Goal: Task Accomplishment & Management: Manage account settings

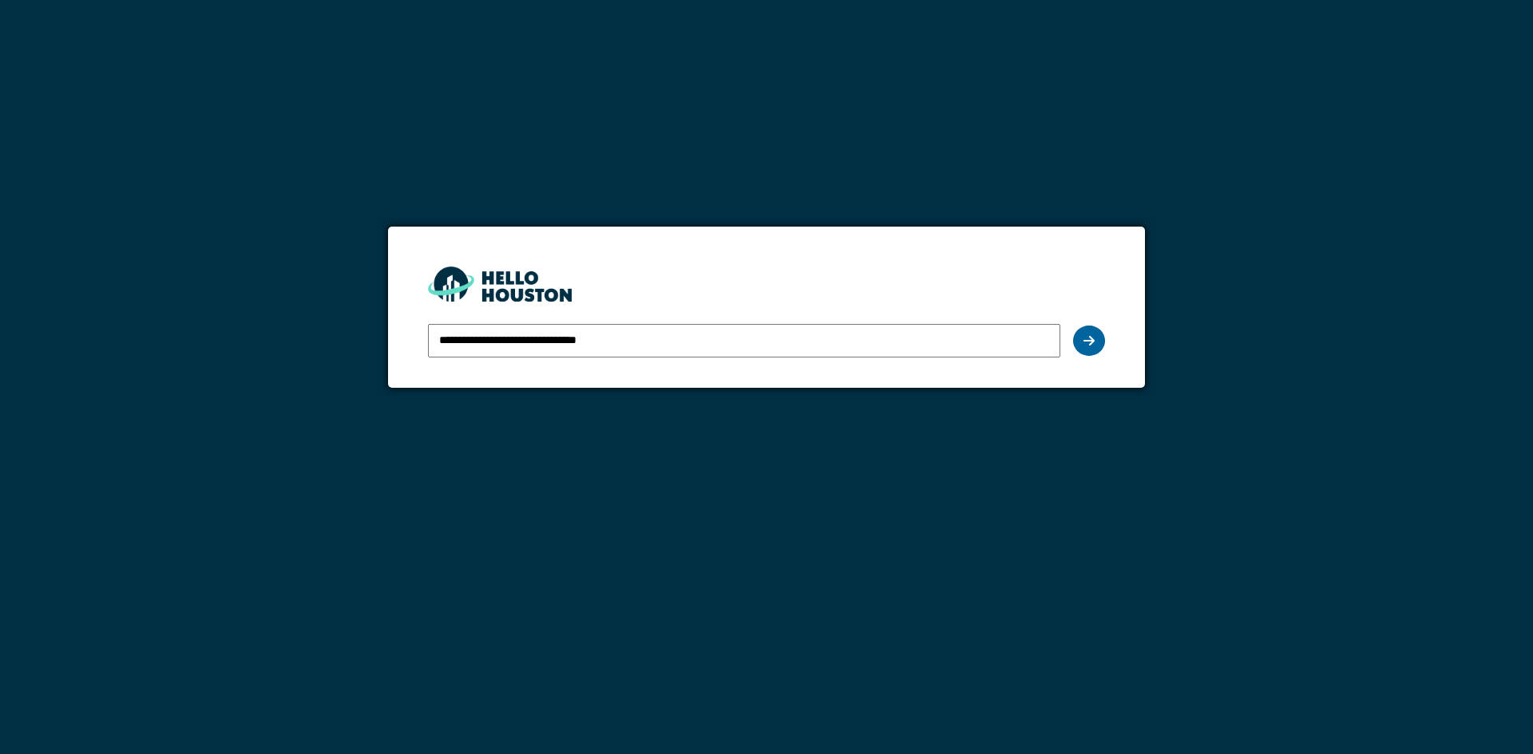
click at [1094, 339] on icon at bounding box center [1088, 341] width 11 height 13
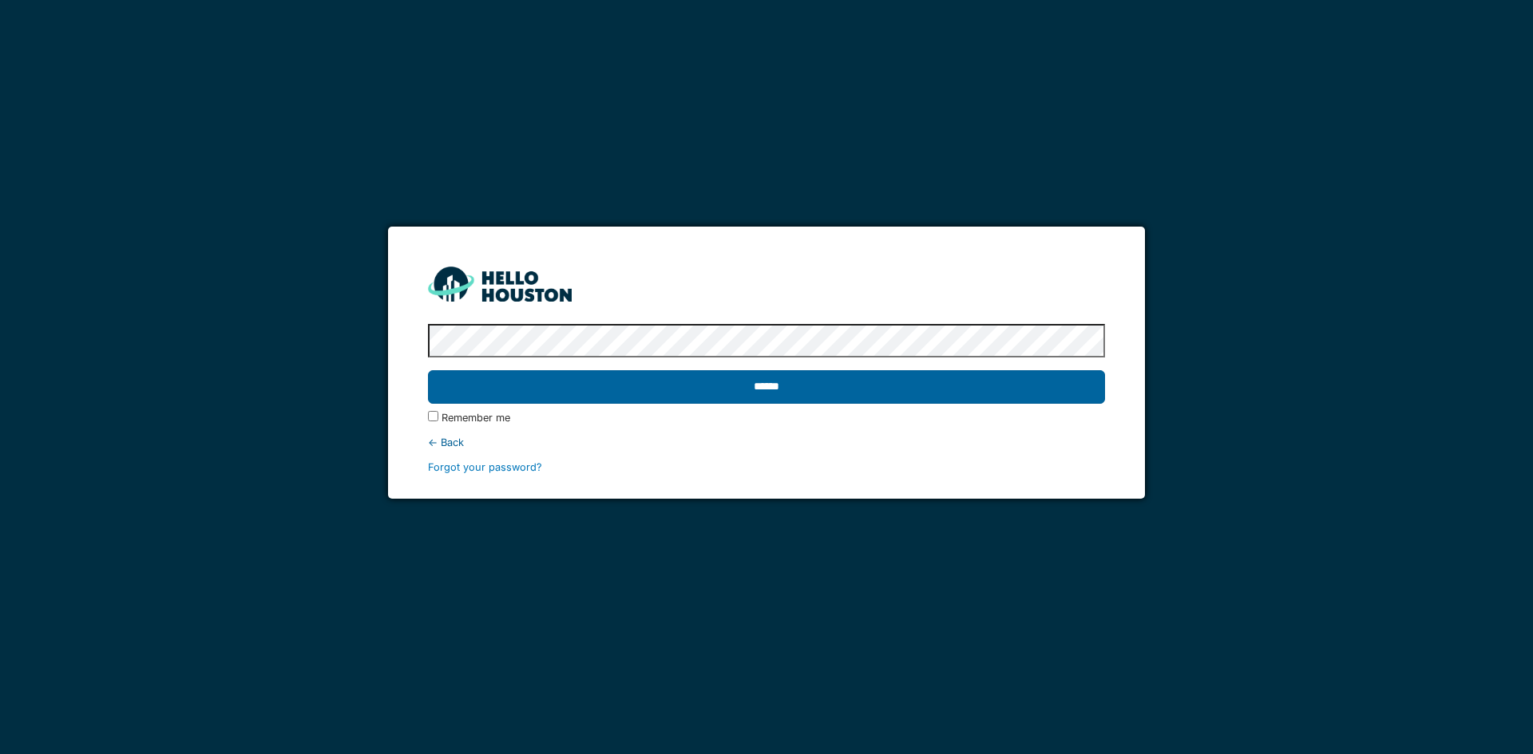
click at [1044, 387] on input "******" at bounding box center [766, 387] width 676 height 34
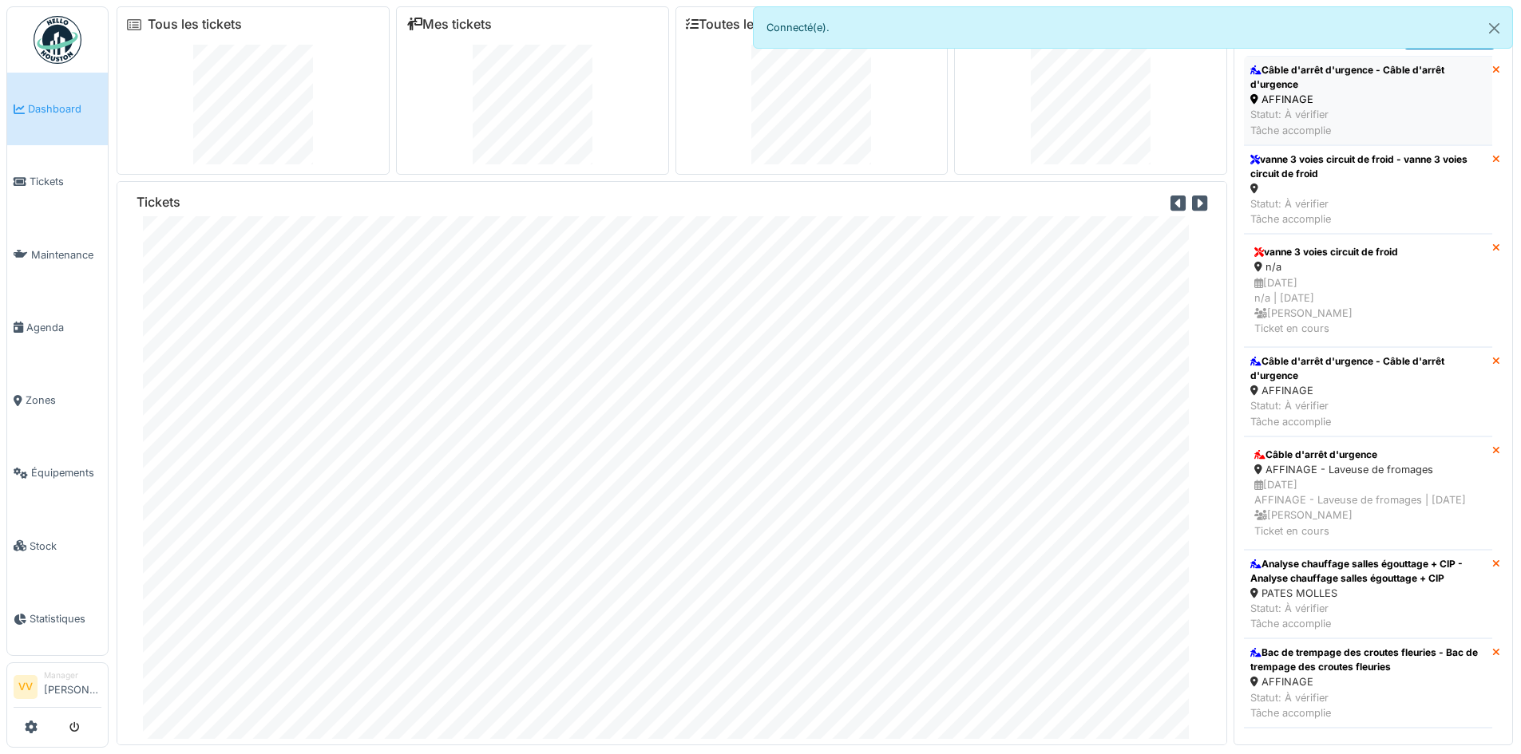
click at [1357, 102] on div "AFFINAGE" at bounding box center [1368, 99] width 236 height 15
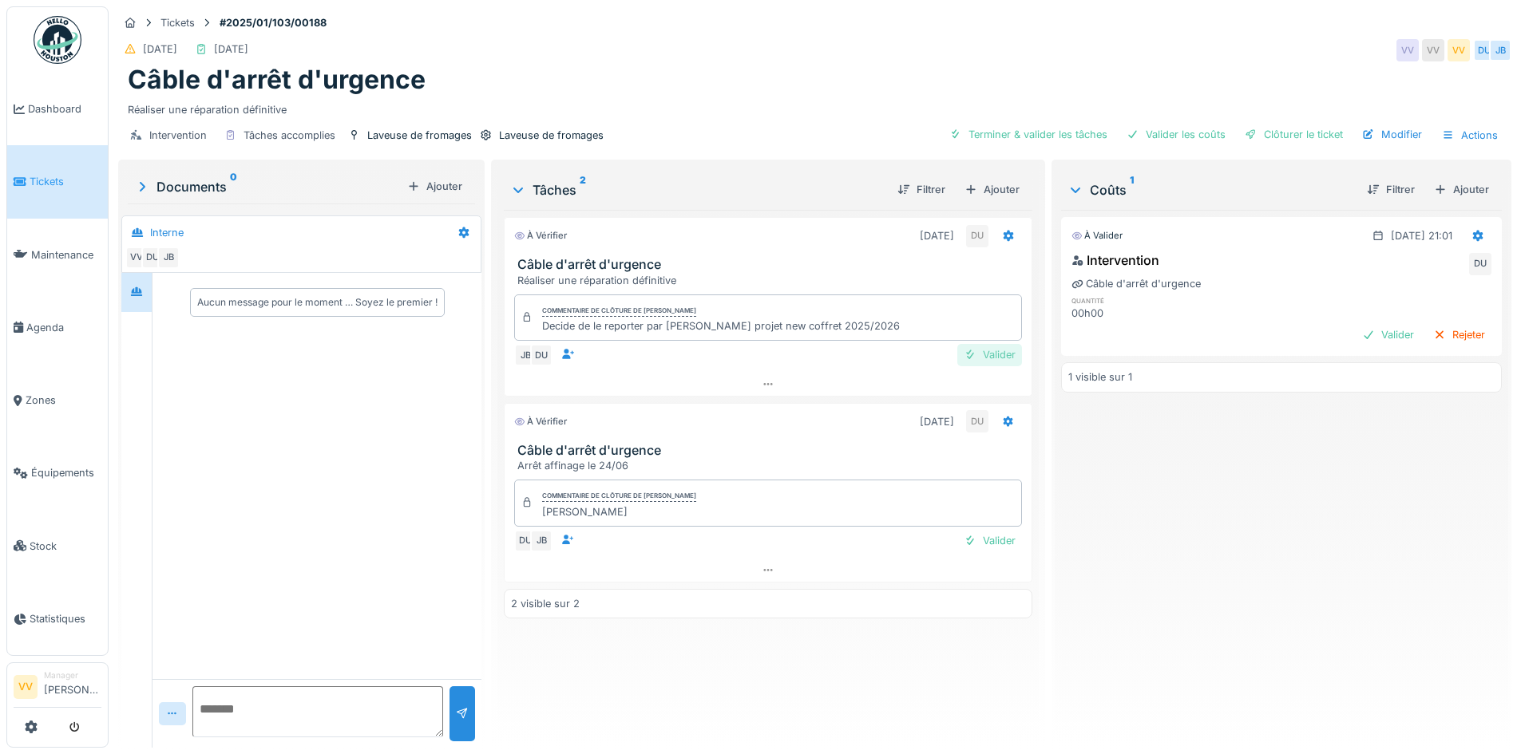
click at [994, 353] on div "Valider" at bounding box center [989, 355] width 65 height 22
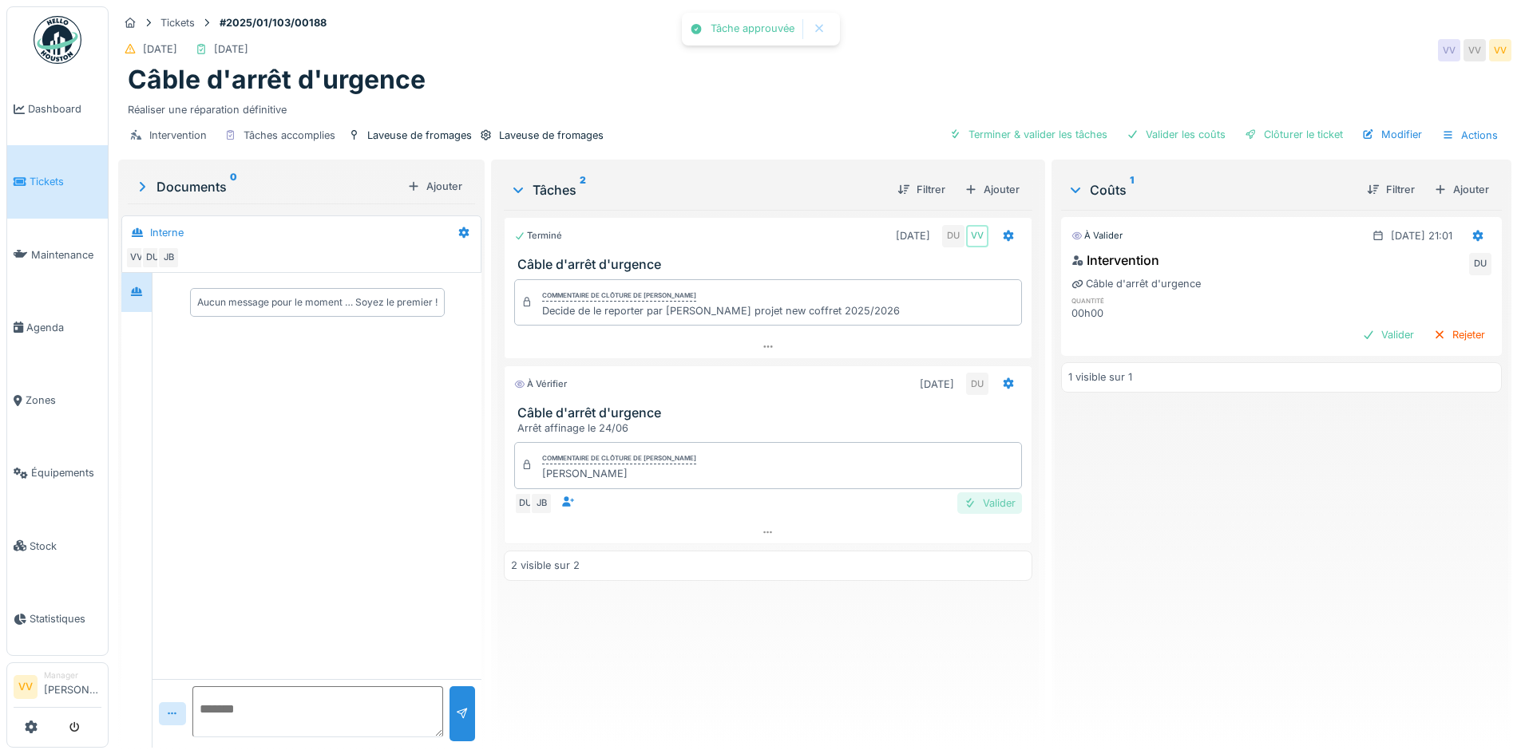
click at [994, 504] on div "Valider" at bounding box center [989, 504] width 65 height 22
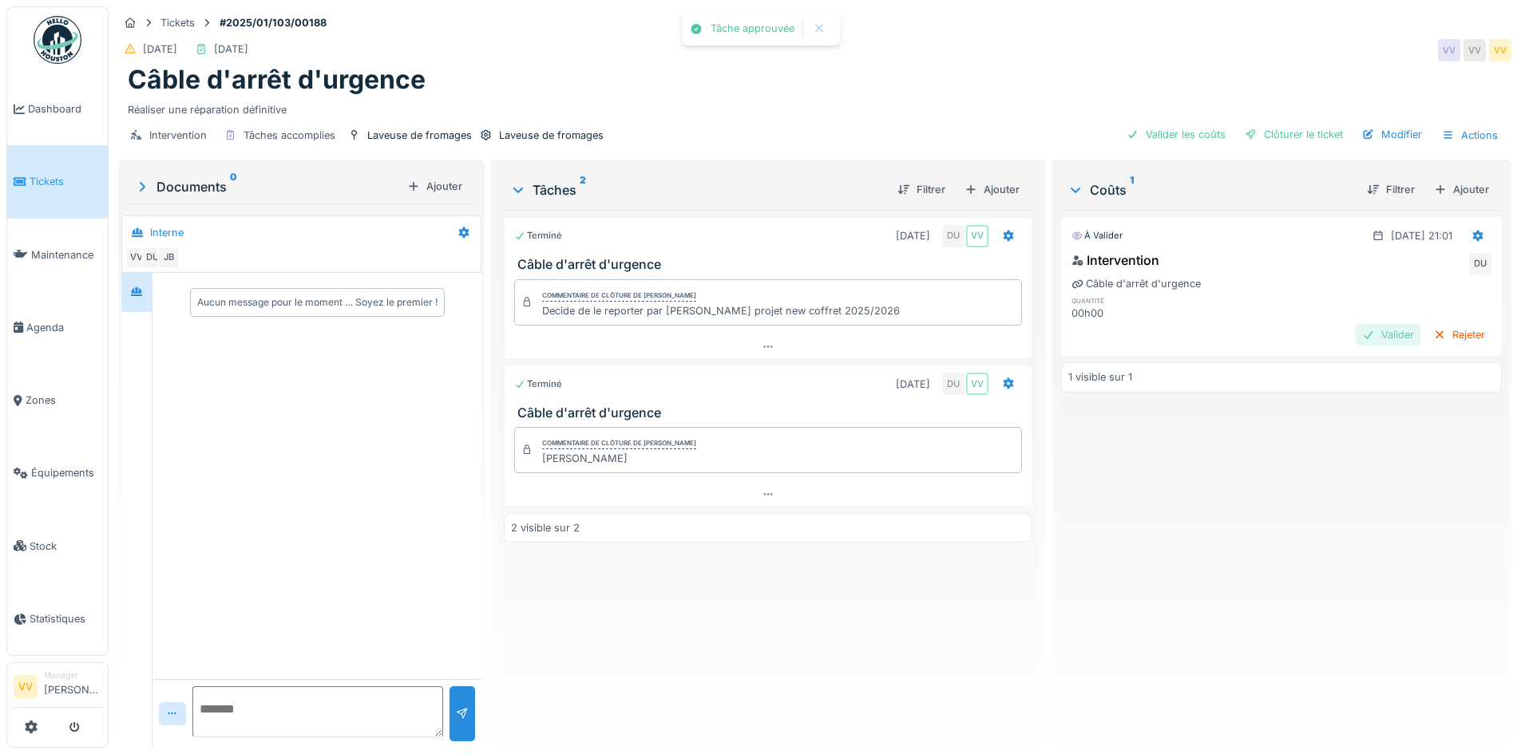
click at [1356, 335] on div "Valider" at bounding box center [1388, 335] width 65 height 22
click at [1289, 145] on div "Clôturer le ticket Modifier Actions" at bounding box center [1371, 135] width 267 height 23
click at [1286, 129] on div "Clôturer le ticket" at bounding box center [1293, 135] width 111 height 22
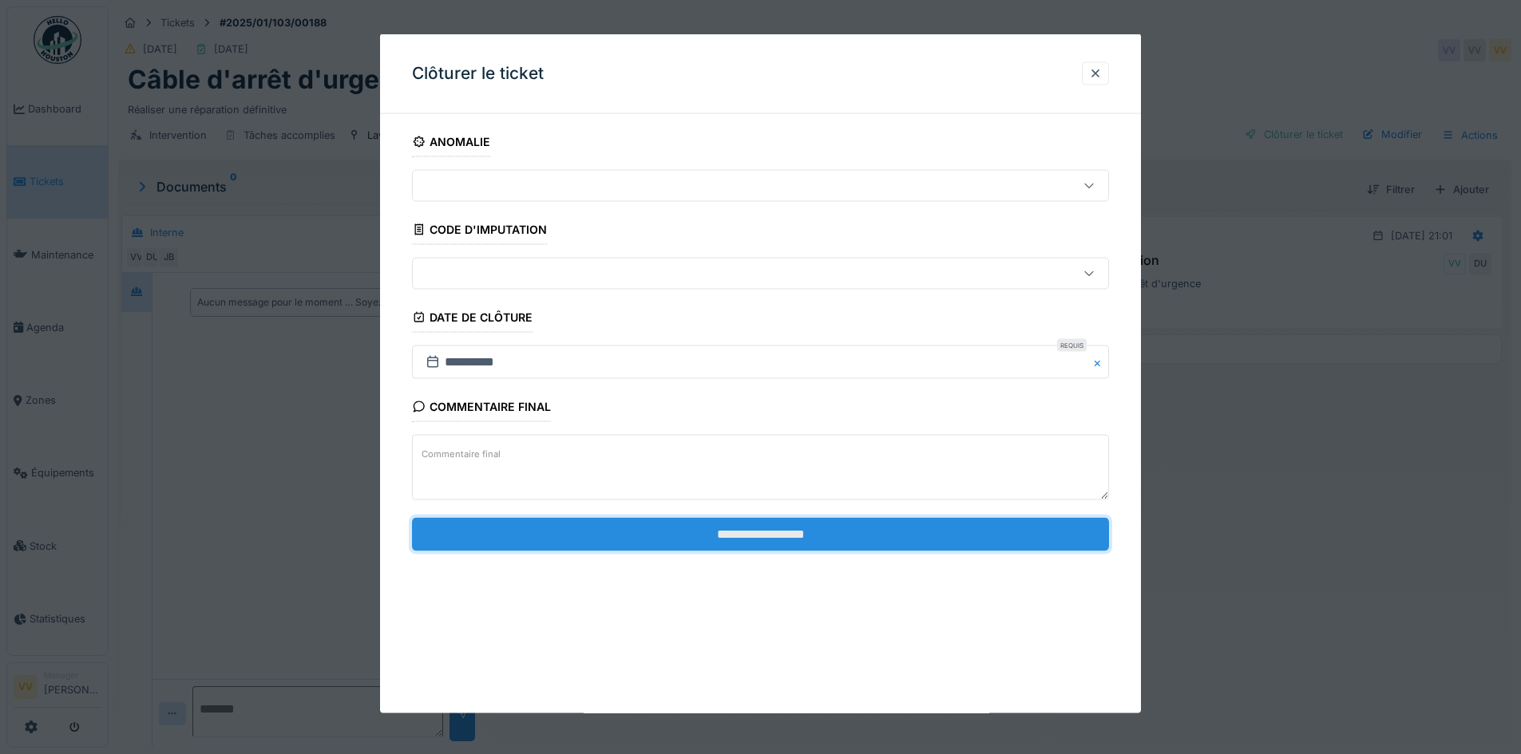
click at [886, 525] on input "**********" at bounding box center [760, 534] width 697 height 34
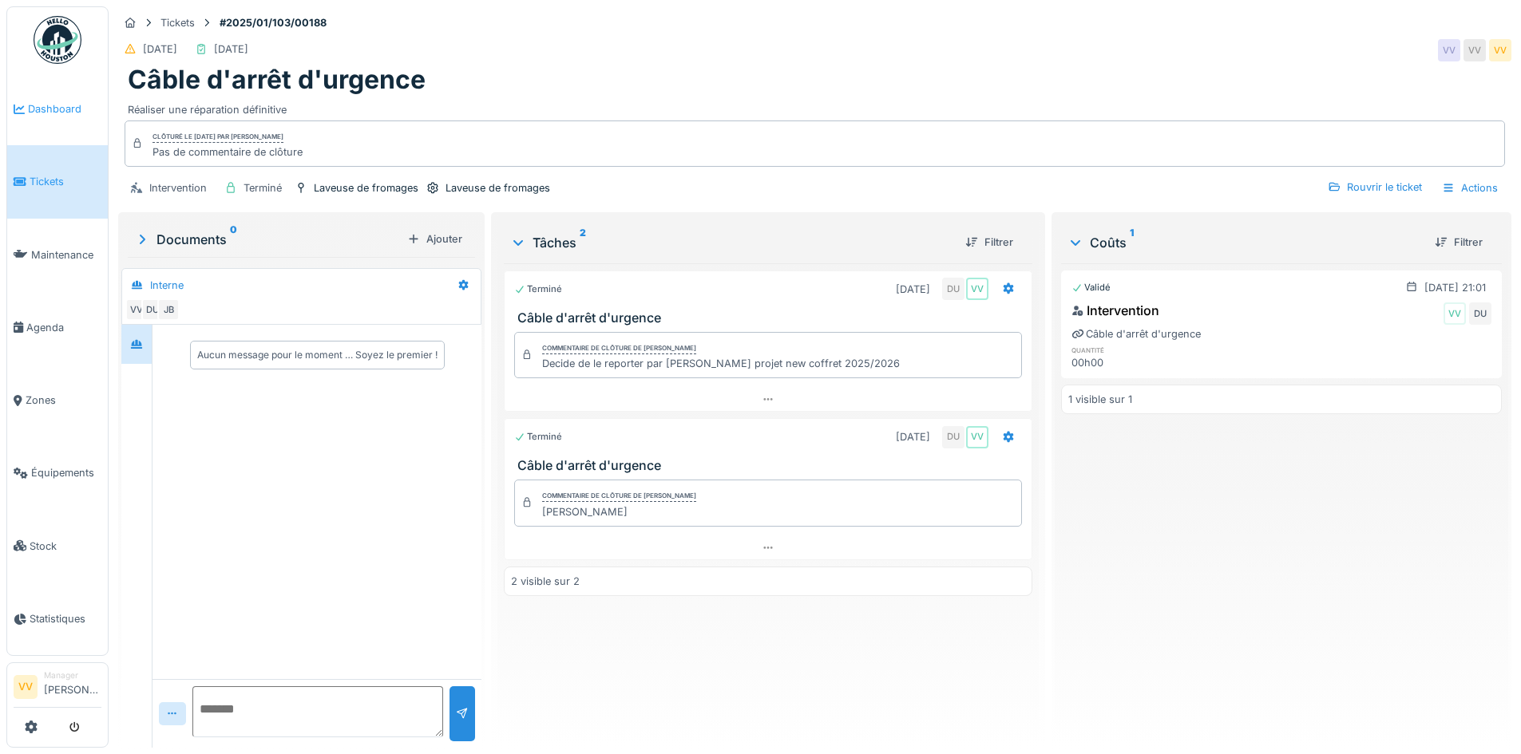
click at [45, 105] on span "Dashboard" at bounding box center [64, 108] width 73 height 15
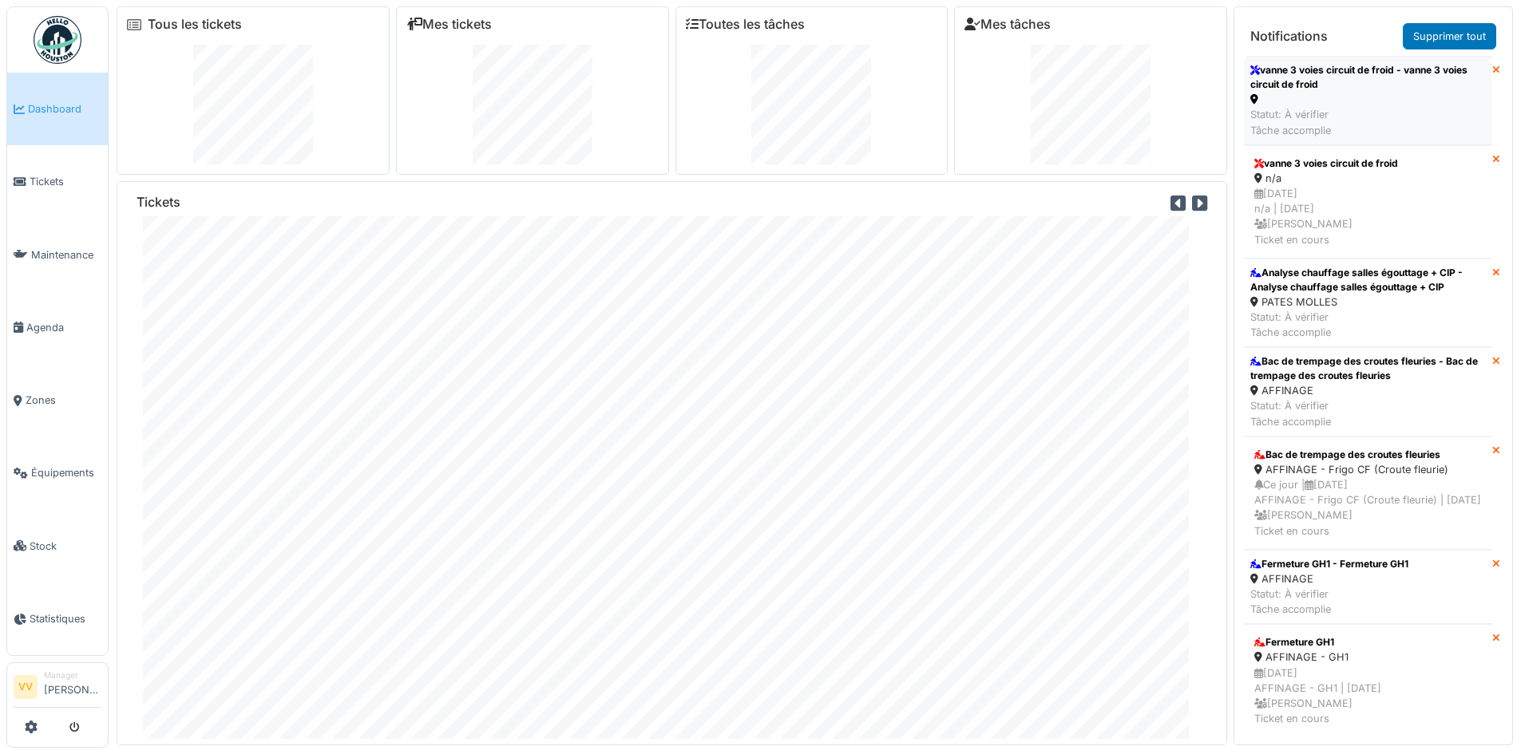
click at [1389, 121] on div "Statut: À vérifier Tâche accomplie" at bounding box center [1368, 122] width 236 height 30
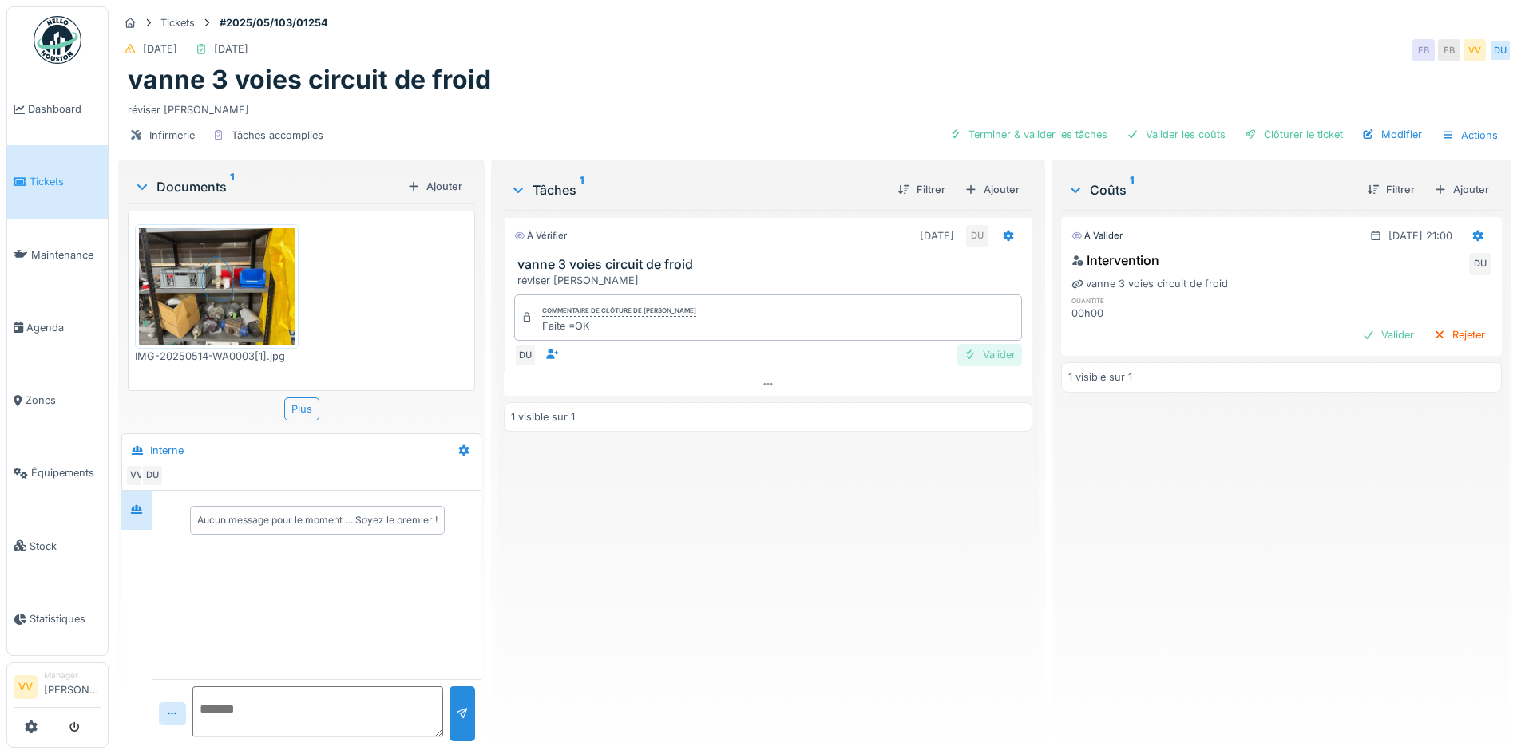
click at [957, 362] on div "Valider" at bounding box center [989, 355] width 65 height 22
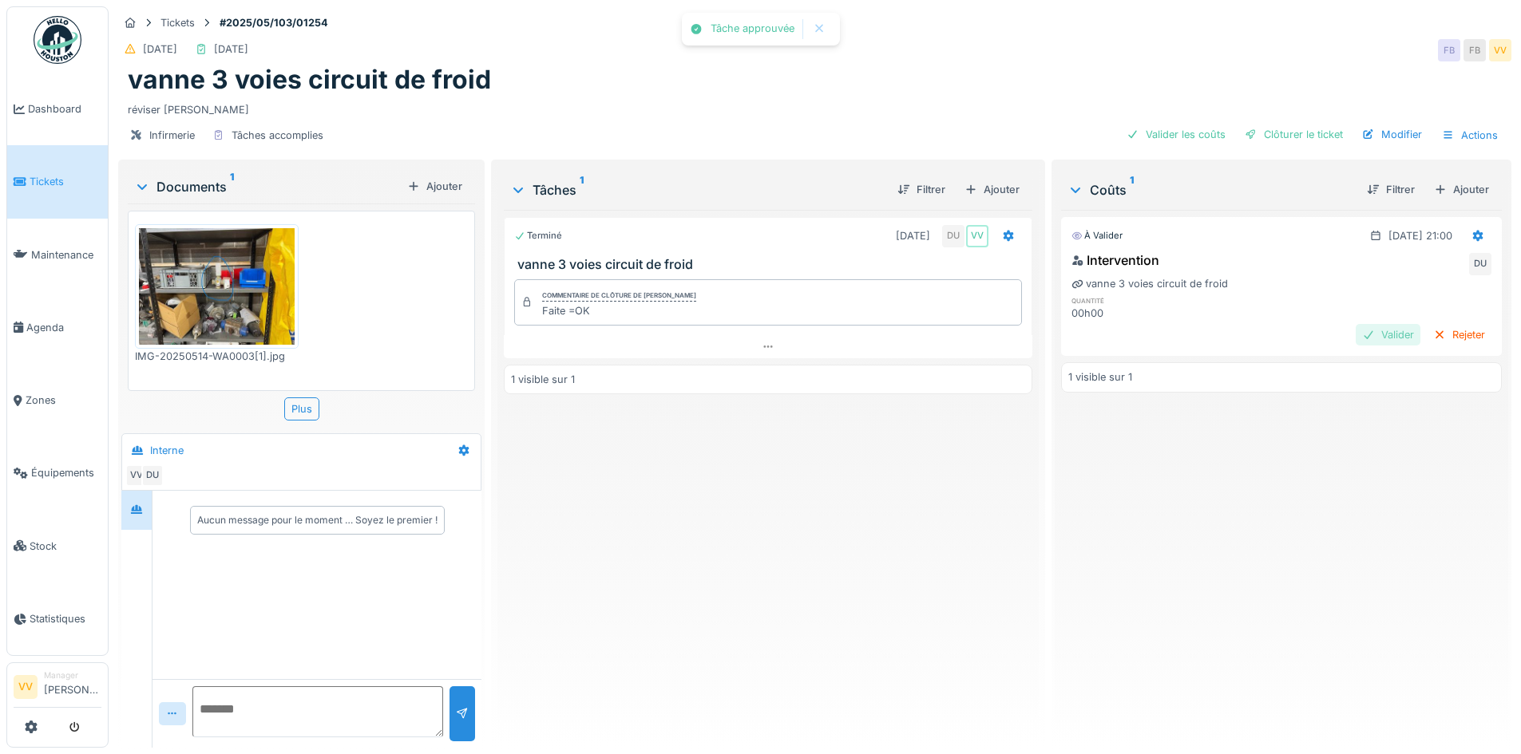
click at [1366, 334] on div "Valider" at bounding box center [1388, 335] width 65 height 22
click at [1314, 131] on div "Clôturer le ticket" at bounding box center [1293, 135] width 111 height 22
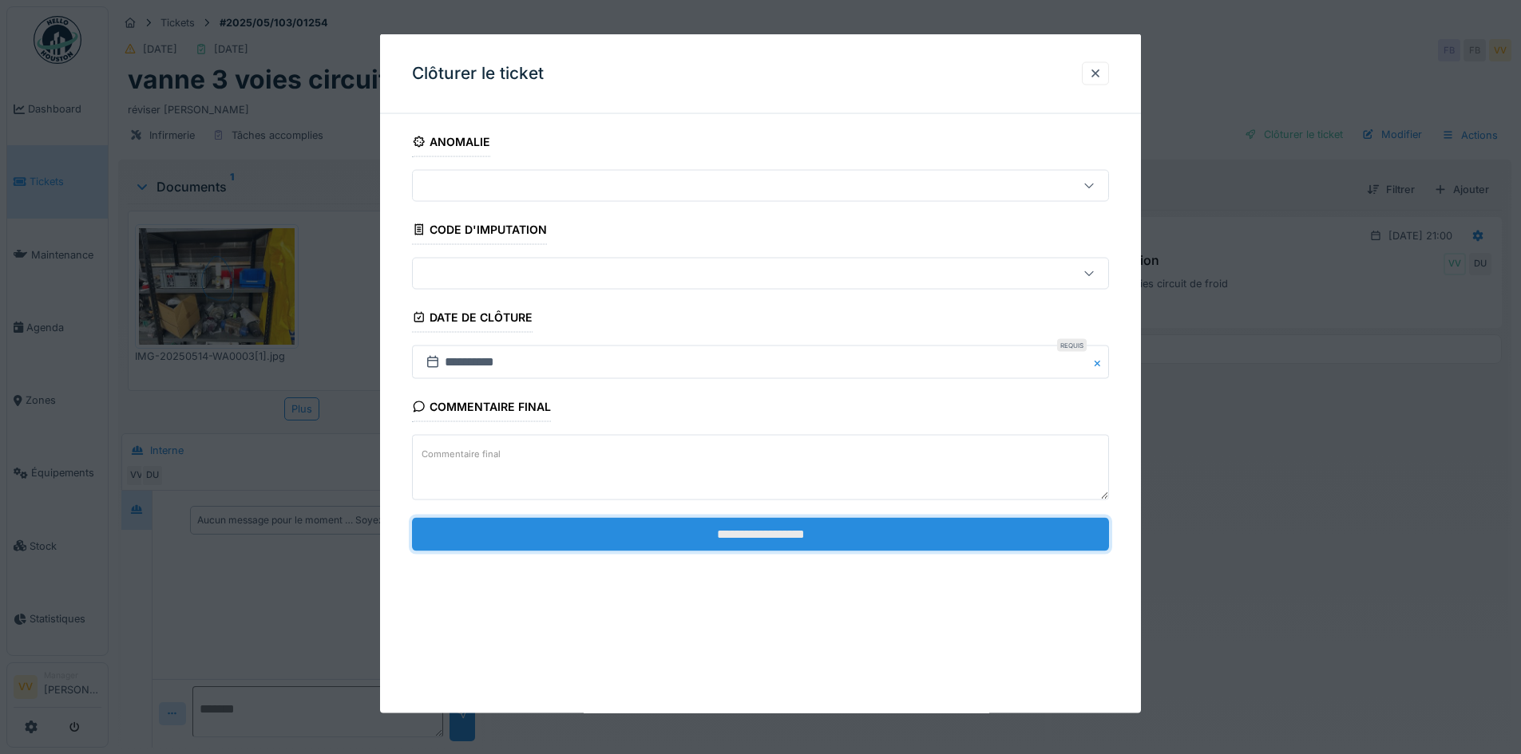
click at [912, 541] on input "**********" at bounding box center [760, 534] width 697 height 34
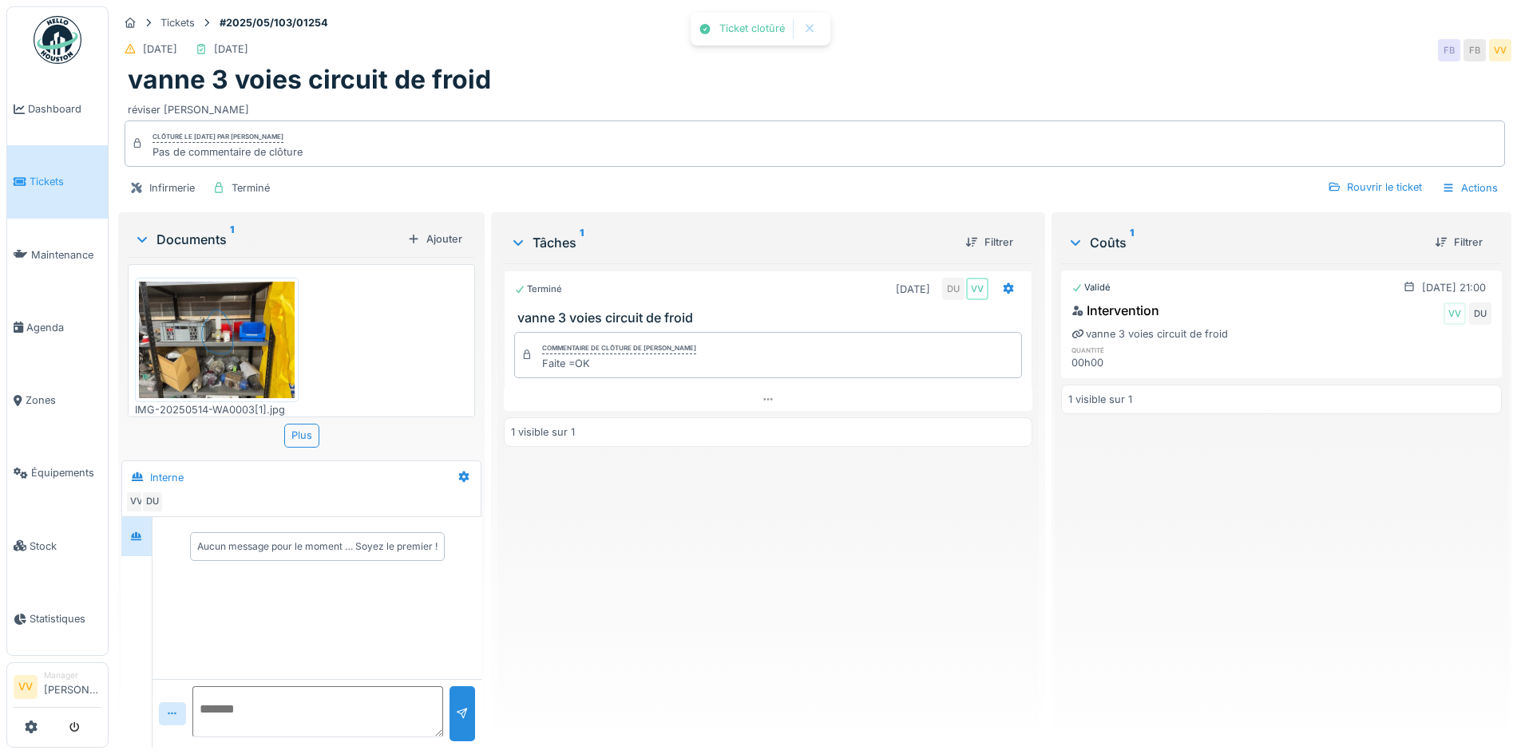
click at [51, 188] on link "Tickets" at bounding box center [57, 181] width 101 height 73
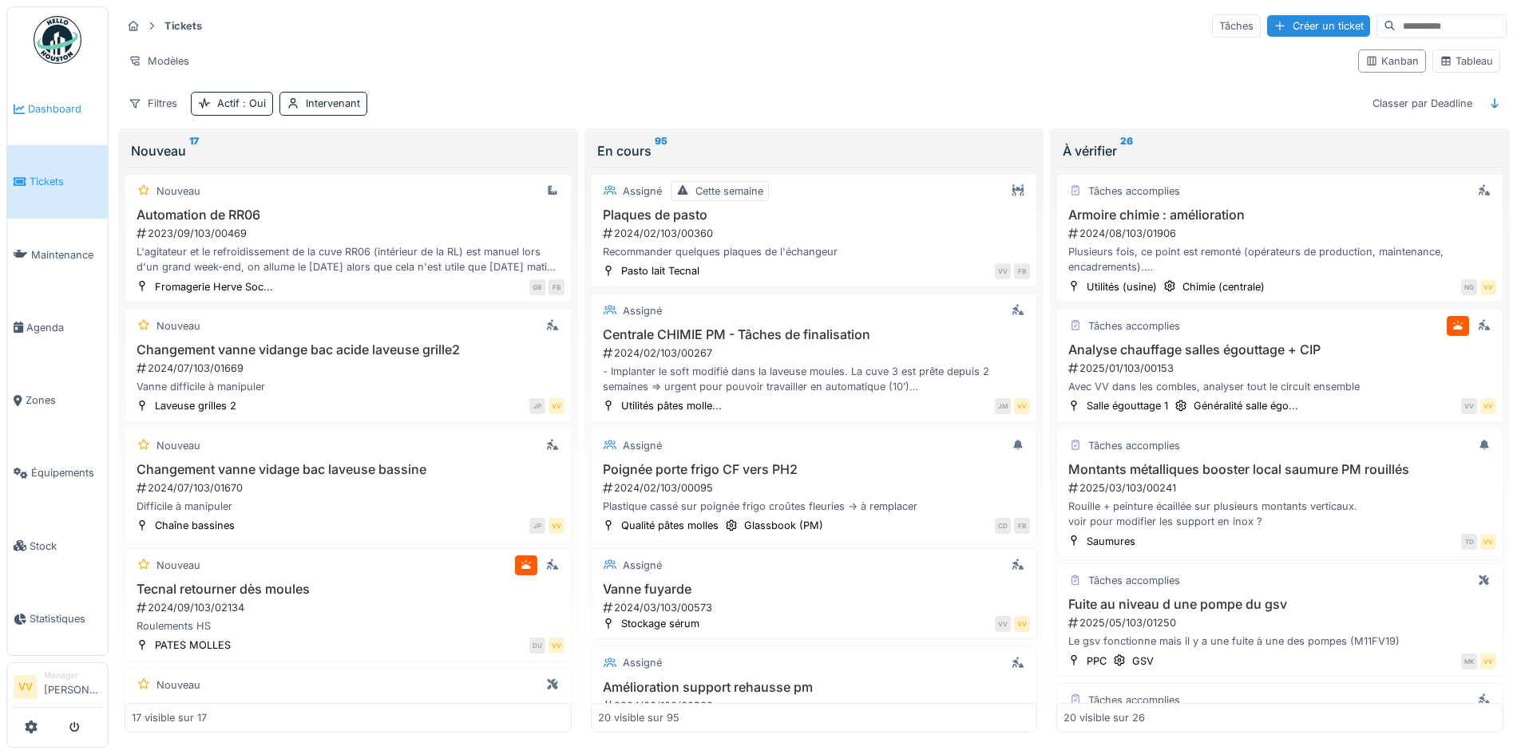
click at [46, 99] on link "Dashboard" at bounding box center [57, 109] width 101 height 73
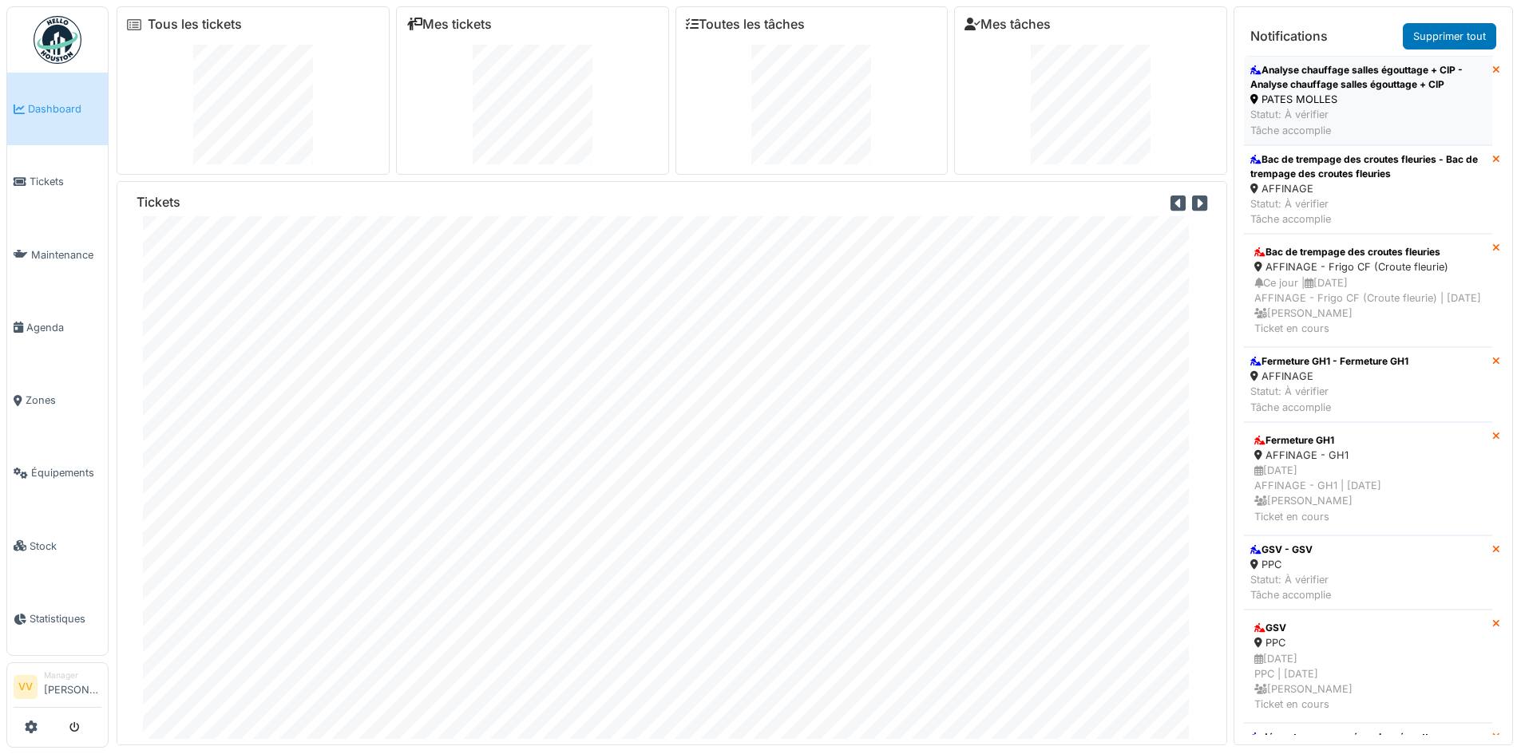
click at [1371, 74] on div "Analyse chauffage salles égouttage + CIP - Analyse chauffage salles égouttage +…" at bounding box center [1368, 77] width 236 height 29
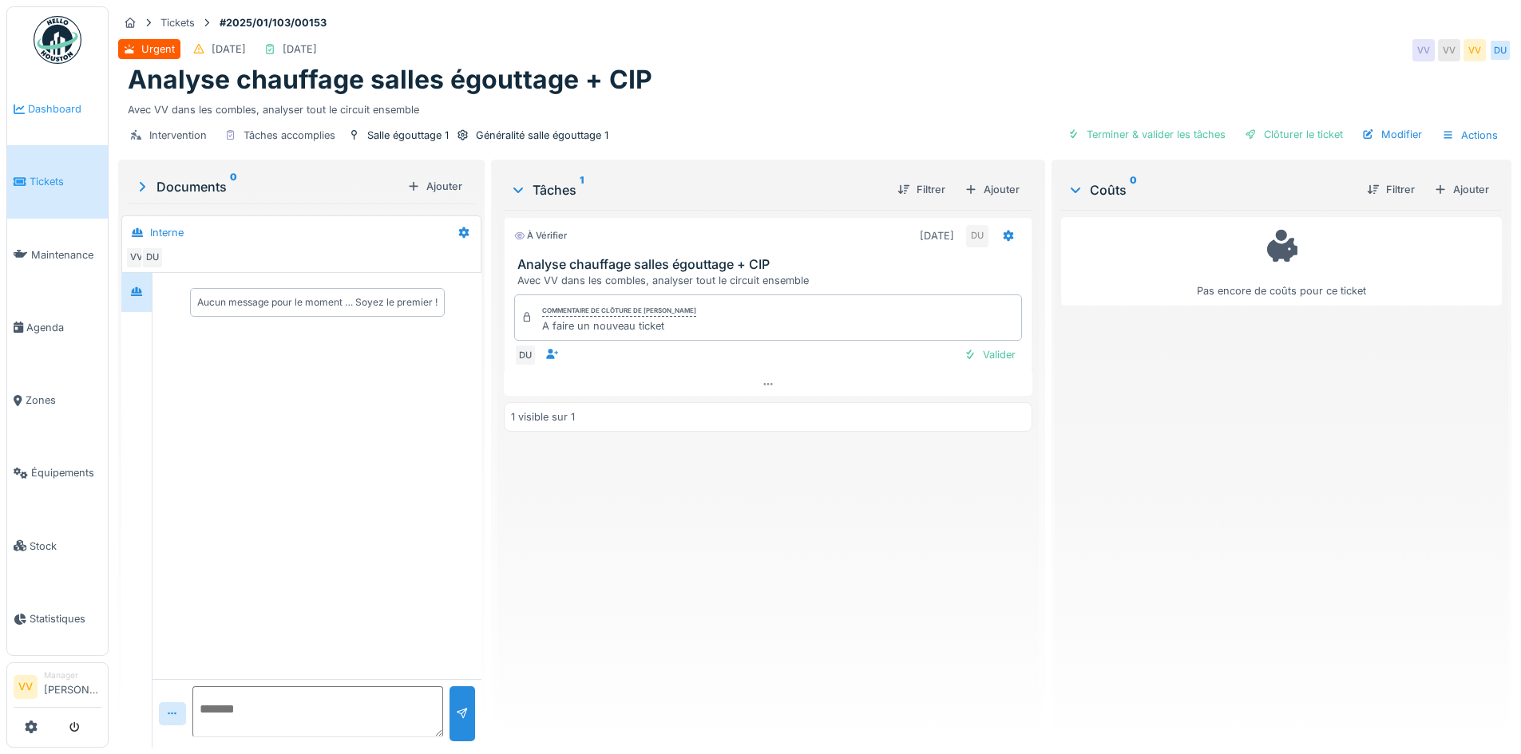
click at [62, 122] on link "Dashboard" at bounding box center [57, 109] width 101 height 73
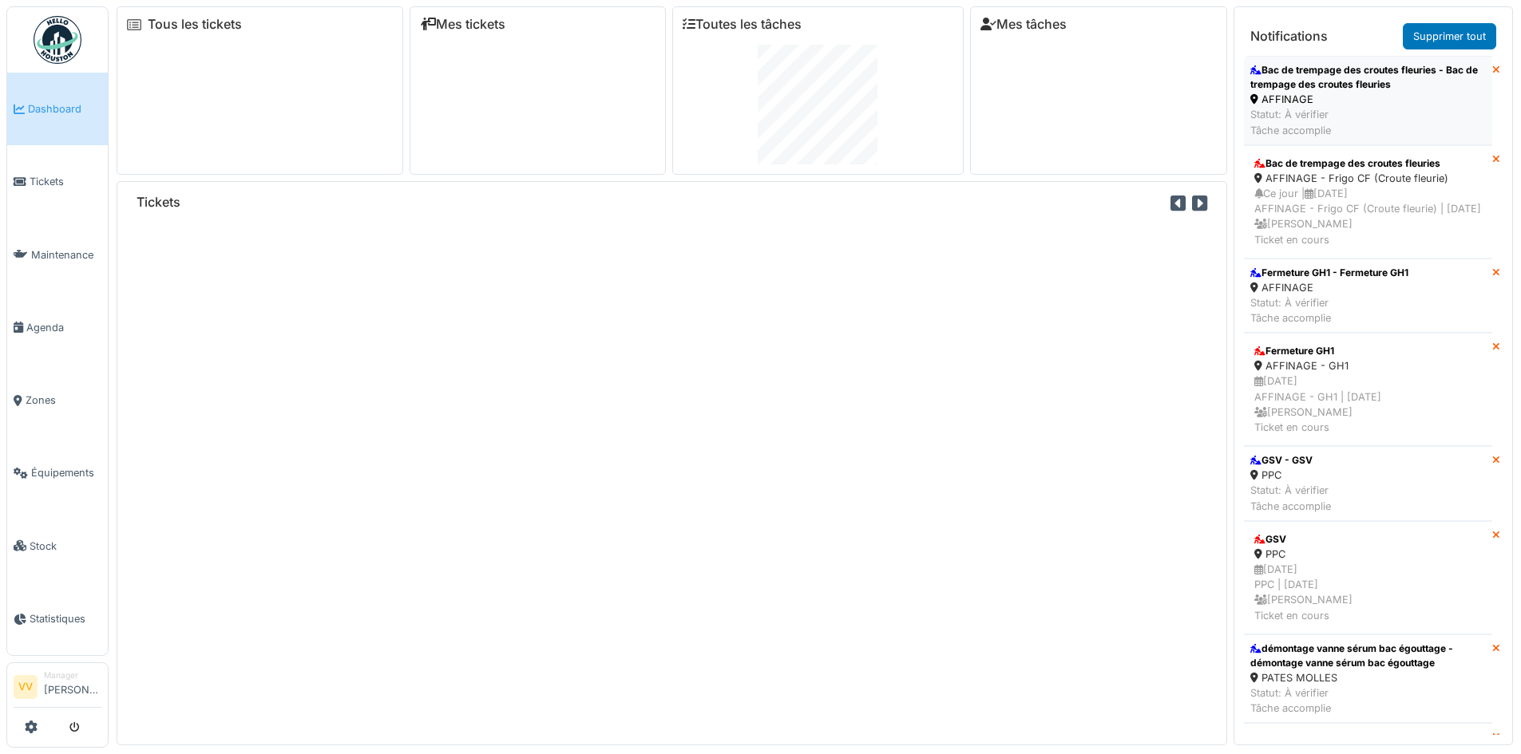
click at [1424, 99] on div "AFFINAGE" at bounding box center [1368, 99] width 236 height 15
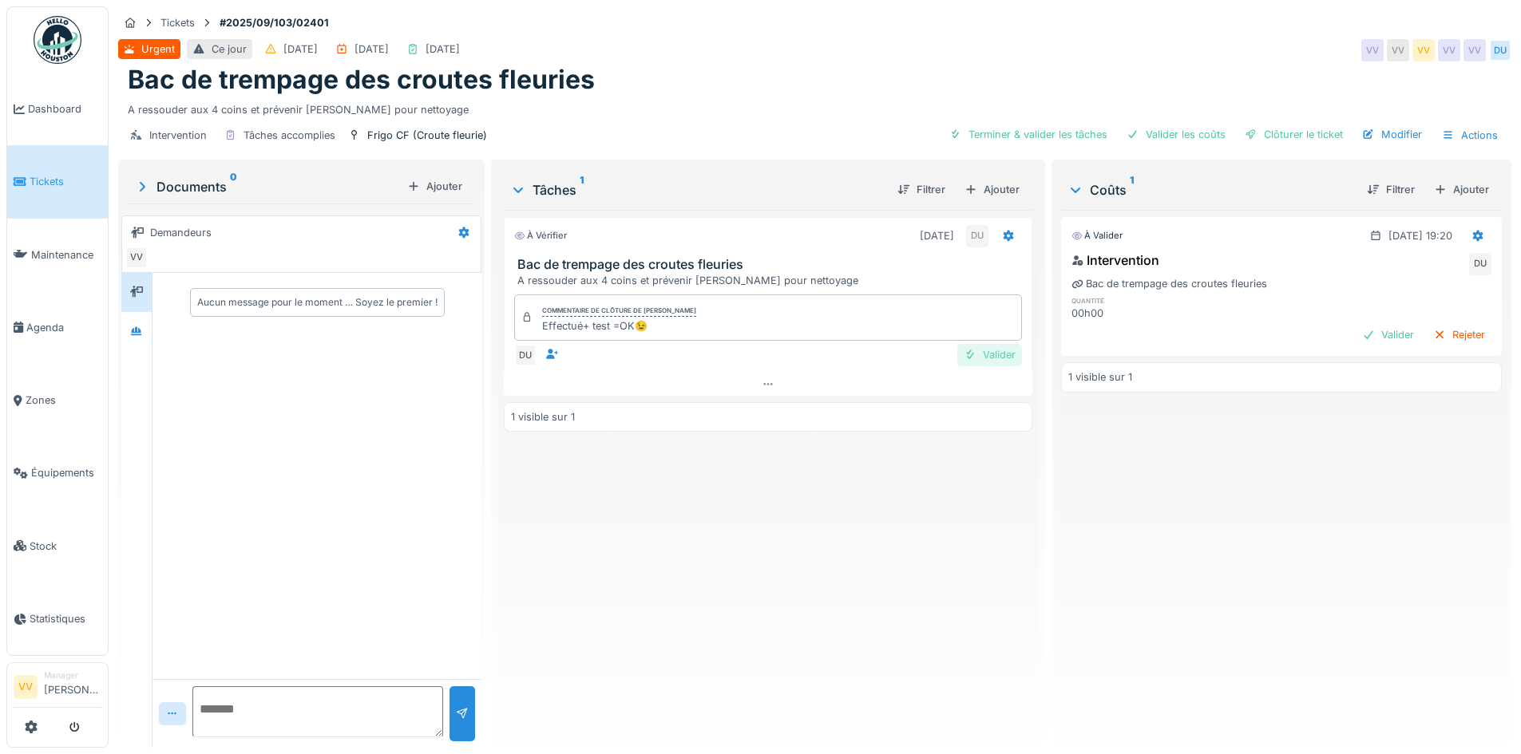
click at [981, 352] on div "Valider" at bounding box center [989, 355] width 65 height 22
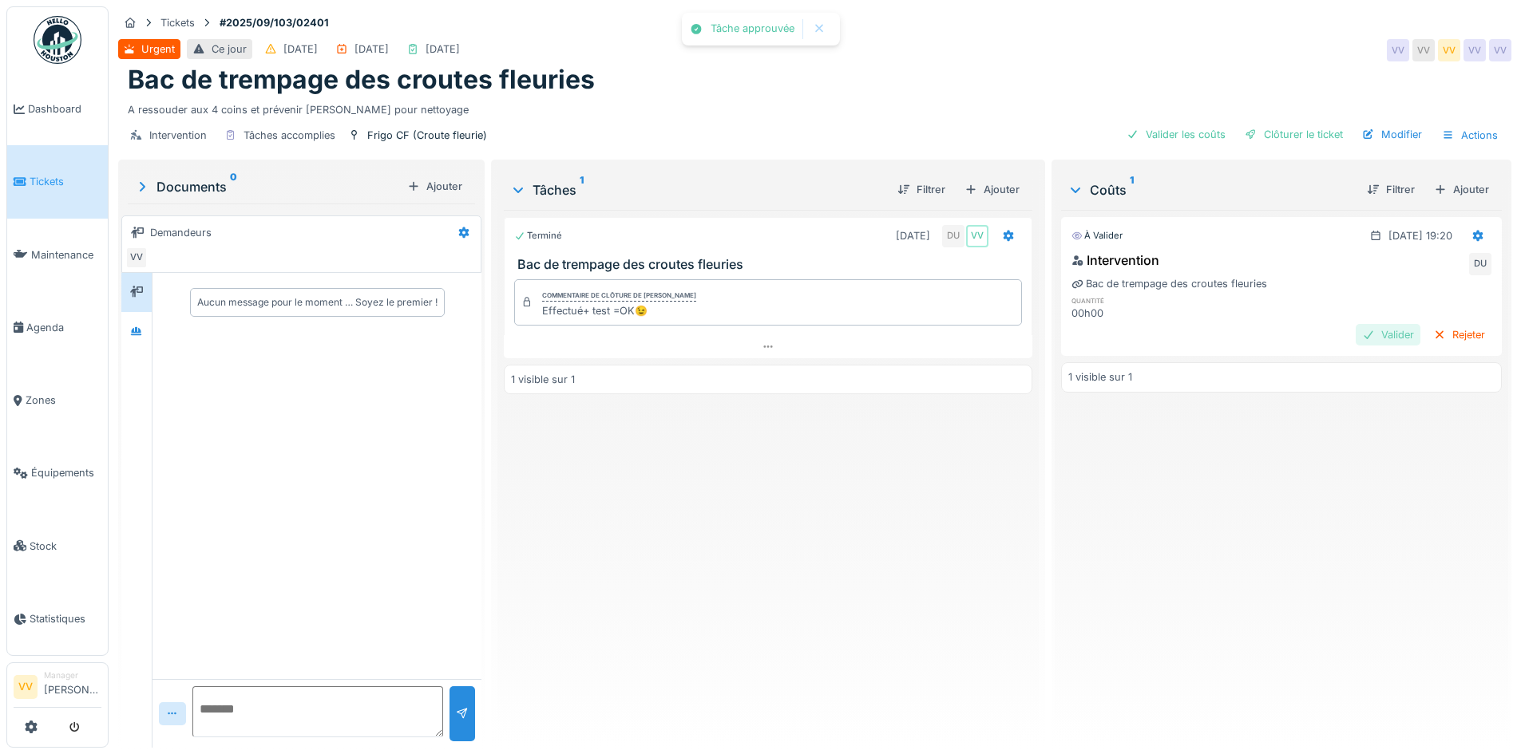
click at [1360, 337] on div "Valider" at bounding box center [1388, 335] width 65 height 22
click at [1303, 134] on div "Clôturer le ticket" at bounding box center [1293, 135] width 111 height 22
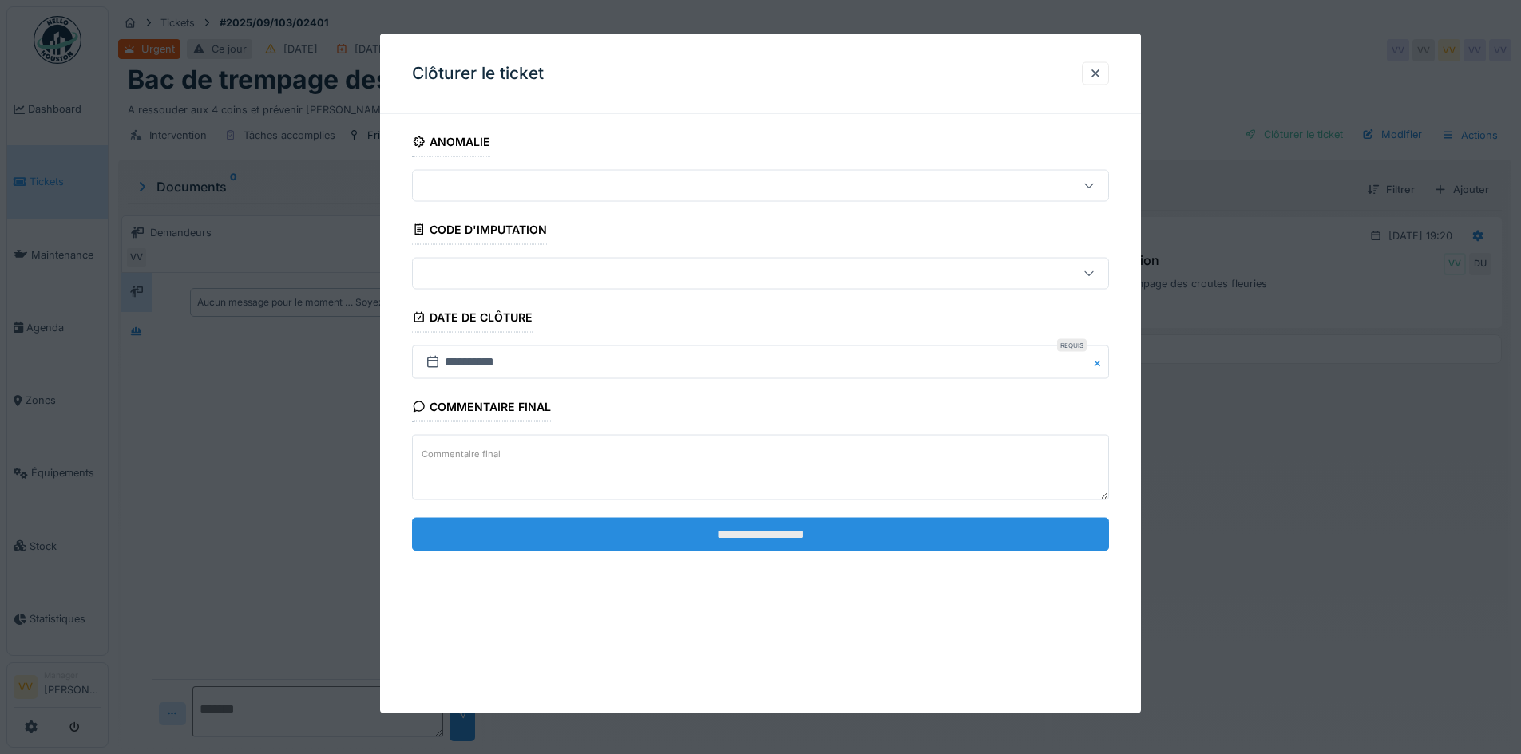
click at [872, 536] on input "**********" at bounding box center [760, 534] width 697 height 34
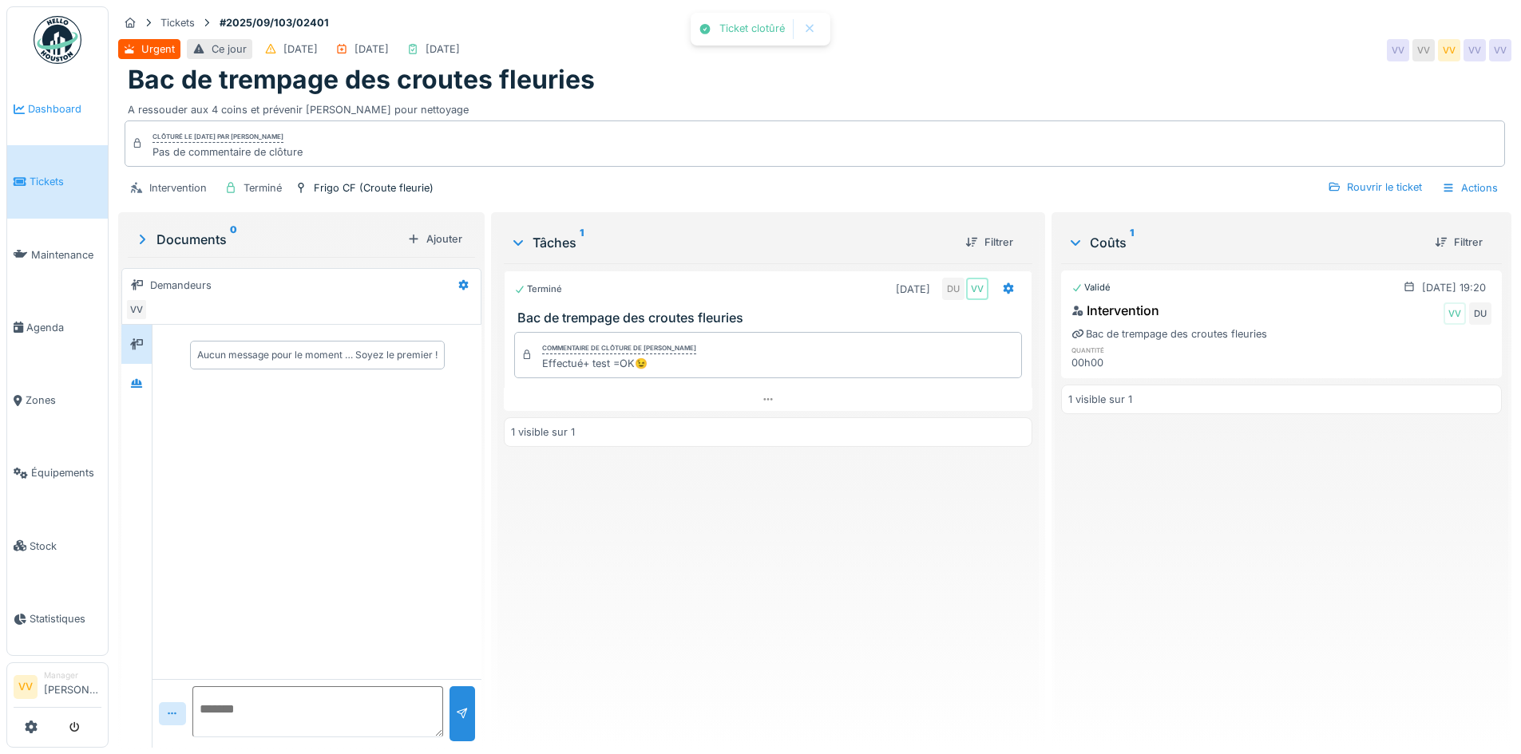
click at [49, 105] on span "Dashboard" at bounding box center [64, 108] width 73 height 15
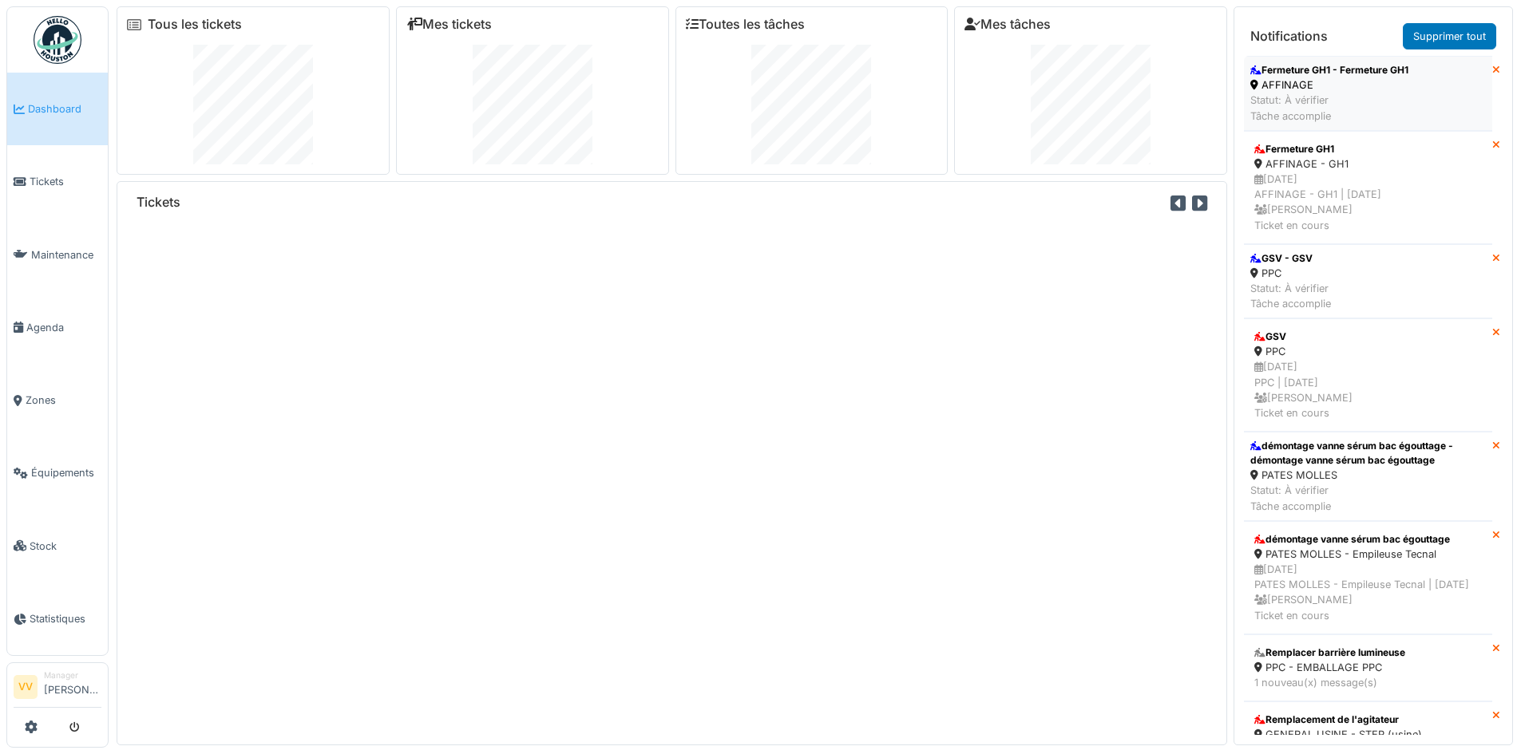
click at [1311, 73] on div "Fermeture GH1 - Fermeture GH1" at bounding box center [1329, 70] width 158 height 14
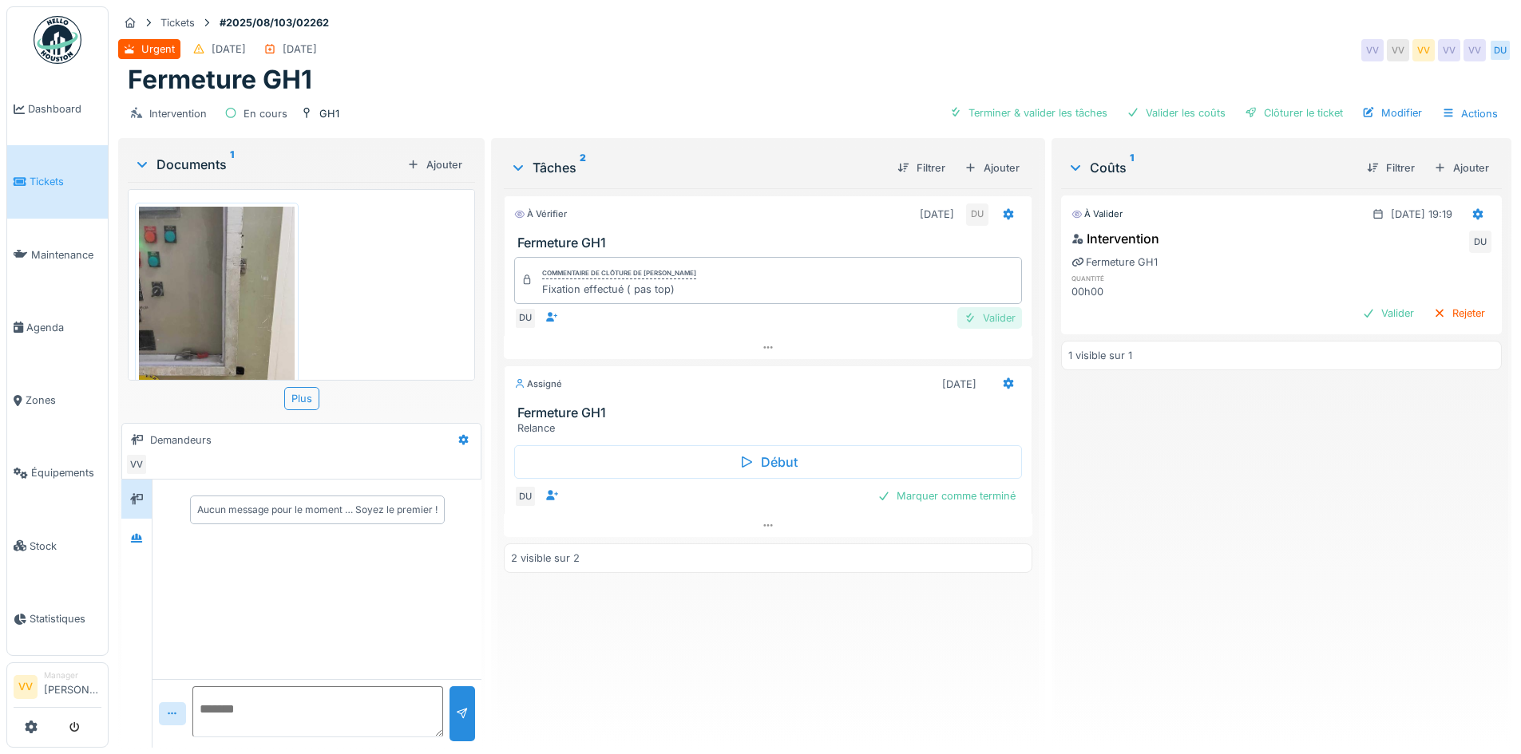
click at [966, 313] on div at bounding box center [970, 318] width 13 height 15
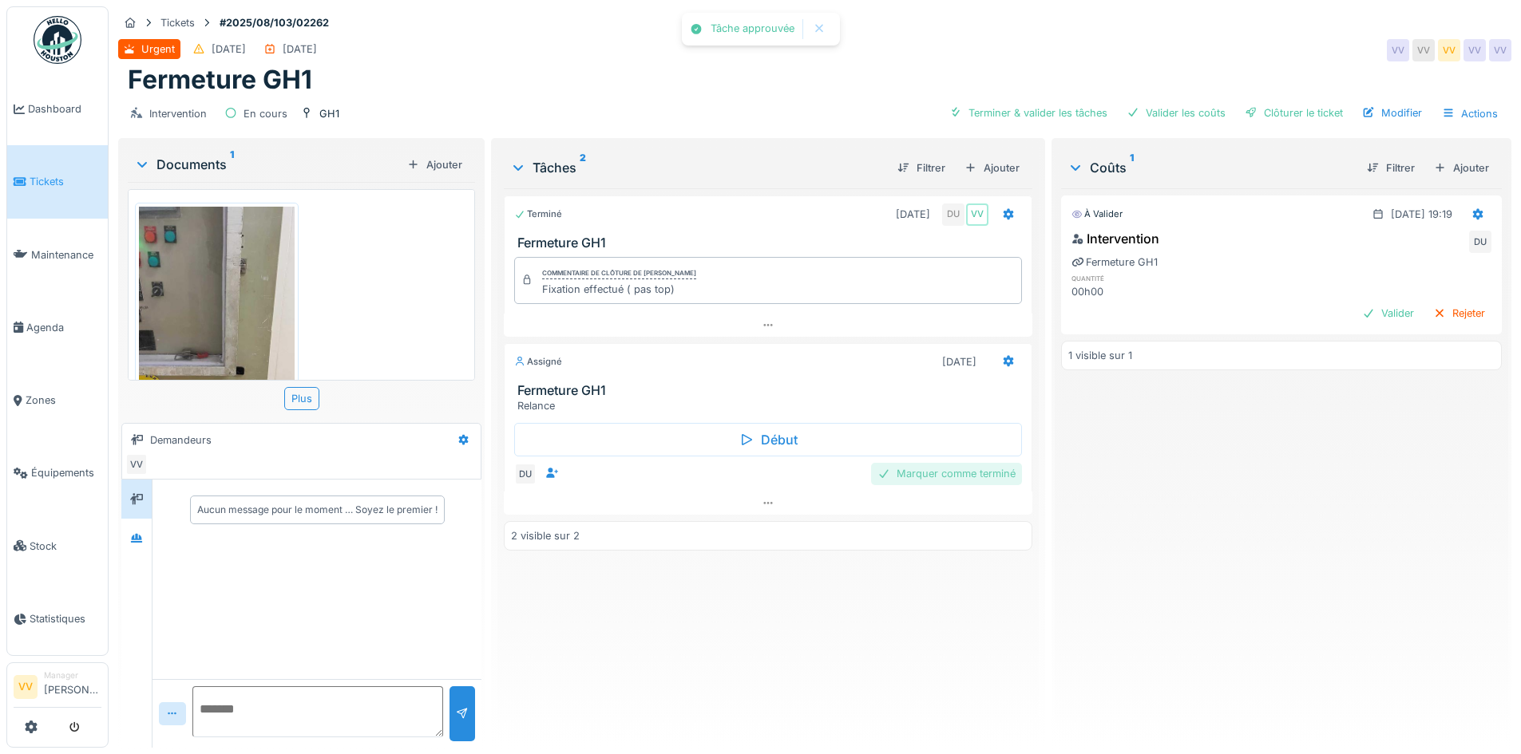
click at [934, 479] on div "Marquer comme terminé" at bounding box center [946, 474] width 151 height 22
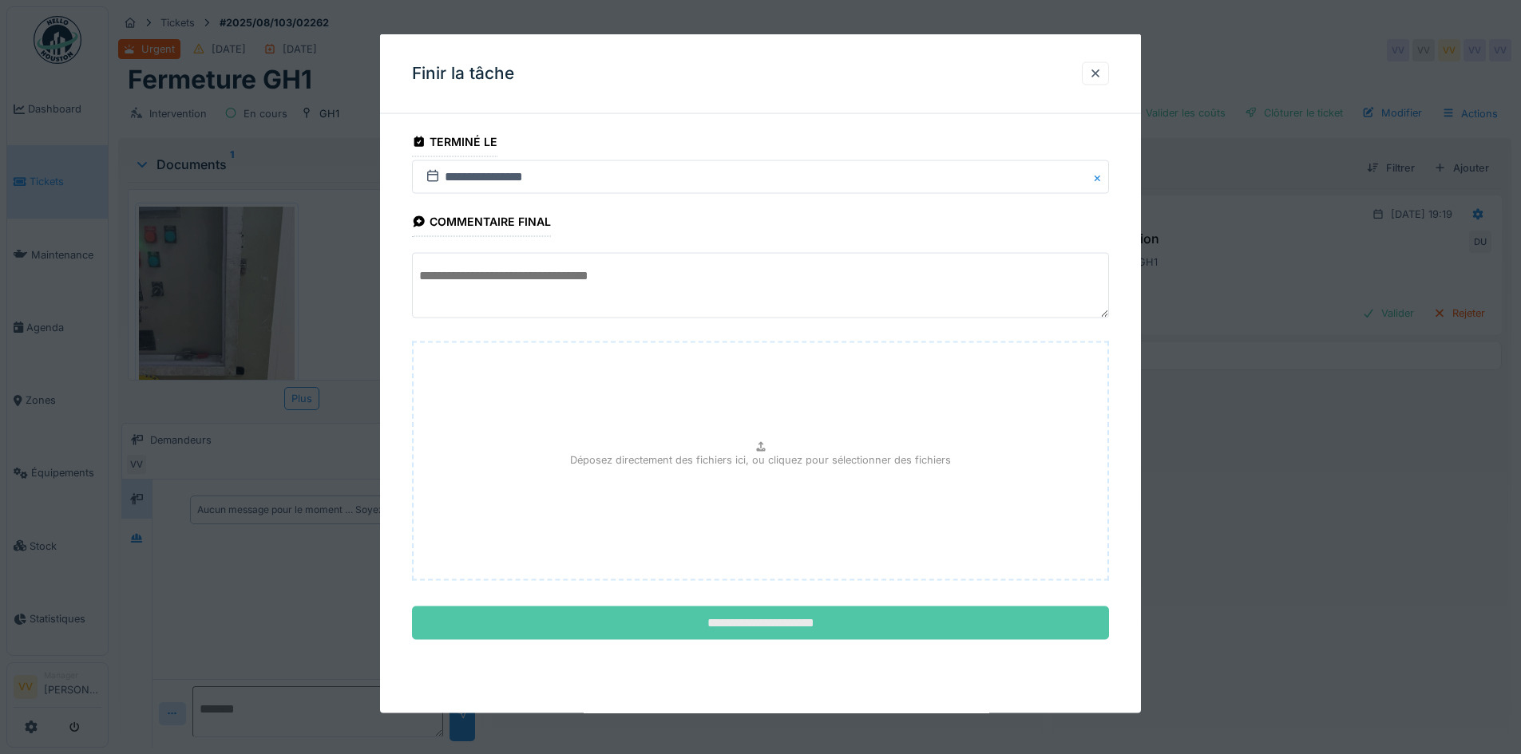
click at [805, 636] on input "**********" at bounding box center [760, 624] width 697 height 34
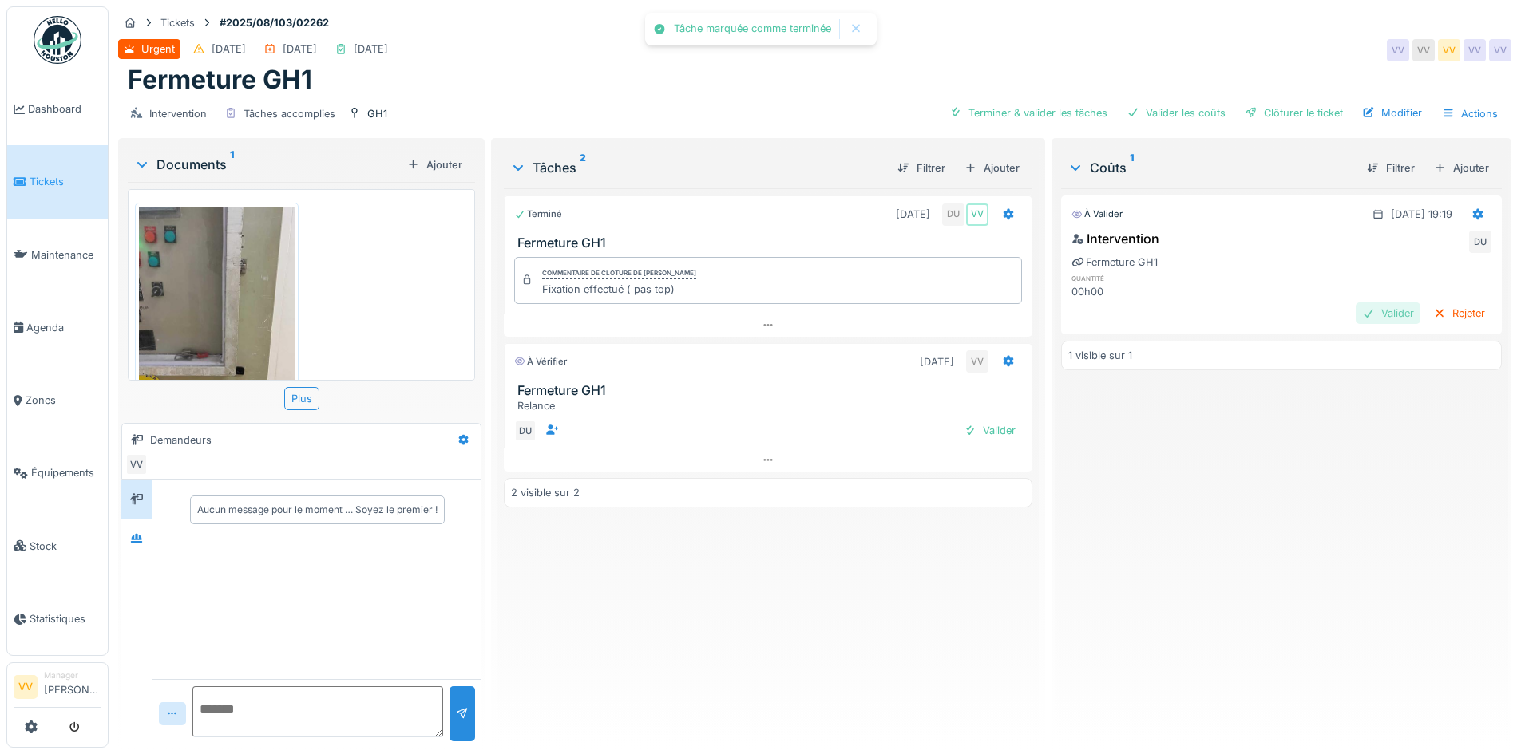
click at [1365, 317] on div "Valider" at bounding box center [1388, 314] width 65 height 22
click at [981, 430] on div "Valider" at bounding box center [989, 431] width 65 height 22
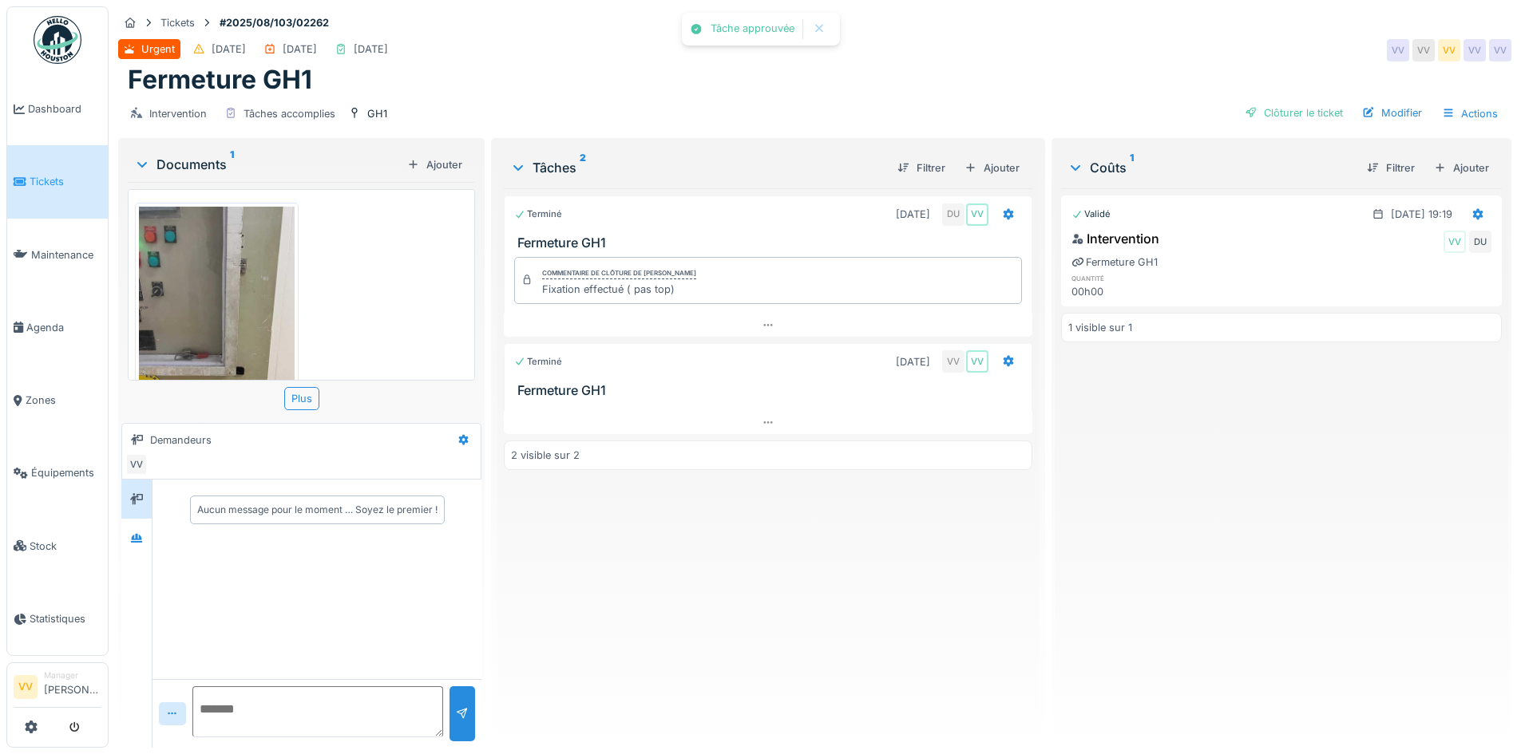
click at [1285, 125] on div "Intervention Tâches accomplies GH1 Clôturer le ticket Modifier Actions" at bounding box center [814, 114] width 1393 height 36
click at [1285, 116] on div "Clôturer le ticket" at bounding box center [1293, 113] width 111 height 22
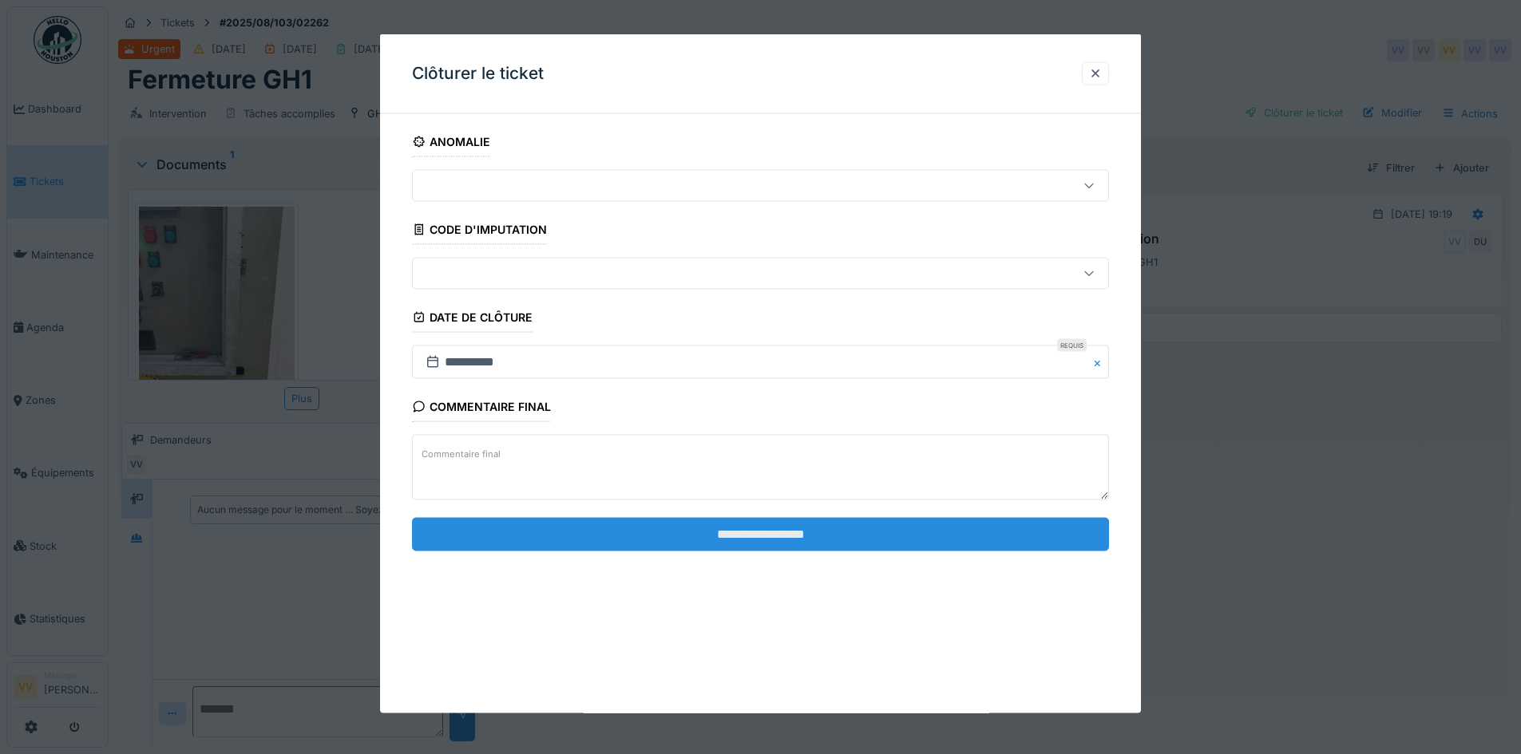
click at [815, 549] on input "**********" at bounding box center [760, 534] width 697 height 34
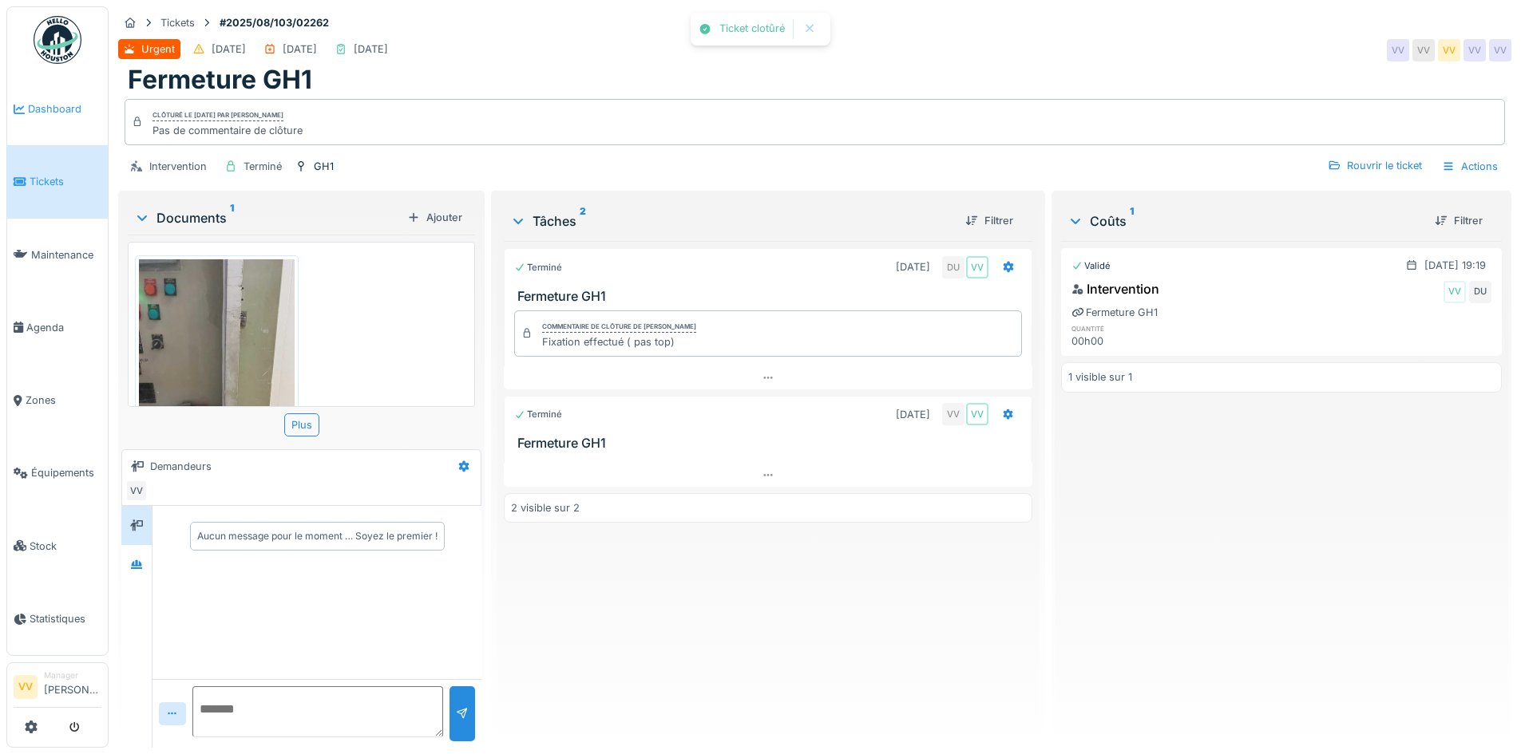
click at [24, 105] on icon at bounding box center [19, 109] width 11 height 11
click at [24, 113] on icon at bounding box center [19, 109] width 11 height 11
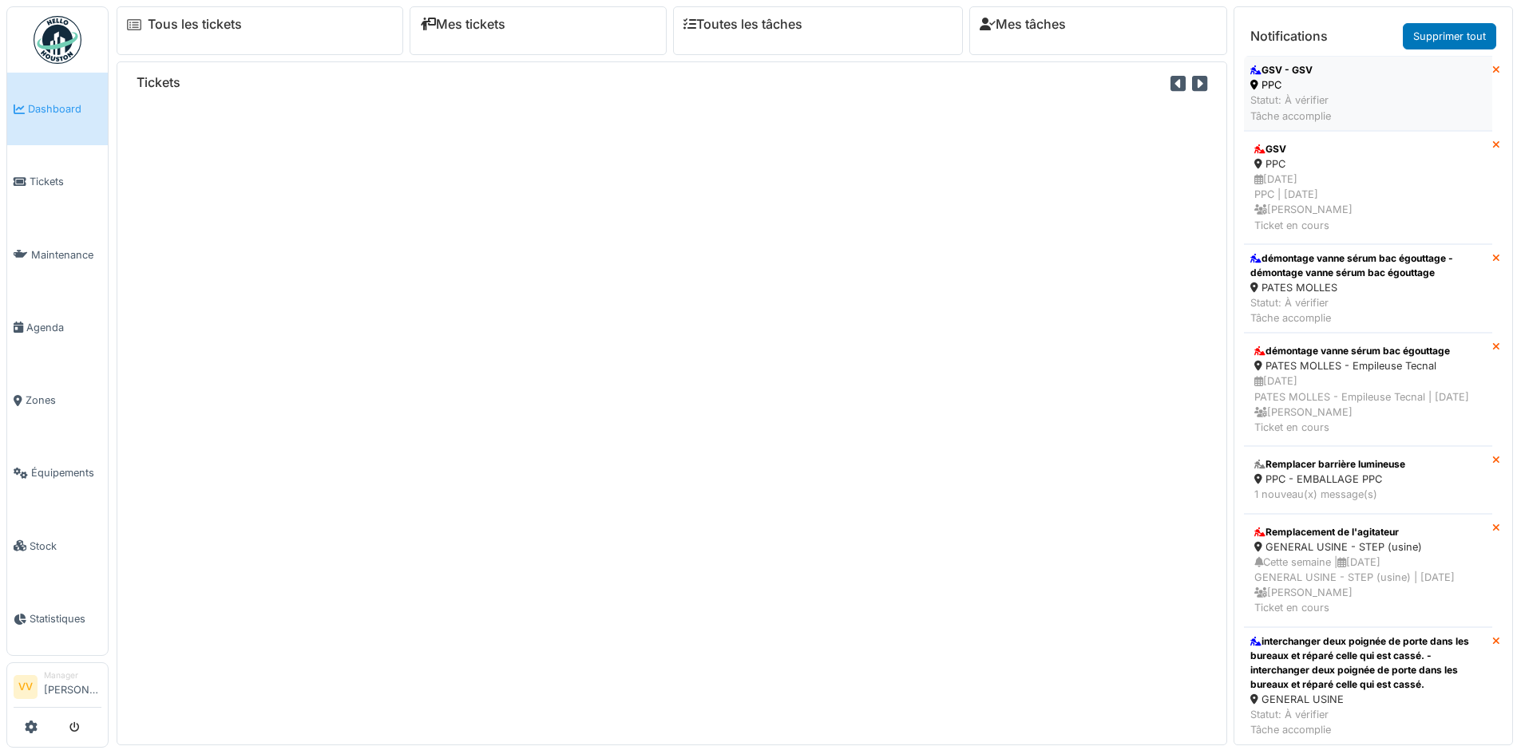
click at [1407, 105] on li "GSV - GSV PPC Statut: À vérifier Tâche accomplie" at bounding box center [1368, 93] width 248 height 75
click at [1322, 92] on div "PPC" at bounding box center [1290, 84] width 81 height 15
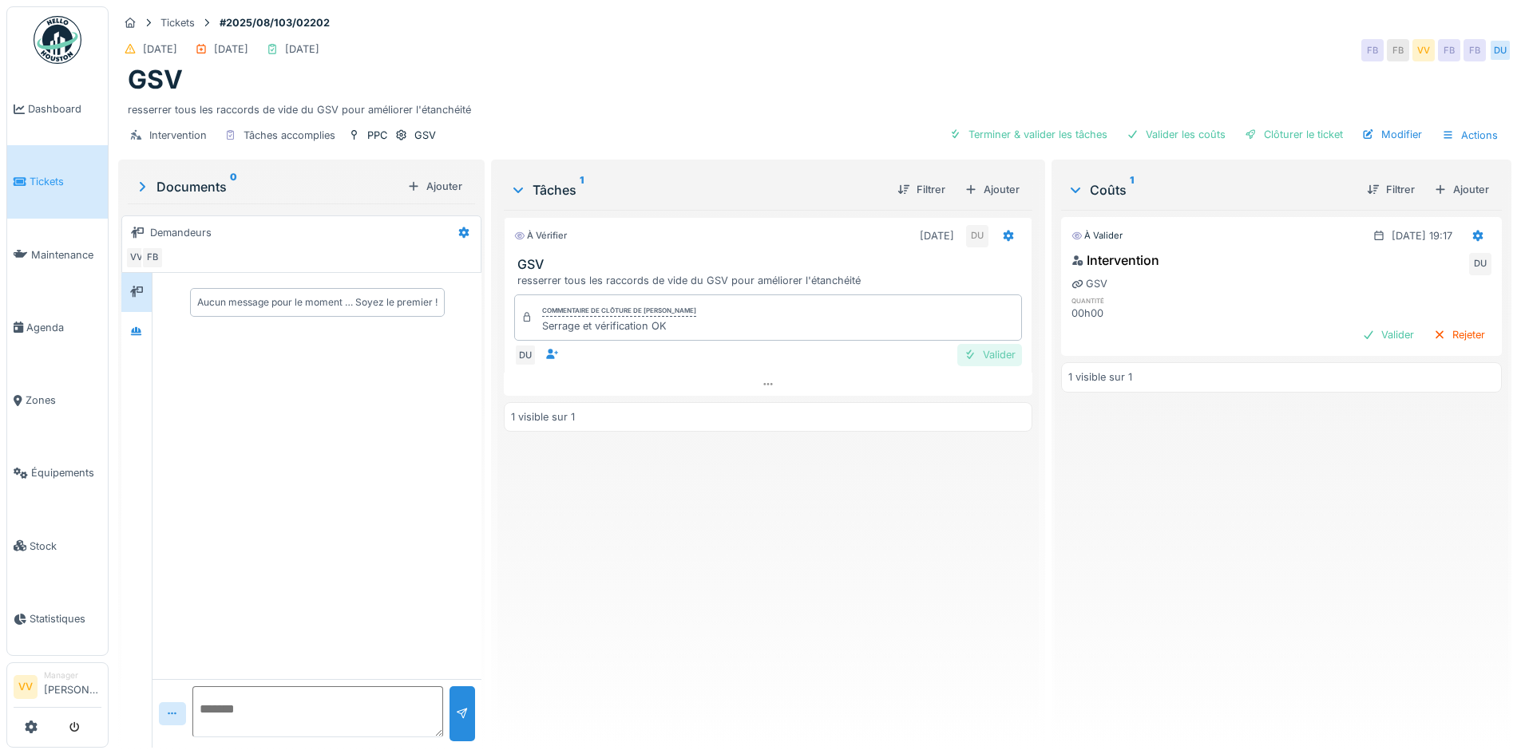
click at [982, 359] on div "Valider" at bounding box center [989, 355] width 65 height 22
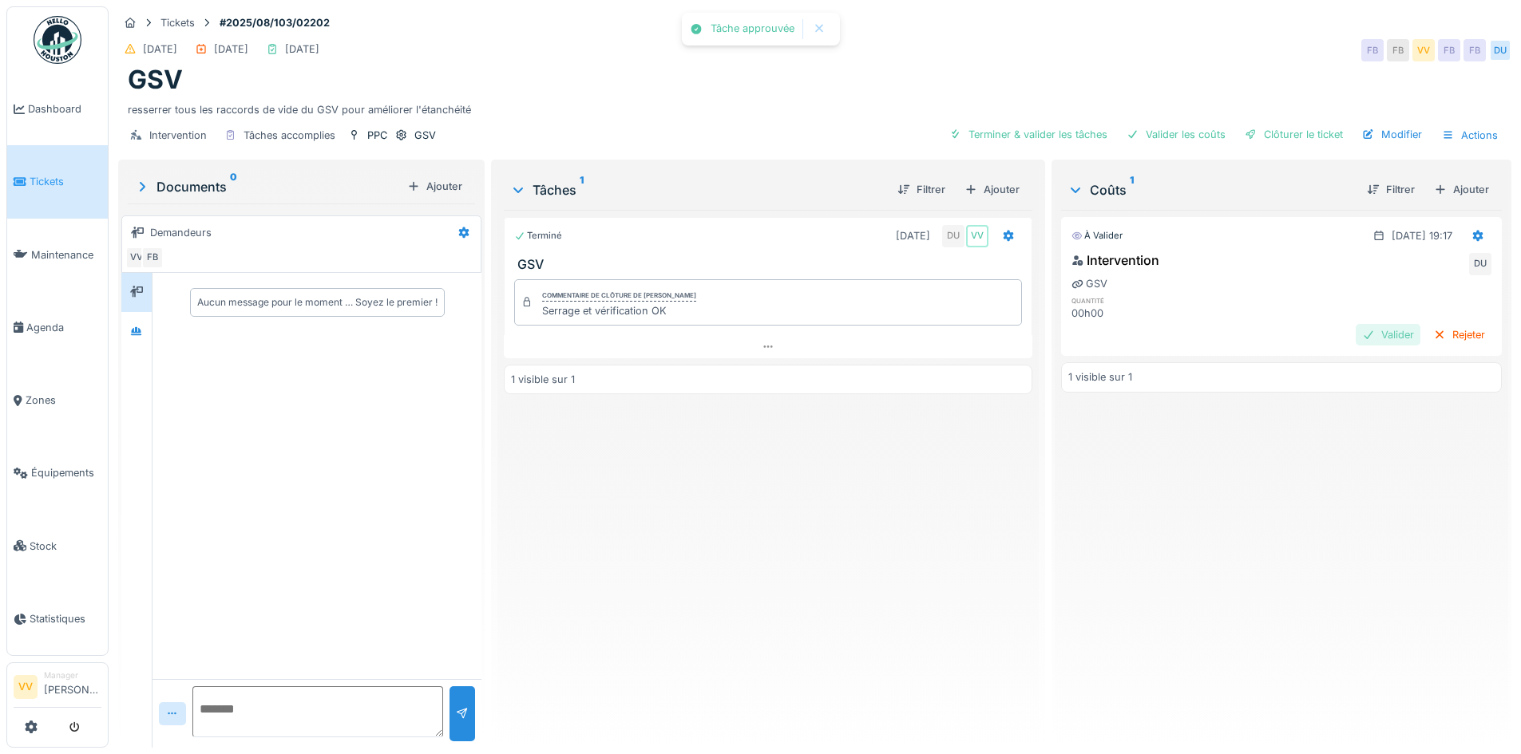
click at [1368, 335] on div "Valider" at bounding box center [1388, 335] width 65 height 22
click at [1293, 129] on div "Clôturer le ticket" at bounding box center [1293, 135] width 111 height 22
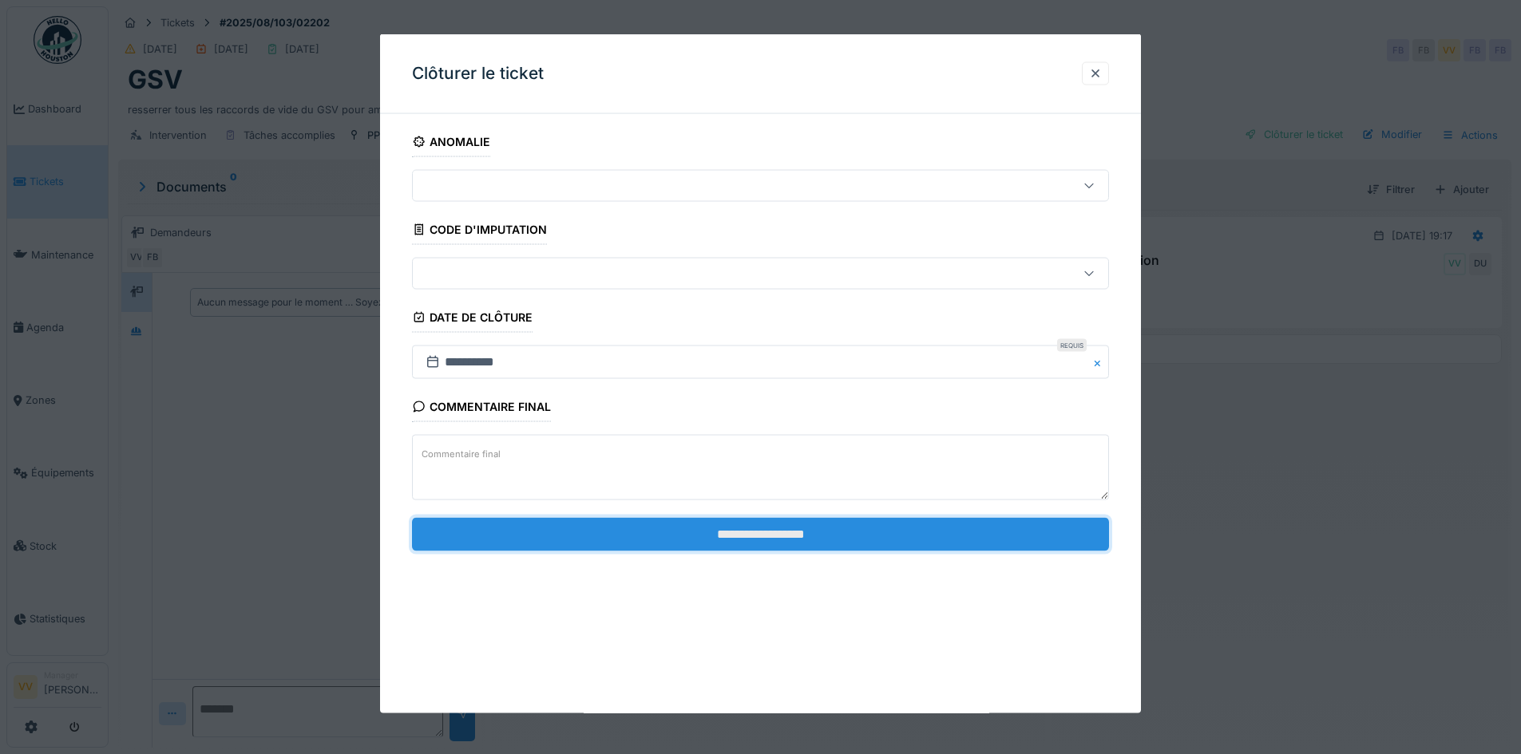
click at [855, 540] on input "**********" at bounding box center [760, 534] width 697 height 34
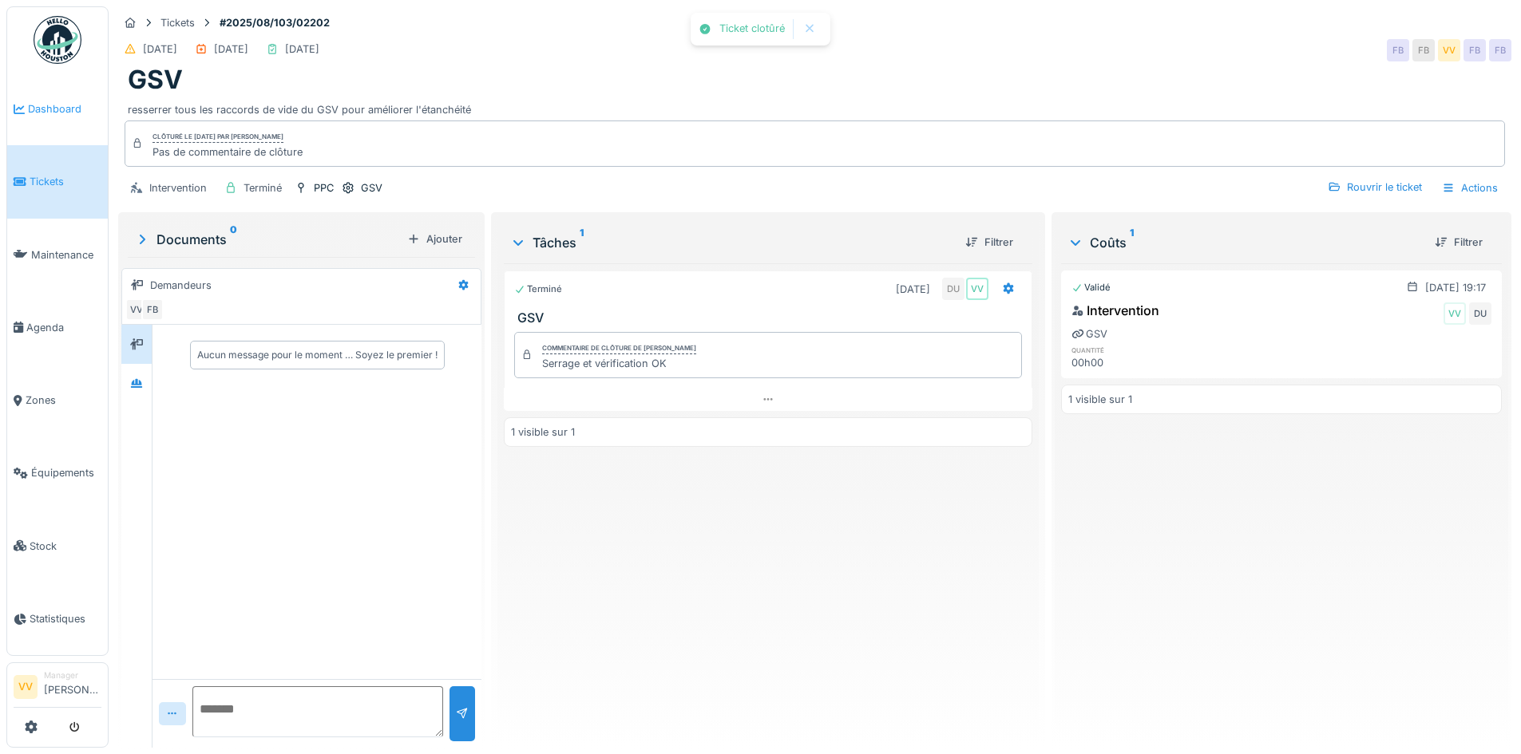
click at [55, 113] on span "Dashboard" at bounding box center [64, 108] width 73 height 15
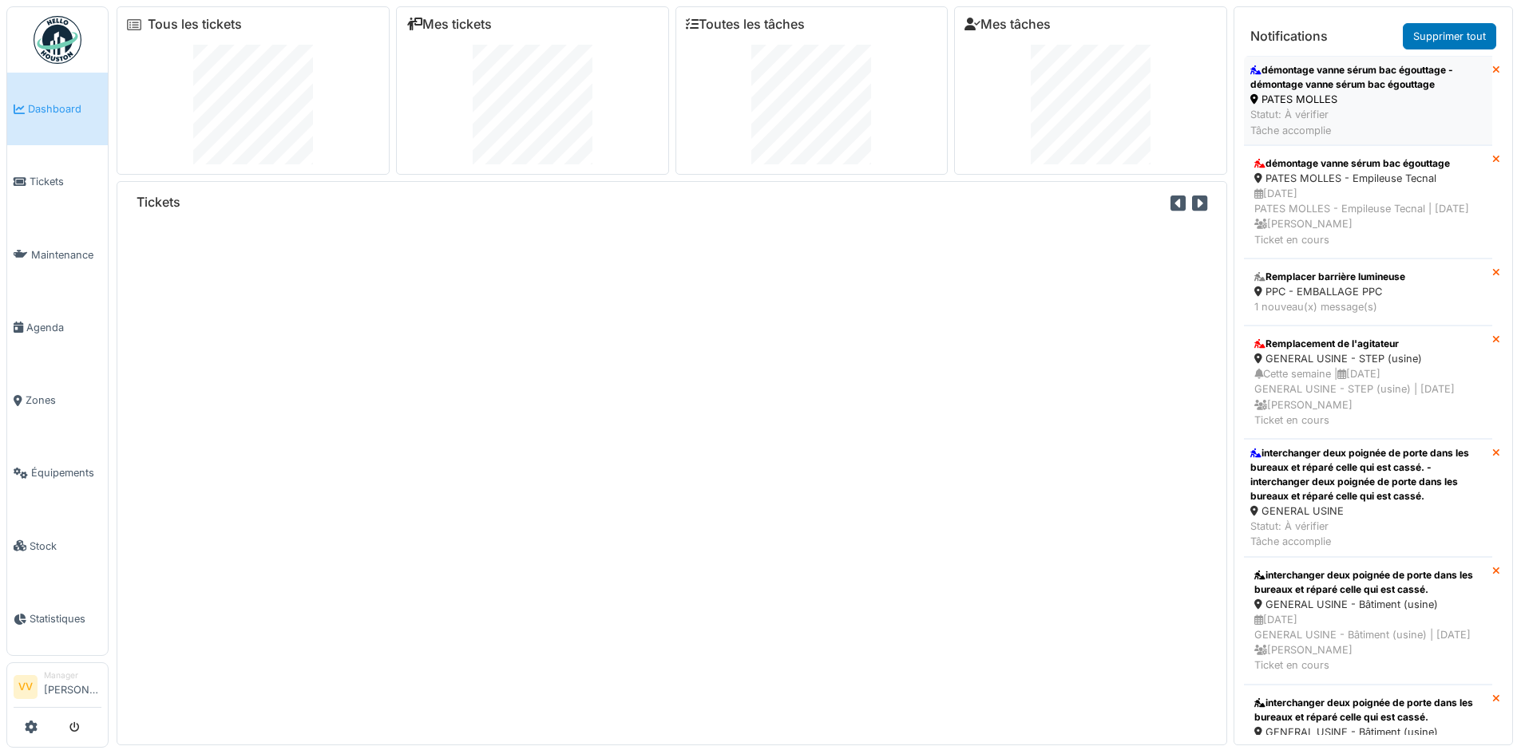
click at [1392, 104] on div "PATES MOLLES" at bounding box center [1368, 99] width 236 height 15
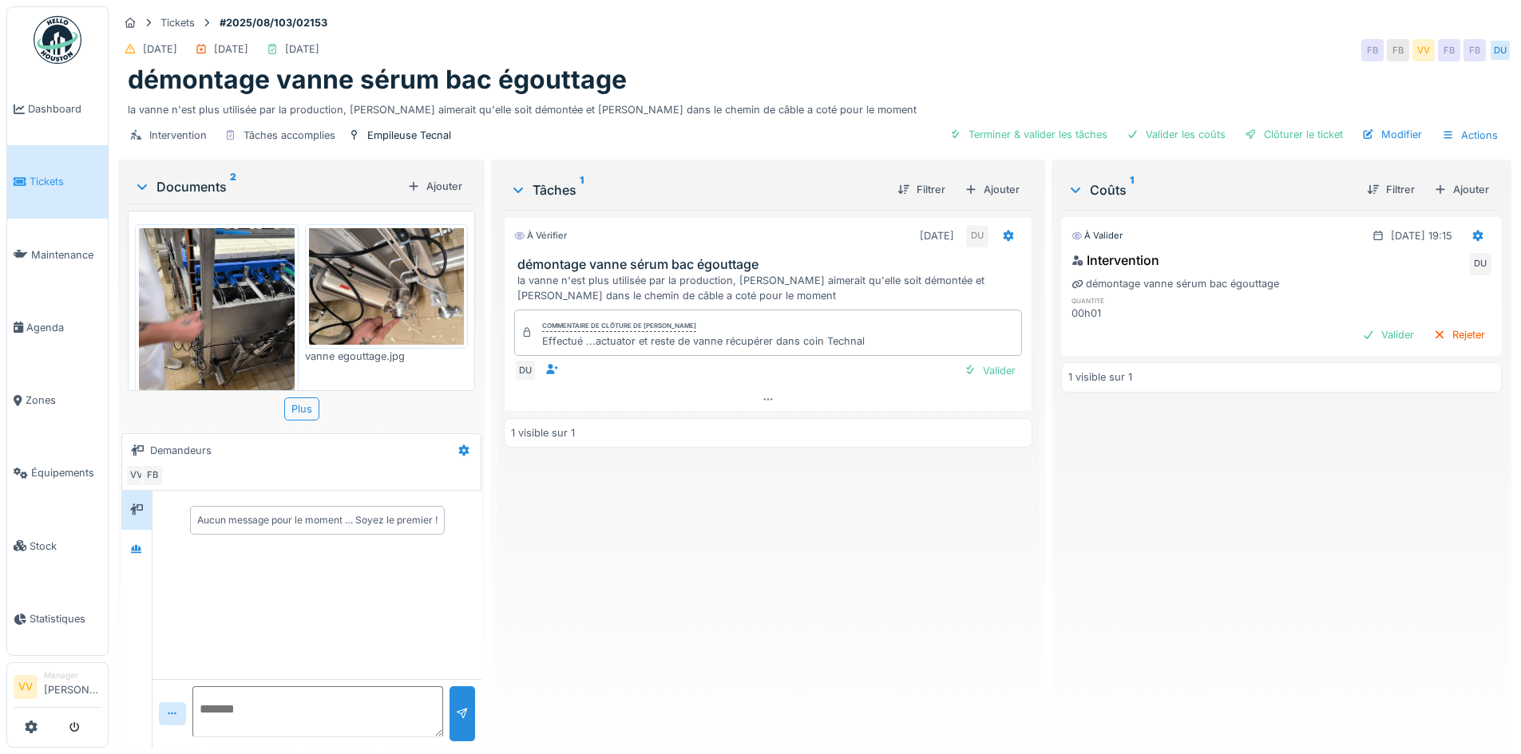
click at [207, 307] on img at bounding box center [217, 331] width 156 height 207
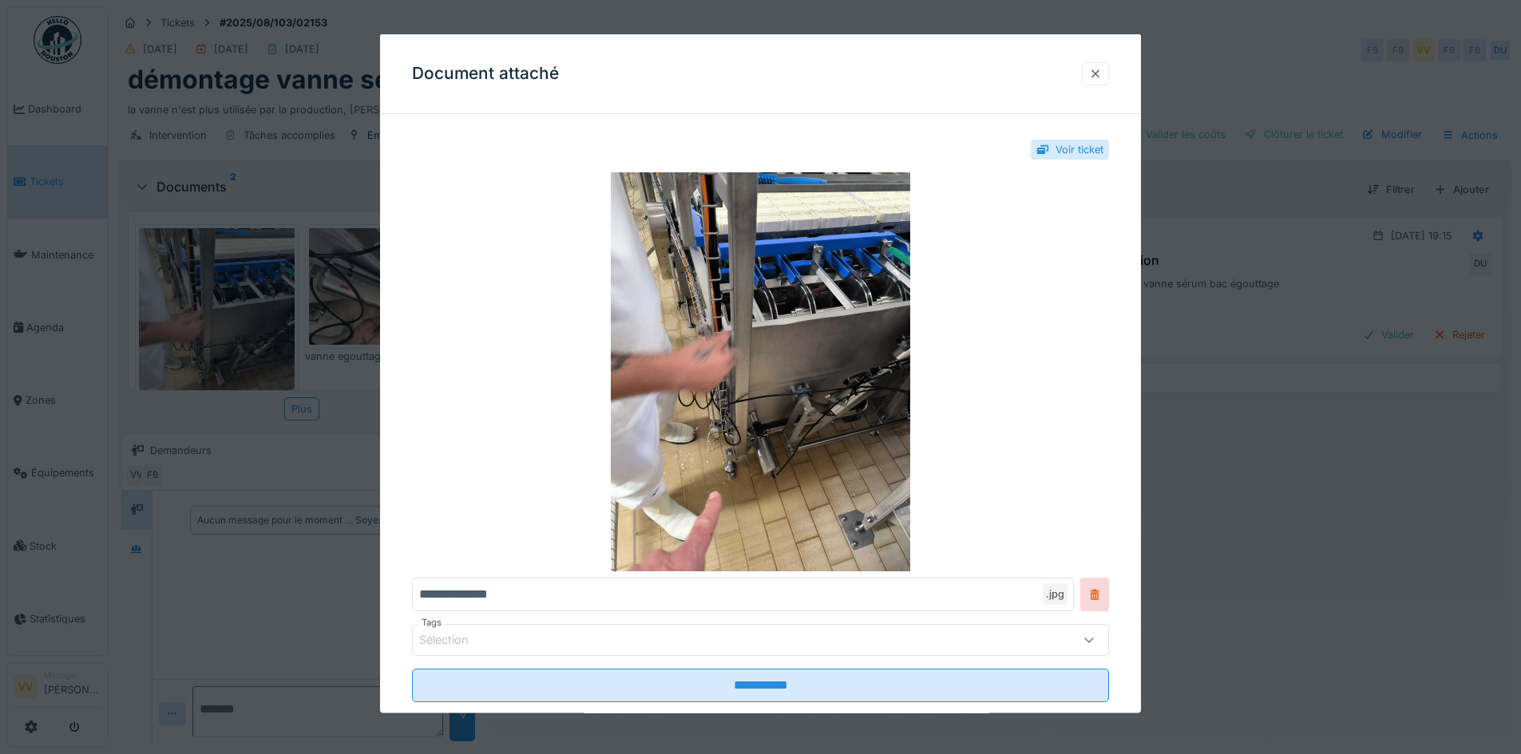
click at [1102, 76] on div at bounding box center [1095, 72] width 13 height 15
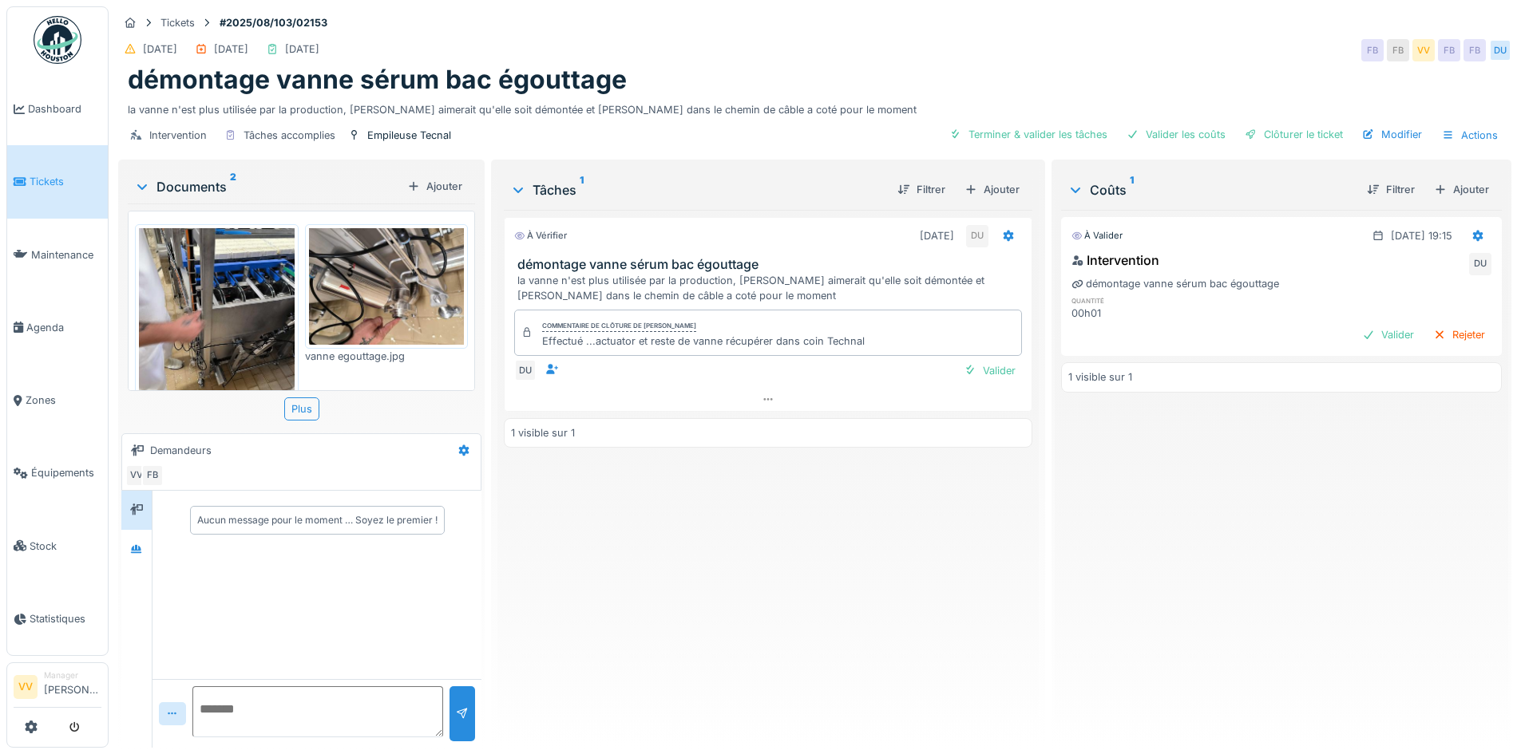
click at [395, 301] on img at bounding box center [387, 286] width 156 height 117
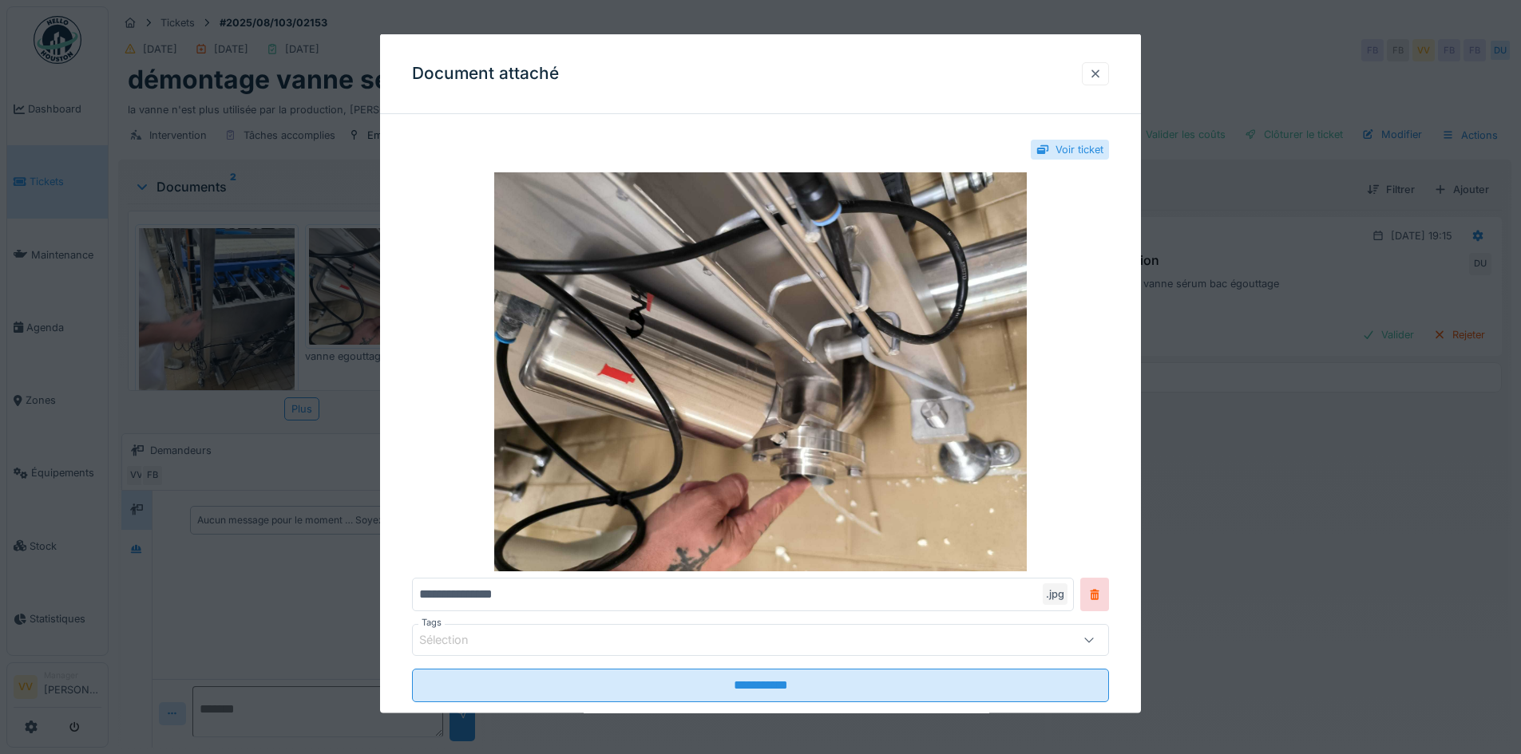
click at [1102, 73] on div at bounding box center [1095, 72] width 13 height 15
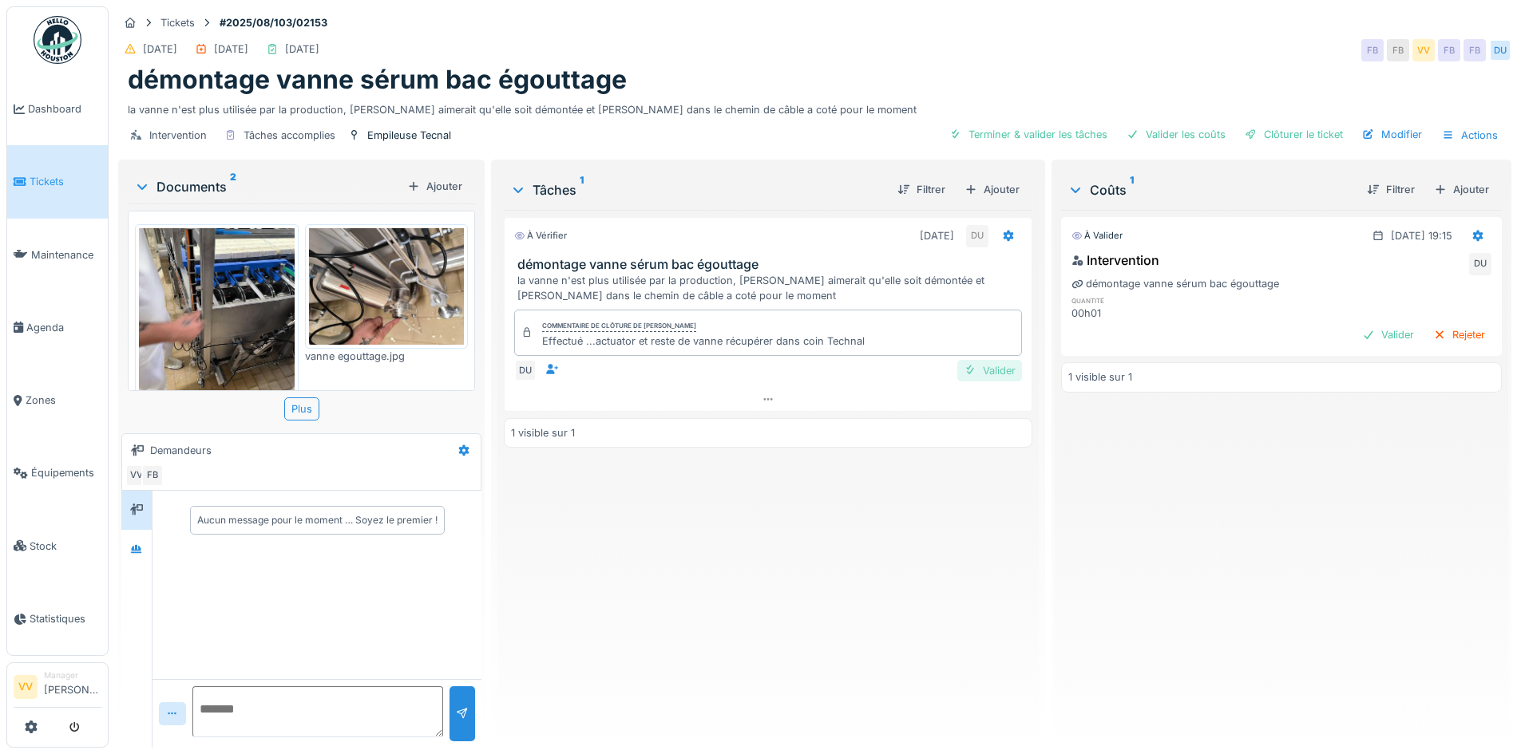
click at [985, 373] on div "Valider" at bounding box center [989, 371] width 65 height 22
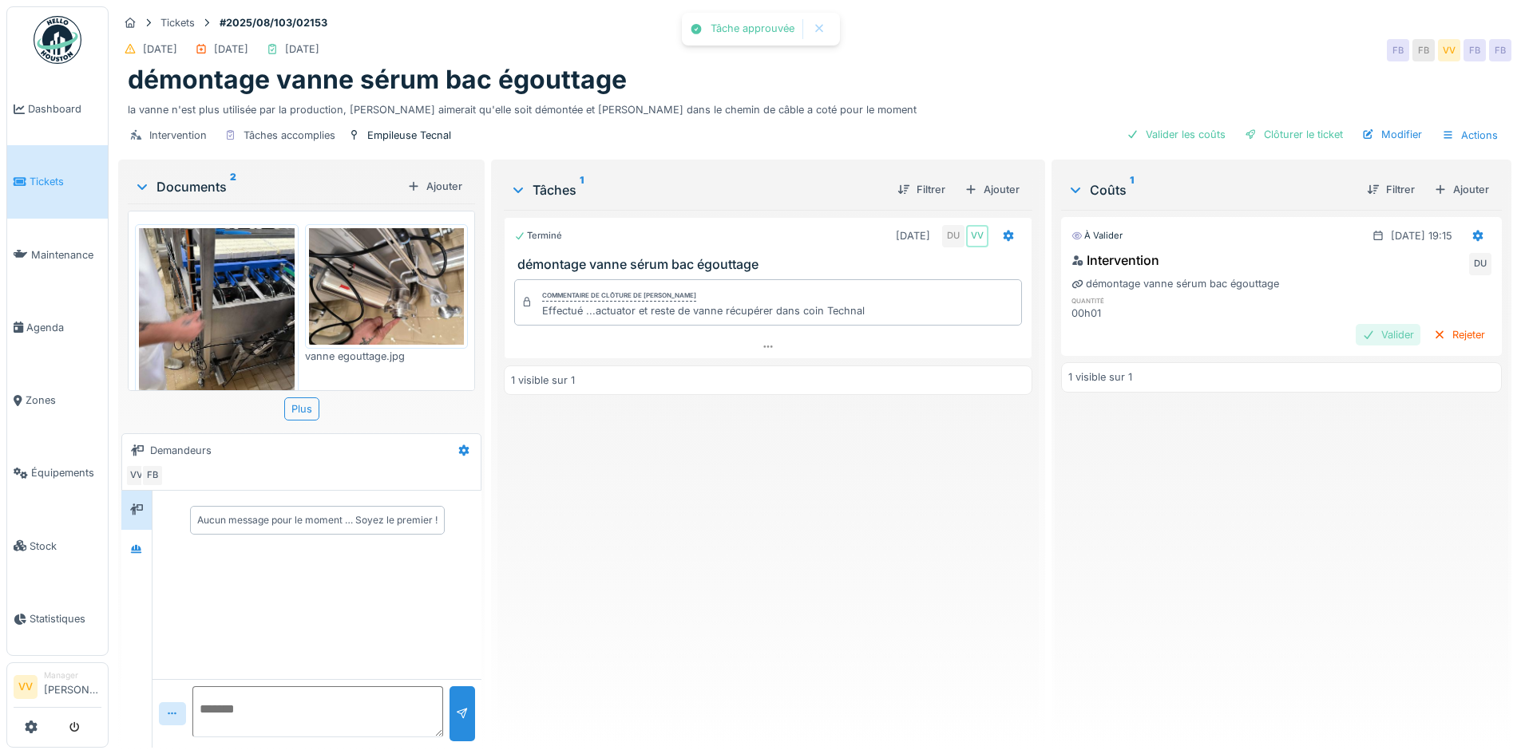
click at [1361, 337] on div "Valider" at bounding box center [1388, 335] width 65 height 22
click at [1279, 130] on div "Clôturer le ticket" at bounding box center [1293, 135] width 111 height 22
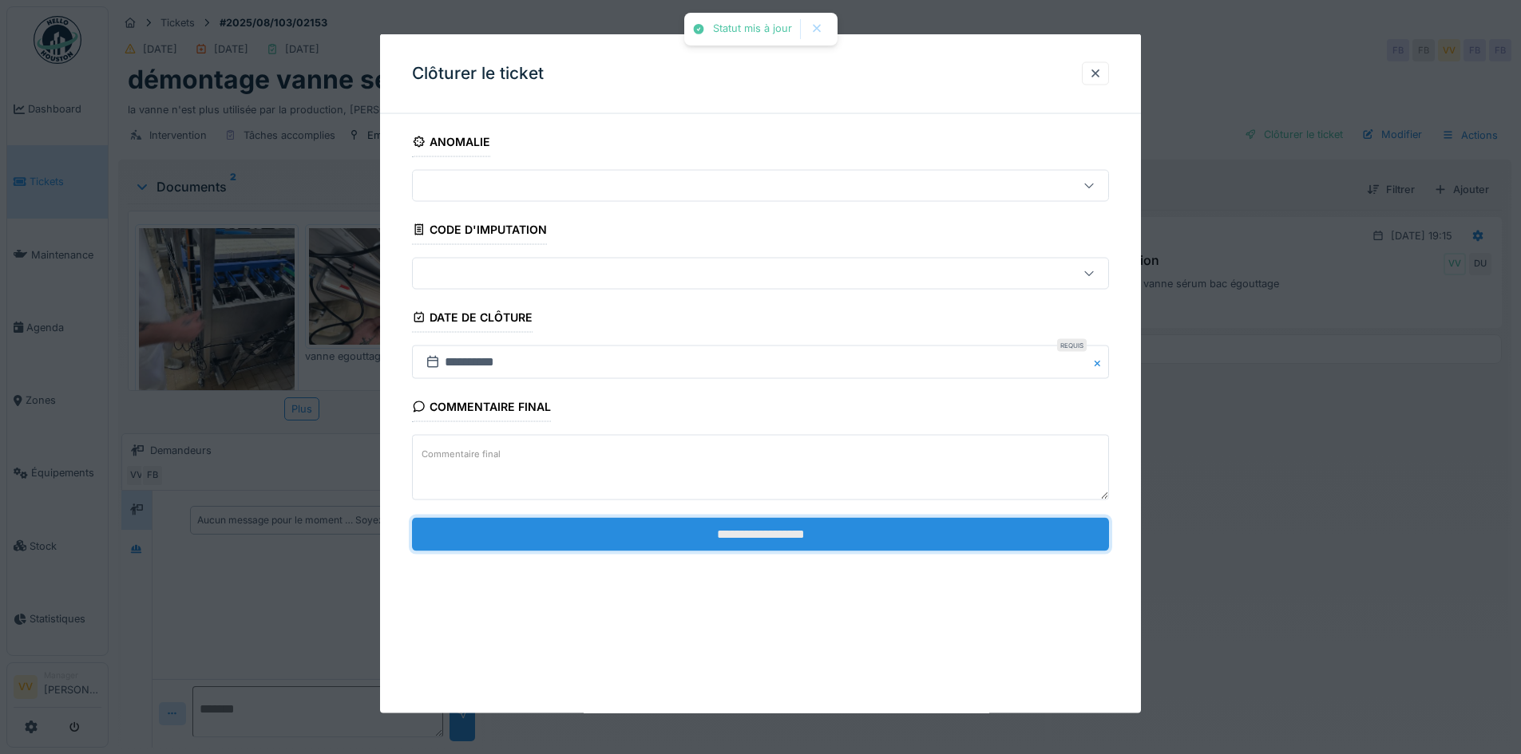
click at [803, 534] on input "**********" at bounding box center [760, 534] width 697 height 34
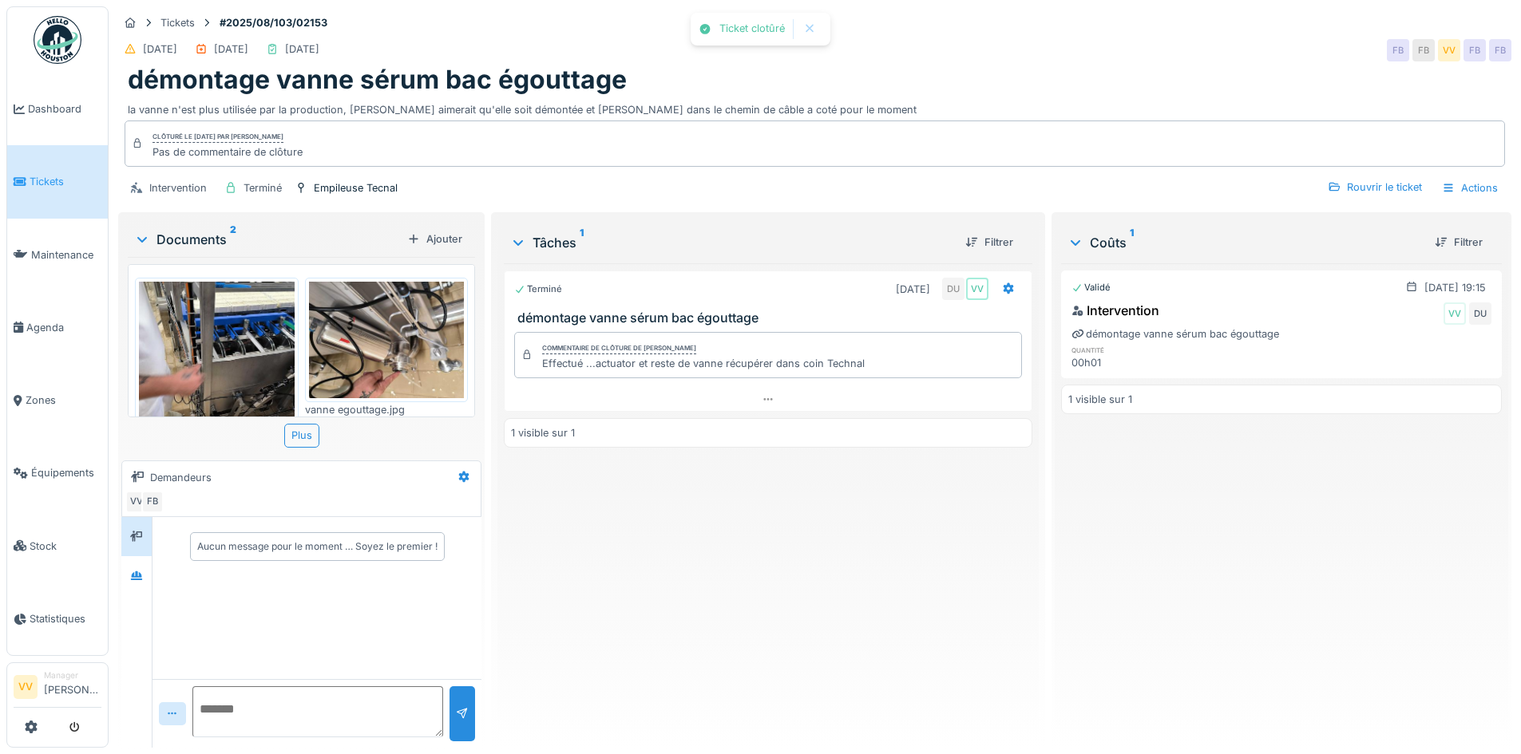
click at [864, 518] on div "Terminé 22/08/2025 DU VV démontage vanne sérum bac égouttage Commentaire de clô…" at bounding box center [768, 499] width 528 height 472
click at [51, 109] on span "Dashboard" at bounding box center [64, 108] width 73 height 15
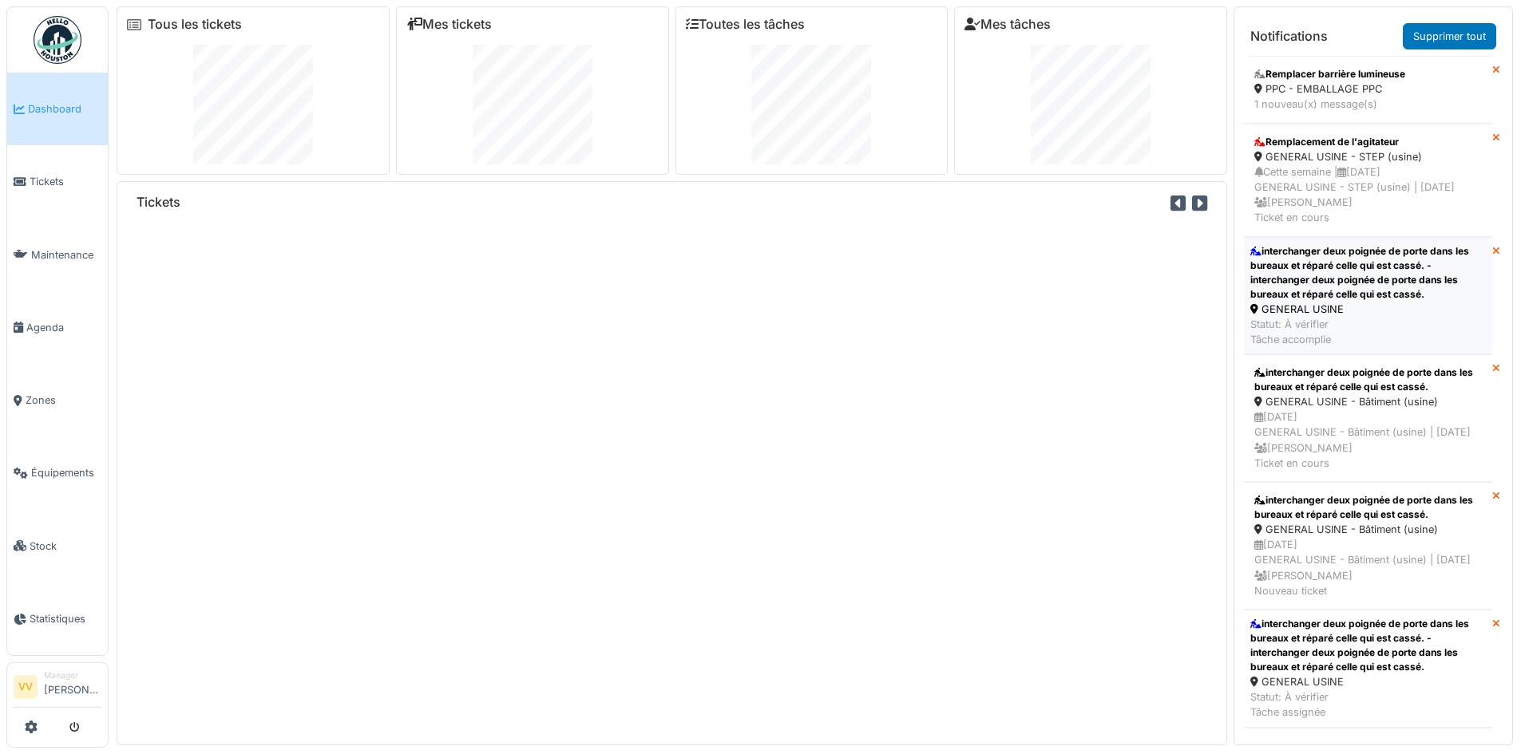
click at [1432, 274] on div "interchanger deux poignée de porte dans les bureaux et réparé celle qui est cas…" at bounding box center [1368, 272] width 236 height 57
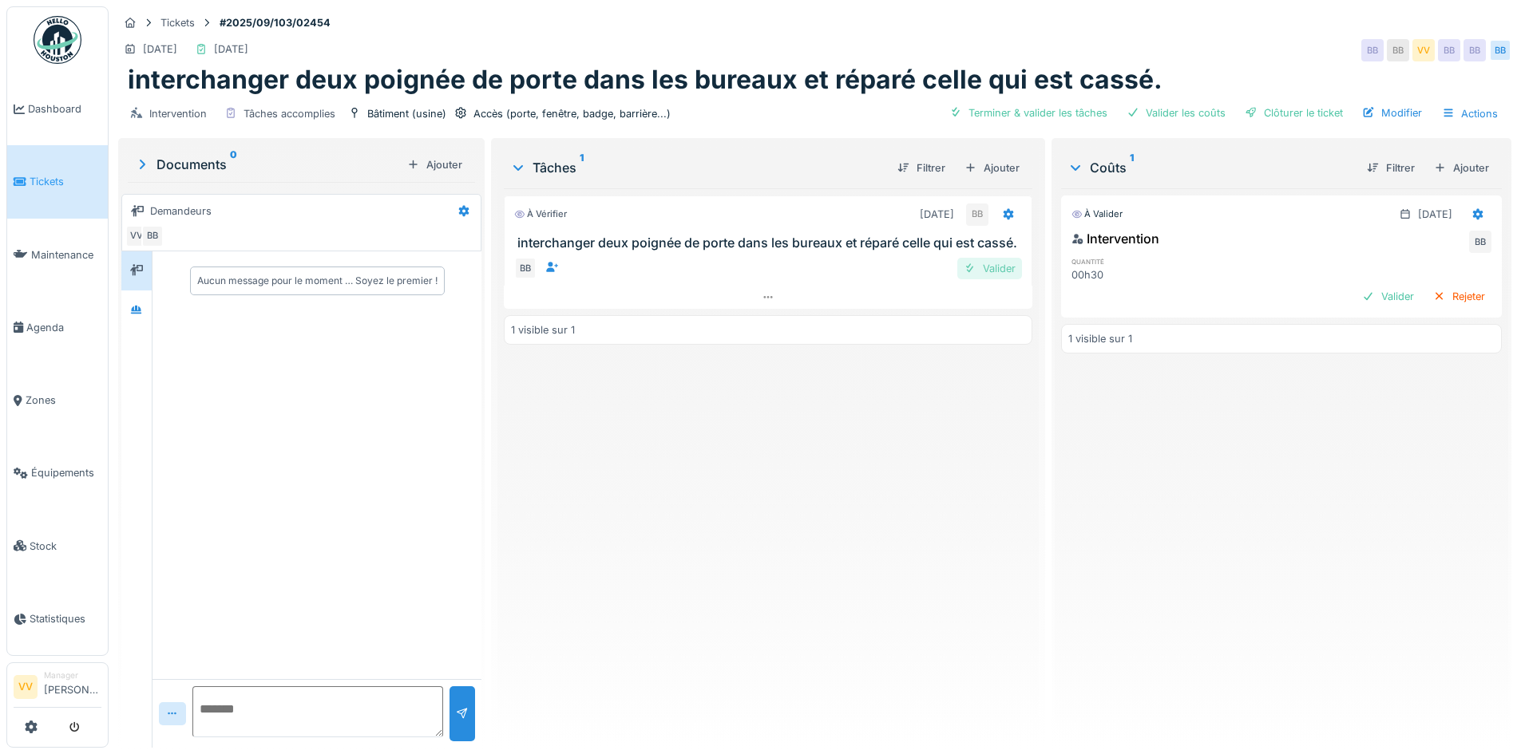
click at [988, 274] on div "Valider" at bounding box center [989, 269] width 65 height 22
click at [1356, 293] on div "Valider" at bounding box center [1388, 297] width 65 height 22
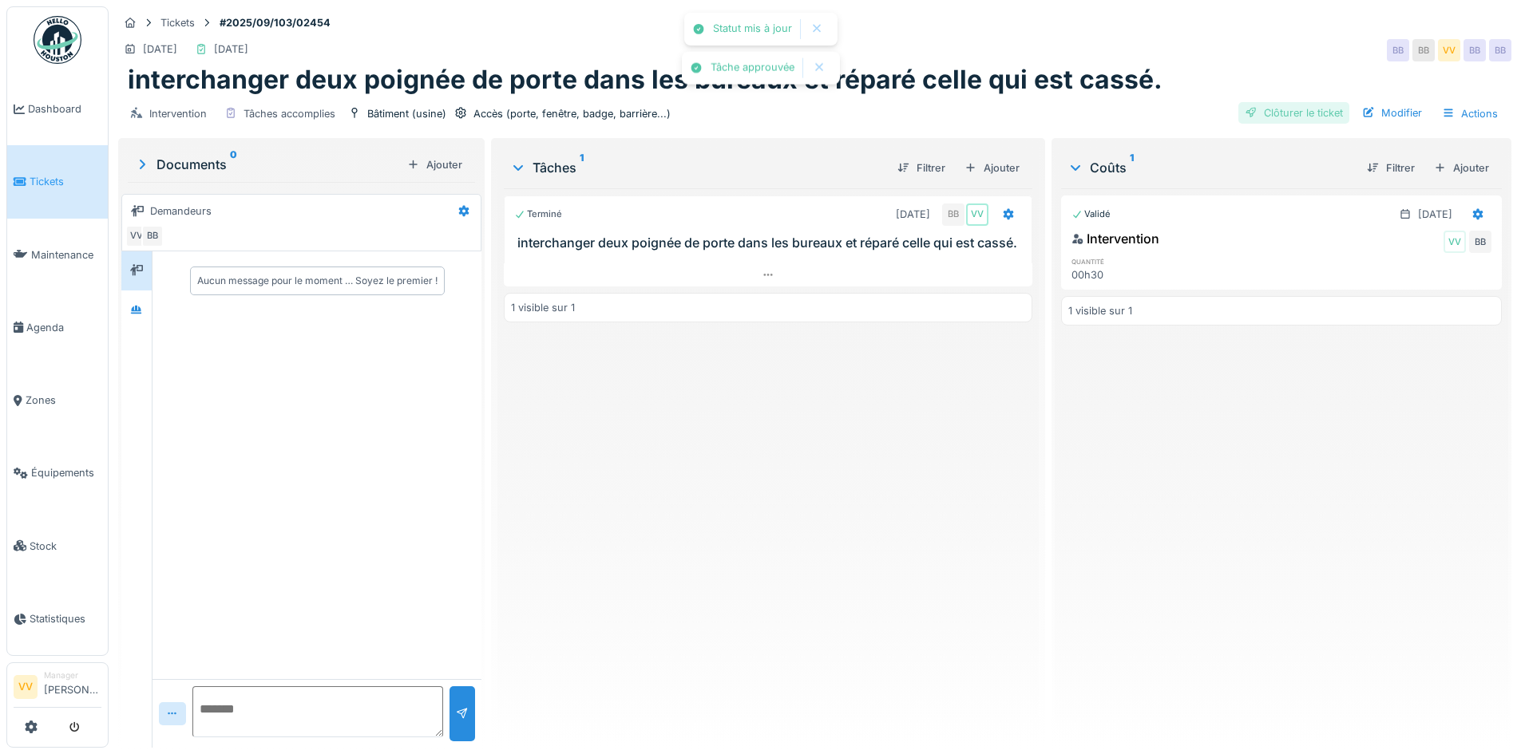
click at [1277, 105] on div "Intervention Tâches accomplies Bâtiment (usine) Accès (porte, fenêtre, badge, b…" at bounding box center [814, 114] width 1393 height 36
click at [1277, 105] on div "Clôturer le ticket" at bounding box center [1293, 113] width 111 height 22
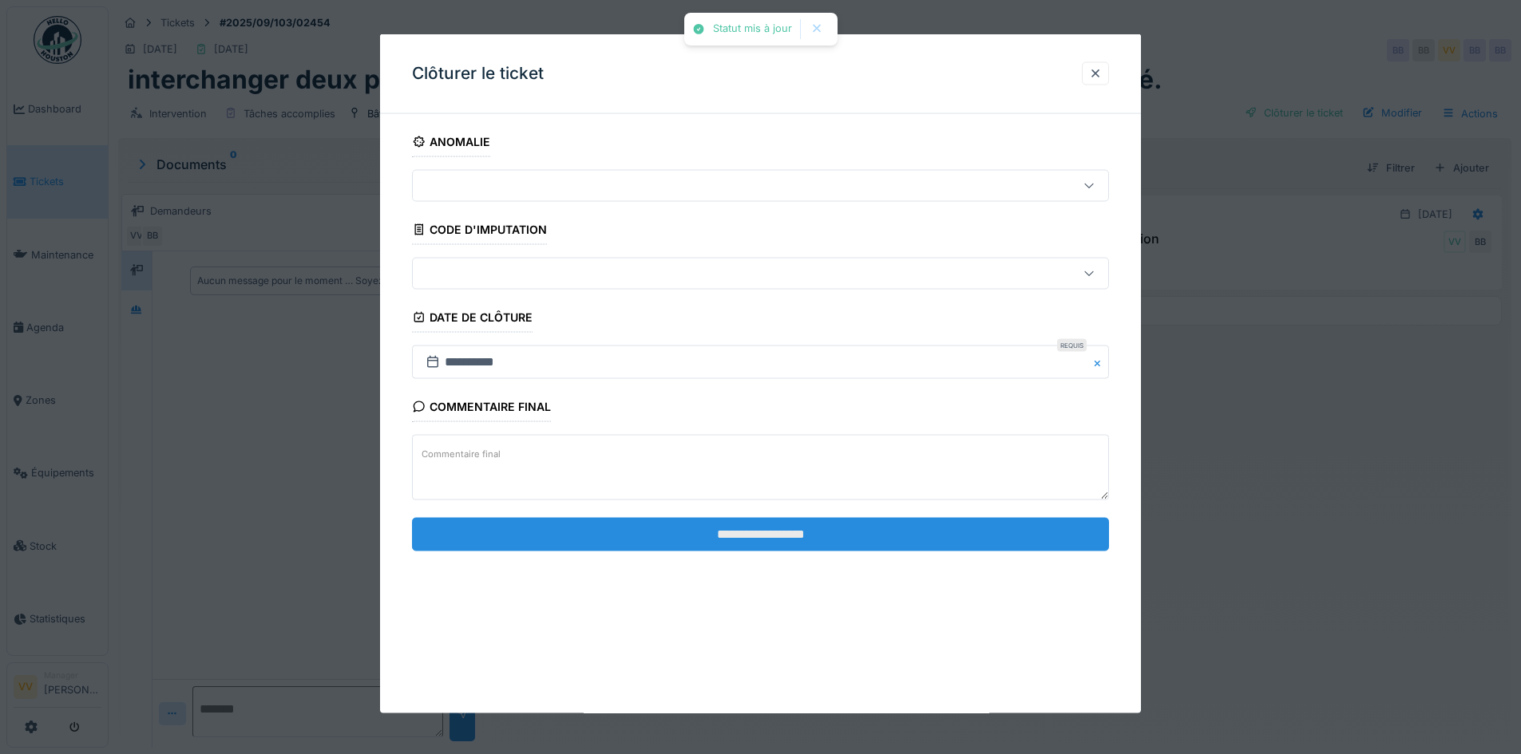
click at [853, 523] on input "**********" at bounding box center [760, 534] width 697 height 34
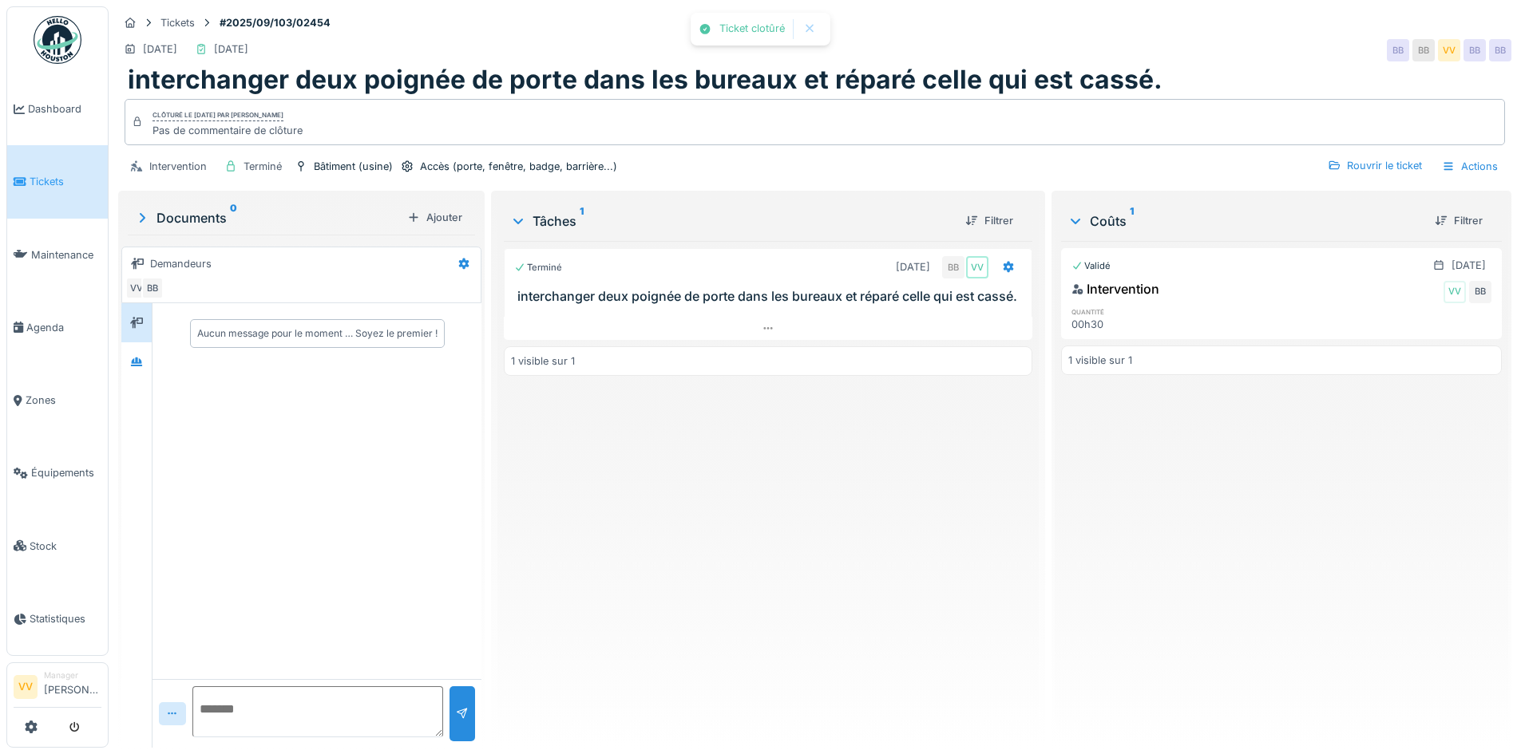
click at [1384, 523] on div "Validé 12/09/2025 Intervention VV BB quantité 00h30 1 visible sur 1" at bounding box center [1281, 488] width 441 height 494
click at [78, 107] on span "Dashboard" at bounding box center [64, 108] width 73 height 15
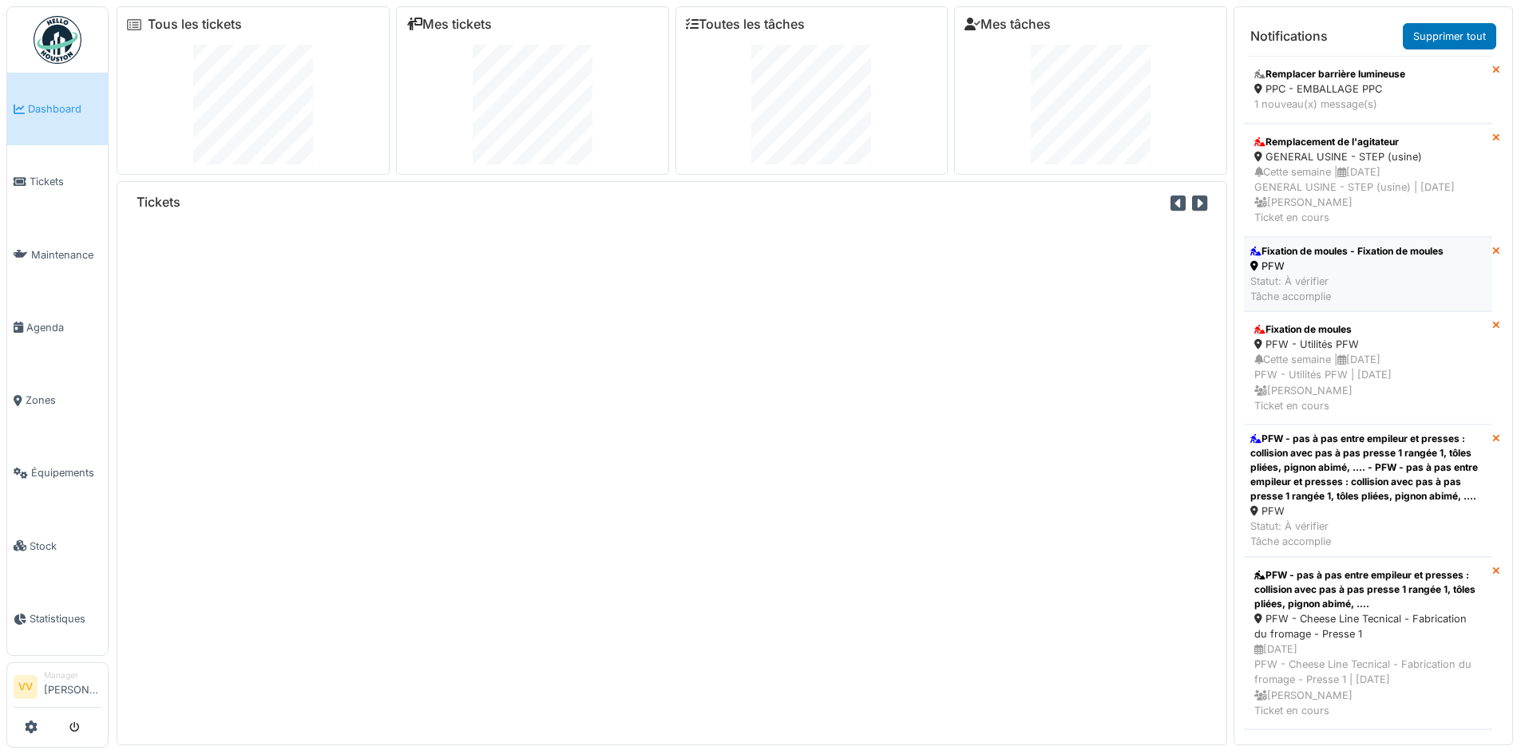
click at [1416, 274] on div "PFW" at bounding box center [1346, 266] width 193 height 15
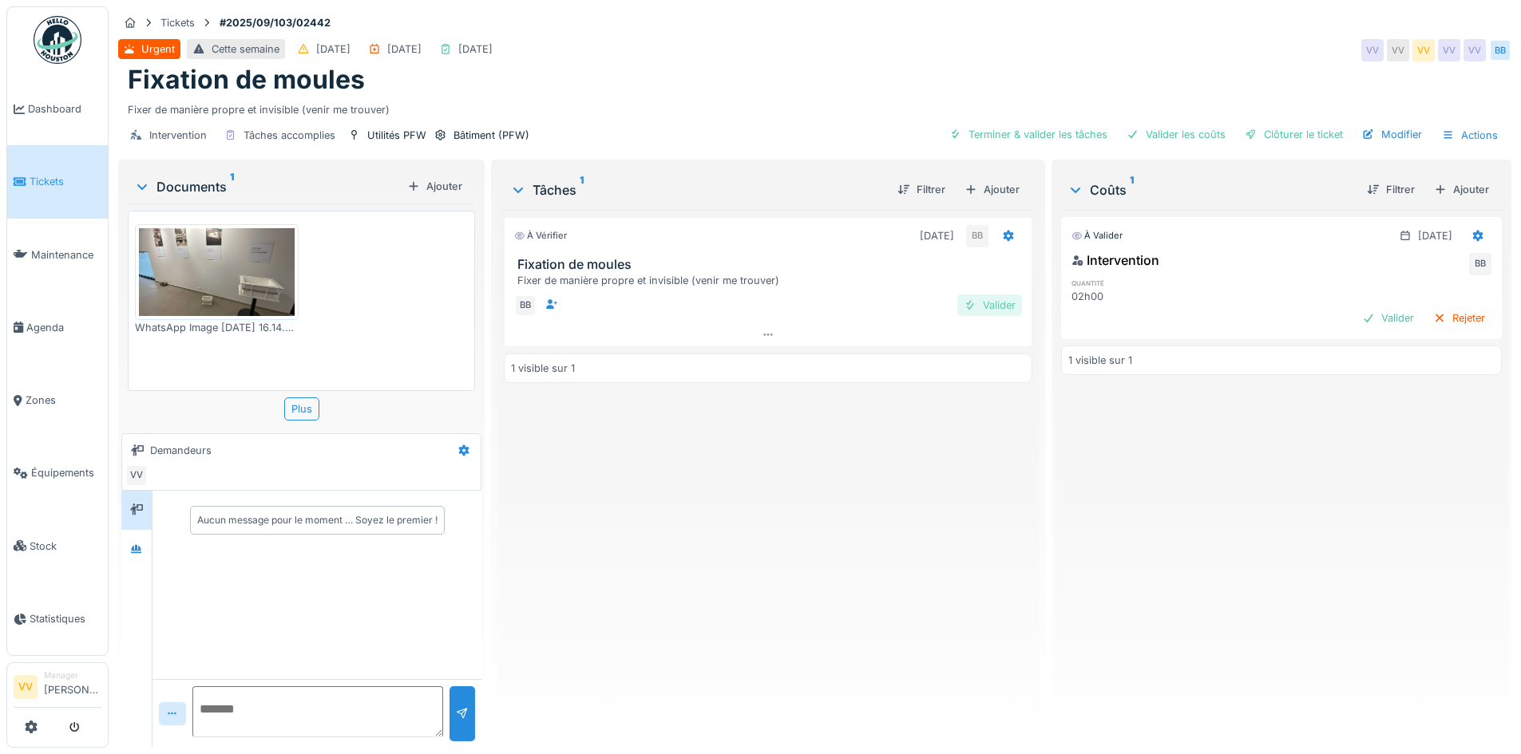
click at [990, 311] on div "Valider" at bounding box center [989, 306] width 65 height 22
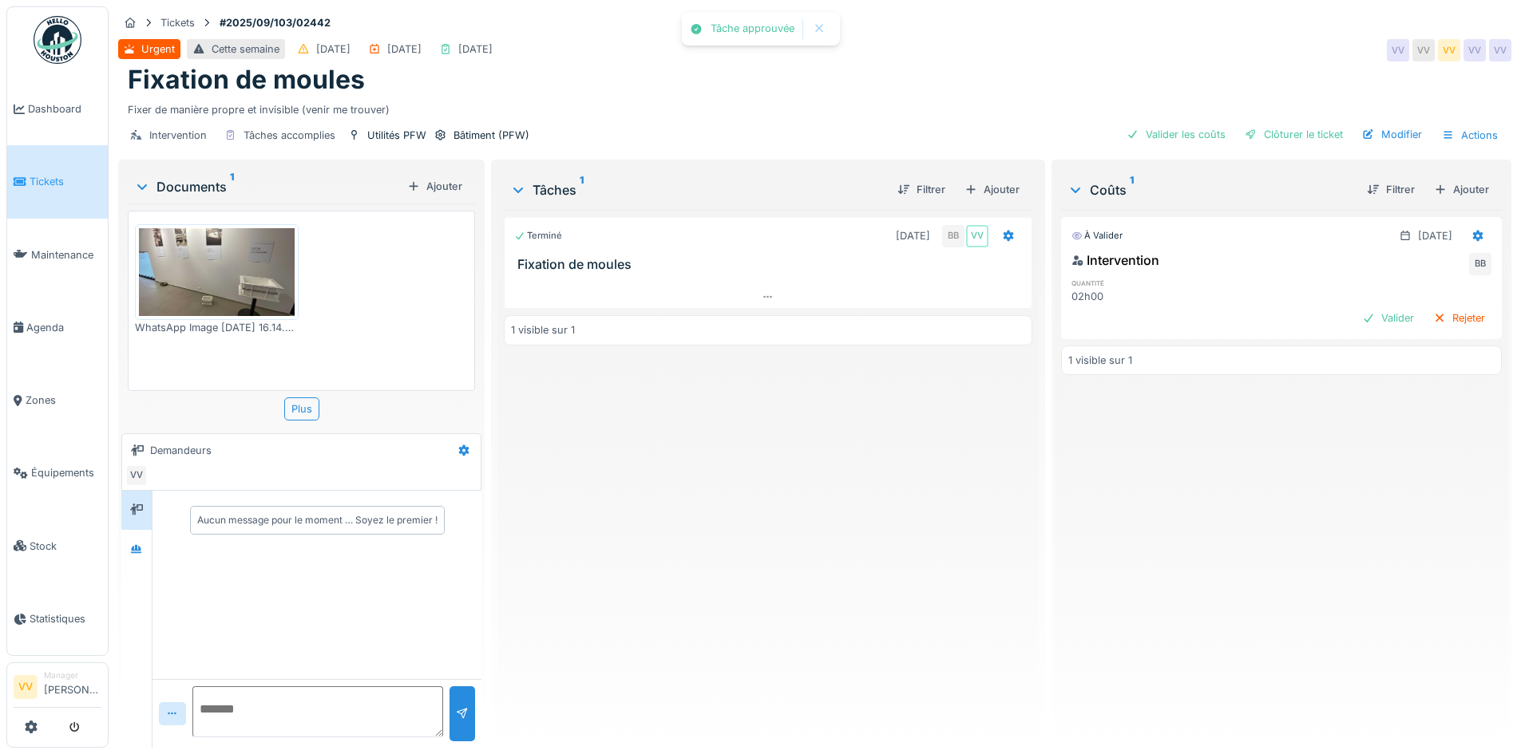
drag, startPoint x: 1349, startPoint y: 315, endPoint x: 1348, endPoint y: 303, distance: 12.1
click at [1356, 315] on div "Valider" at bounding box center [1388, 318] width 65 height 22
click at [1306, 130] on div "Clôturer le ticket" at bounding box center [1293, 135] width 111 height 22
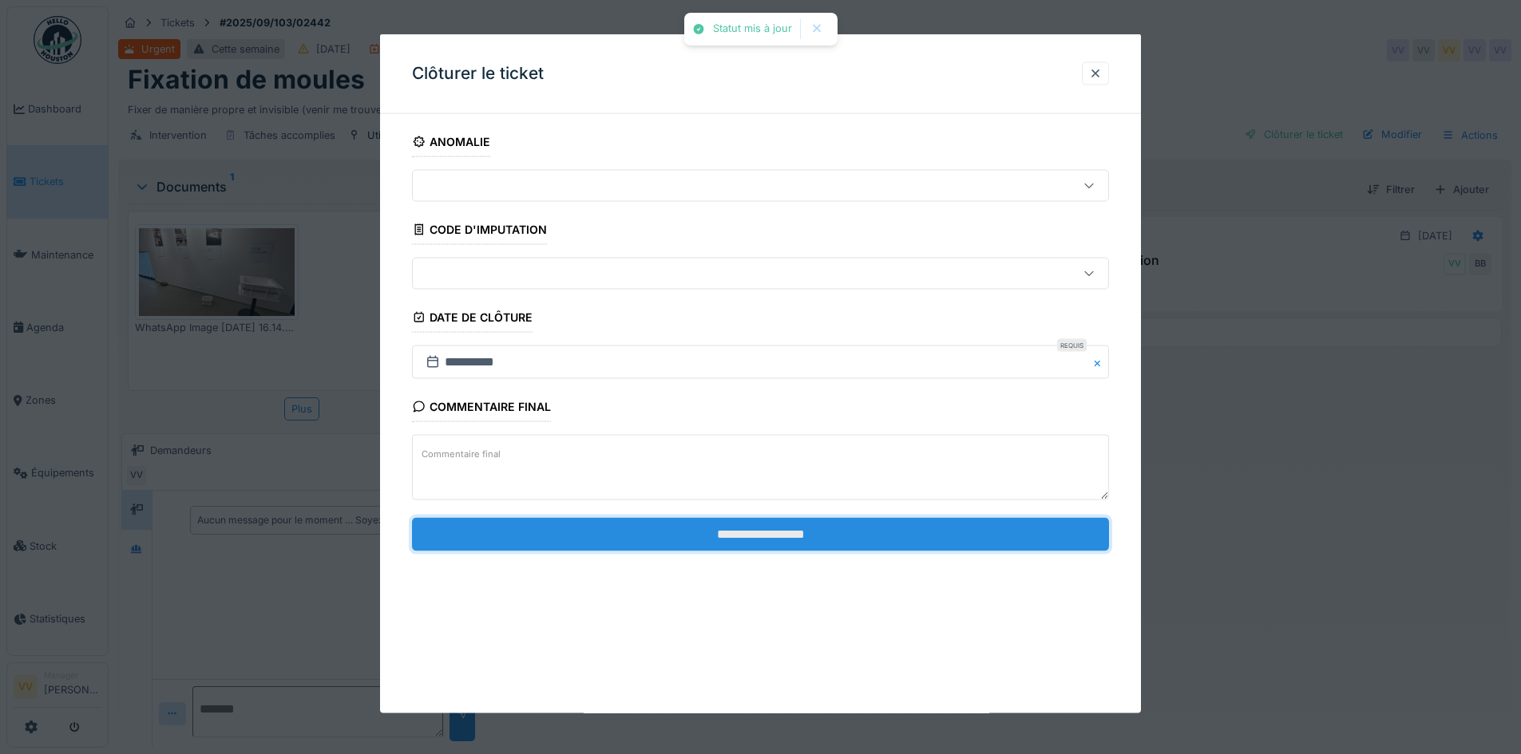
click at [786, 521] on input "**********" at bounding box center [760, 534] width 697 height 34
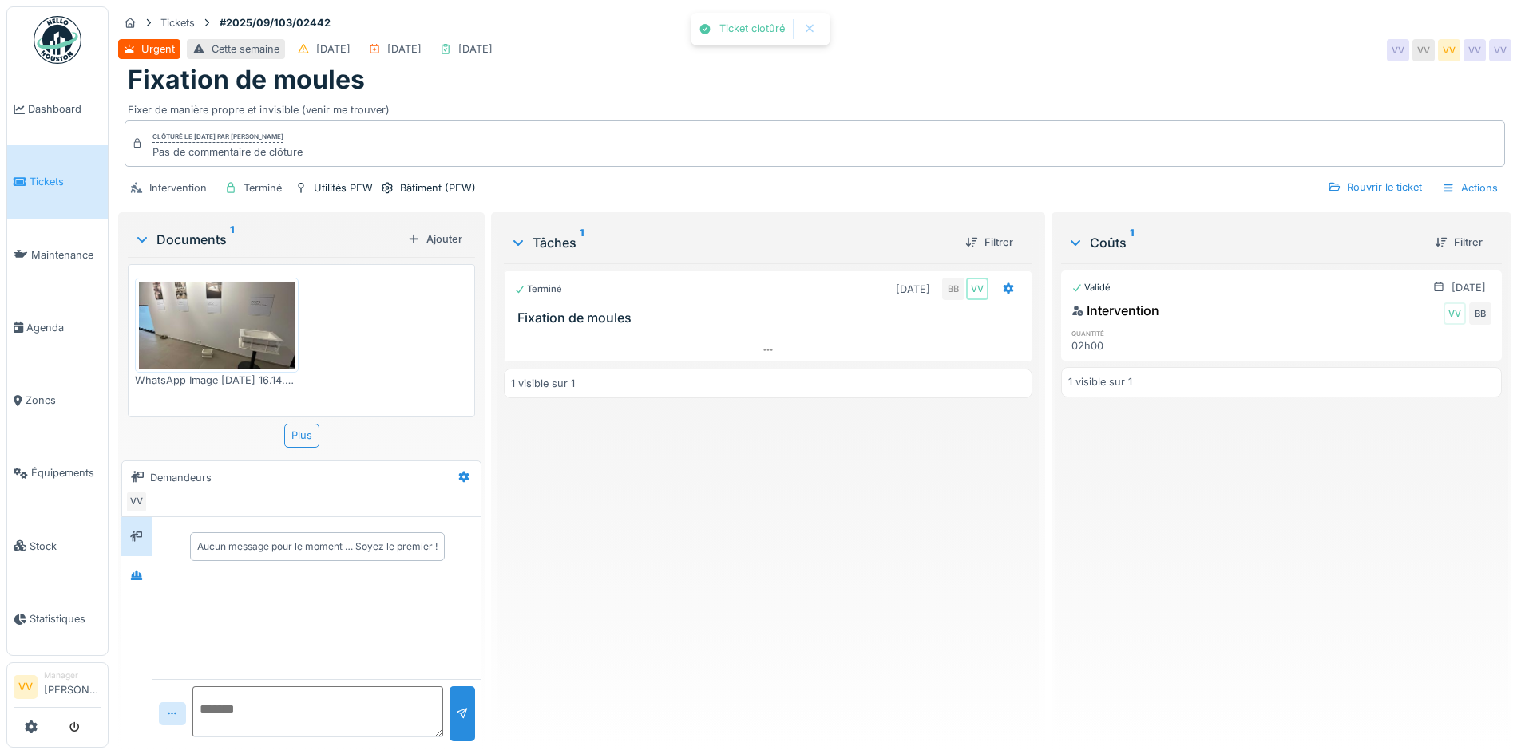
drag, startPoint x: 843, startPoint y: 568, endPoint x: 294, endPoint y: 199, distance: 662.1
click at [843, 568] on div "Terminé 12/09/2025 BB VV Fixation de moules 1 visible sur 1" at bounding box center [768, 499] width 528 height 472
click at [53, 107] on span "Dashboard" at bounding box center [64, 108] width 73 height 15
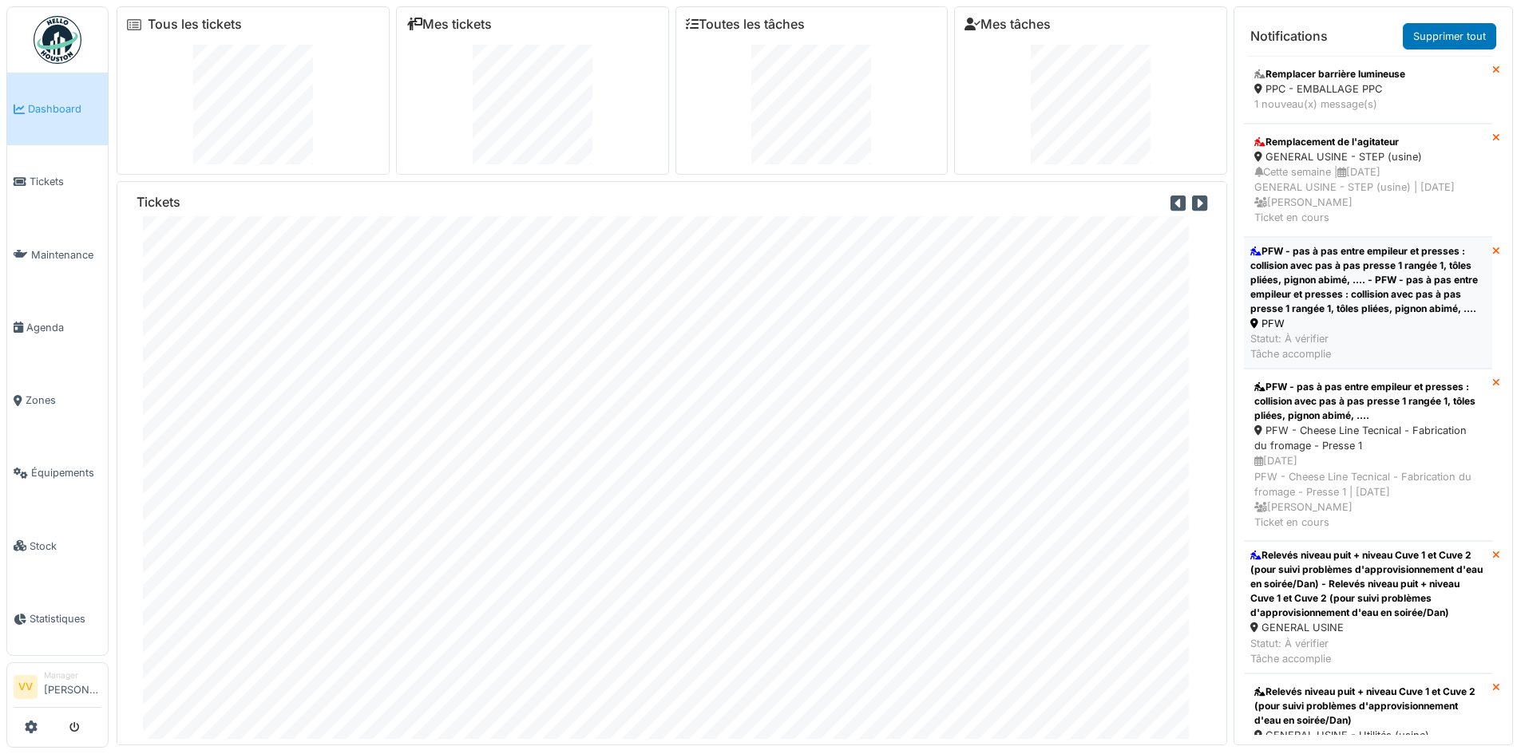
click at [1366, 295] on div "PFW - pas à pas entre empileur et presses : collision avec pas à pas presse 1 r…" at bounding box center [1368, 280] width 236 height 72
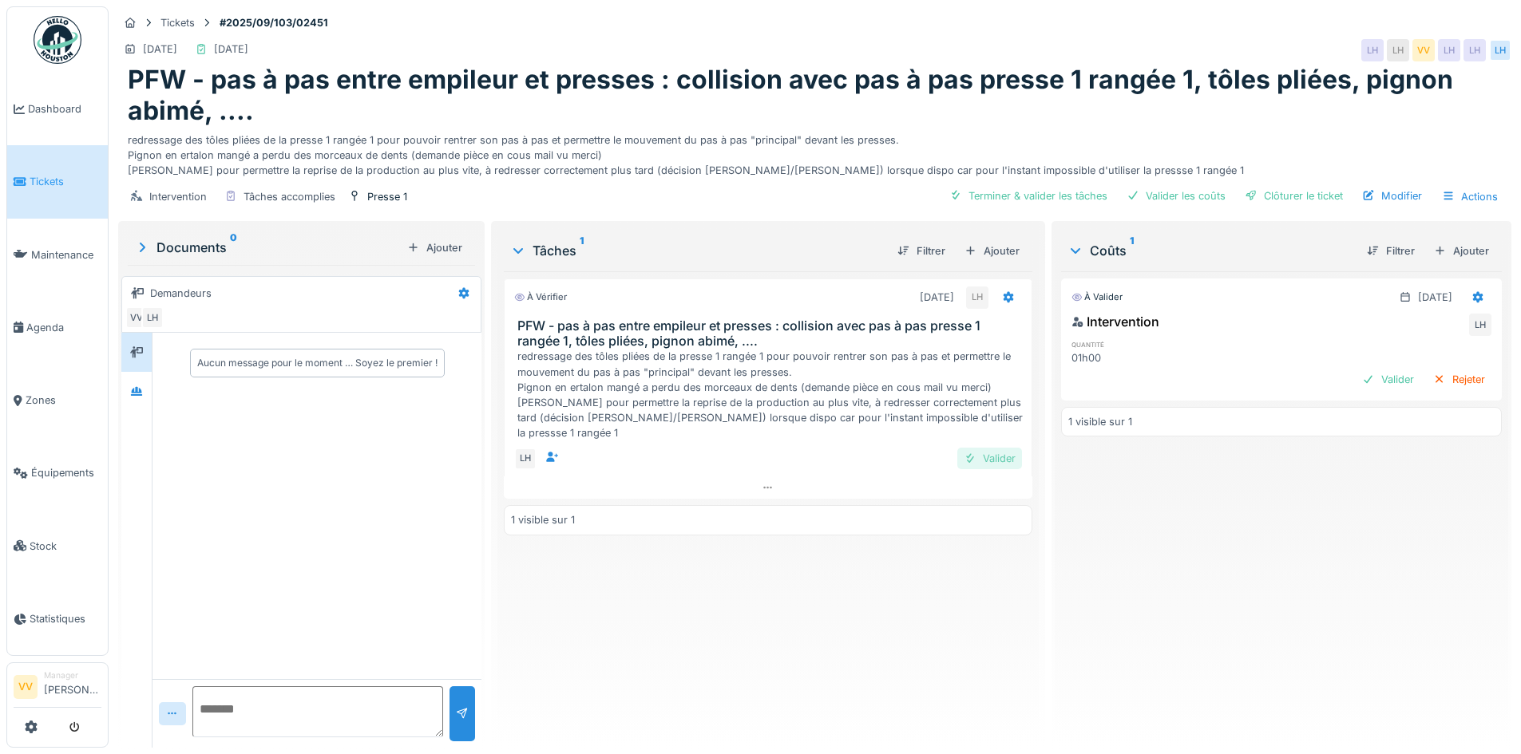
click at [992, 469] on div "Valider" at bounding box center [989, 459] width 65 height 22
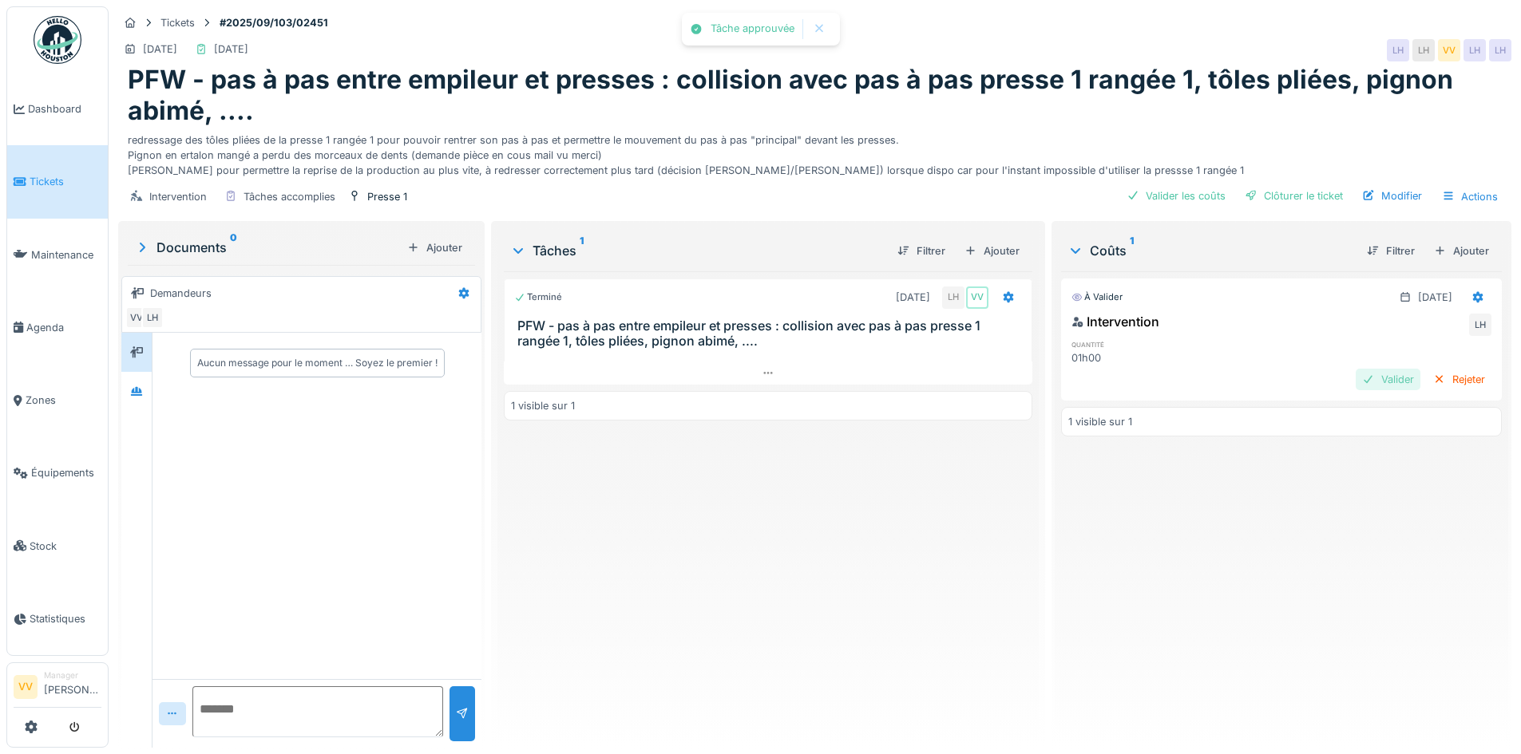
click at [1356, 390] on div "Valider" at bounding box center [1388, 380] width 65 height 22
click at [1305, 207] on div "Clôturer le ticket" at bounding box center [1293, 196] width 111 height 22
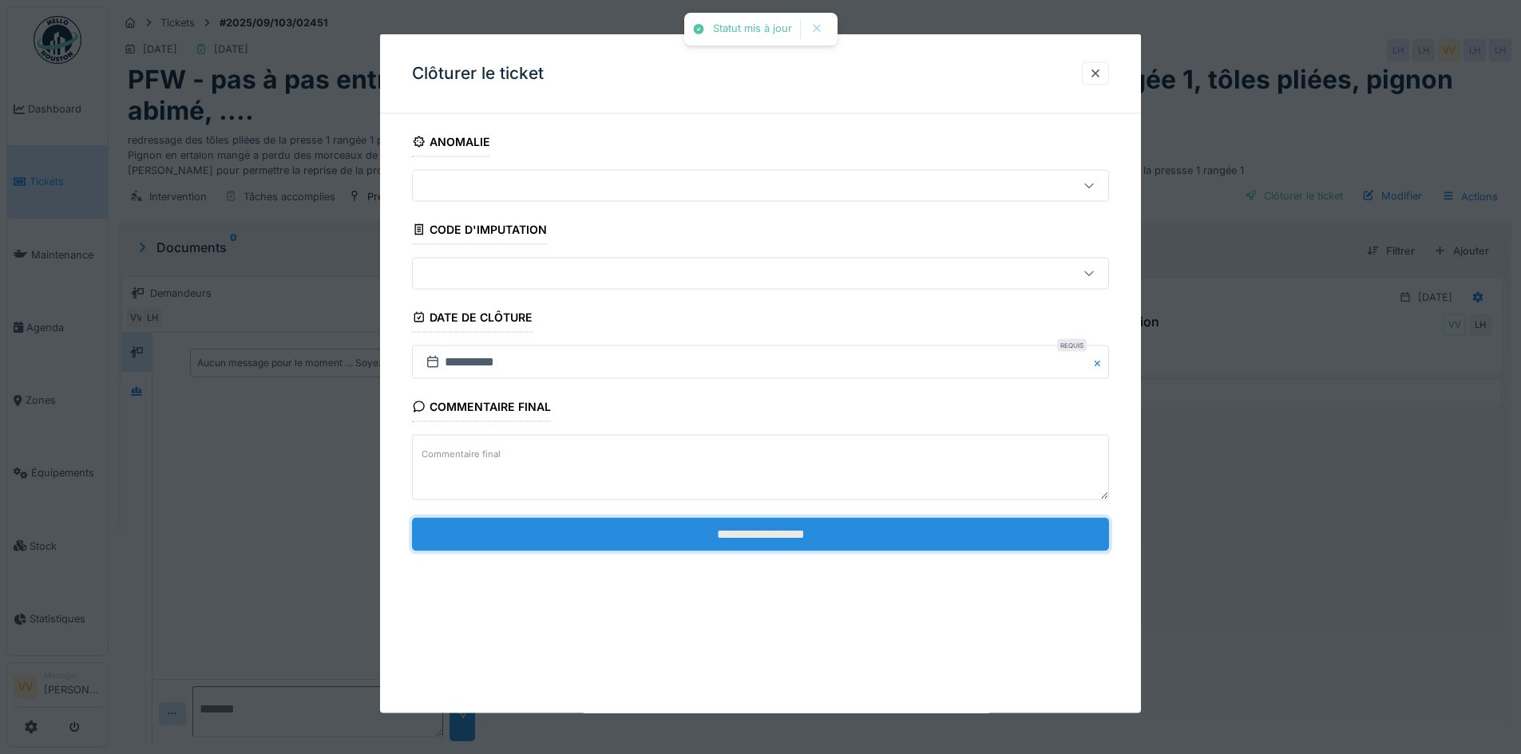
click at [863, 523] on input "**********" at bounding box center [760, 534] width 697 height 34
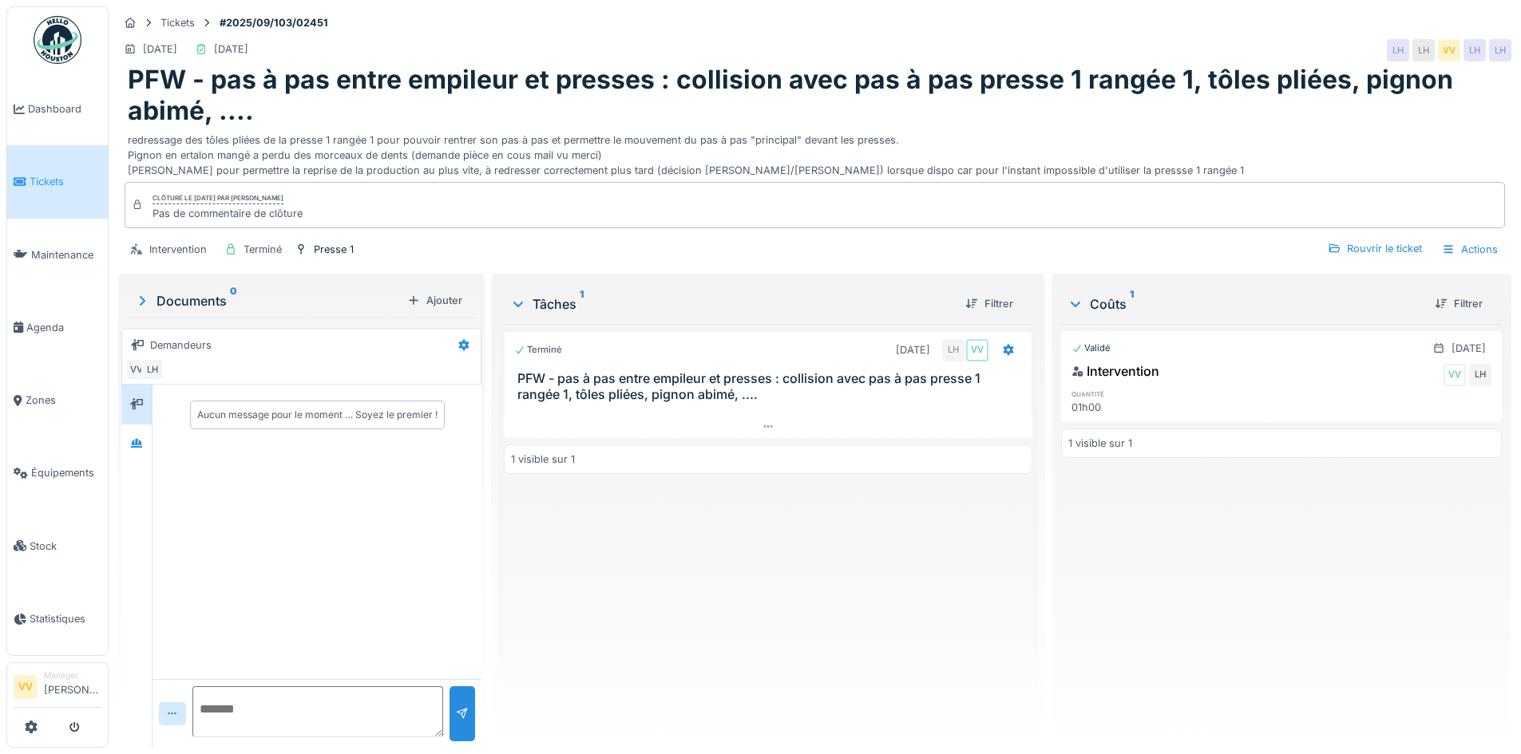
click at [808, 600] on div "Terminé [DATE] LH VV PFW - pas à pas entre empileur et presses : collision avec…" at bounding box center [768, 529] width 528 height 411
click at [63, 111] on span "Dashboard" at bounding box center [64, 108] width 73 height 15
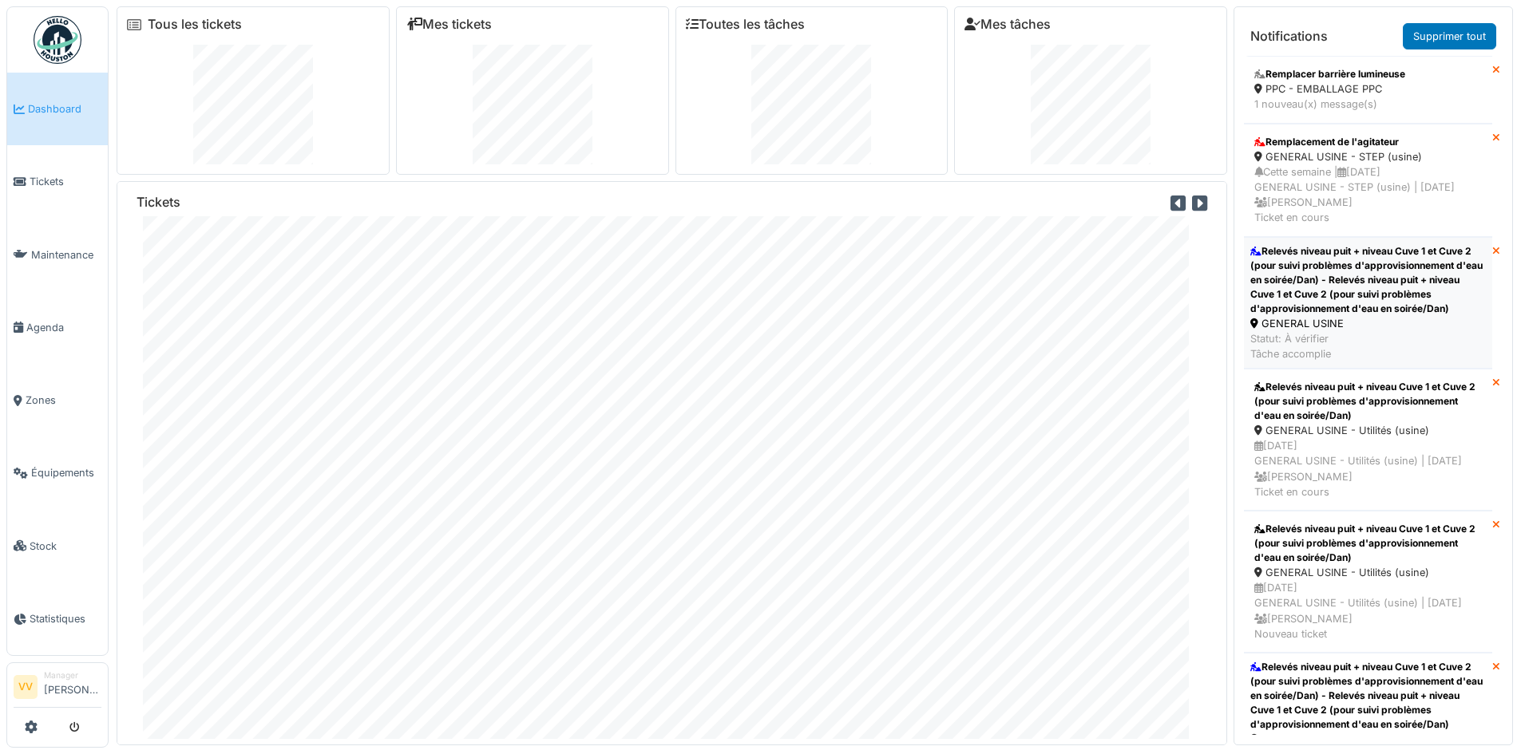
click at [1393, 302] on div "Relevés niveau puit + niveau Cuve 1 et Cuve 2 (pour suivi problèmes d'approvisi…" at bounding box center [1368, 280] width 236 height 72
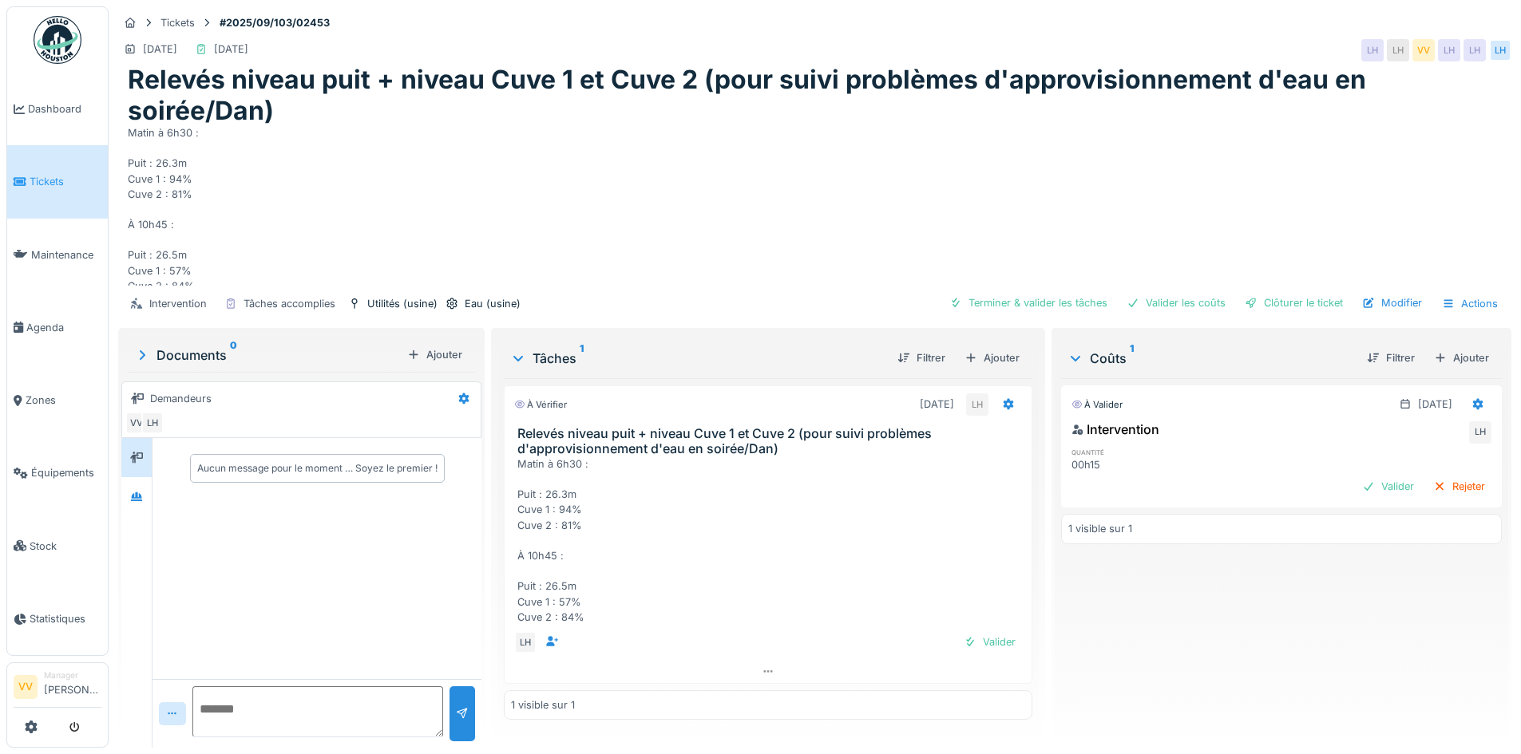
scroll to position [15, 0]
click at [996, 641] on div "Valider" at bounding box center [989, 643] width 65 height 22
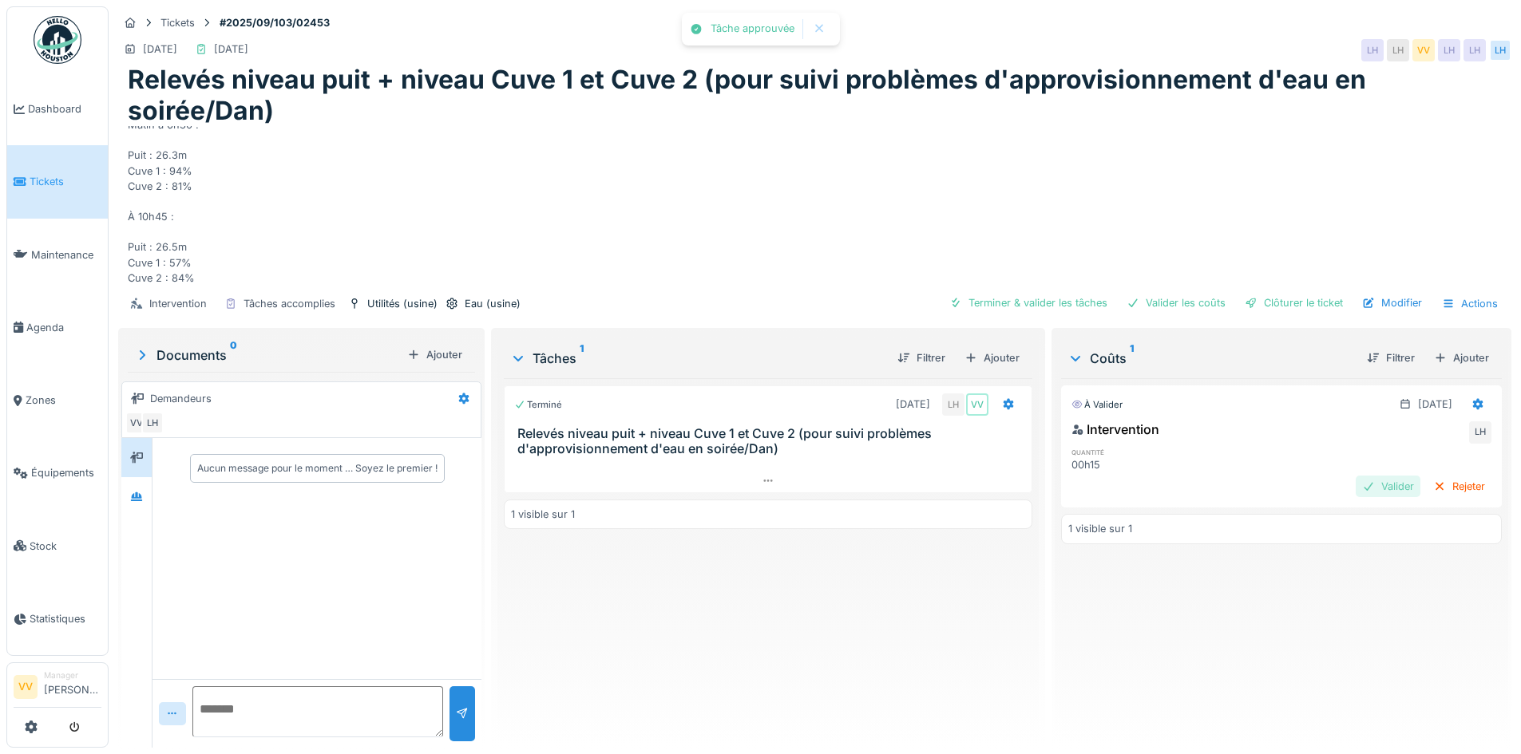
click at [1356, 490] on div "Valider" at bounding box center [1388, 487] width 65 height 22
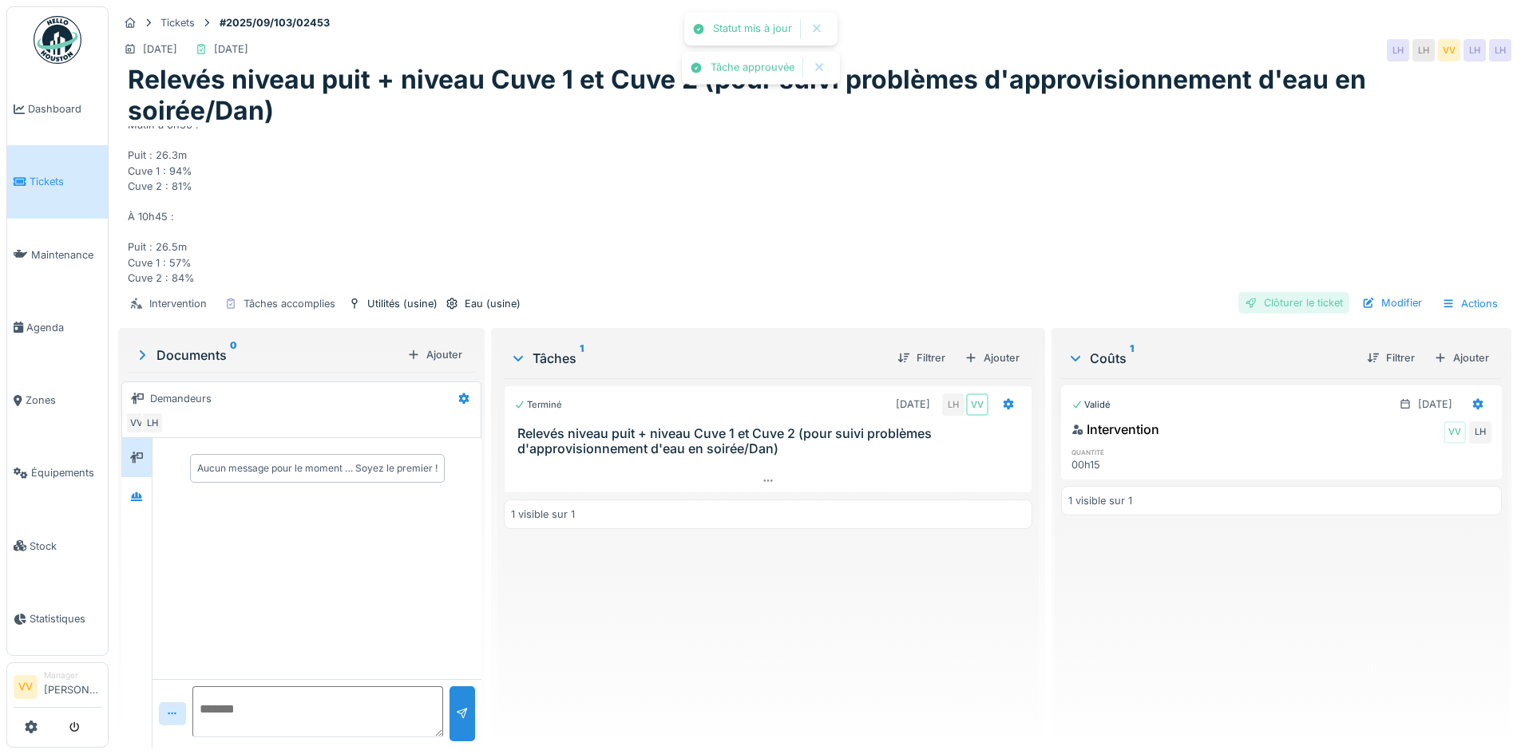
click at [1288, 295] on div "Clôturer le ticket" at bounding box center [1293, 303] width 111 height 22
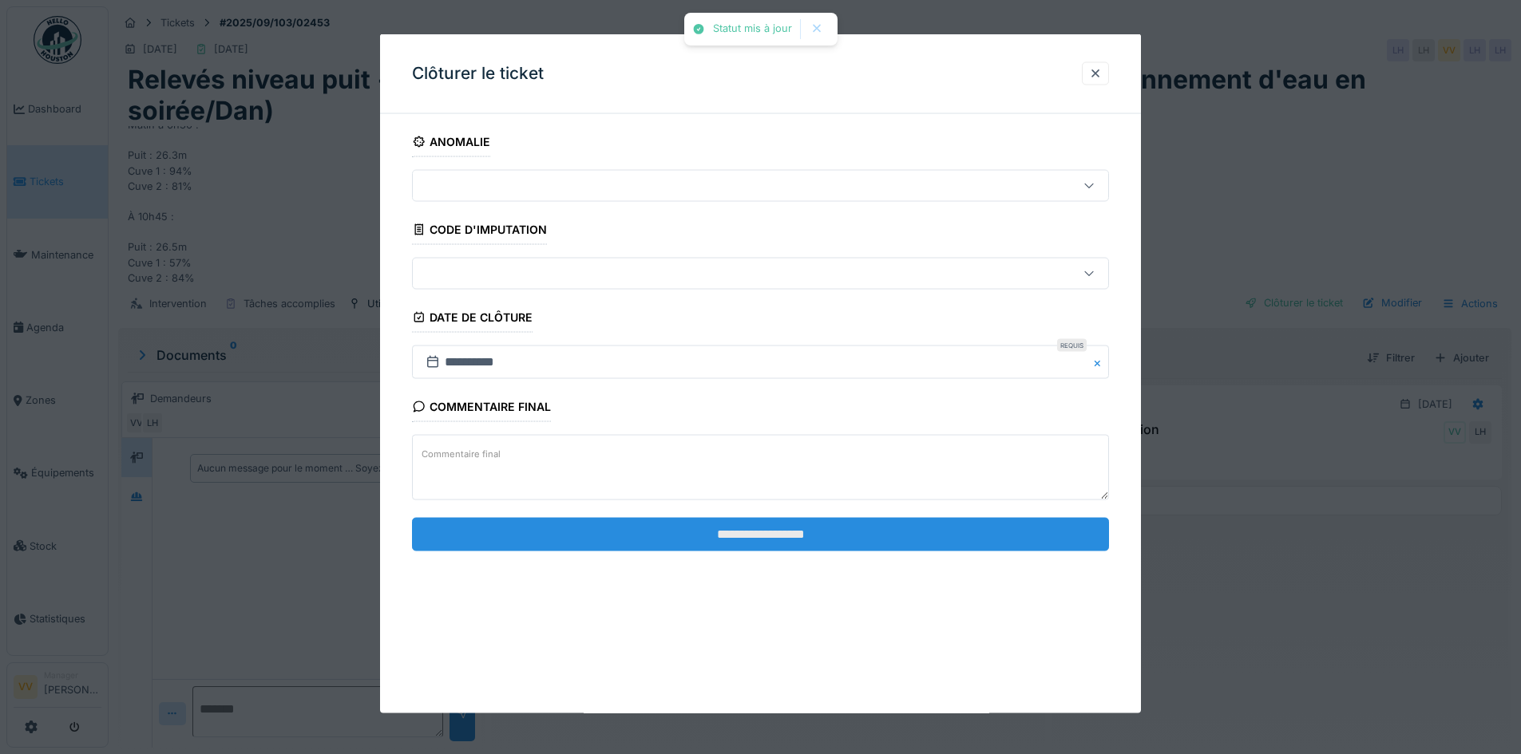
click at [825, 528] on input "**********" at bounding box center [760, 534] width 697 height 34
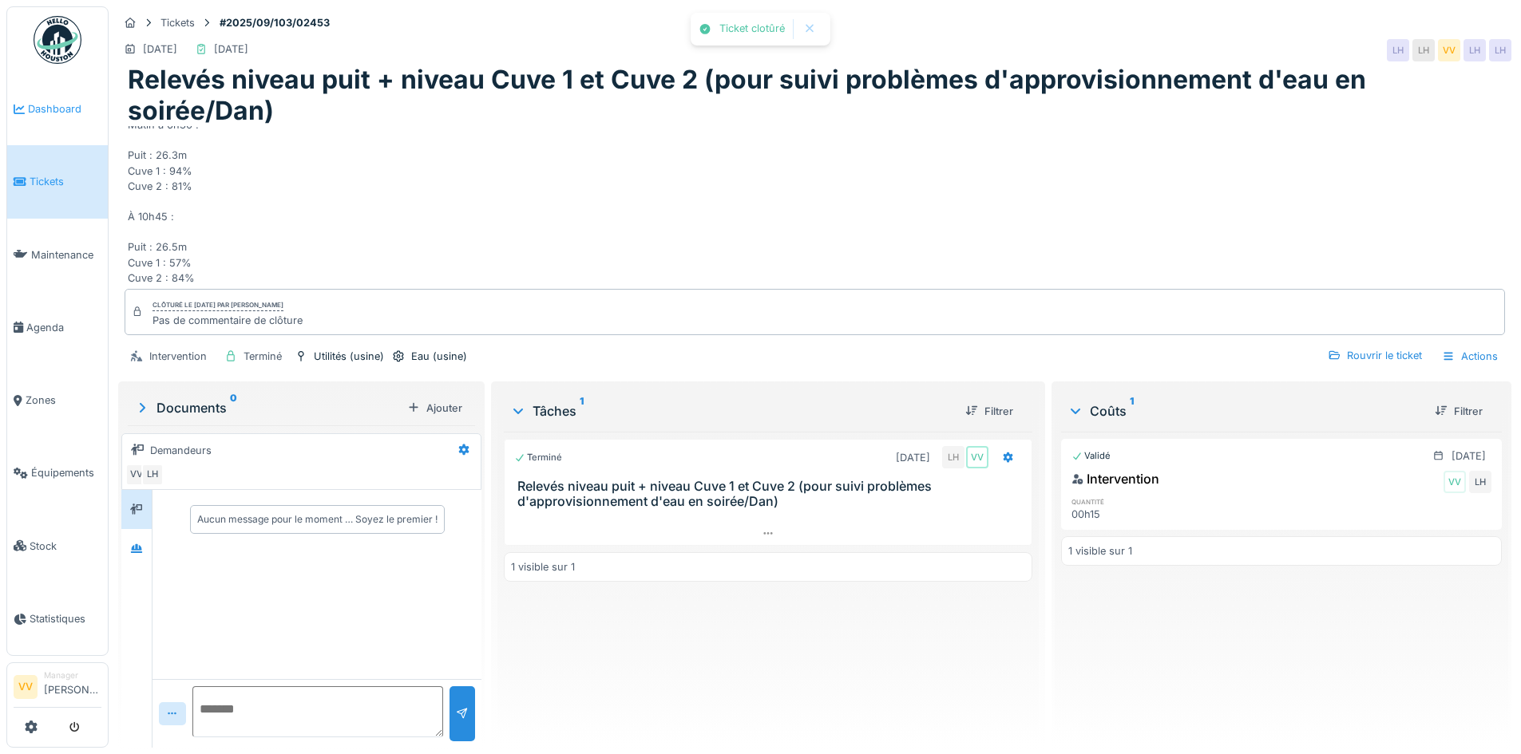
click at [49, 105] on span "Dashboard" at bounding box center [64, 108] width 73 height 15
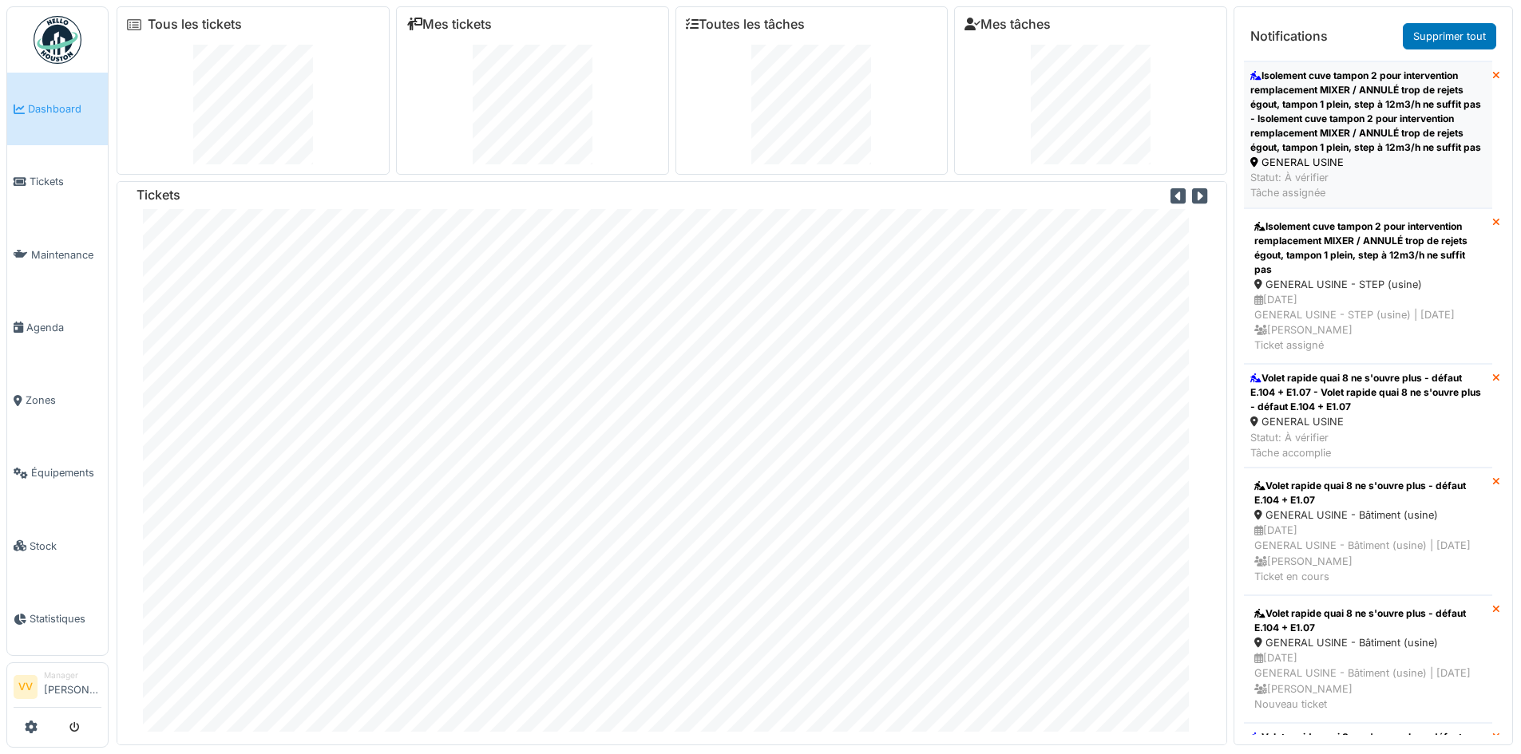
scroll to position [639, 0]
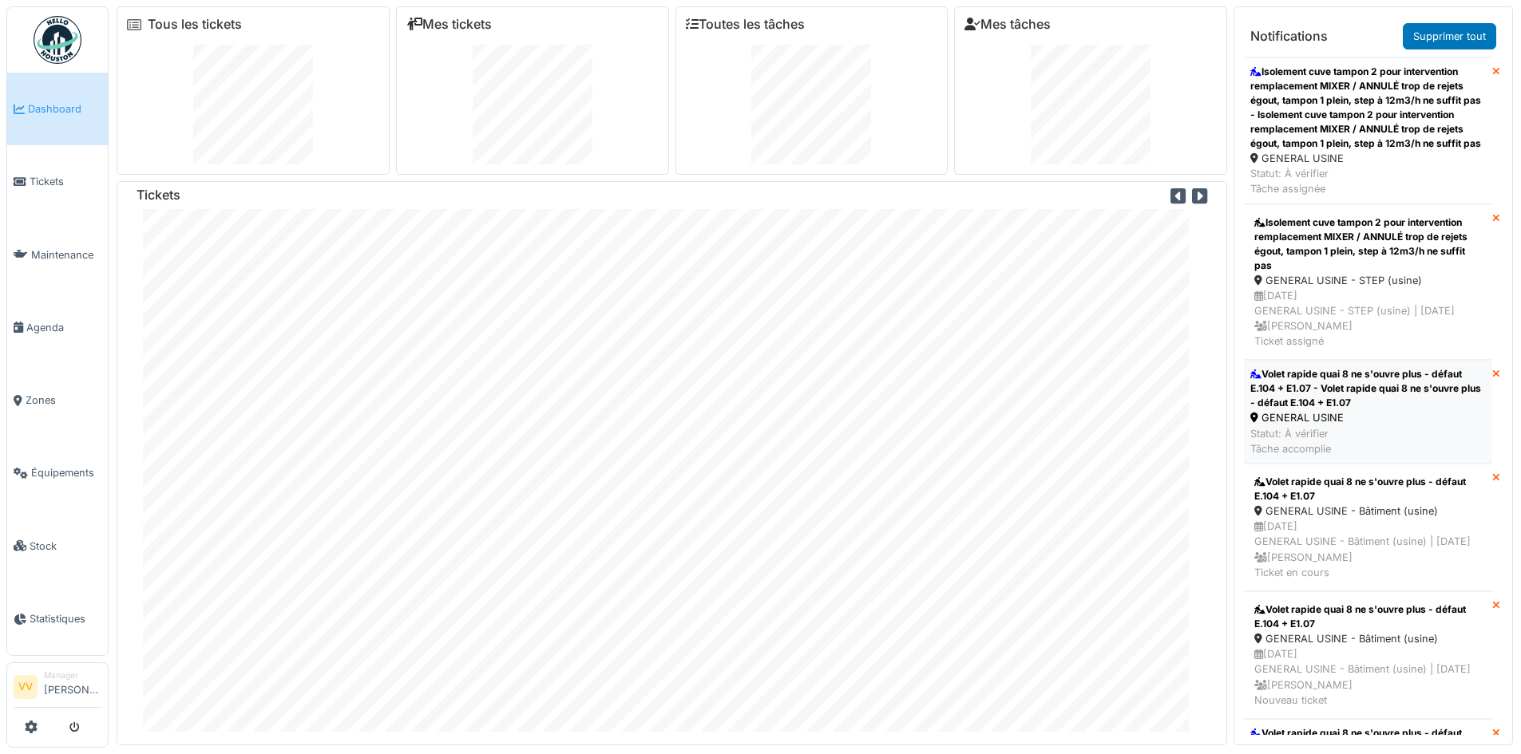
click at [1377, 410] on div "Volet rapide quai 8 ne s'ouvre plus - défaut E.104 + E1.07 - Volet rapide quai …" at bounding box center [1368, 388] width 236 height 43
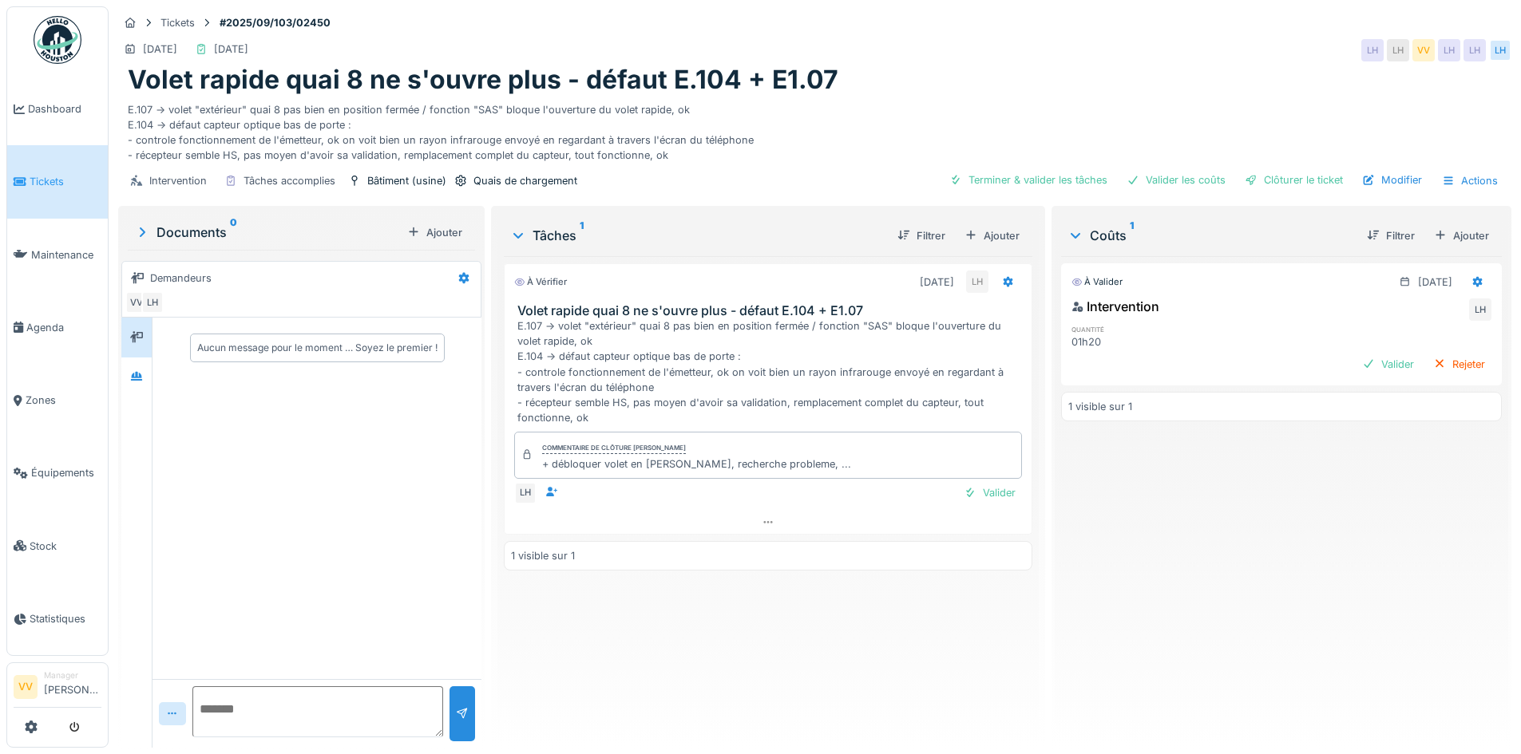
click at [1505, 550] on div "Tickets #2025/09/103/02450 [DATE] [DATE] LH LH VV LH LH LH Volet rapide quai 8 …" at bounding box center [815, 377] width 1412 height 754
click at [1222, 522] on div "À valider [DATE] Intervention LH quantité 01h20 Valider Rejeter 1 visible sur 1" at bounding box center [1281, 495] width 441 height 479
click at [978, 489] on div "Valider" at bounding box center [989, 493] width 65 height 22
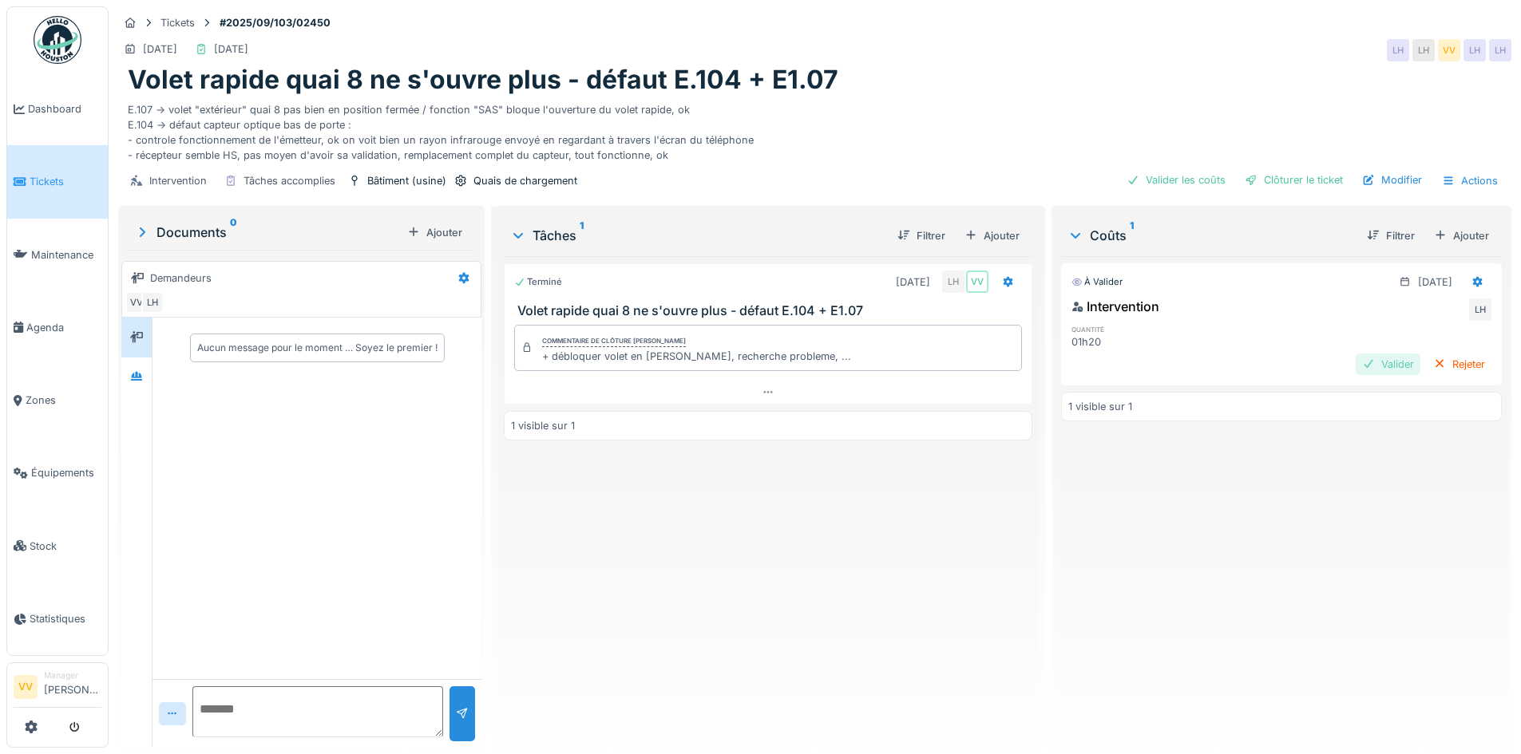
click at [1356, 362] on div "Valider" at bounding box center [1388, 365] width 65 height 22
click at [1297, 505] on div "Validé [DATE] Intervention VV LH quantité 01h20 1 visible sur 1" at bounding box center [1281, 495] width 441 height 479
click at [1305, 183] on div "Clôturer le ticket" at bounding box center [1293, 180] width 111 height 22
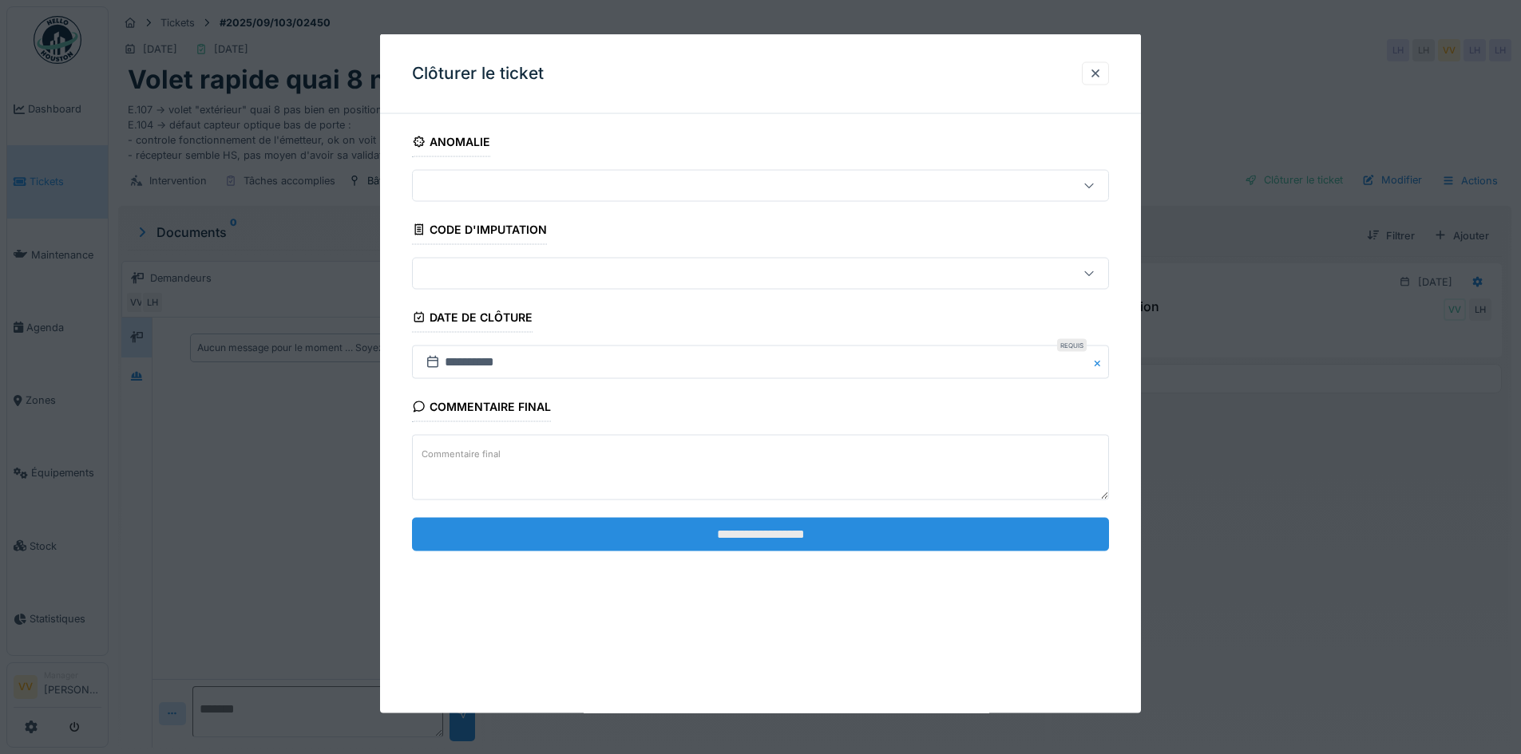
click at [731, 524] on input "**********" at bounding box center [760, 534] width 697 height 34
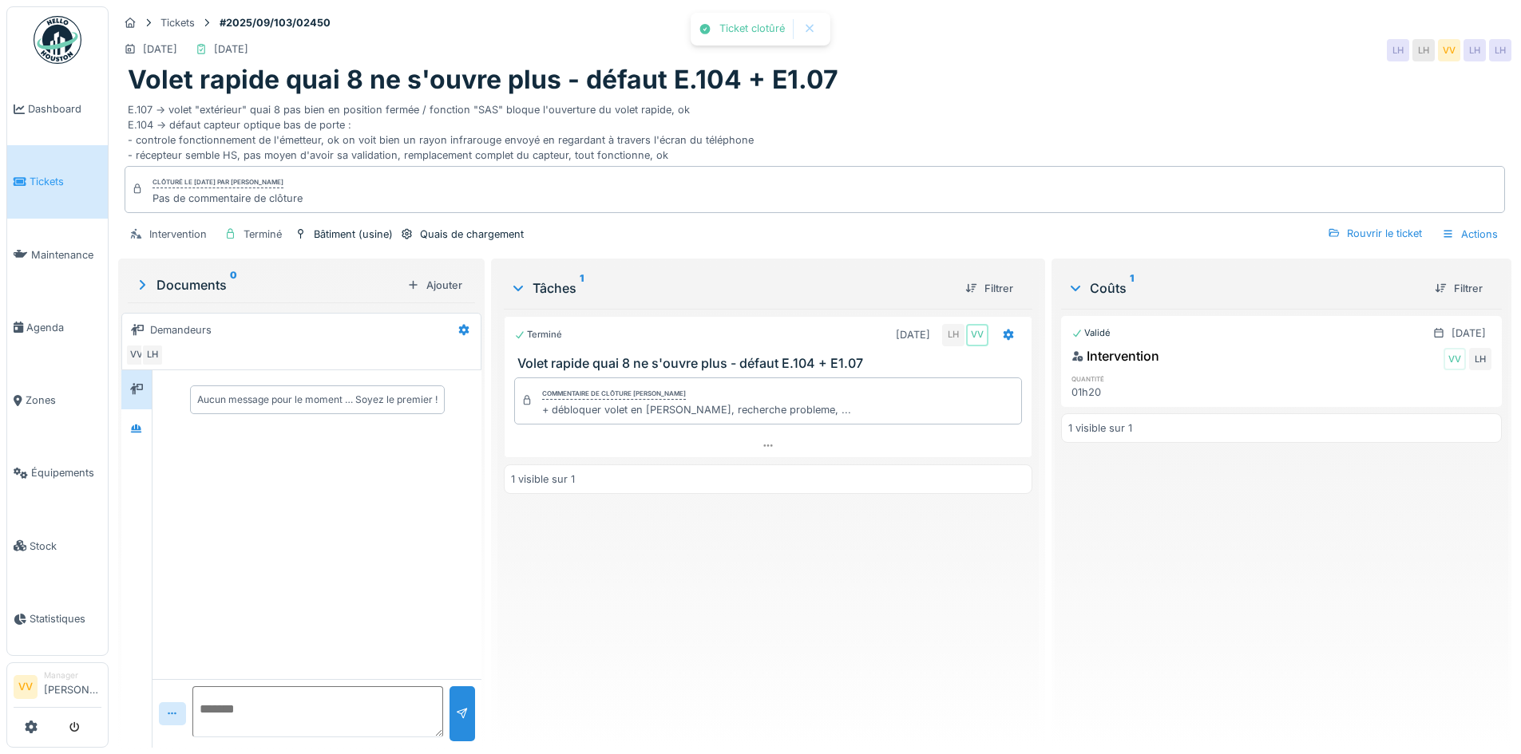
click at [1225, 590] on div "Validé 12/09/2025 Intervention VV LH quantité 01h20 1 visible sur 1" at bounding box center [1281, 522] width 441 height 426
click at [58, 174] on span "Tickets" at bounding box center [66, 181] width 72 height 15
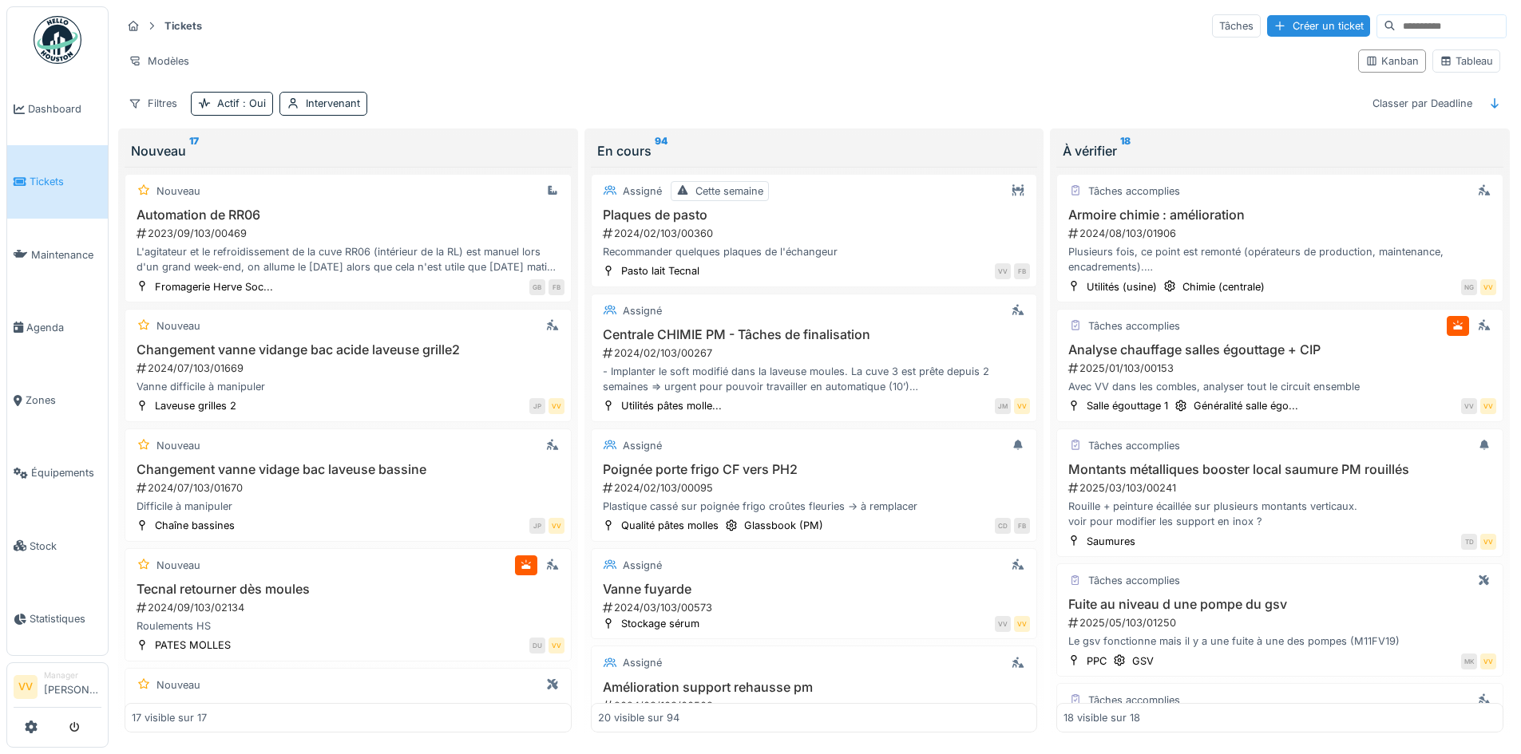
click at [34, 176] on span "Tickets" at bounding box center [66, 181] width 72 height 15
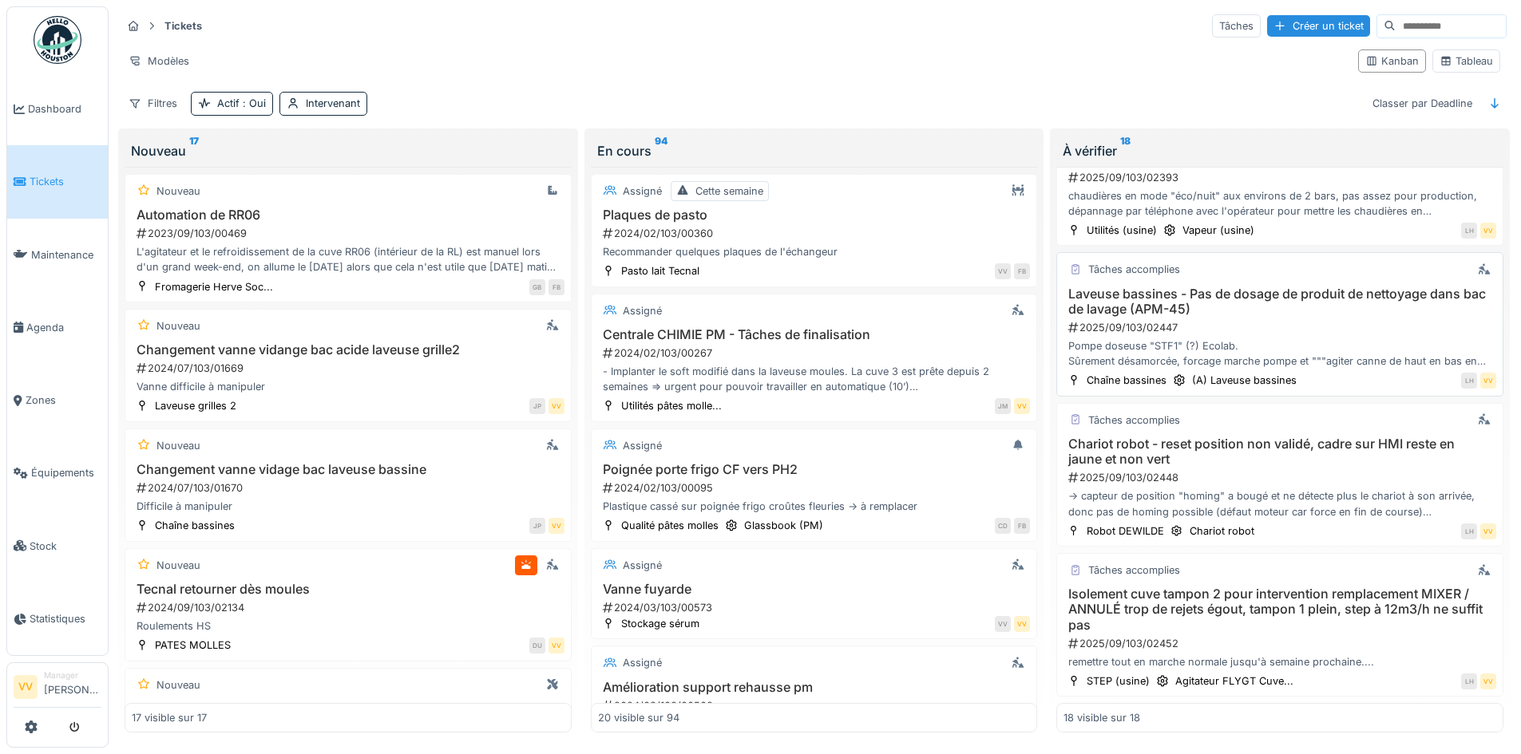
scroll to position [10, 0]
click at [42, 105] on span "Dashboard" at bounding box center [64, 108] width 73 height 15
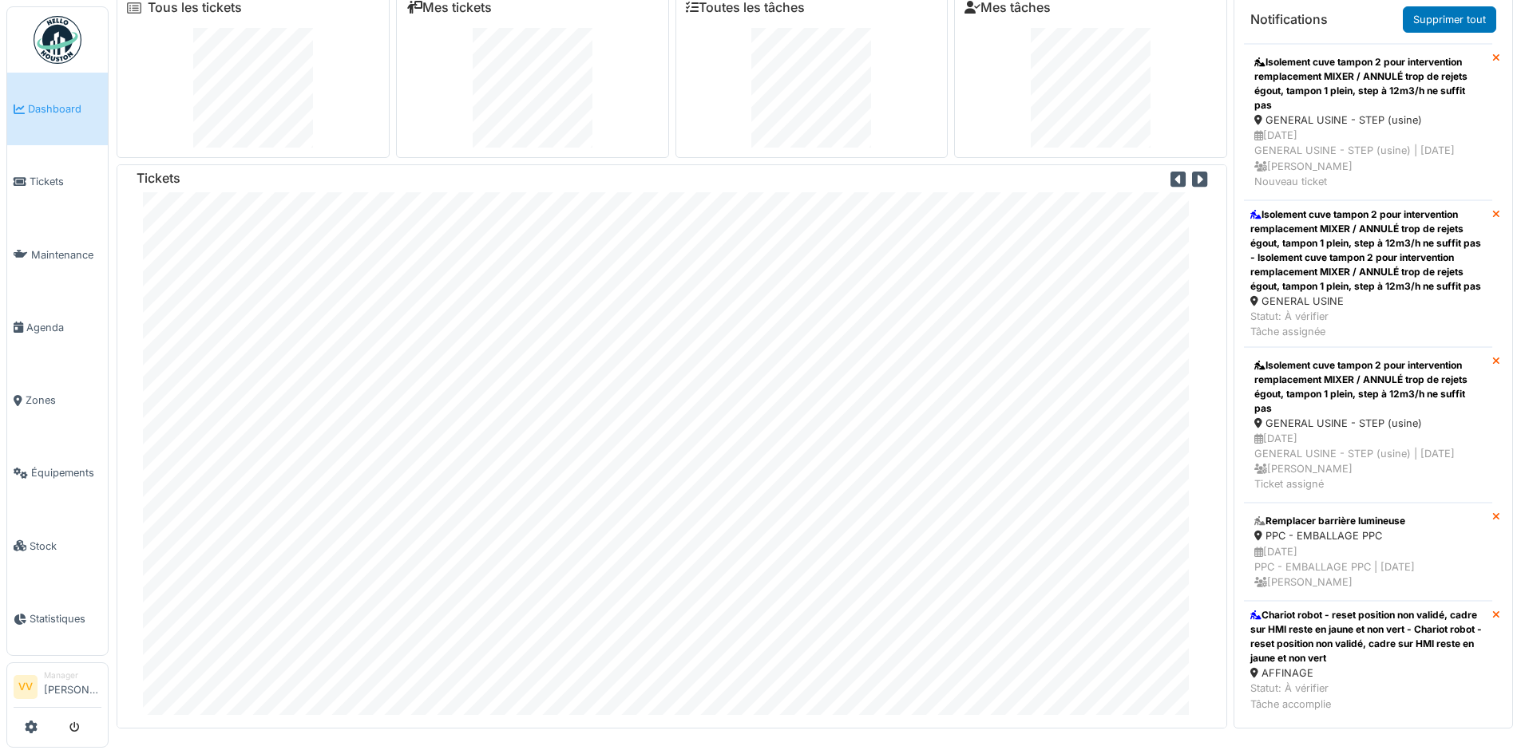
scroll to position [19, 0]
click at [42, 121] on link "Dashboard" at bounding box center [57, 109] width 101 height 73
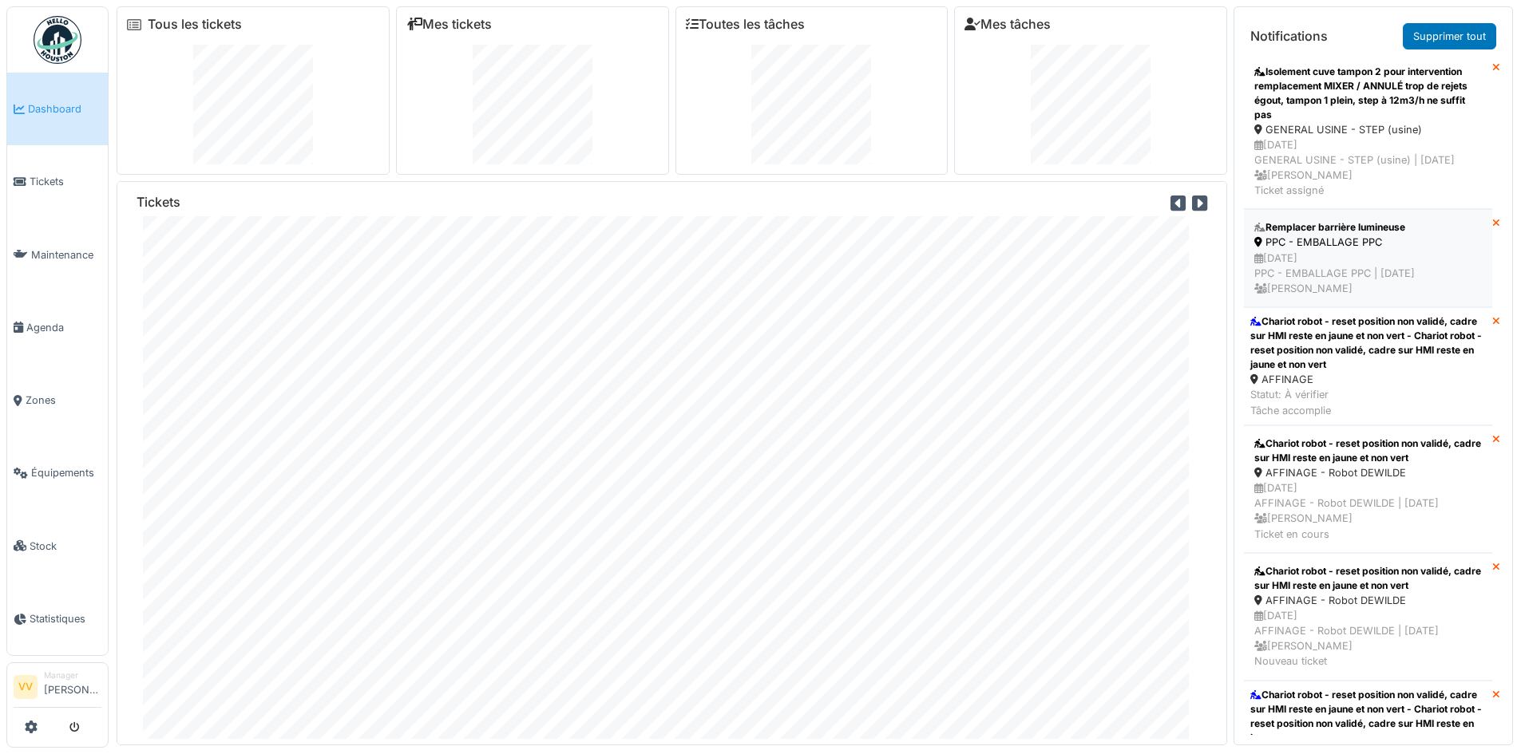
scroll to position [798, 0]
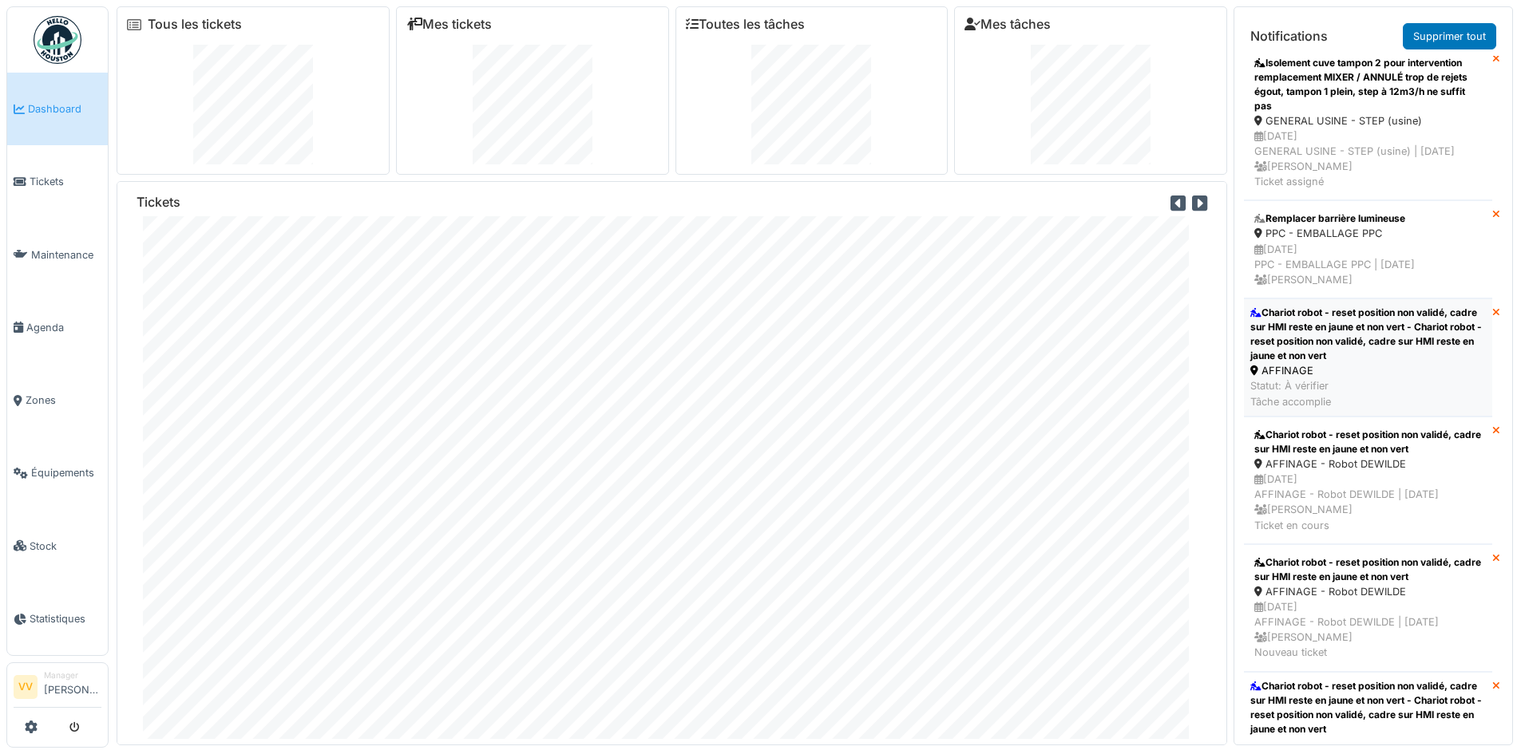
click at [1364, 363] on div "Chariot robot - reset position non validé, cadre sur HMI reste en jaune et non …" at bounding box center [1368, 334] width 236 height 57
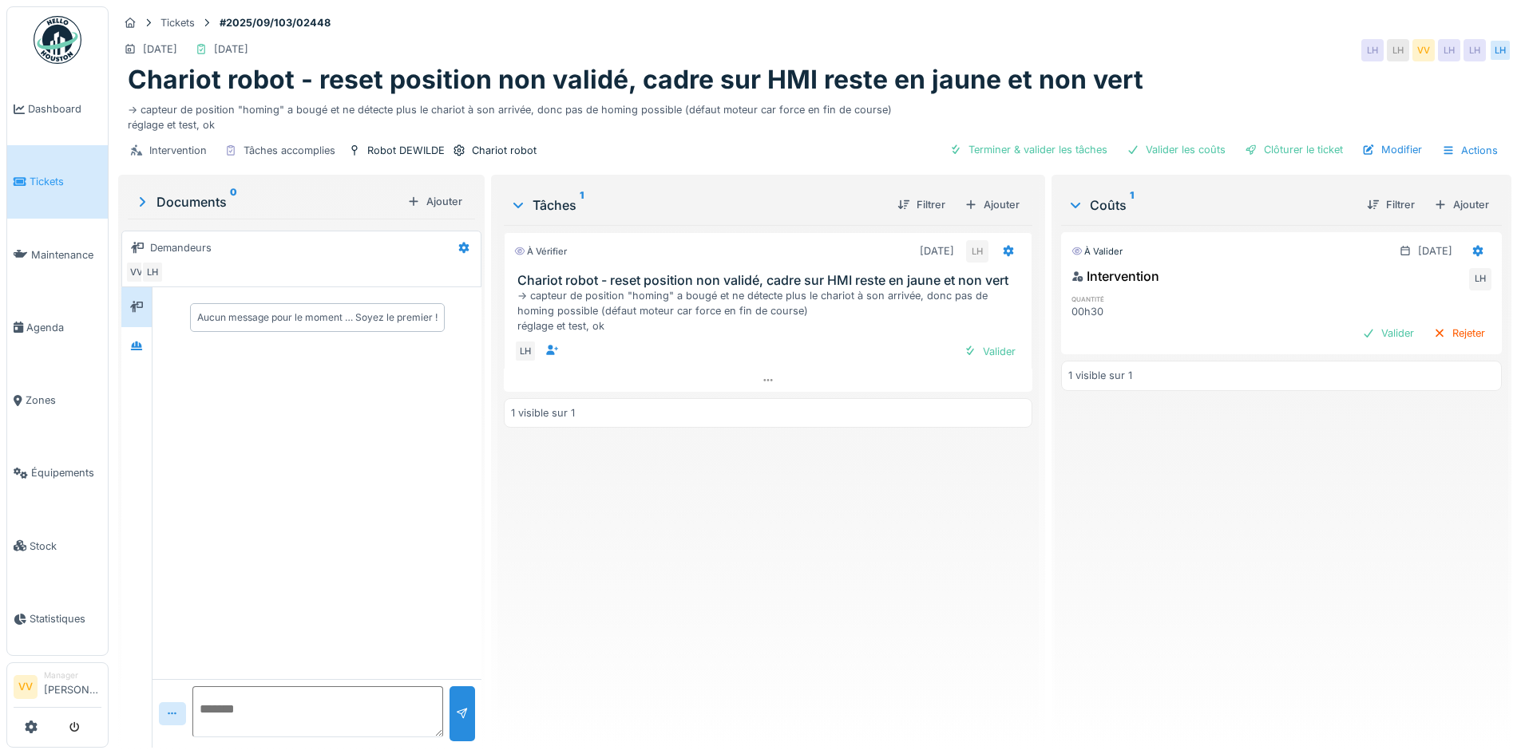
drag, startPoint x: 989, startPoint y: 350, endPoint x: 1019, endPoint y: 350, distance: 29.6
click at [1004, 350] on div "Valider" at bounding box center [989, 352] width 65 height 22
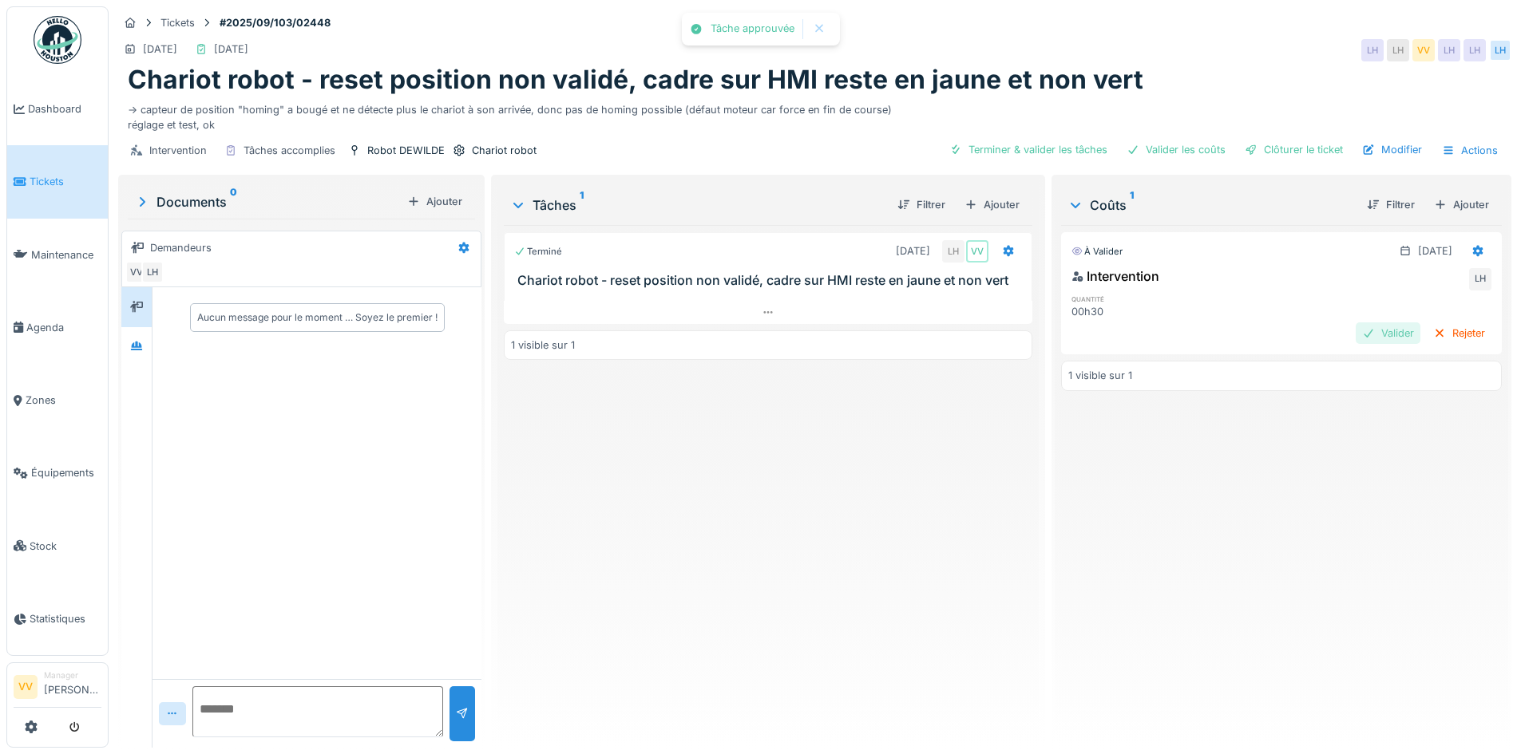
click at [1370, 327] on div "Valider" at bounding box center [1388, 334] width 65 height 22
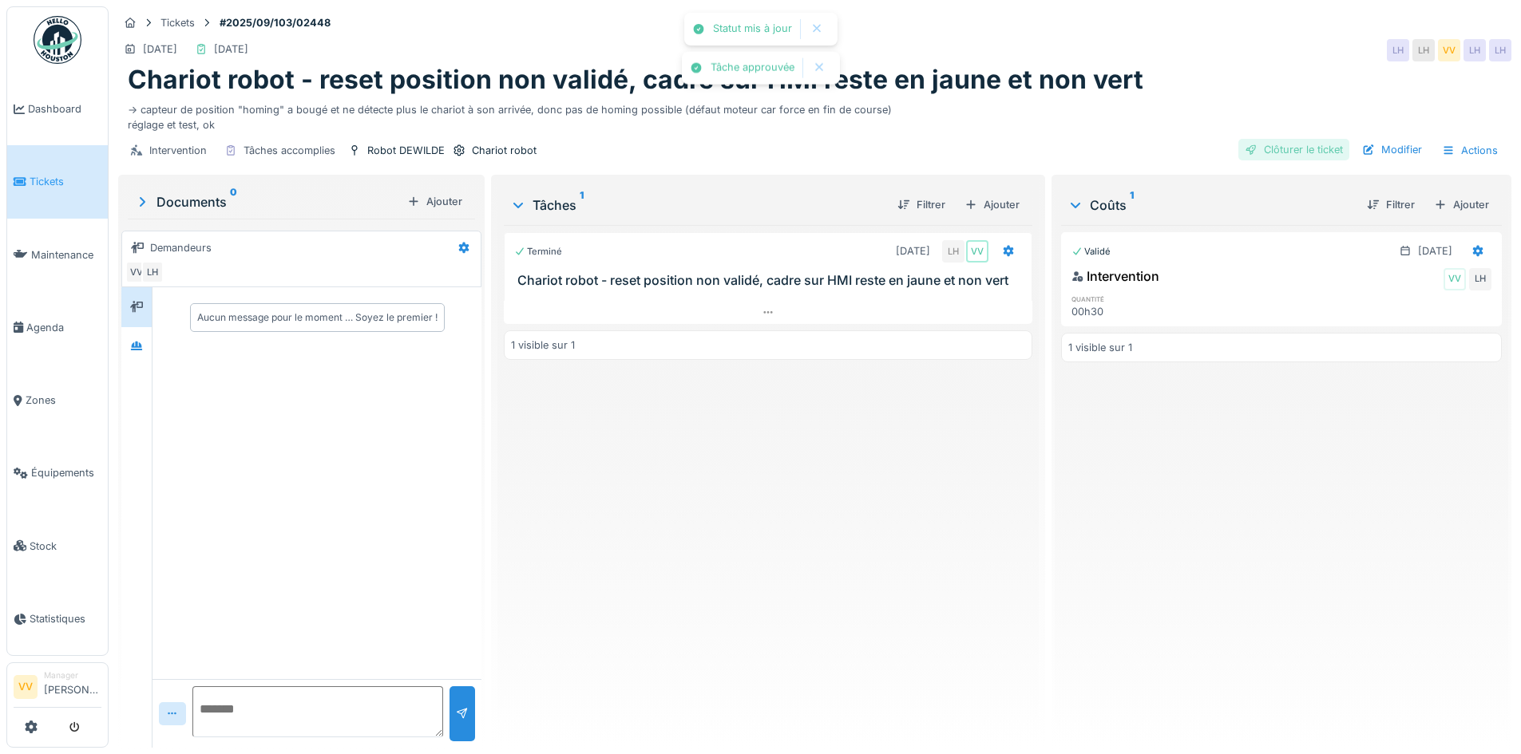
click at [1305, 147] on div "Clôturer le ticket" at bounding box center [1293, 150] width 111 height 22
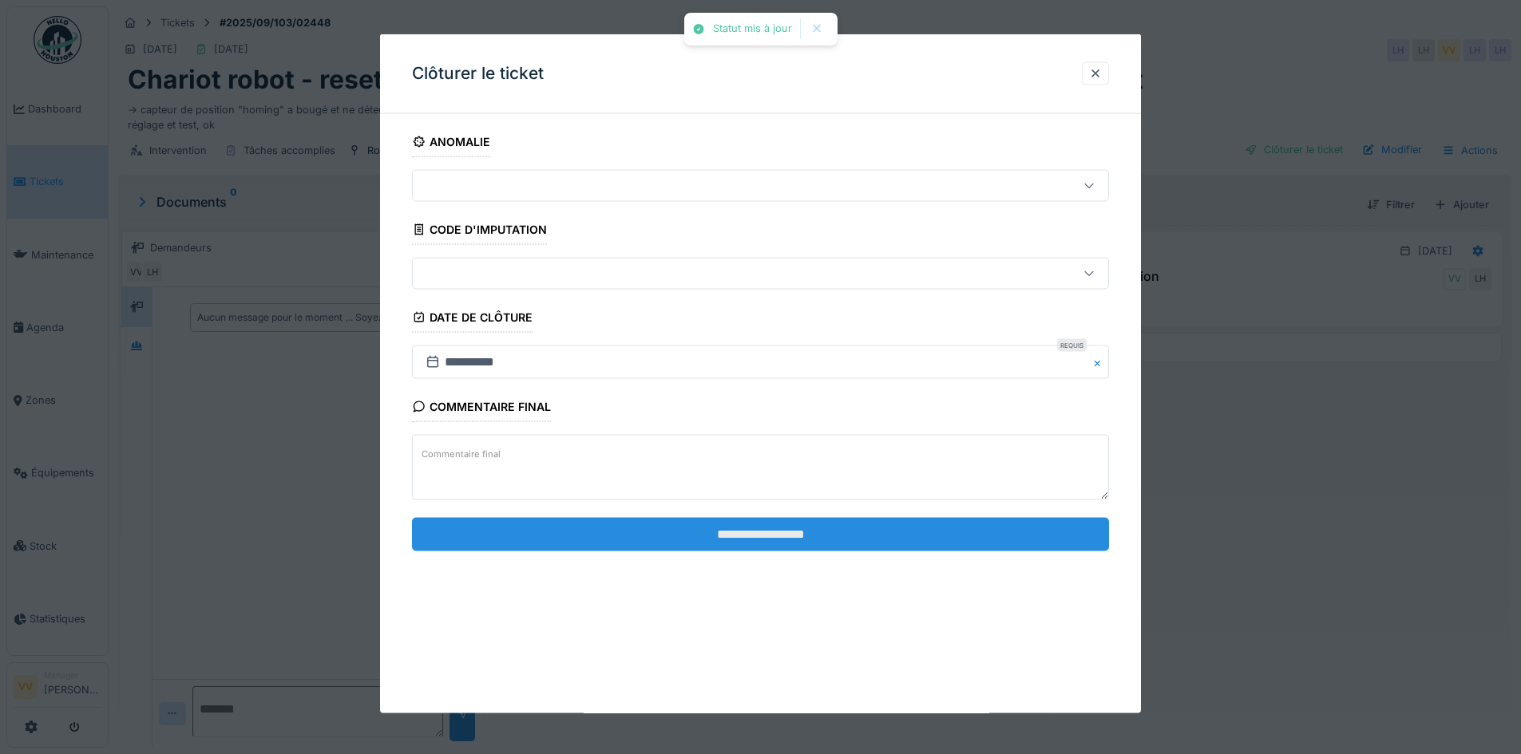
click at [761, 530] on input "**********" at bounding box center [760, 534] width 697 height 34
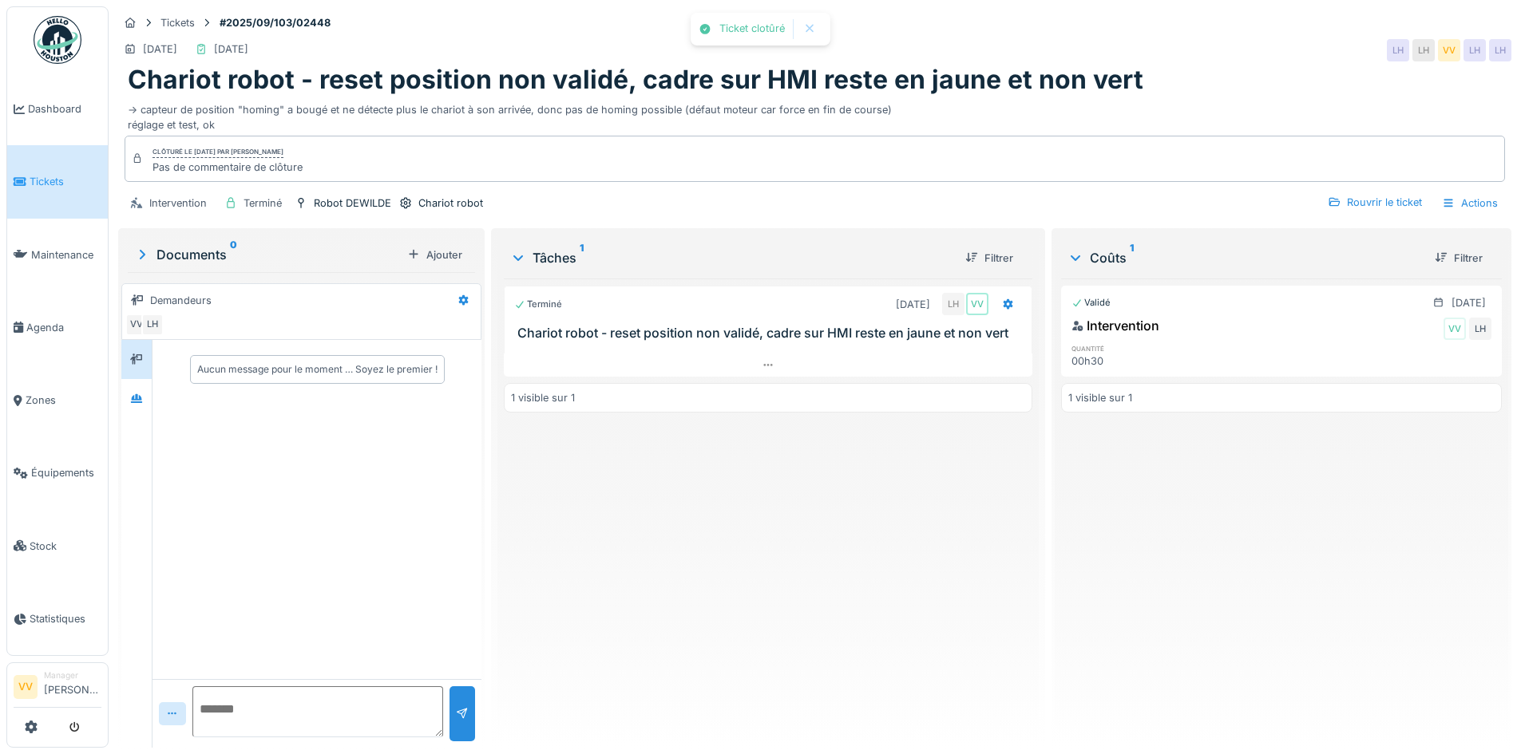
click at [1276, 589] on div "Validé 12/09/2025 Intervention VV LH quantité 00h30 1 visible sur 1" at bounding box center [1281, 507] width 441 height 457
click at [1225, 564] on div "Validé 12/09/2025 Intervention VV LH quantité 00h30 1 visible sur 1" at bounding box center [1281, 507] width 441 height 457
click at [1253, 565] on div "Validé 12/09/2025 Intervention VV LH quantité 00h30 1 visible sur 1" at bounding box center [1281, 507] width 441 height 457
click at [49, 104] on span "Dashboard" at bounding box center [64, 108] width 73 height 15
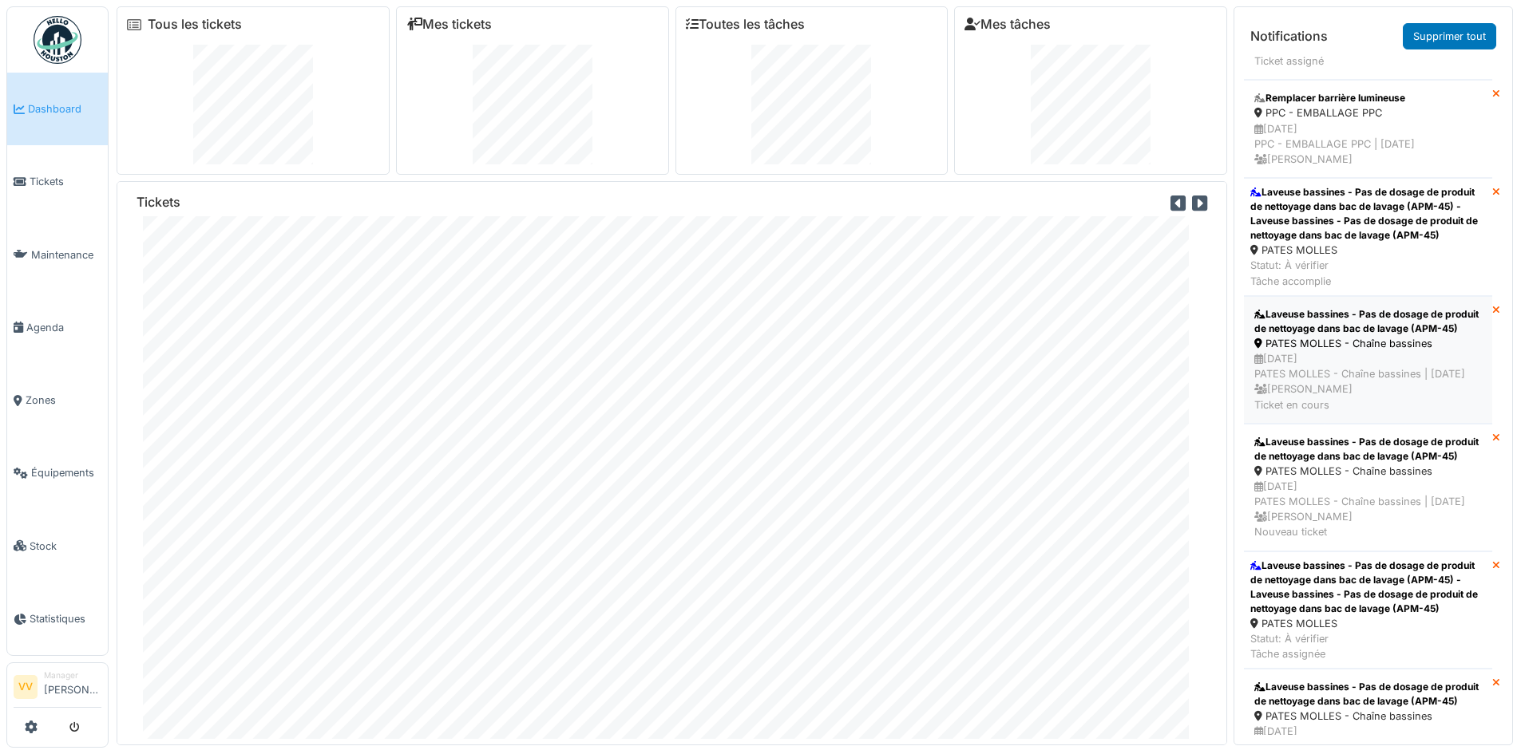
scroll to position [878, 0]
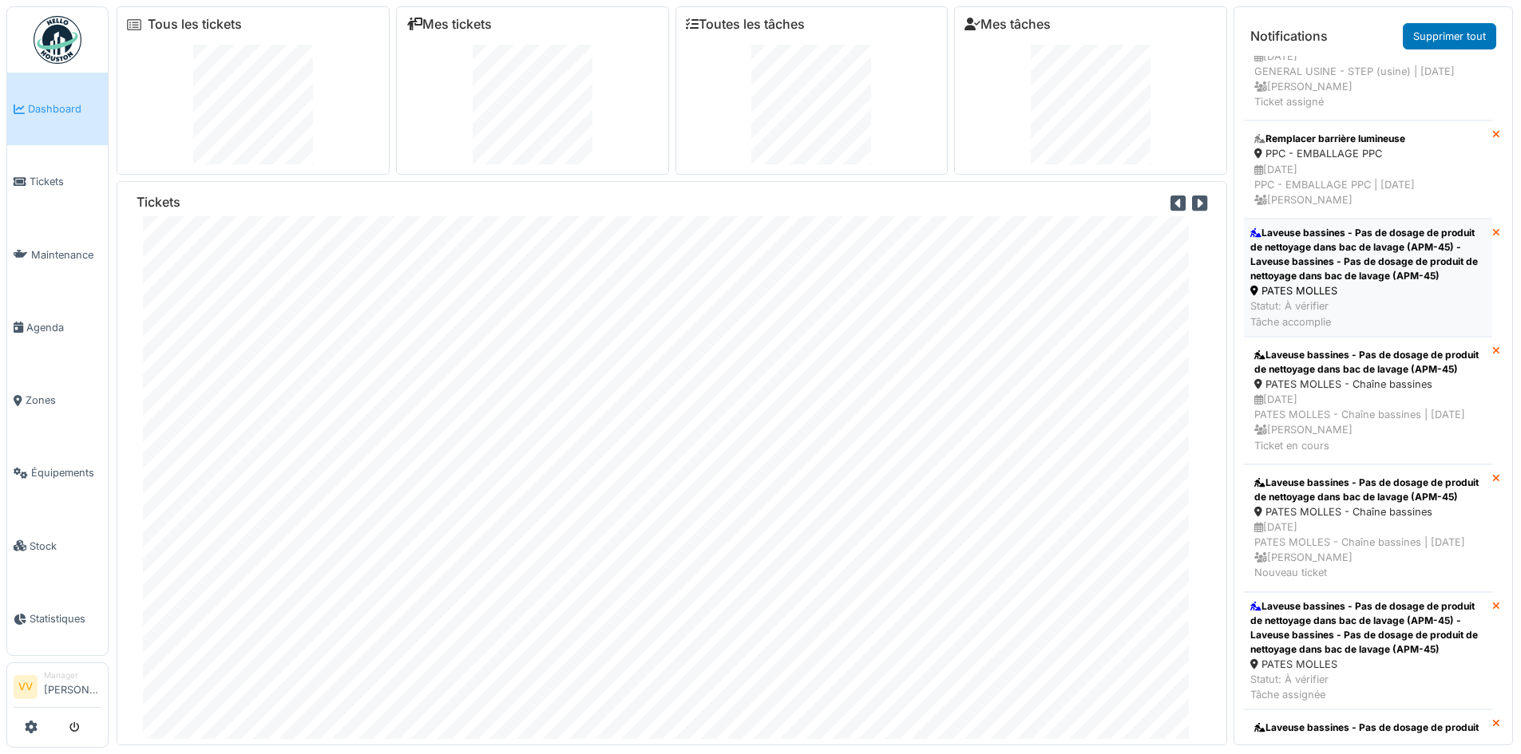
click at [1354, 283] on div "Laveuse bassines - Pas de dosage de produit de nettoyage dans bac de lavage (AP…" at bounding box center [1368, 254] width 236 height 57
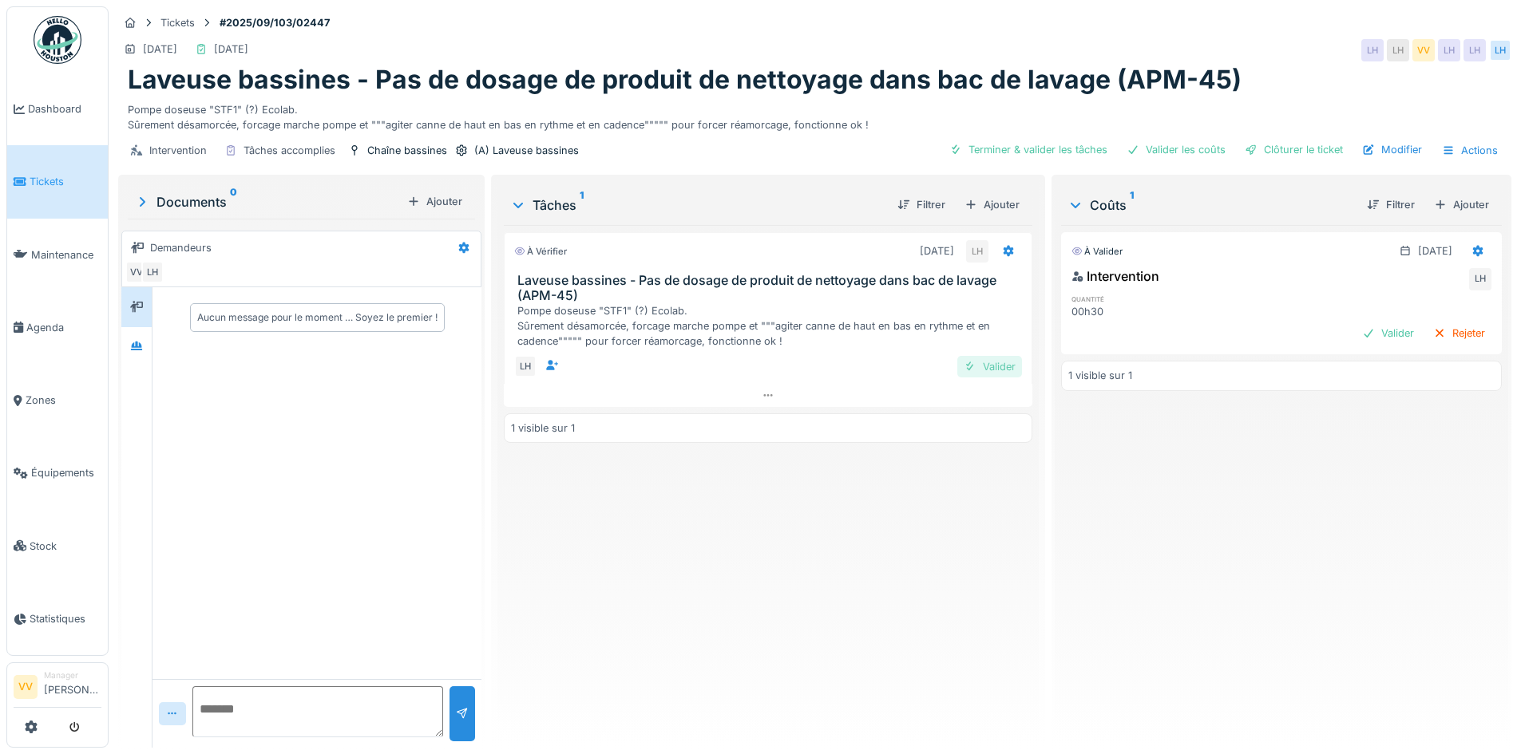
click at [990, 365] on div "Valider" at bounding box center [989, 367] width 65 height 22
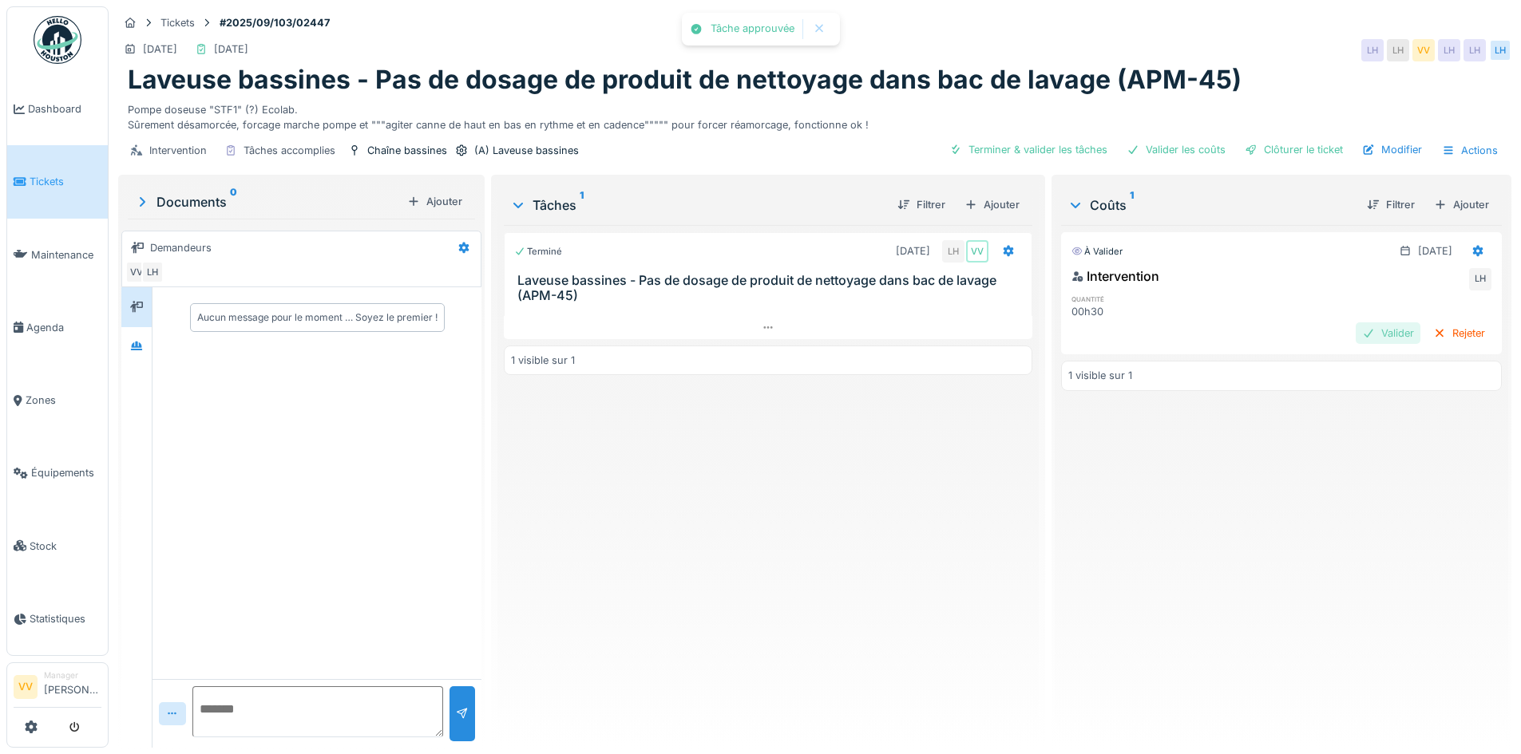
click at [1362, 333] on div "Valider" at bounding box center [1388, 334] width 65 height 22
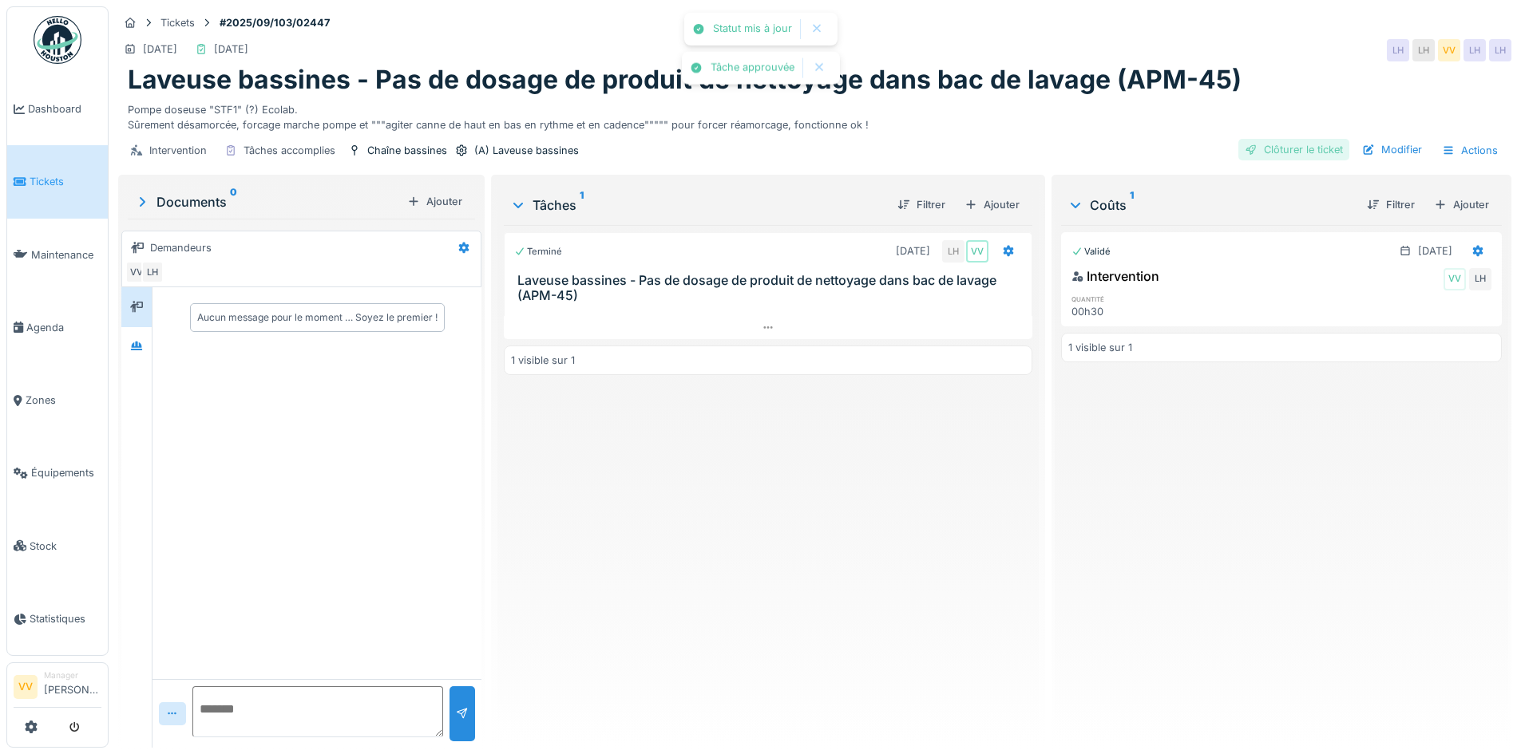
click at [1326, 149] on div "Clôturer le ticket" at bounding box center [1293, 150] width 111 height 22
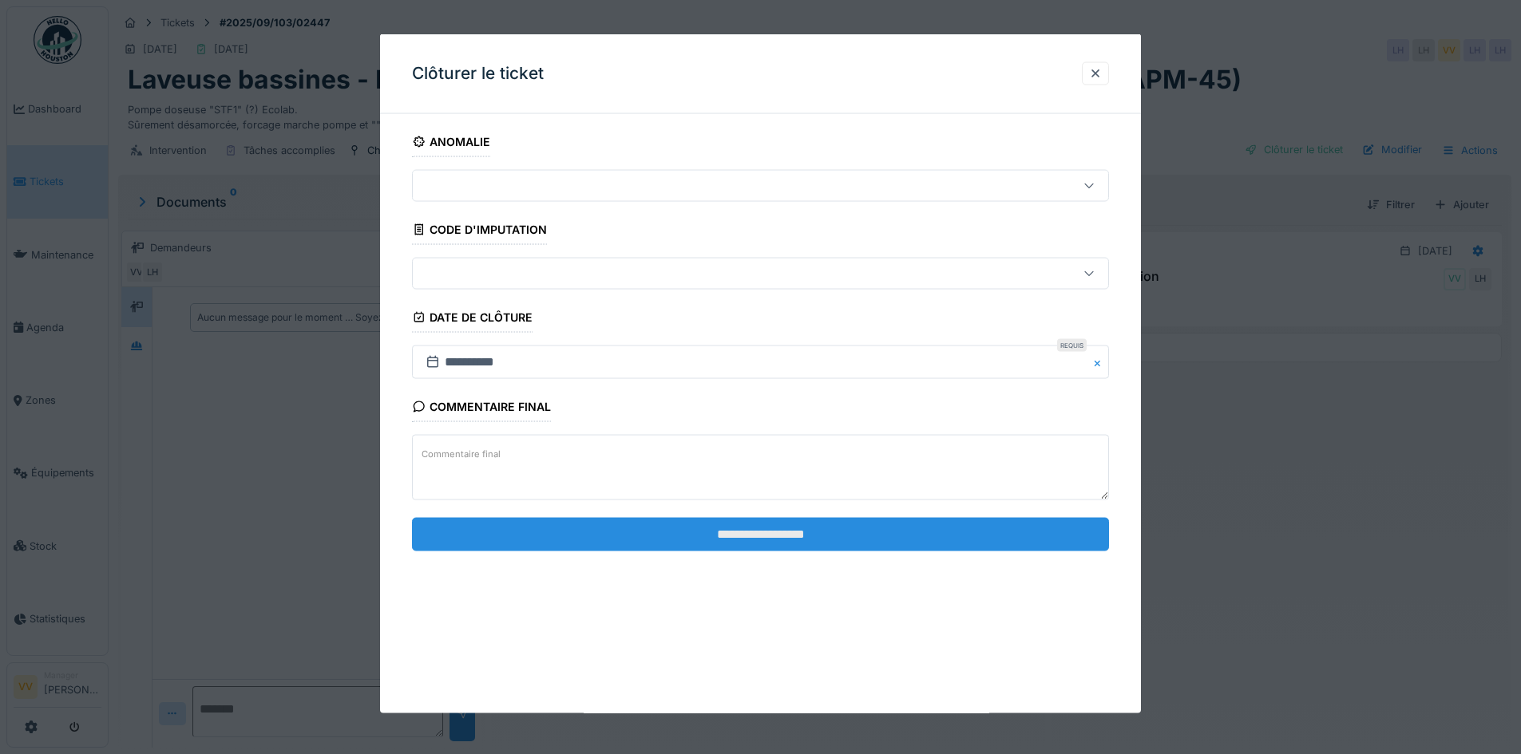
click at [796, 529] on input "**********" at bounding box center [760, 534] width 697 height 34
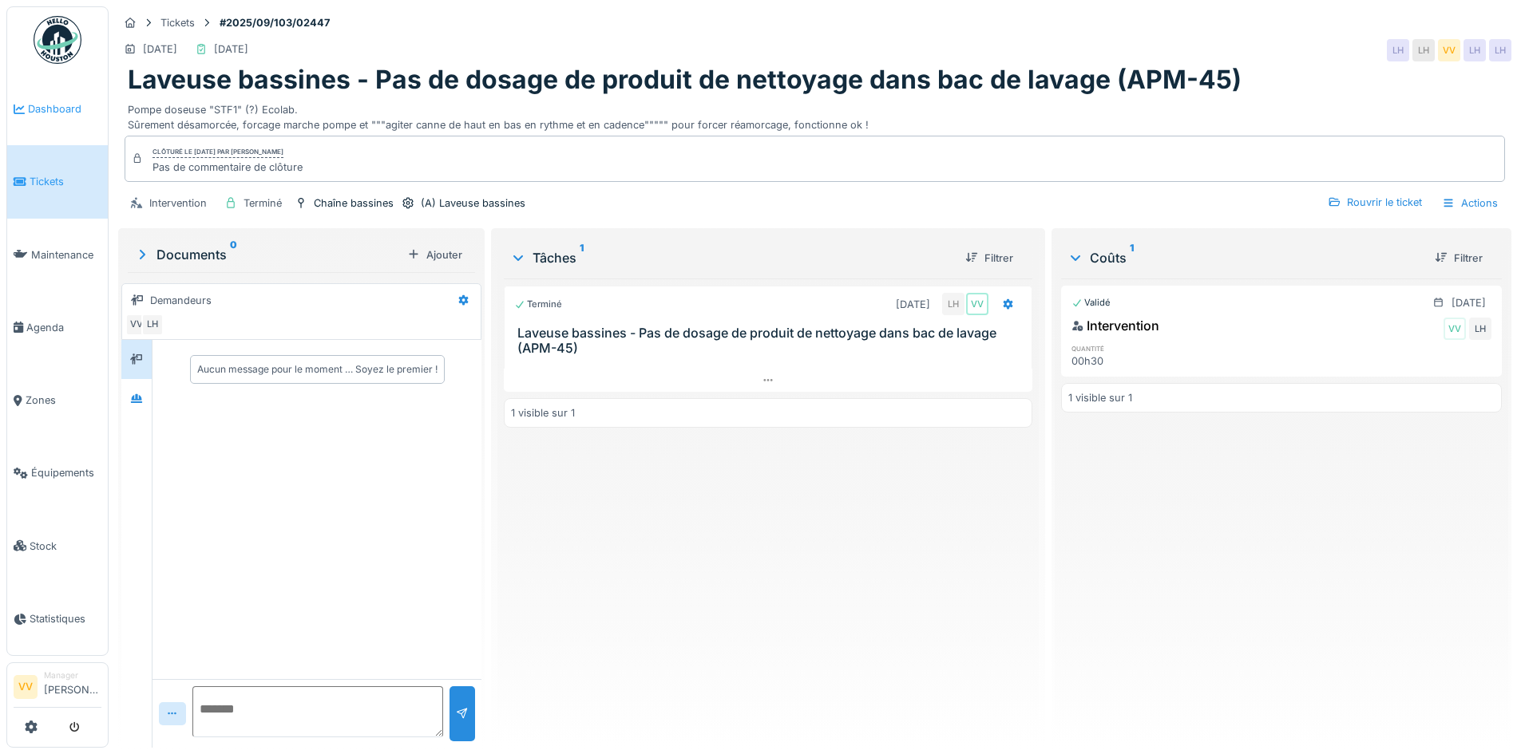
click at [61, 112] on span "Dashboard" at bounding box center [64, 108] width 73 height 15
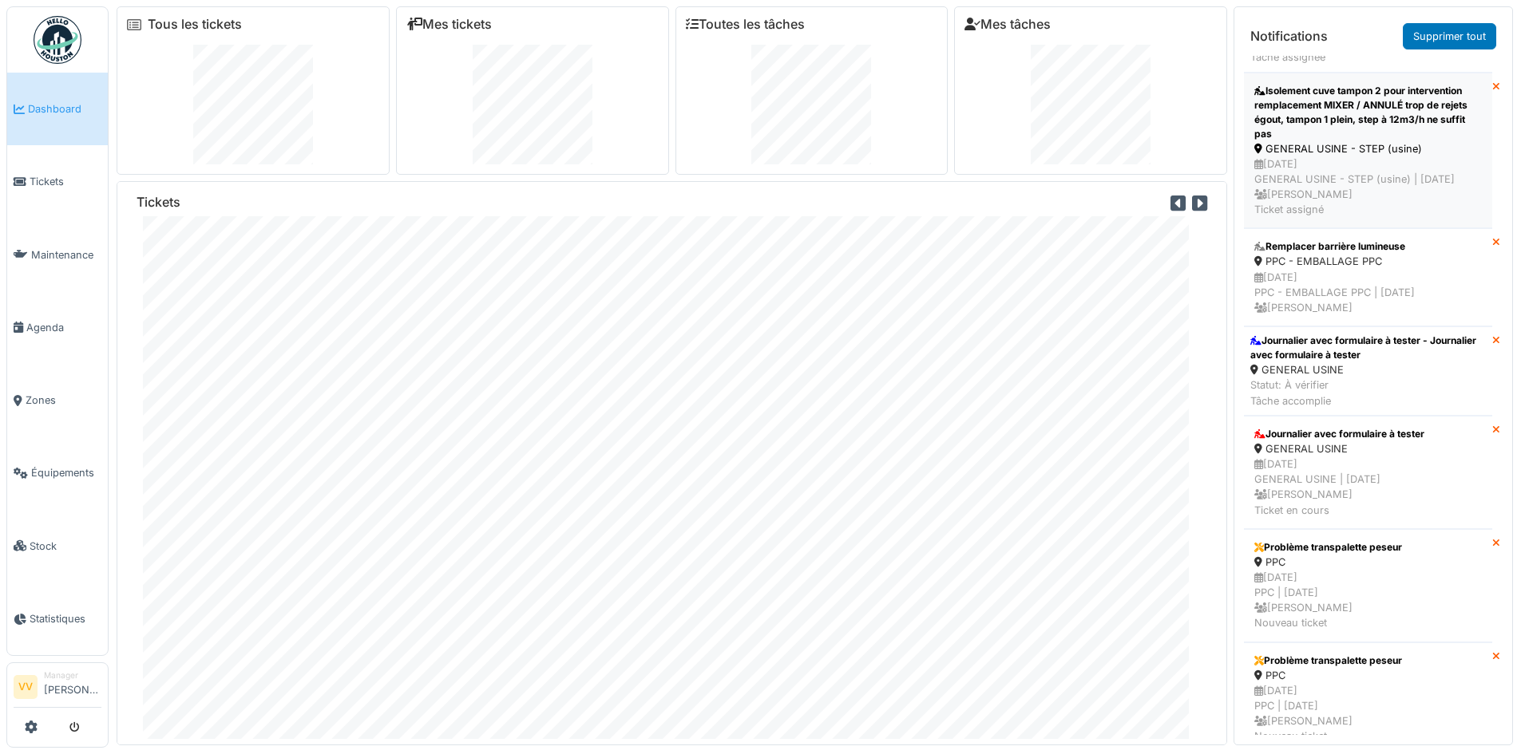
scroll to position [798, 0]
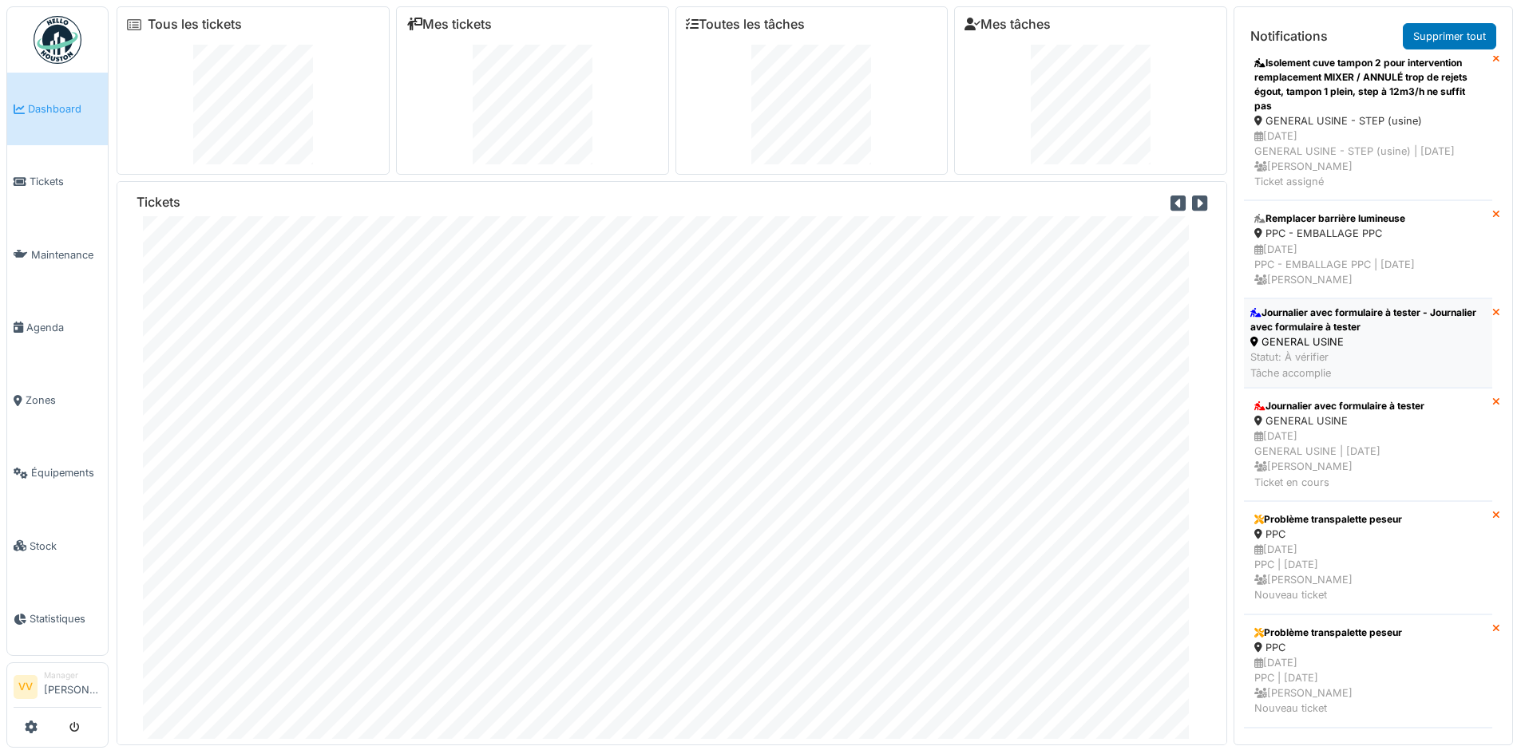
click at [1400, 335] on div "Journalier avec formulaire à tester - Journalier avec formulaire à tester" at bounding box center [1368, 320] width 236 height 29
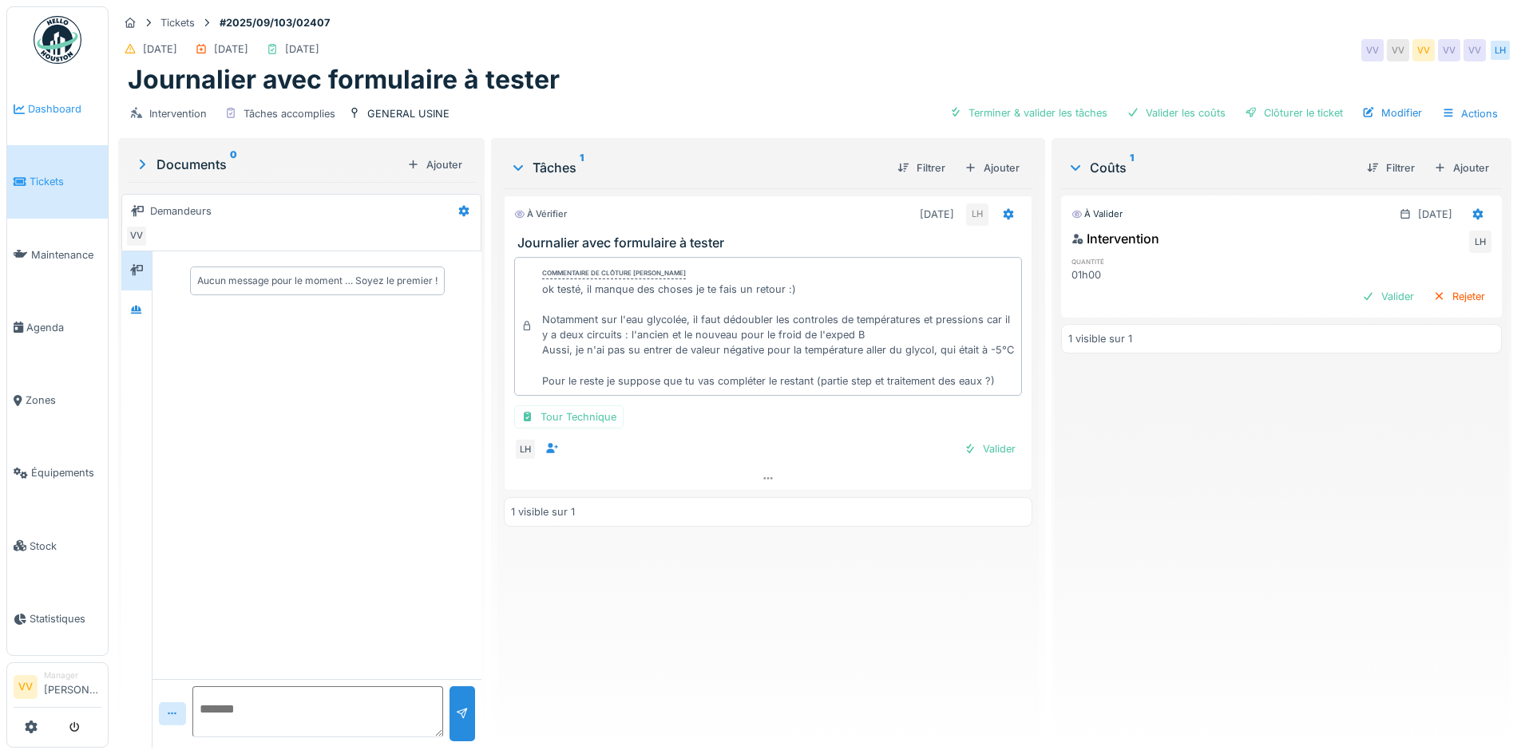
click at [69, 97] on link "Dashboard" at bounding box center [57, 109] width 101 height 73
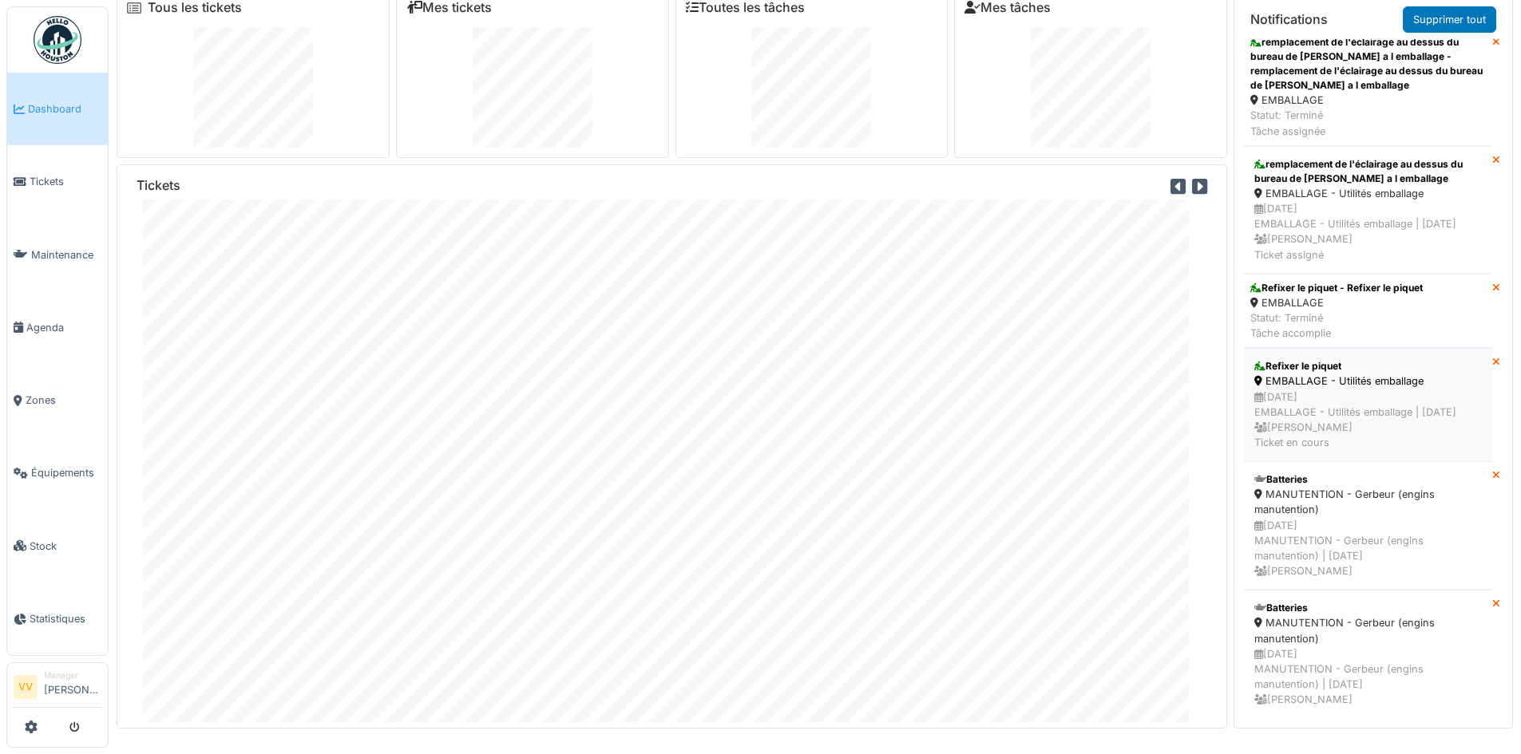
scroll to position [5485, 0]
click at [53, 185] on span "Tickets" at bounding box center [66, 181] width 72 height 15
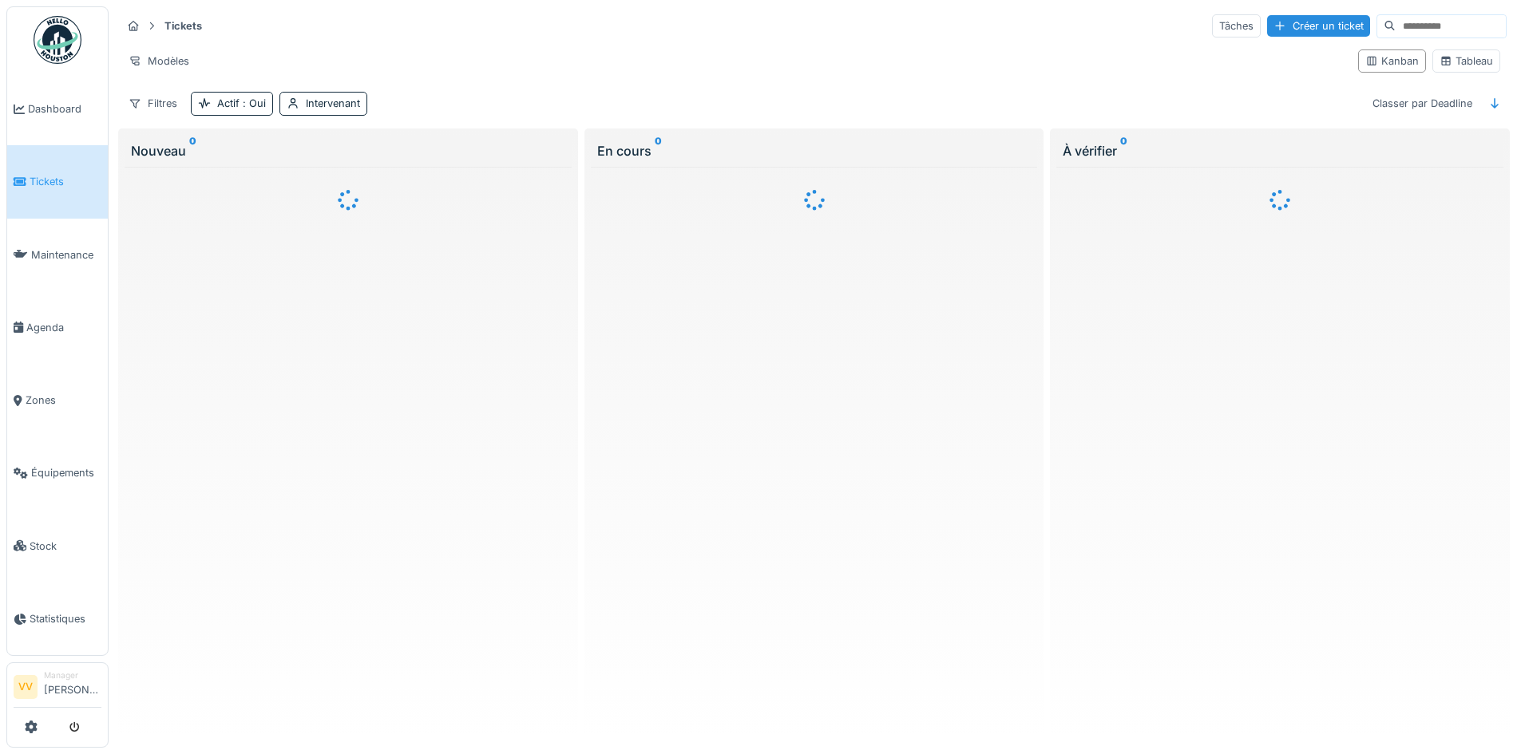
click at [1274, 38] on div "Tâches Créer un ticket" at bounding box center [1359, 26] width 295 height 24
click at [1278, 26] on div "Créer un ticket" at bounding box center [1318, 26] width 103 height 22
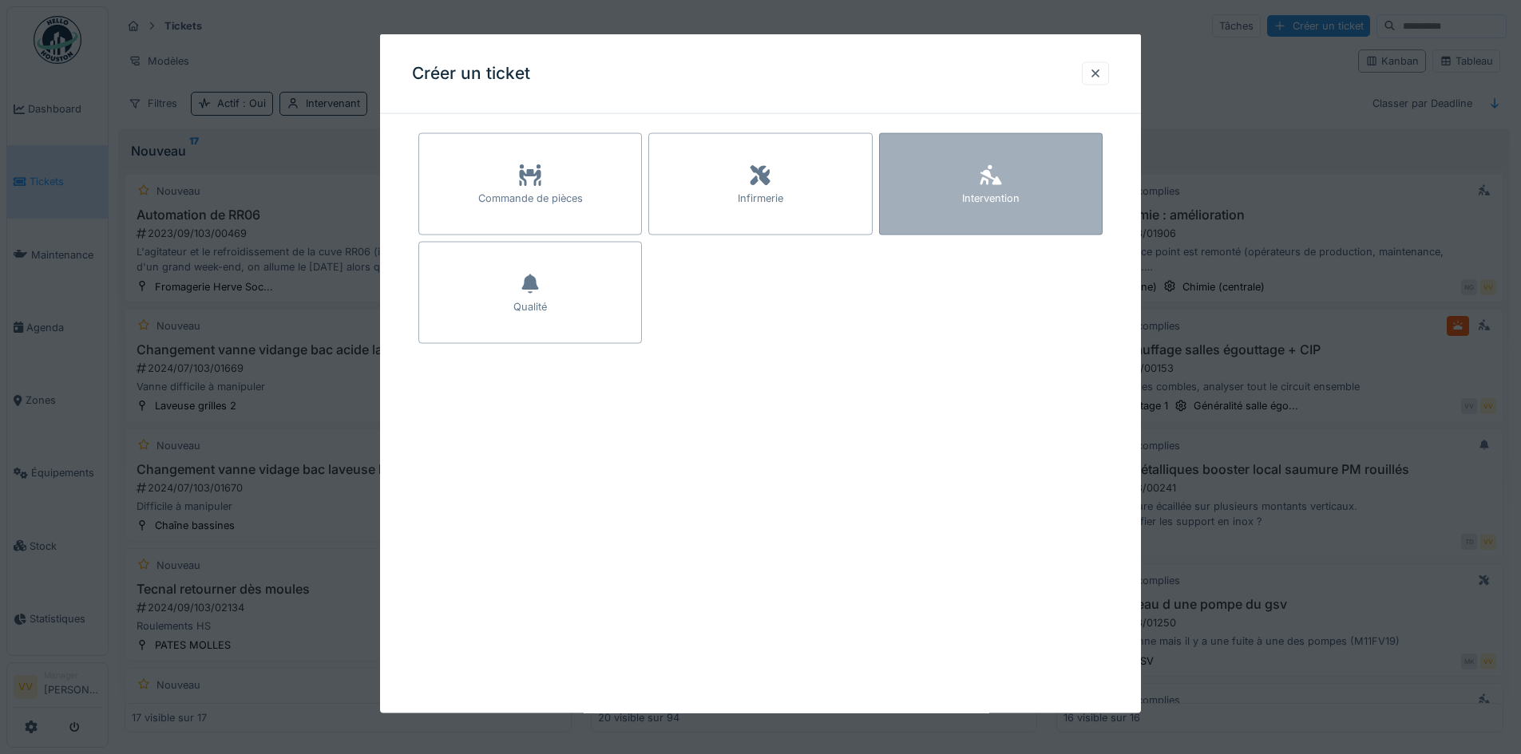
click at [1041, 188] on div "Intervention" at bounding box center [991, 184] width 224 height 102
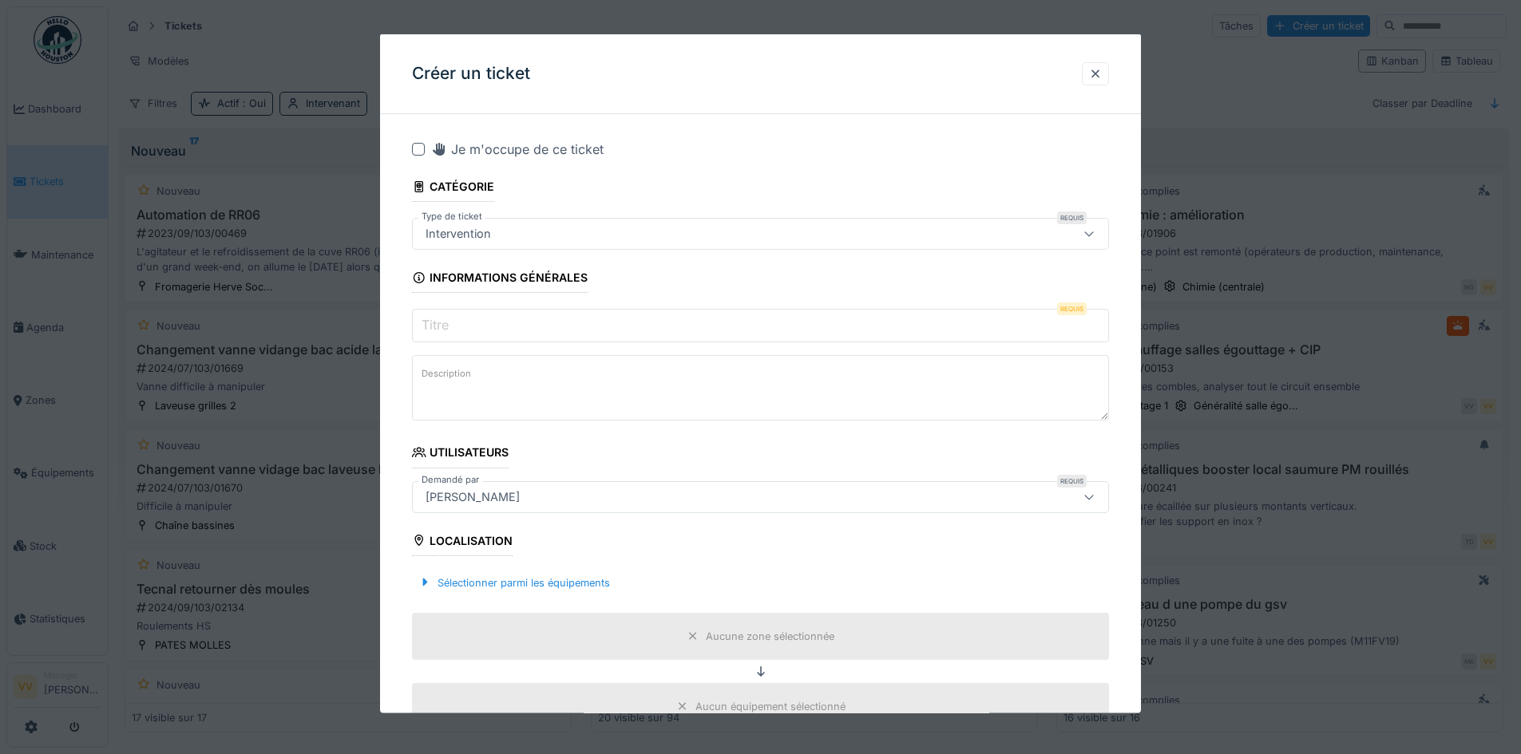
click at [546, 323] on input "Titre" at bounding box center [760, 326] width 697 height 34
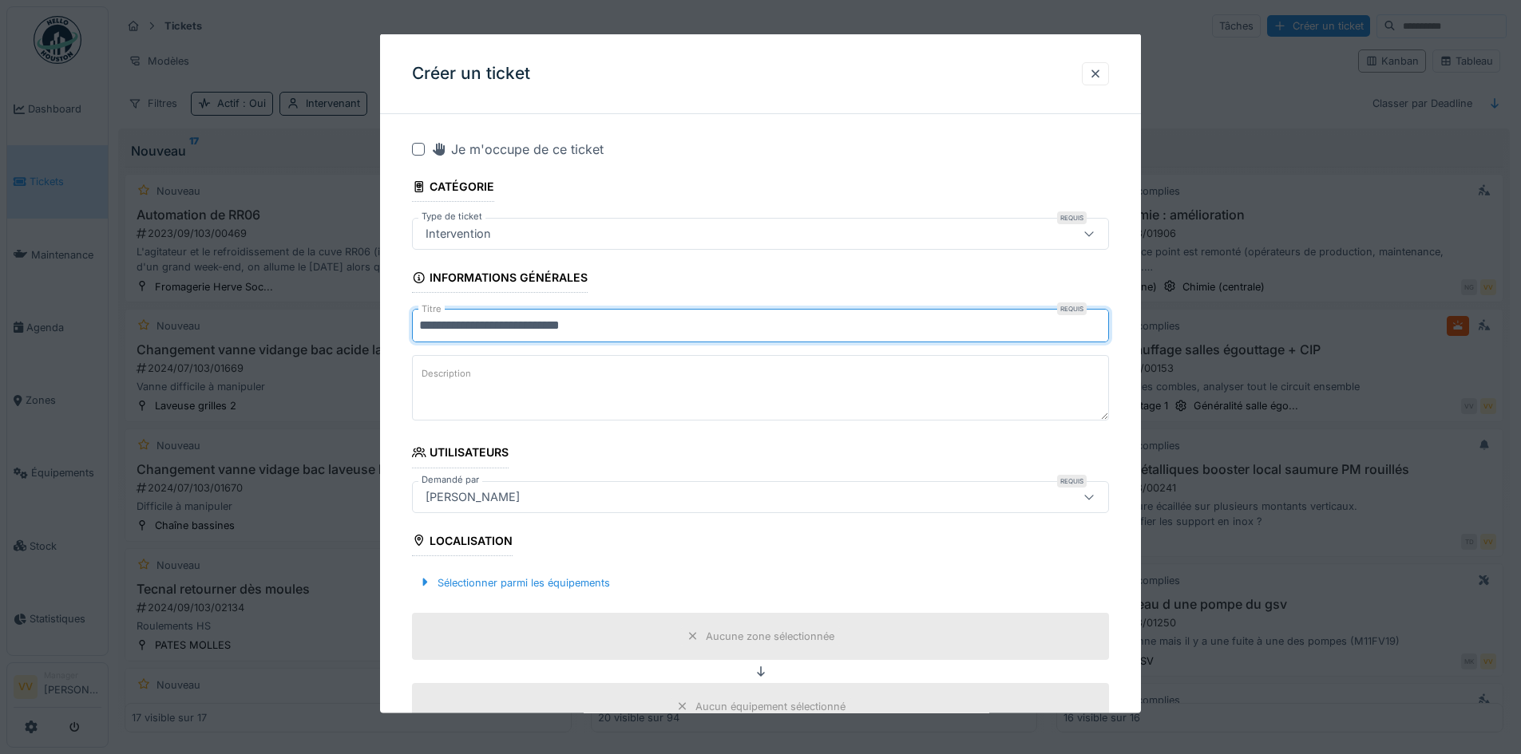
type input "**********"
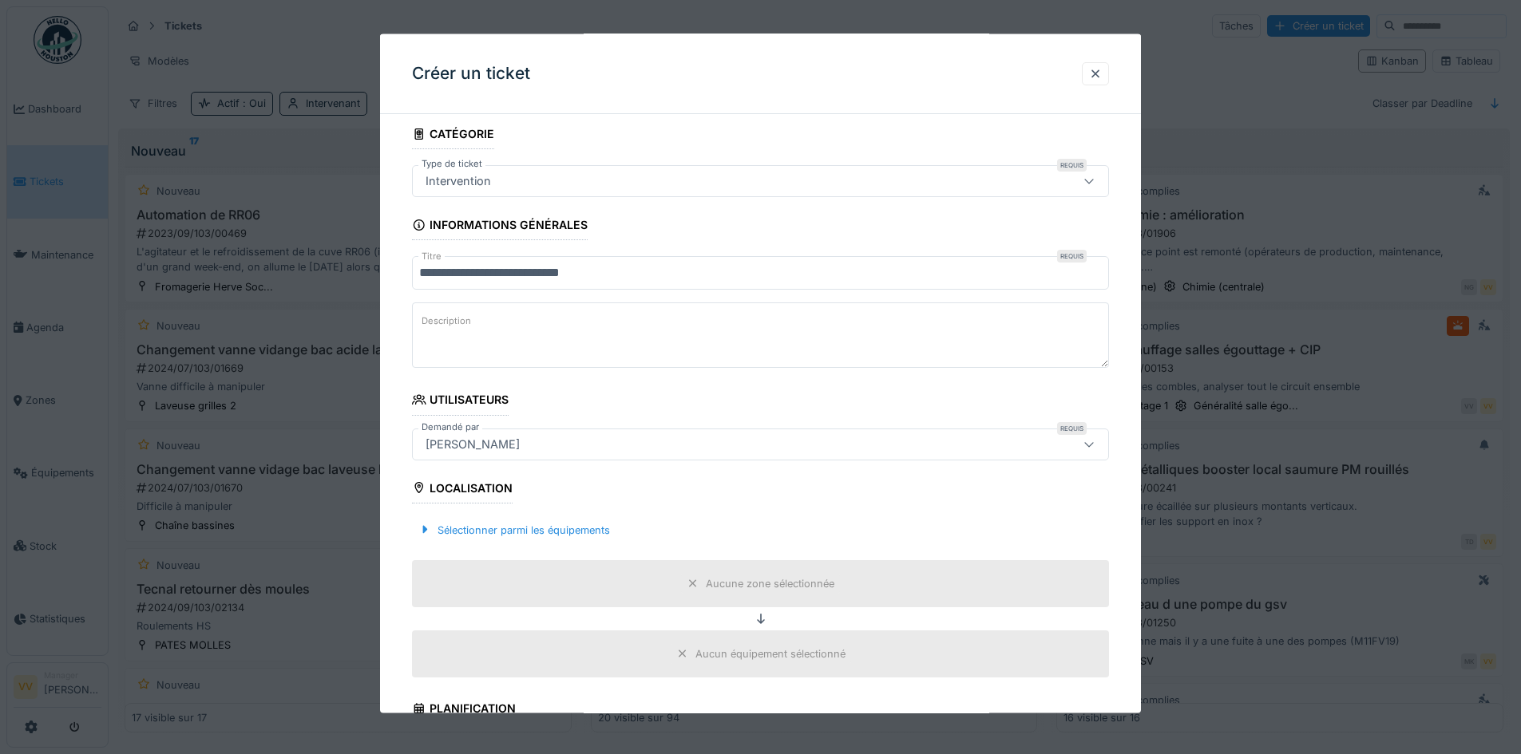
scroll to position [80, 0]
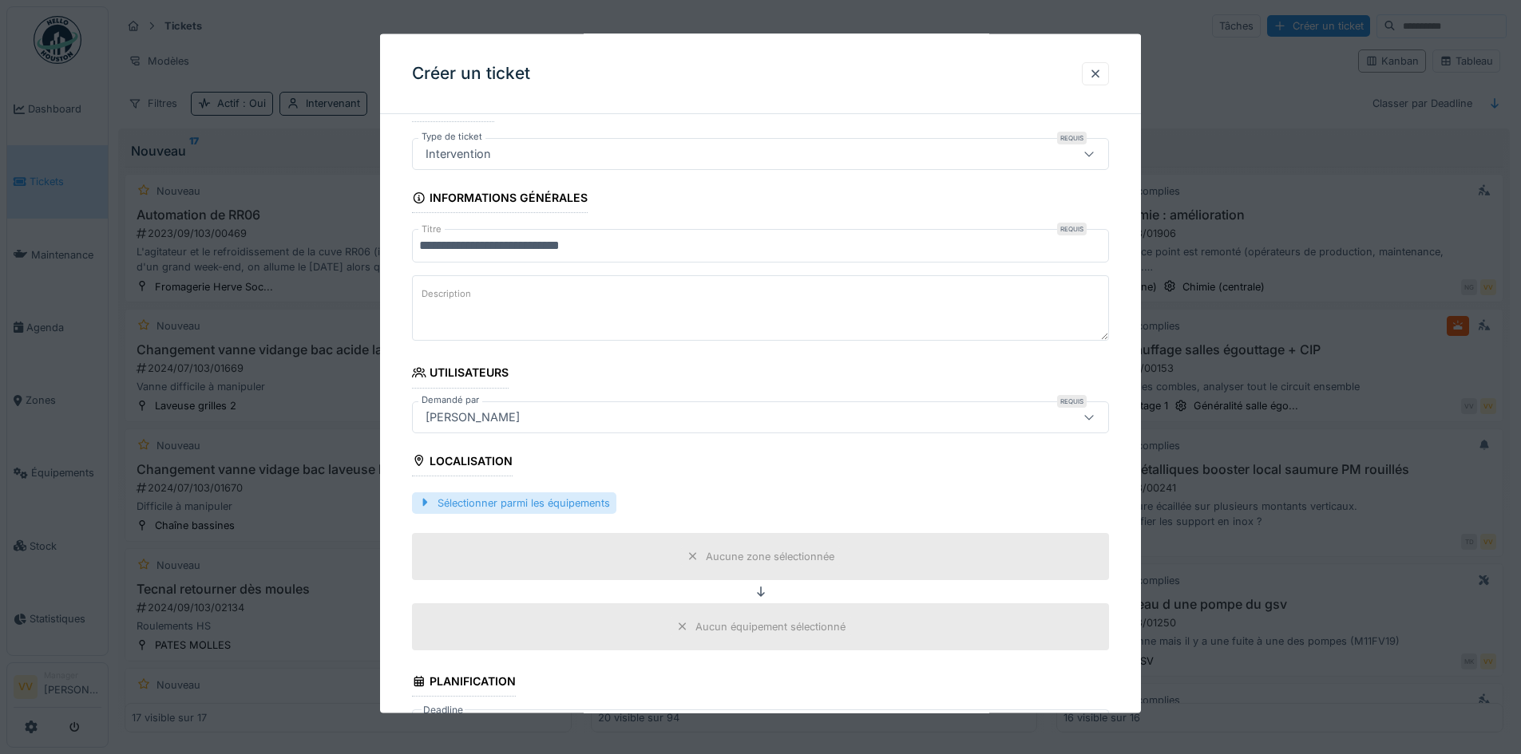
click at [526, 497] on div "Sélectionner parmi les équipements" at bounding box center [514, 503] width 204 height 22
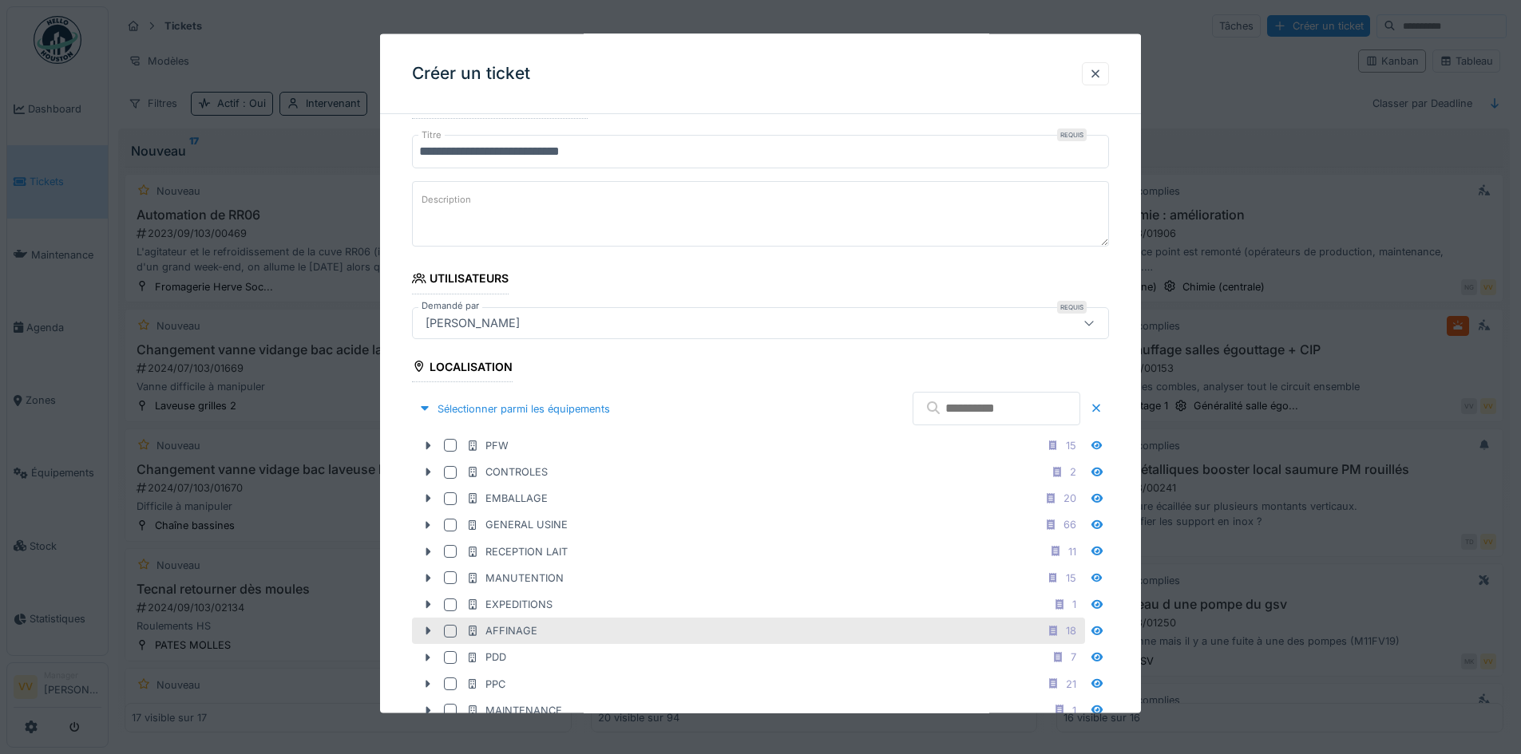
scroll to position [479, 0]
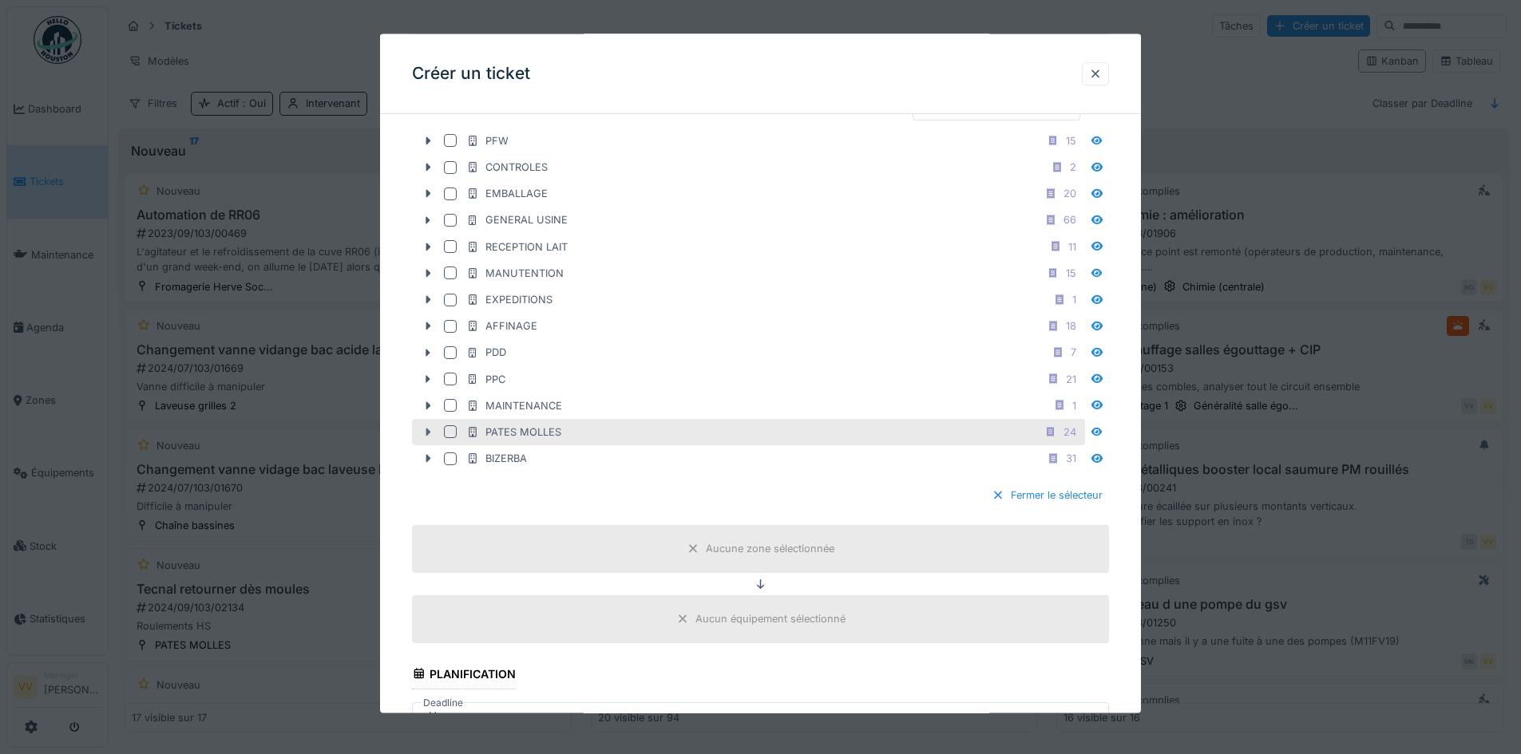
click at [422, 433] on icon at bounding box center [428, 432] width 13 height 10
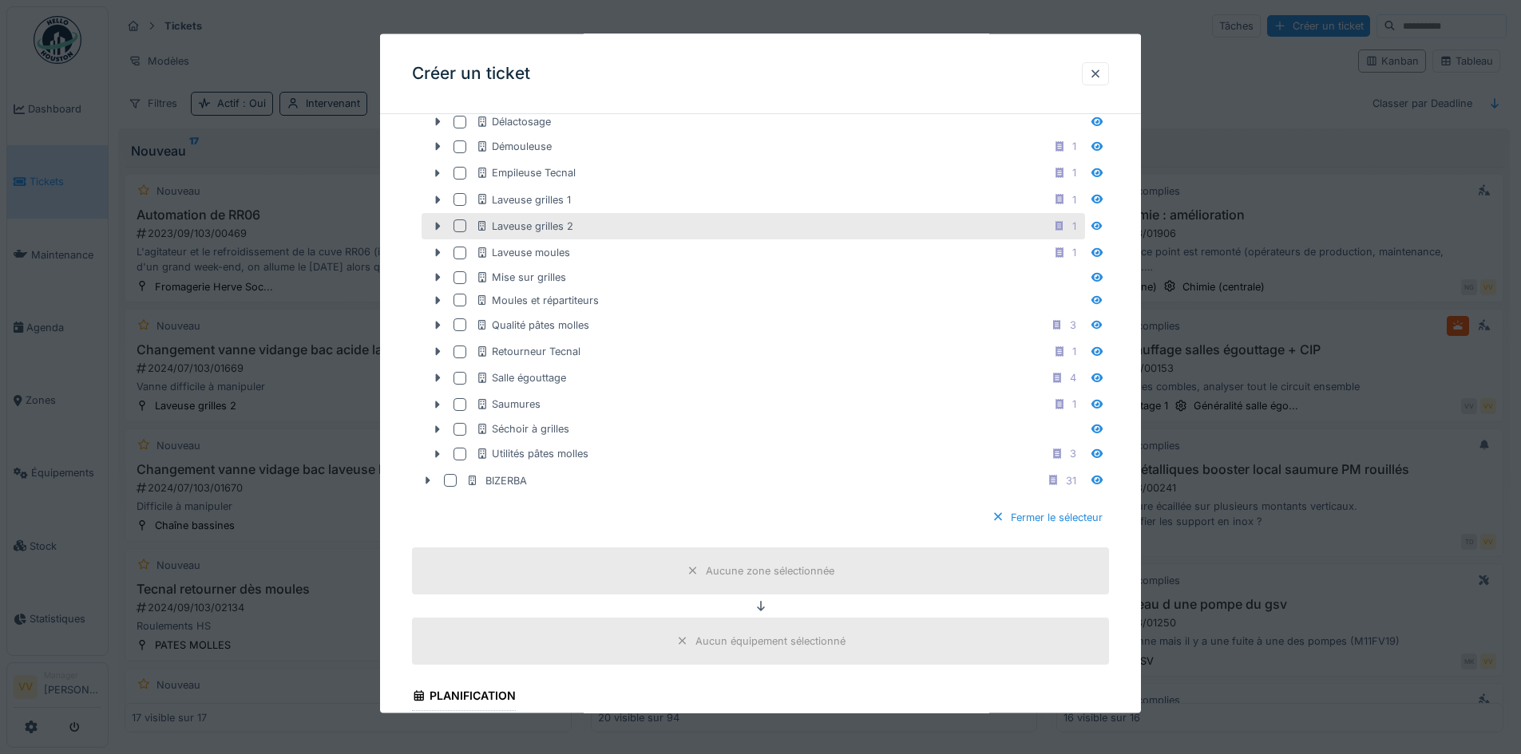
scroll to position [878, 0]
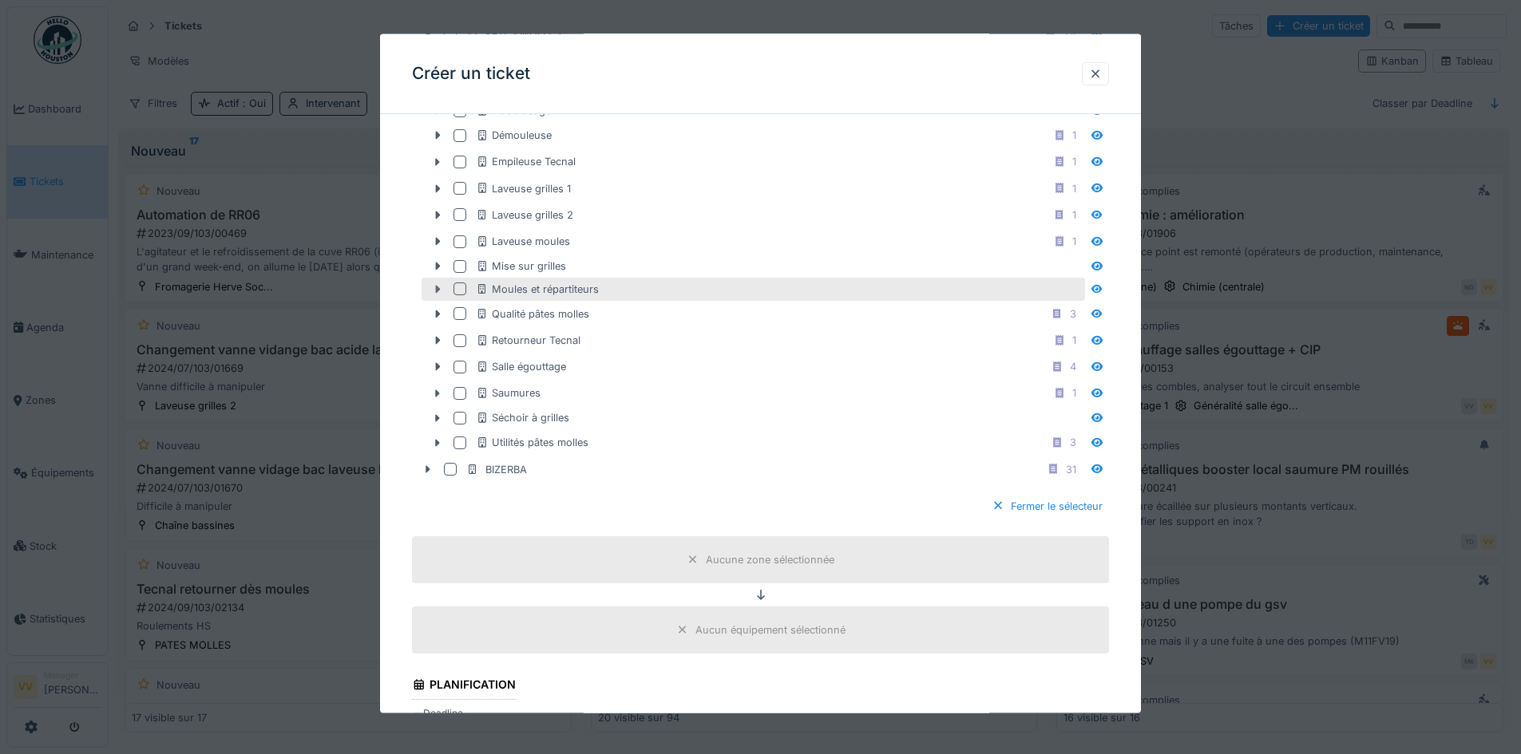
click at [438, 291] on icon at bounding box center [437, 288] width 13 height 10
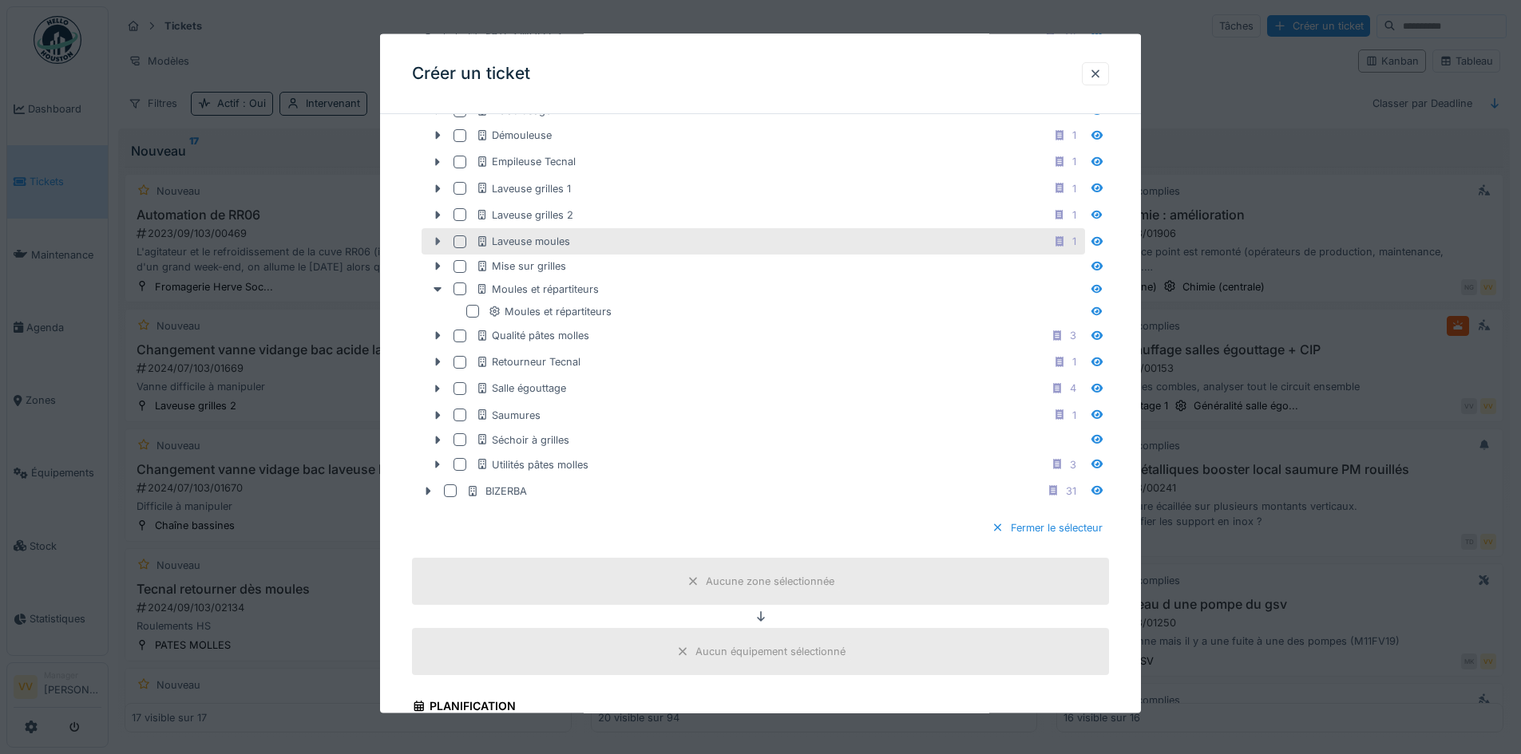
click at [435, 238] on icon at bounding box center [437, 241] width 13 height 10
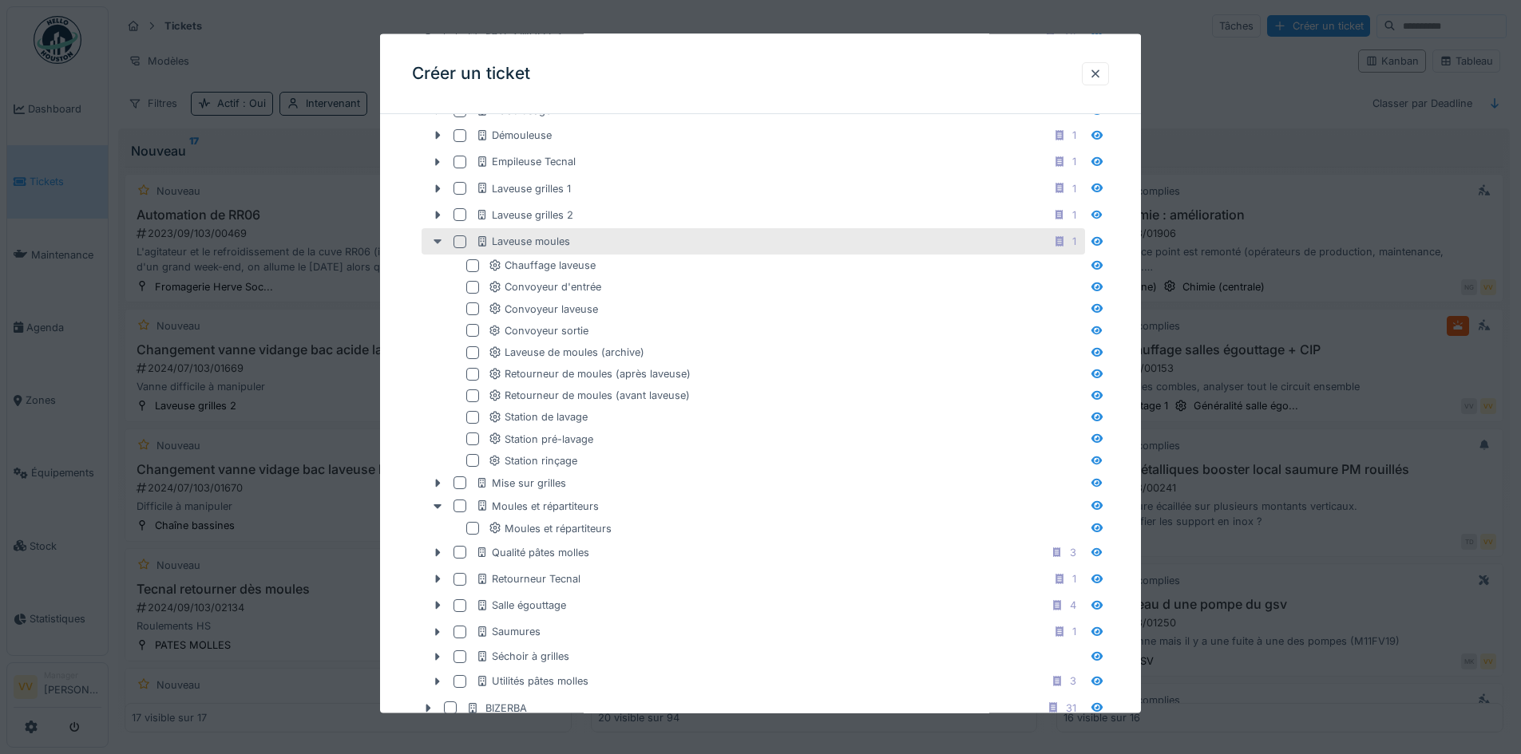
click at [435, 238] on icon at bounding box center [437, 241] width 13 height 10
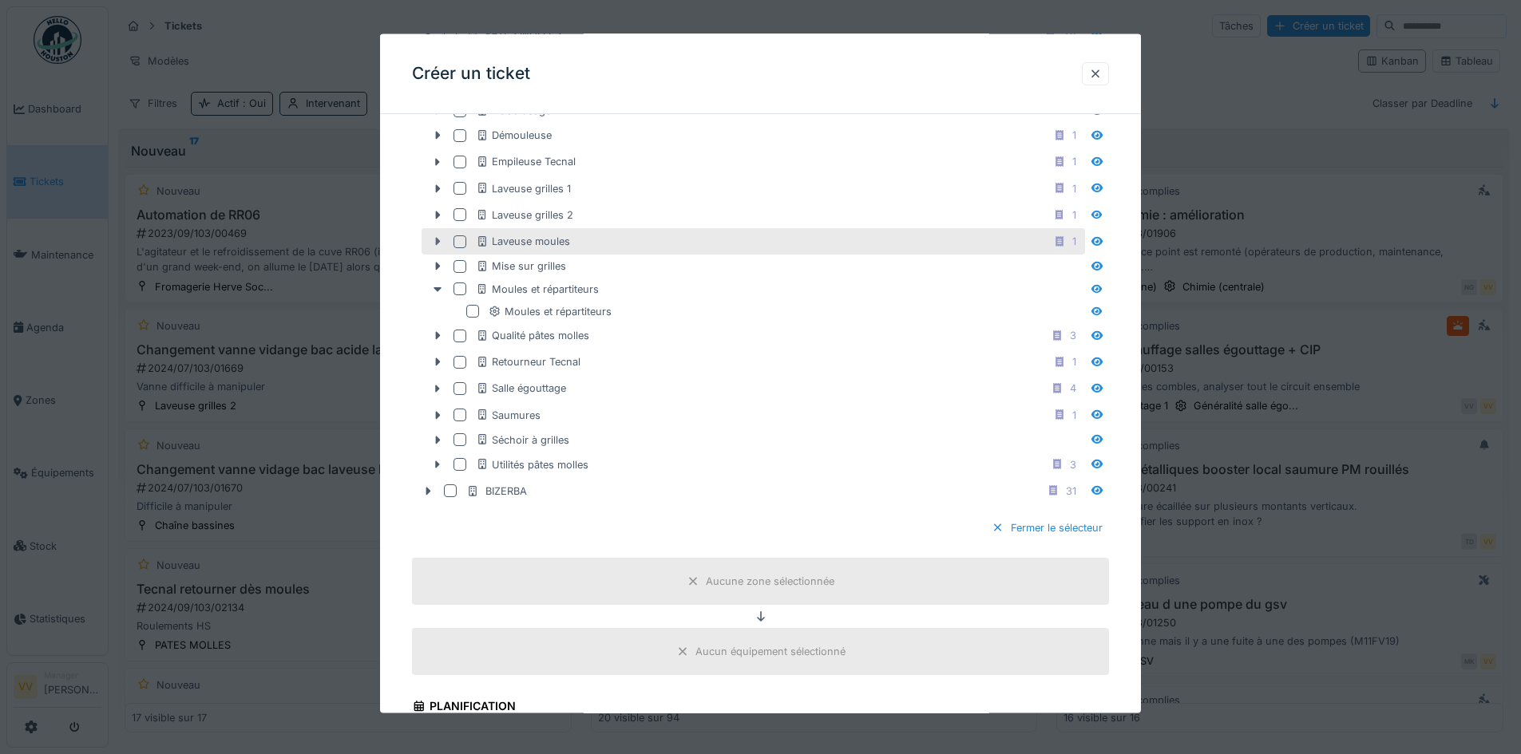
click at [435, 238] on icon at bounding box center [437, 241] width 13 height 10
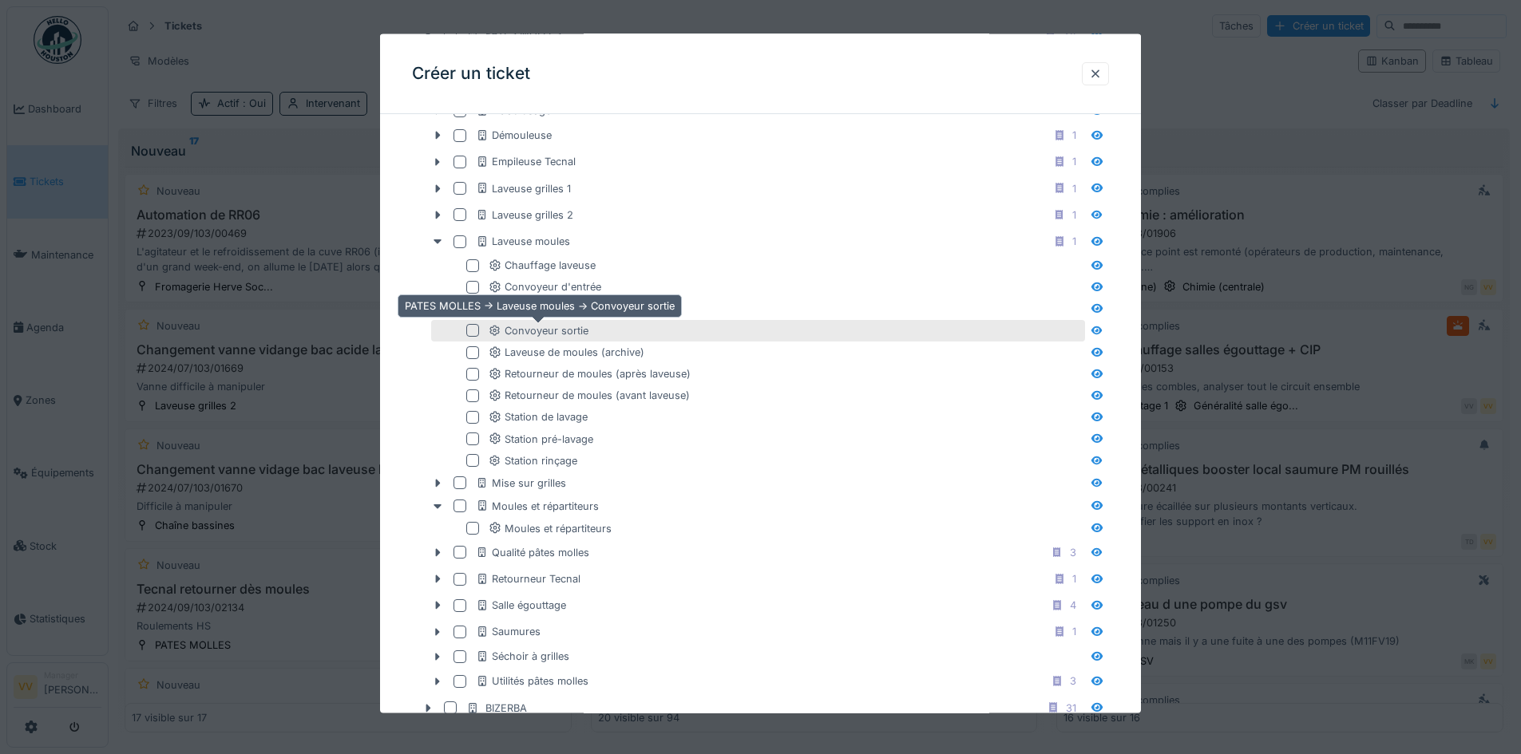
click at [561, 331] on div "Convoyeur sortie" at bounding box center [539, 330] width 100 height 15
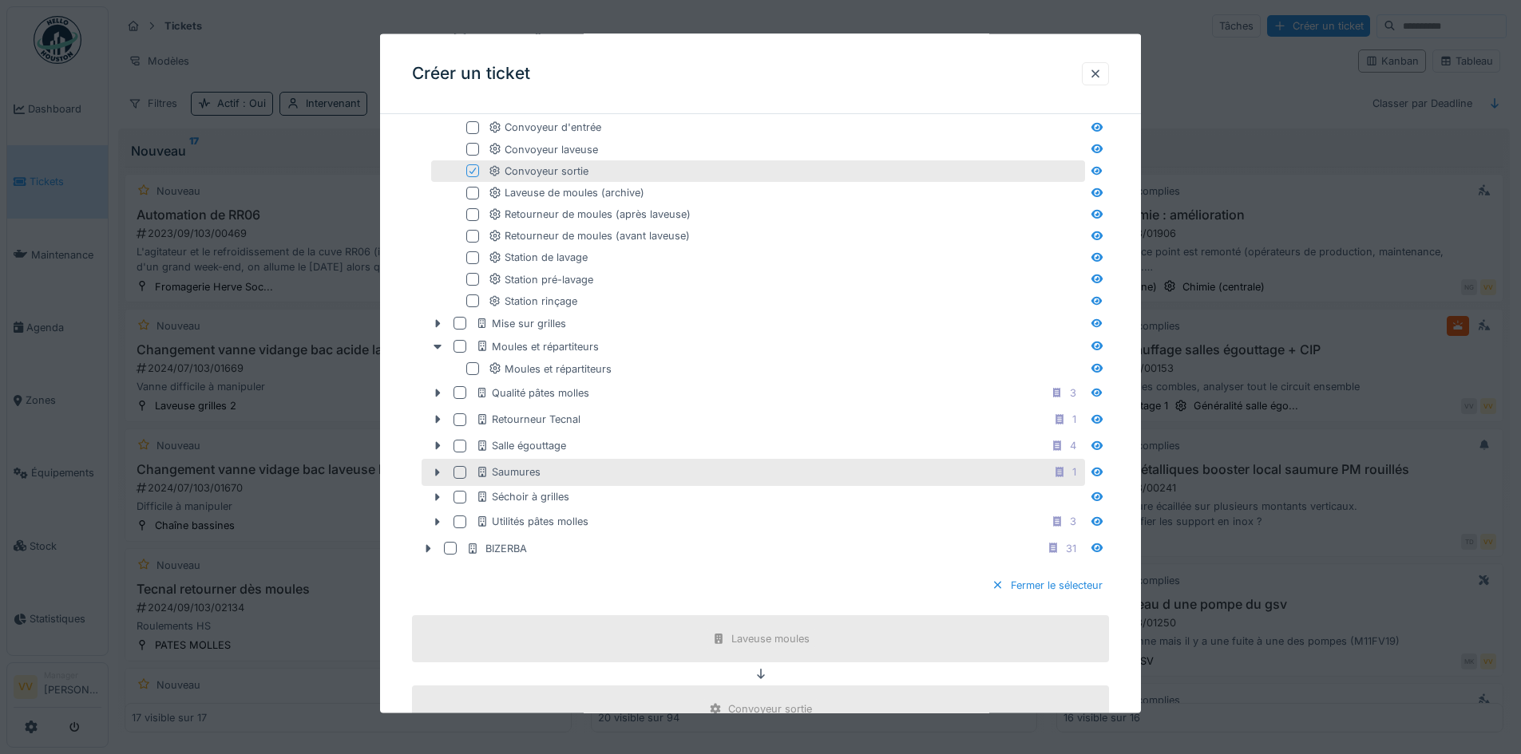
scroll to position [1437, 0]
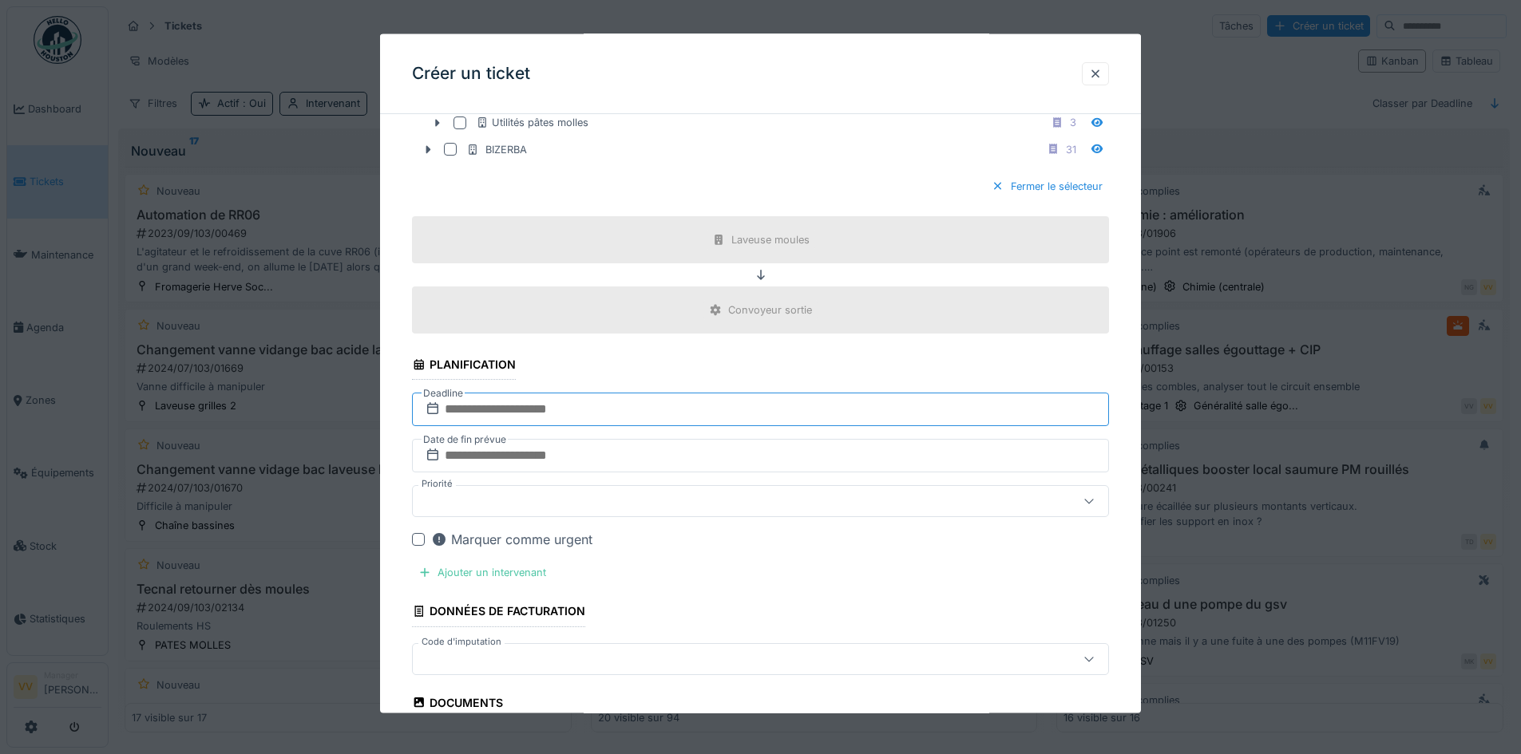
click at [805, 412] on input "text" at bounding box center [760, 410] width 697 height 34
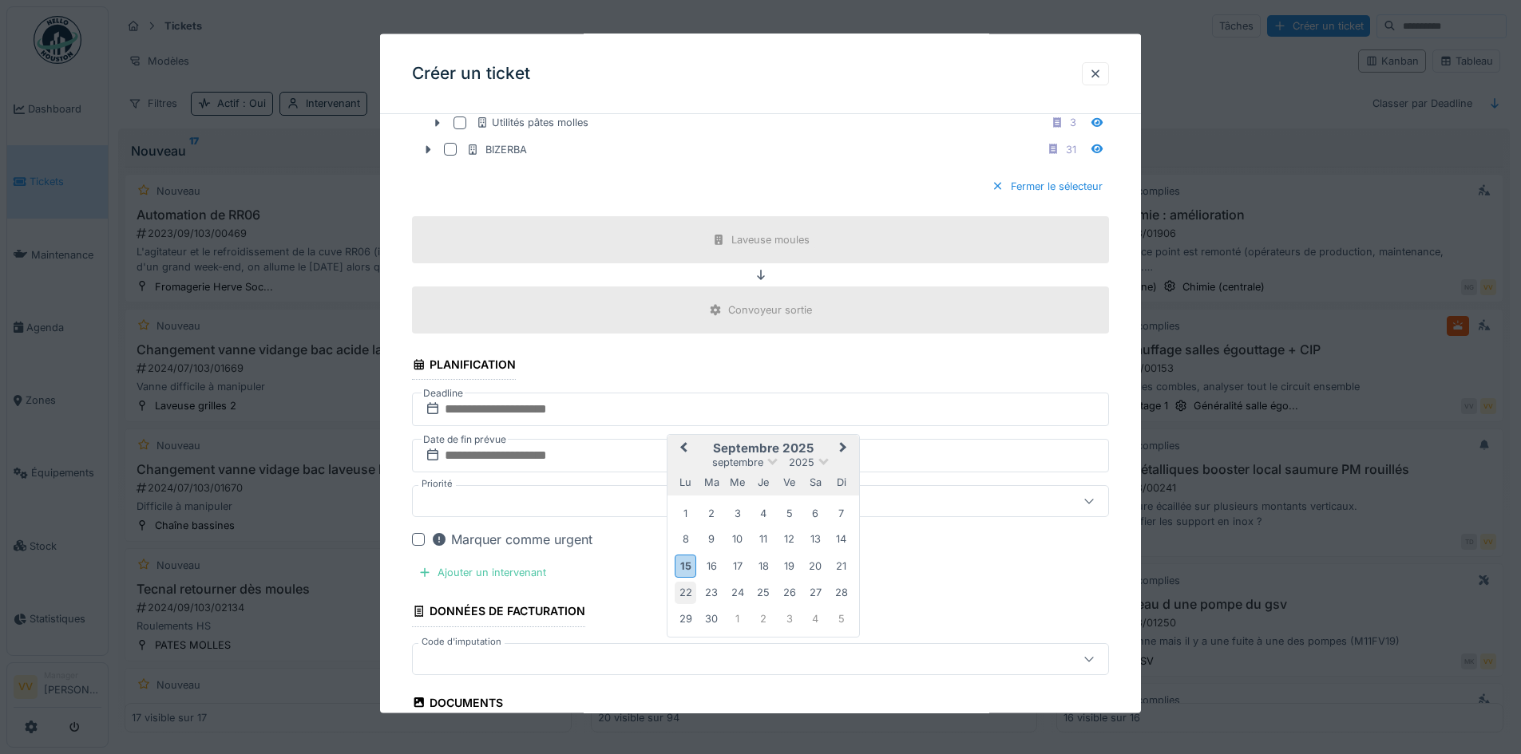
click at [679, 592] on div "22" at bounding box center [686, 593] width 22 height 22
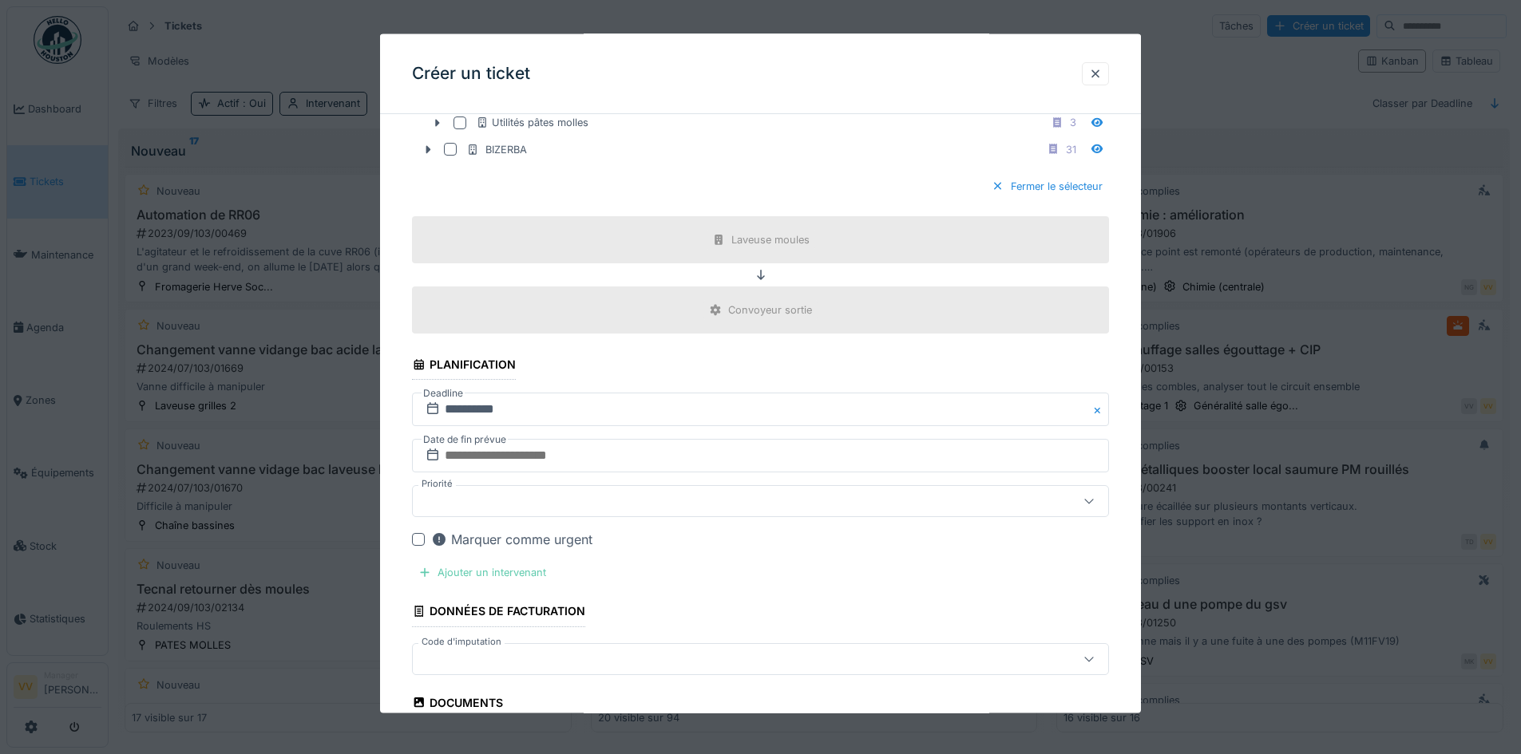
click at [500, 578] on div "Ajouter un intervenant" at bounding box center [482, 573] width 141 height 22
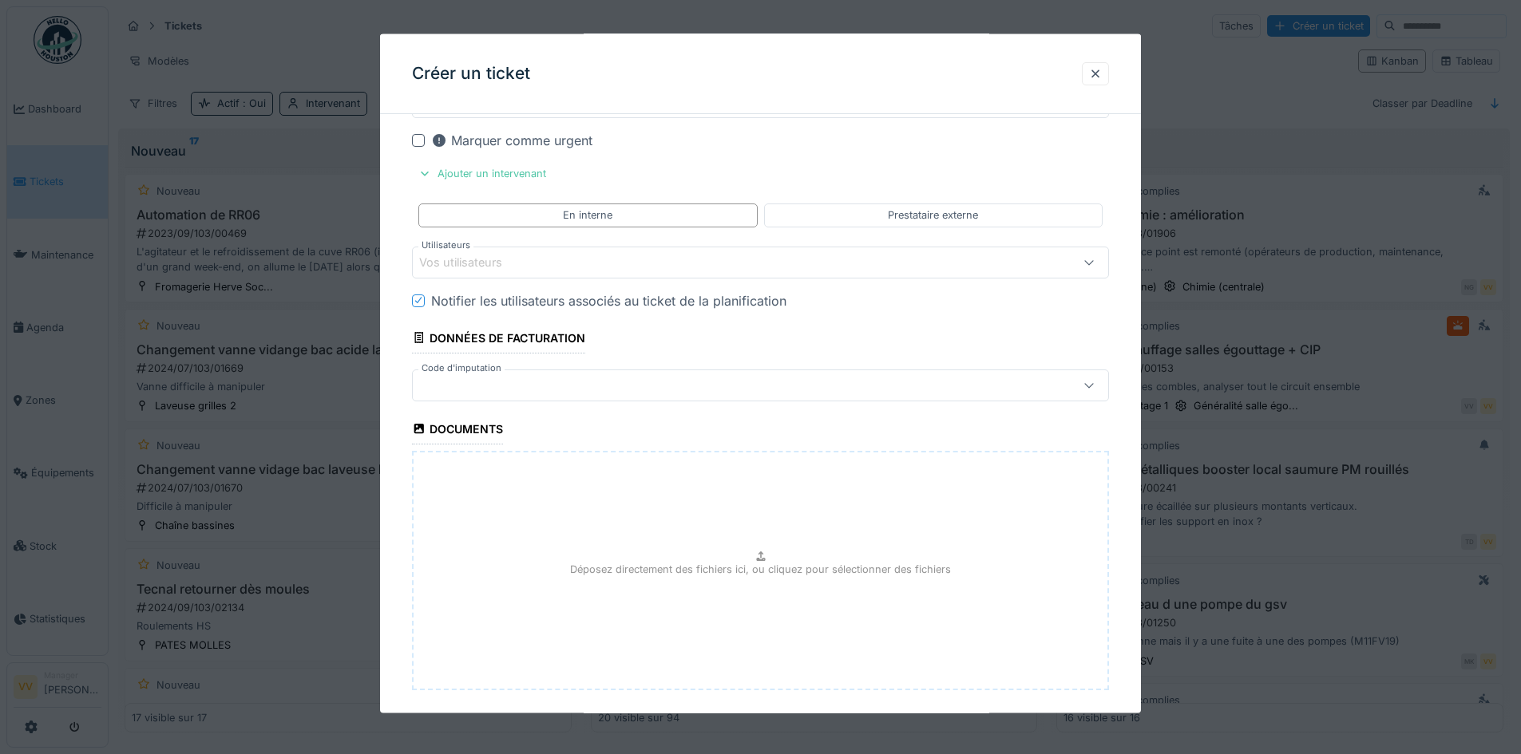
click at [560, 271] on div "Vos utilisateurs" at bounding box center [760, 262] width 697 height 32
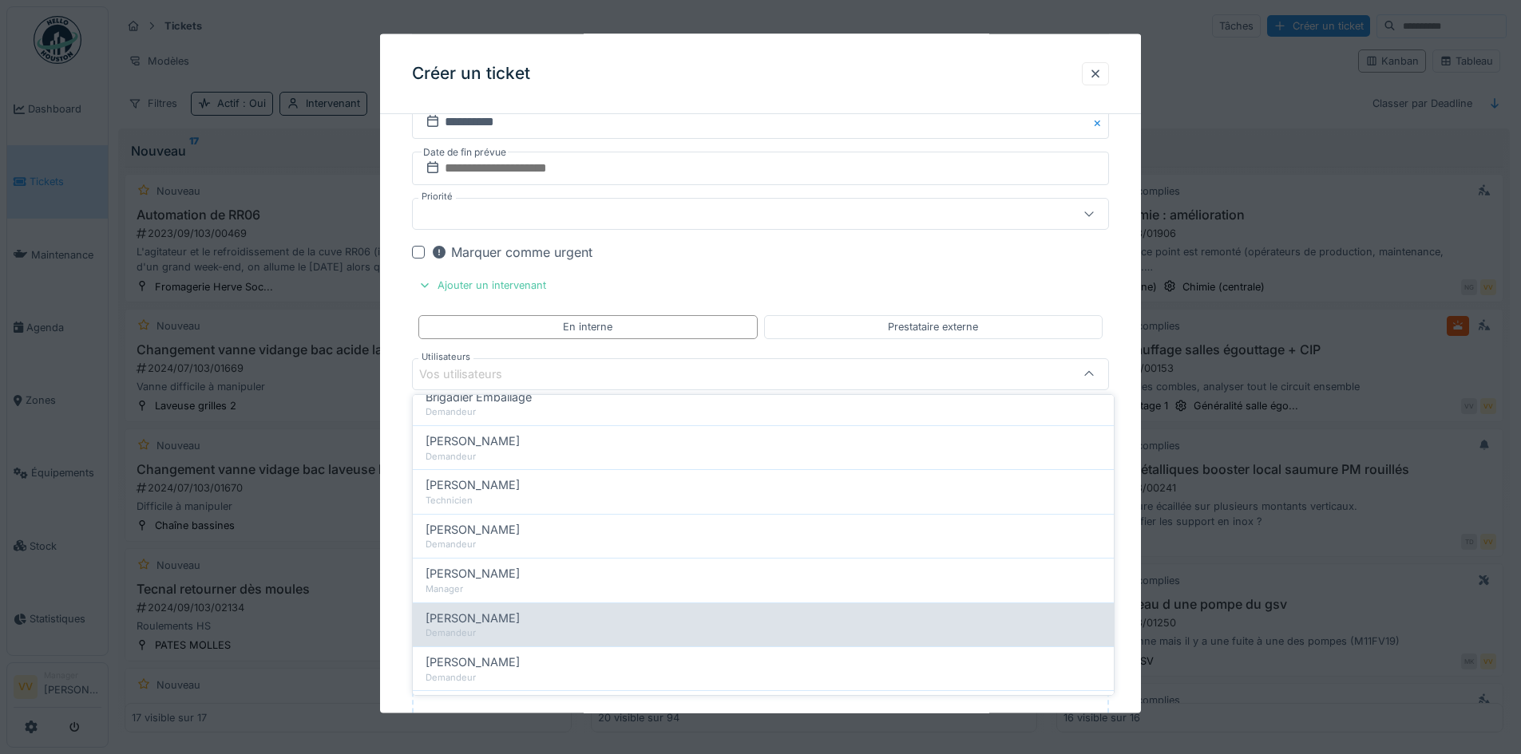
scroll to position [0, 0]
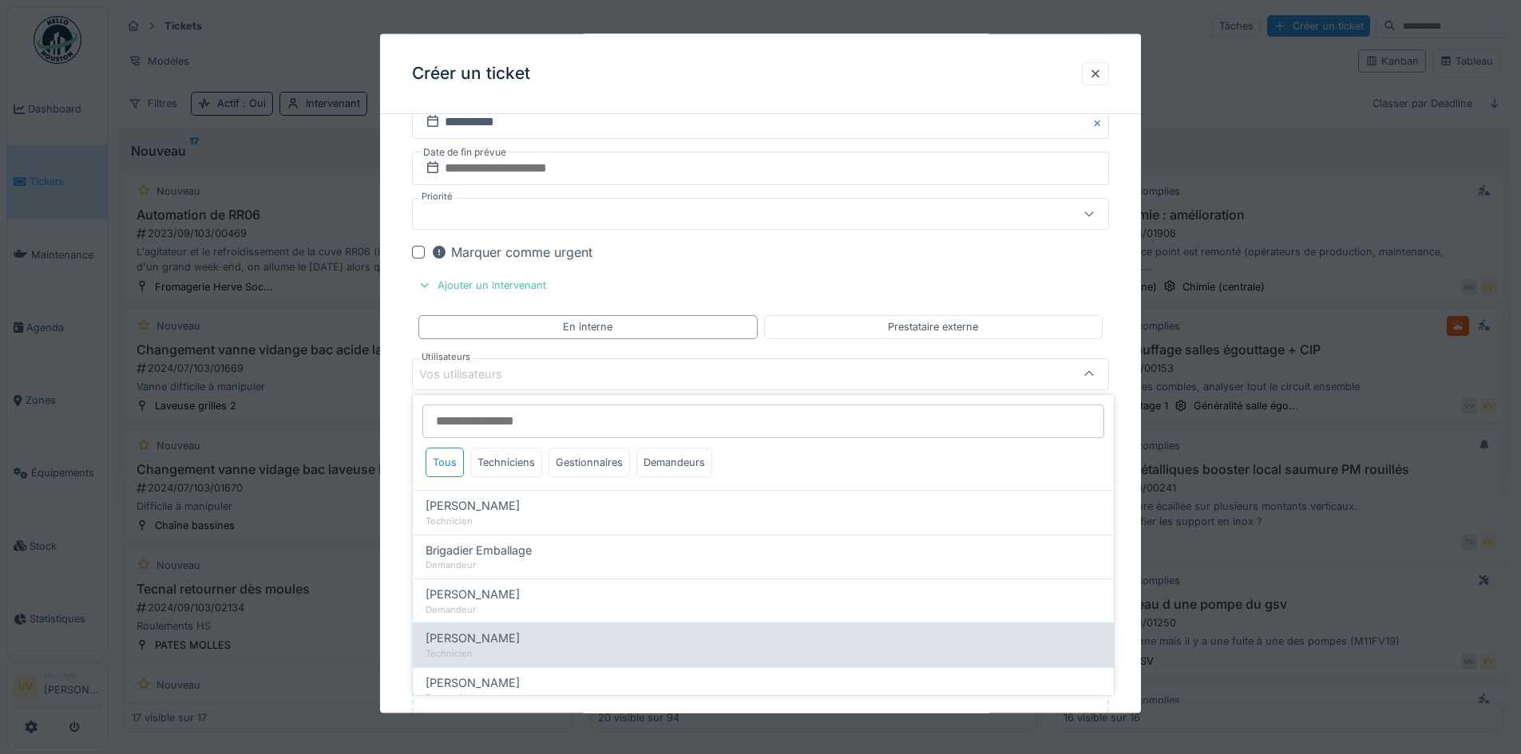
click at [525, 650] on div "Technicien" at bounding box center [763, 654] width 675 height 14
type input "****"
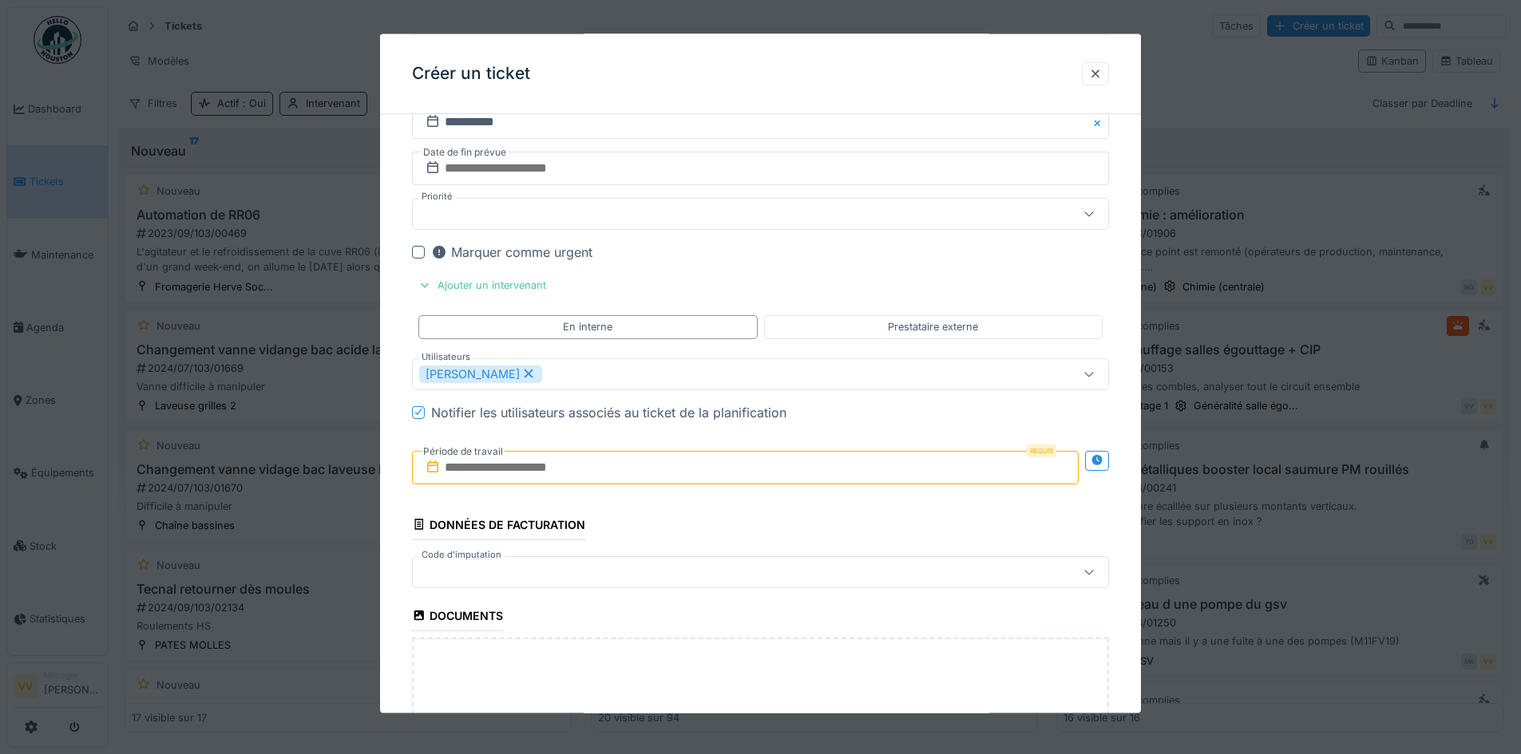
scroll to position [1964, 0]
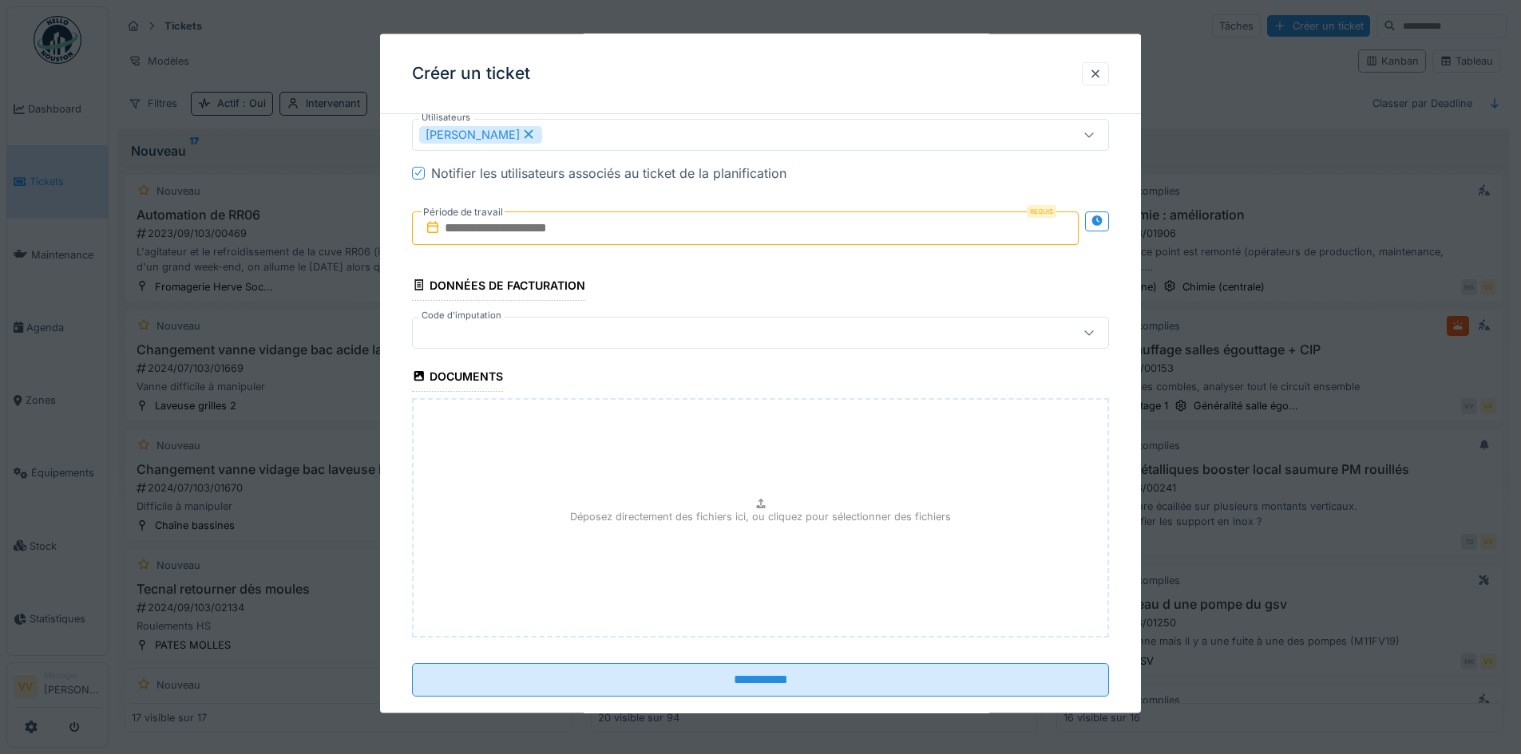
click at [628, 228] on input "text" at bounding box center [745, 228] width 667 height 34
click at [673, 410] on div "22" at bounding box center [670, 411] width 22 height 22
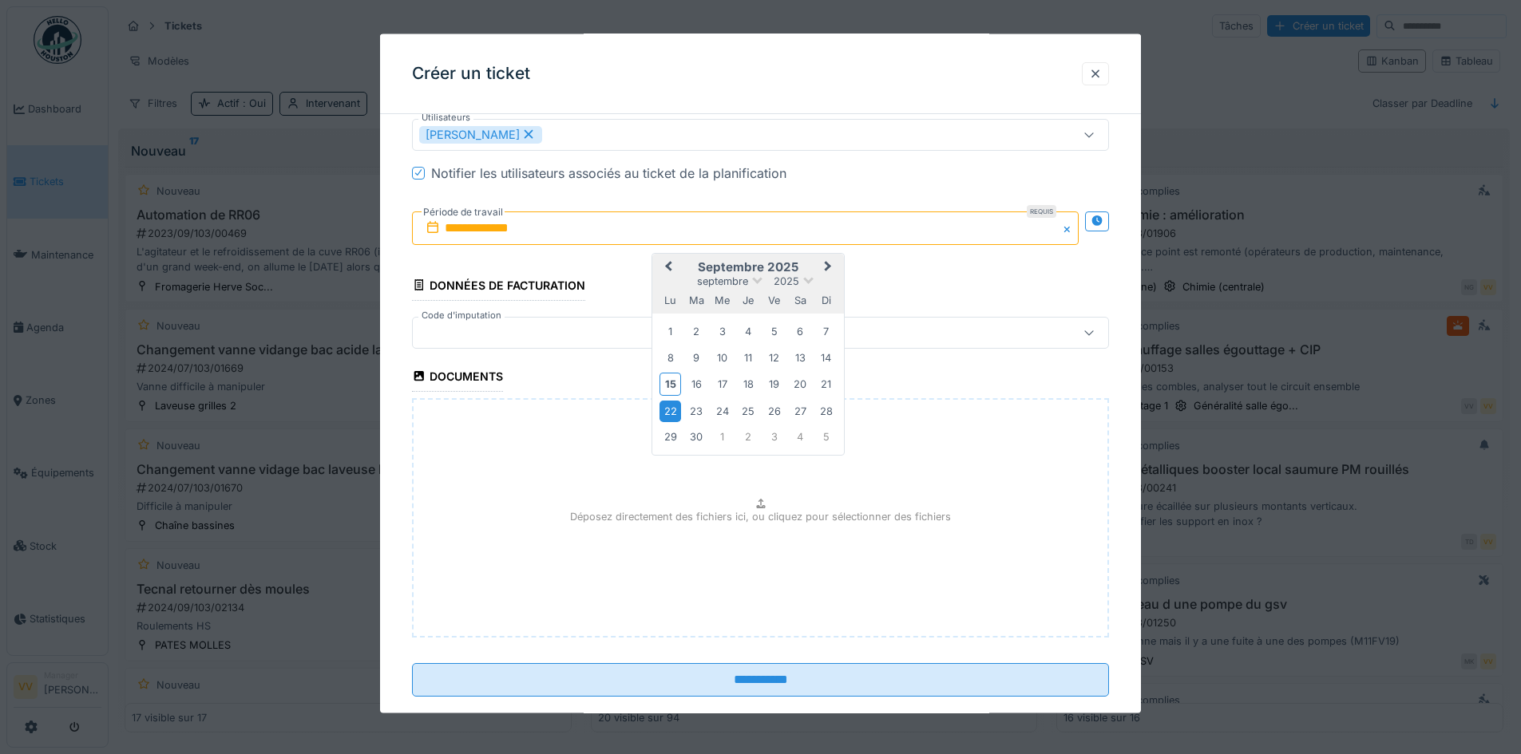
click at [673, 410] on div "22" at bounding box center [670, 411] width 22 height 22
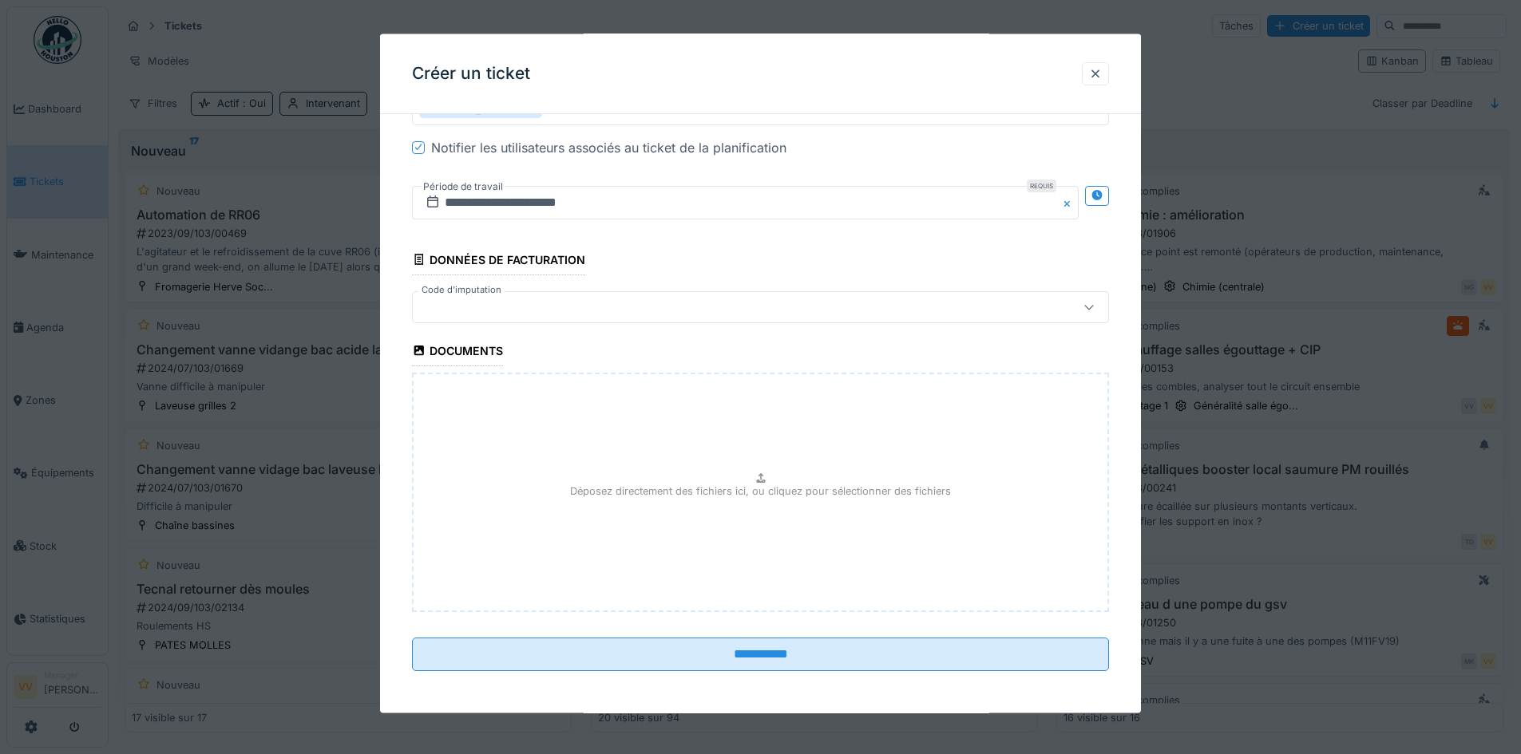
scroll to position [1992, 0]
click at [618, 201] on input "**********" at bounding box center [745, 200] width 667 height 34
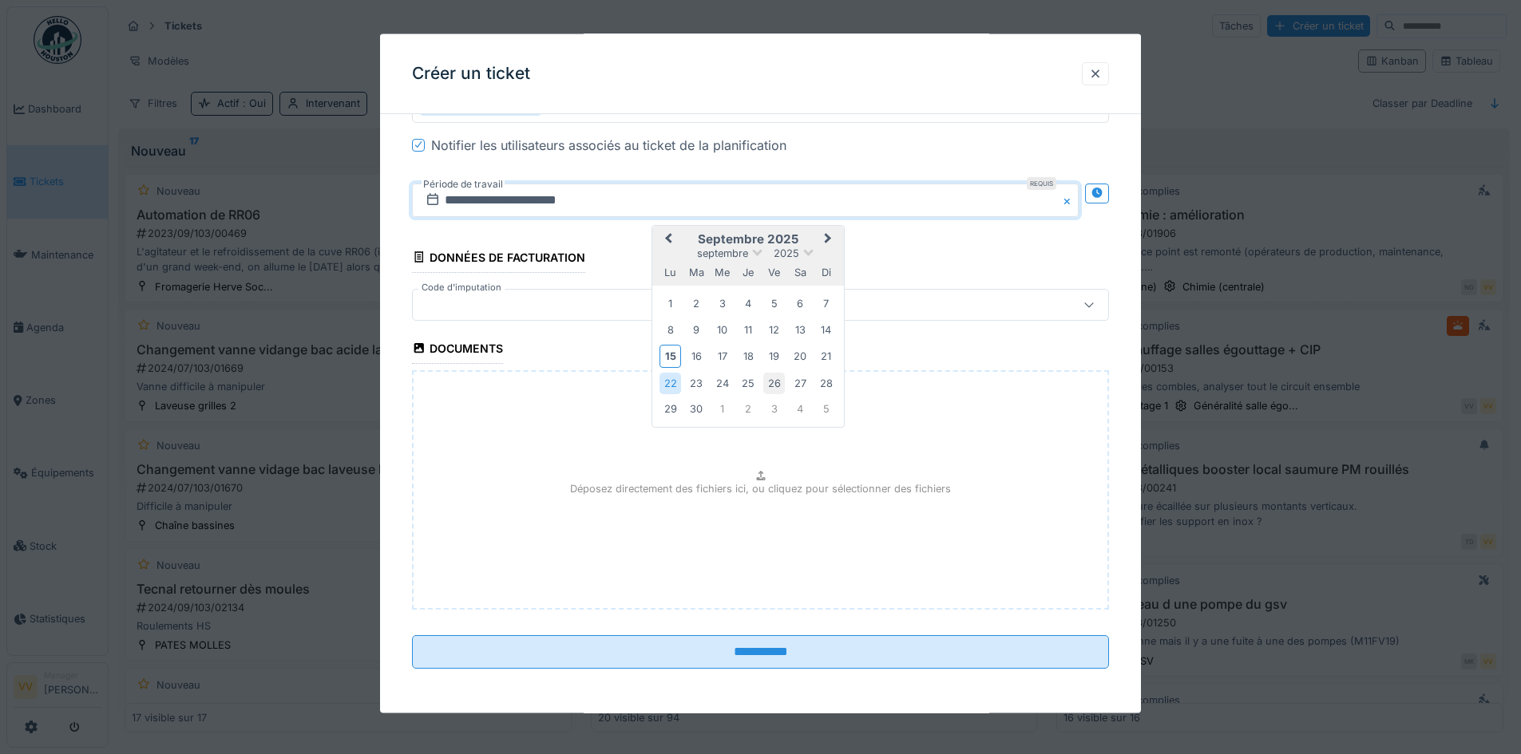
click at [774, 387] on div "26" at bounding box center [774, 383] width 22 height 22
click at [772, 387] on div "26" at bounding box center [774, 383] width 22 height 22
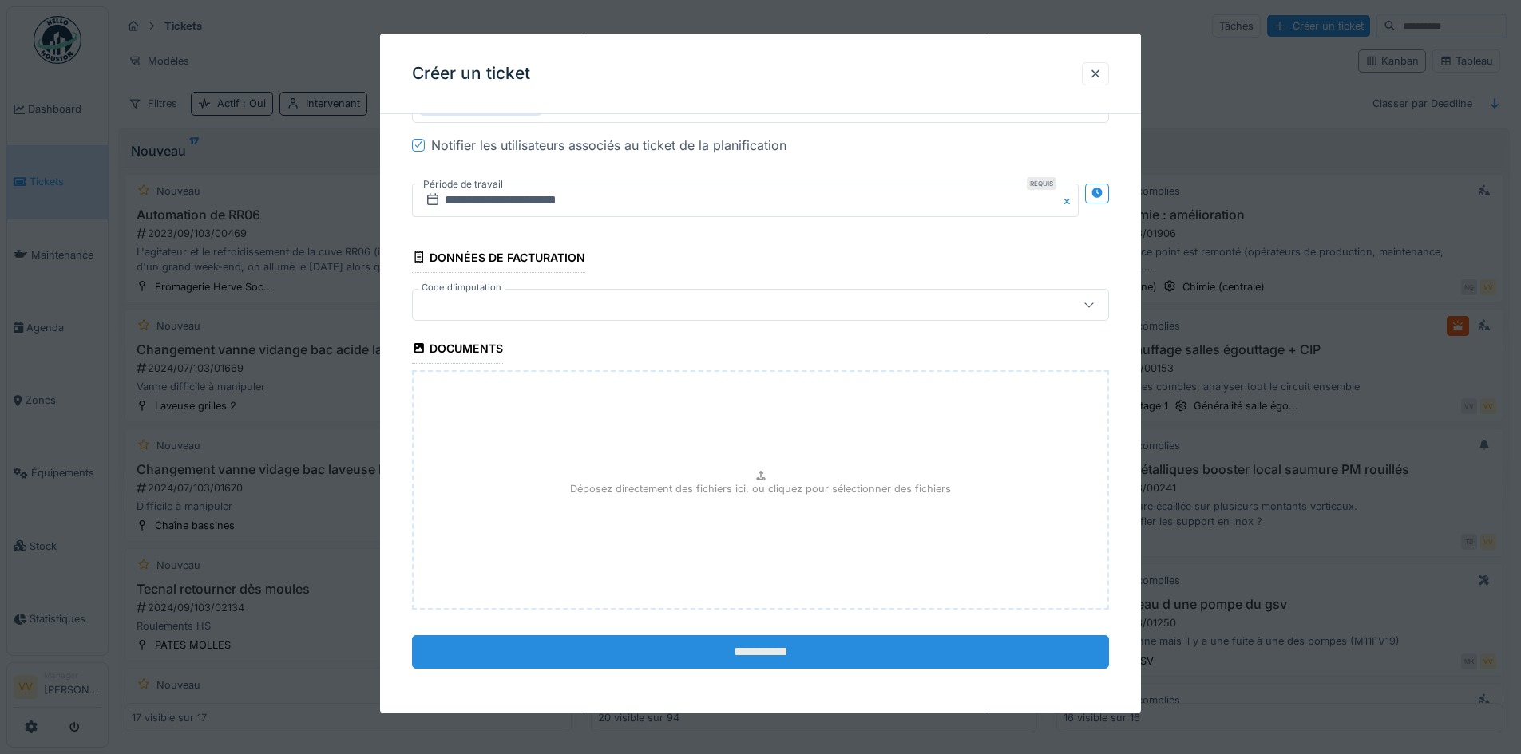
scroll to position [10, 0]
click at [754, 657] on input "**********" at bounding box center [760, 652] width 697 height 34
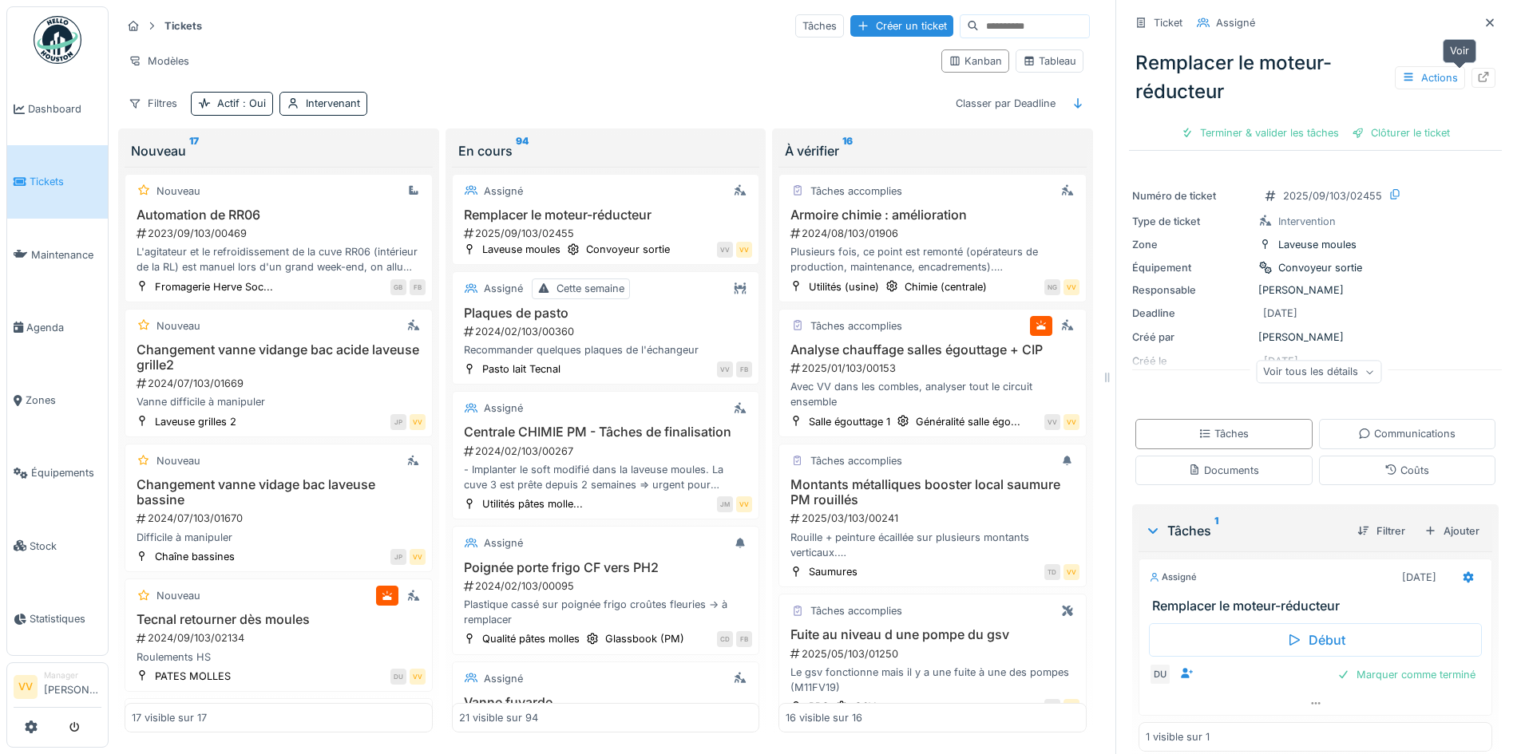
click at [1477, 73] on div at bounding box center [1483, 77] width 13 height 15
click at [28, 106] on span "Dashboard" at bounding box center [64, 108] width 73 height 15
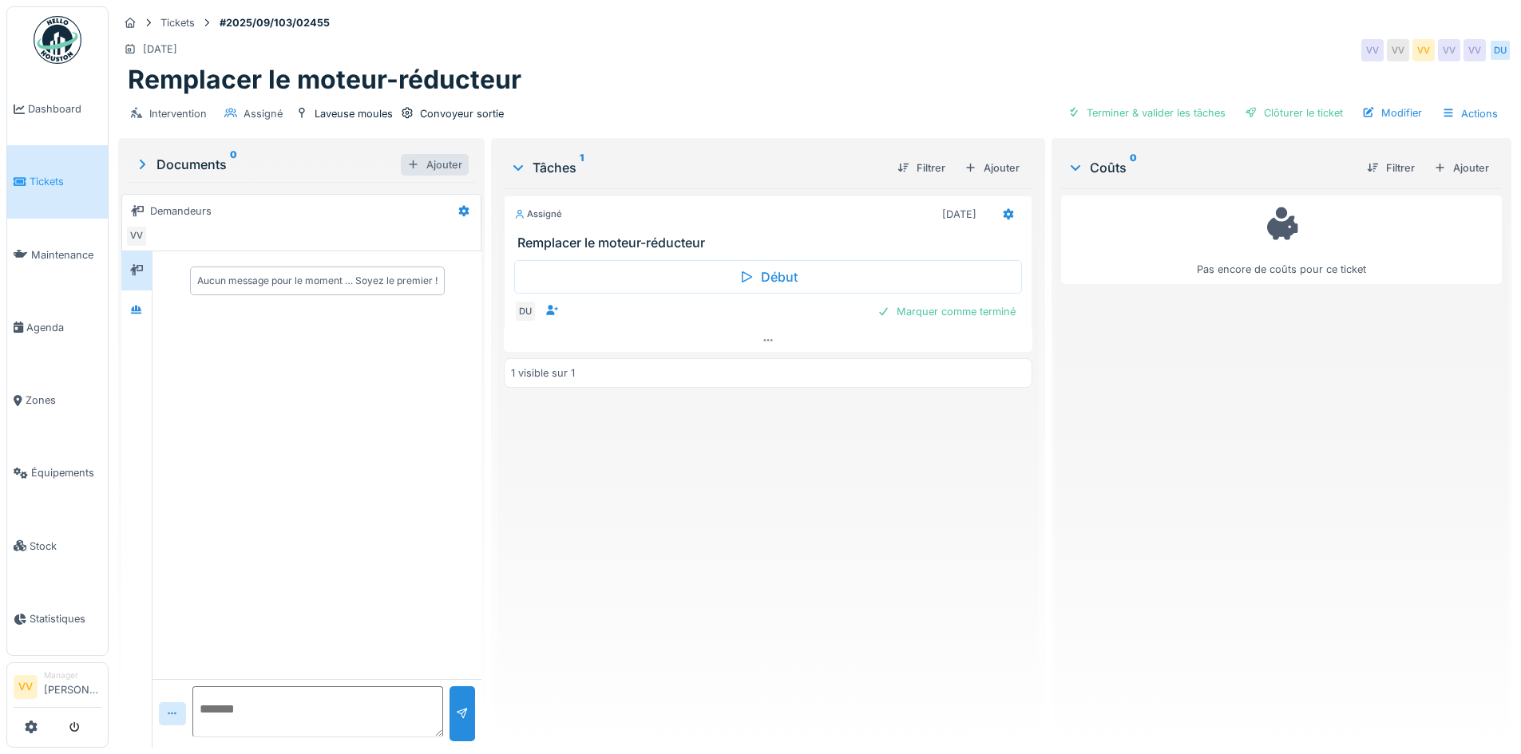
click at [407, 169] on div at bounding box center [413, 164] width 13 height 15
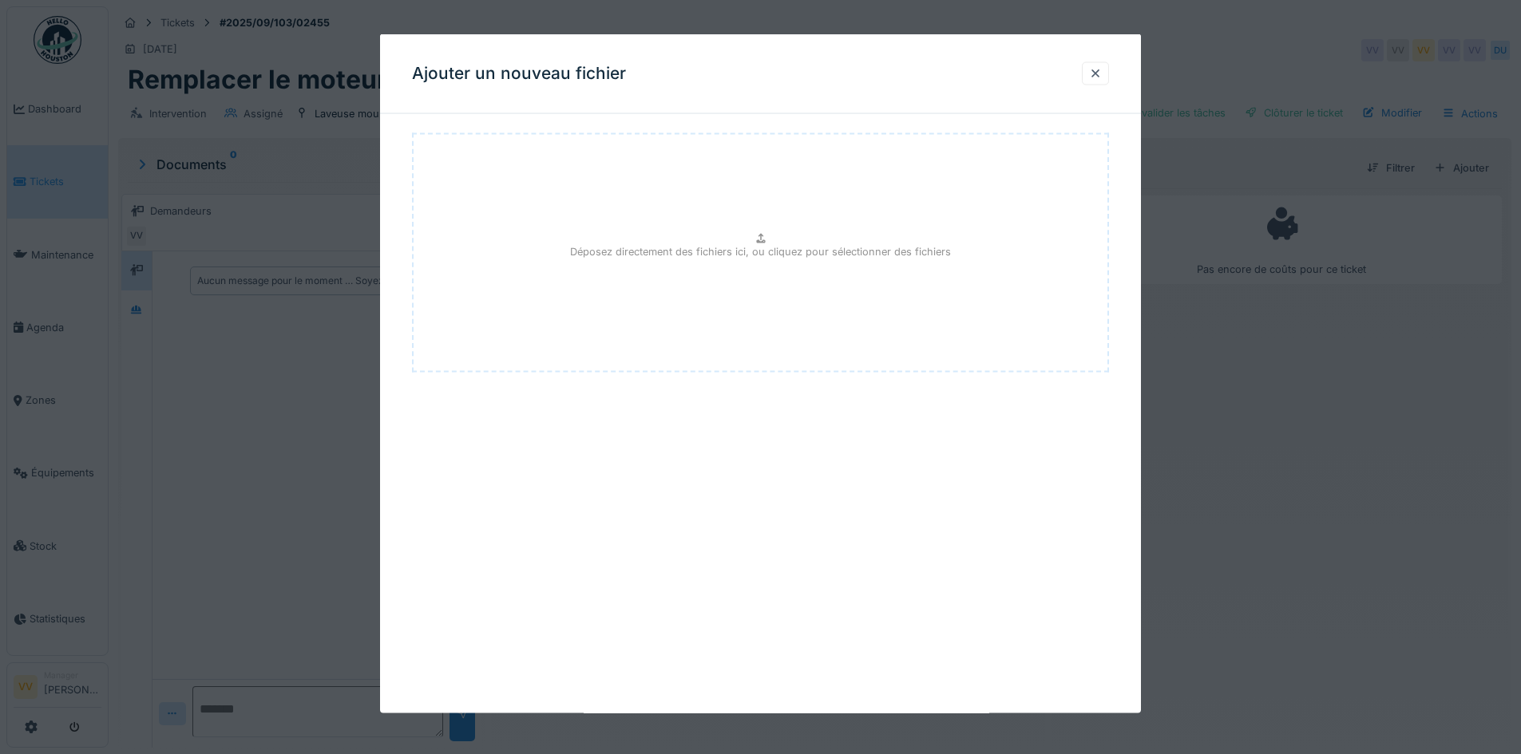
click at [868, 248] on p "Déposez directement des fichiers ici, ou cliquez pour sélectionner des fichiers" at bounding box center [760, 251] width 381 height 15
type input "**********"
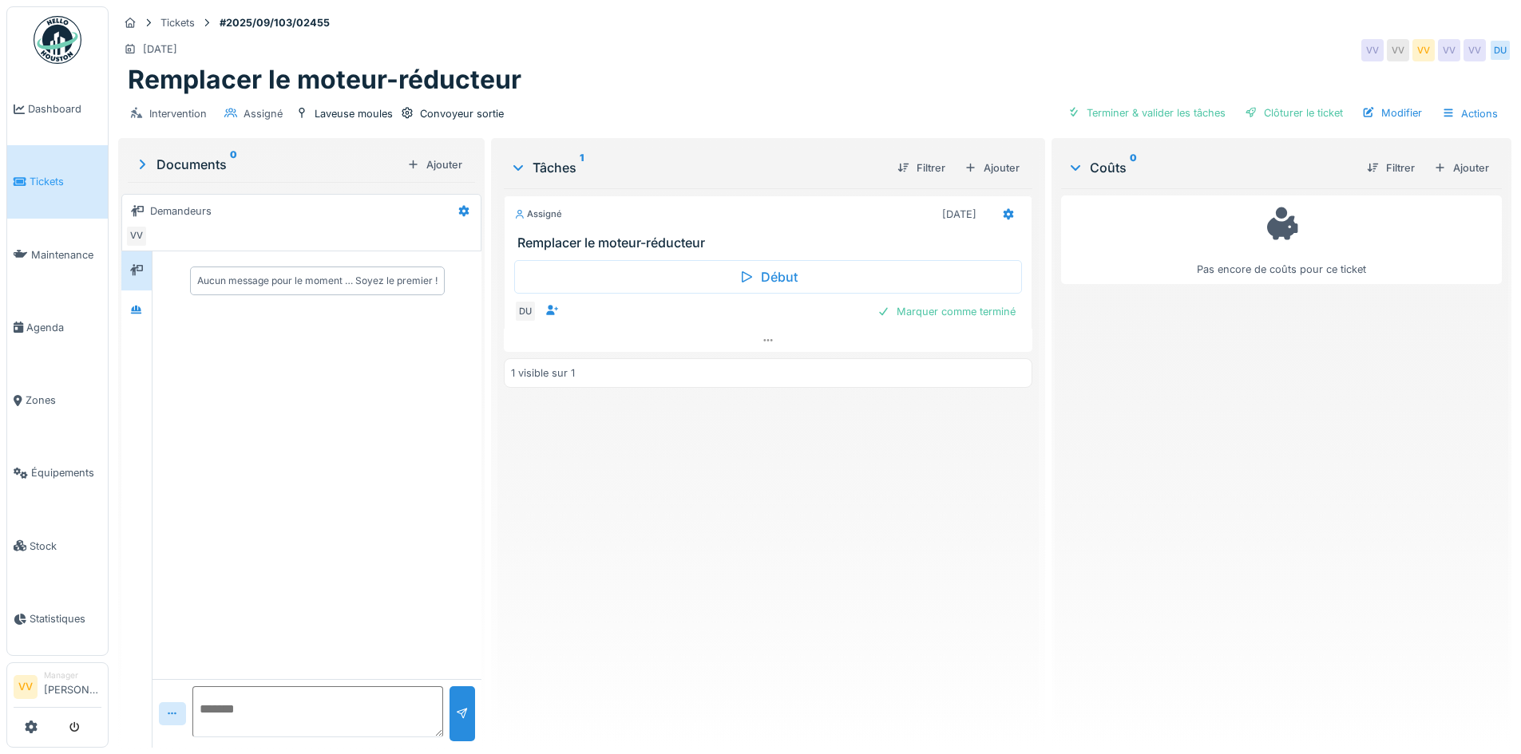
click at [810, 538] on div "Assigné [DATE] Remplacer le moteur-réducteur Début DU Marquer comme terminé 1 v…" at bounding box center [768, 461] width 528 height 547
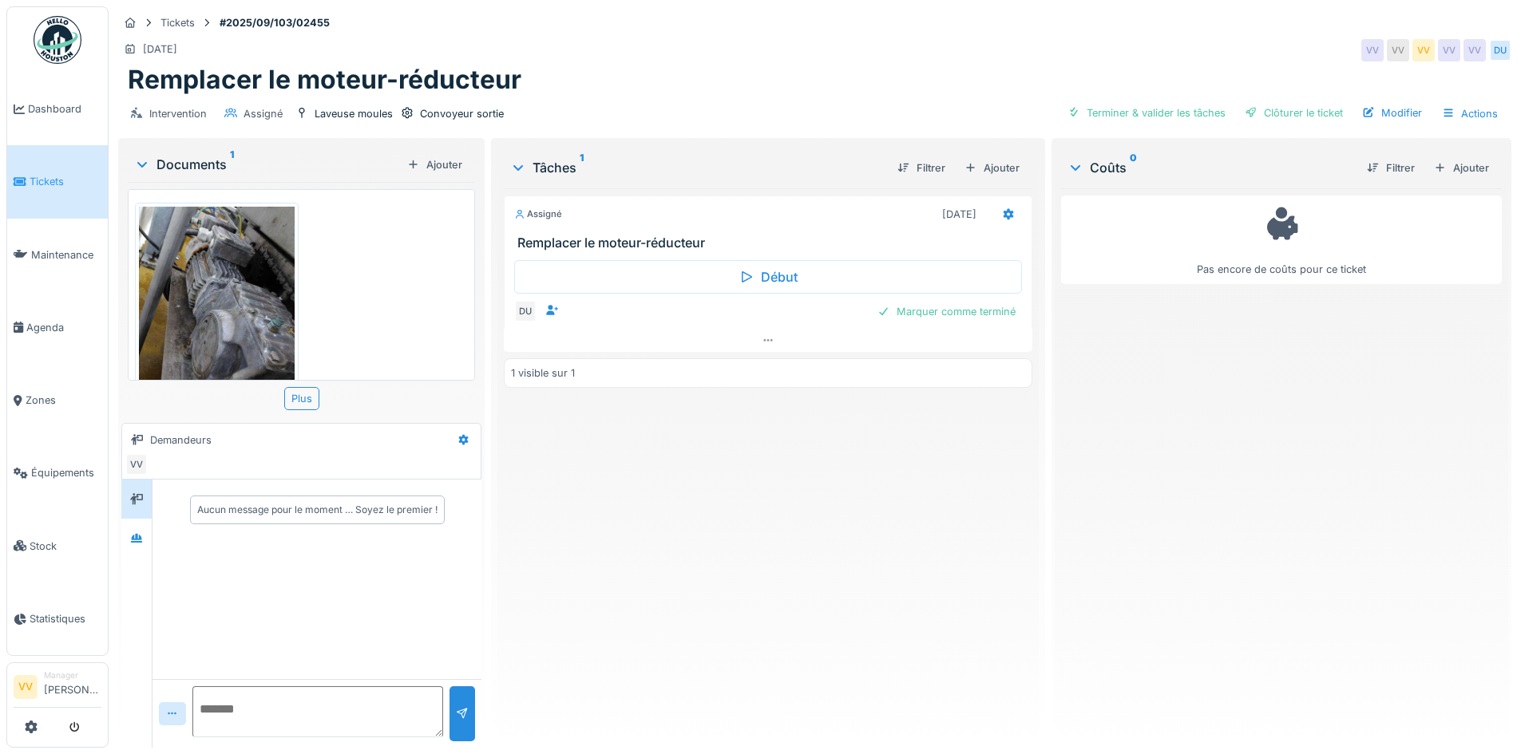
click at [40, 184] on span "Tickets" at bounding box center [66, 181] width 72 height 15
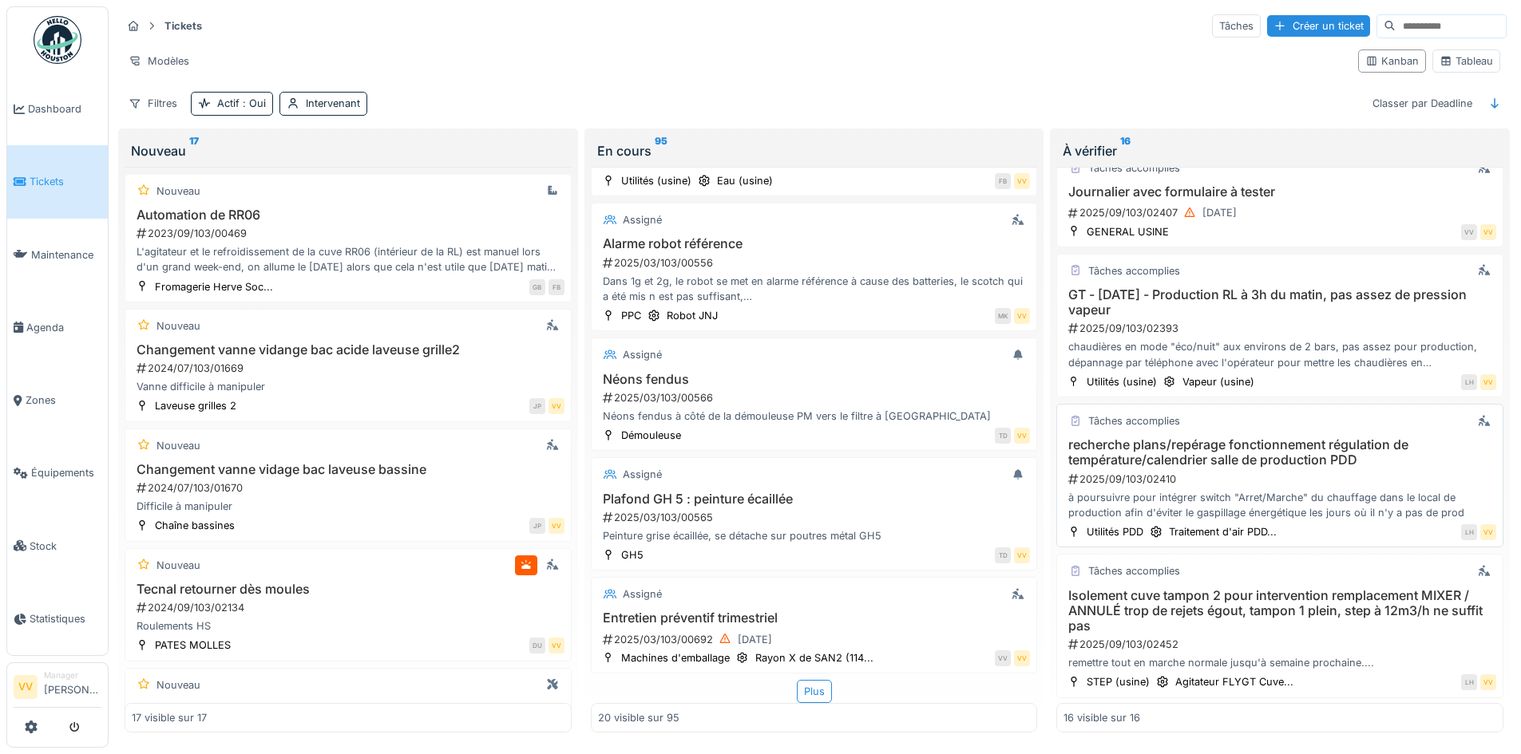
scroll to position [1544, 0]
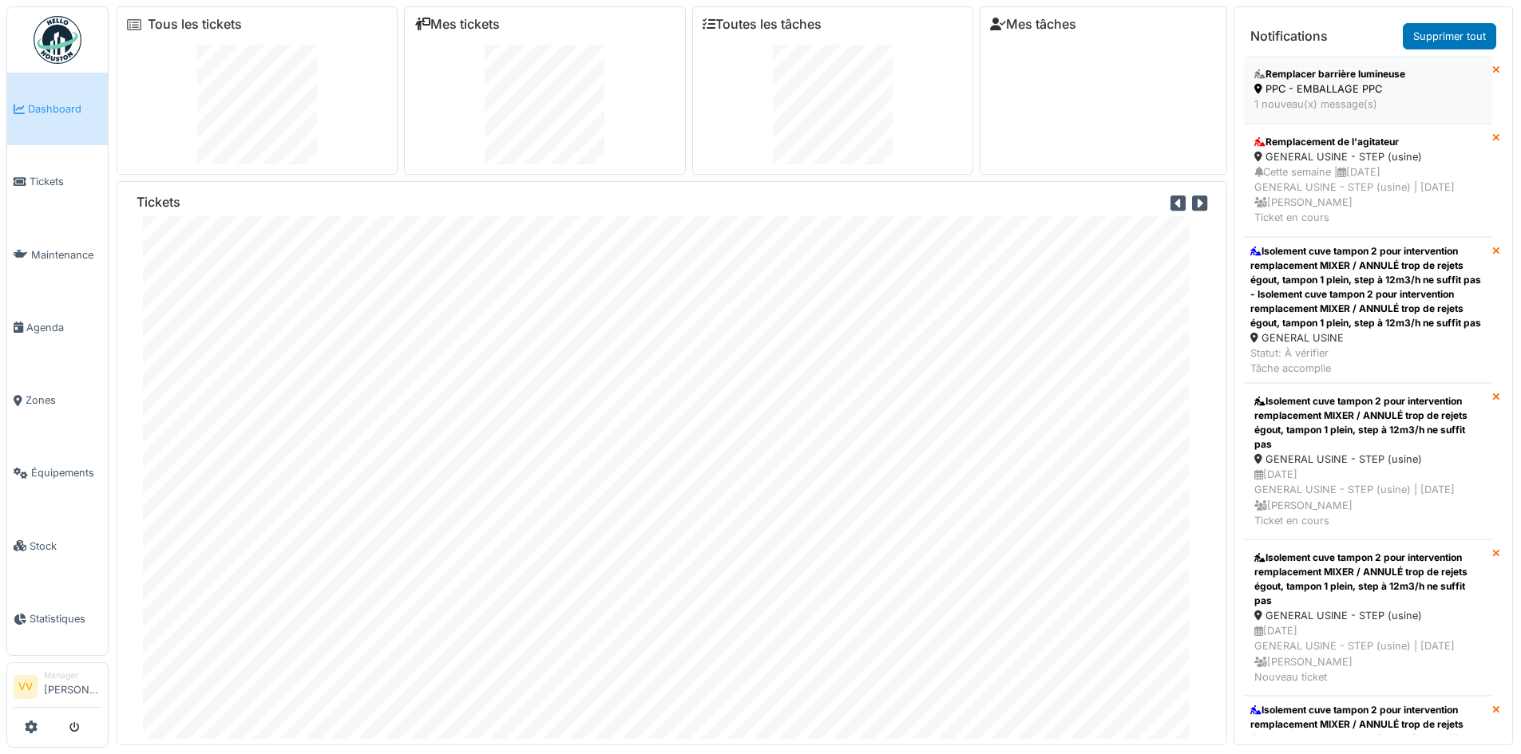
click at [1357, 71] on div "Remplacer barrière lumineuse" at bounding box center [1368, 74] width 228 height 14
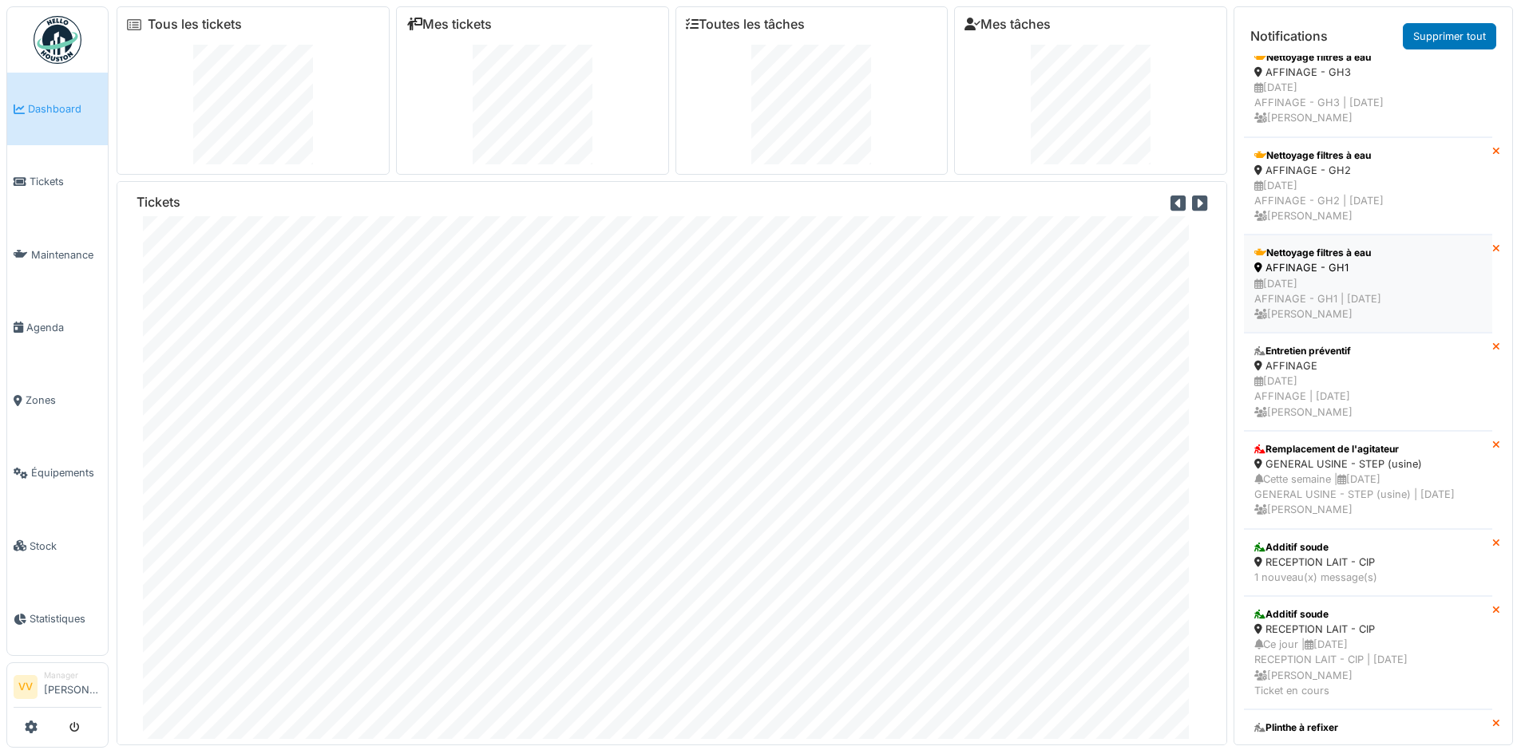
scroll to position [2235, 0]
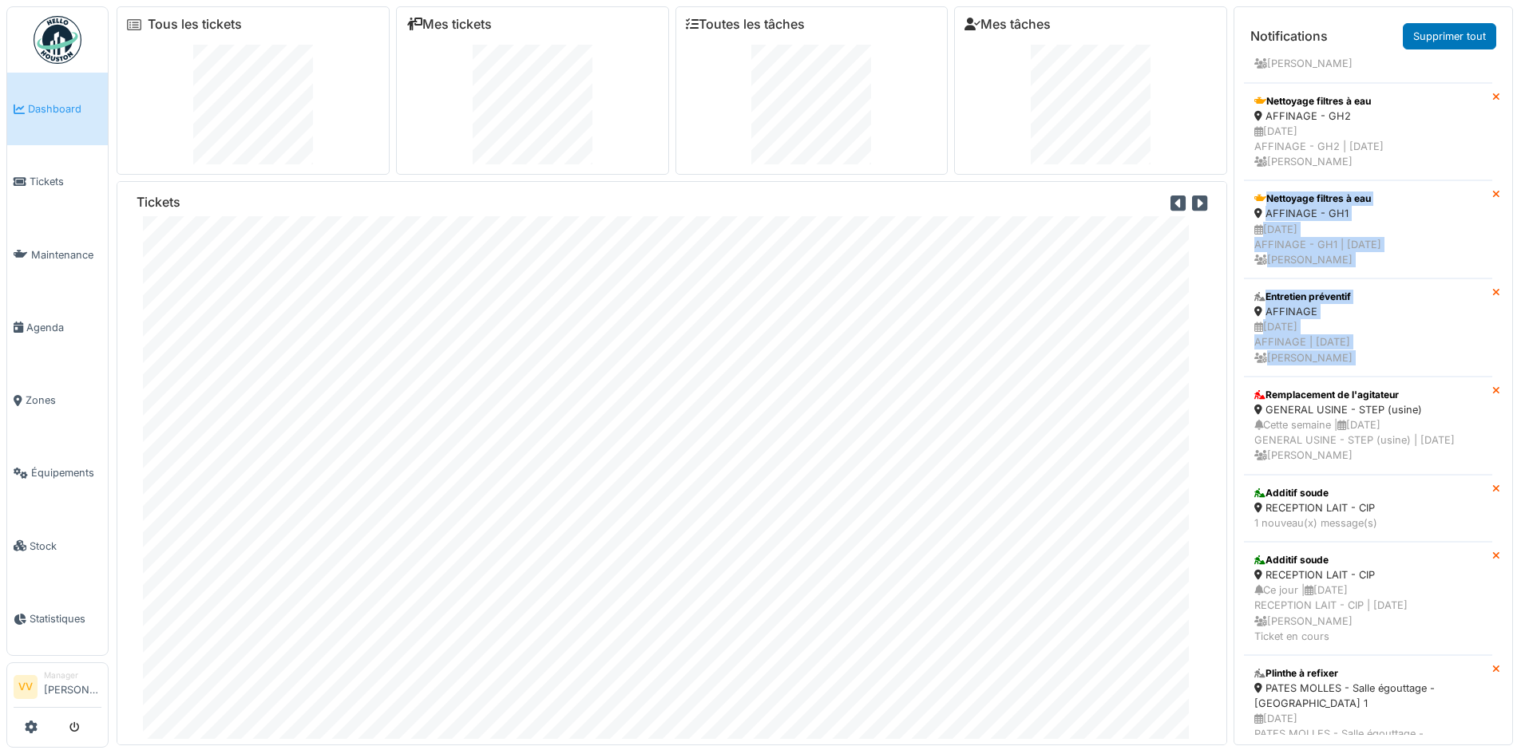
drag, startPoint x: 1483, startPoint y: 352, endPoint x: 1482, endPoint y: 444, distance: 91.8
click at [1487, 449] on ul "Remplacer barrière lumineuse PPC - EMBALLAGE PPC 1 nouveau(x) message(s) Rempla…" at bounding box center [1373, 395] width 259 height 679
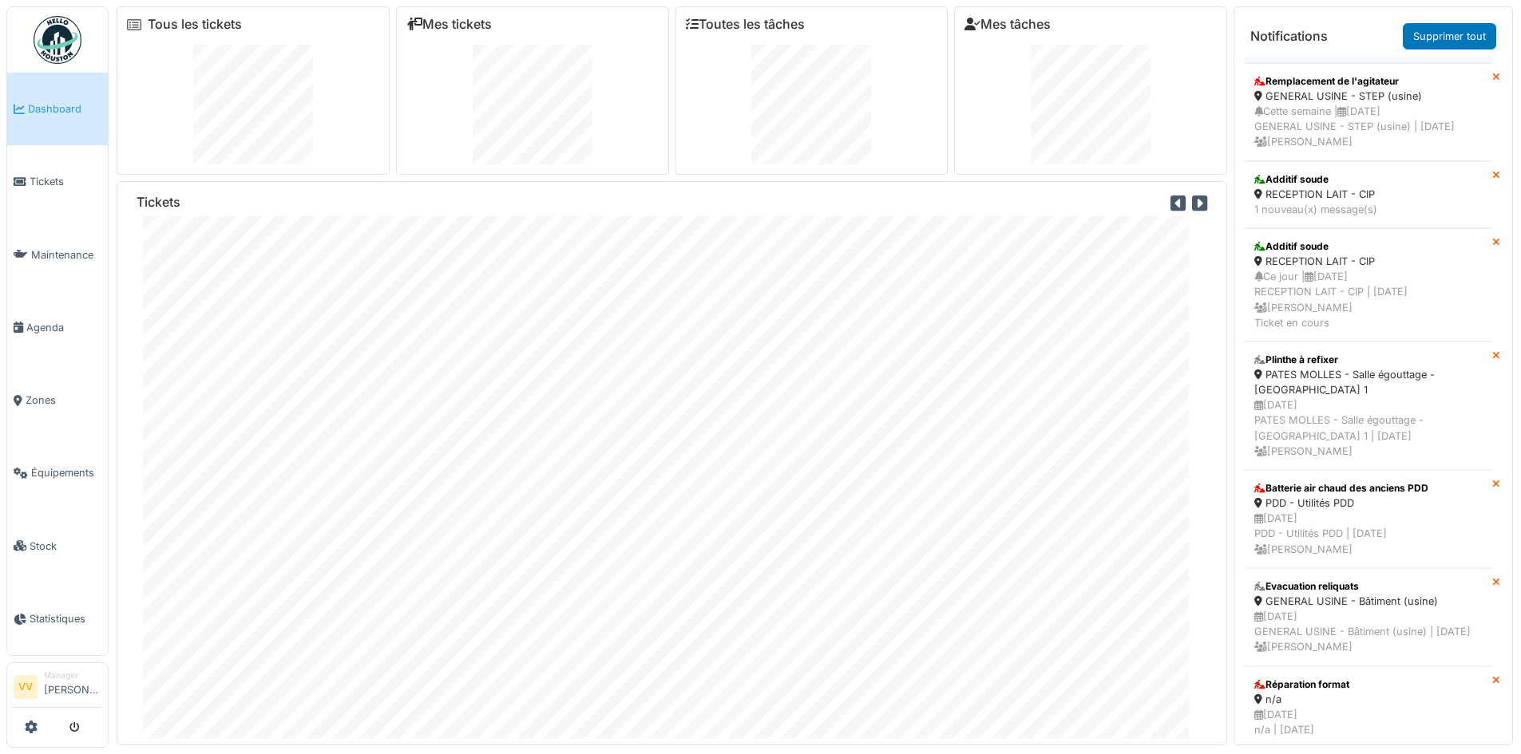
scroll to position [2555, 0]
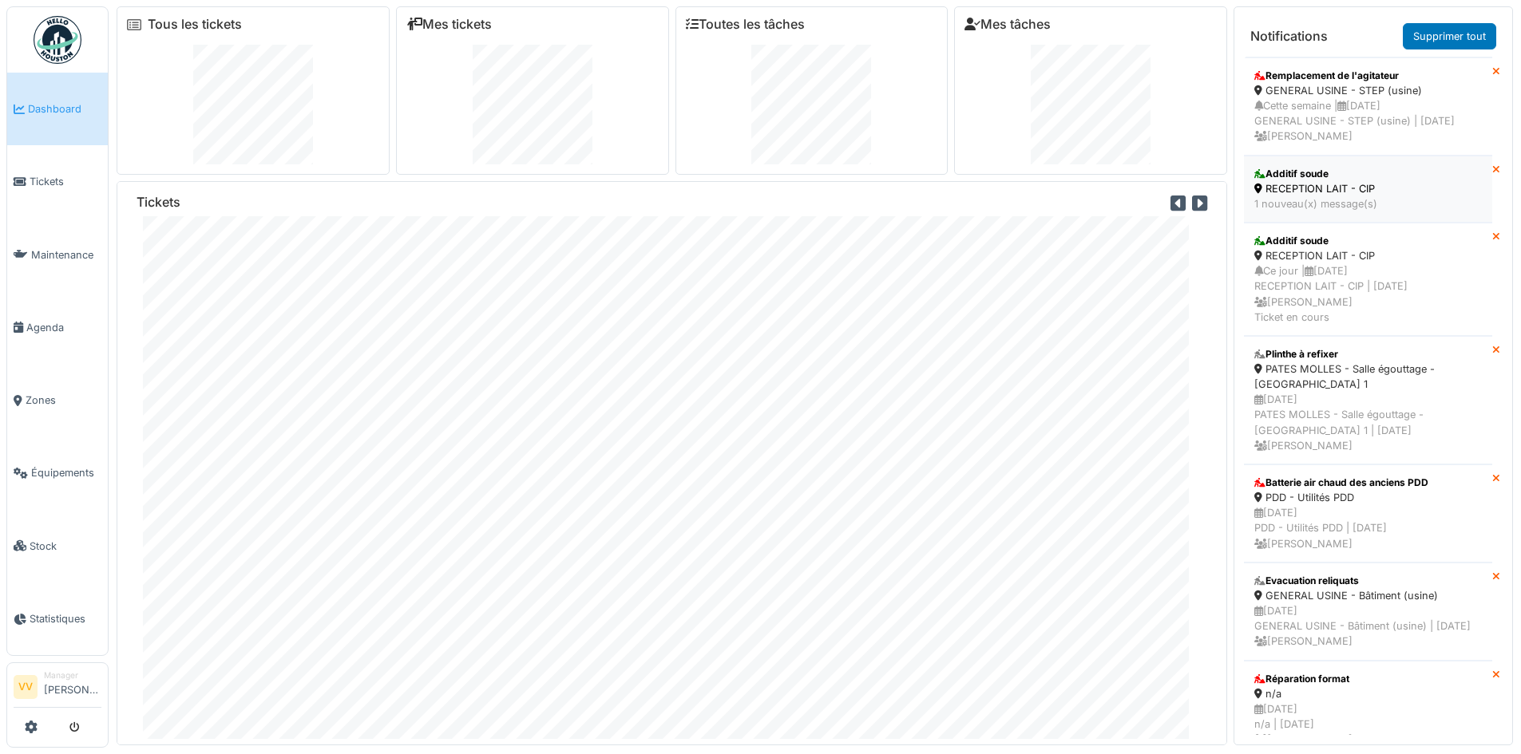
click at [1336, 212] on div "1 nouveau(x) message(s)" at bounding box center [1368, 203] width 228 height 15
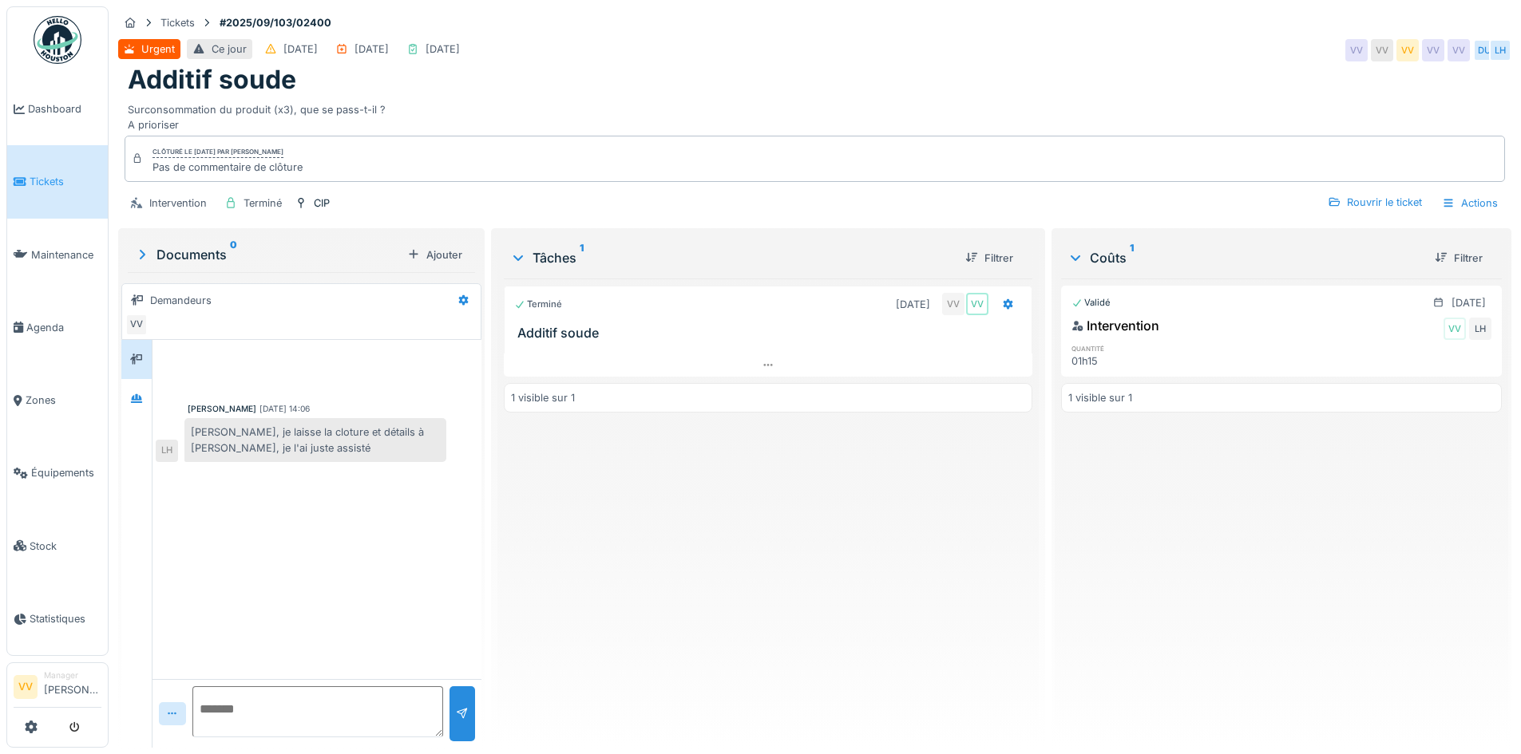
click at [28, 184] on li "Tickets" at bounding box center [58, 181] width 88 height 15
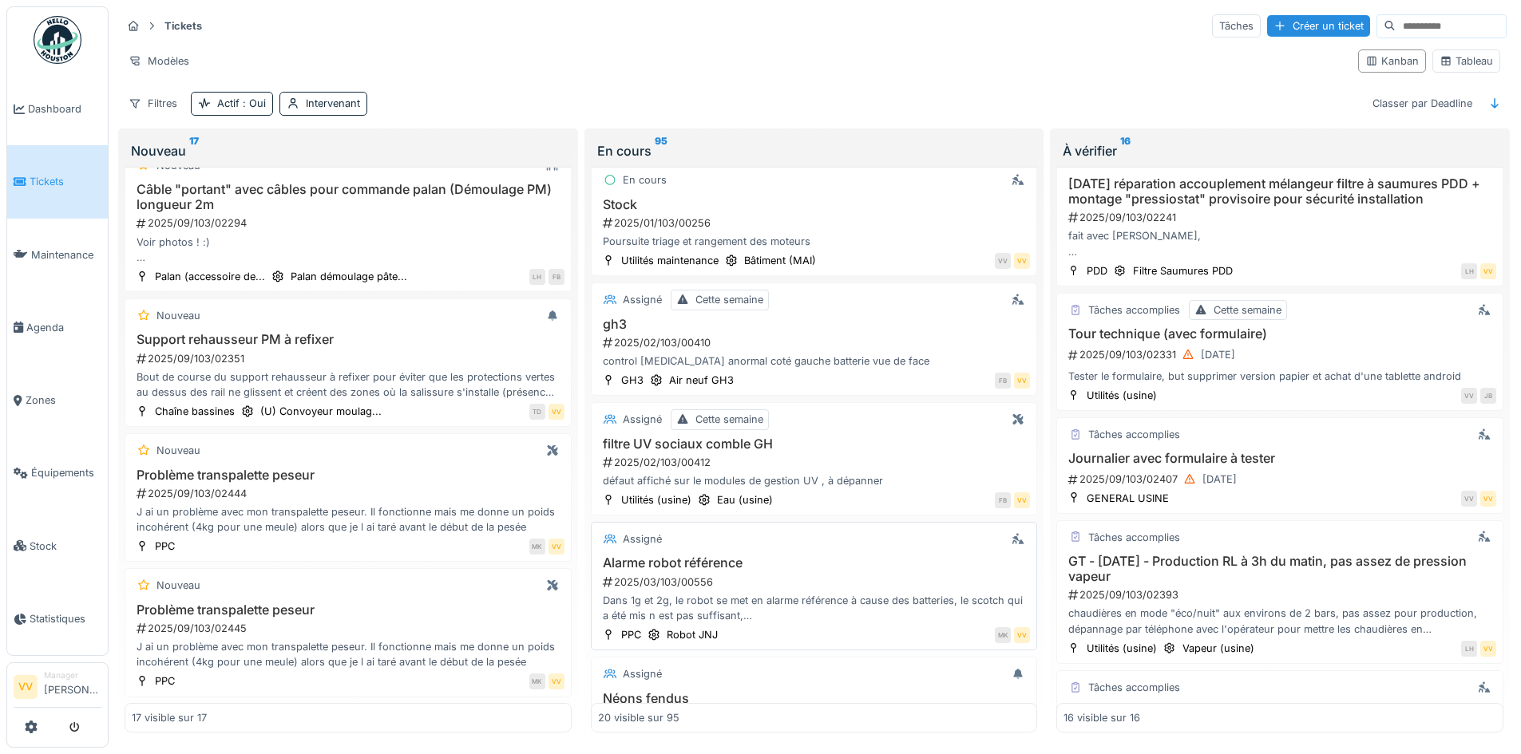
scroll to position [1277, 0]
click at [61, 247] on span "Maintenance" at bounding box center [66, 254] width 70 height 15
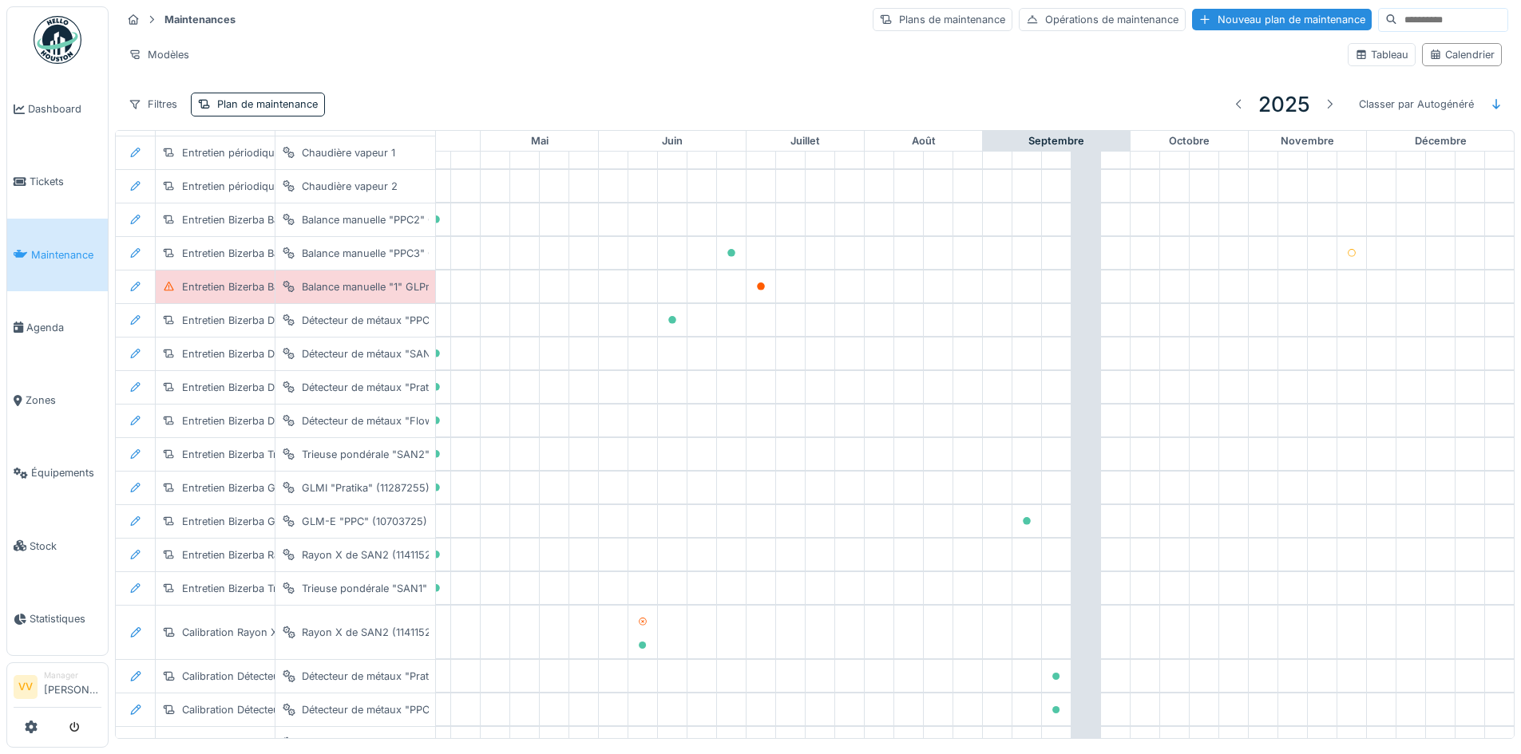
scroll to position [2576, 523]
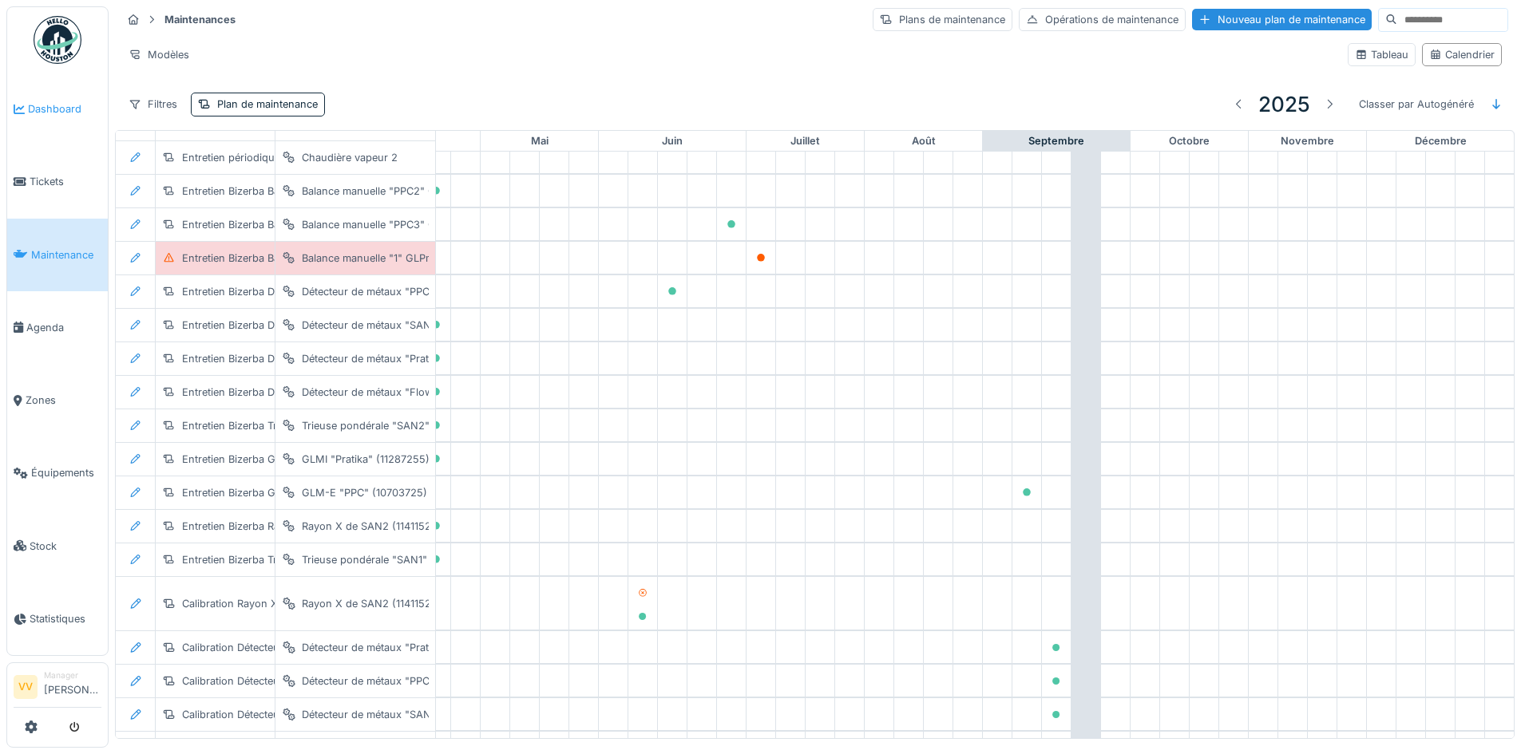
click at [45, 118] on link "Dashboard" at bounding box center [57, 109] width 101 height 73
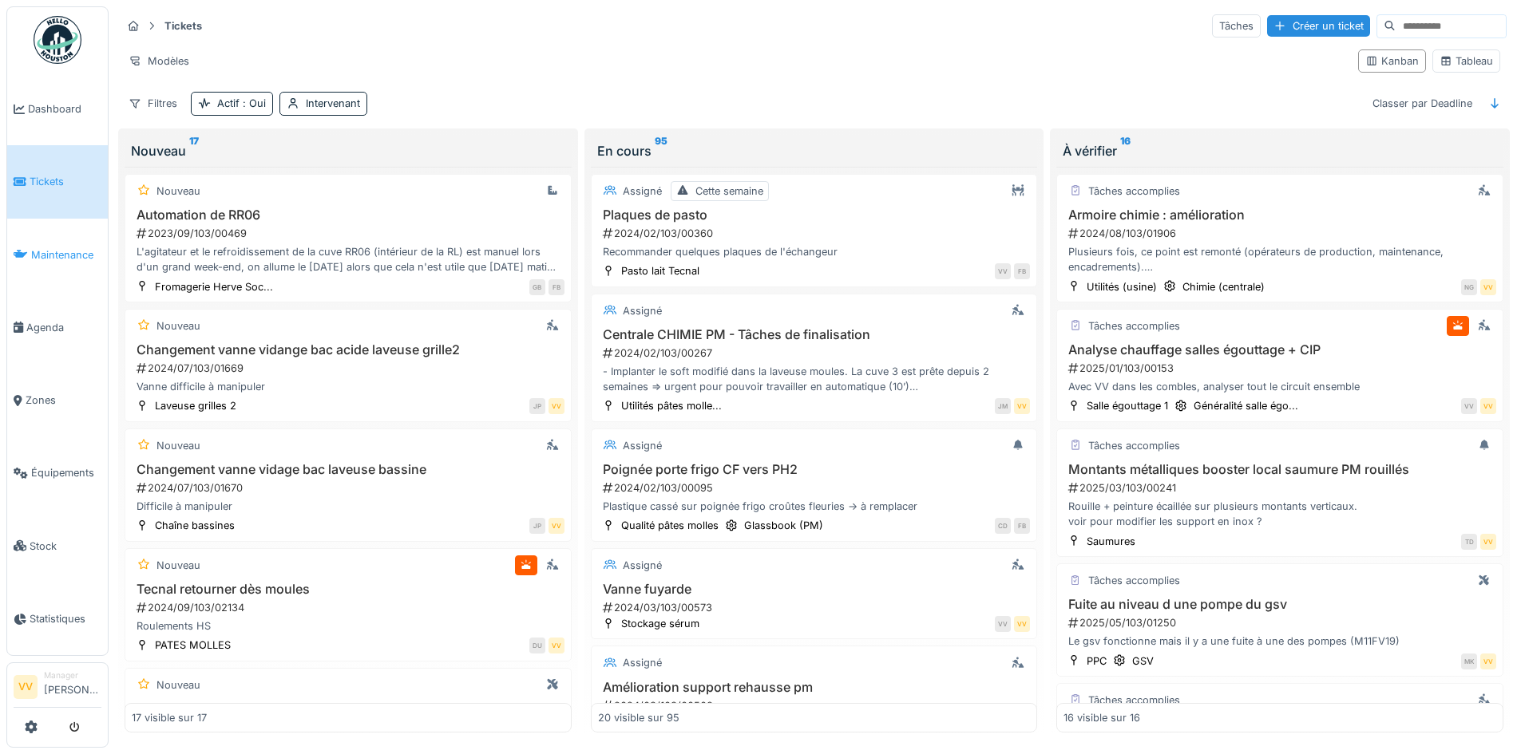
click at [56, 248] on span "Maintenance" at bounding box center [66, 254] width 70 height 15
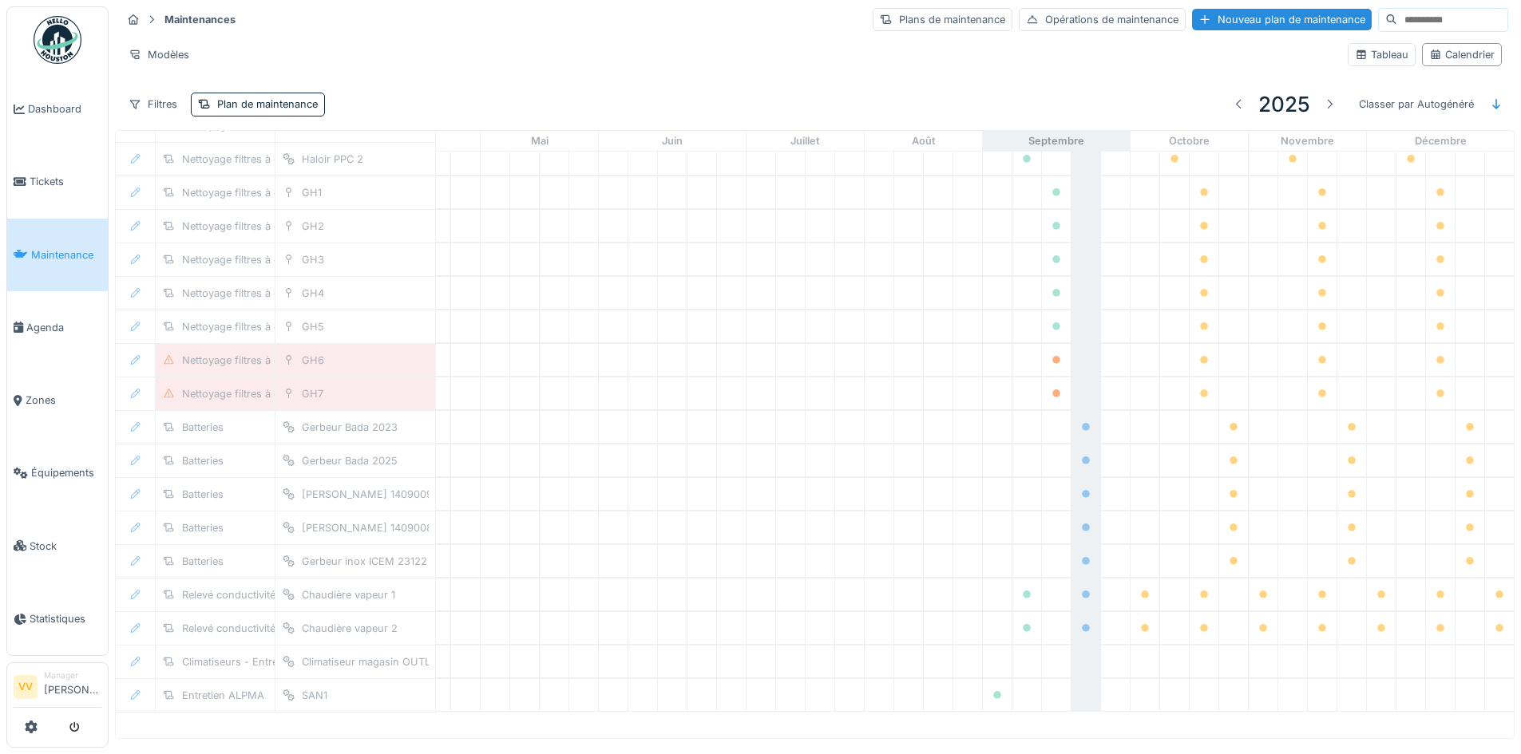
scroll to position [1694, 523]
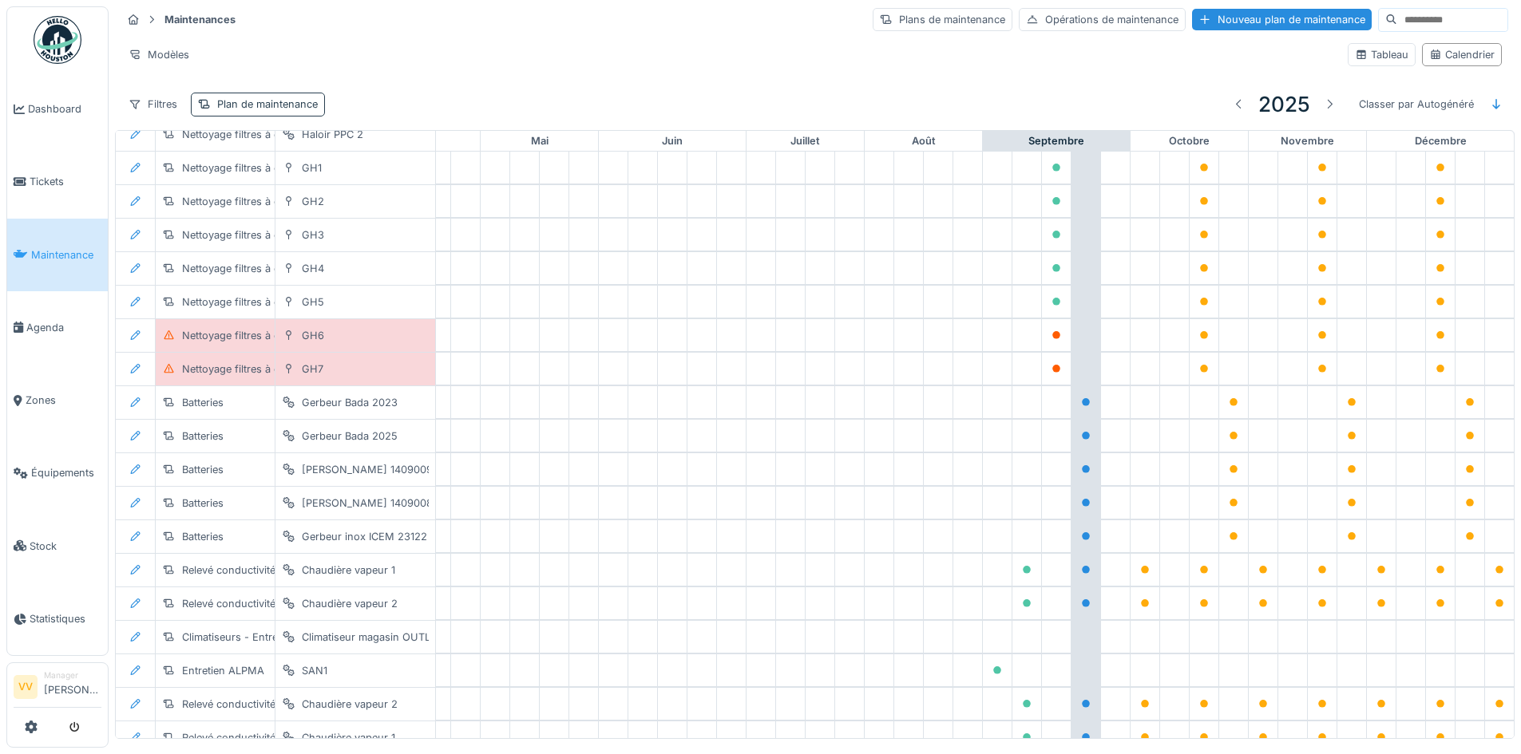
click at [291, 105] on div "Plan de maintenance" at bounding box center [267, 104] width 101 height 15
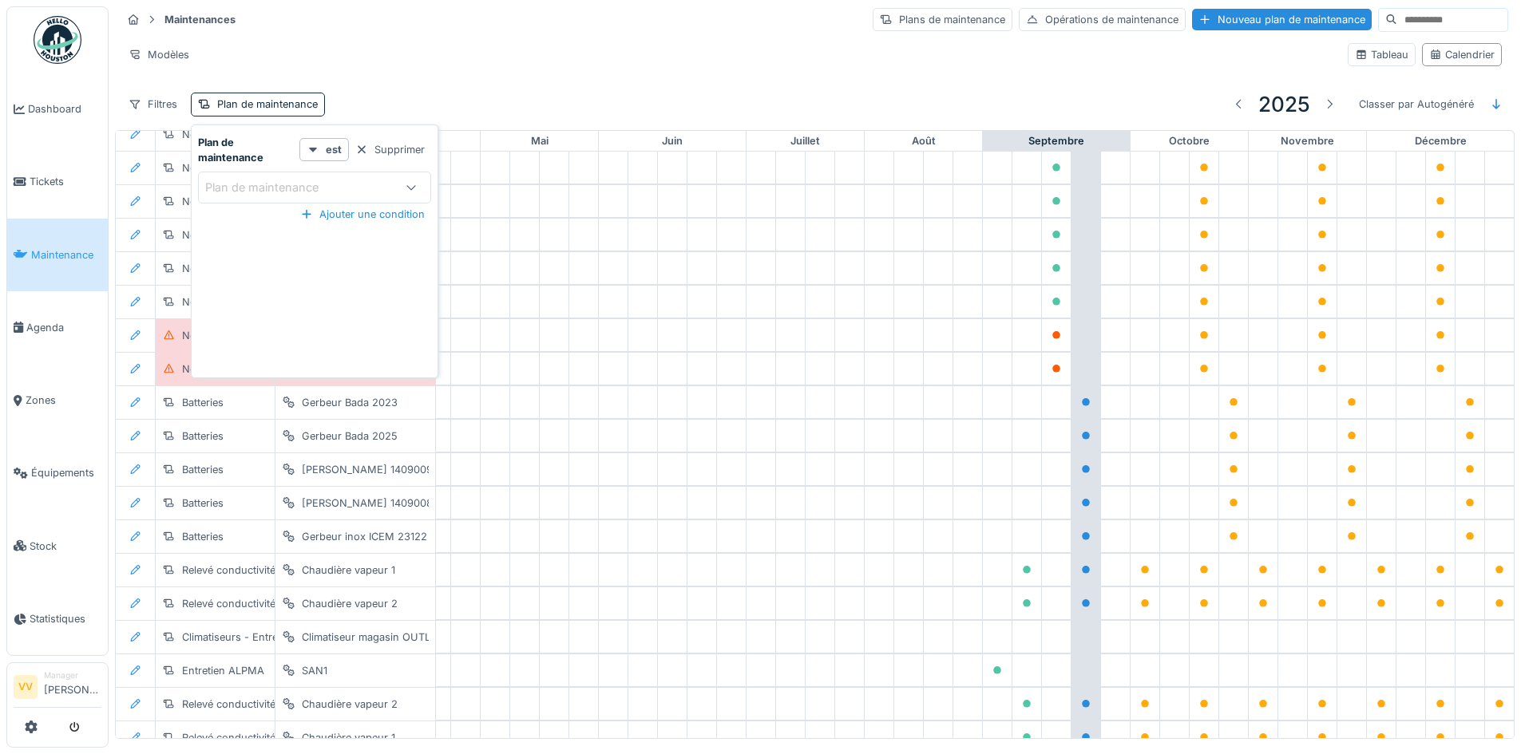
click at [345, 172] on div "Plan de maintenance" at bounding box center [314, 188] width 233 height 32
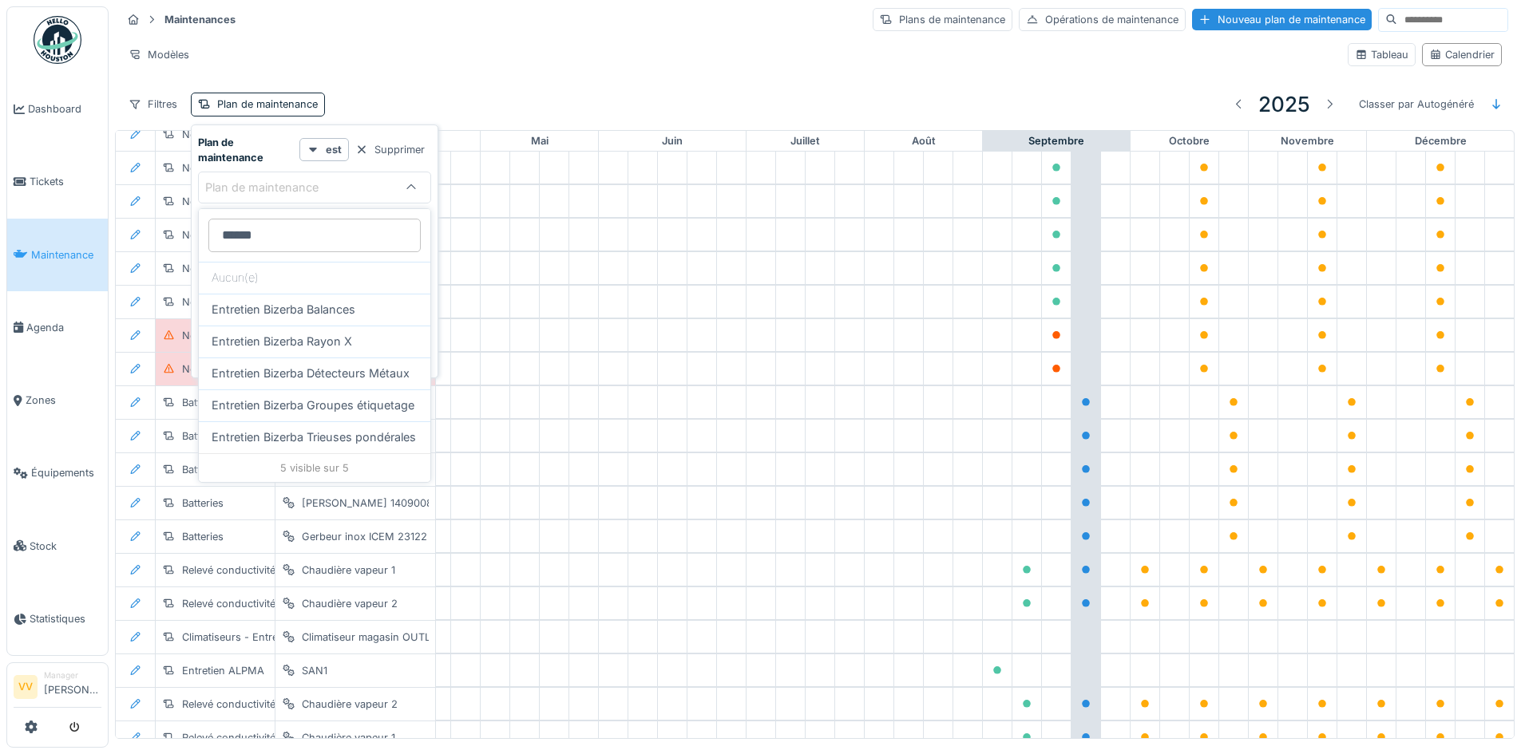
type maintenance_g3ODE "******"
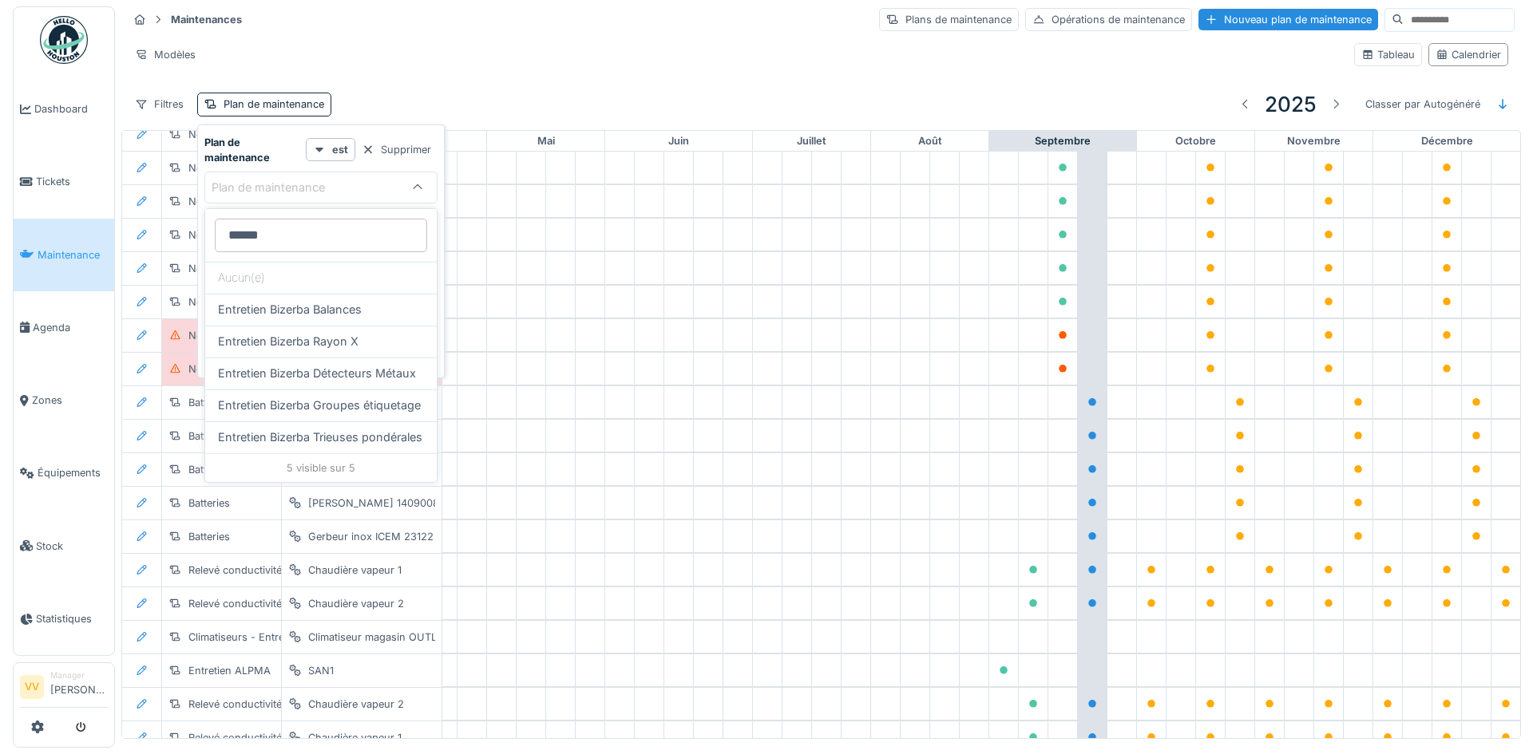
scroll to position [22, 0]
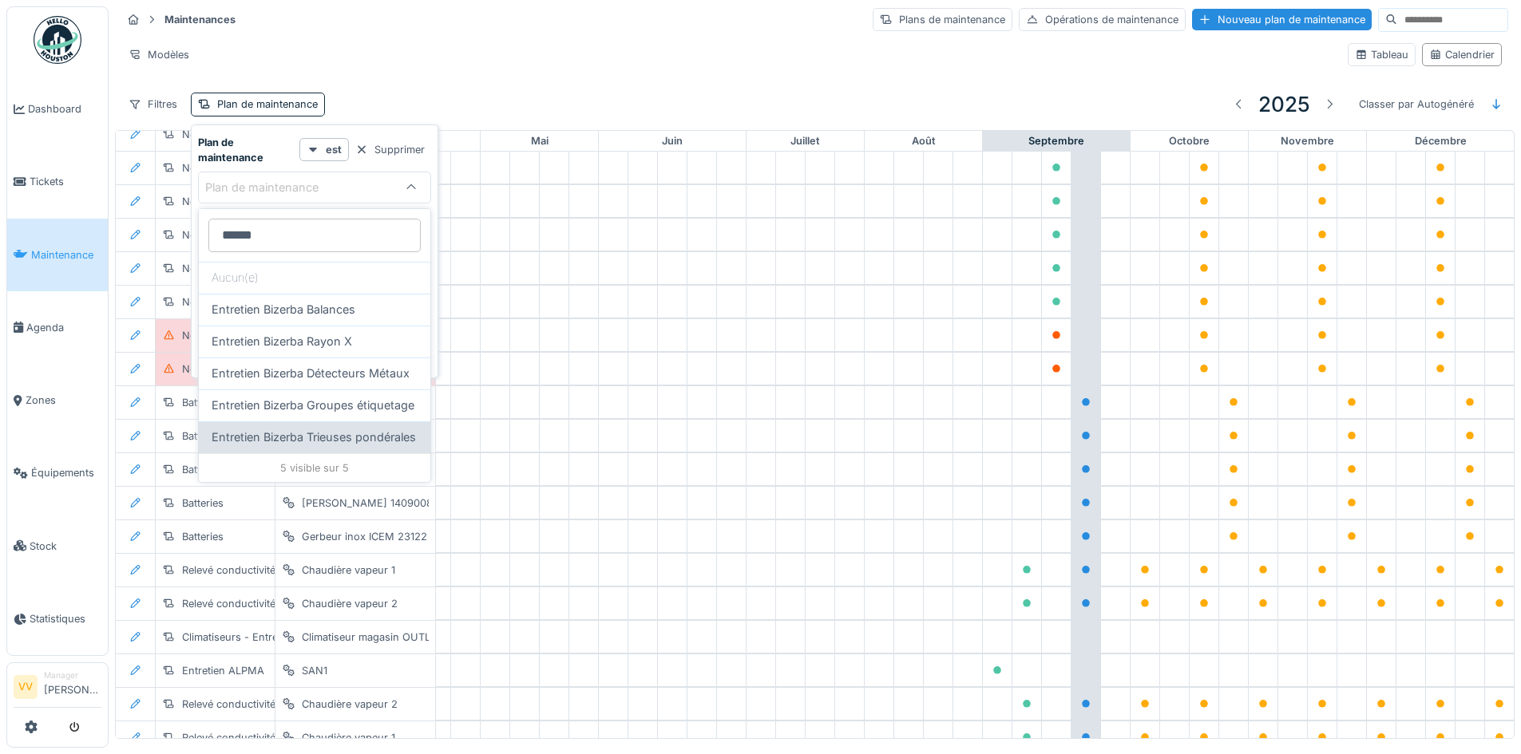
click at [340, 446] on span "Entretien Bizerba Trieuses pondérales" at bounding box center [314, 438] width 204 height 18
type input "*****"
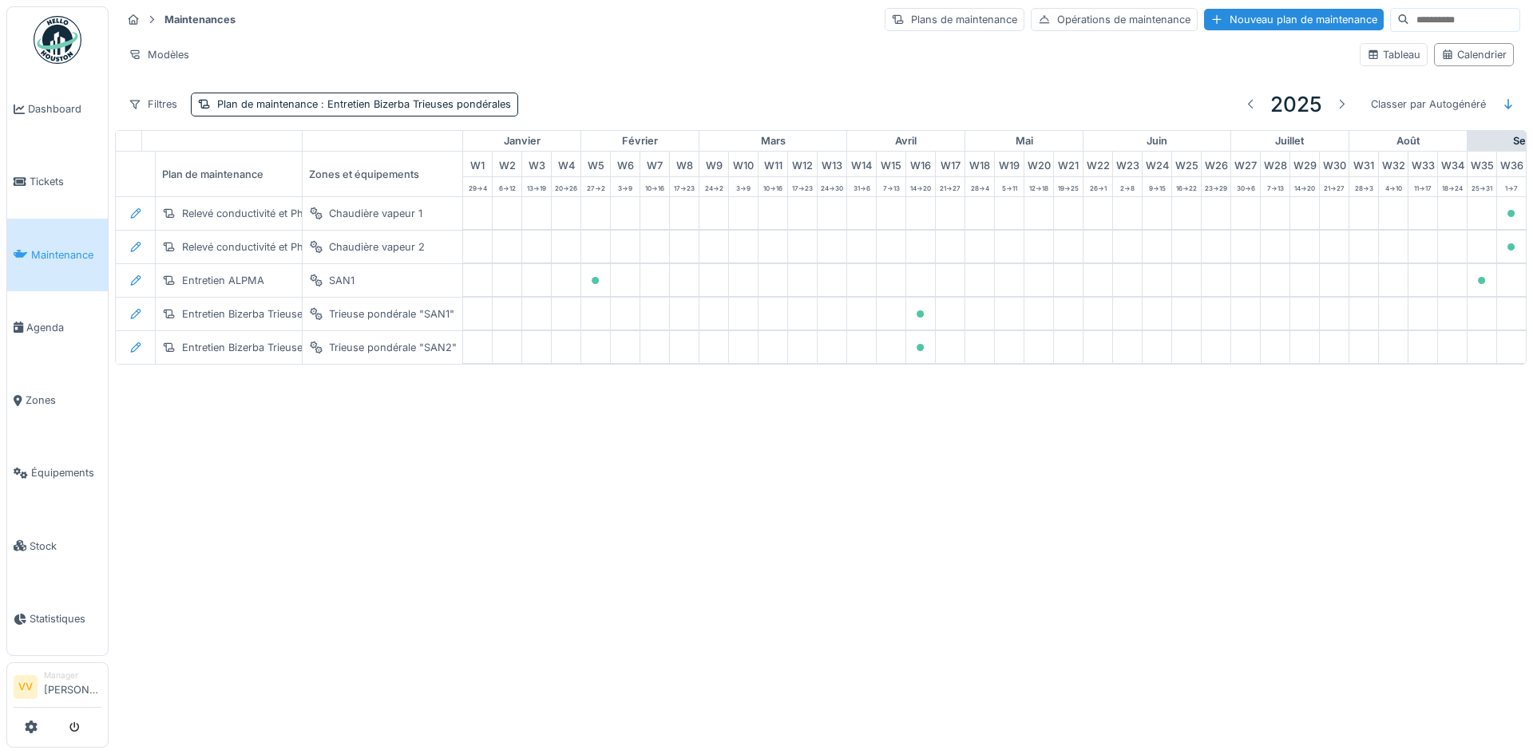
scroll to position [0, 0]
click at [782, 529] on div "Annuler Maintenances Plans de maintenance Opérations de maintenance Nouveau pla…" at bounding box center [766, 377] width 1533 height 754
click at [428, 102] on span ": Entretien Bizerba Trieuses pondérales" at bounding box center [414, 104] width 193 height 12
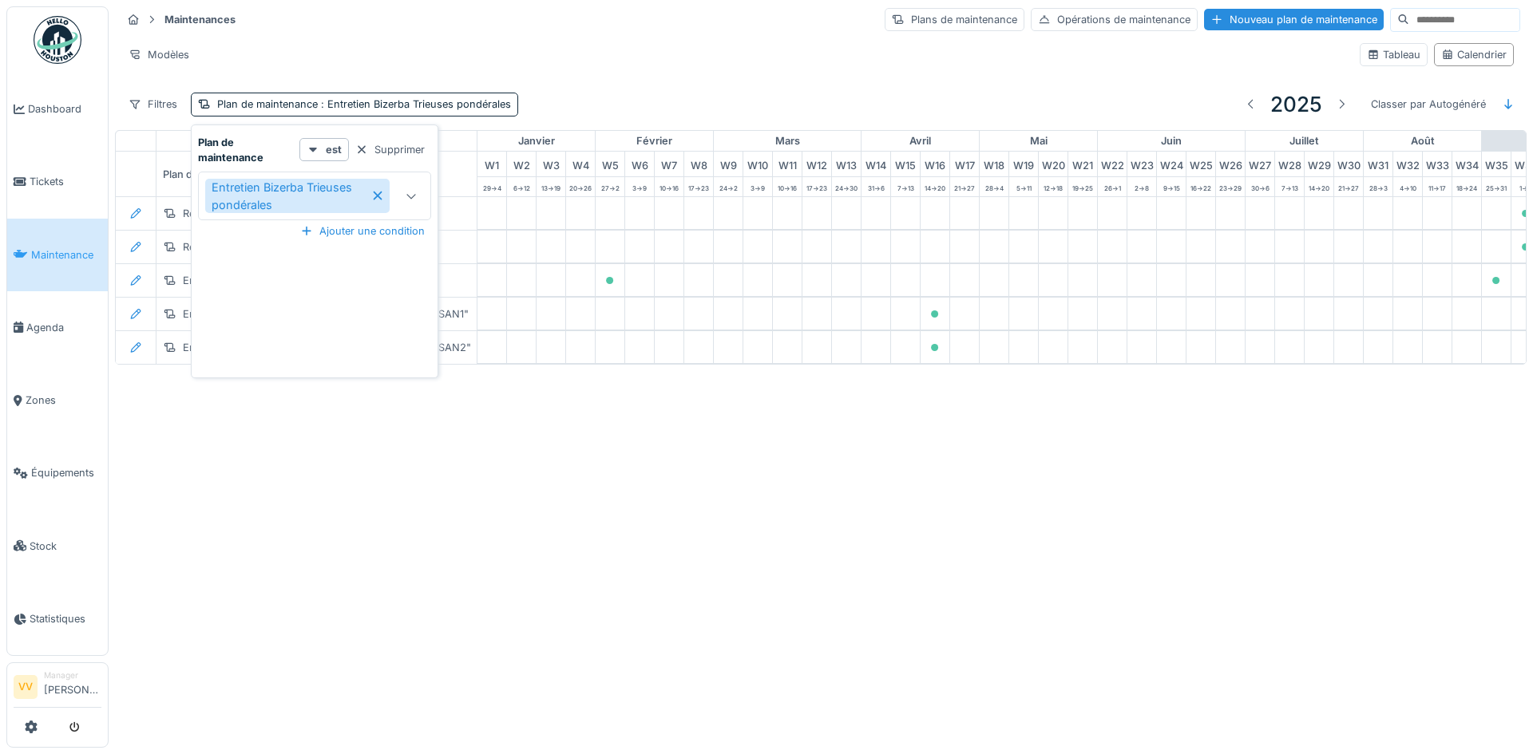
click at [402, 203] on div at bounding box center [411, 195] width 38 height 47
type maintenance_EwMjI "*"
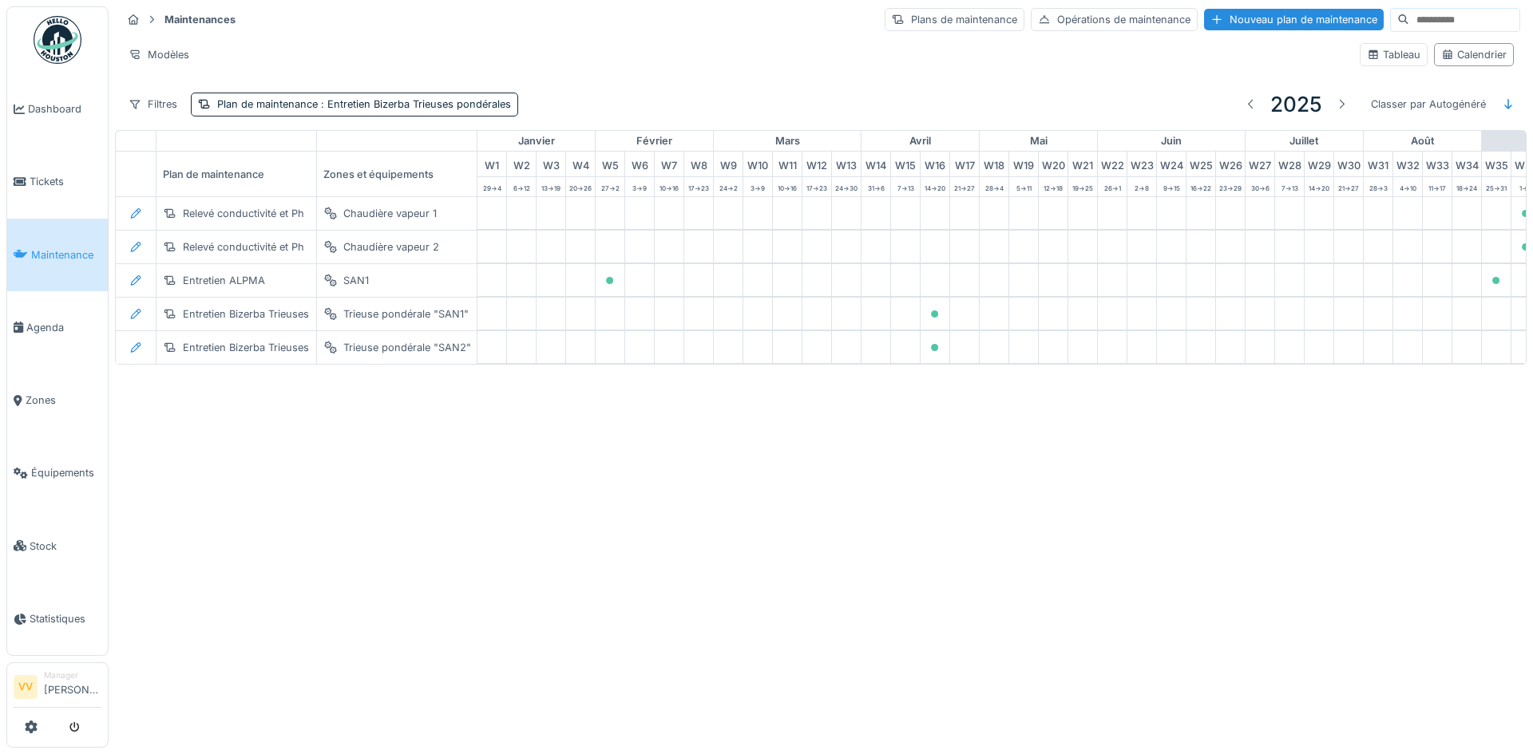
click at [457, 624] on div "Annuler Maintenances Plans de maintenance Opérations de maintenance Nouveau pla…" at bounding box center [766, 377] width 1533 height 754
click at [1237, 13] on div "Nouveau plan de maintenance" at bounding box center [1294, 20] width 180 height 22
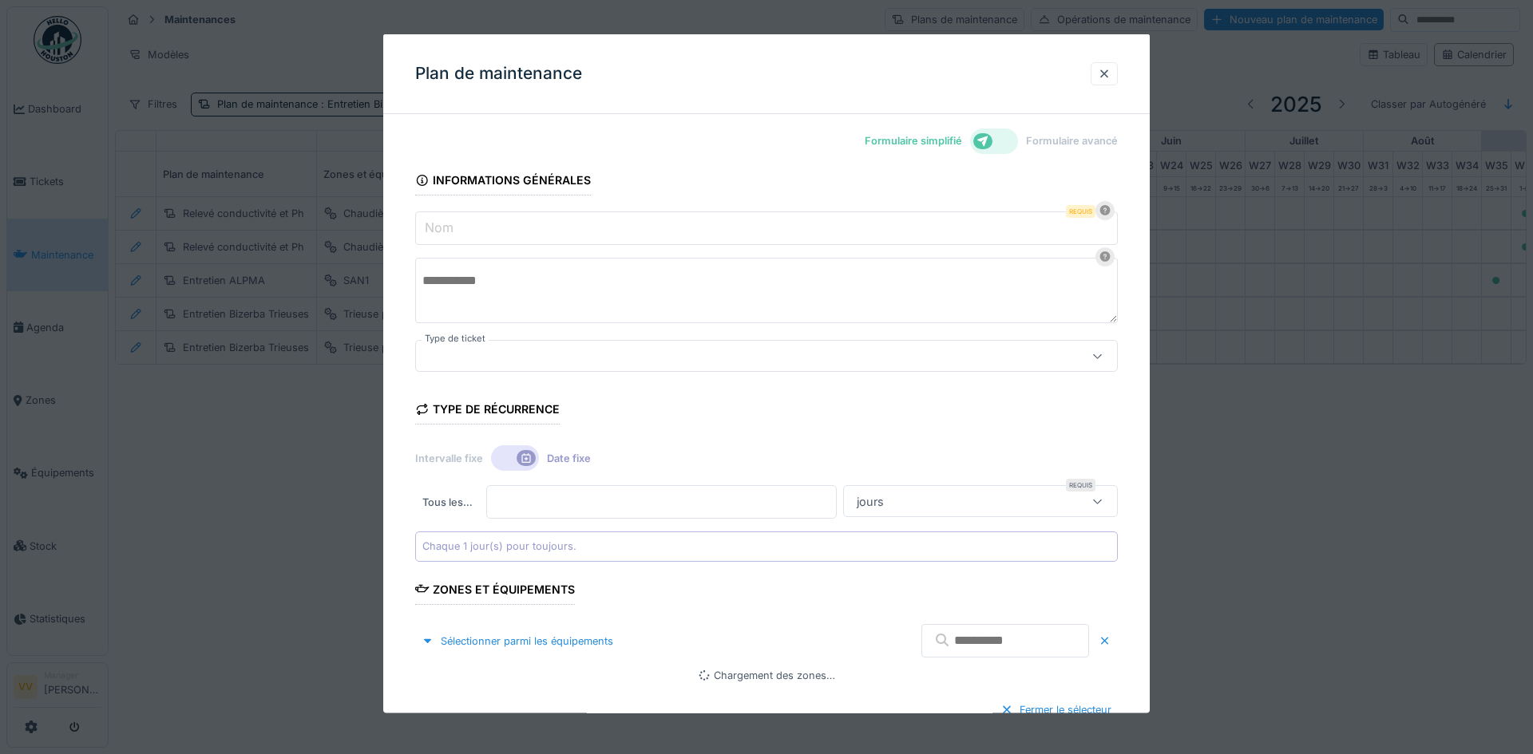
type input "***"
click at [614, 229] on input "Nom" at bounding box center [766, 229] width 703 height 34
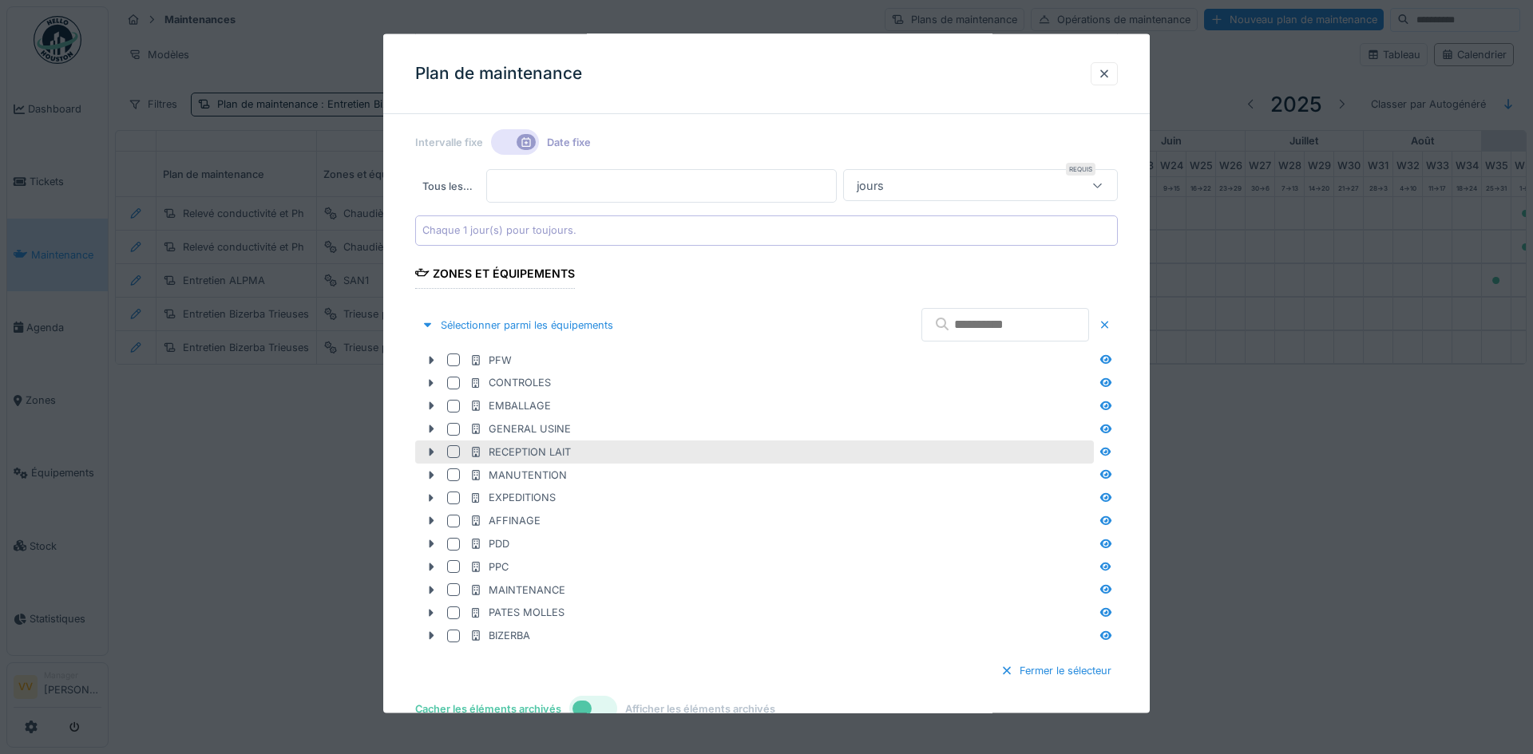
scroll to position [399, 0]
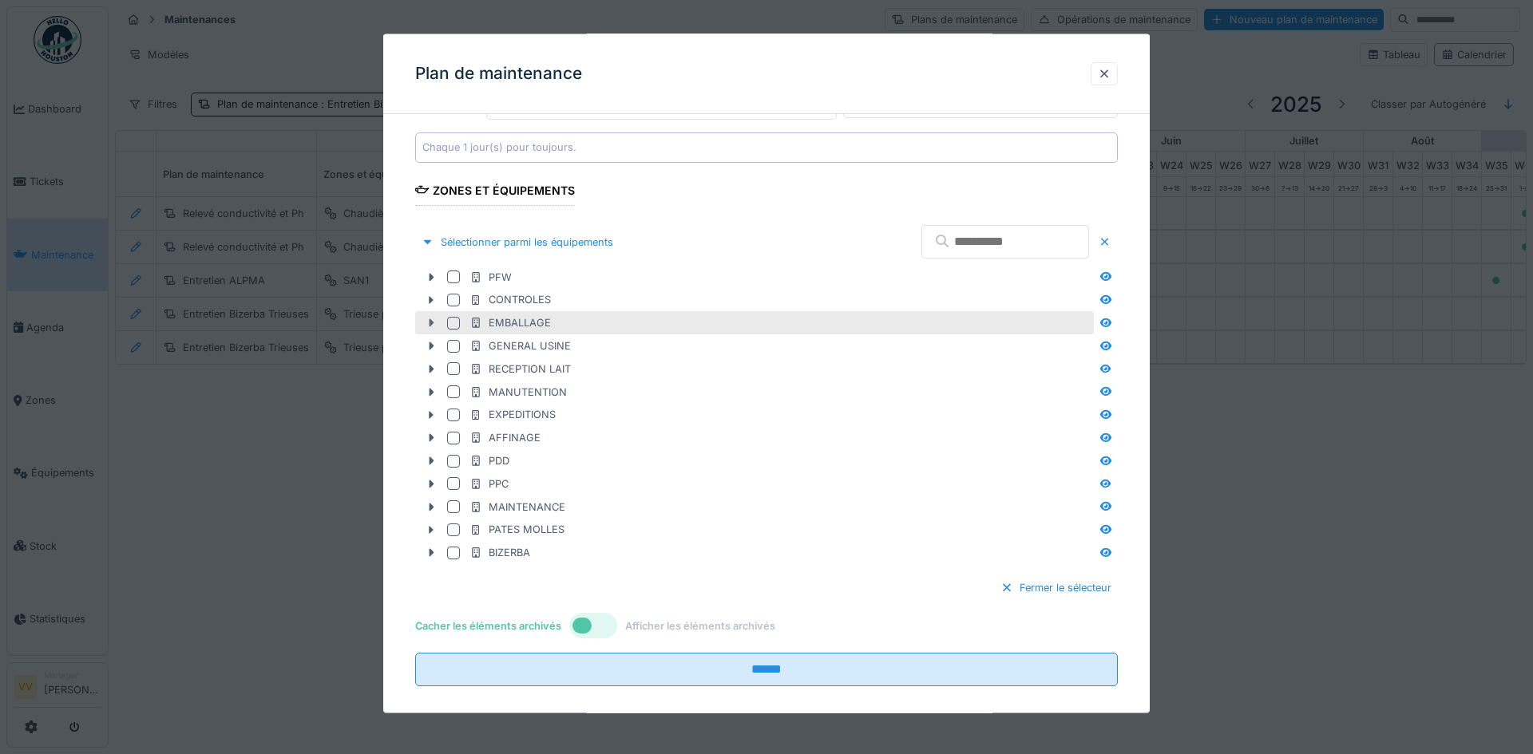
type input "**********"
click at [431, 323] on icon at bounding box center [432, 323] width 5 height 8
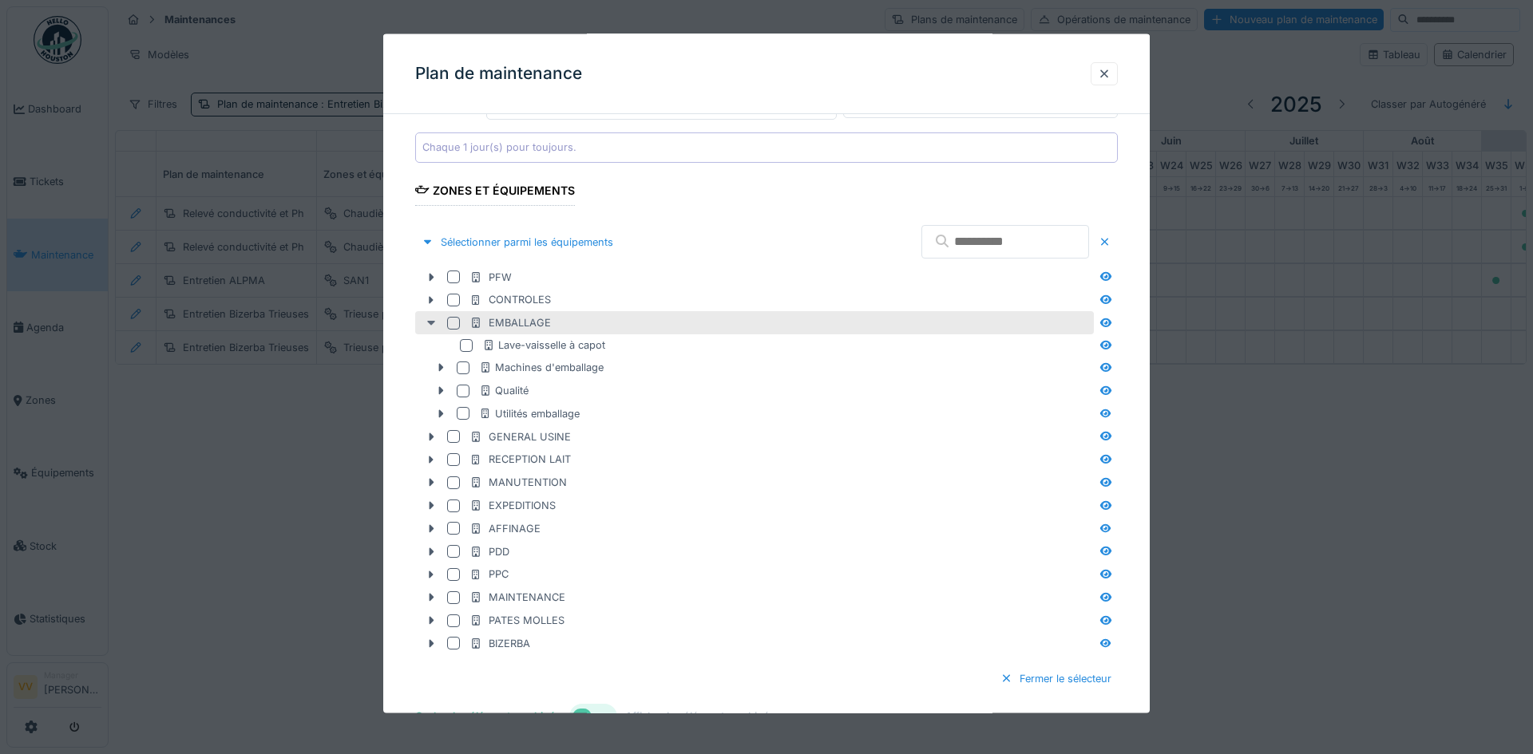
click at [431, 323] on icon at bounding box center [431, 323] width 8 height 5
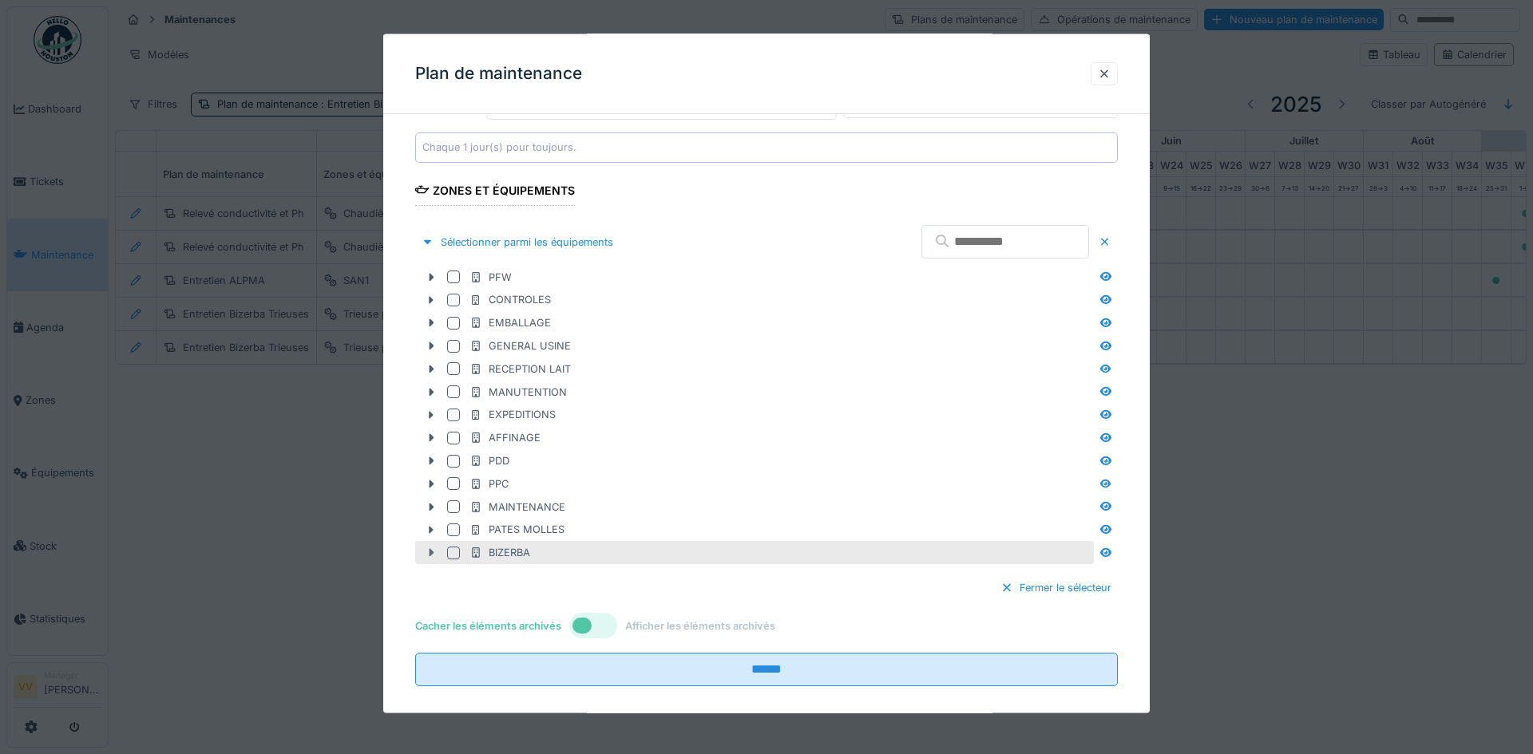
click at [429, 555] on icon at bounding box center [431, 553] width 13 height 10
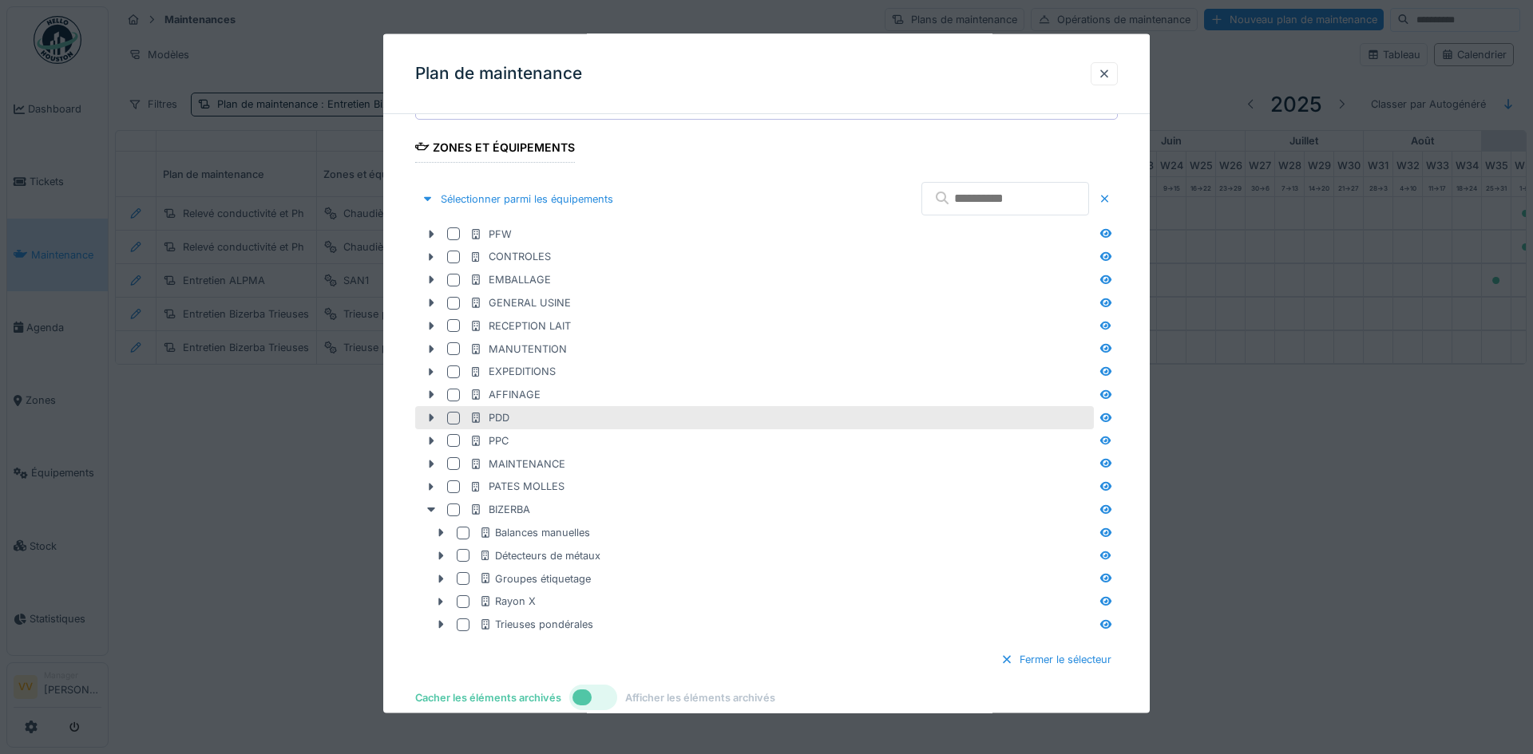
scroll to position [532, 0]
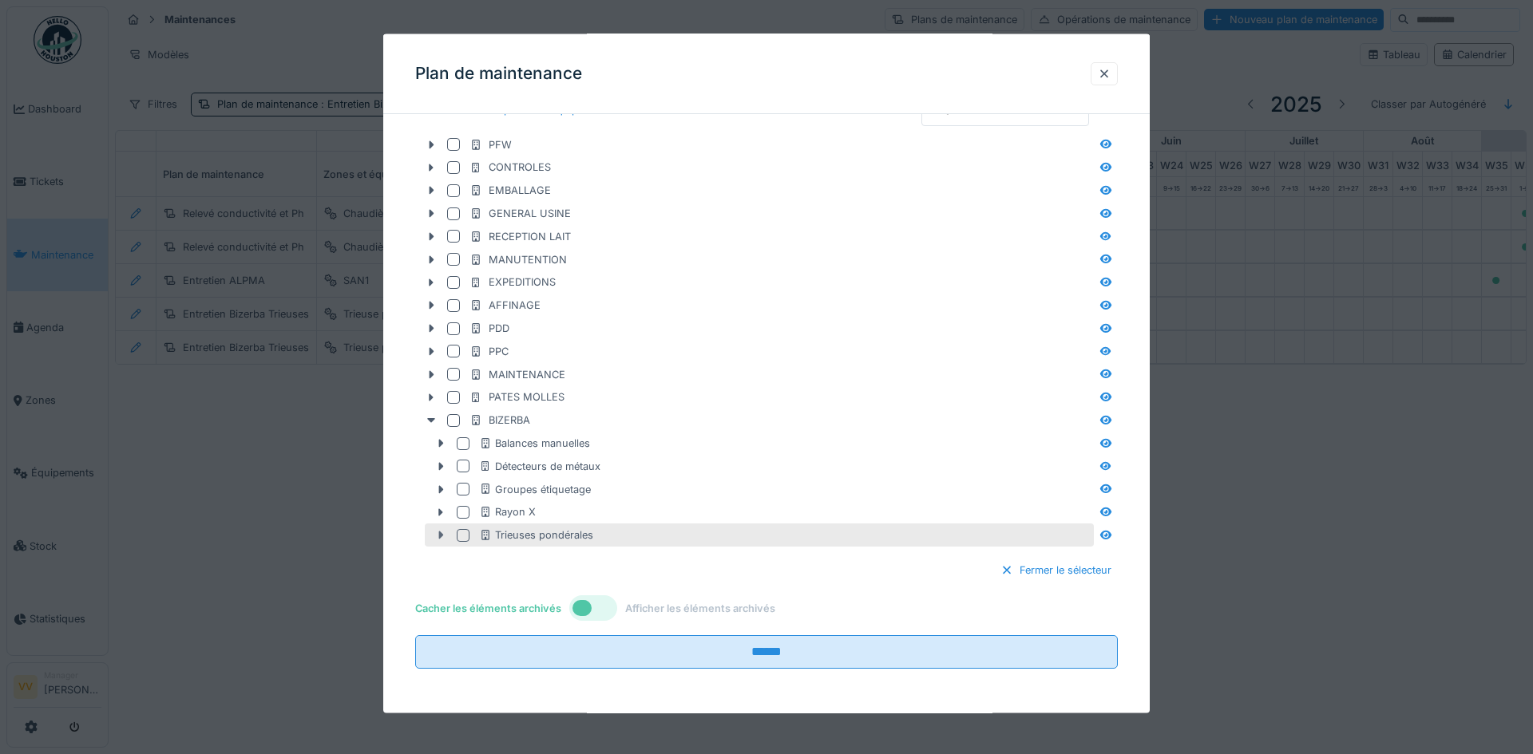
click at [438, 537] on icon at bounding box center [440, 535] width 13 height 10
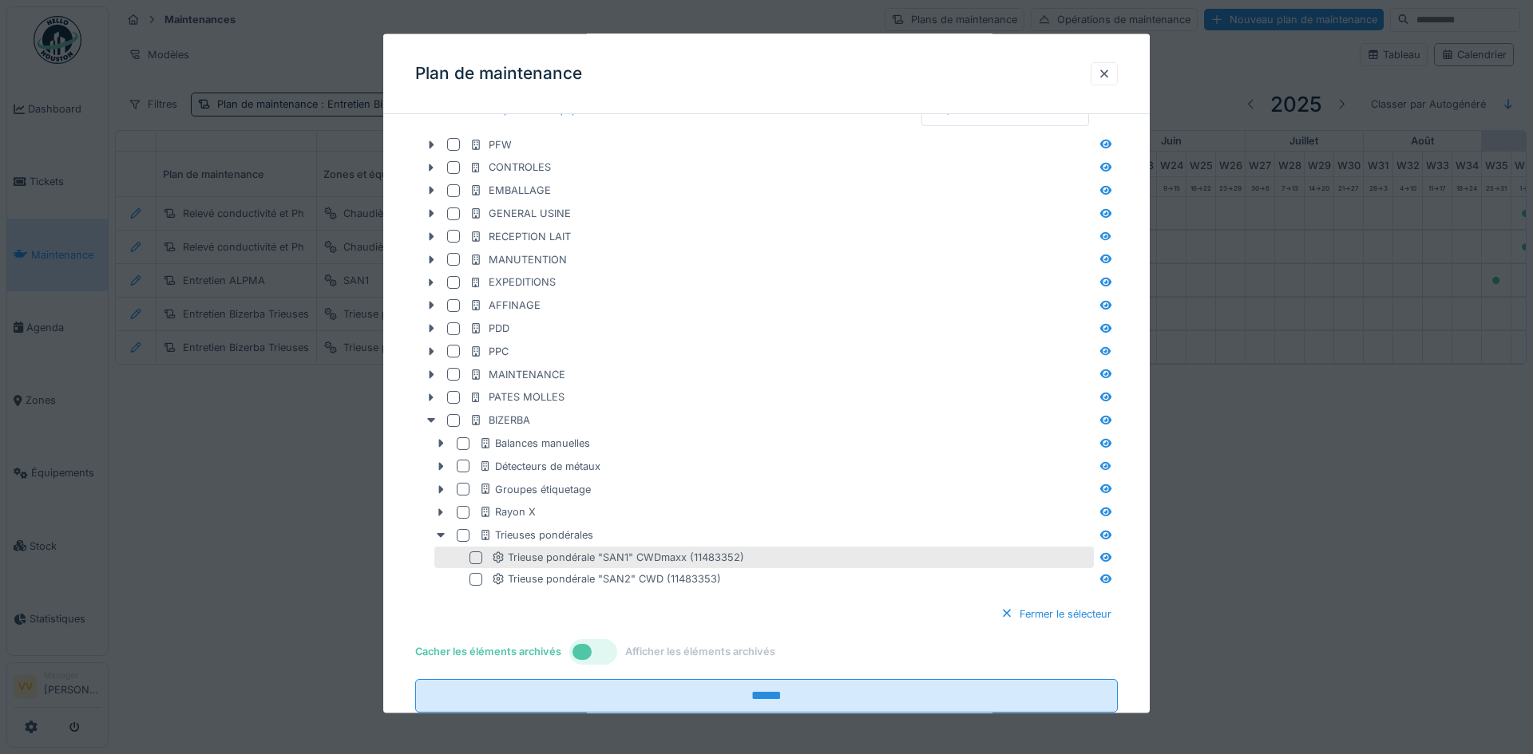
click at [473, 557] on div at bounding box center [475, 557] width 13 height 13
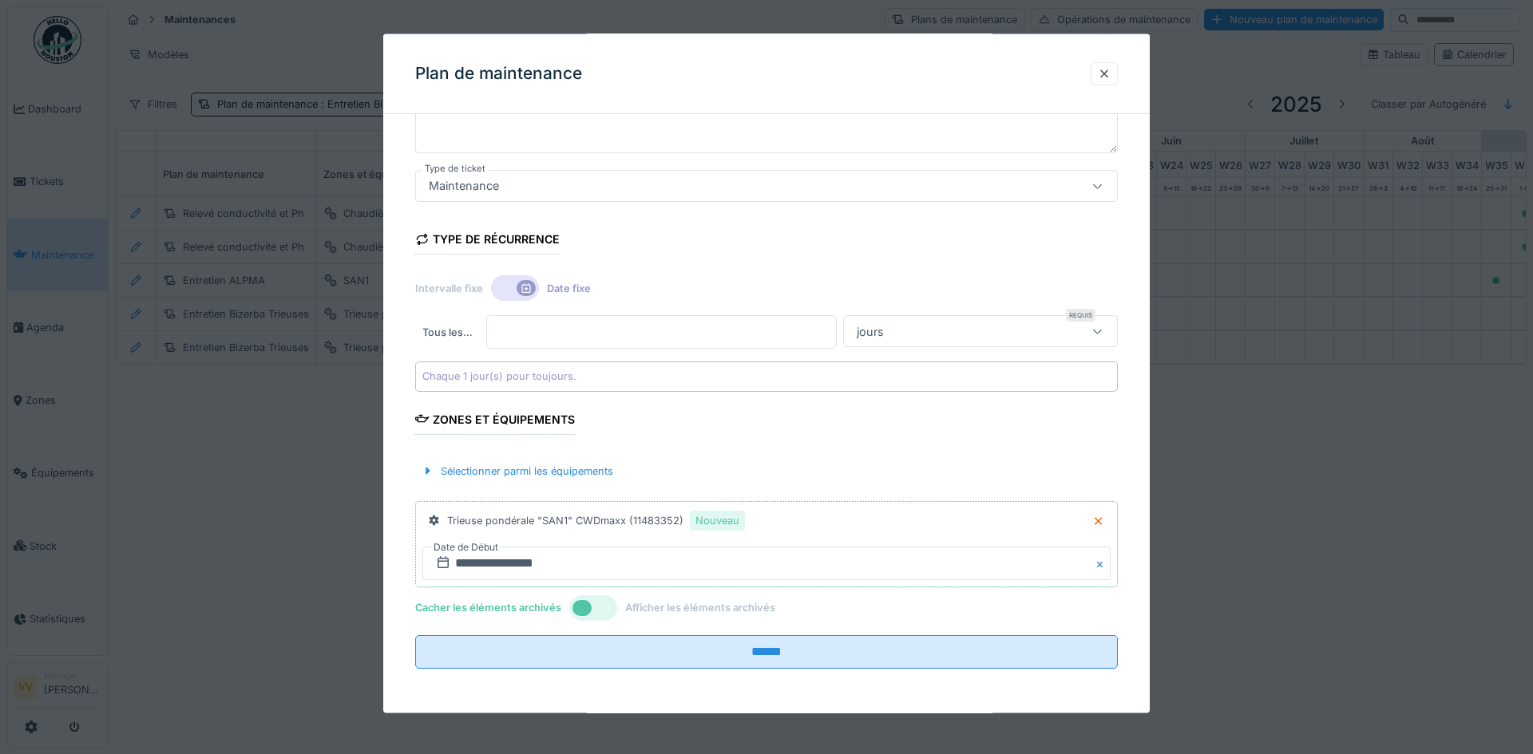
scroll to position [170, 0]
click at [485, 468] on div "Sélectionner parmi les équipements" at bounding box center [517, 471] width 204 height 22
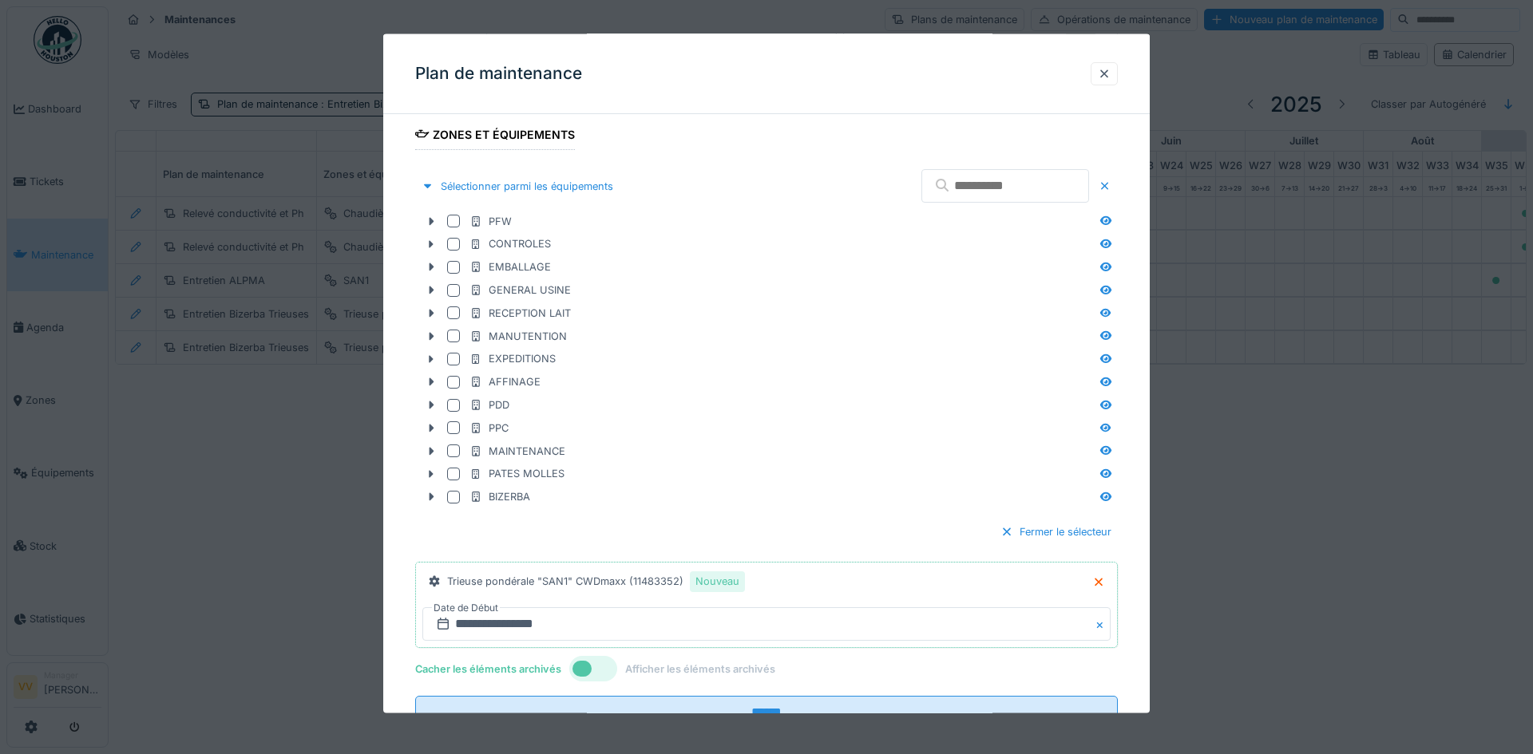
scroll to position [516, 0]
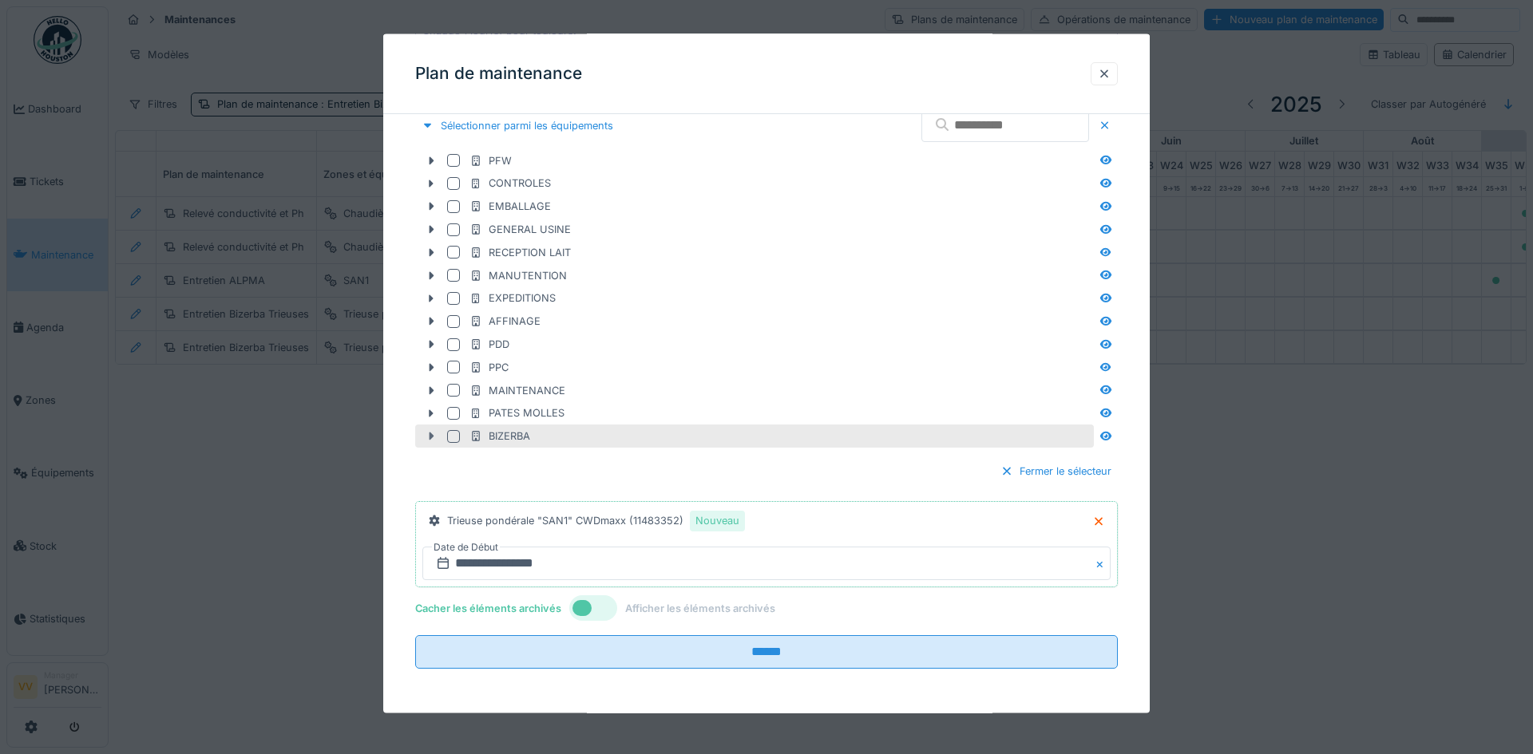
click at [433, 435] on icon at bounding box center [432, 437] width 5 height 8
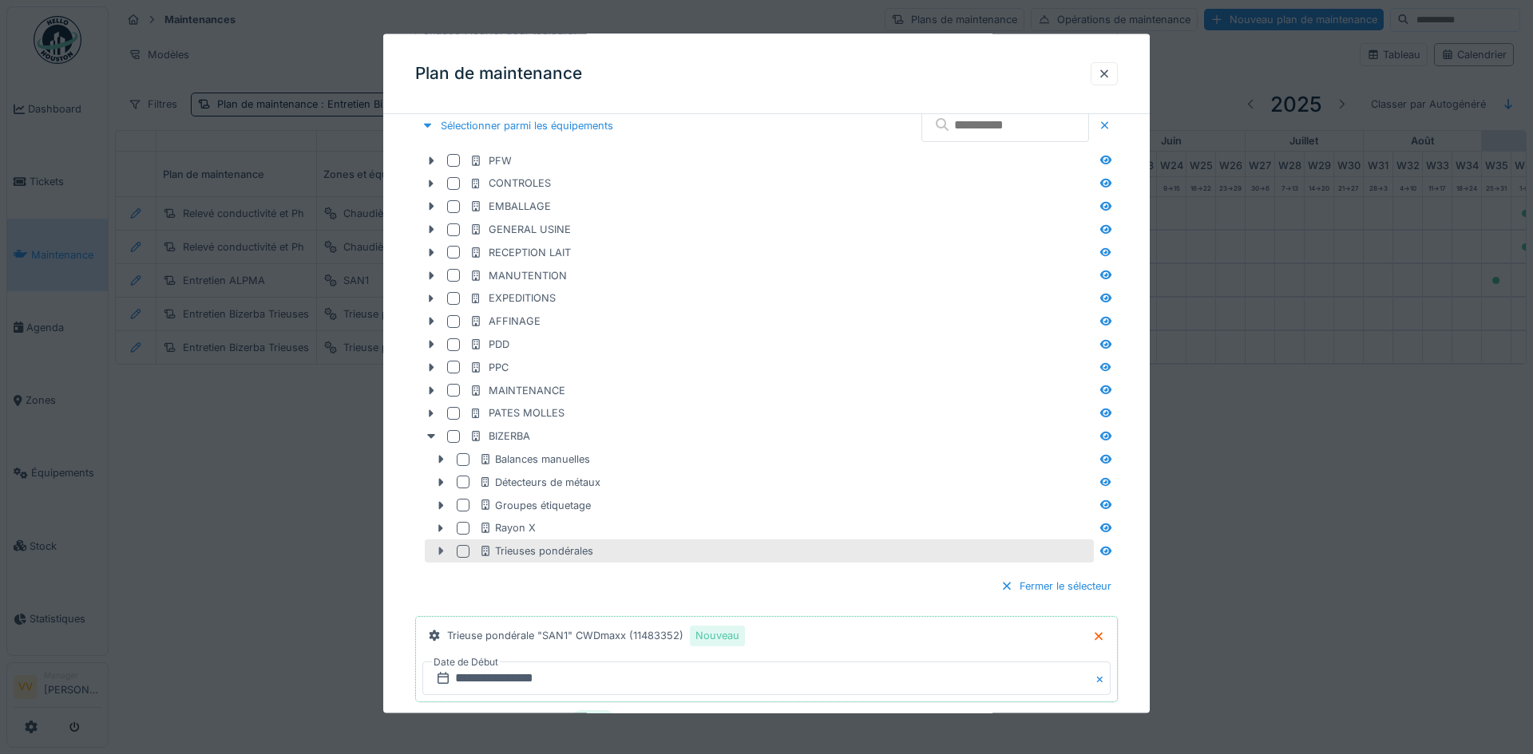
click at [438, 554] on icon at bounding box center [440, 551] width 13 height 10
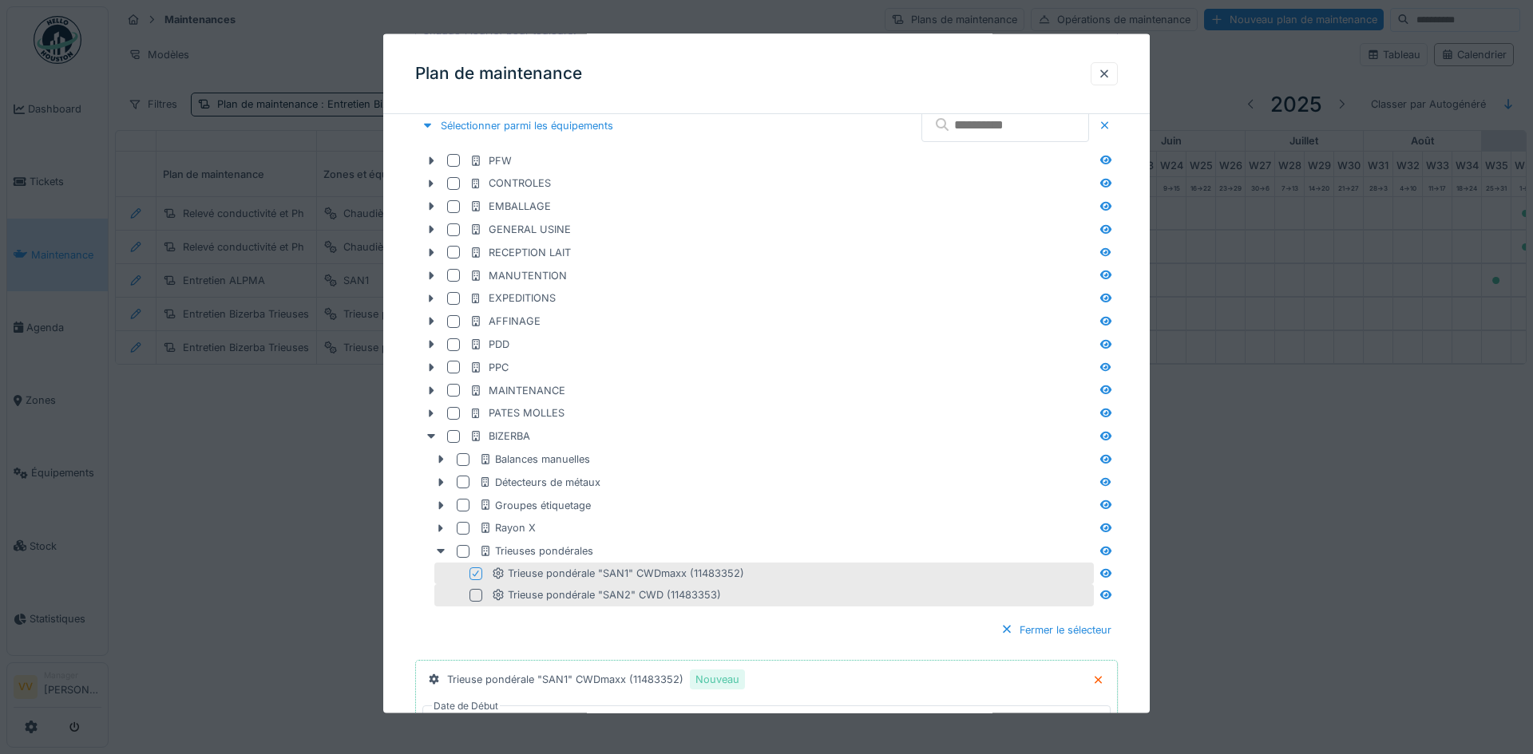
click at [479, 595] on div at bounding box center [475, 595] width 13 height 13
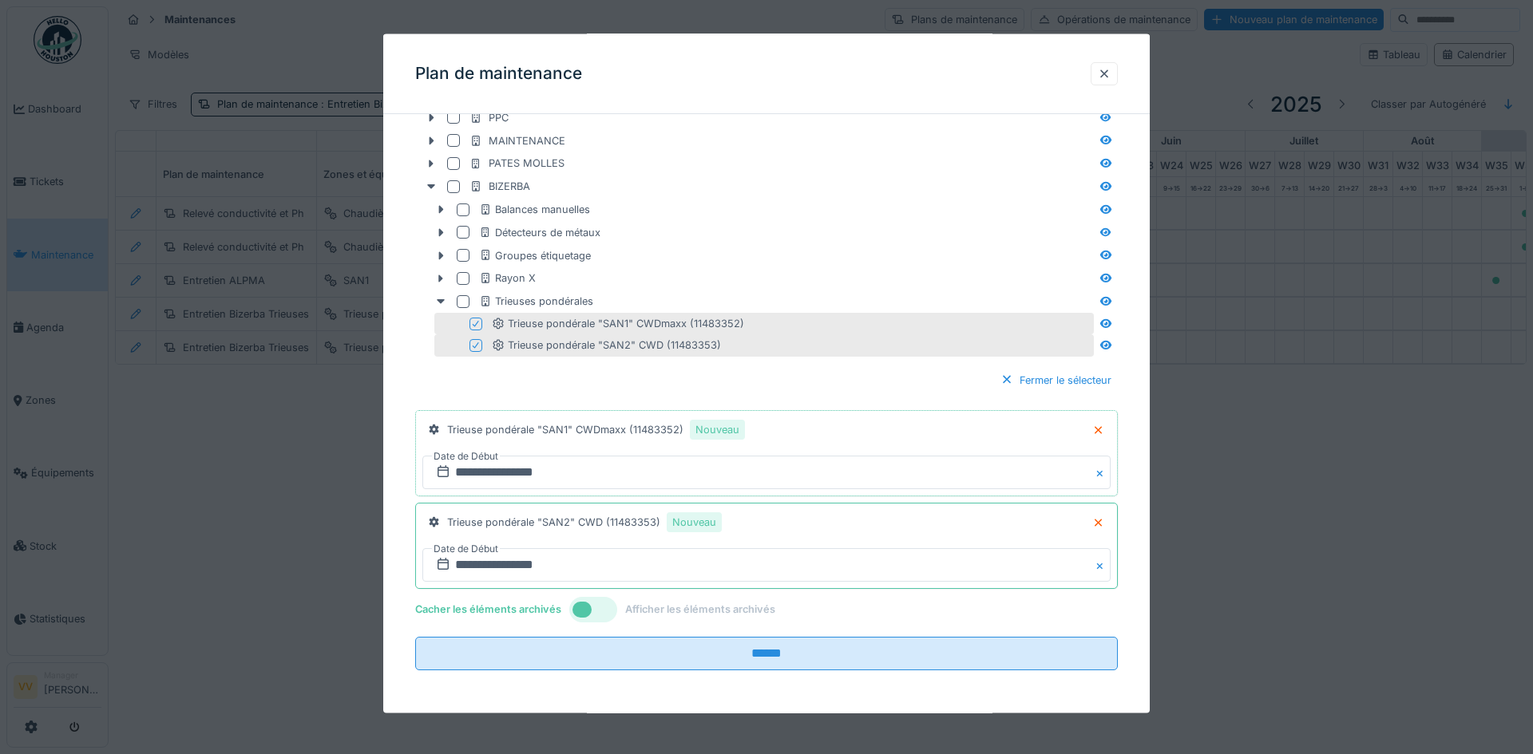
scroll to position [767, 0]
click at [471, 470] on input "**********" at bounding box center [766, 470] width 688 height 34
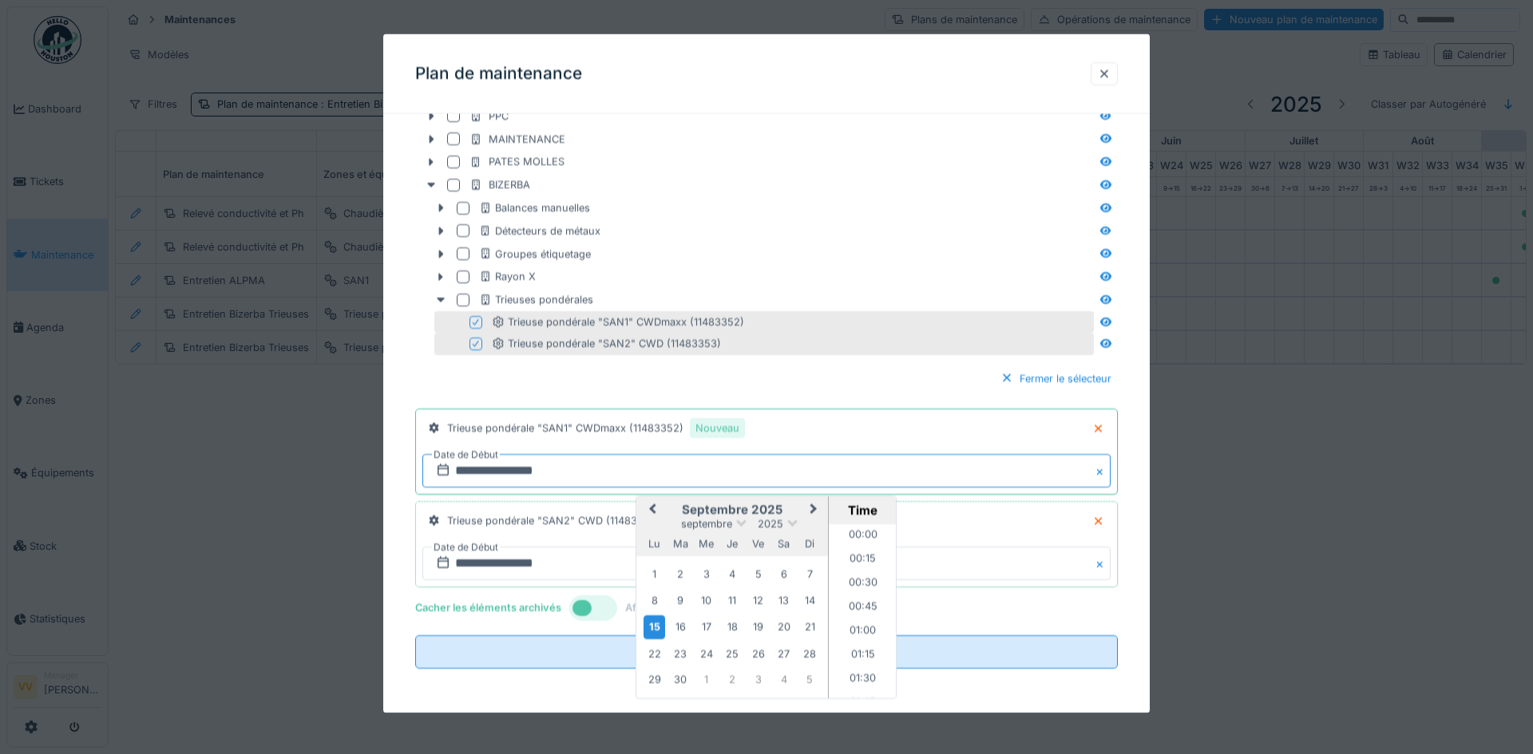
scroll to position [907, 0]
click at [648, 509] on button "Previous Month" at bounding box center [651, 510] width 26 height 26
click at [679, 678] on div "26" at bounding box center [681, 678] width 22 height 22
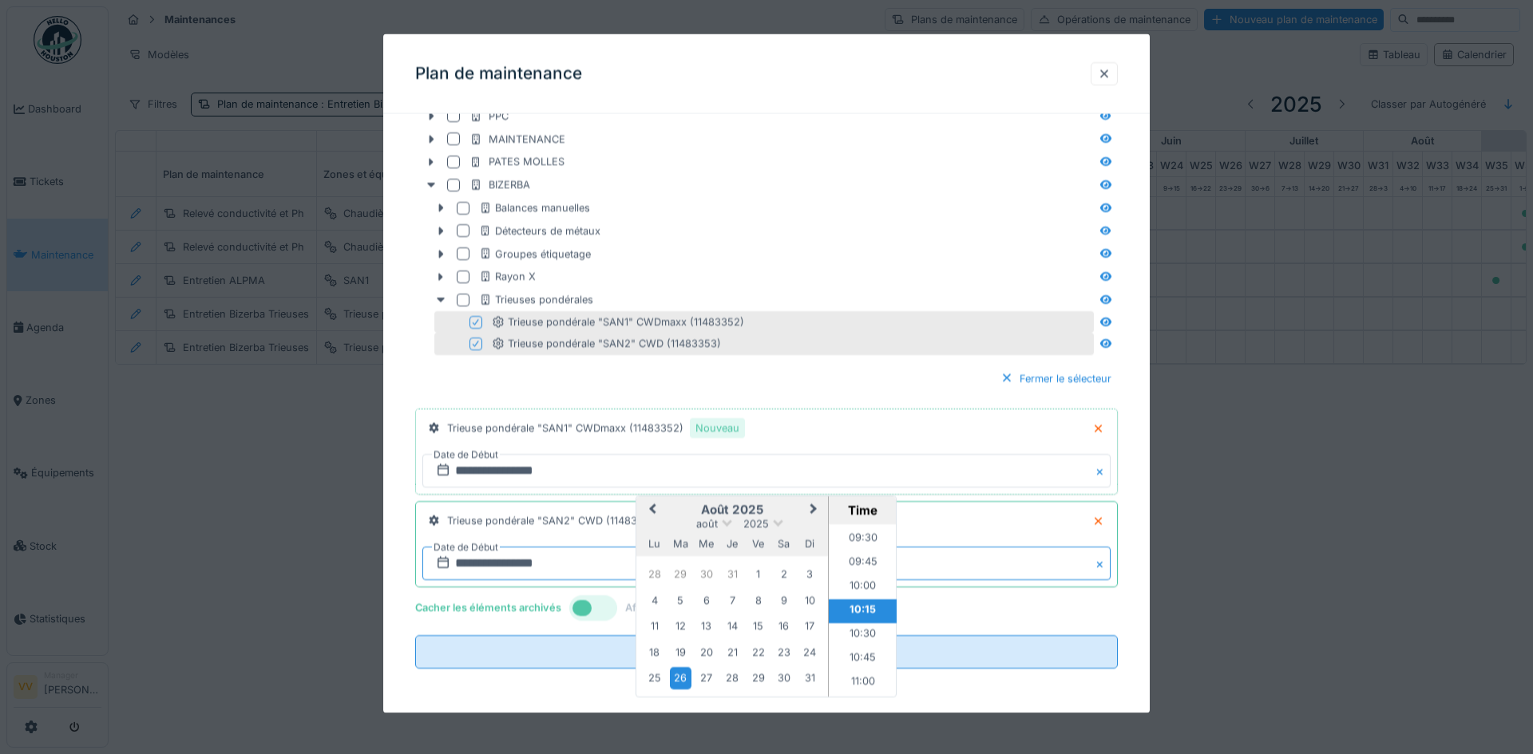
click at [533, 572] on input "**********" at bounding box center [766, 563] width 688 height 34
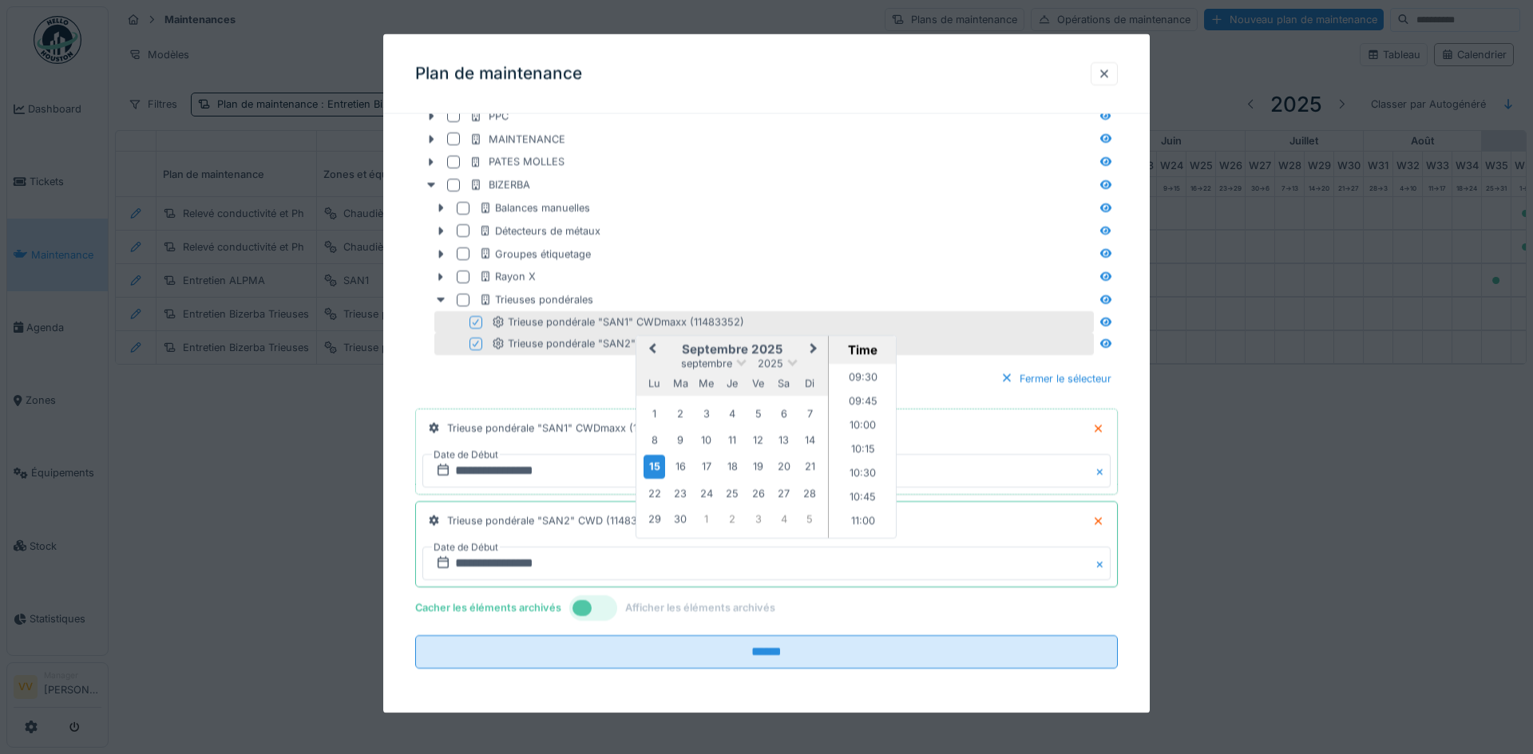
click at [652, 351] on span "Previous Month" at bounding box center [652, 348] width 0 height 19
click at [680, 509] on div "26" at bounding box center [681, 520] width 22 height 22
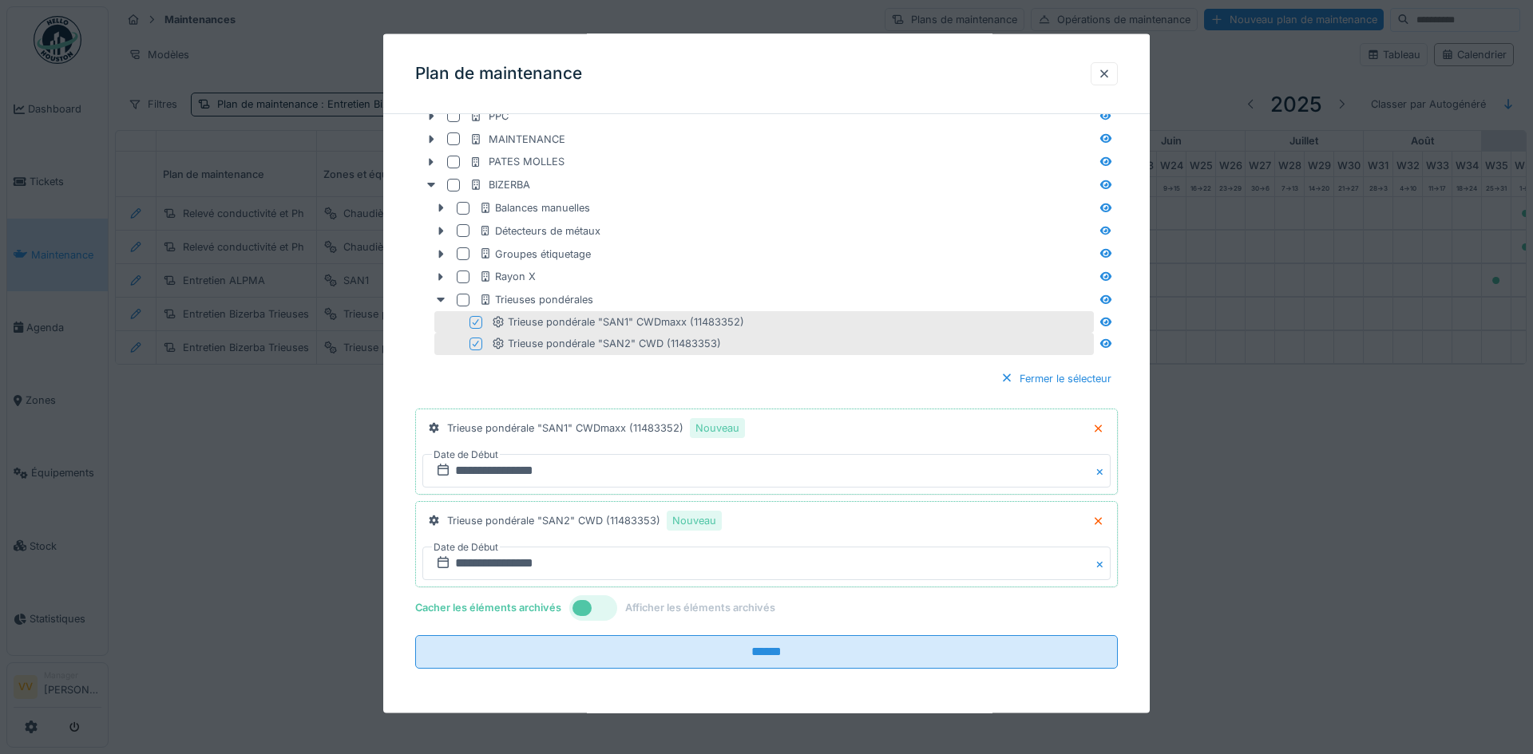
click at [950, 386] on div "Fermer le sélecteur" at bounding box center [766, 377] width 703 height 47
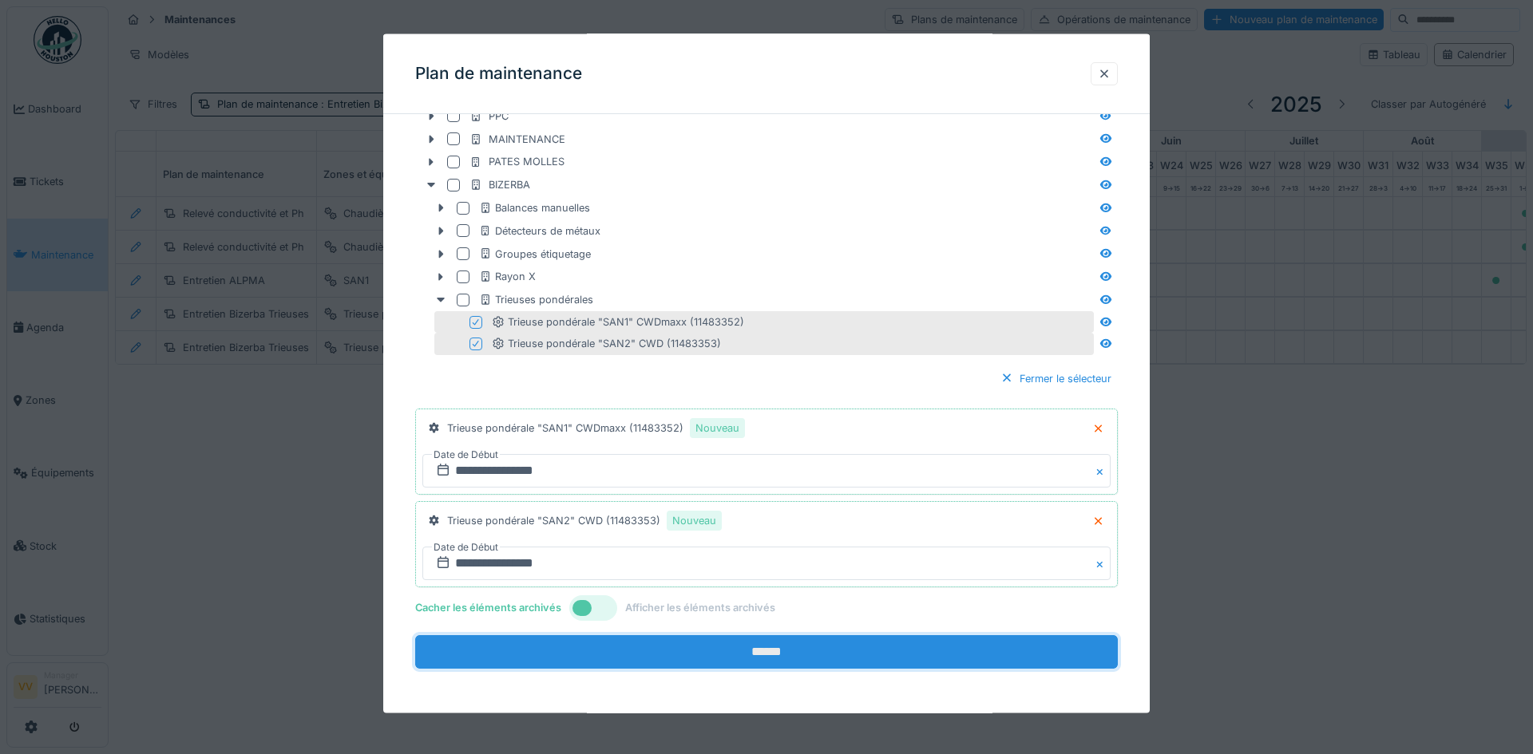
click at [802, 655] on input "******" at bounding box center [766, 652] width 703 height 34
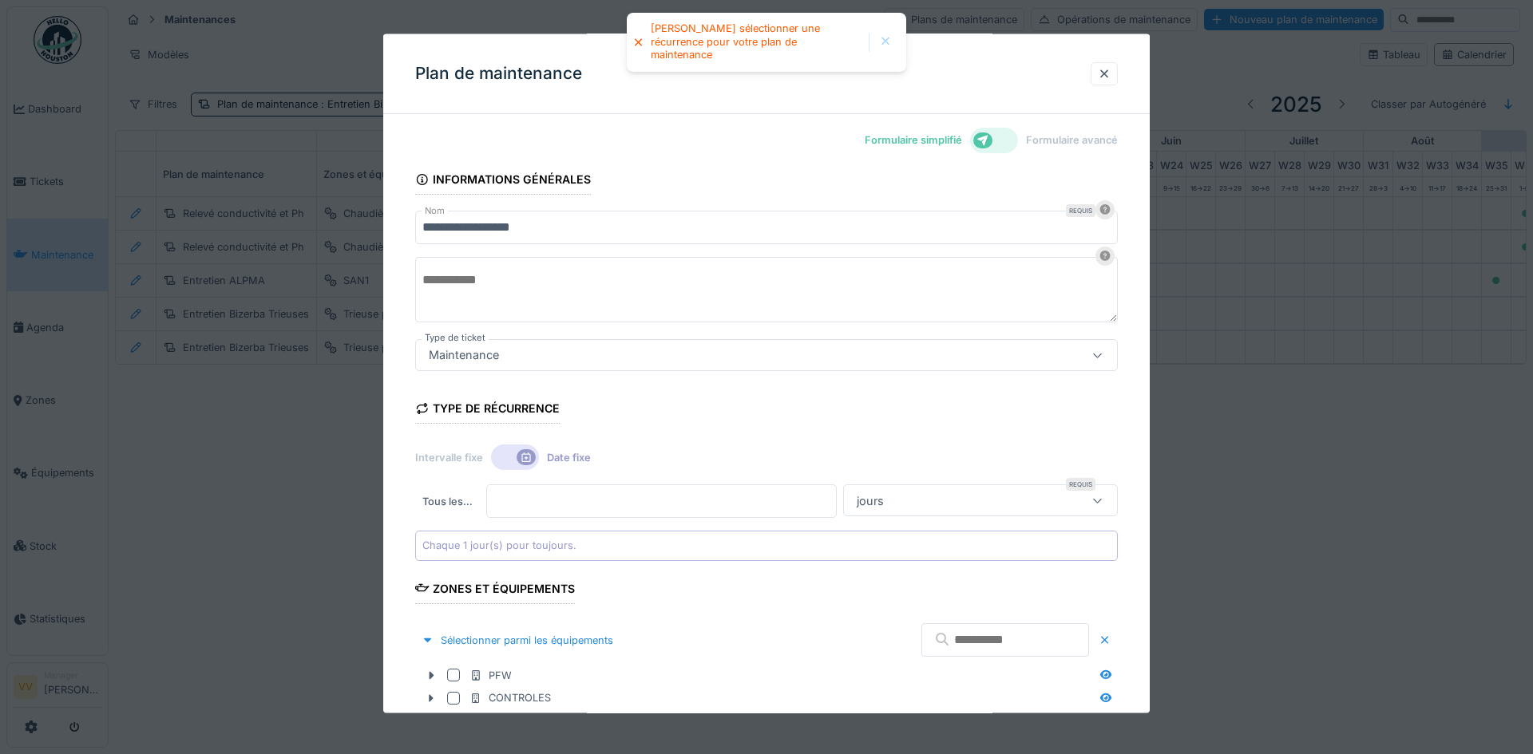
scroll to position [0, 0]
click at [982, 505] on div "jours" at bounding box center [961, 502] width 222 height 18
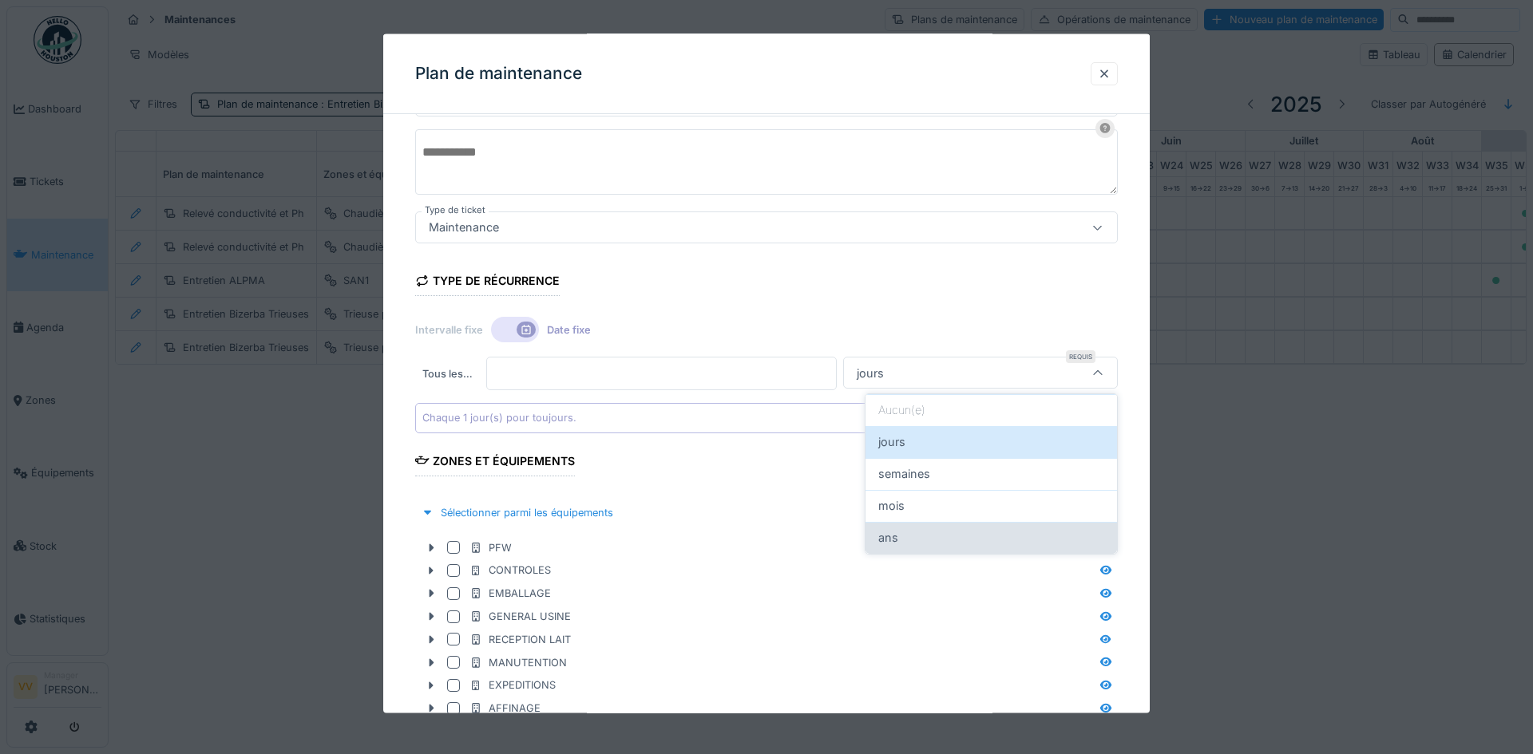
click at [954, 540] on div "ans" at bounding box center [991, 538] width 226 height 18
type input "******"
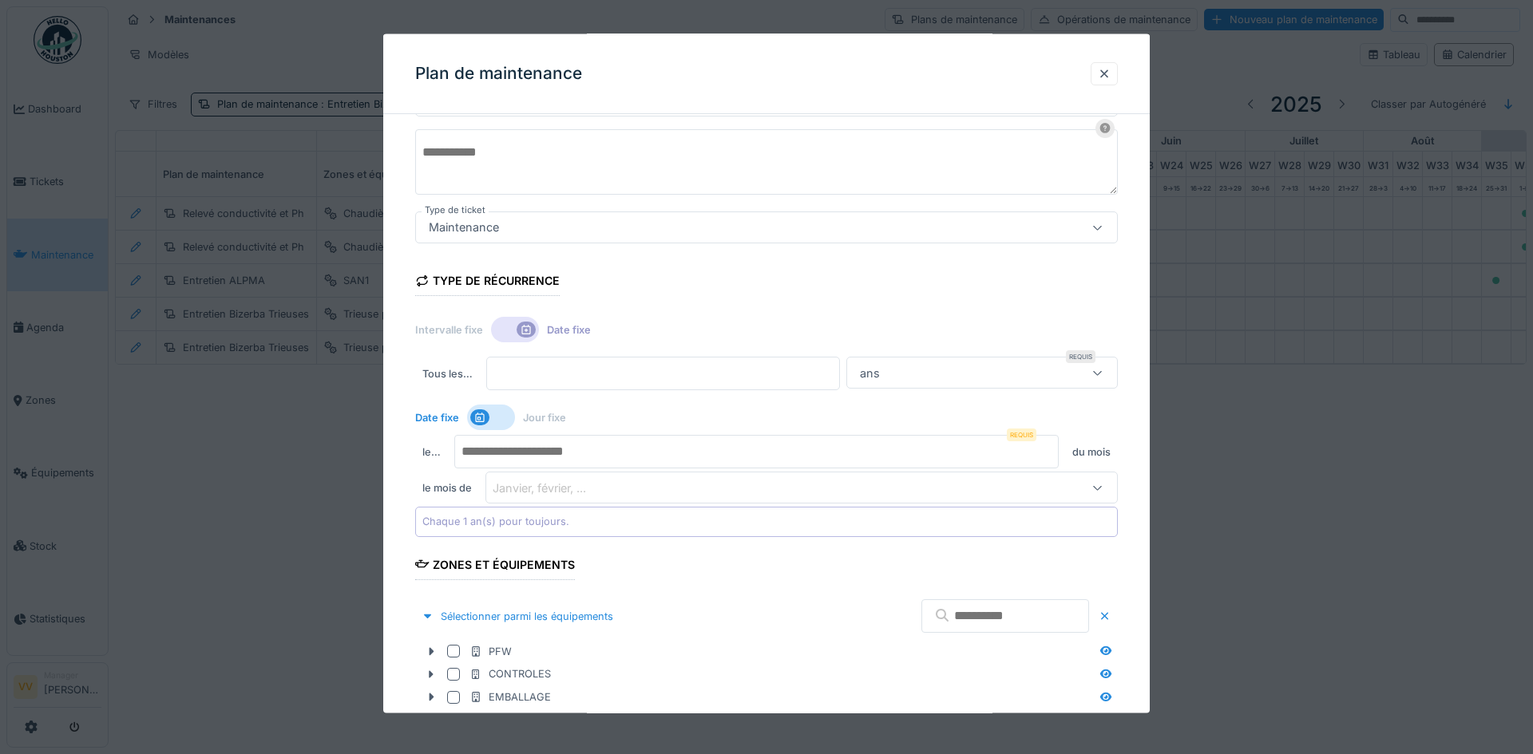
click at [790, 453] on input "number" at bounding box center [756, 452] width 604 height 34
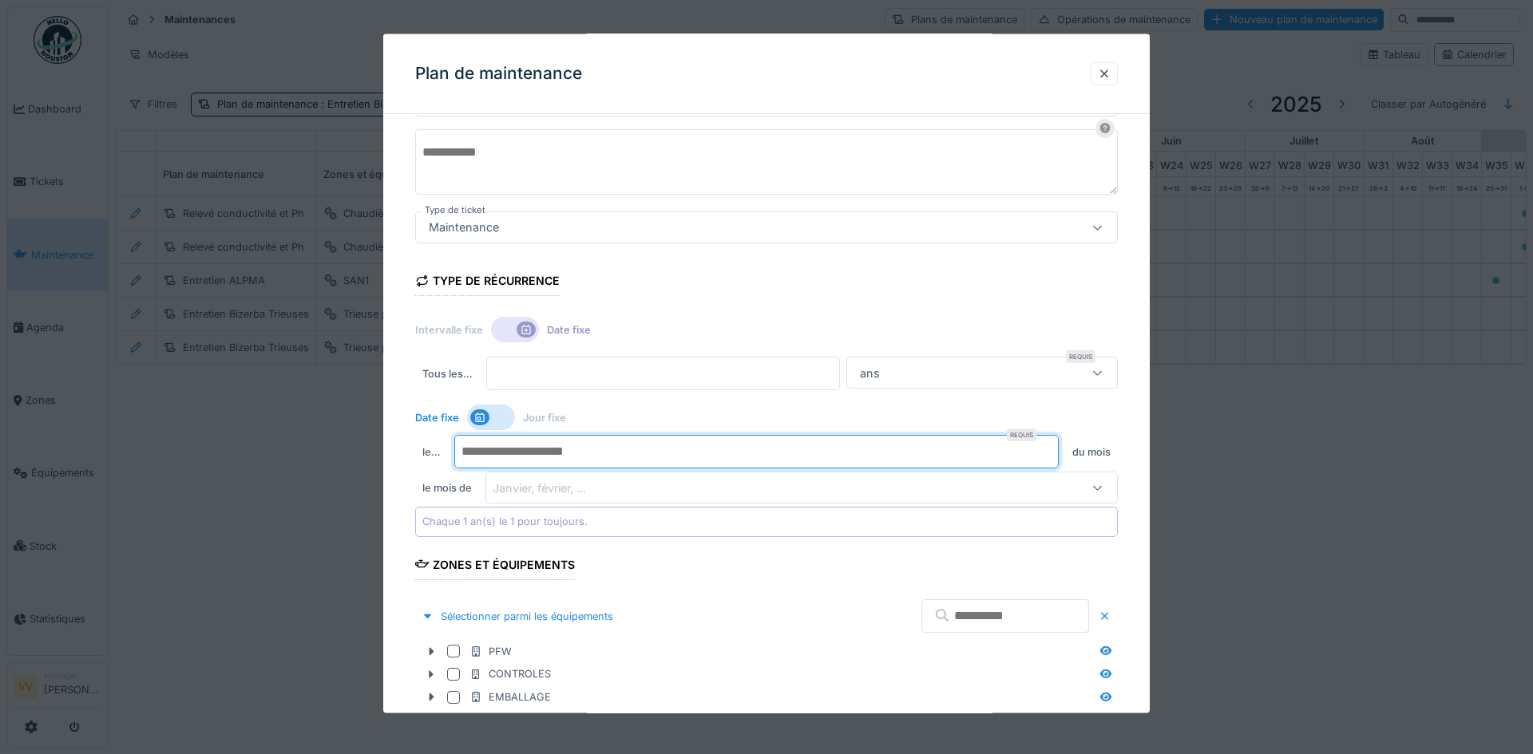
type input "*"
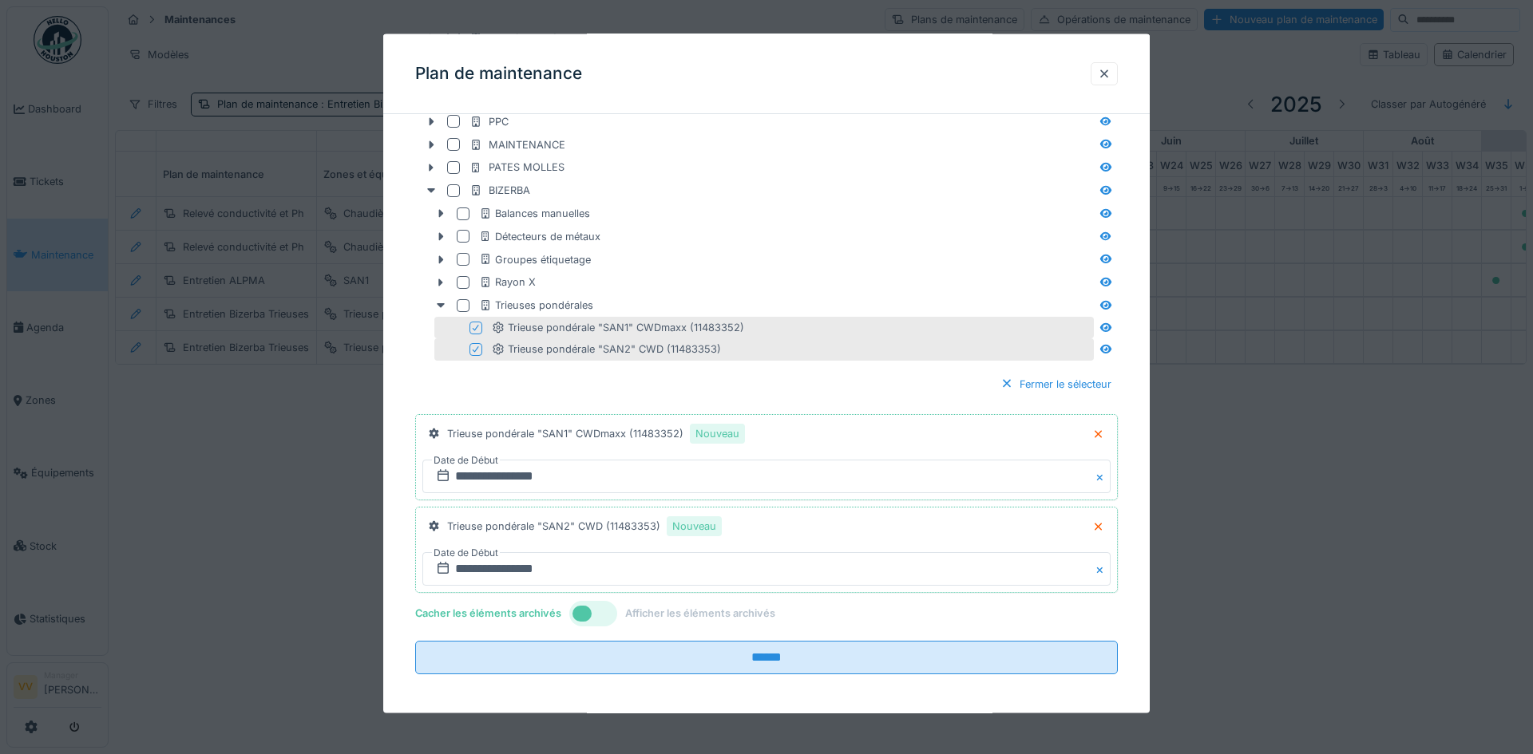
scroll to position [871, 0]
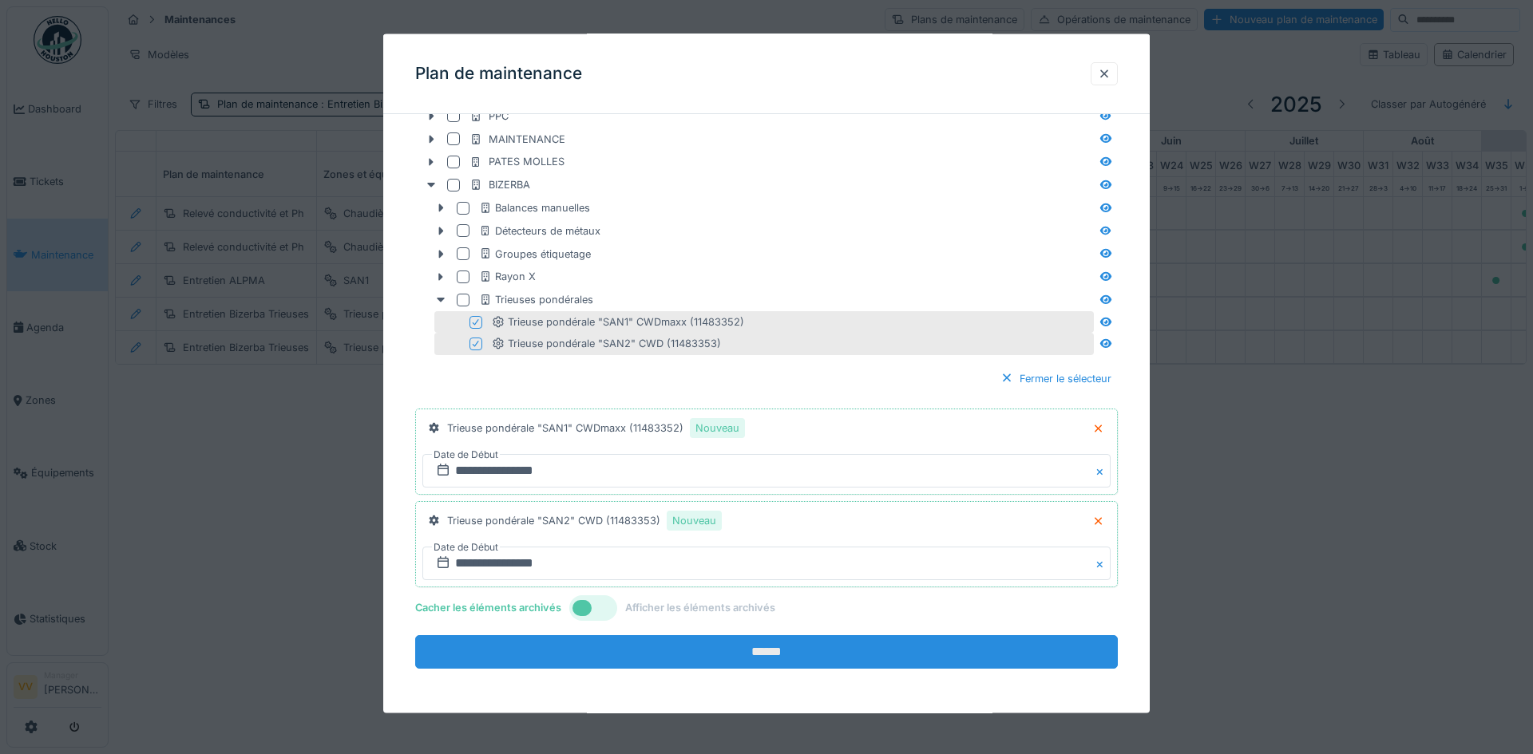
click at [798, 650] on input "******" at bounding box center [766, 652] width 703 height 34
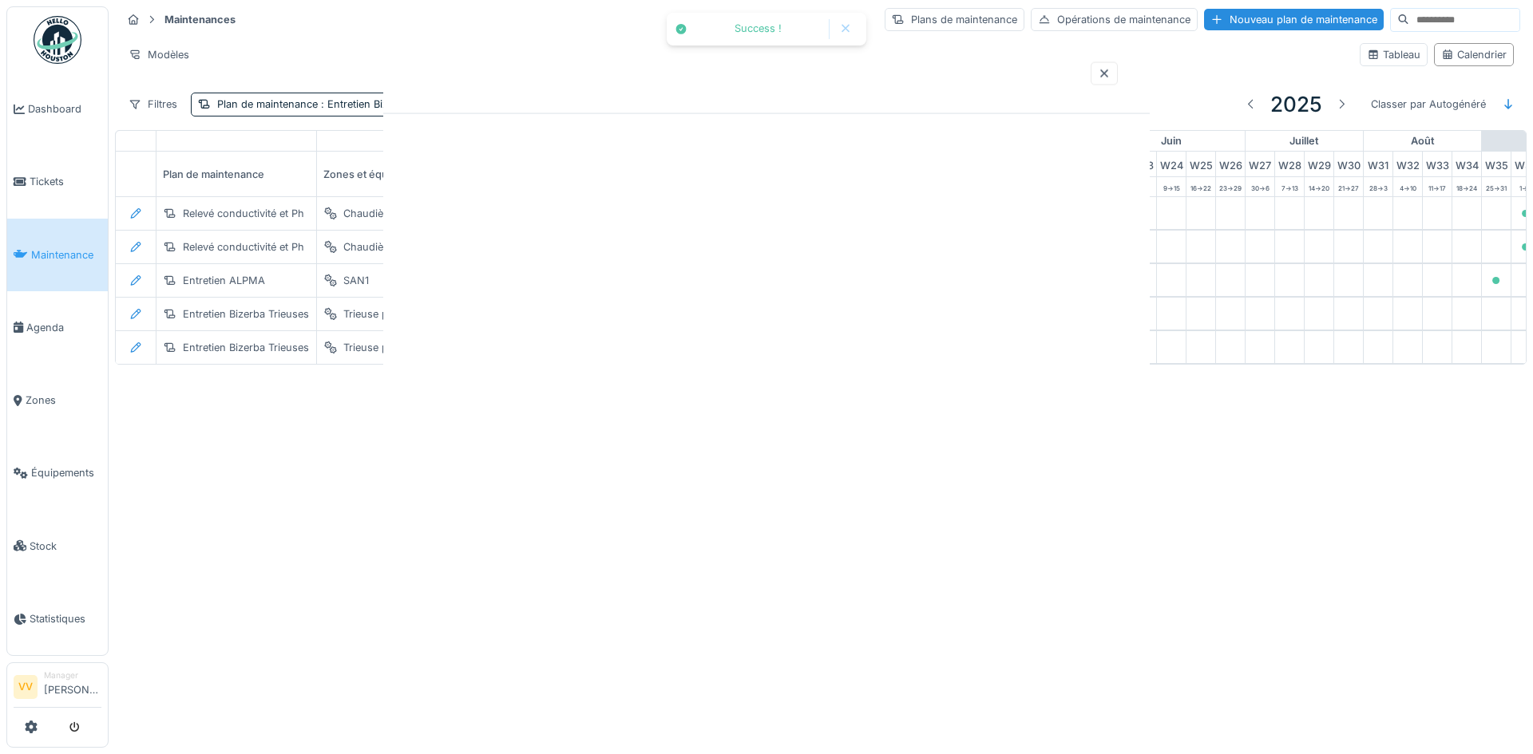
scroll to position [0, 0]
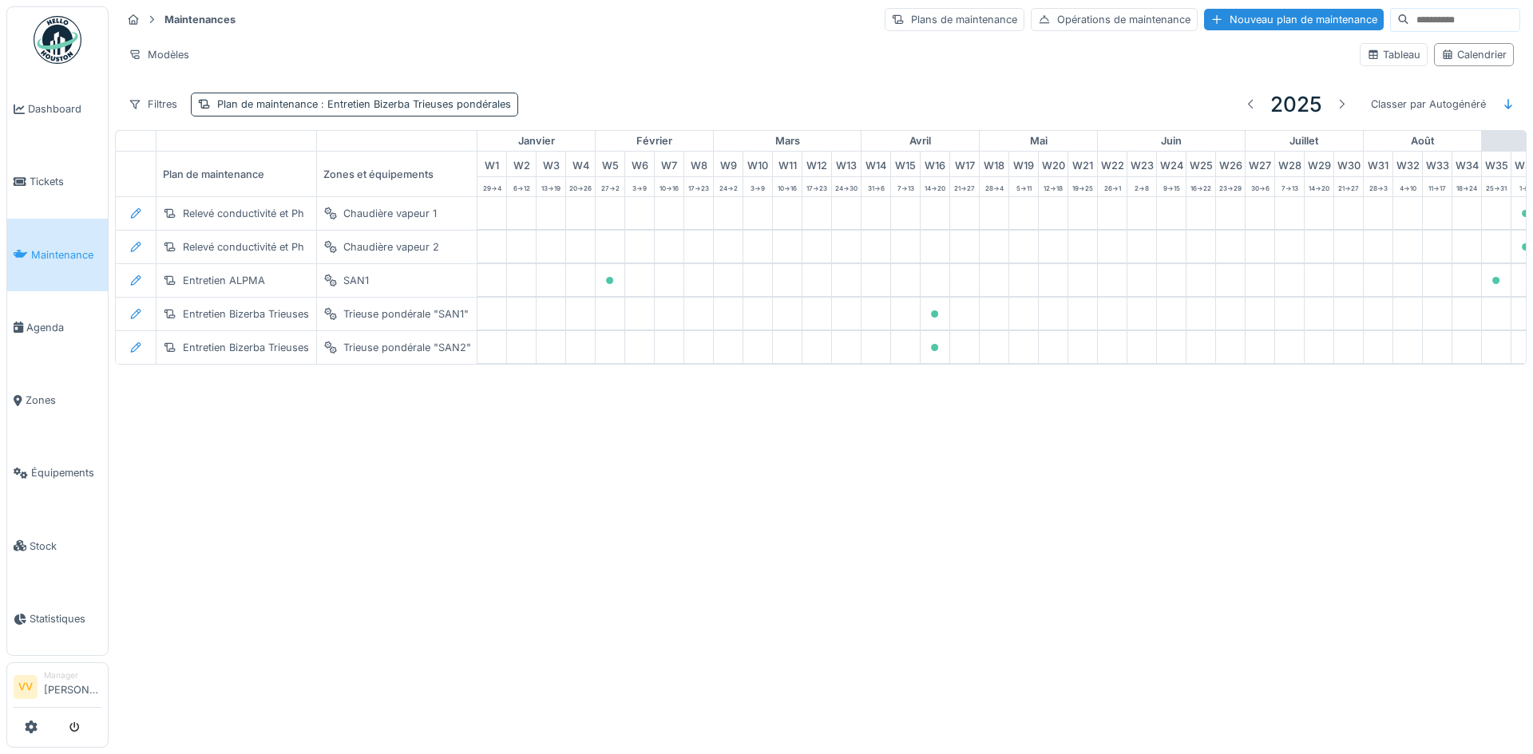
click at [434, 109] on span ": Entretien Bizerba Trieuses pondérales" at bounding box center [414, 104] width 193 height 12
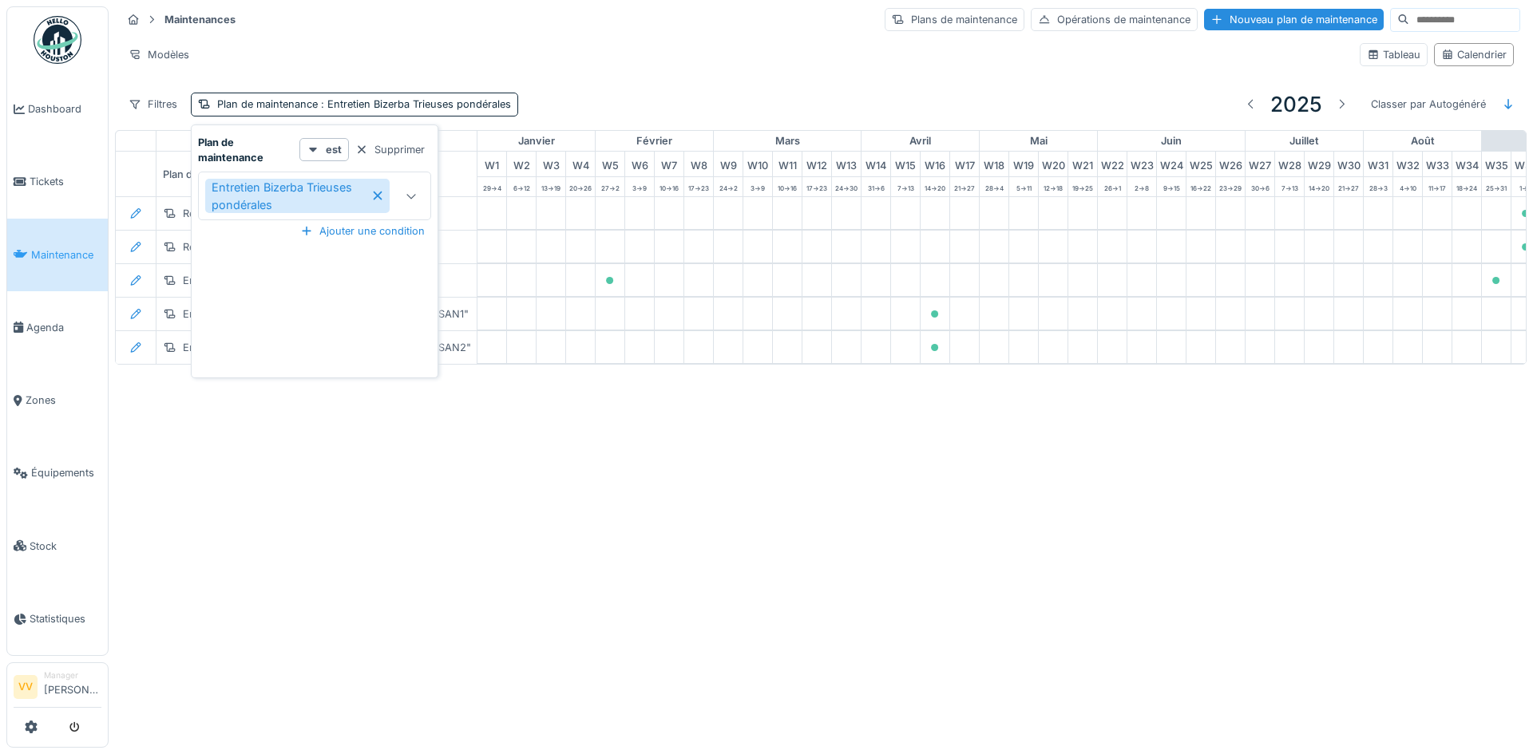
click at [418, 199] on div at bounding box center [411, 195] width 38 height 47
type maintenance_U2Mzk "*"
click at [513, 477] on div "Annuler Maintenances Plans de maintenance Opérations de maintenance Nouveau pla…" at bounding box center [766, 377] width 1533 height 754
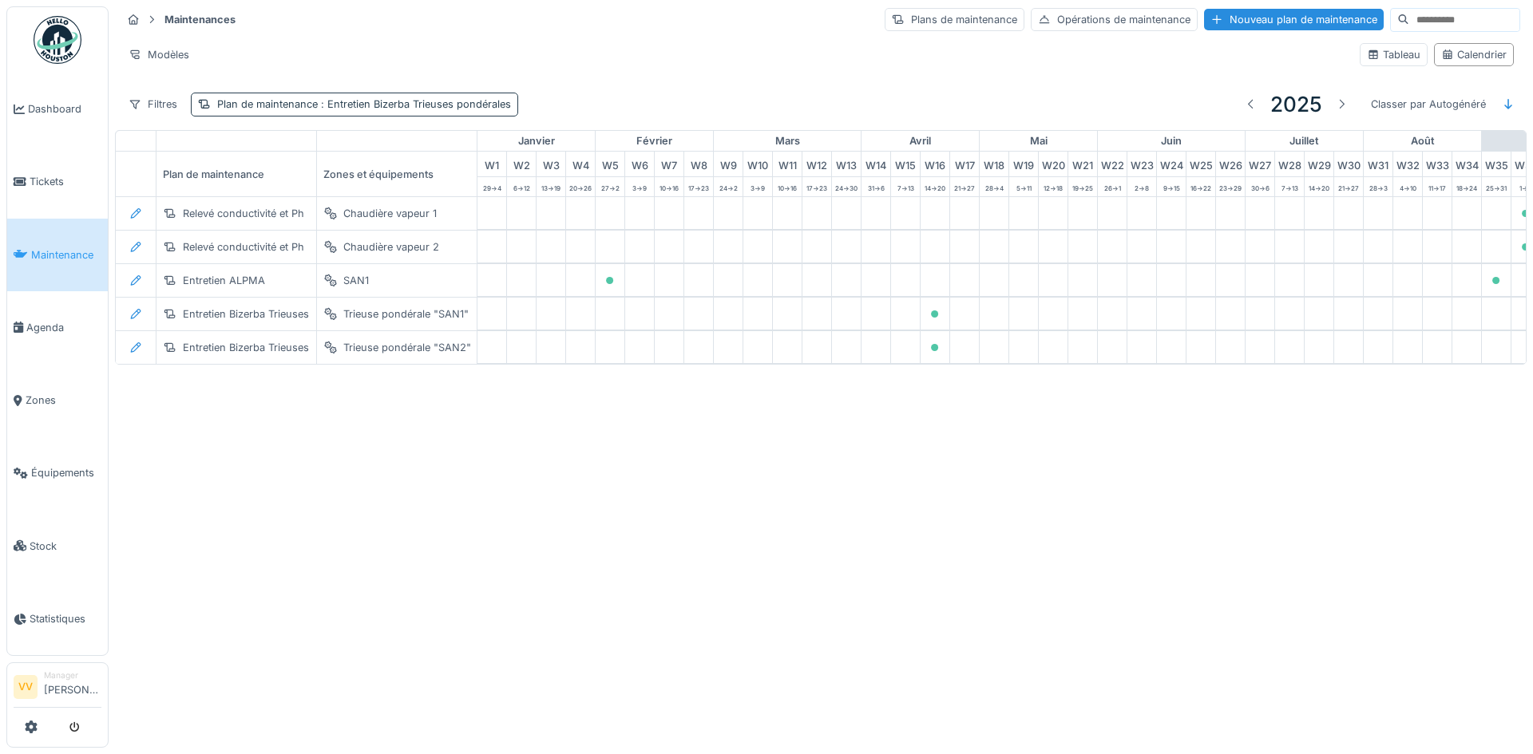
click at [466, 110] on span ": Entretien Bizerba Trieuses pondérales" at bounding box center [414, 104] width 193 height 12
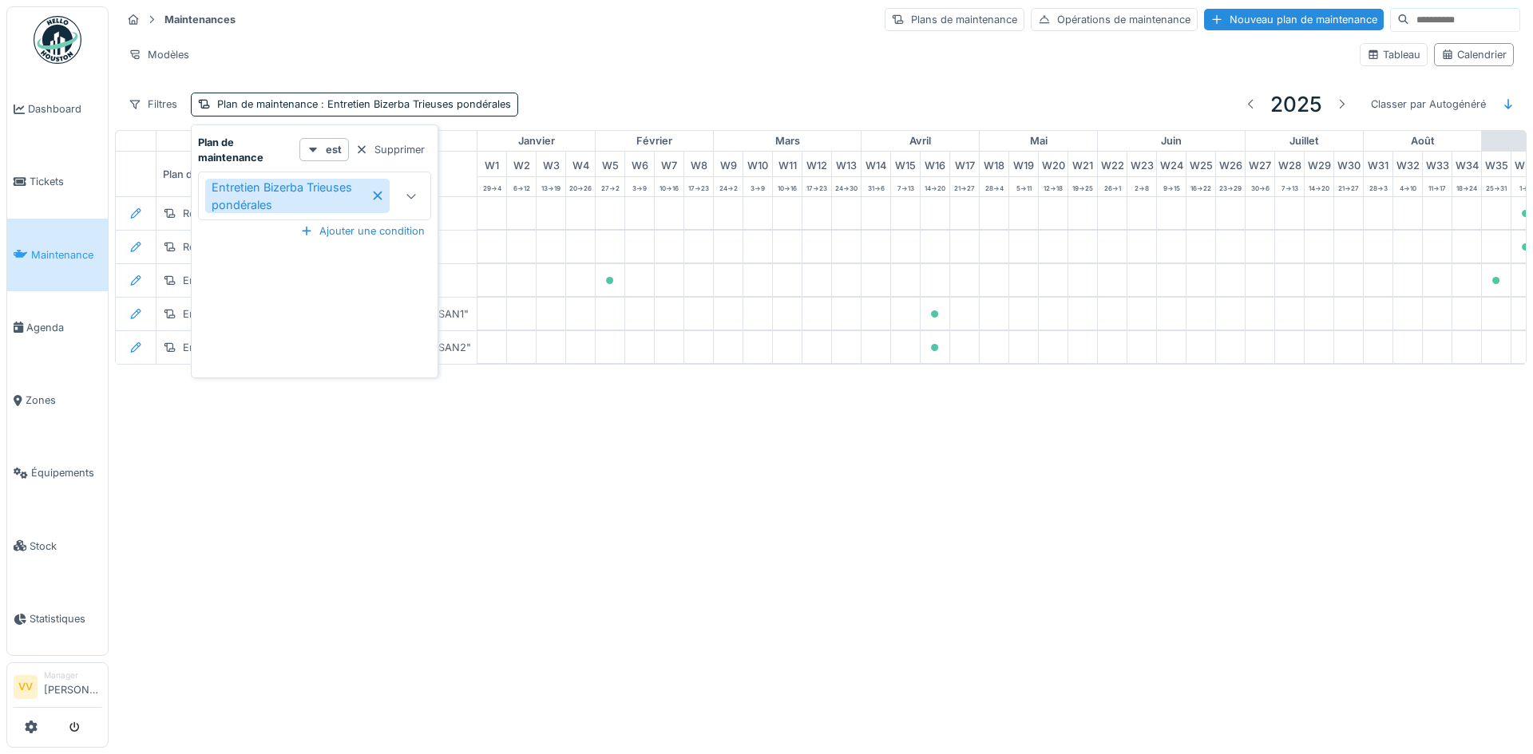
click at [413, 197] on icon at bounding box center [410, 196] width 9 height 5
type maintenance_EzMjg "*"
type maintenance_EzMjg "****"
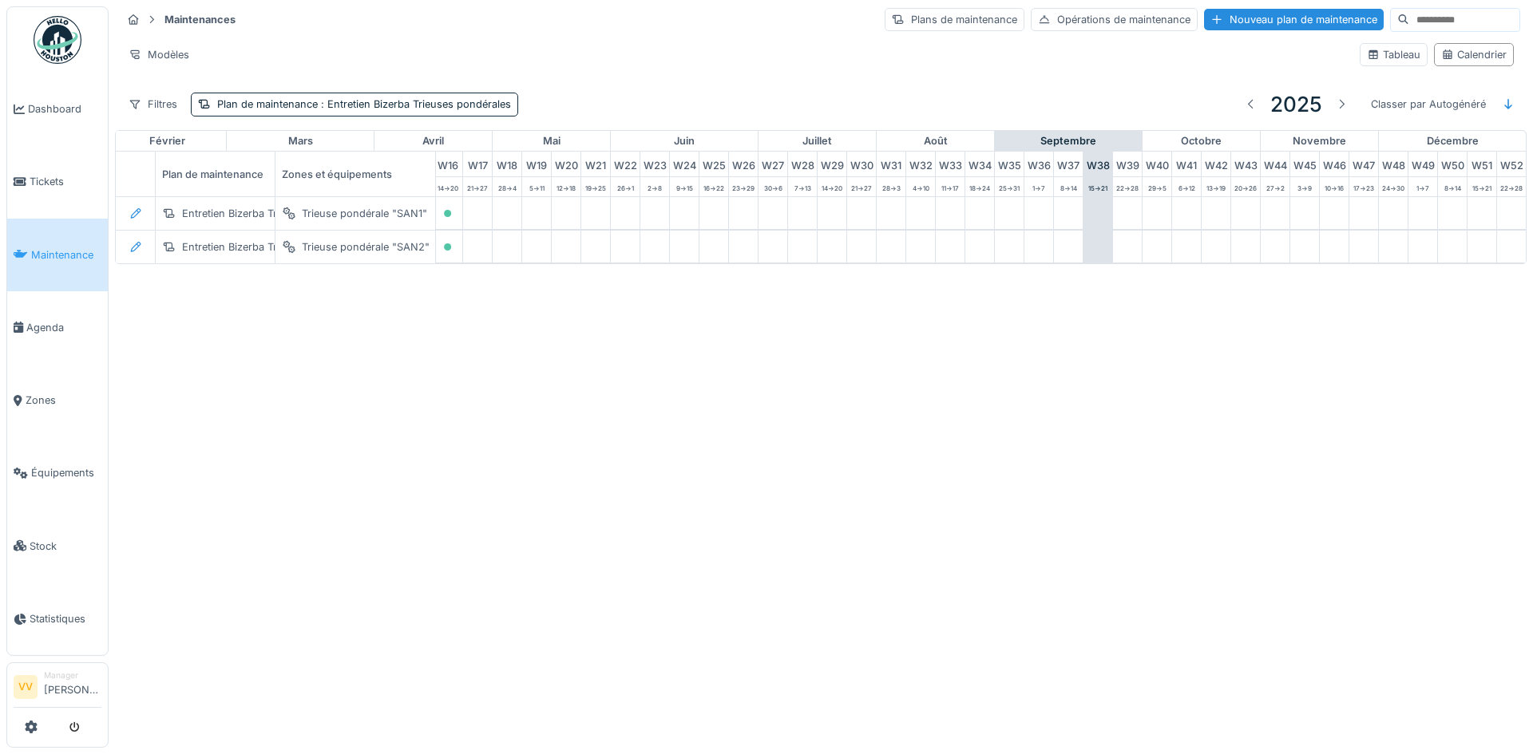
scroll to position [0, 523]
click at [469, 109] on span ": Entretien Bizerba Trieuses pondérales" at bounding box center [414, 104] width 193 height 12
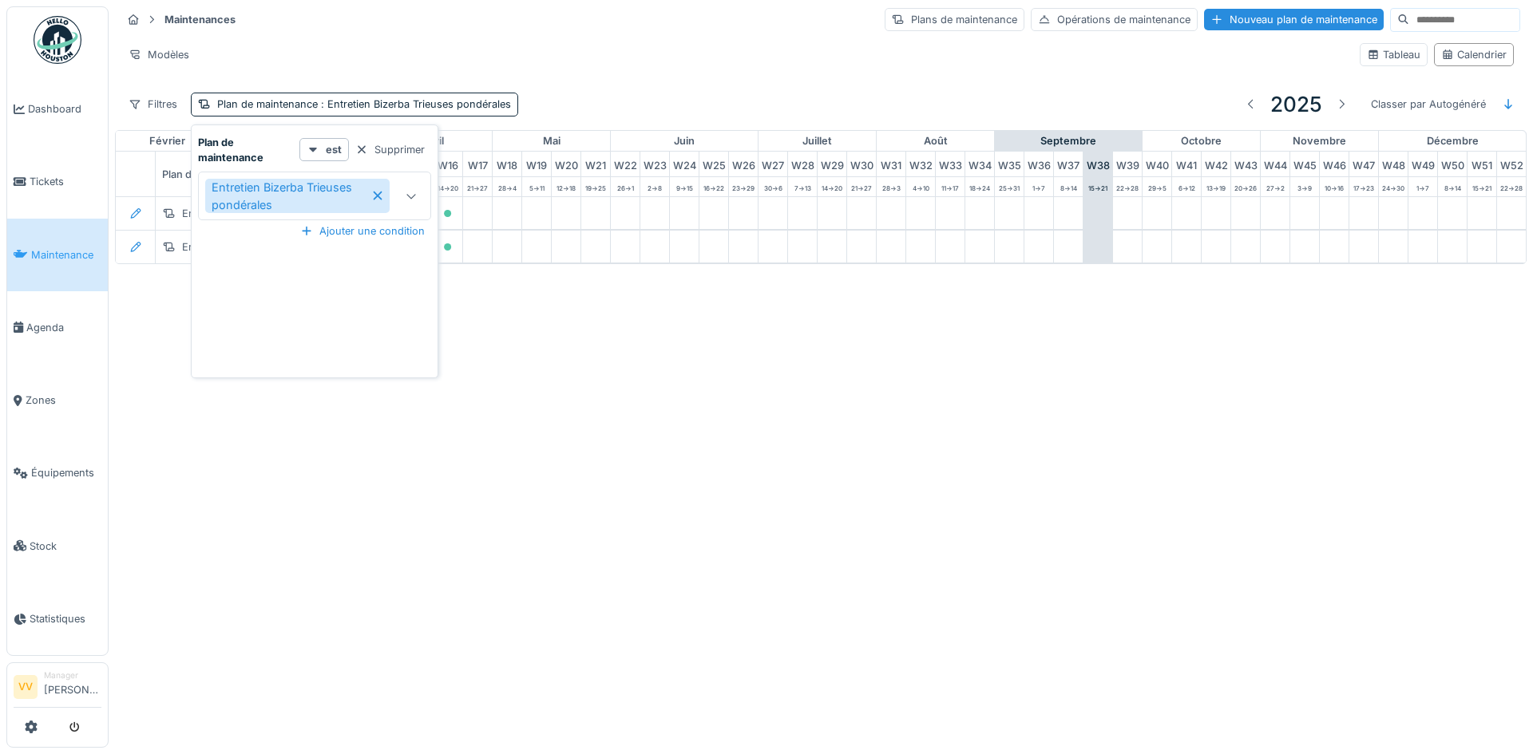
click at [408, 210] on div at bounding box center [411, 195] width 38 height 47
type maintenance_c5NDk "******"
click at [303, 326] on span "Métrologie Bizerba" at bounding box center [262, 327] width 101 height 18
type input "**********"
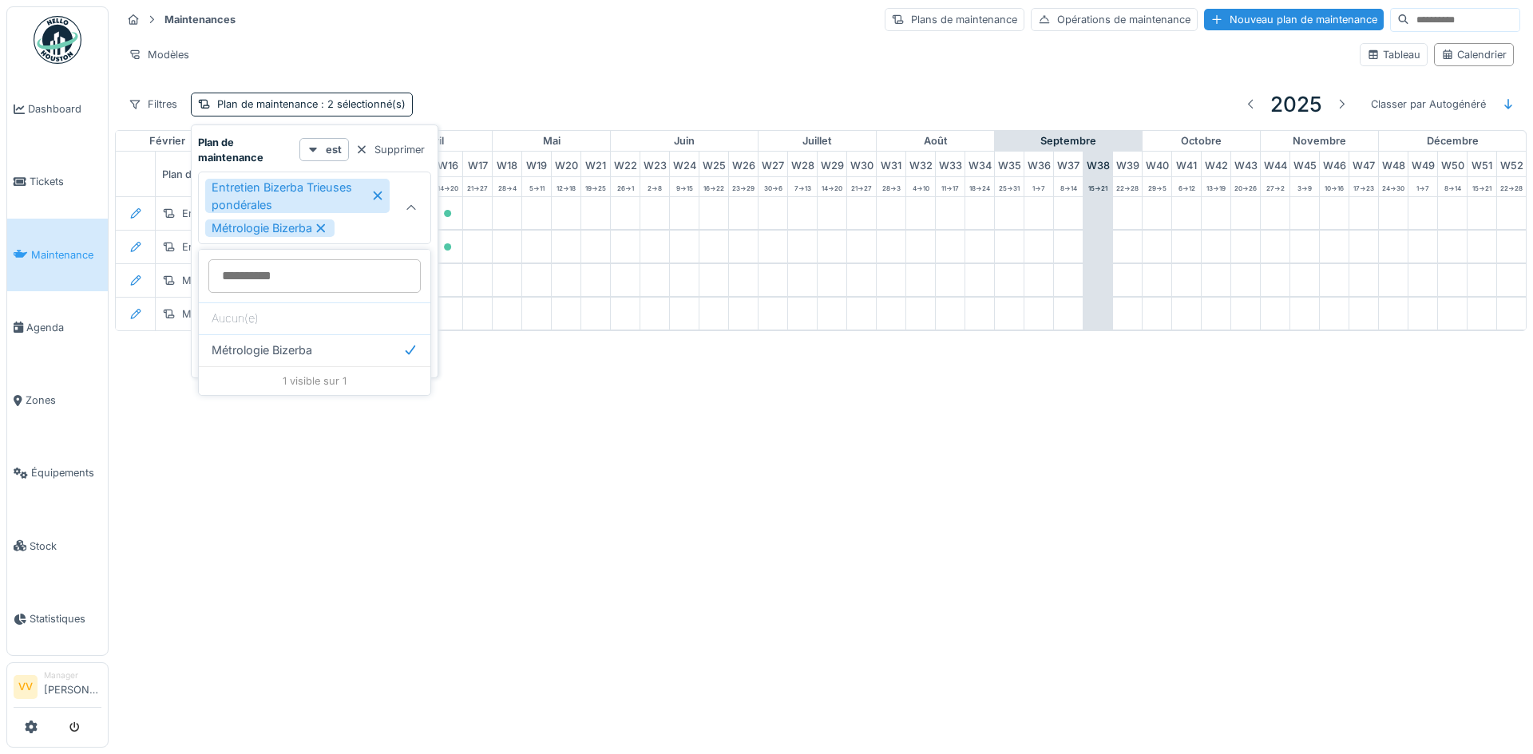
click at [909, 636] on div "Annuler Maintenances Plans de maintenance Opérations de maintenance Nouveau pla…" at bounding box center [766, 377] width 1533 height 754
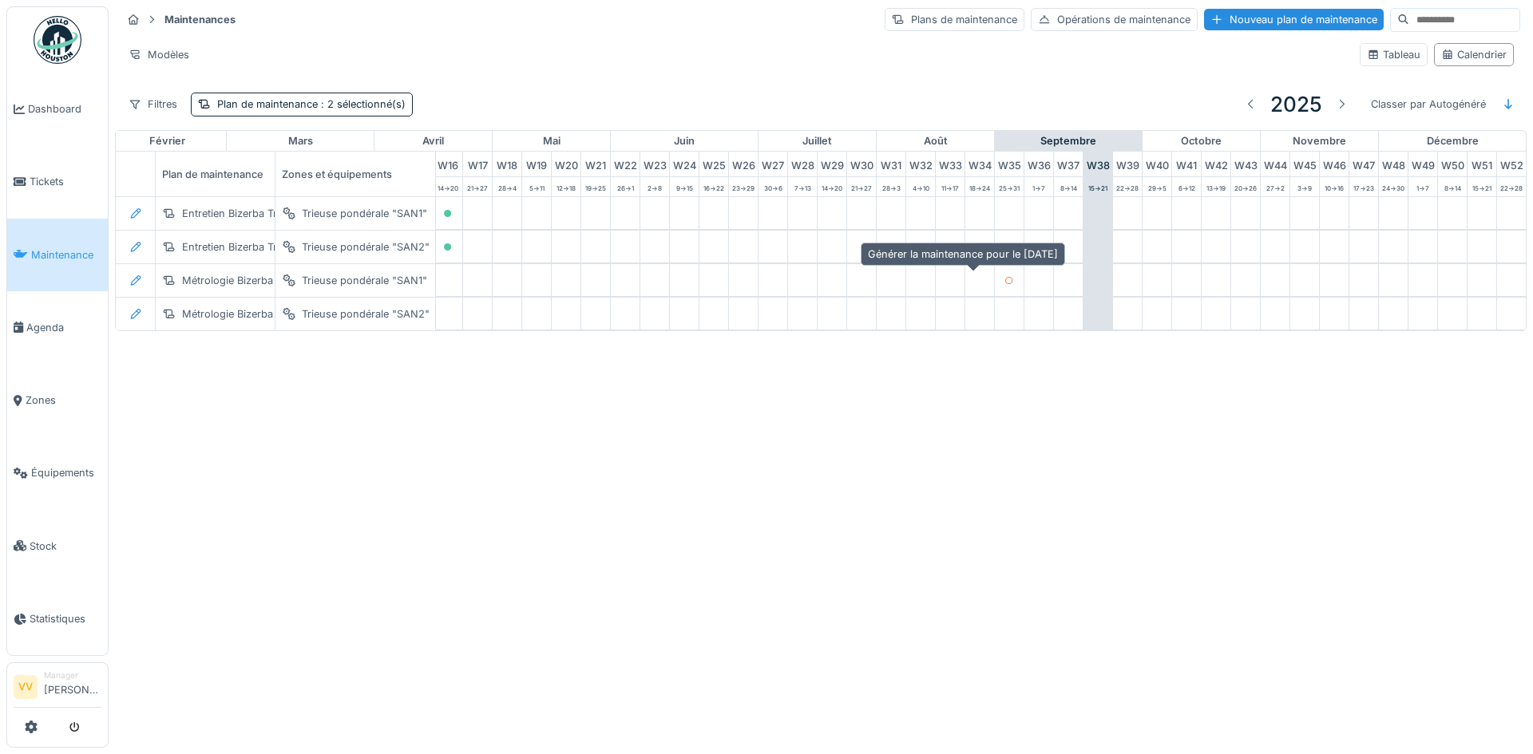
click at [1005, 284] on icon at bounding box center [1009, 281] width 8 height 8
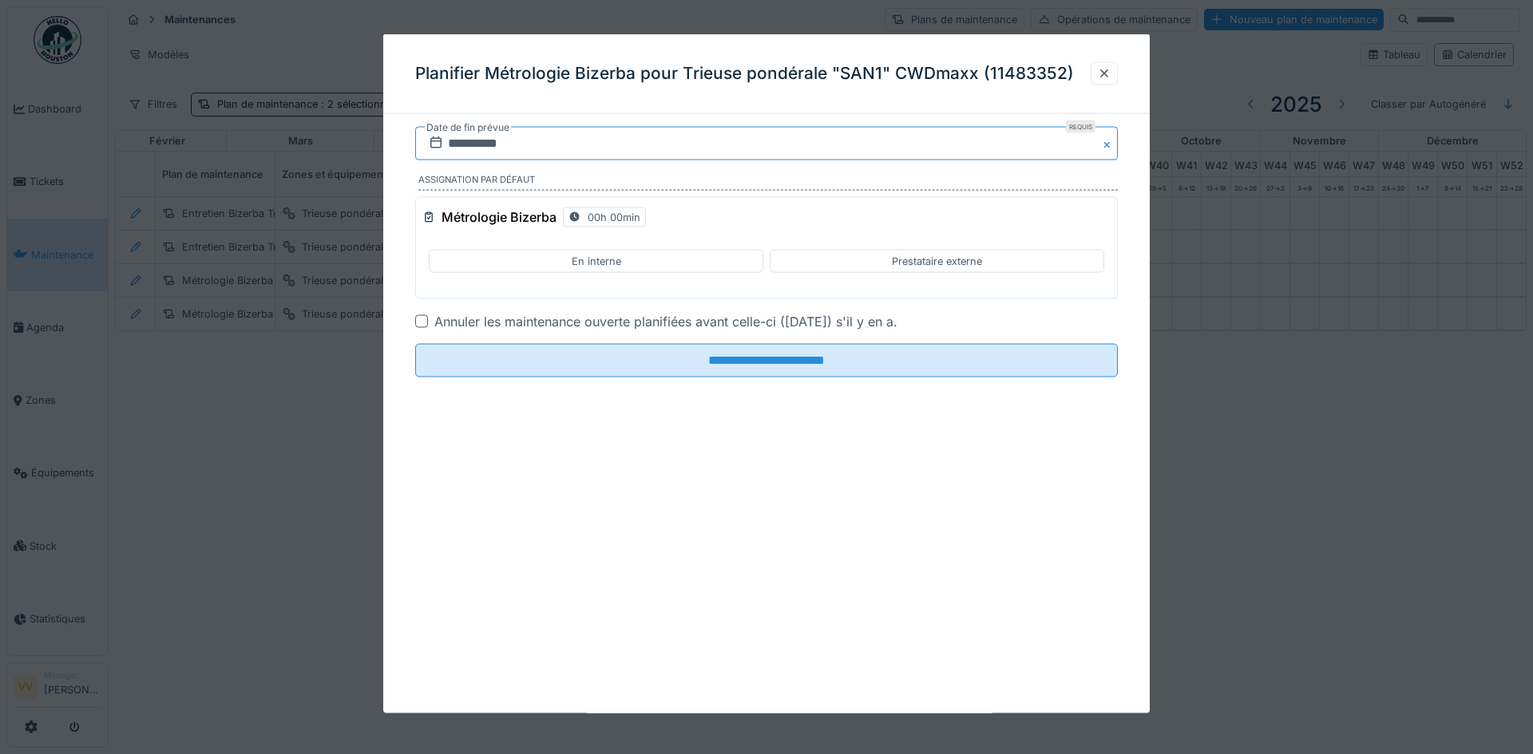
click at [467, 143] on input "**********" at bounding box center [766, 144] width 703 height 34
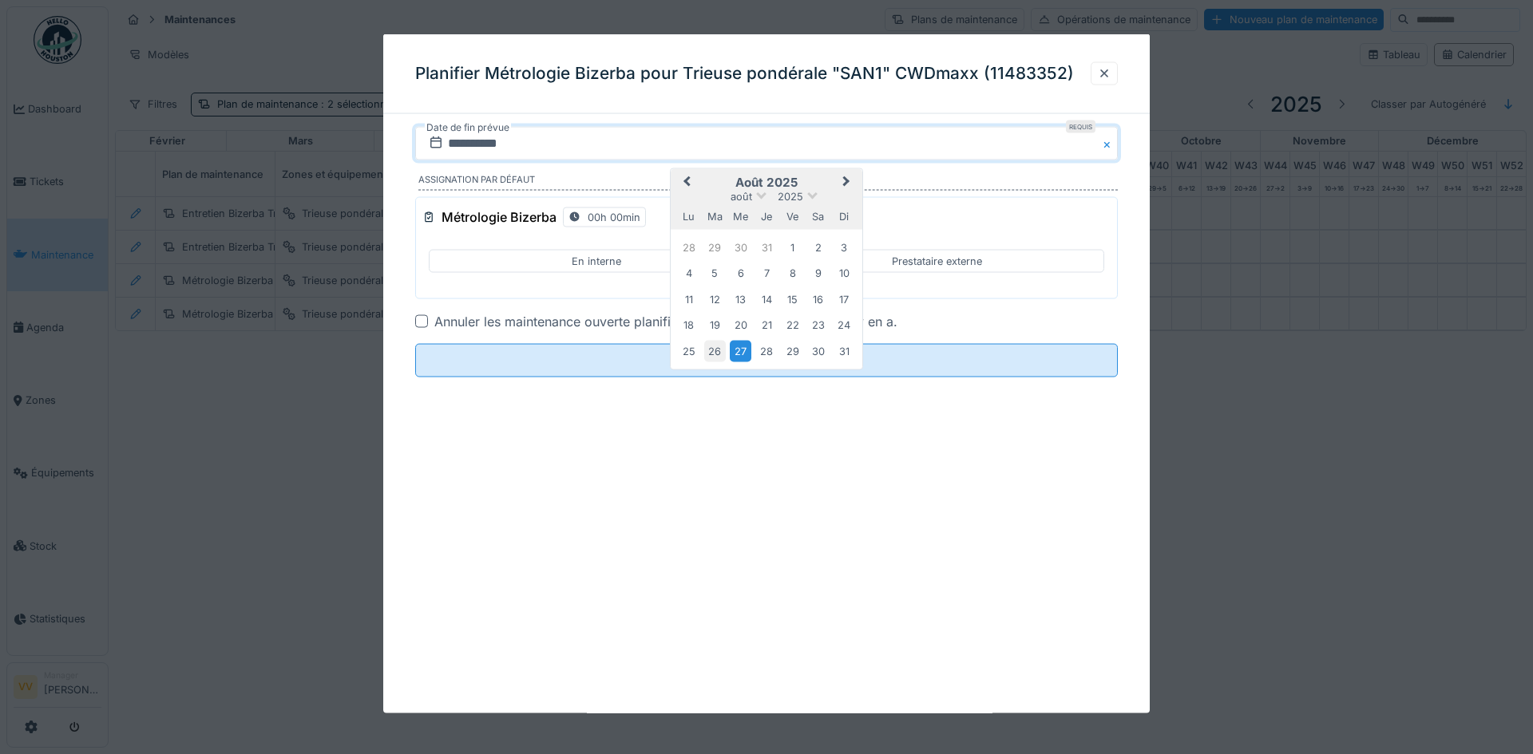
click at [719, 351] on div "26" at bounding box center [715, 351] width 22 height 22
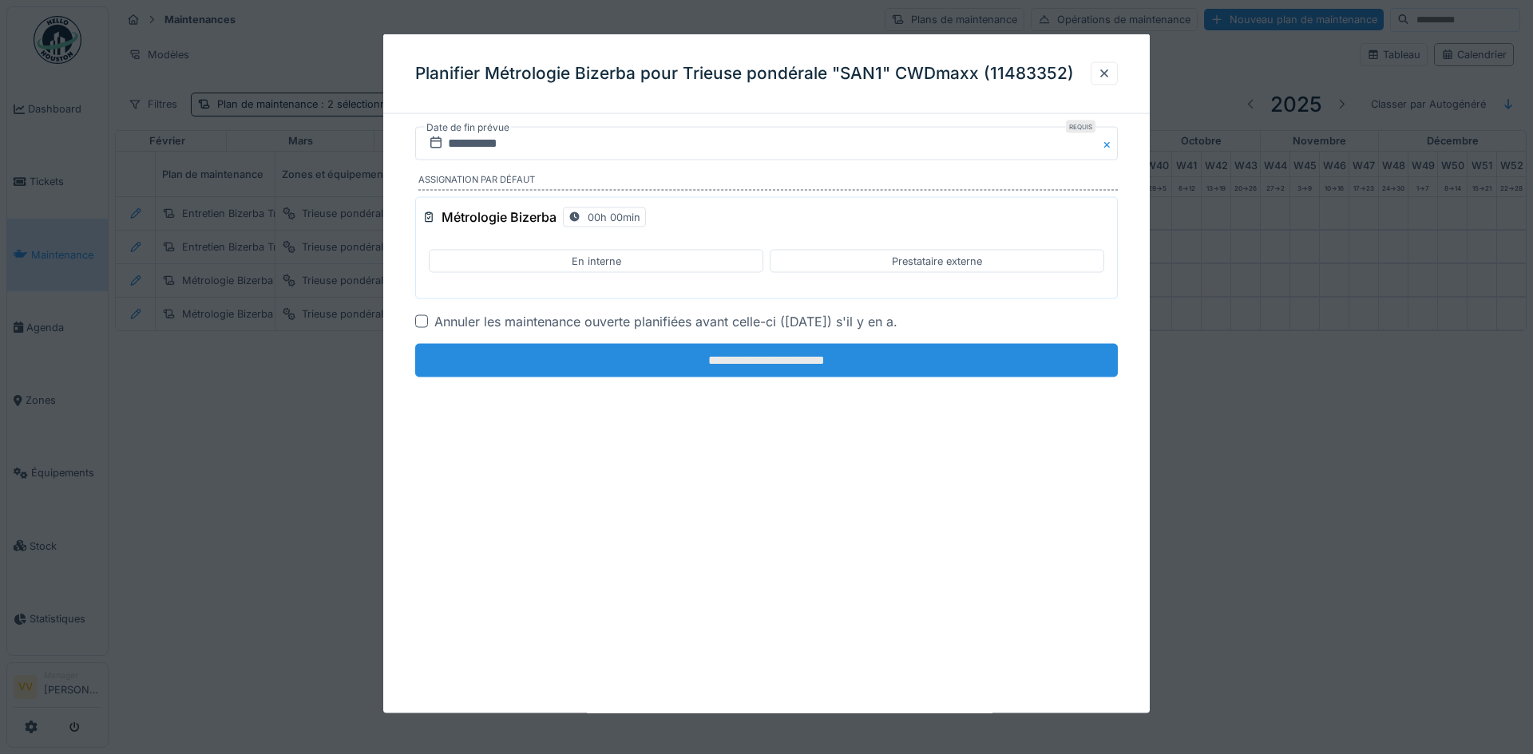
click at [792, 358] on input "**********" at bounding box center [766, 361] width 703 height 34
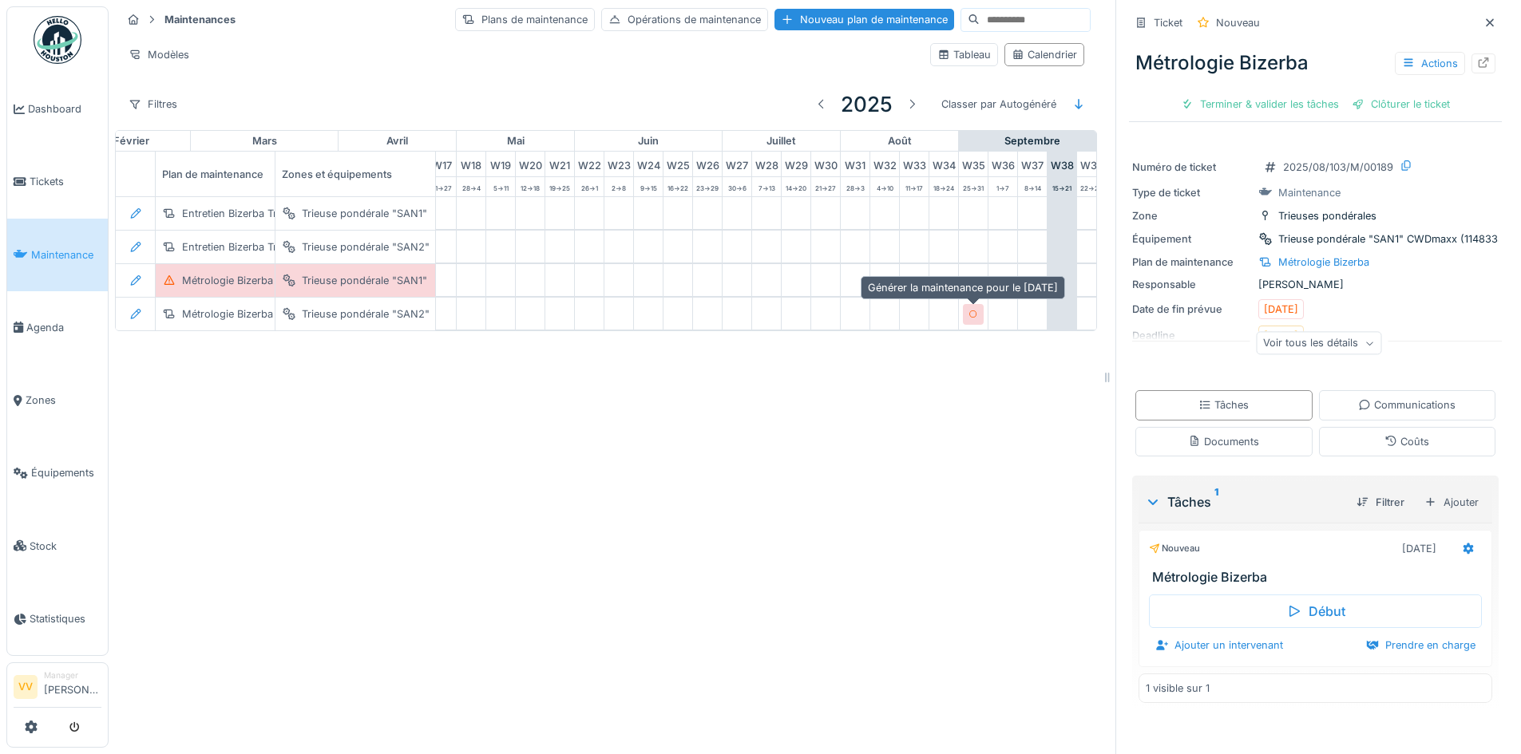
click at [976, 312] on icon at bounding box center [973, 315] width 8 height 8
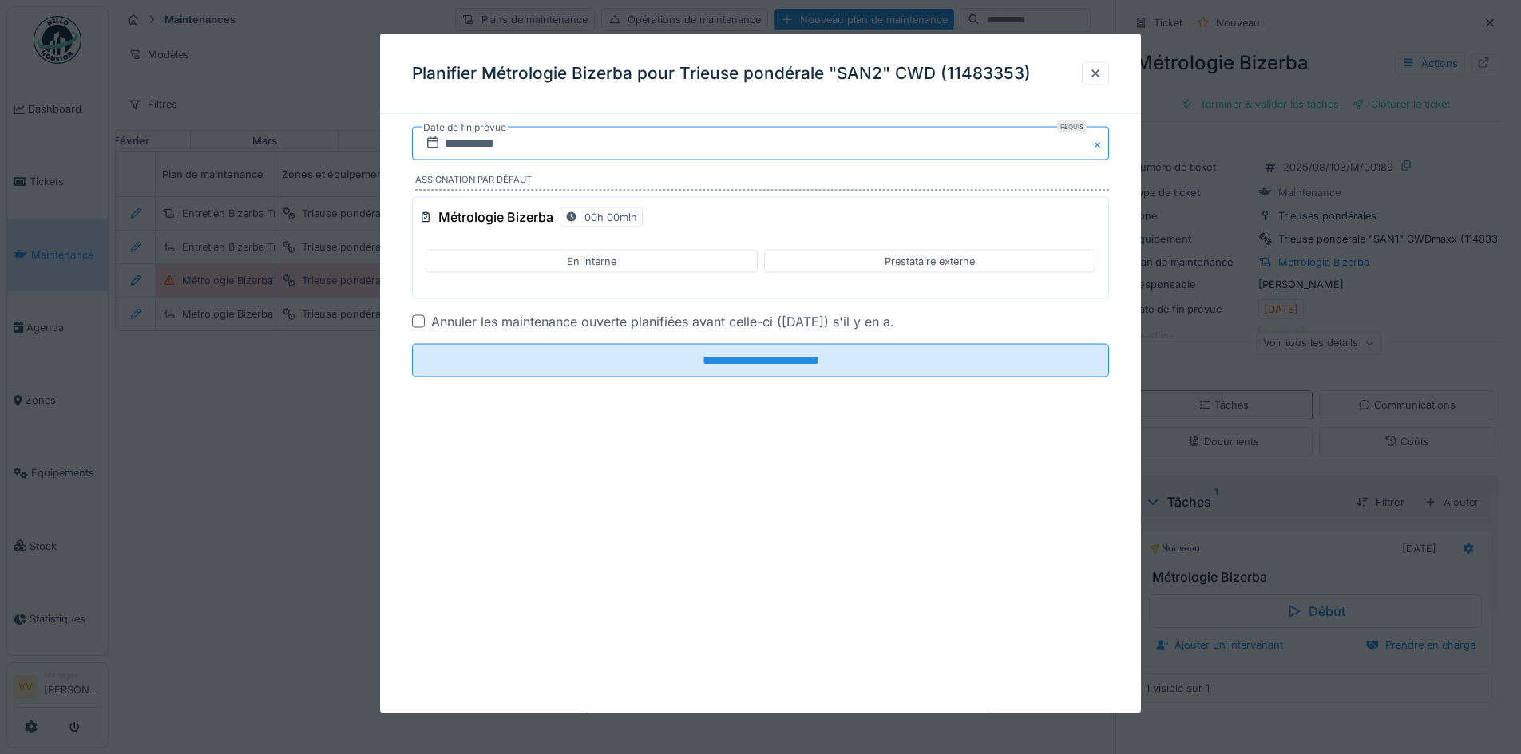
click at [454, 145] on input "**********" at bounding box center [760, 144] width 697 height 34
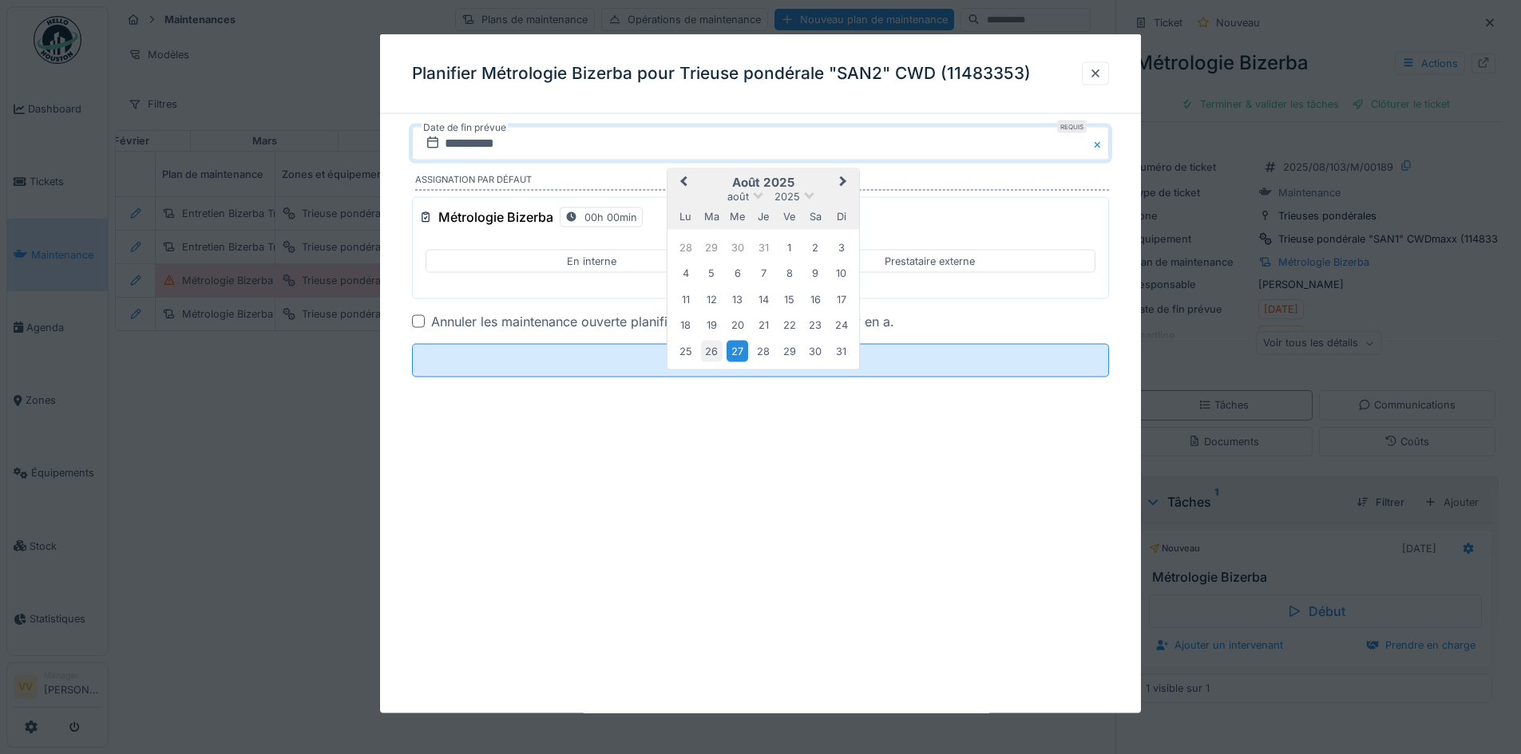
click at [715, 350] on div "26" at bounding box center [712, 351] width 22 height 22
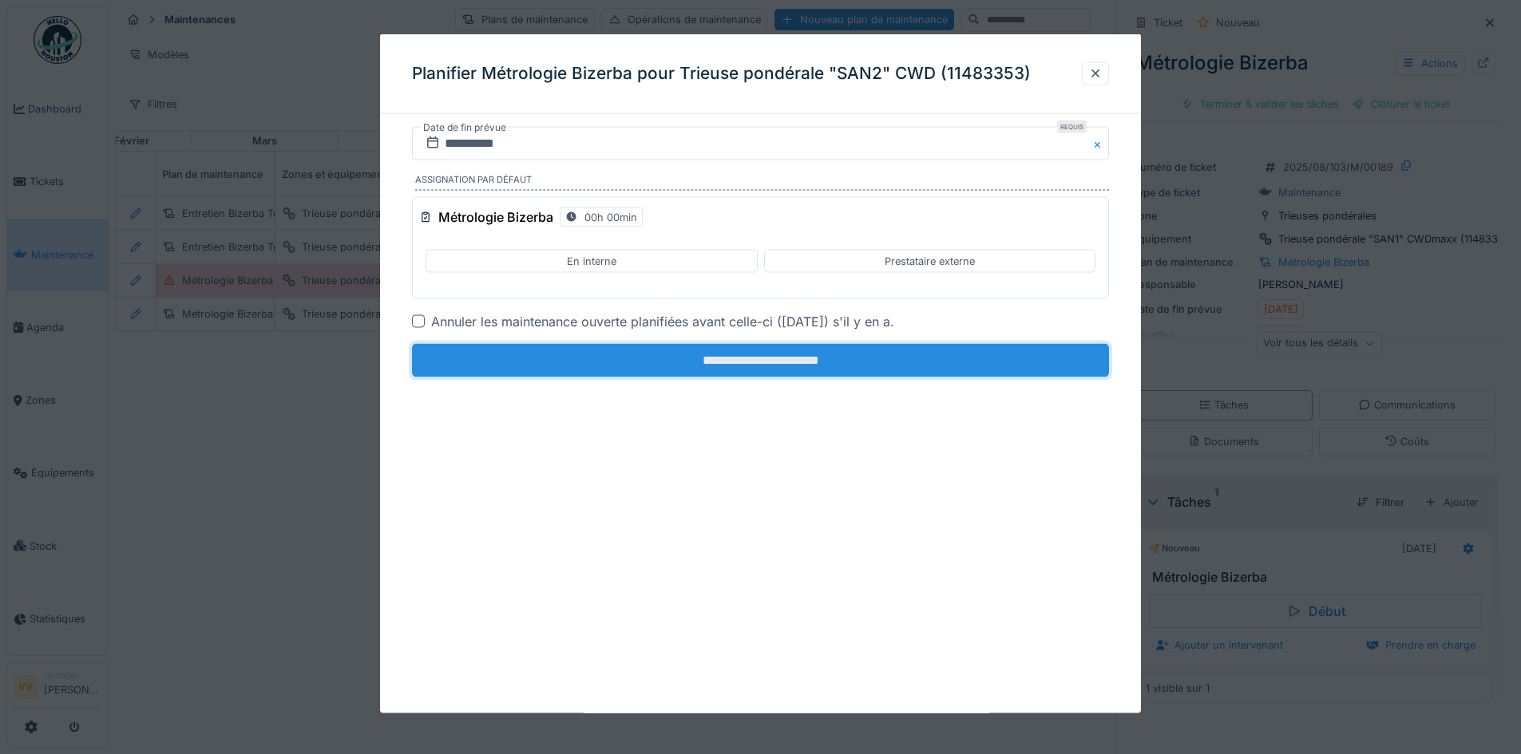
click at [692, 361] on input "**********" at bounding box center [760, 361] width 697 height 34
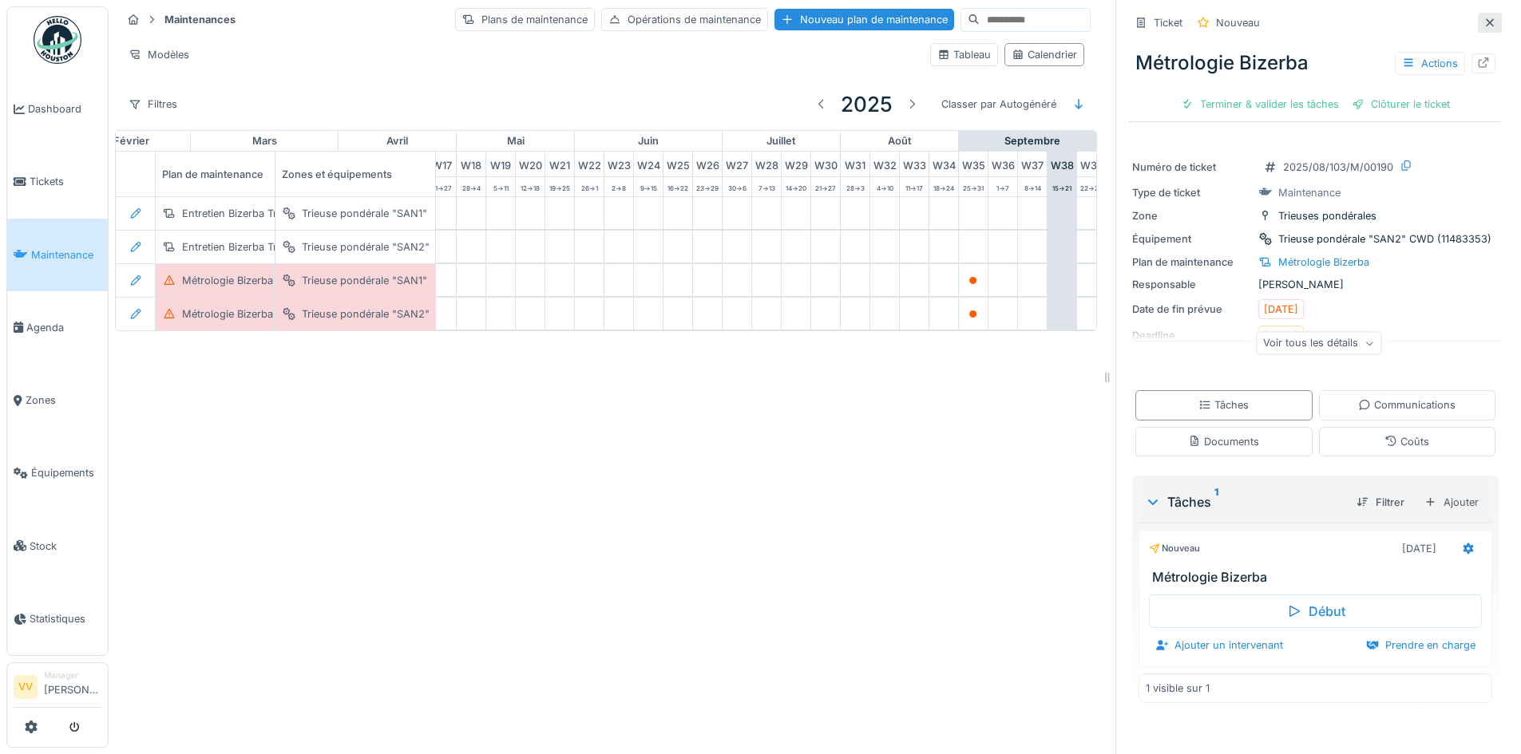
click at [1486, 22] on icon at bounding box center [1490, 22] width 8 height 8
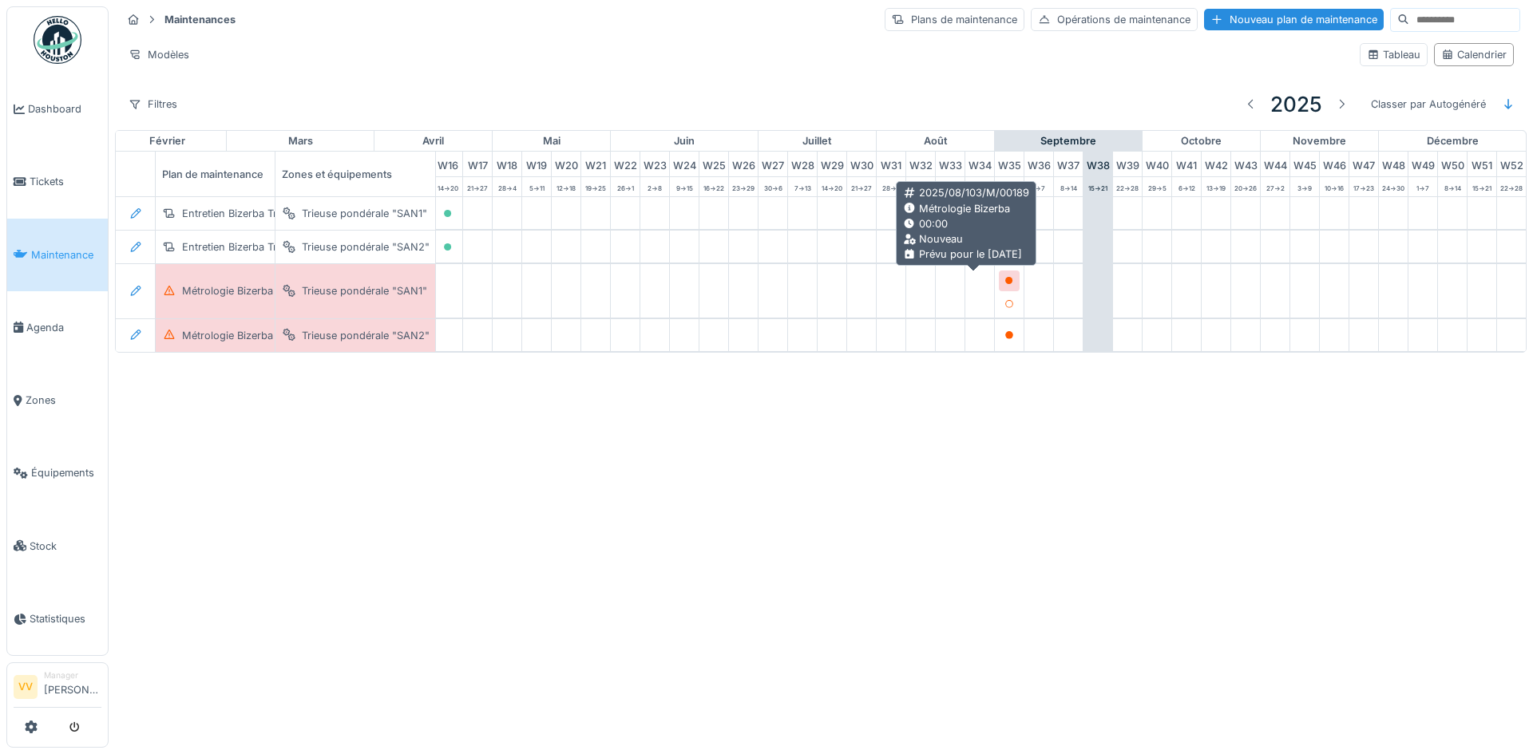
click at [1004, 281] on icon at bounding box center [1009, 281] width 10 height 8
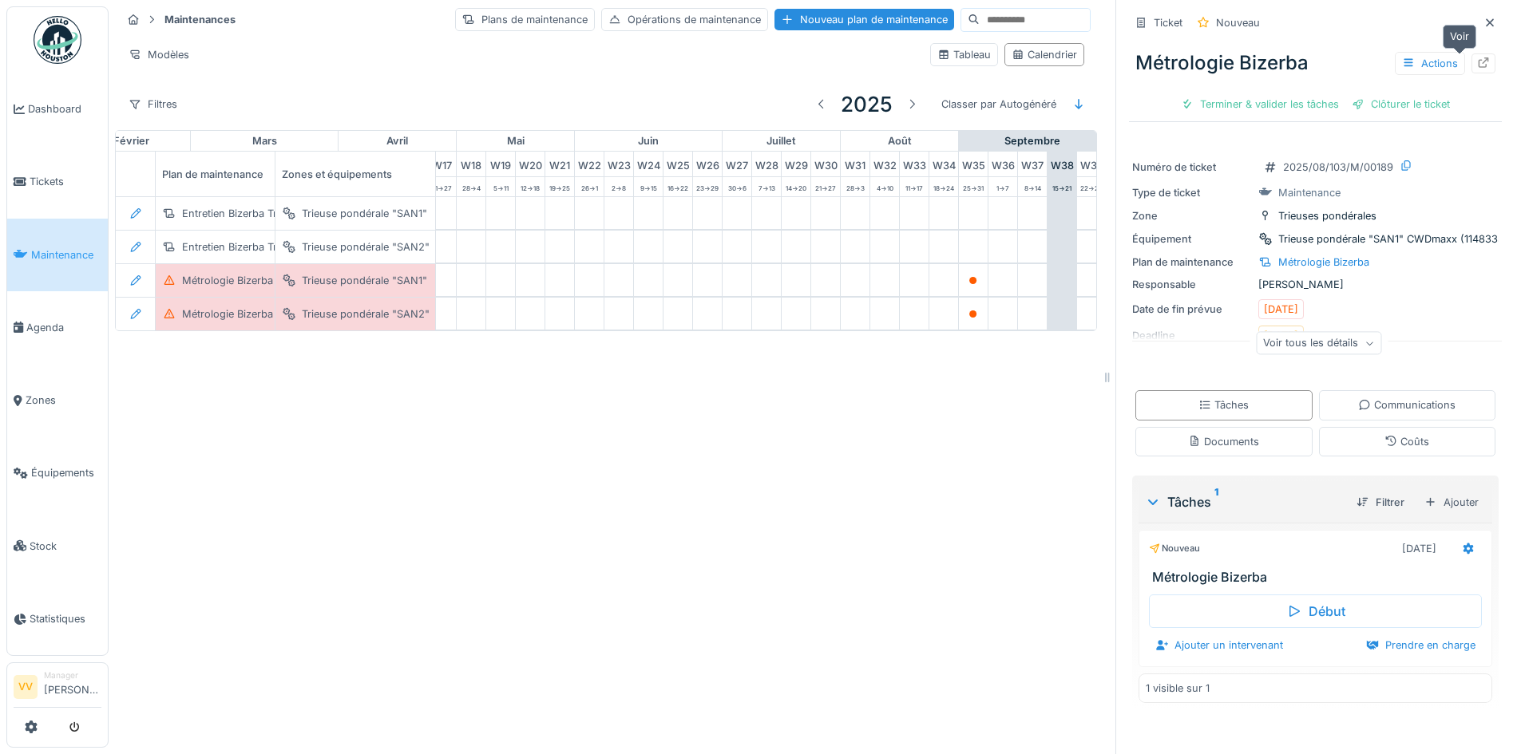
click at [1477, 65] on icon at bounding box center [1483, 62] width 13 height 10
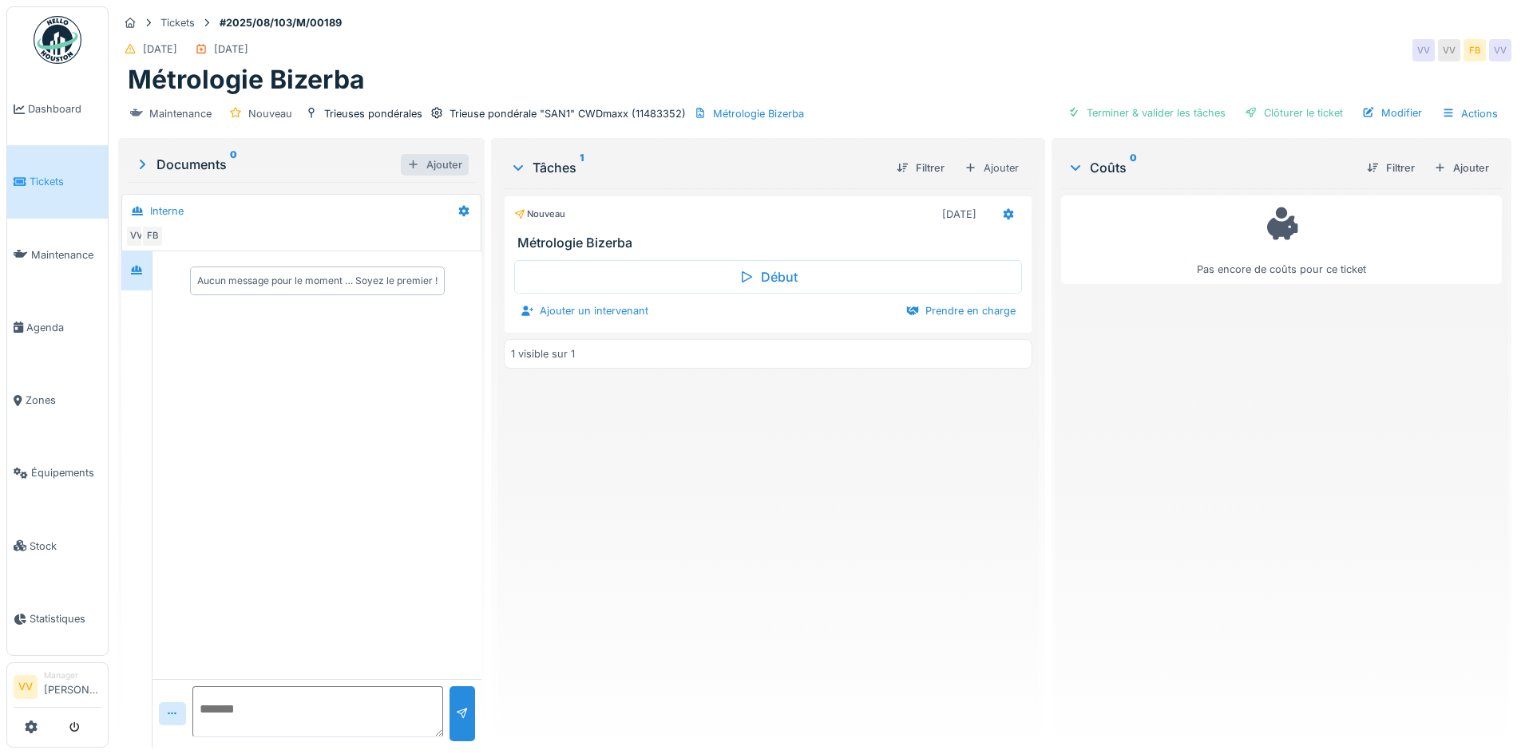
click at [407, 164] on div at bounding box center [413, 164] width 13 height 15
click at [418, 168] on div "Ajouter" at bounding box center [435, 165] width 68 height 22
click at [261, 442] on div "Aucun message pour le moment … Soyez le premier !" at bounding box center [316, 465] width 329 height 428
click at [139, 163] on icon at bounding box center [142, 164] width 16 height 13
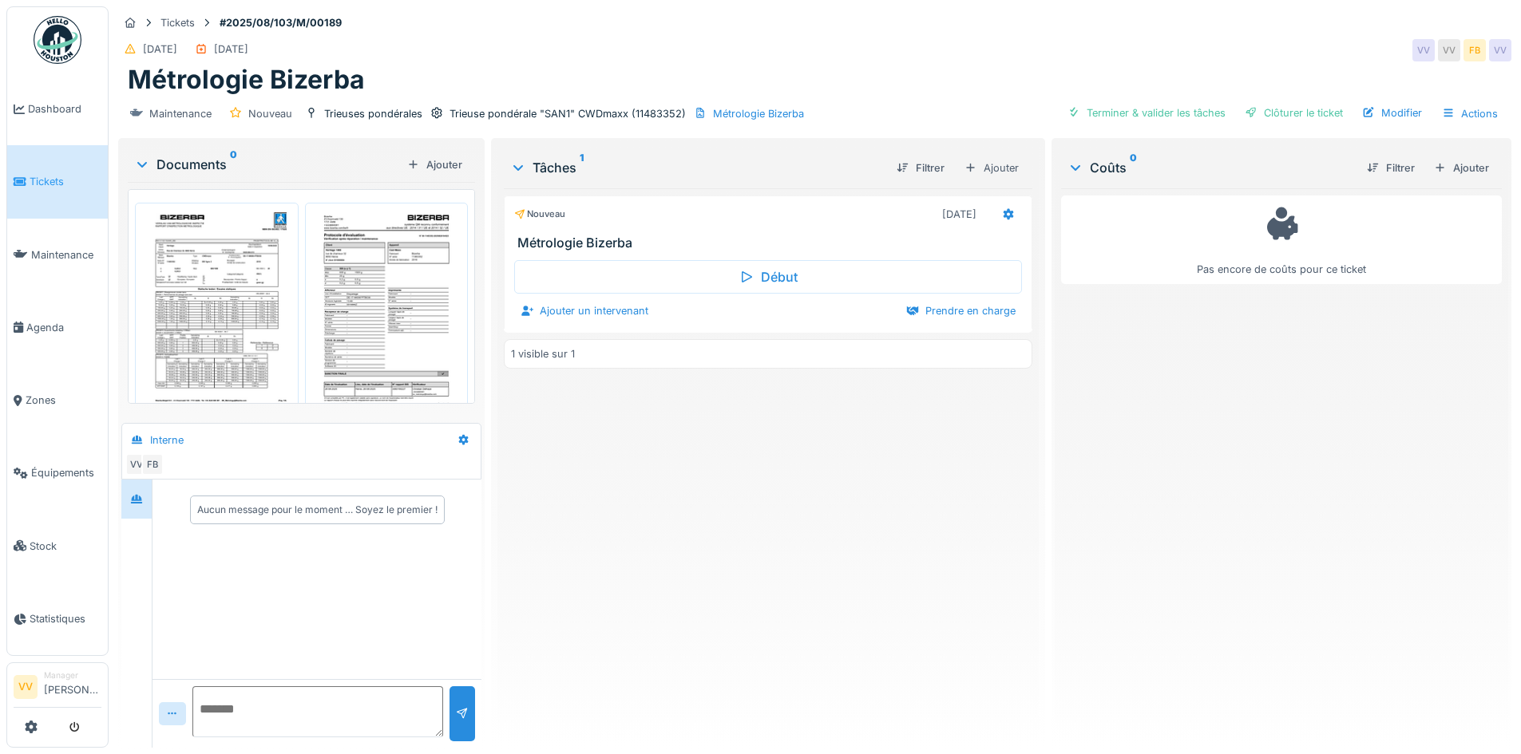
click at [141, 161] on icon at bounding box center [142, 164] width 13 height 16
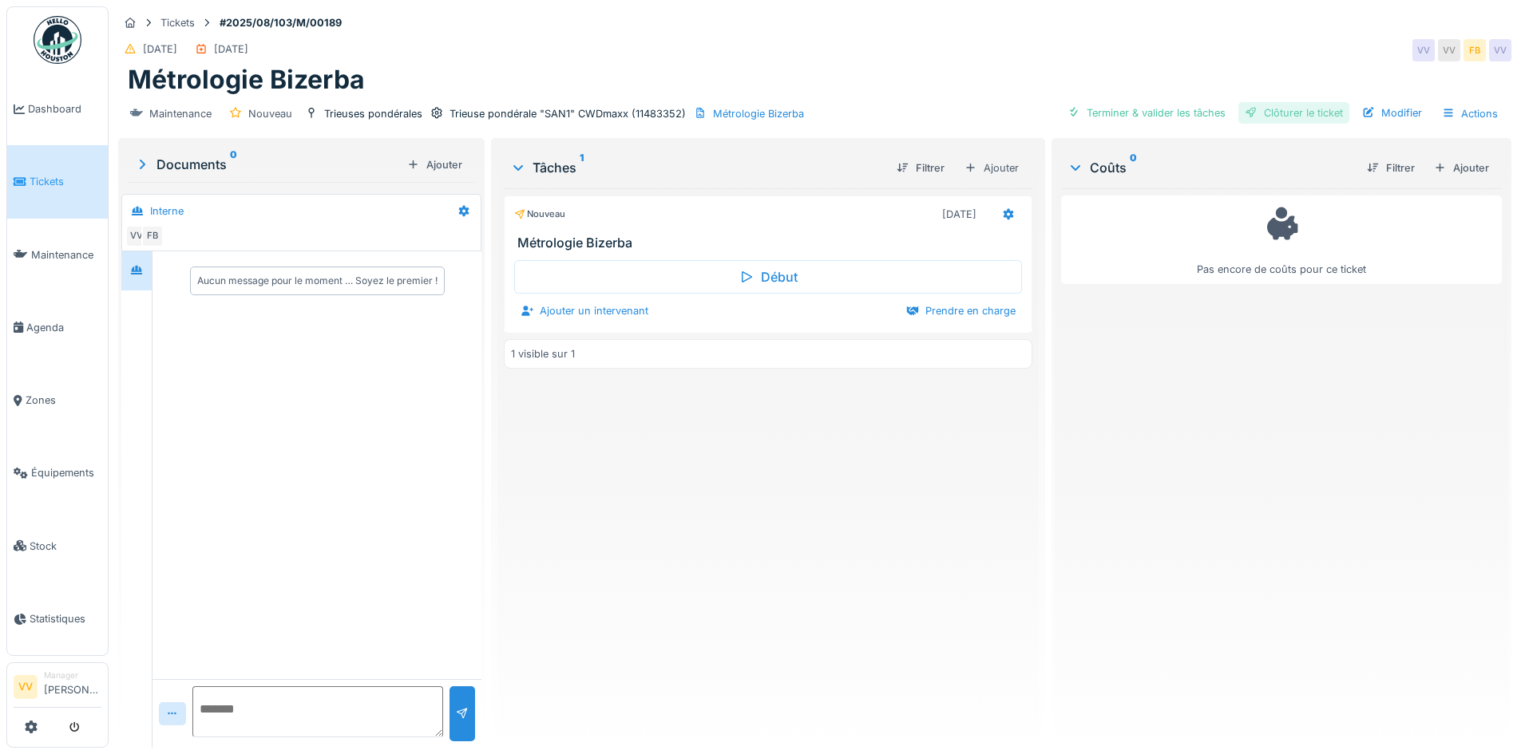
click at [1297, 109] on div "Clôturer le ticket" at bounding box center [1293, 113] width 111 height 22
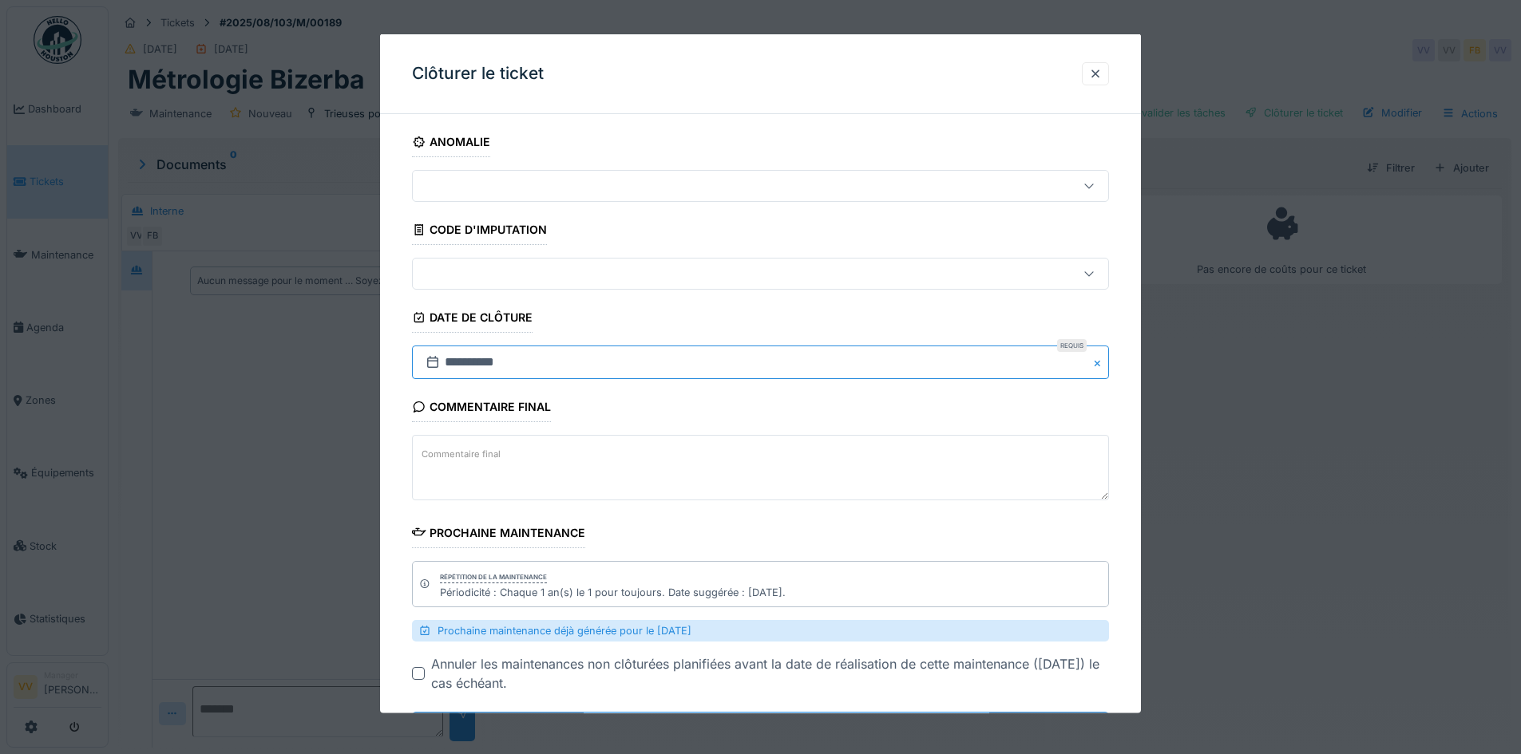
click at [497, 358] on input "**********" at bounding box center [760, 363] width 697 height 34
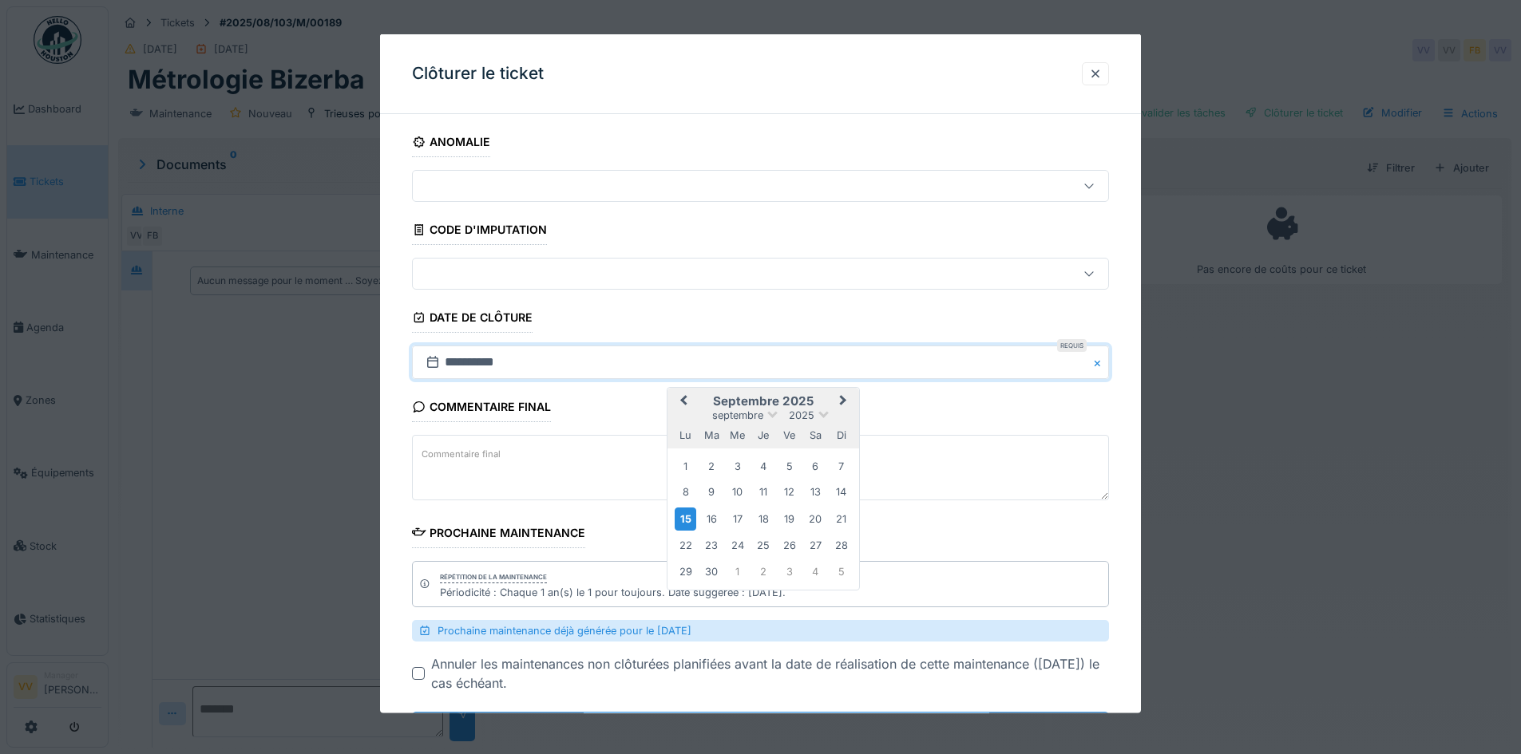
click at [688, 405] on button "Previous Month" at bounding box center [682, 403] width 26 height 26
click at [713, 572] on div "26" at bounding box center [712, 570] width 22 height 22
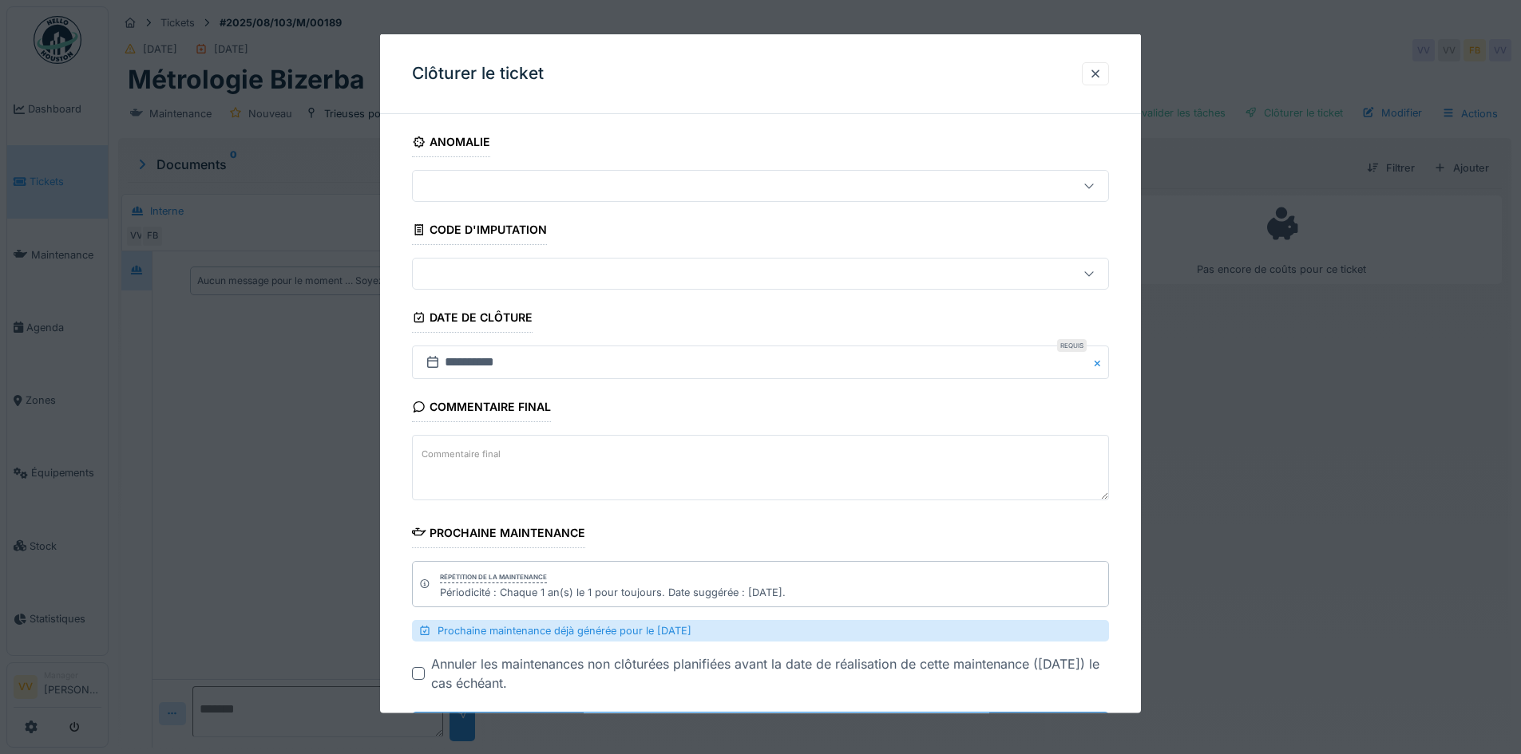
click at [748, 400] on div "Commentaire final Commentaire final" at bounding box center [760, 448] width 697 height 113
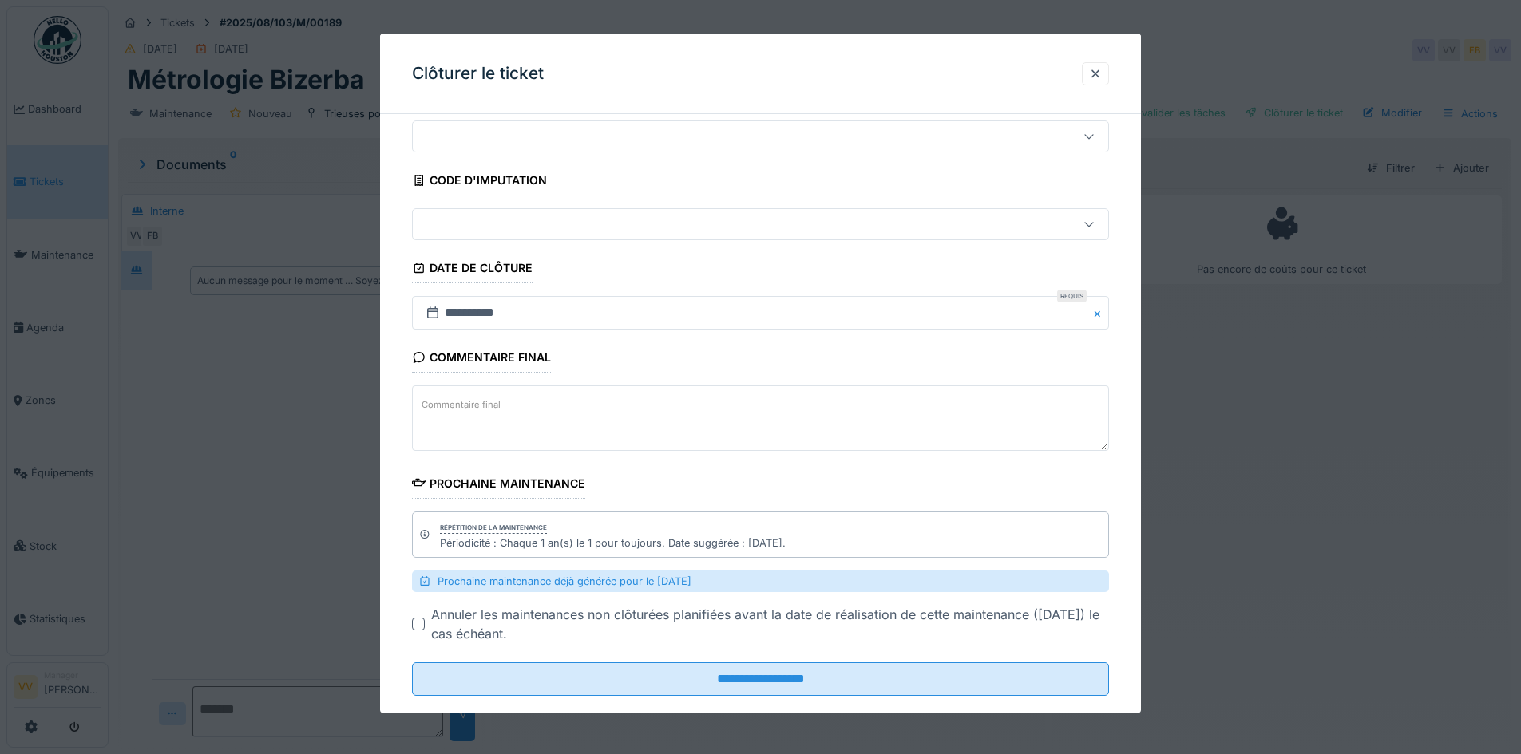
scroll to position [77, 0]
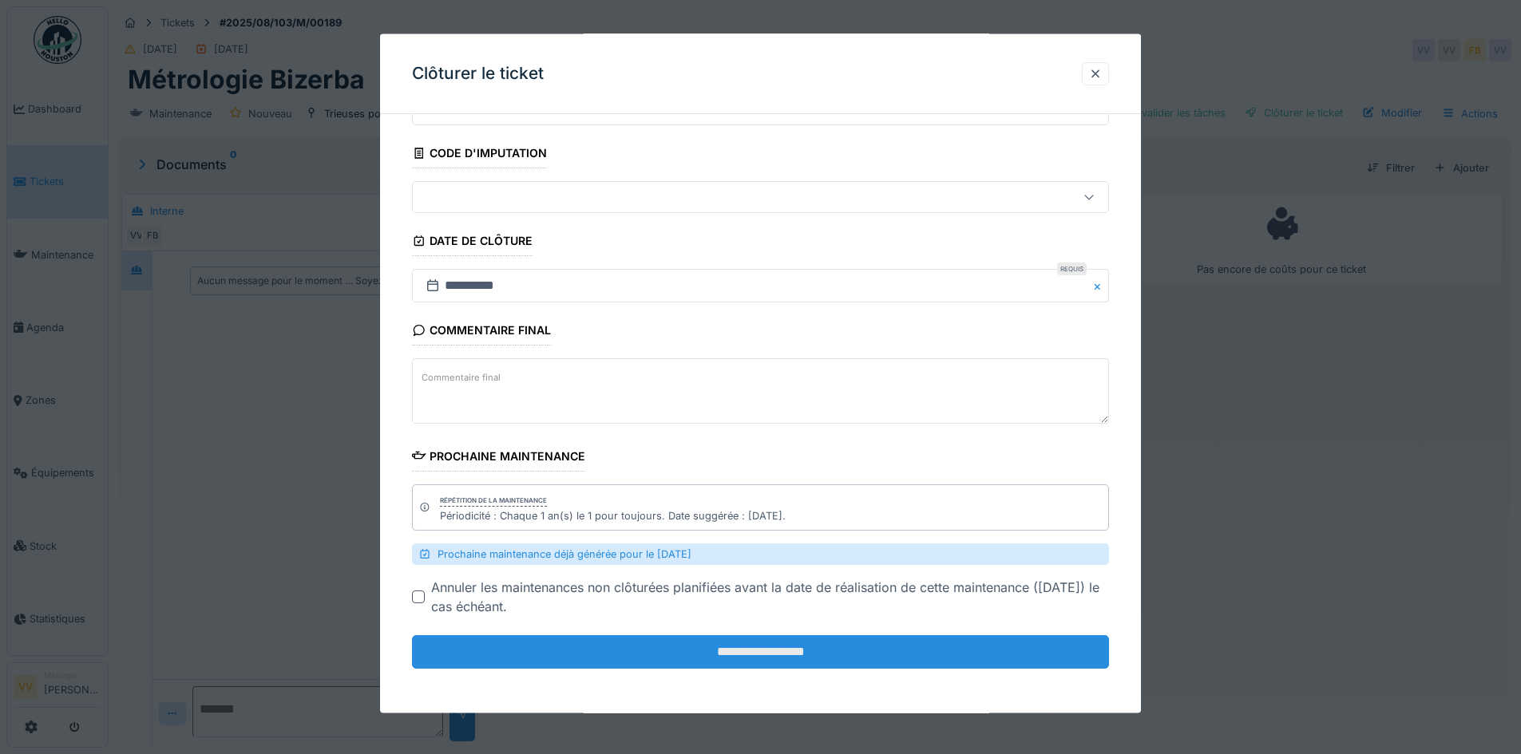
click at [762, 651] on input "**********" at bounding box center [760, 653] width 697 height 34
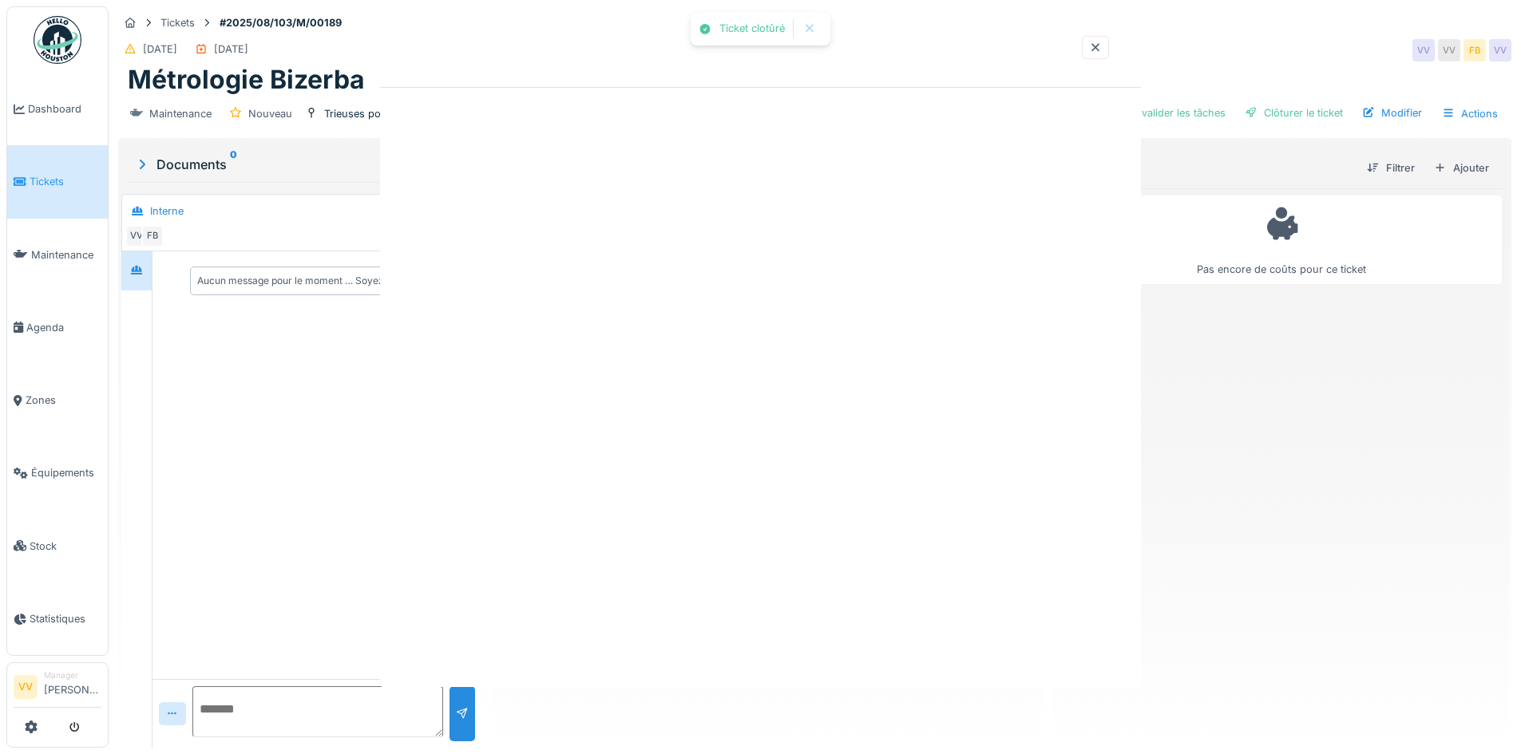
scroll to position [0, 0]
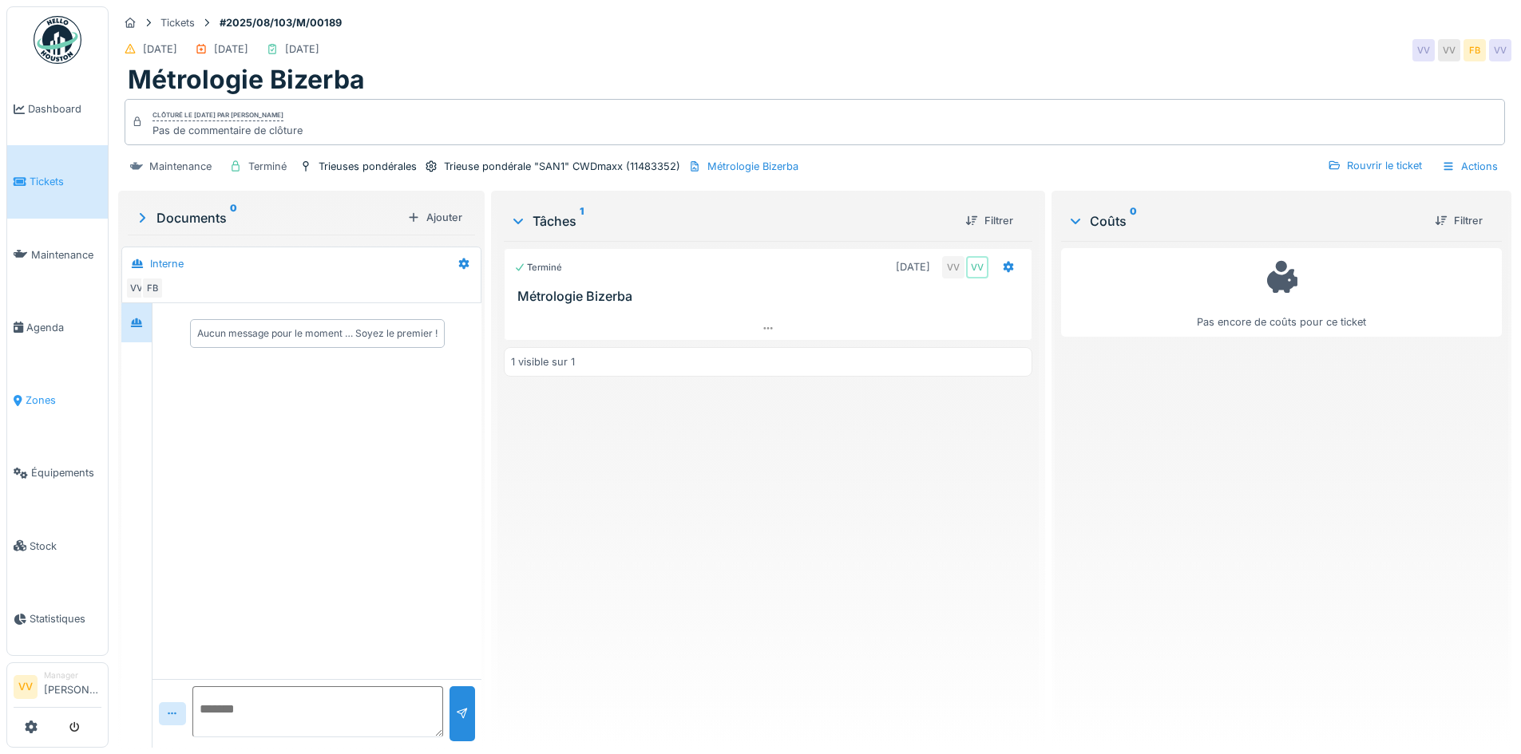
click at [40, 393] on span "Zones" at bounding box center [64, 400] width 76 height 15
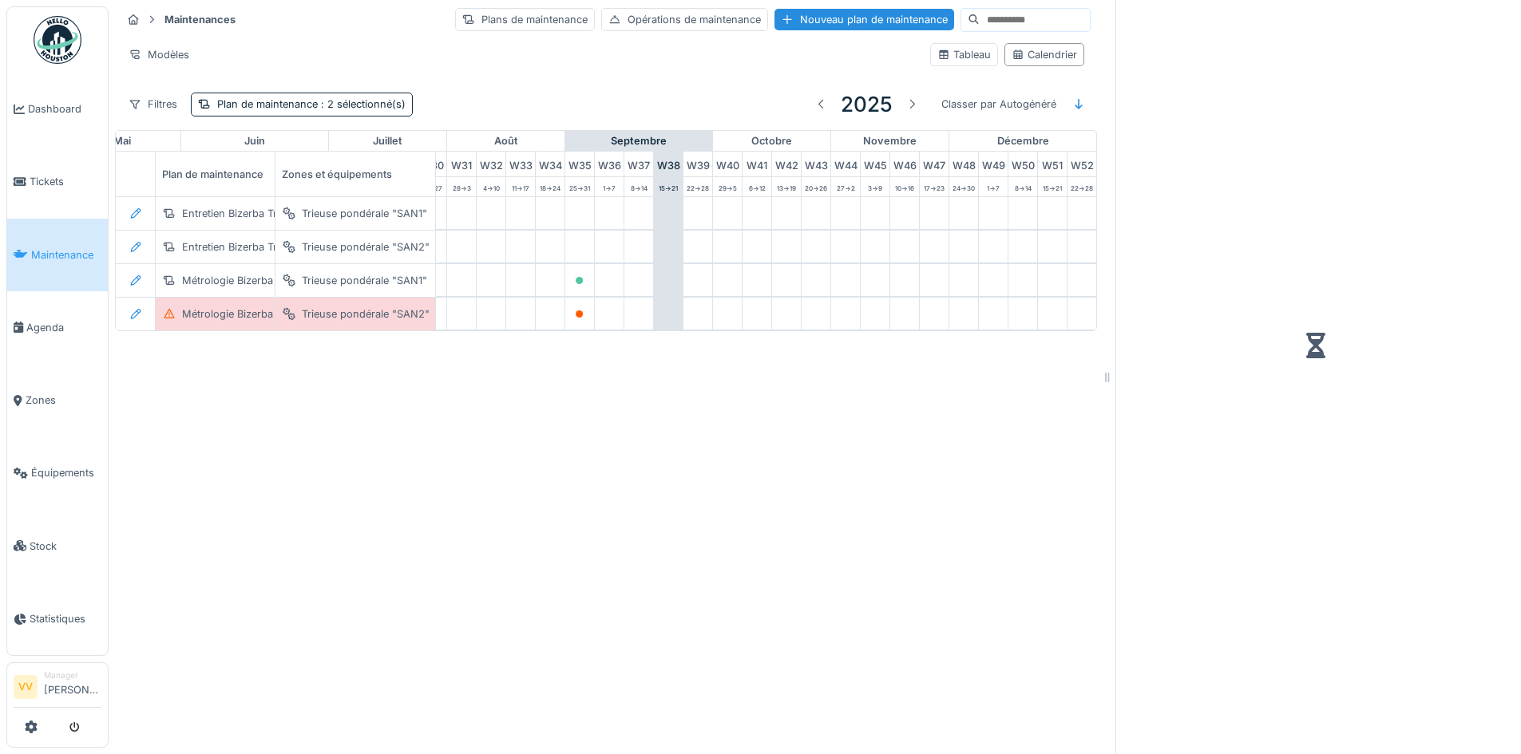
scroll to position [0, 952]
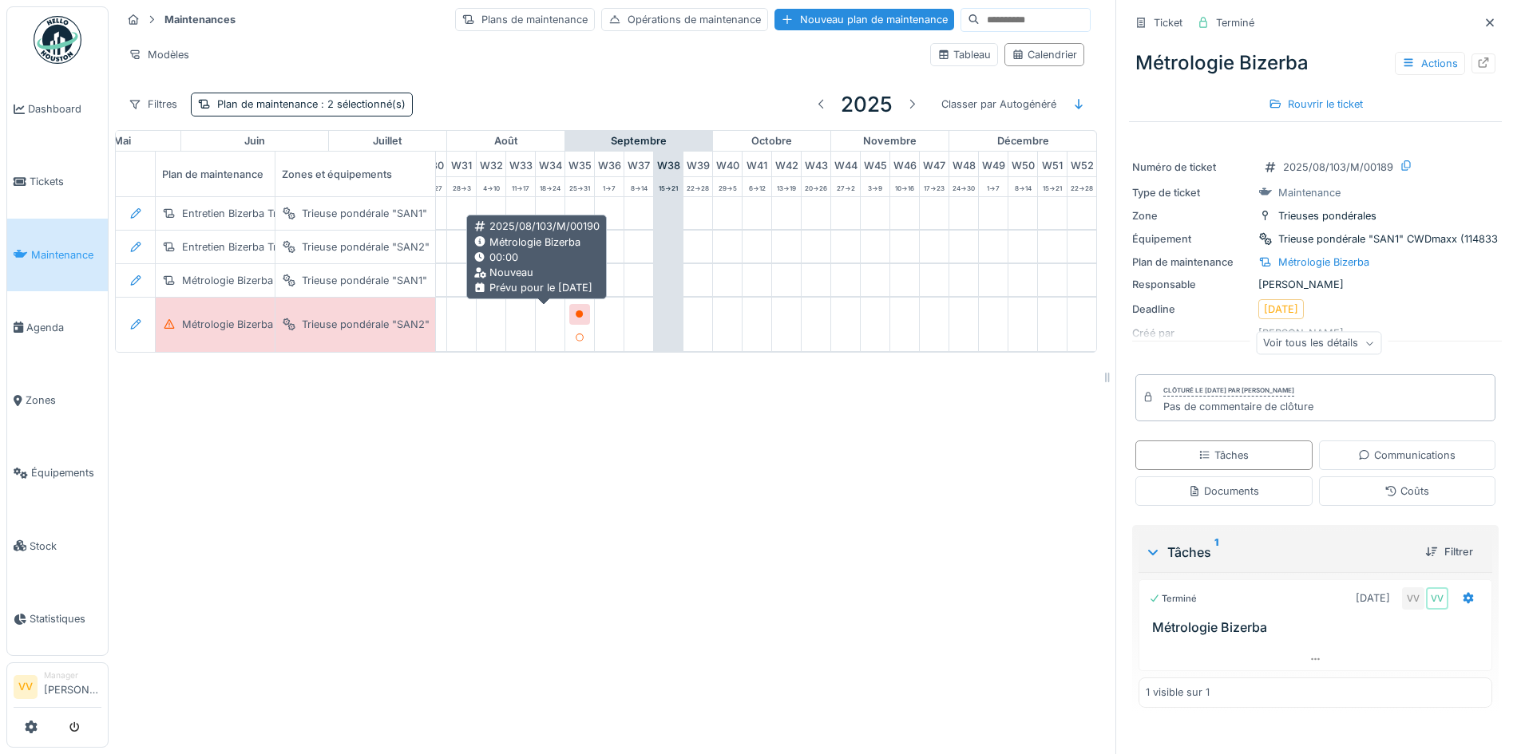
click at [575, 315] on icon at bounding box center [580, 315] width 10 height 8
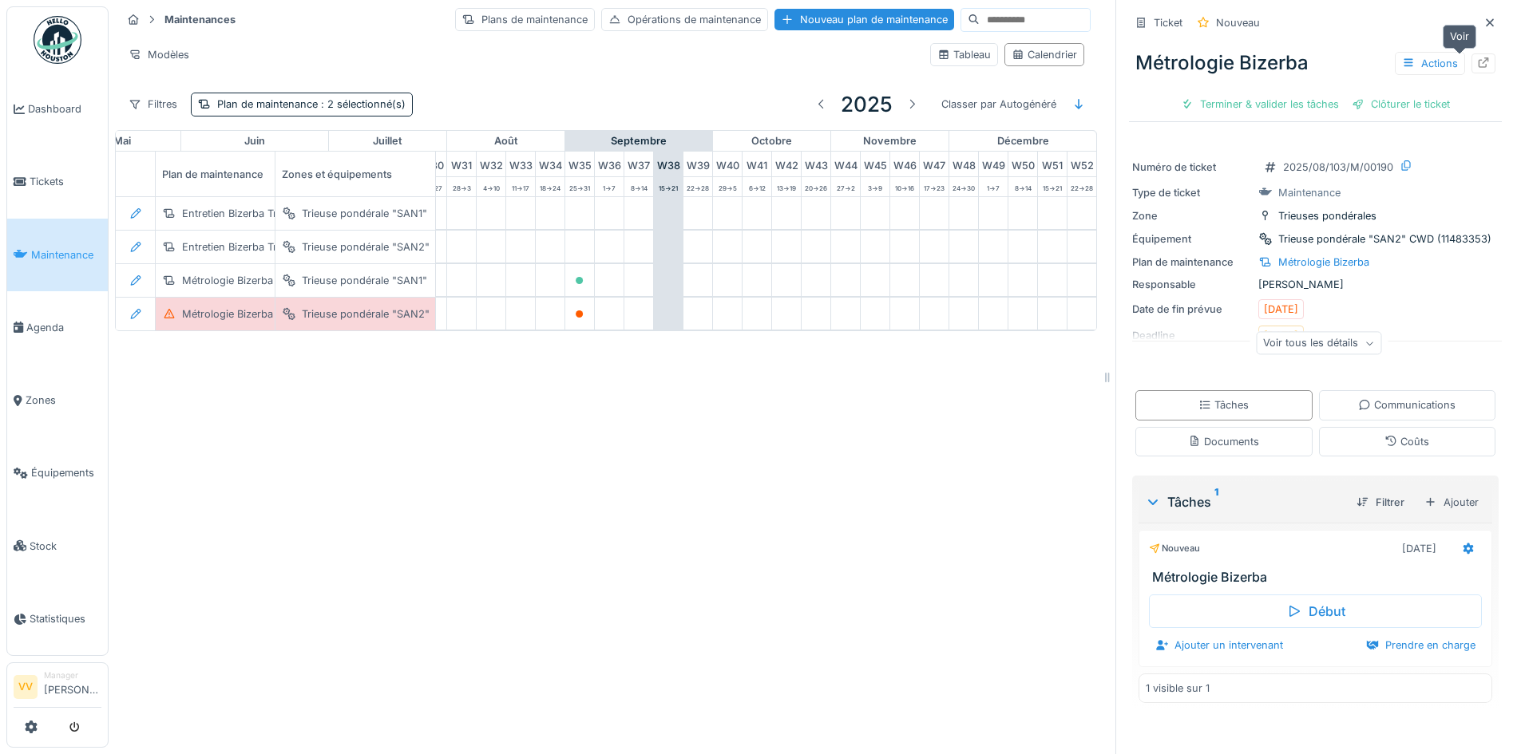
click at [1477, 61] on icon at bounding box center [1483, 62] width 13 height 10
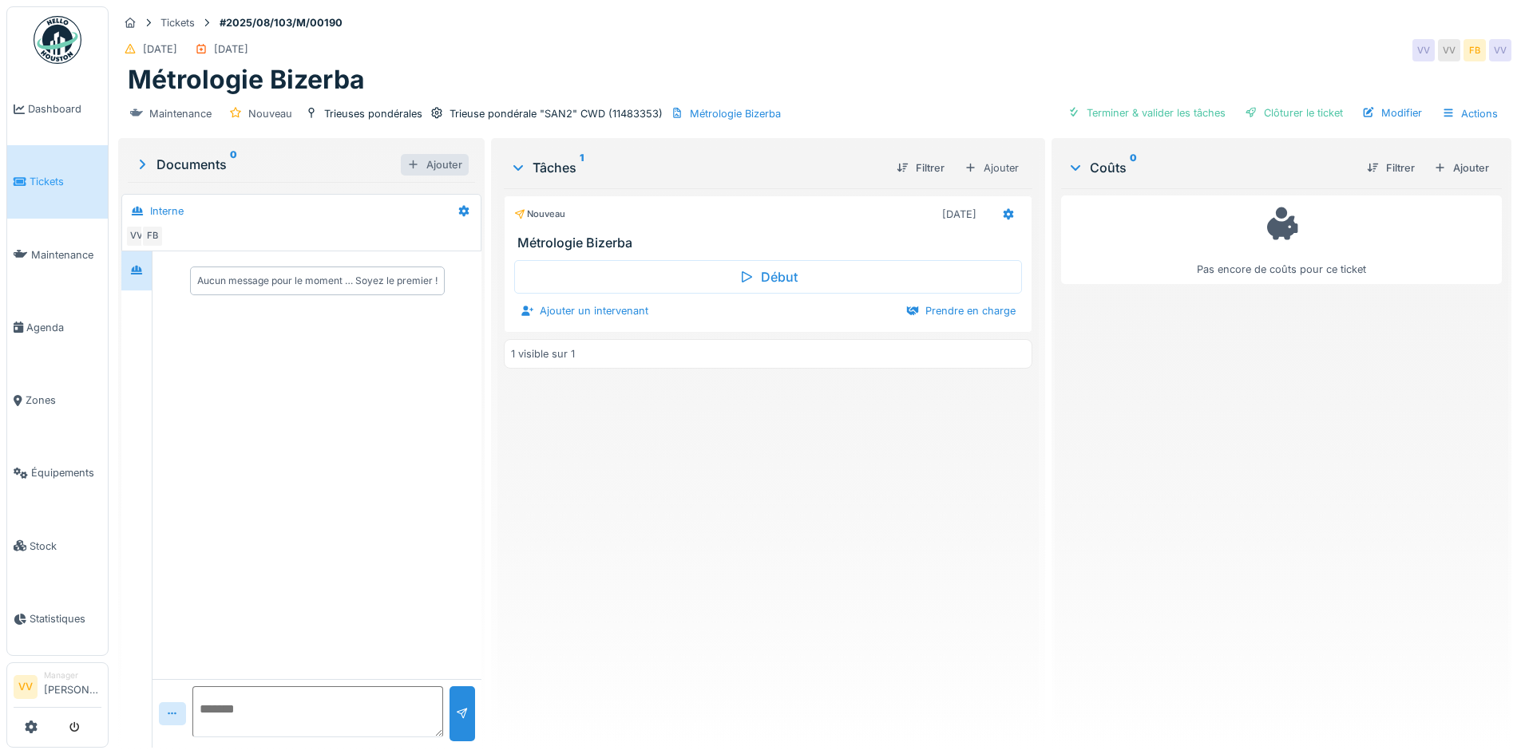
click at [421, 167] on div "Ajouter" at bounding box center [435, 165] width 68 height 22
click at [163, 164] on div "Documents 0" at bounding box center [267, 164] width 267 height 19
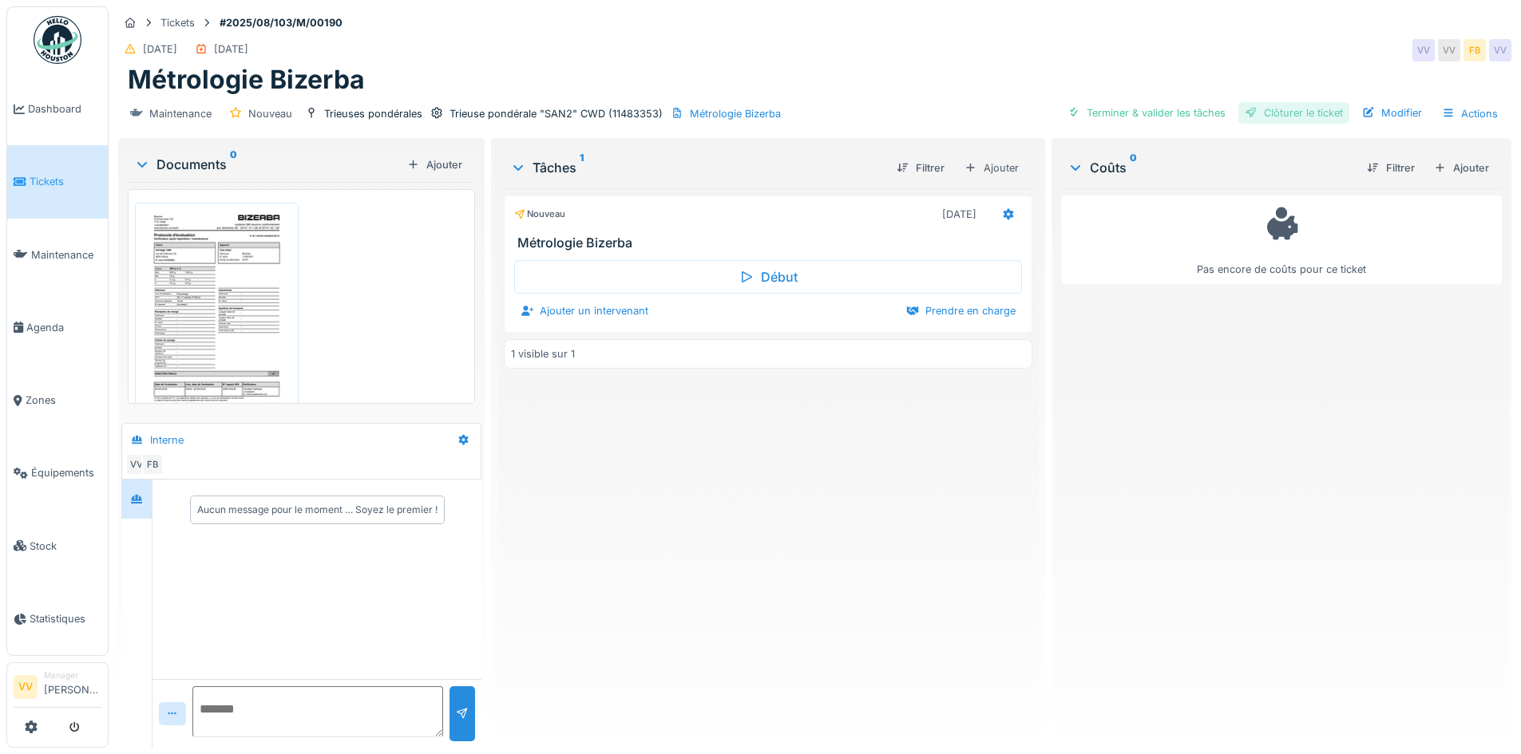
click at [1273, 108] on div "Clôturer le ticket" at bounding box center [1293, 113] width 111 height 22
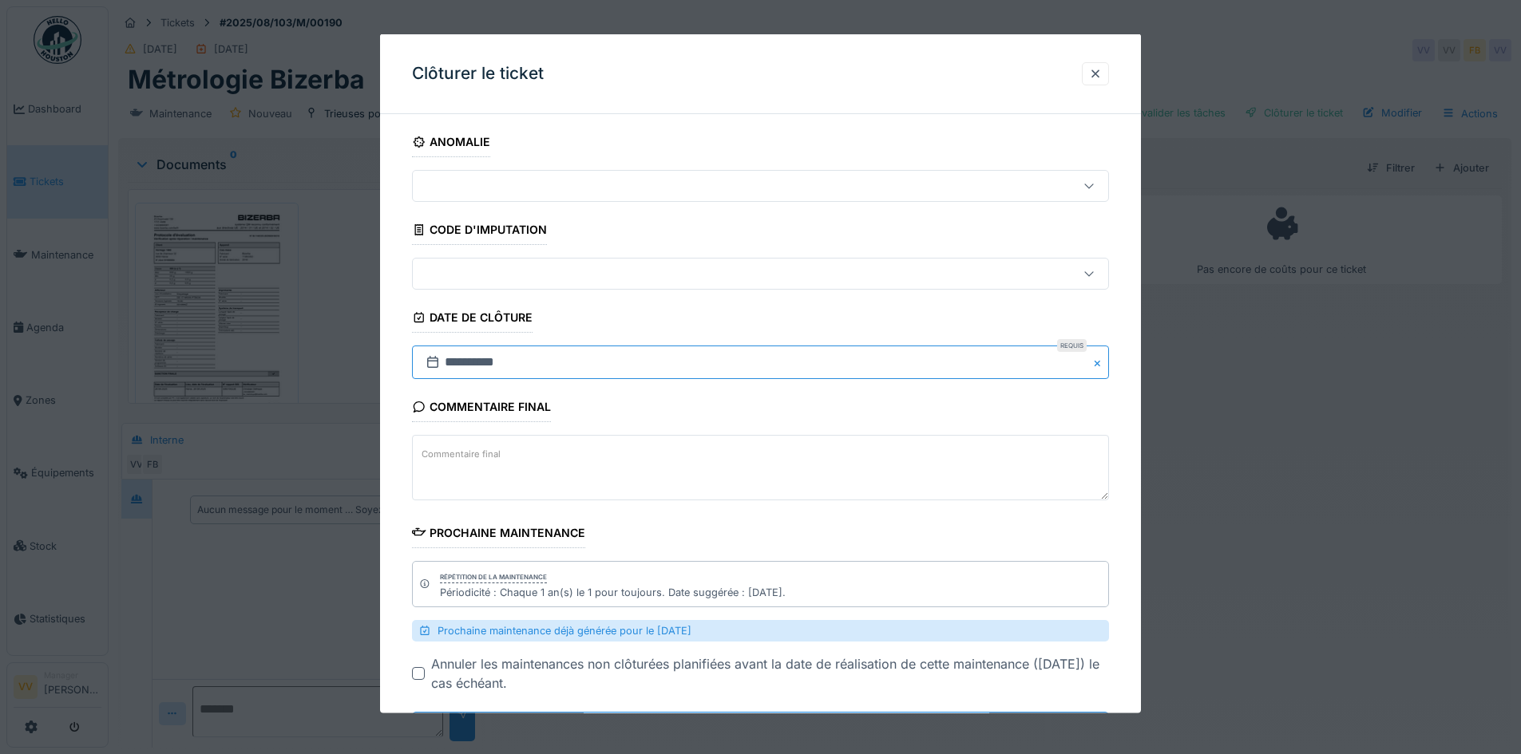
click at [527, 358] on input "**********" at bounding box center [760, 363] width 697 height 34
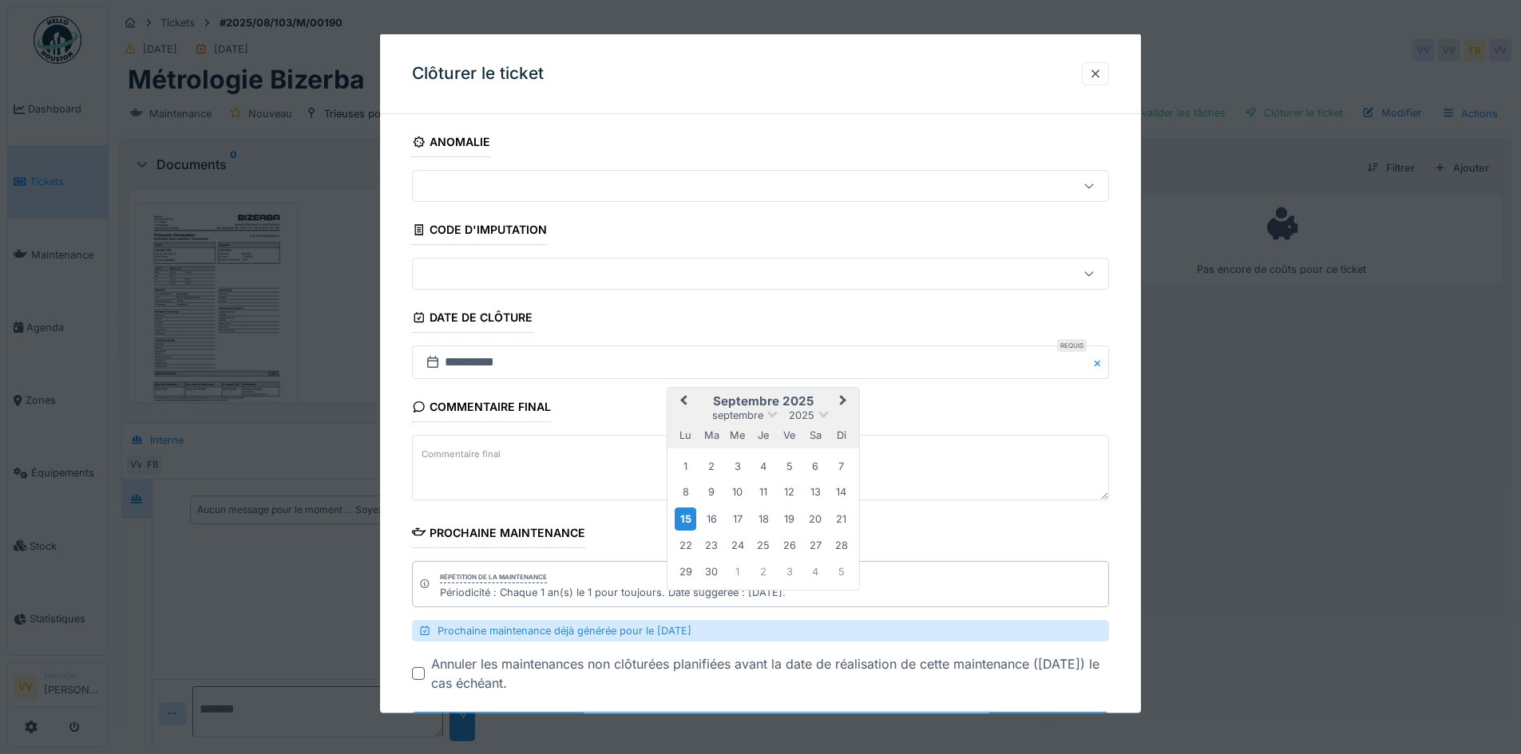
click at [675, 398] on button "Previous Month" at bounding box center [682, 403] width 26 height 26
click at [707, 569] on div "26" at bounding box center [712, 570] width 22 height 22
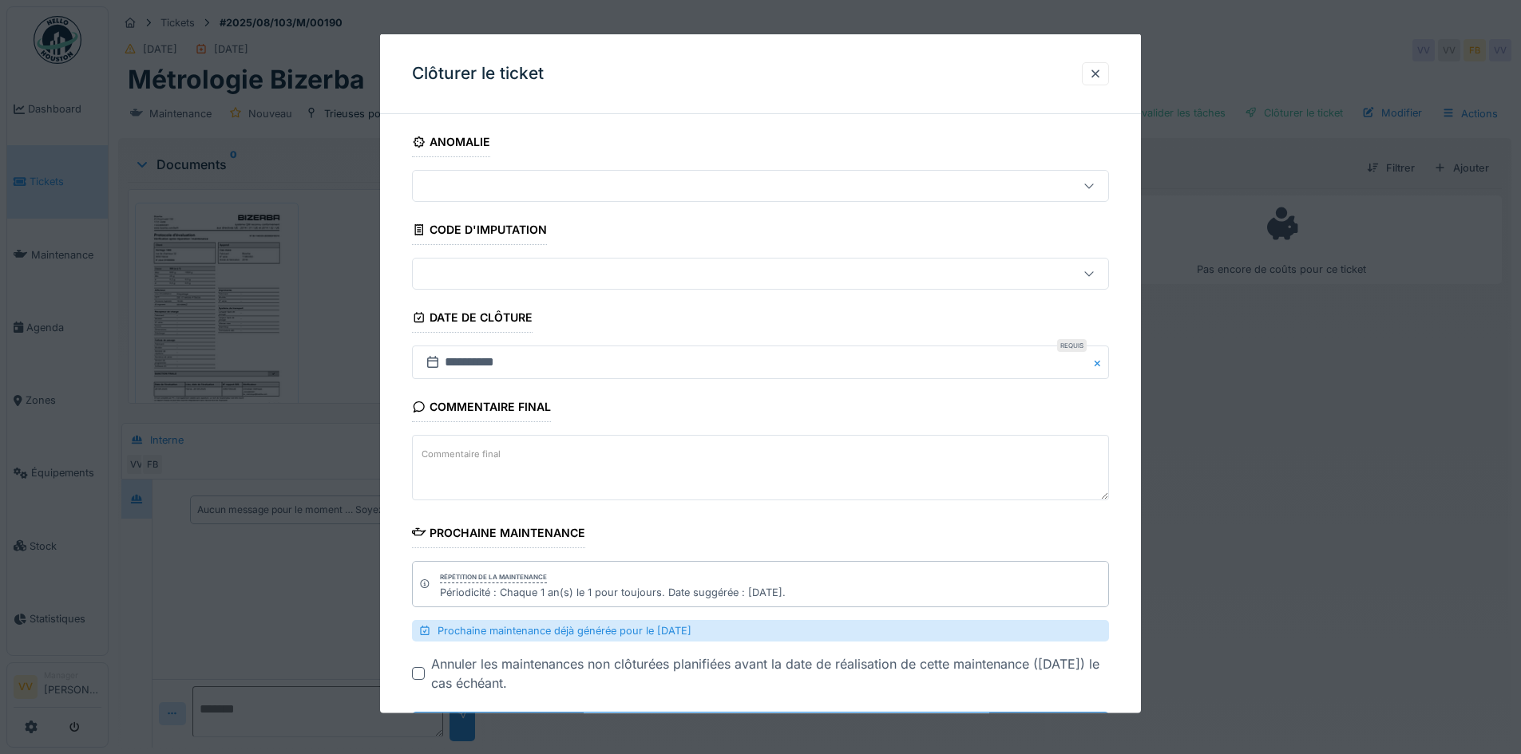
click at [672, 400] on div "Commentaire final Commentaire final" at bounding box center [760, 448] width 697 height 113
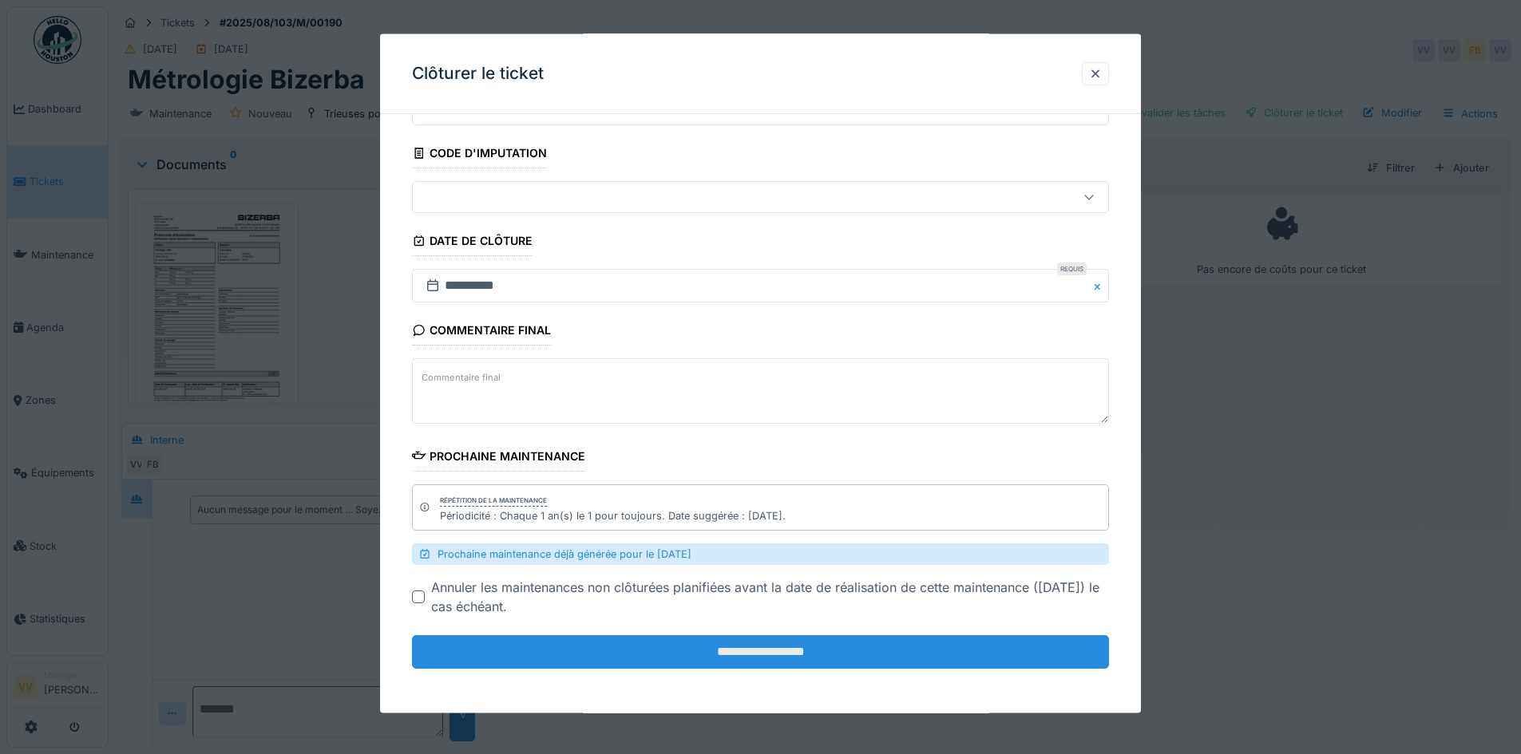
click at [759, 652] on input "**********" at bounding box center [760, 653] width 697 height 34
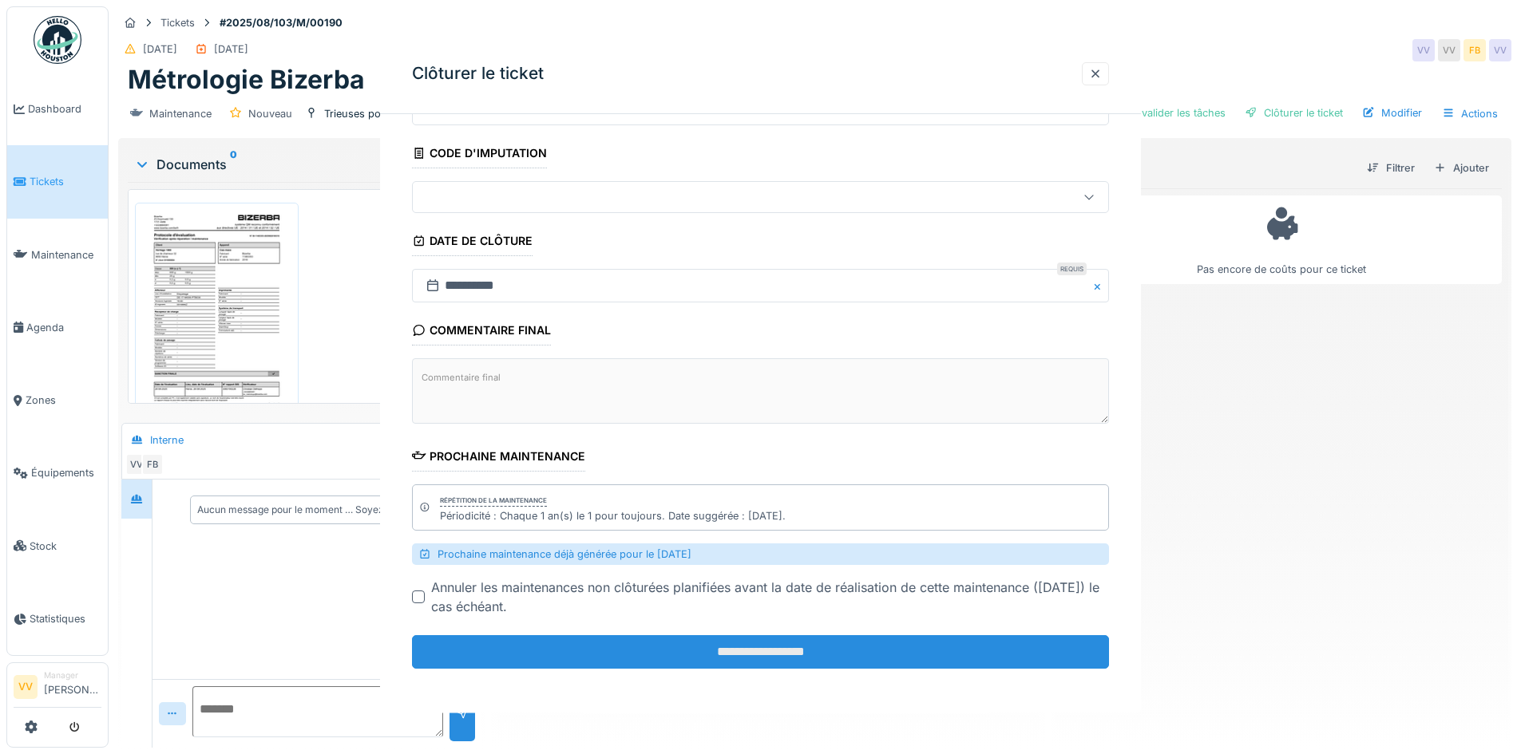
scroll to position [0, 0]
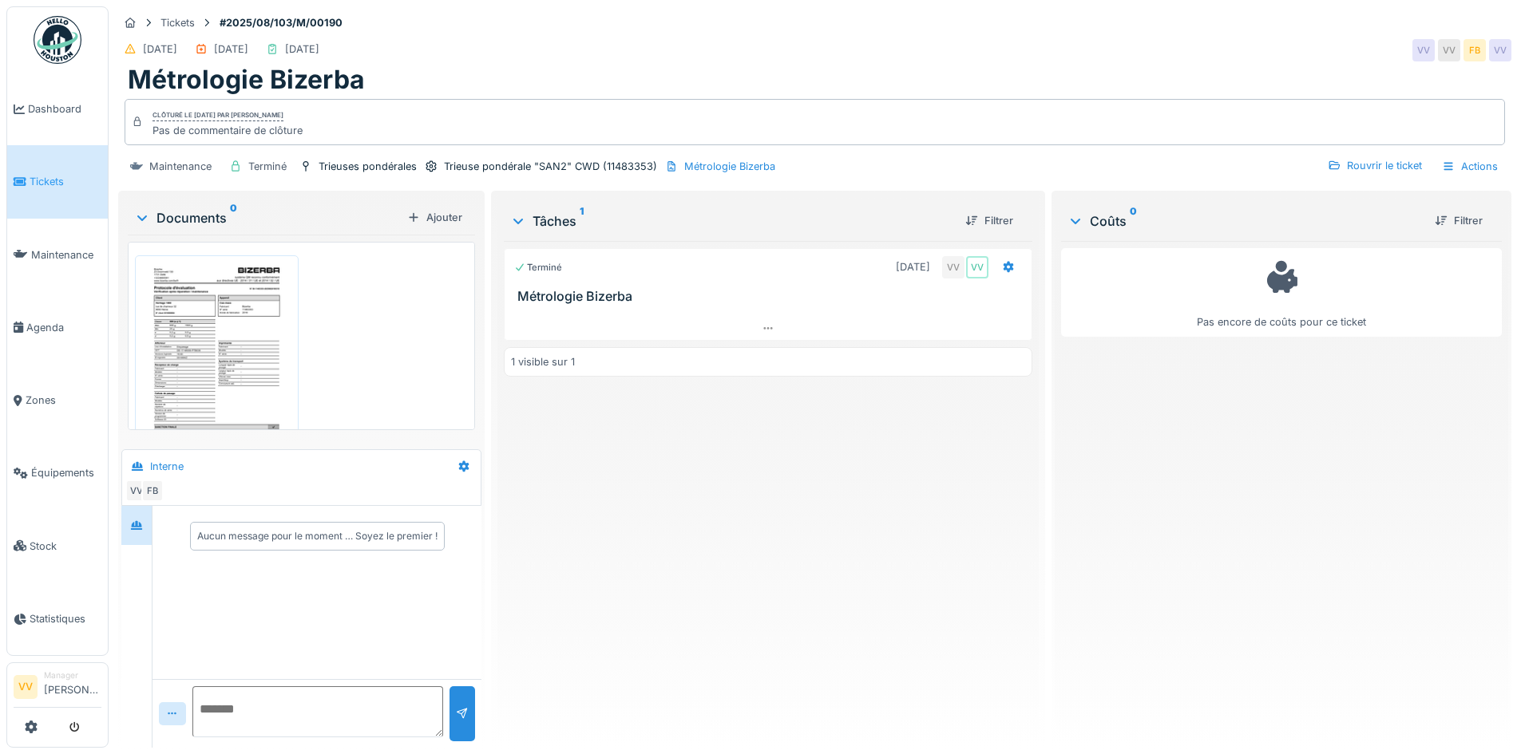
click at [31, 180] on span "Tickets" at bounding box center [66, 181] width 72 height 15
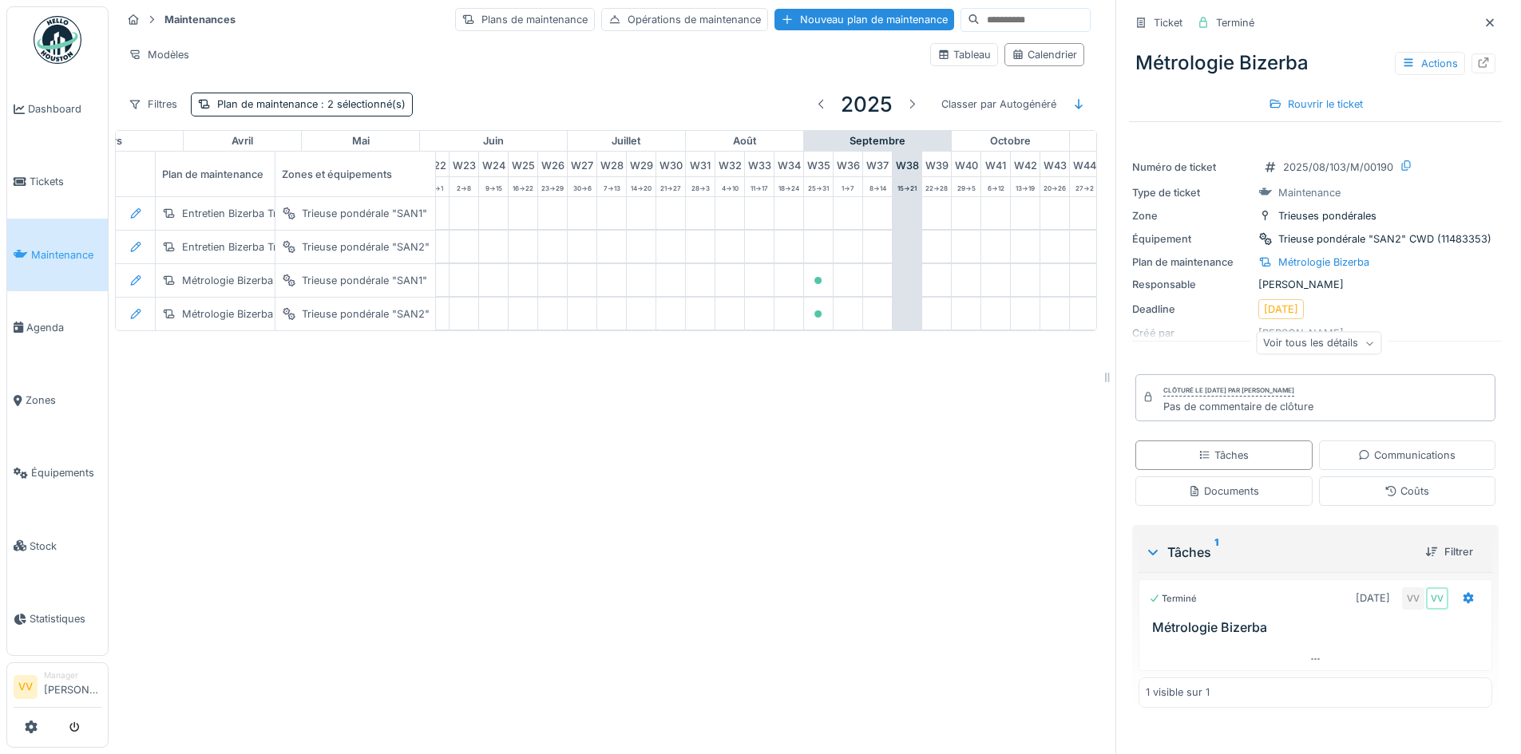
scroll to position [0, 679]
click at [324, 103] on span ": 2 sélectionné(s)" at bounding box center [362, 104] width 88 height 12
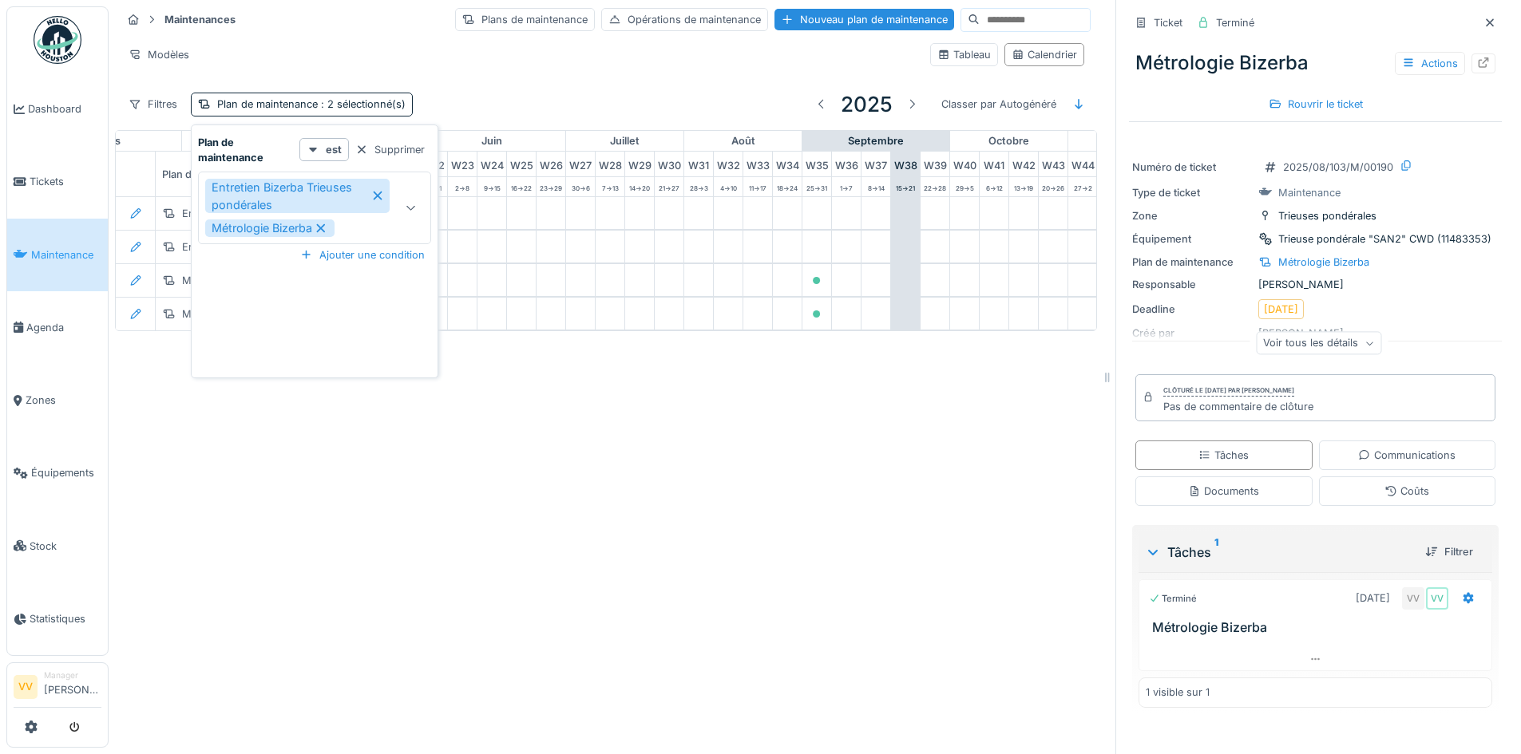
click at [416, 209] on icon at bounding box center [411, 208] width 13 height 10
type maintenance_QzMDQ "*******"
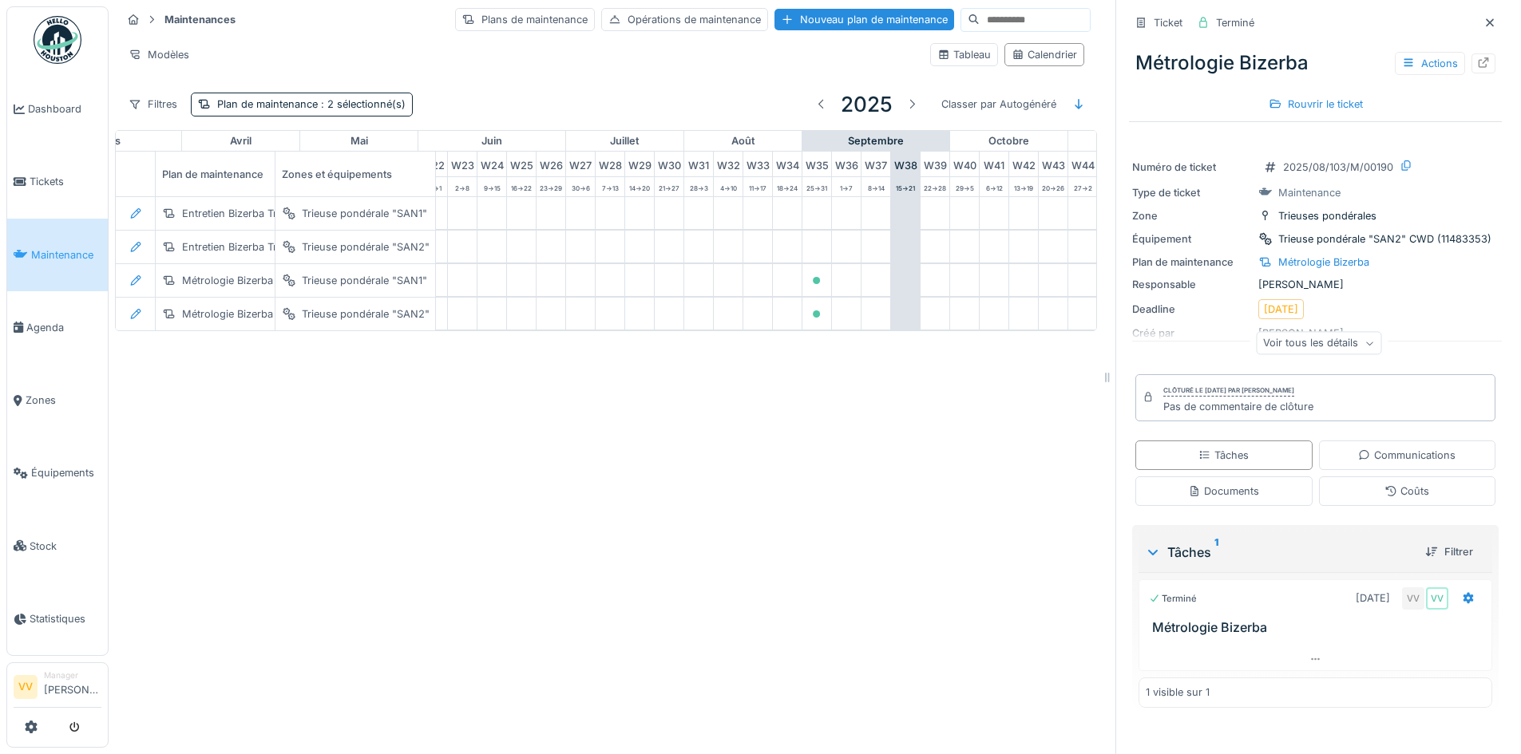
click at [695, 642] on div "Maintenances Plans de maintenance Opérations de maintenance Nouveau plan de mai…" at bounding box center [815, 377] width 1412 height 754
click at [229, 287] on div "Métrologie Bizerba" at bounding box center [227, 280] width 91 height 15
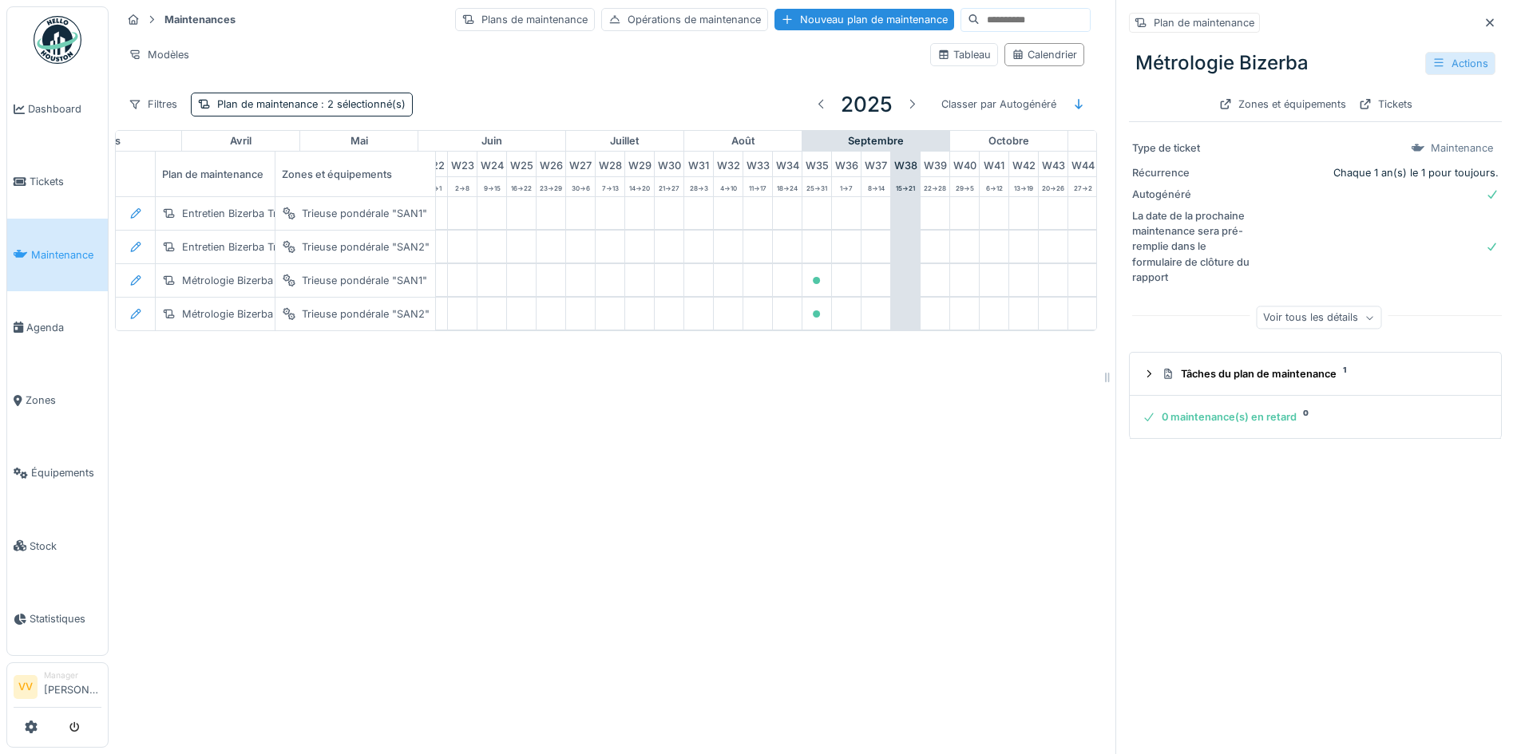
click at [1446, 65] on div "Actions" at bounding box center [1460, 63] width 70 height 23
click at [1390, 99] on div "Modifier" at bounding box center [1383, 99] width 144 height 24
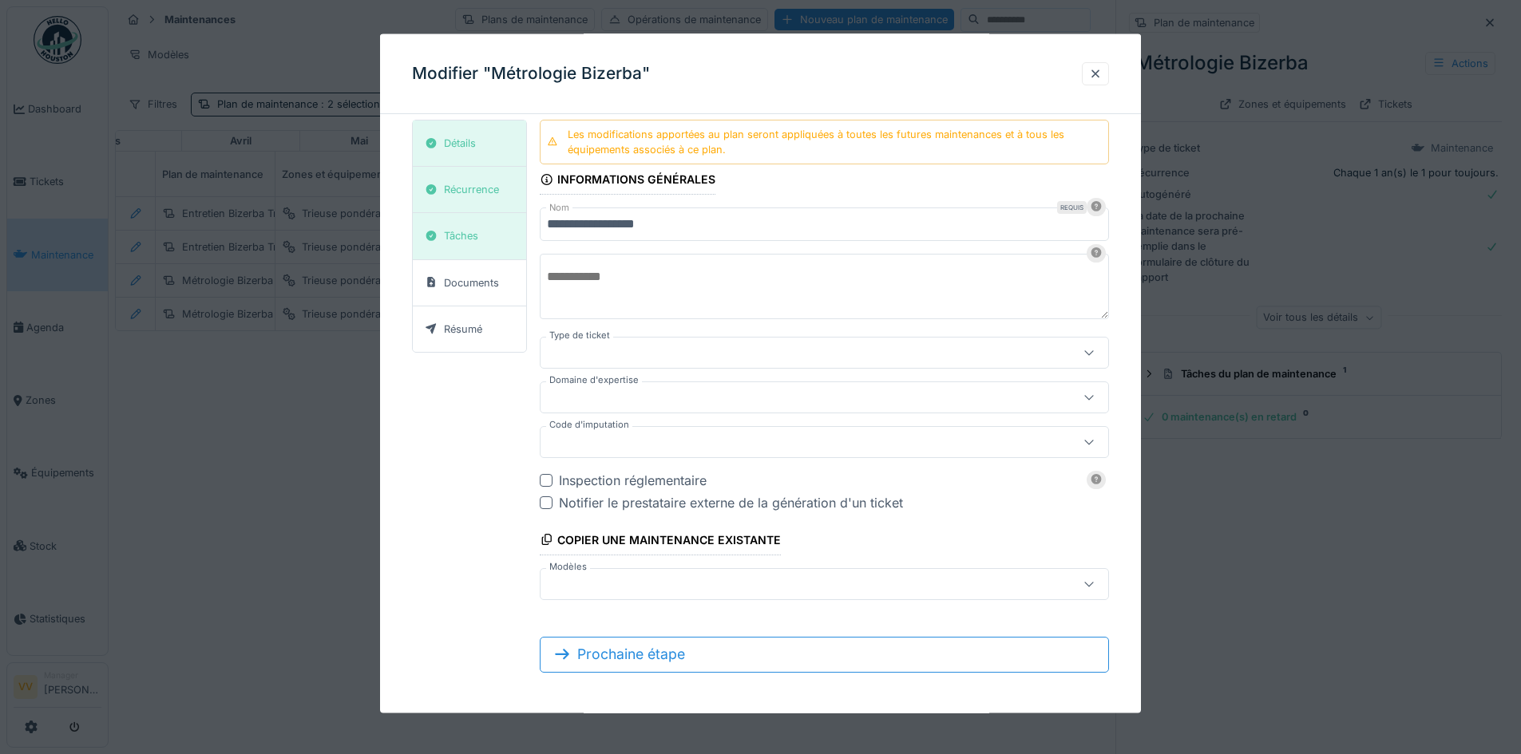
scroll to position [11, 0]
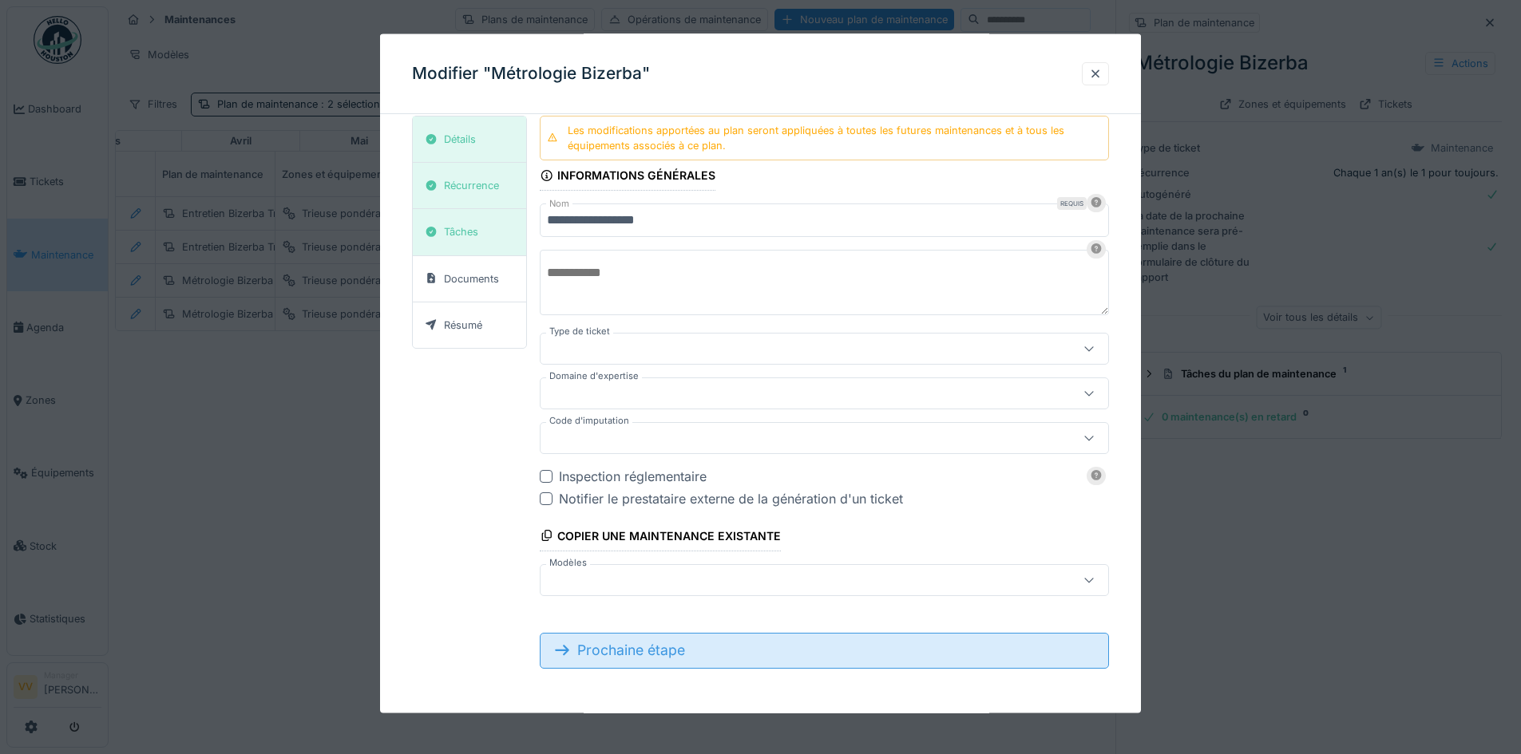
click at [733, 653] on div "Prochaine étape" at bounding box center [824, 650] width 569 height 35
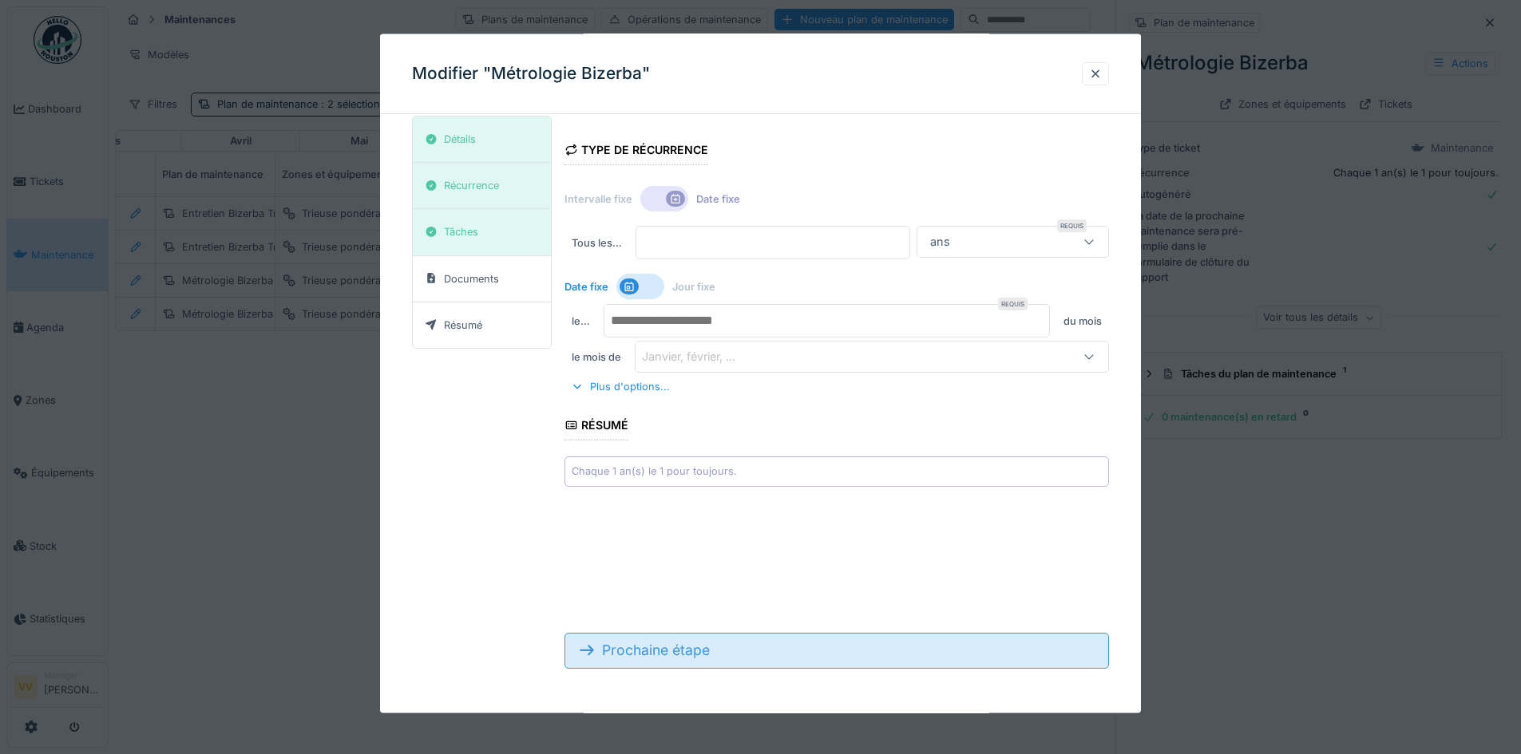
click at [823, 657] on div "Prochaine étape" at bounding box center [836, 650] width 544 height 35
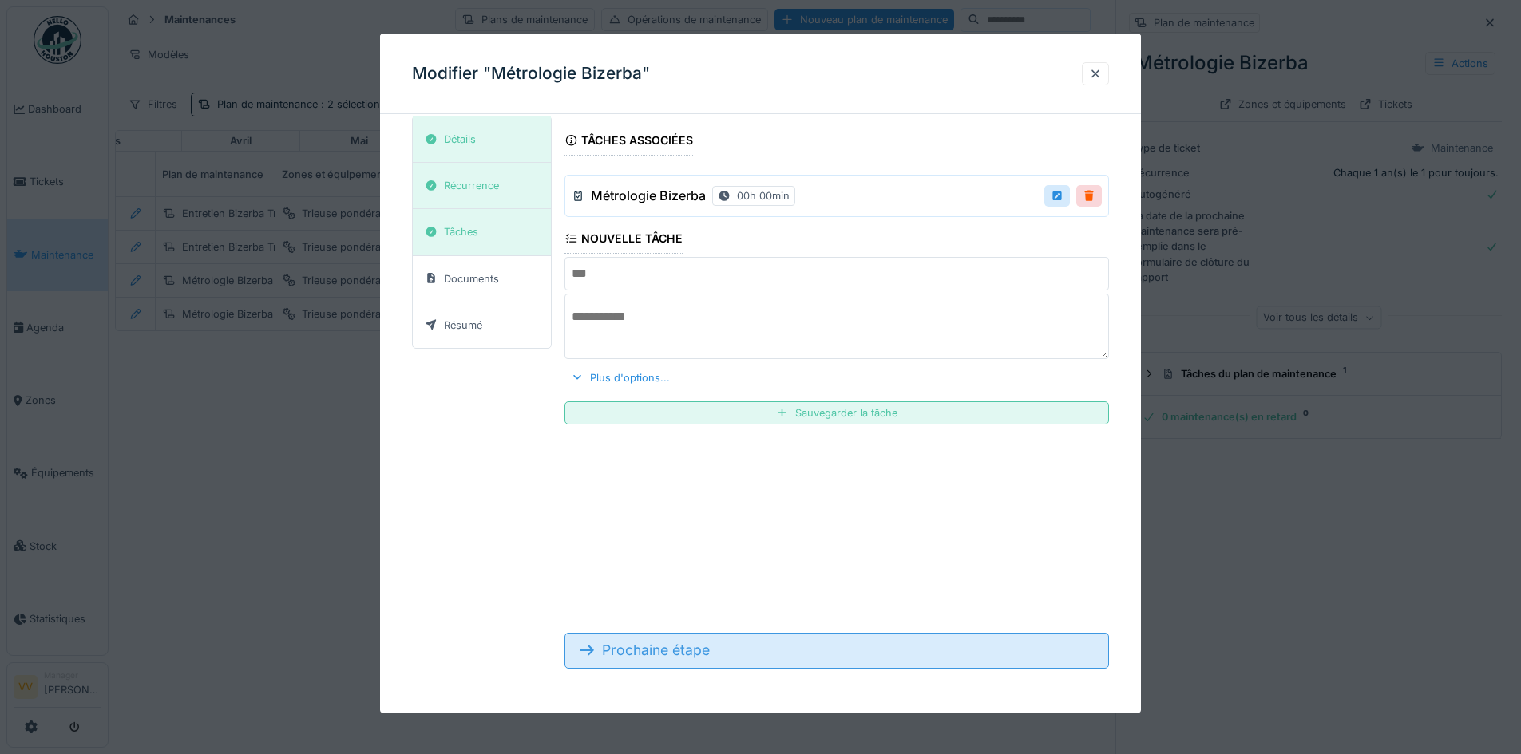
click at [834, 659] on div "Prochaine étape" at bounding box center [836, 650] width 544 height 35
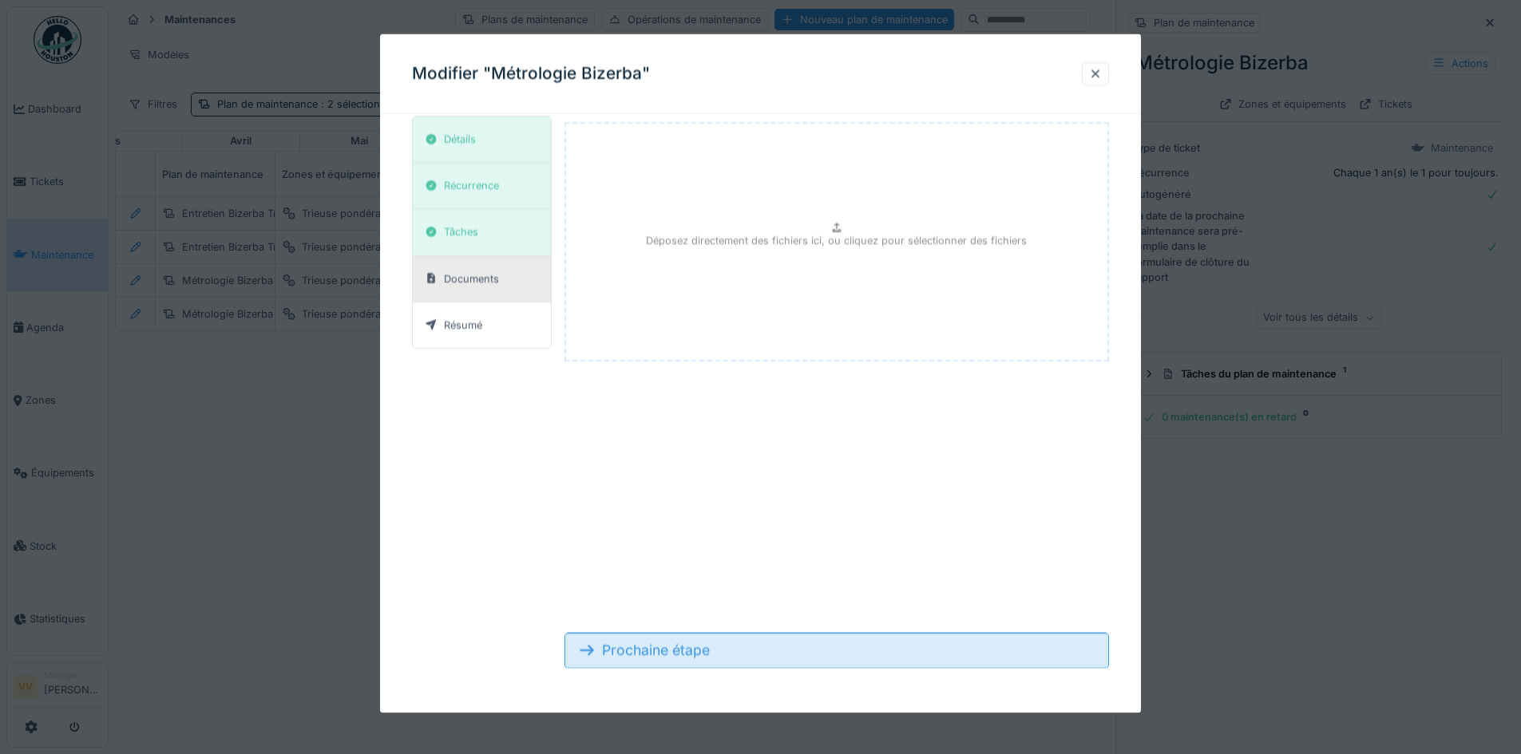
click at [834, 659] on div "Prochaine étape" at bounding box center [836, 650] width 544 height 35
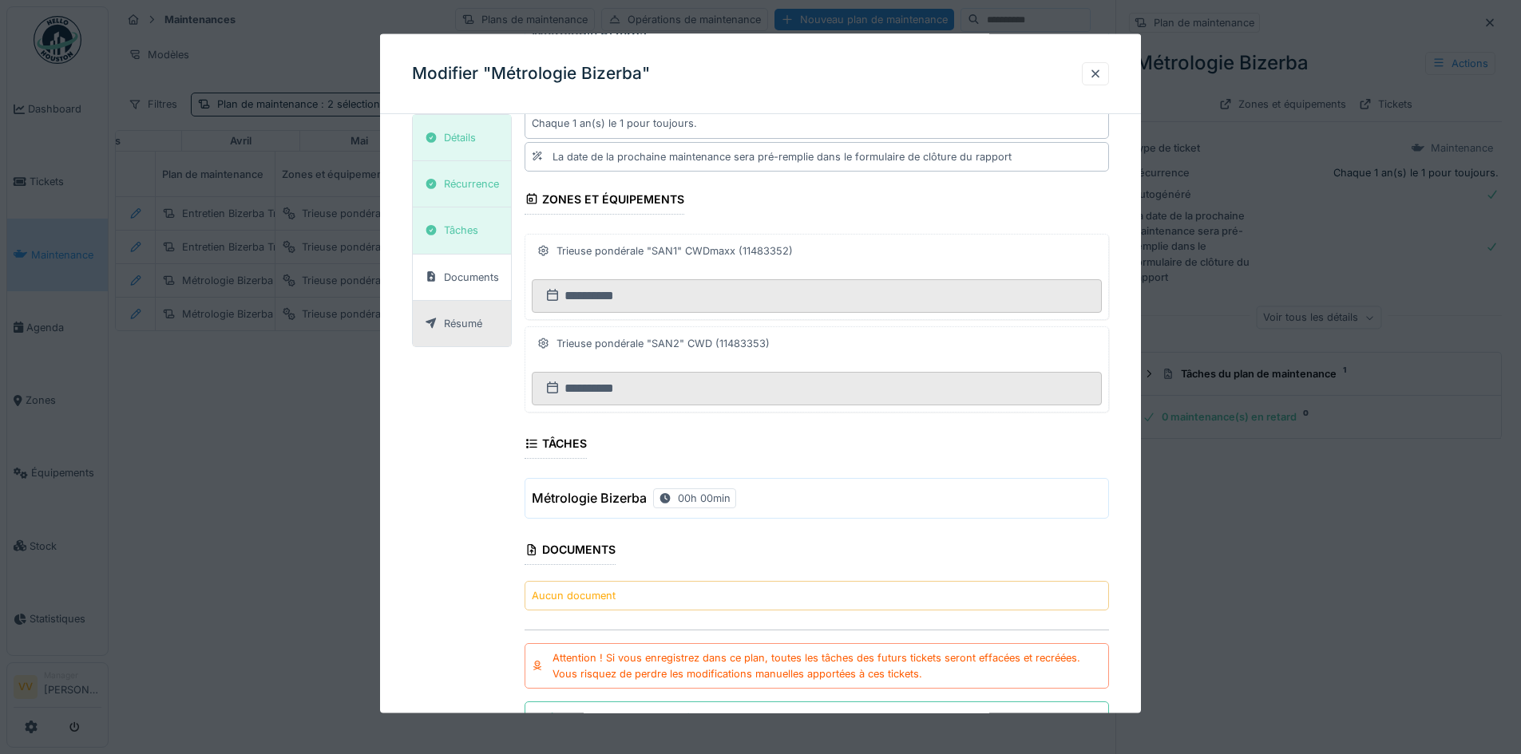
scroll to position [0, 0]
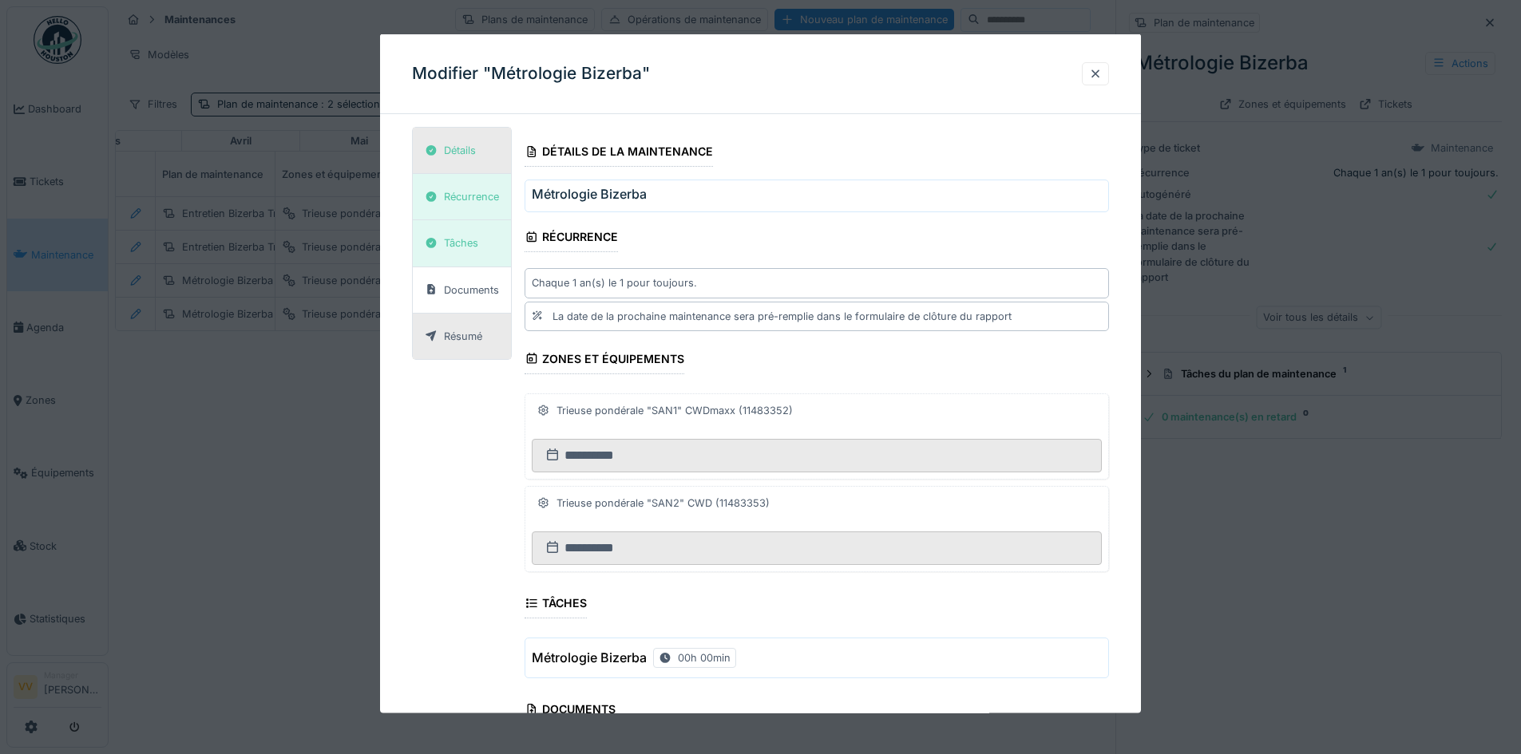
click at [465, 151] on div "Détails" at bounding box center [460, 150] width 32 height 15
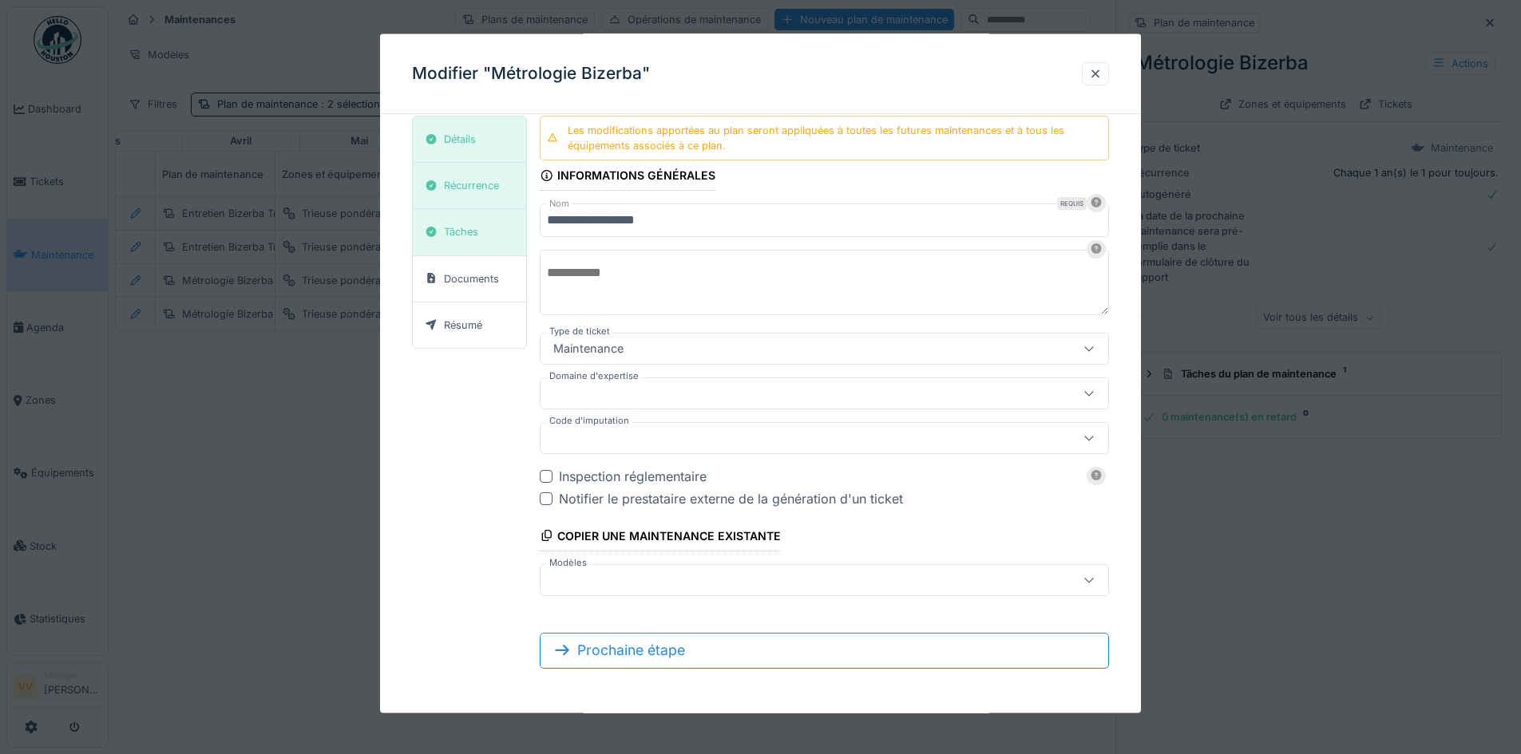
scroll to position [12, 0]
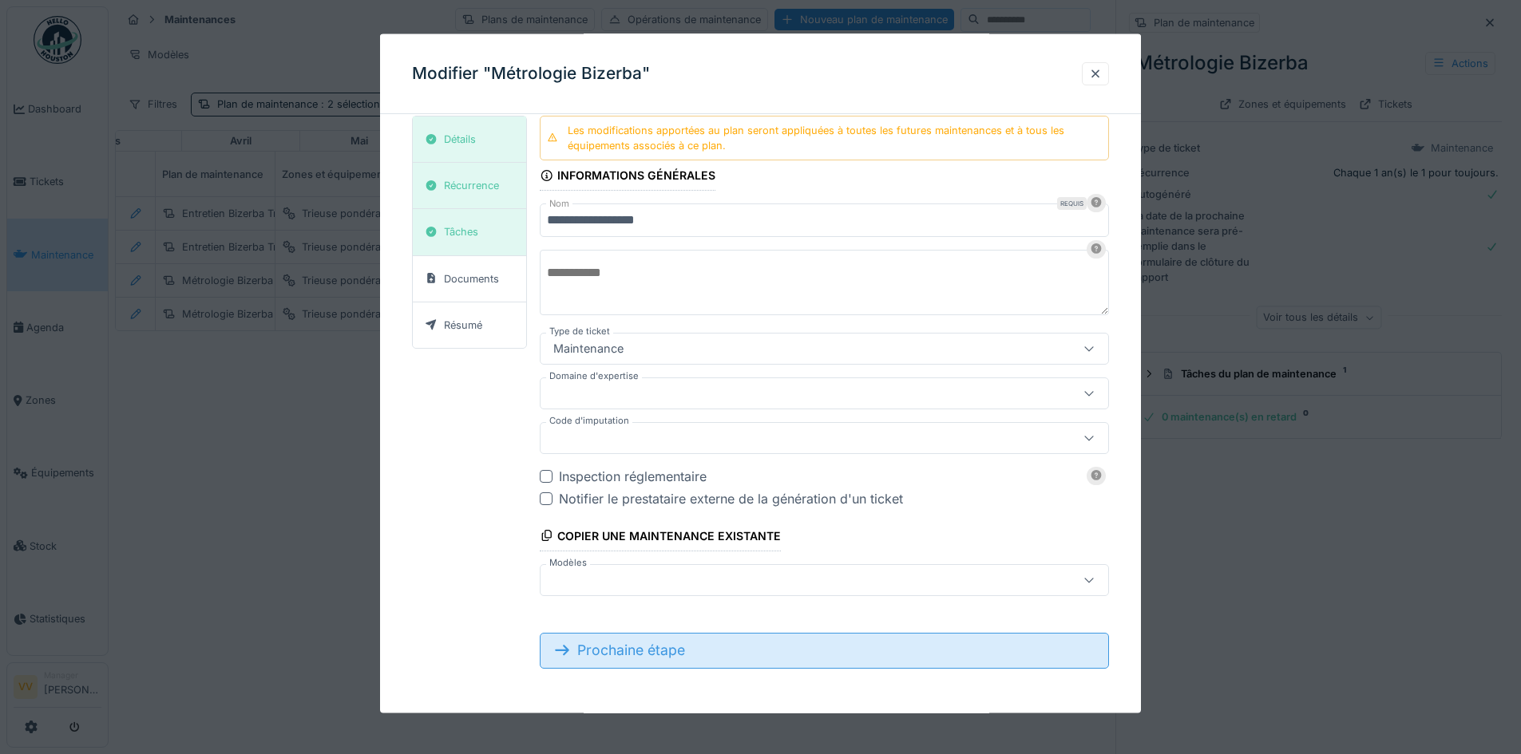
click at [779, 659] on div "Prochaine étape" at bounding box center [824, 650] width 569 height 35
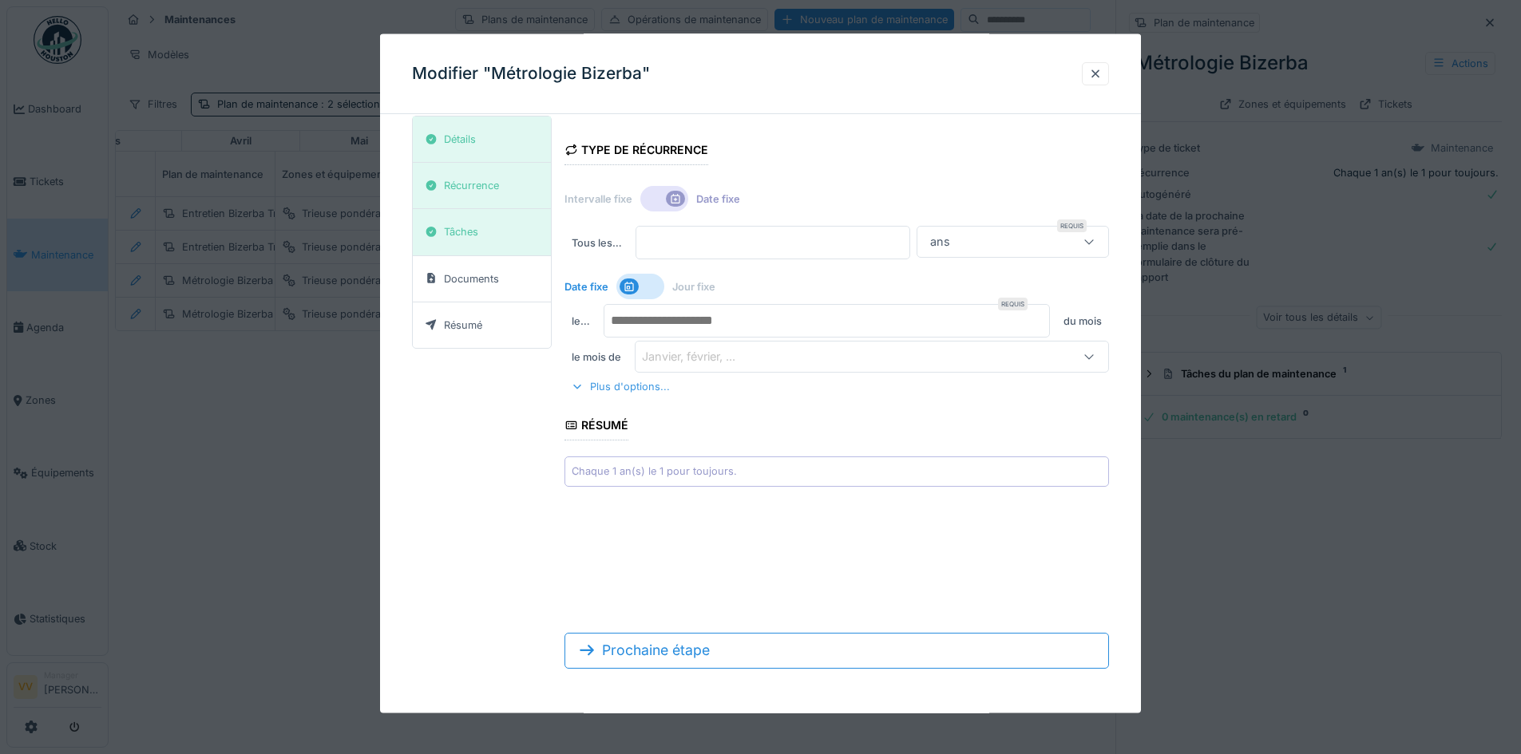
click at [581, 386] on div at bounding box center [577, 386] width 13 height 15
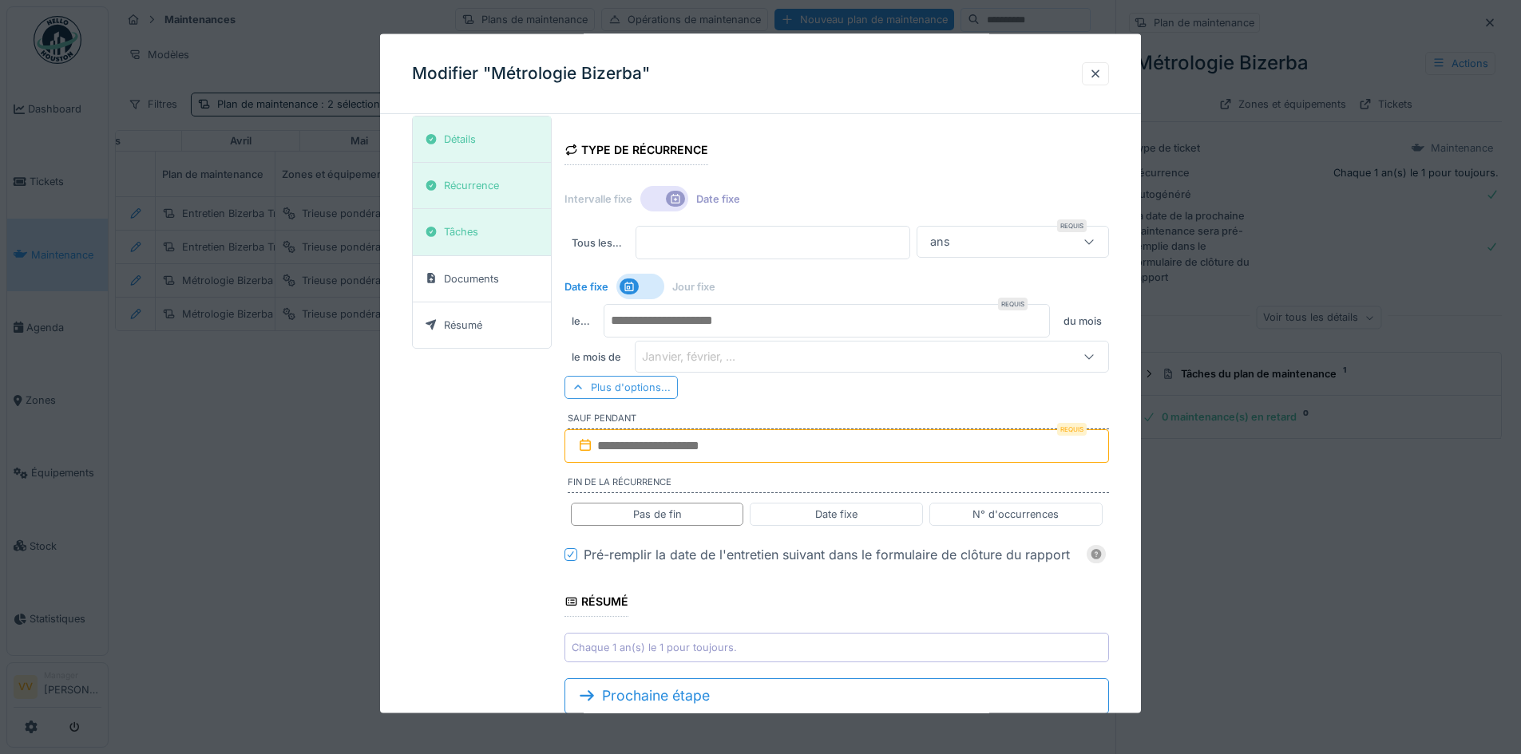
click at [581, 386] on div at bounding box center [578, 387] width 13 height 15
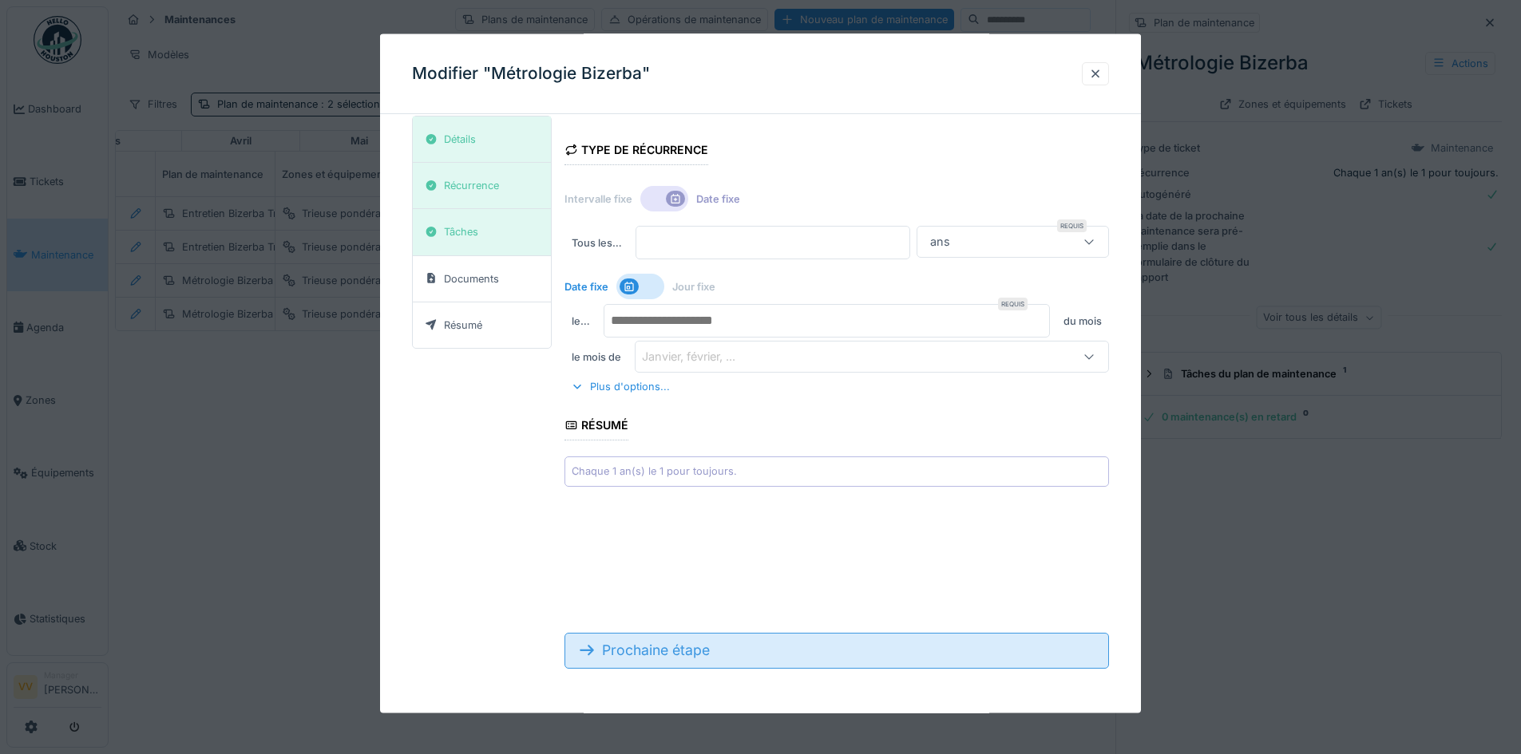
click at [740, 656] on div "Prochaine étape" at bounding box center [836, 650] width 544 height 35
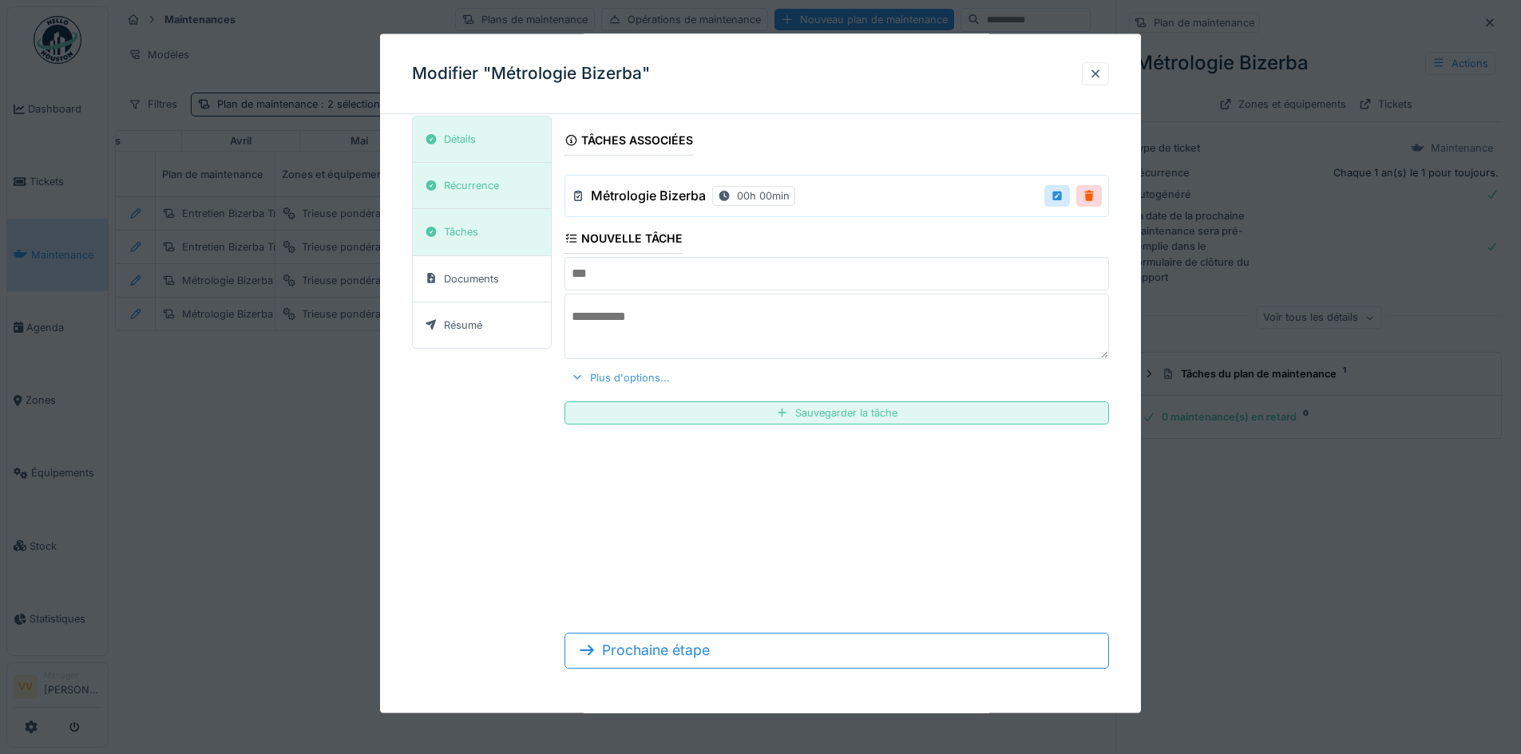
click at [616, 372] on div "Plus d'options..." at bounding box center [620, 377] width 112 height 22
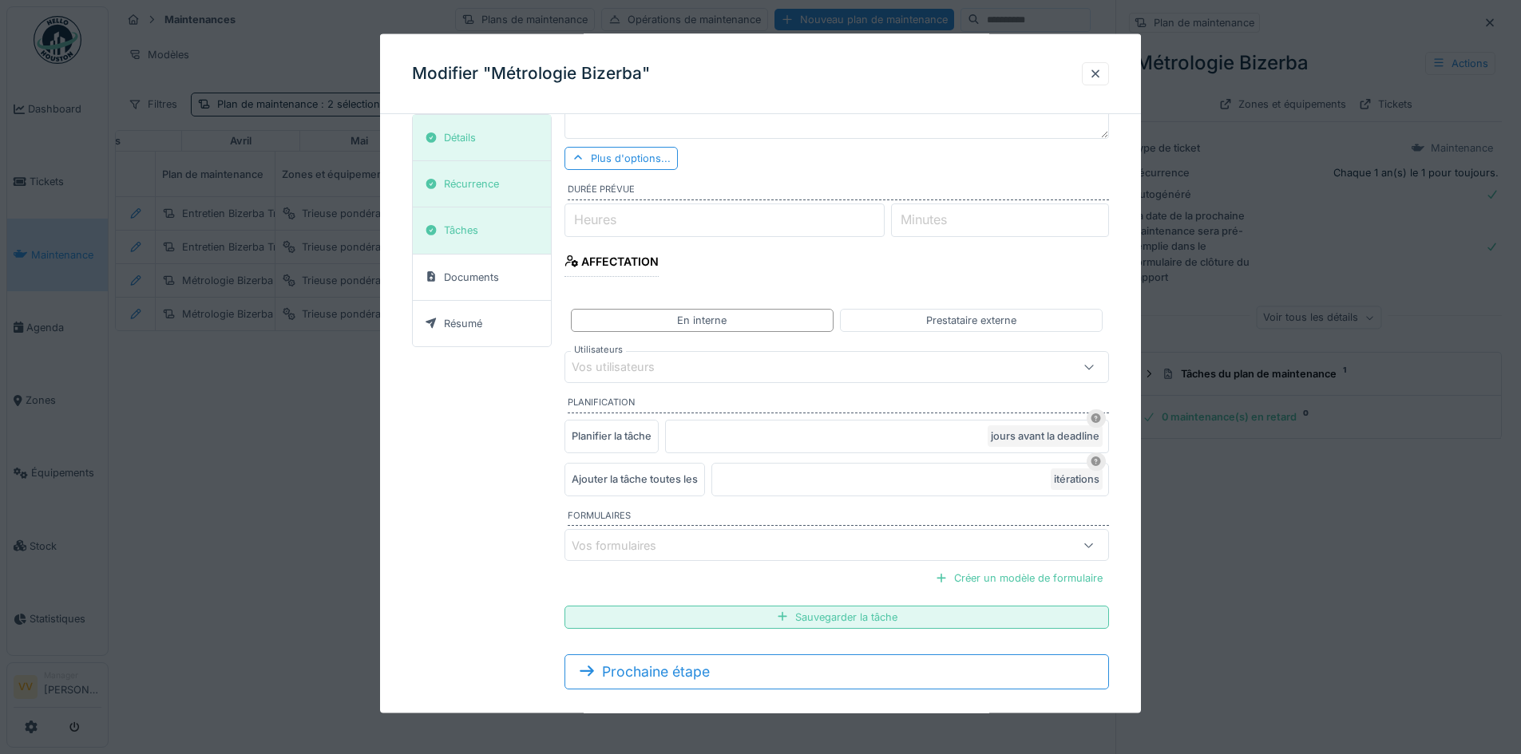
scroll to position [252, 0]
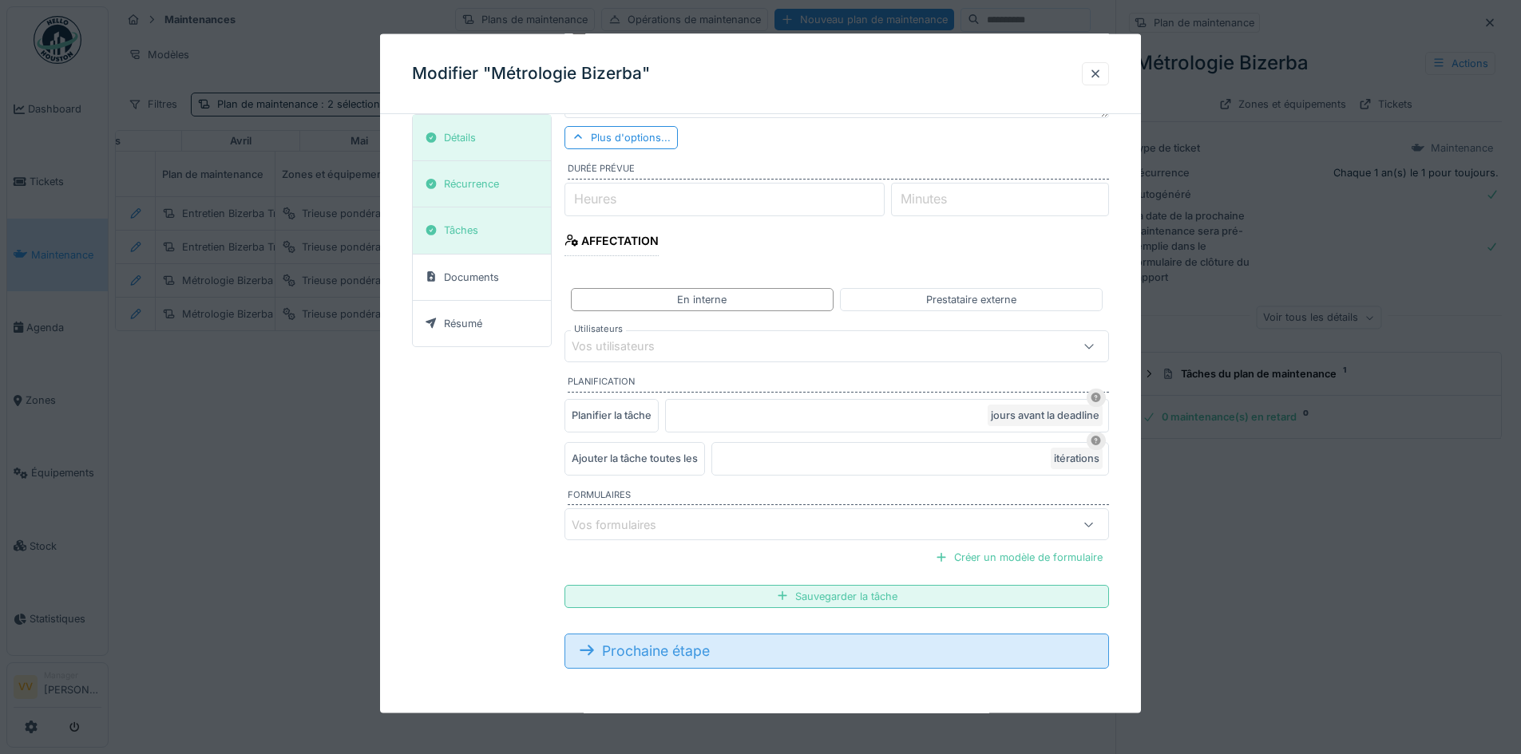
click at [645, 656] on div "Prochaine étape" at bounding box center [836, 650] width 544 height 35
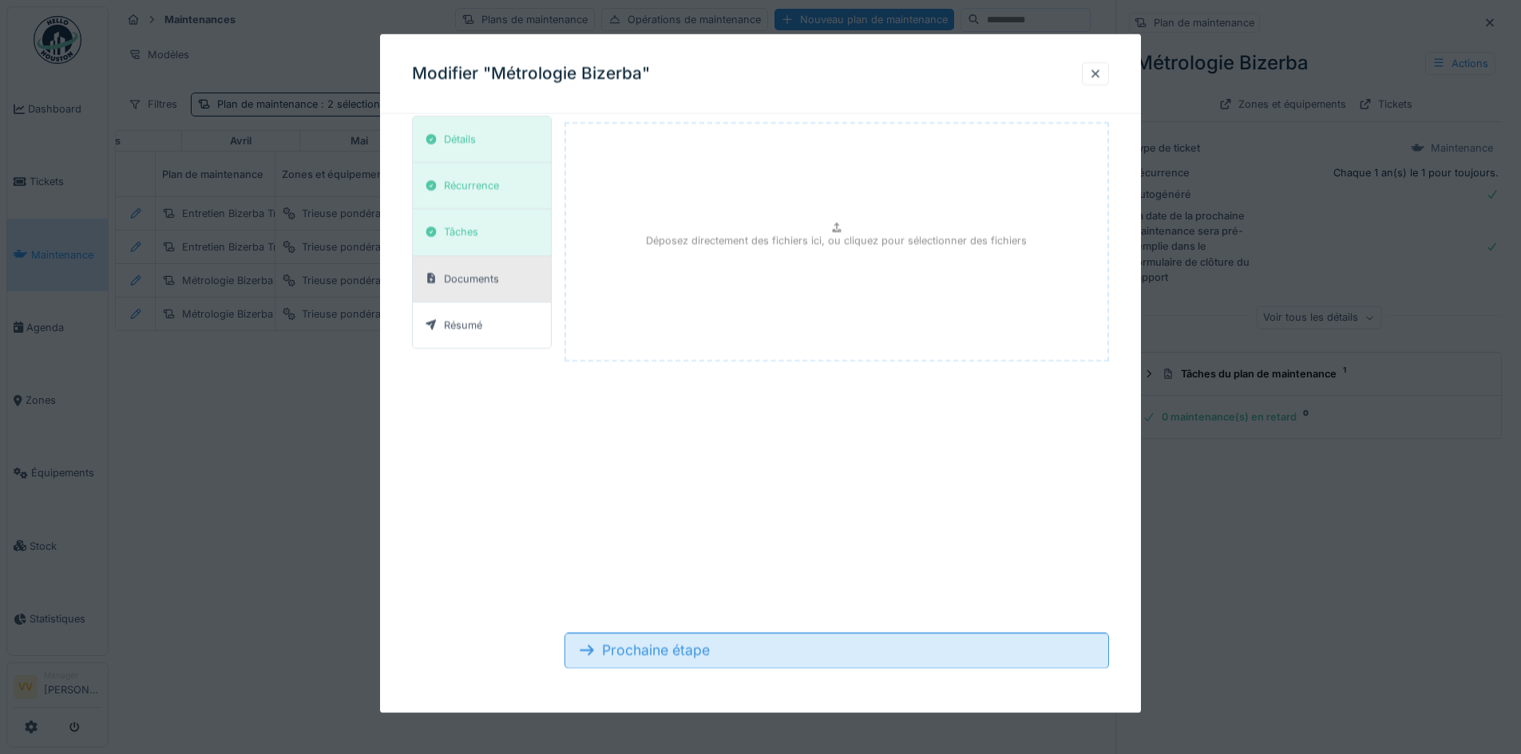
scroll to position [11, 0]
click at [662, 648] on div "Prochaine étape" at bounding box center [836, 650] width 544 height 35
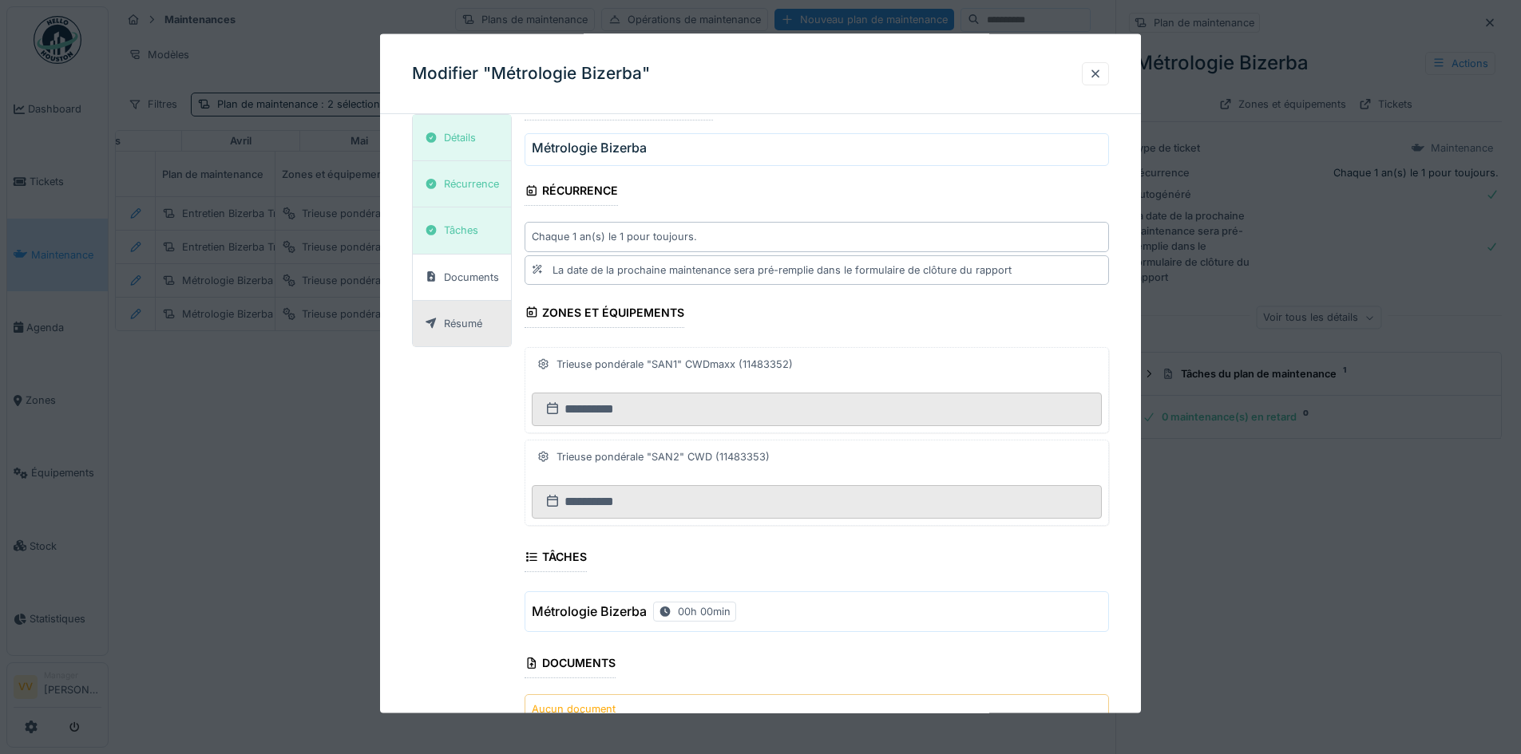
scroll to position [0, 0]
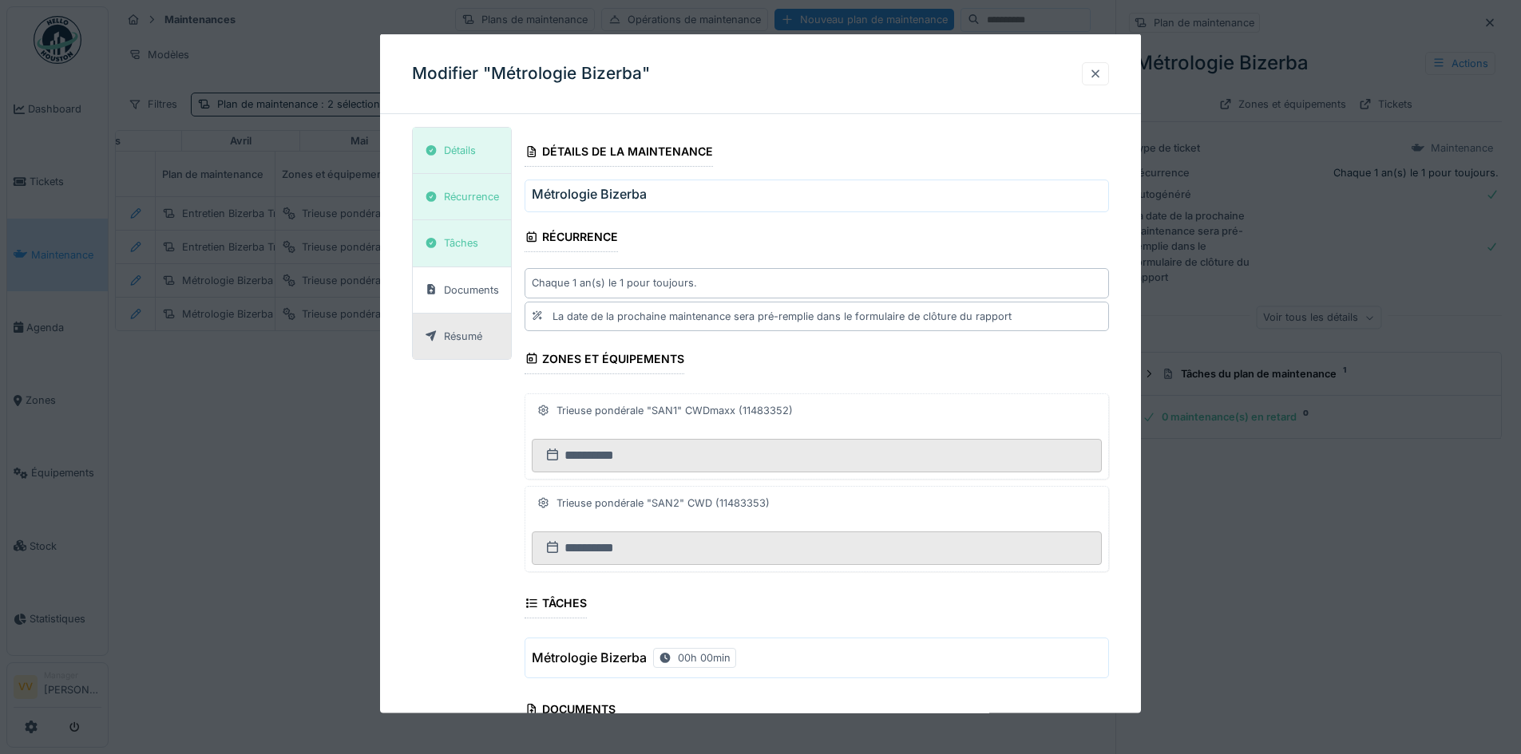
click at [1098, 70] on div at bounding box center [1095, 72] width 13 height 15
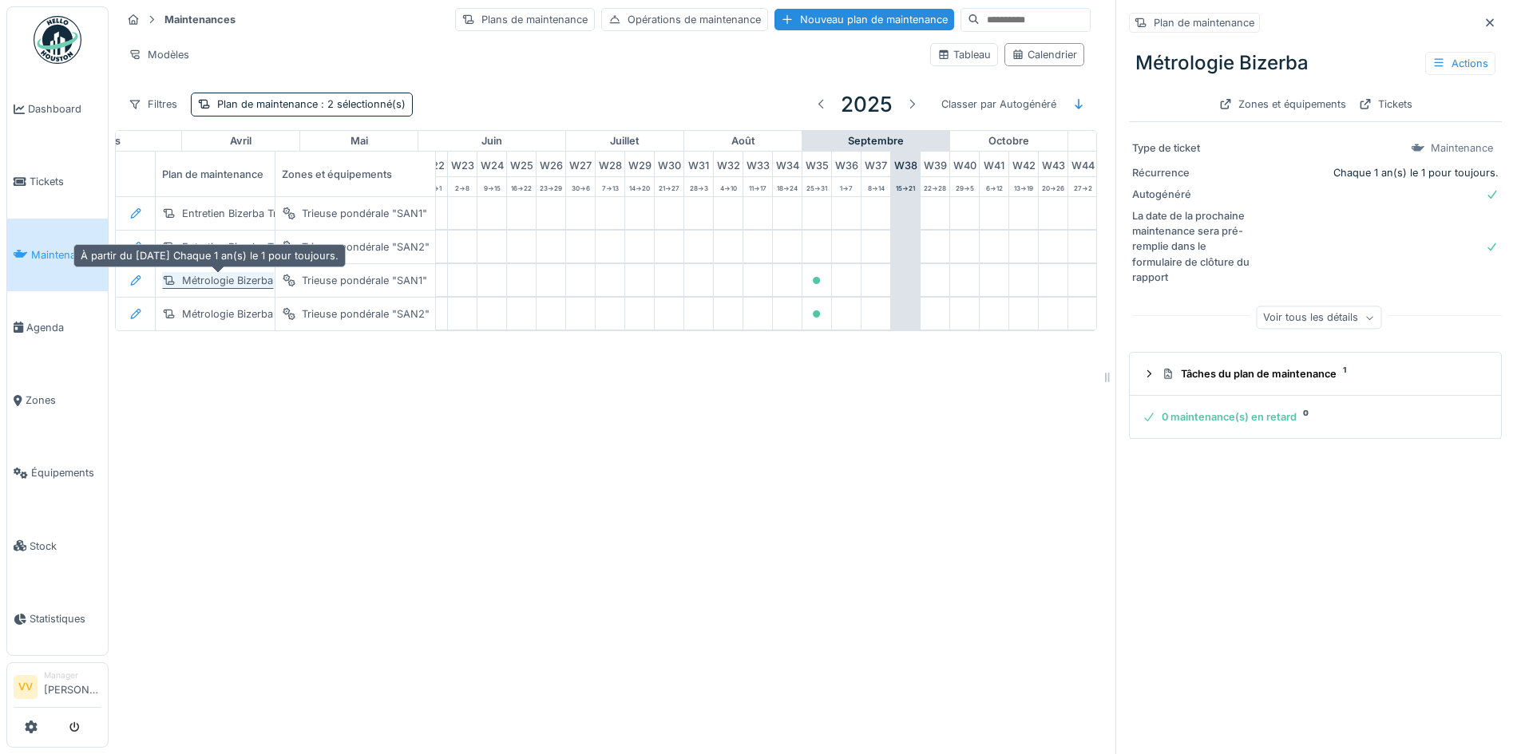
click at [233, 273] on div "Métrologie Bizerba" at bounding box center [227, 280] width 91 height 15
click at [1271, 93] on div "Zones et équipements" at bounding box center [1283, 104] width 140 height 22
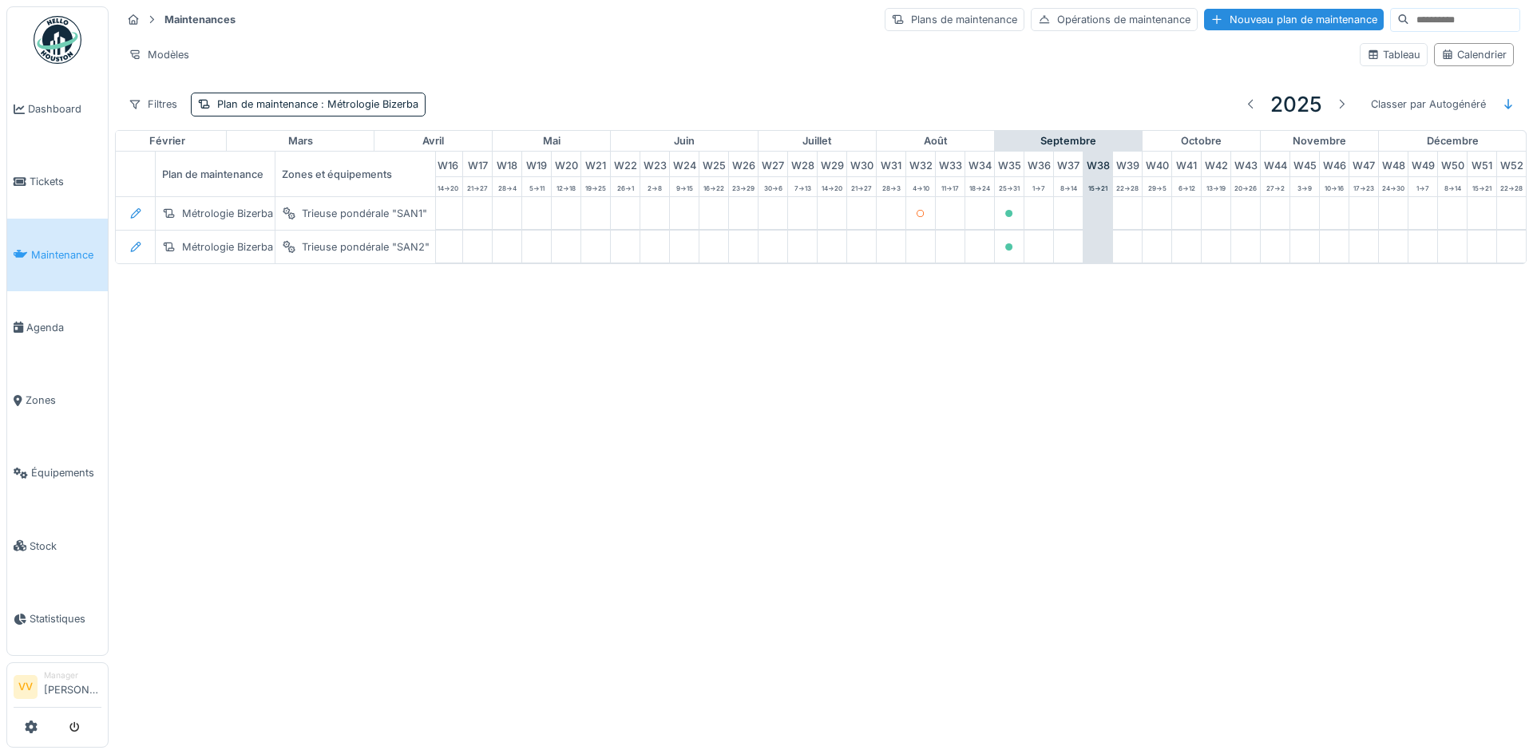
scroll to position [0, 514]
click at [141, 215] on icon at bounding box center [135, 213] width 13 height 10
click at [247, 252] on div "Modifier la maintenance" at bounding box center [223, 249] width 194 height 24
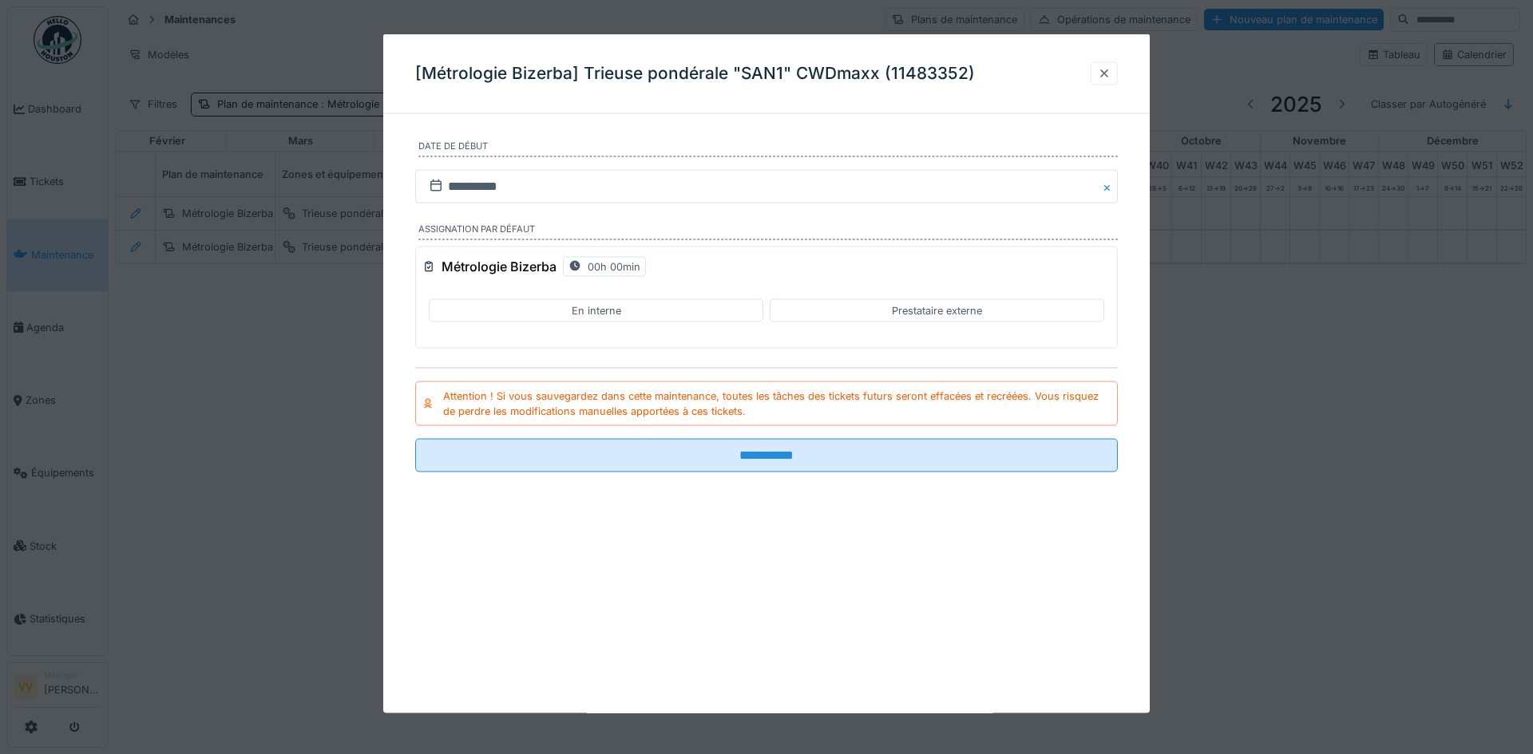
click at [1101, 76] on div at bounding box center [1104, 72] width 13 height 15
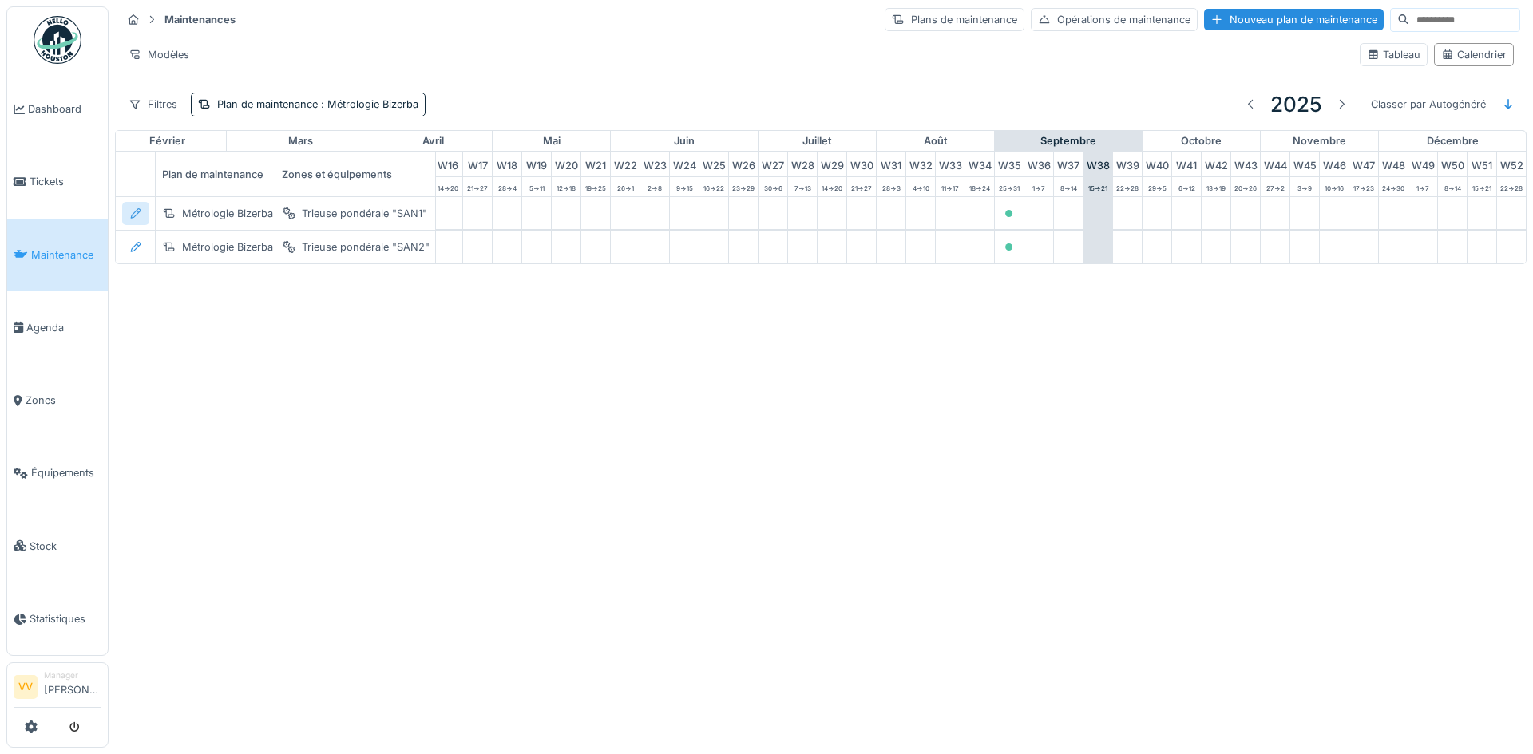
click at [137, 213] on icon at bounding box center [135, 213] width 13 height 10
click at [185, 274] on div "Modifier le plan de maintenance" at bounding box center [223, 273] width 194 height 24
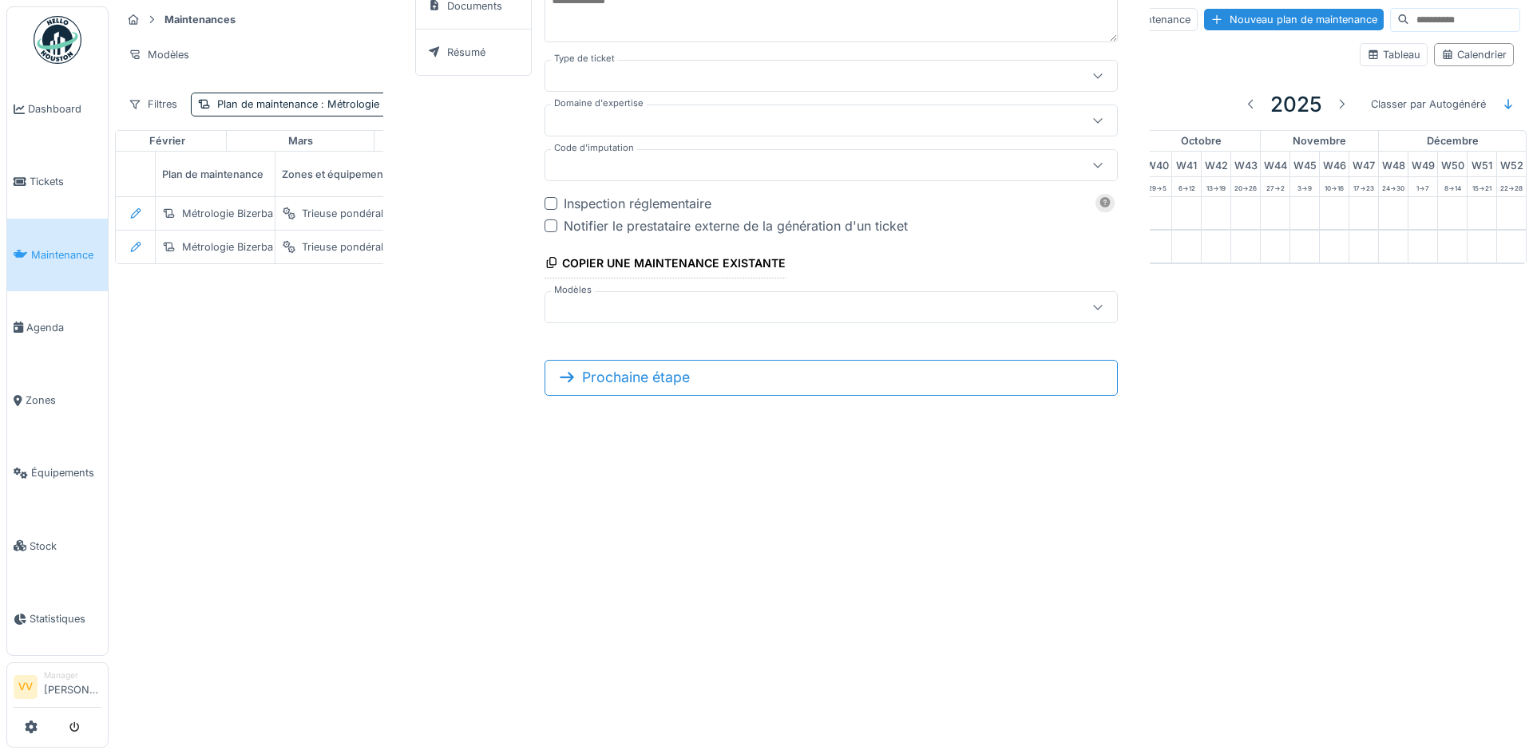
type input "***"
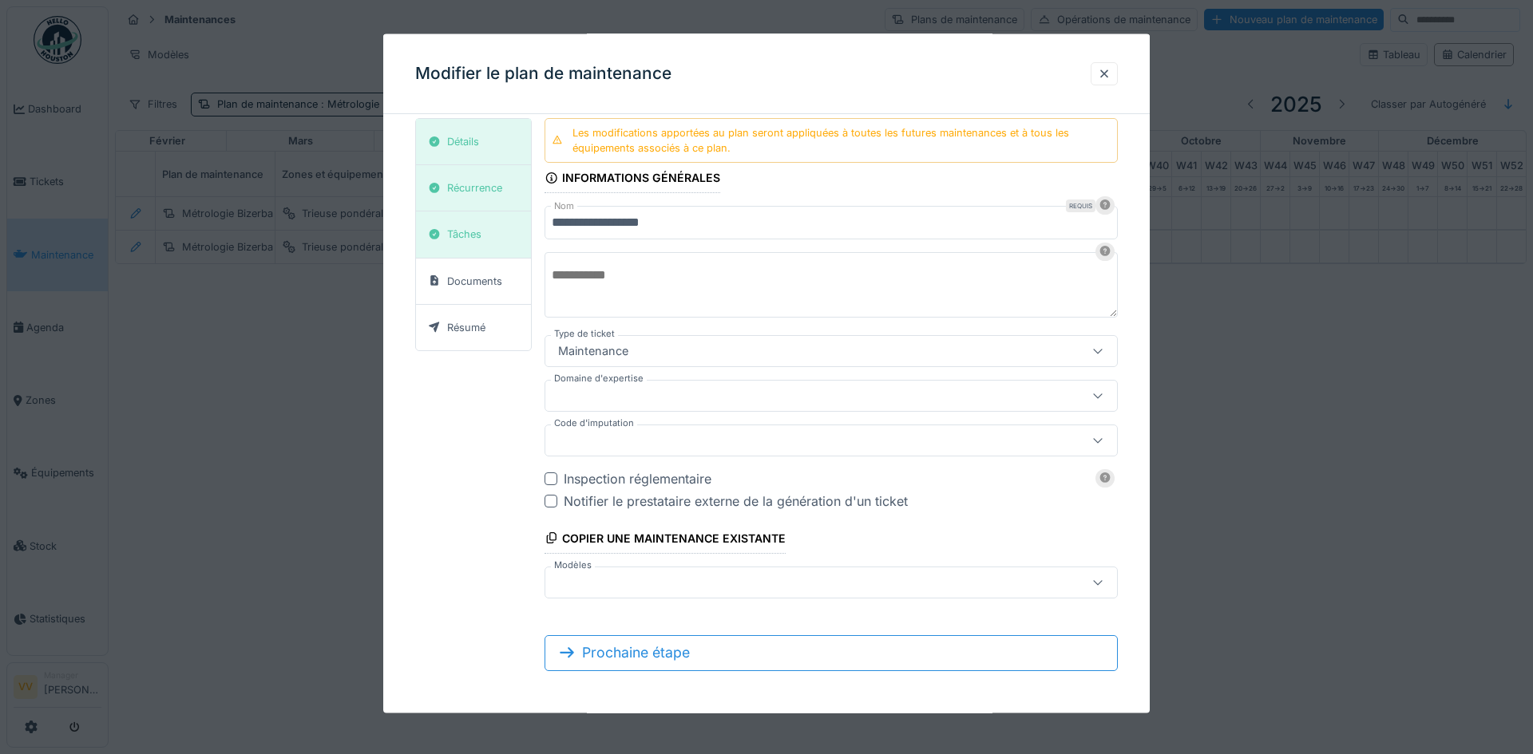
scroll to position [11, 0]
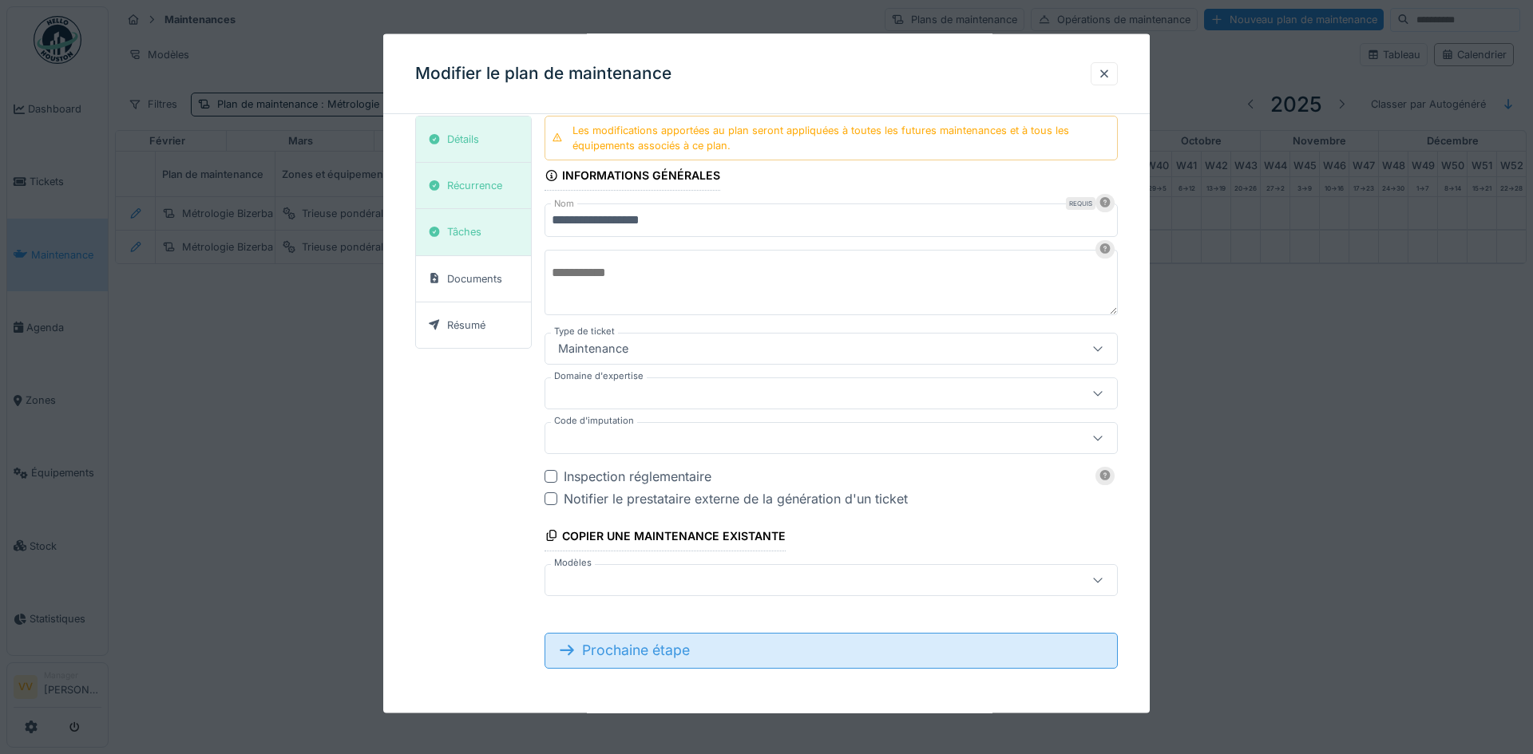
click at [613, 641] on div "Prochaine étape" at bounding box center [830, 650] width 573 height 35
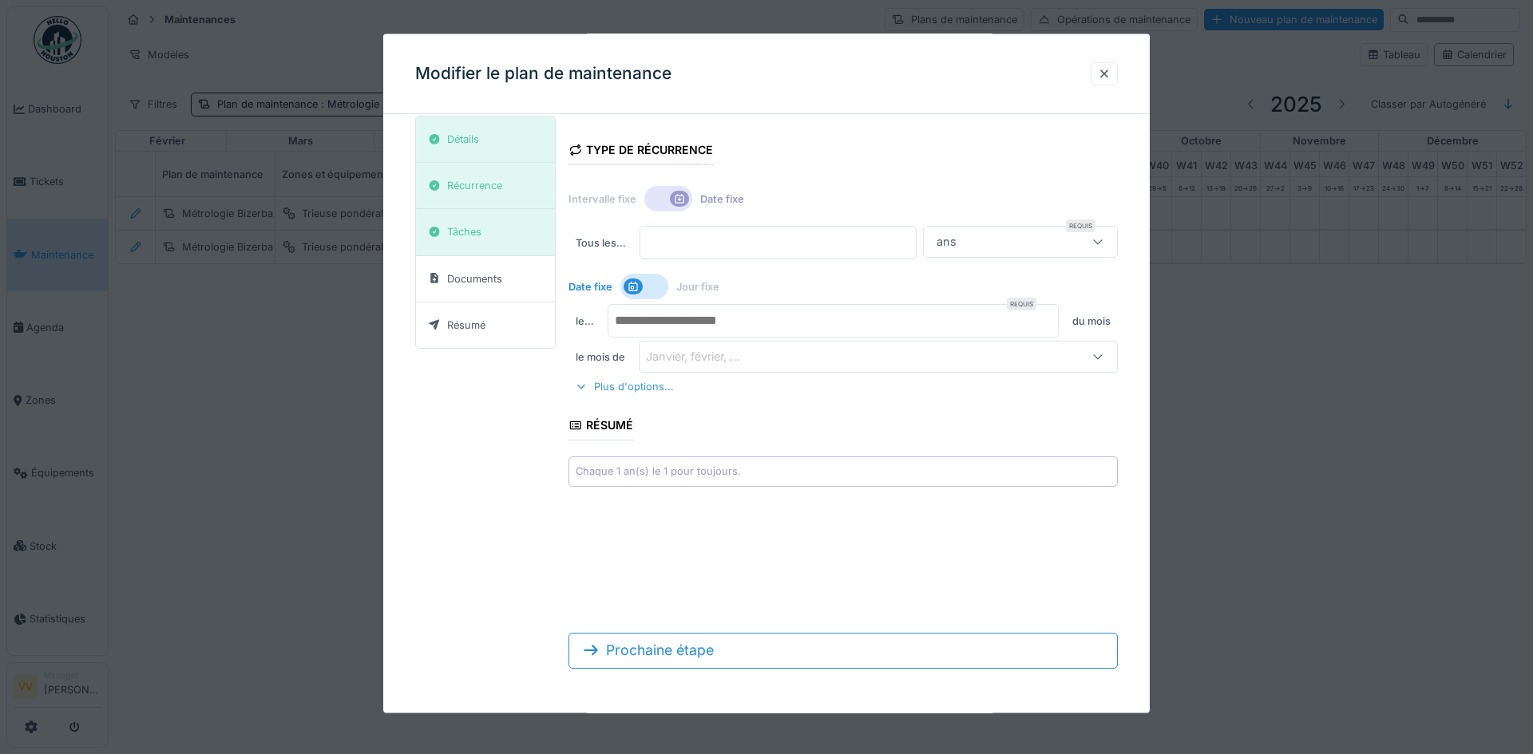
click at [609, 388] on div "Plus d'options..." at bounding box center [624, 387] width 112 height 22
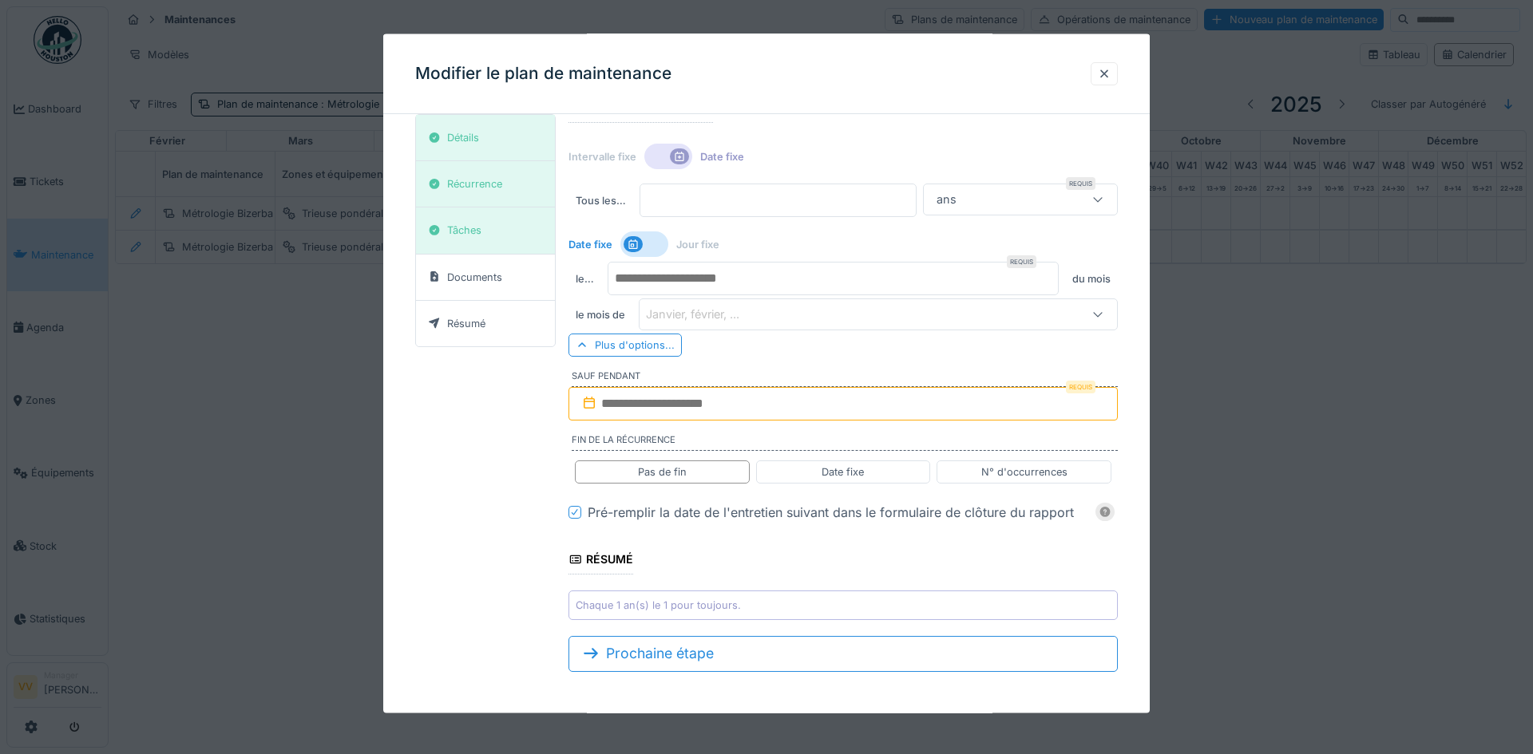
scroll to position [57, 0]
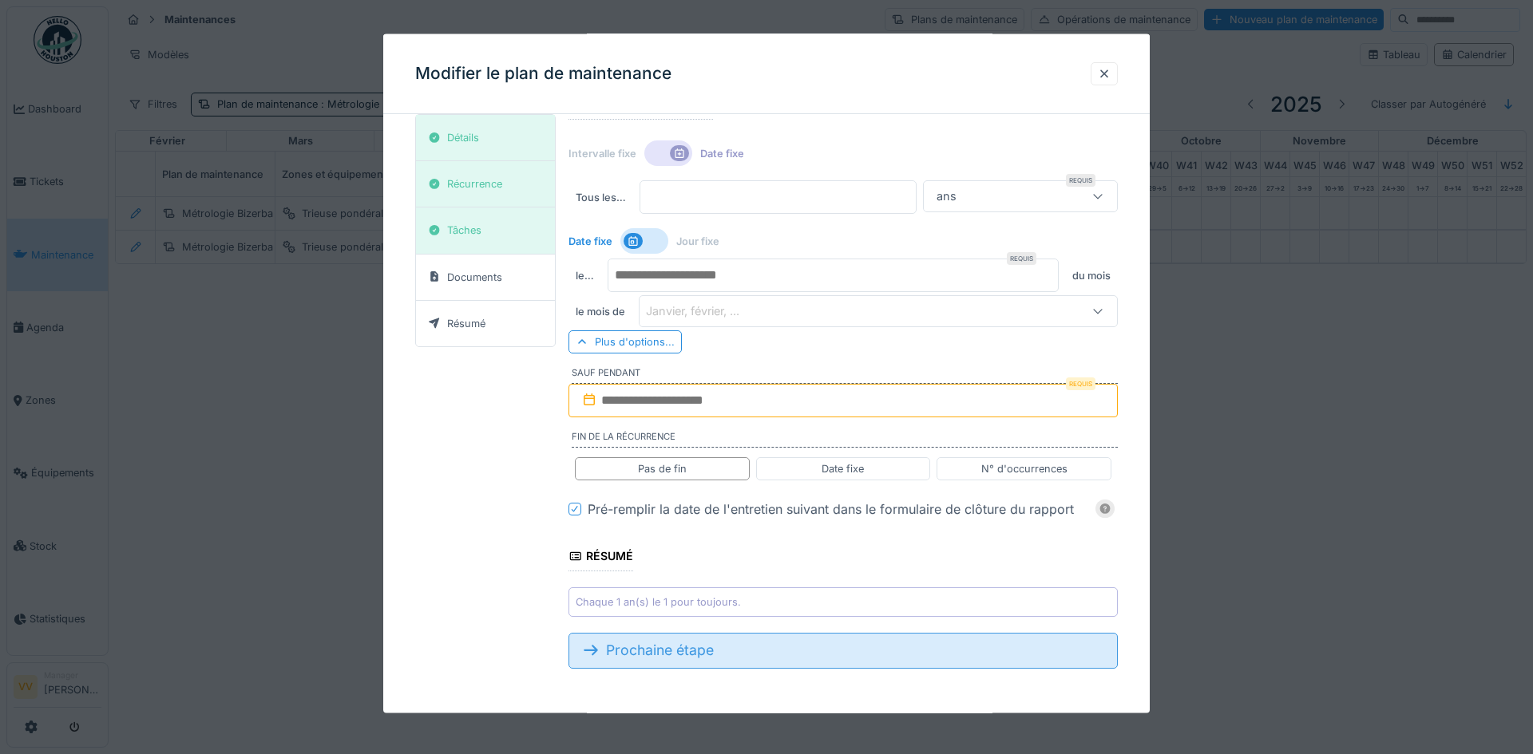
click at [643, 661] on div "Prochaine étape" at bounding box center [842, 650] width 549 height 35
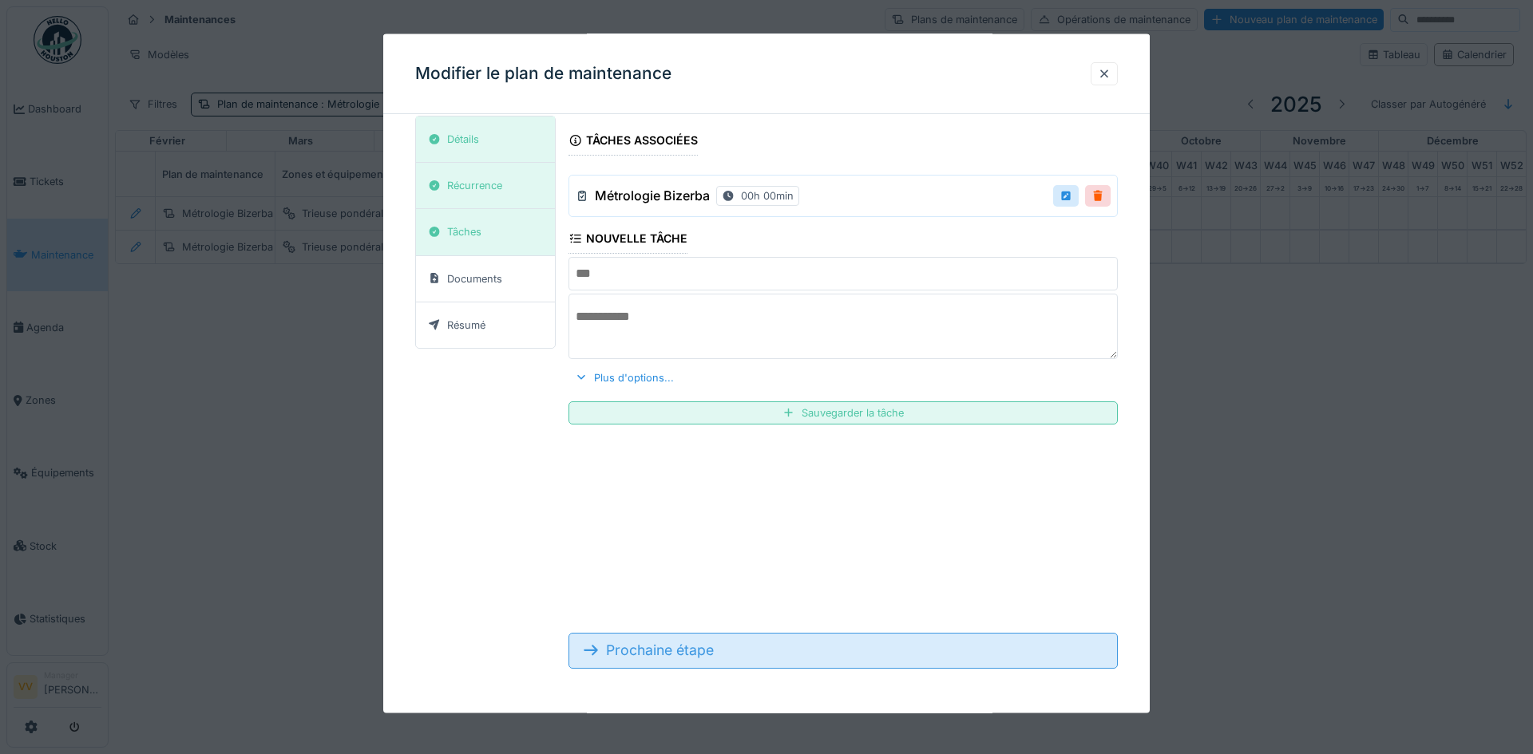
click at [643, 659] on div "Prochaine étape" at bounding box center [842, 650] width 549 height 35
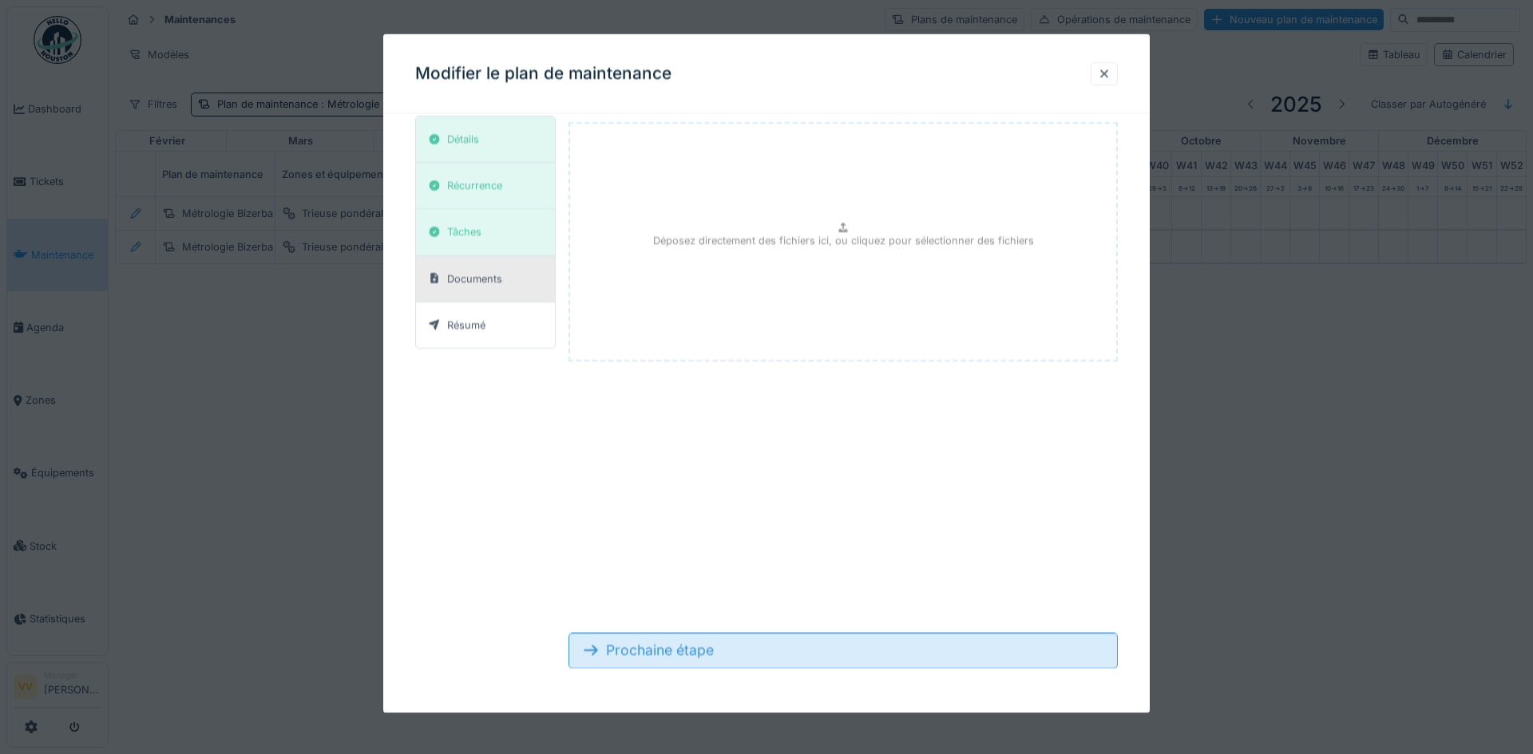
click at [643, 659] on div "Prochaine étape" at bounding box center [842, 650] width 549 height 35
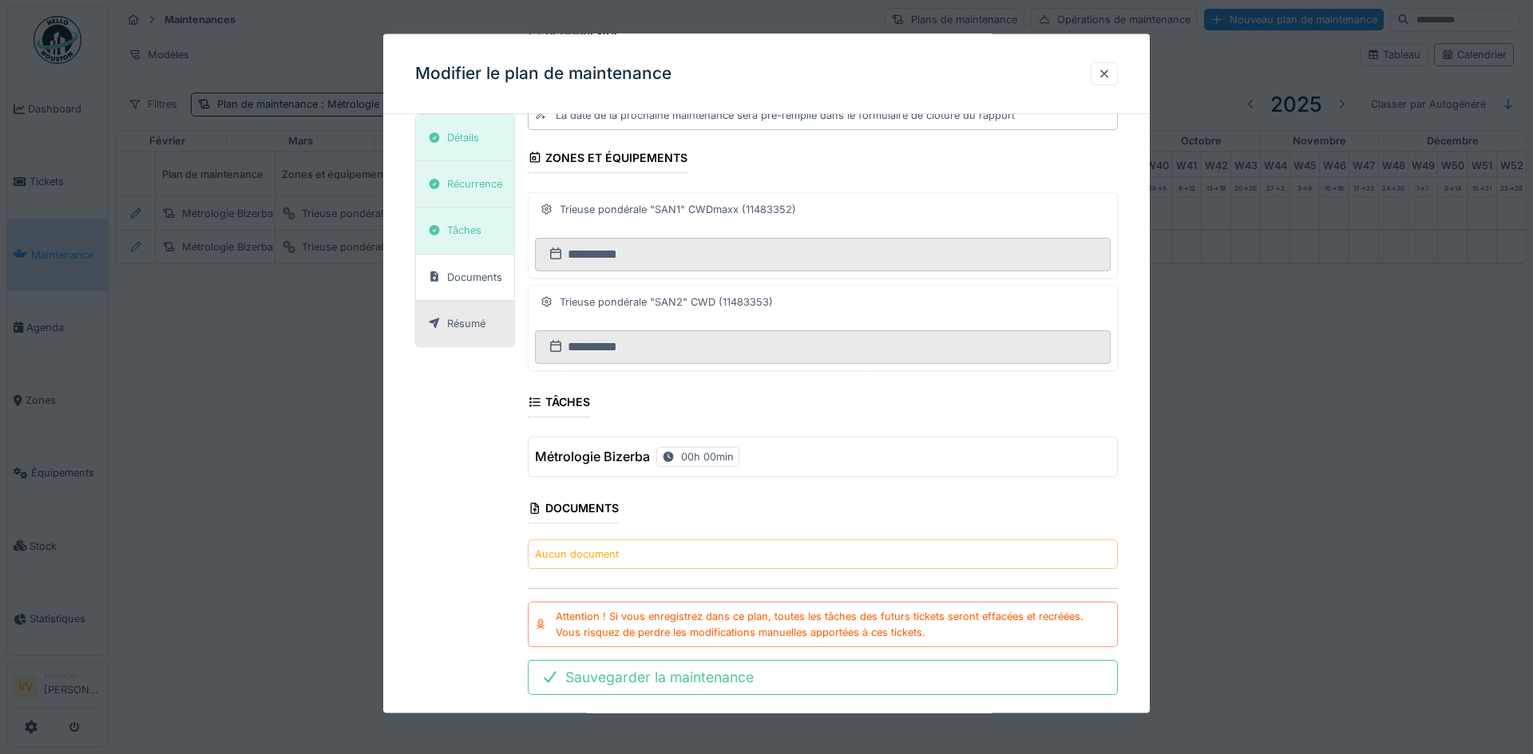
scroll to position [228, 0]
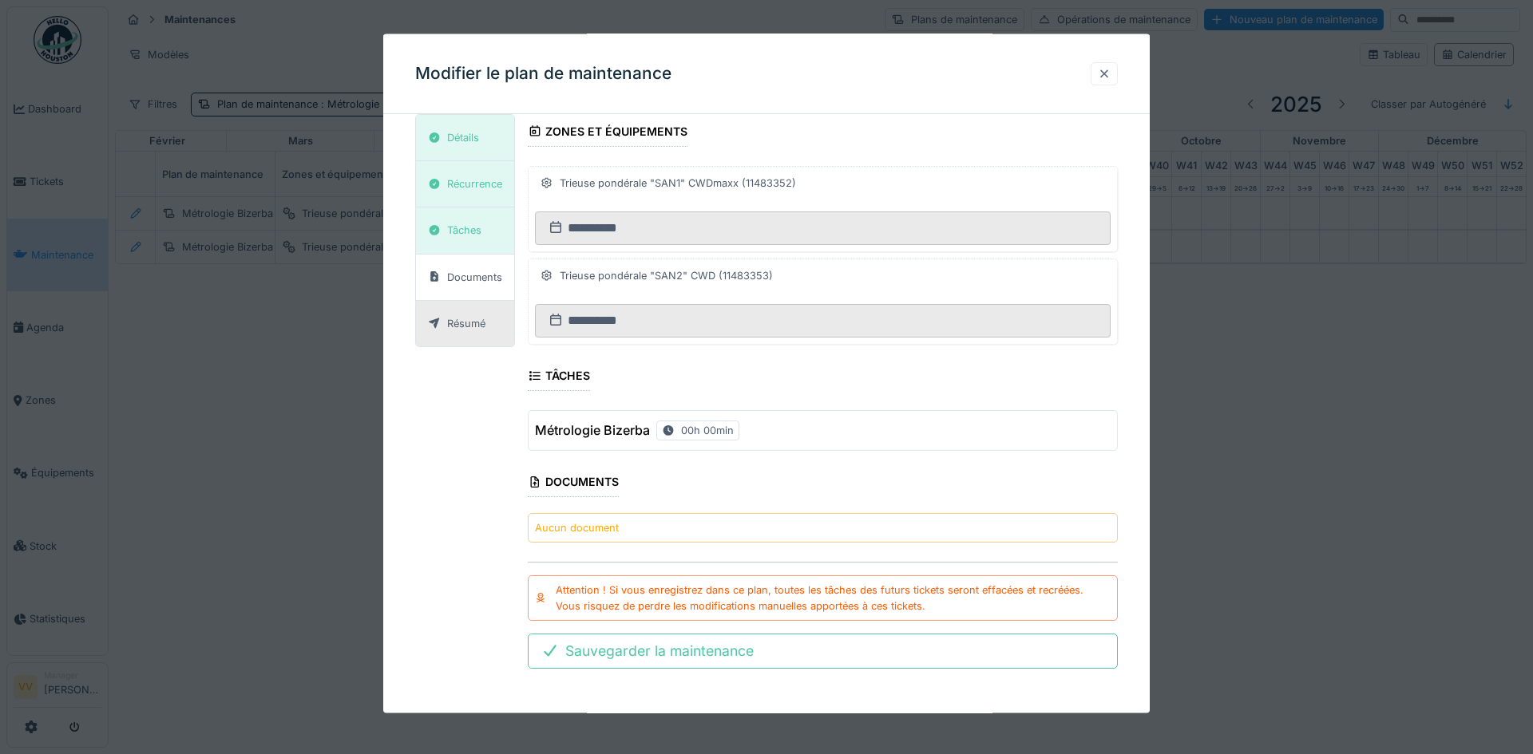
click at [1108, 78] on div at bounding box center [1104, 72] width 13 height 15
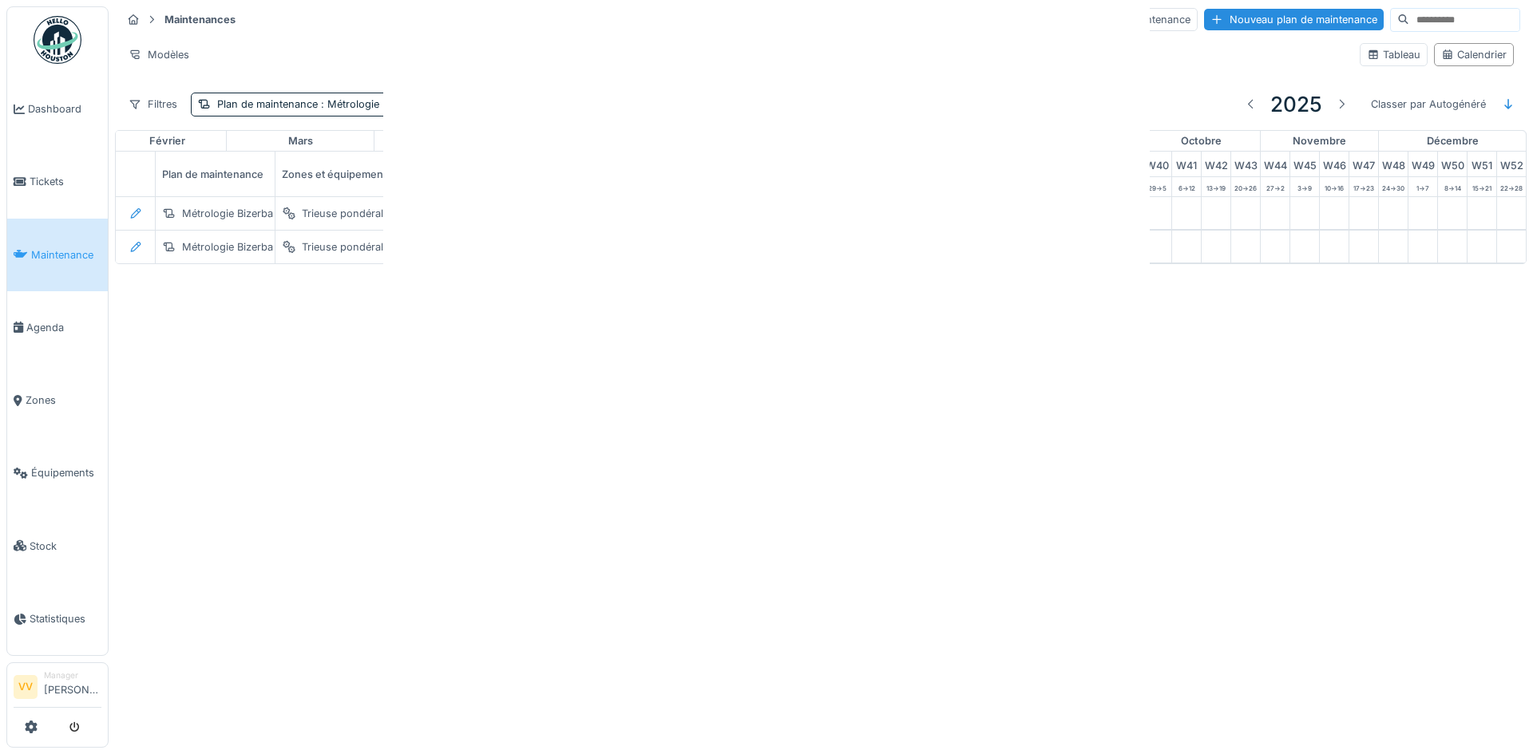
scroll to position [0, 0]
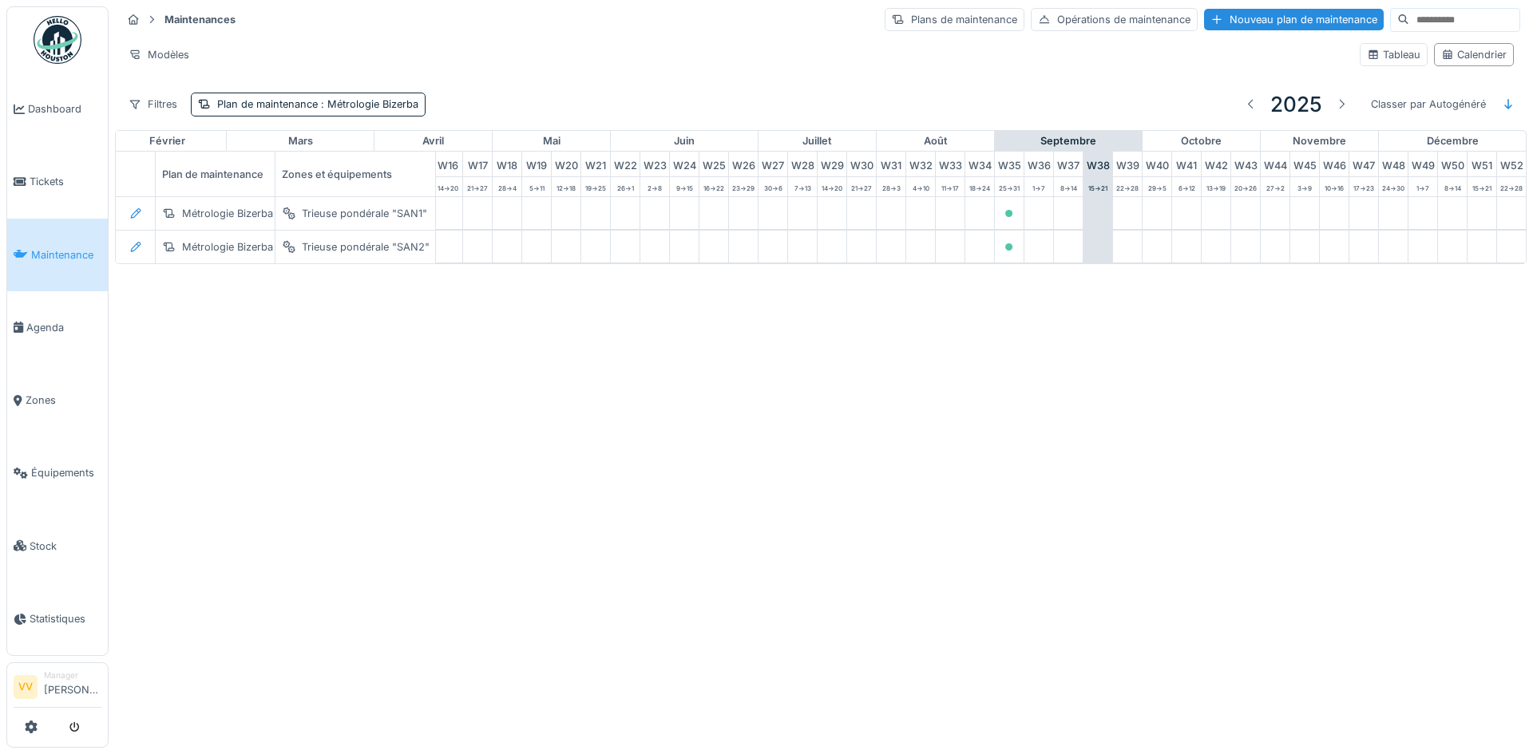
click at [539, 559] on div "Annuler Maintenances Plans de maintenance Opérations de maintenance Nouveau pla…" at bounding box center [766, 377] width 1533 height 754
click at [38, 465] on span "Équipements" at bounding box center [66, 472] width 70 height 15
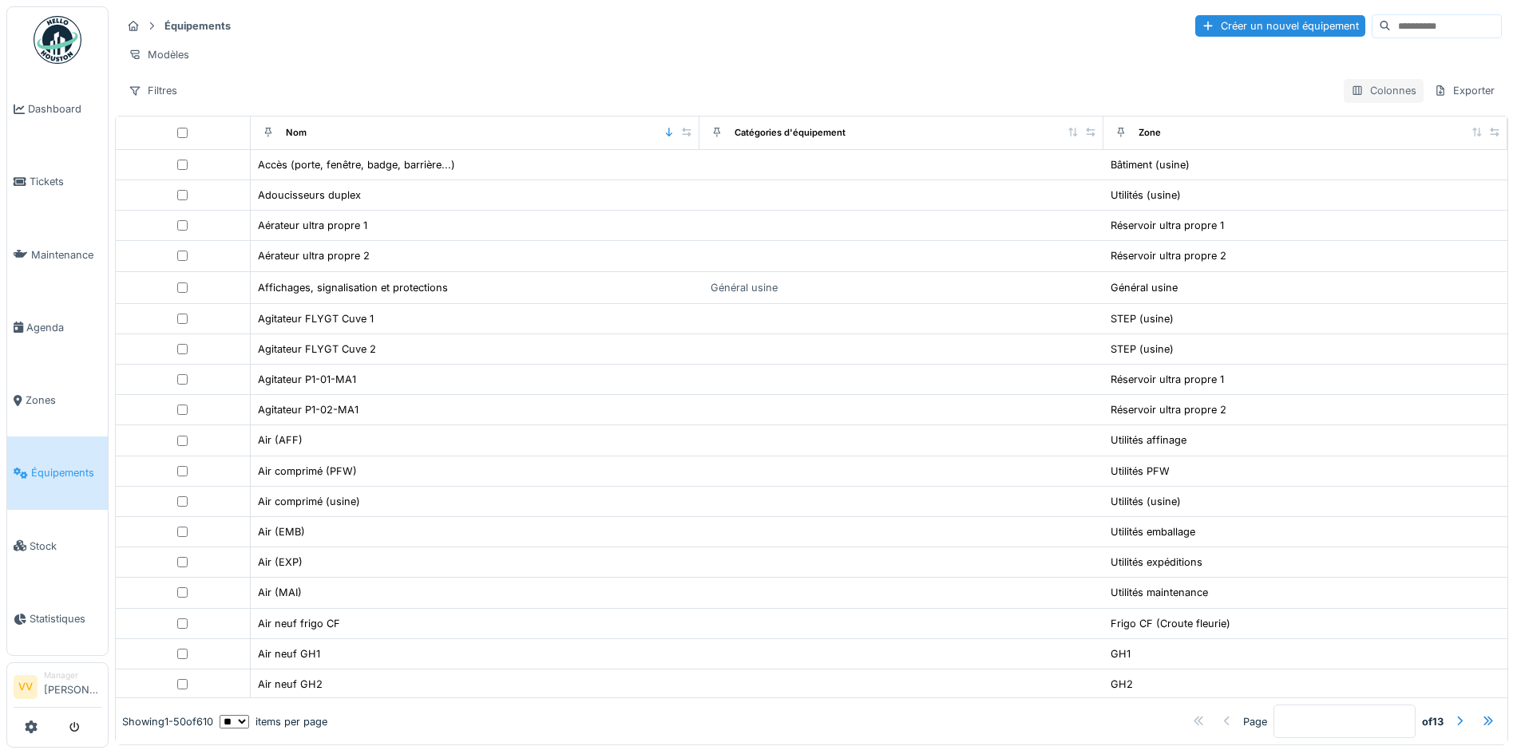
click at [1351, 102] on div "Colonnes" at bounding box center [1384, 90] width 80 height 23
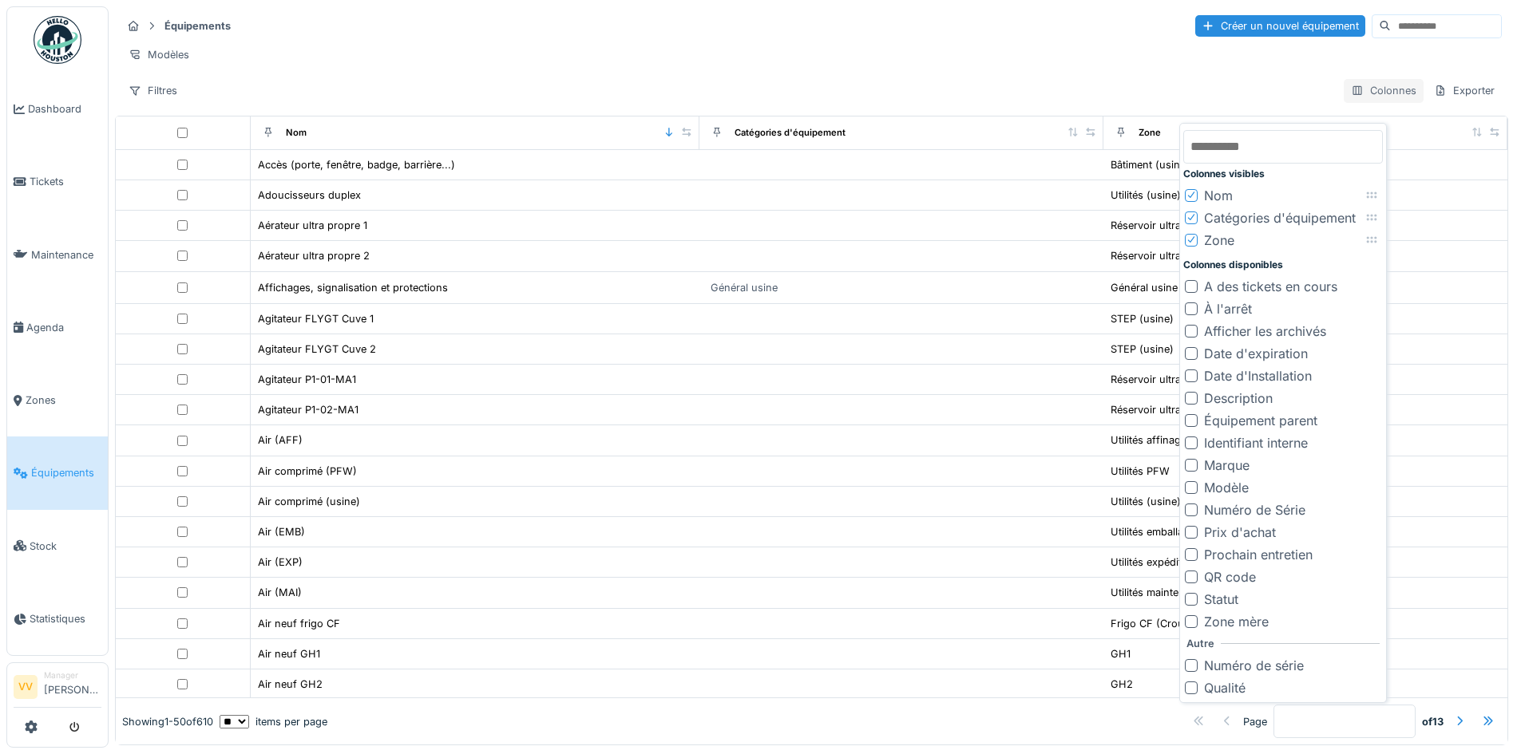
click at [1352, 102] on div "Colonnes" at bounding box center [1384, 90] width 80 height 23
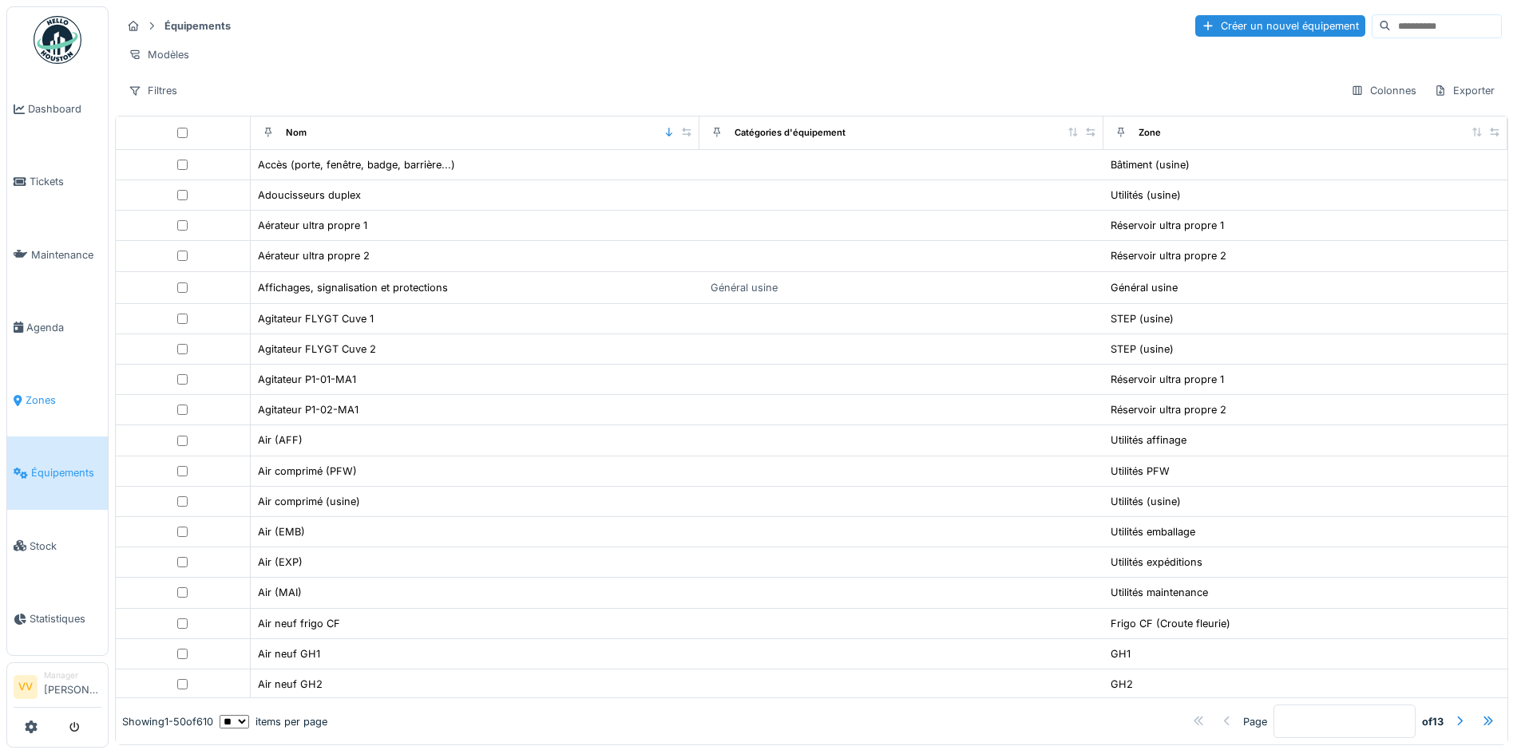
click at [35, 393] on span "Zones" at bounding box center [64, 400] width 76 height 15
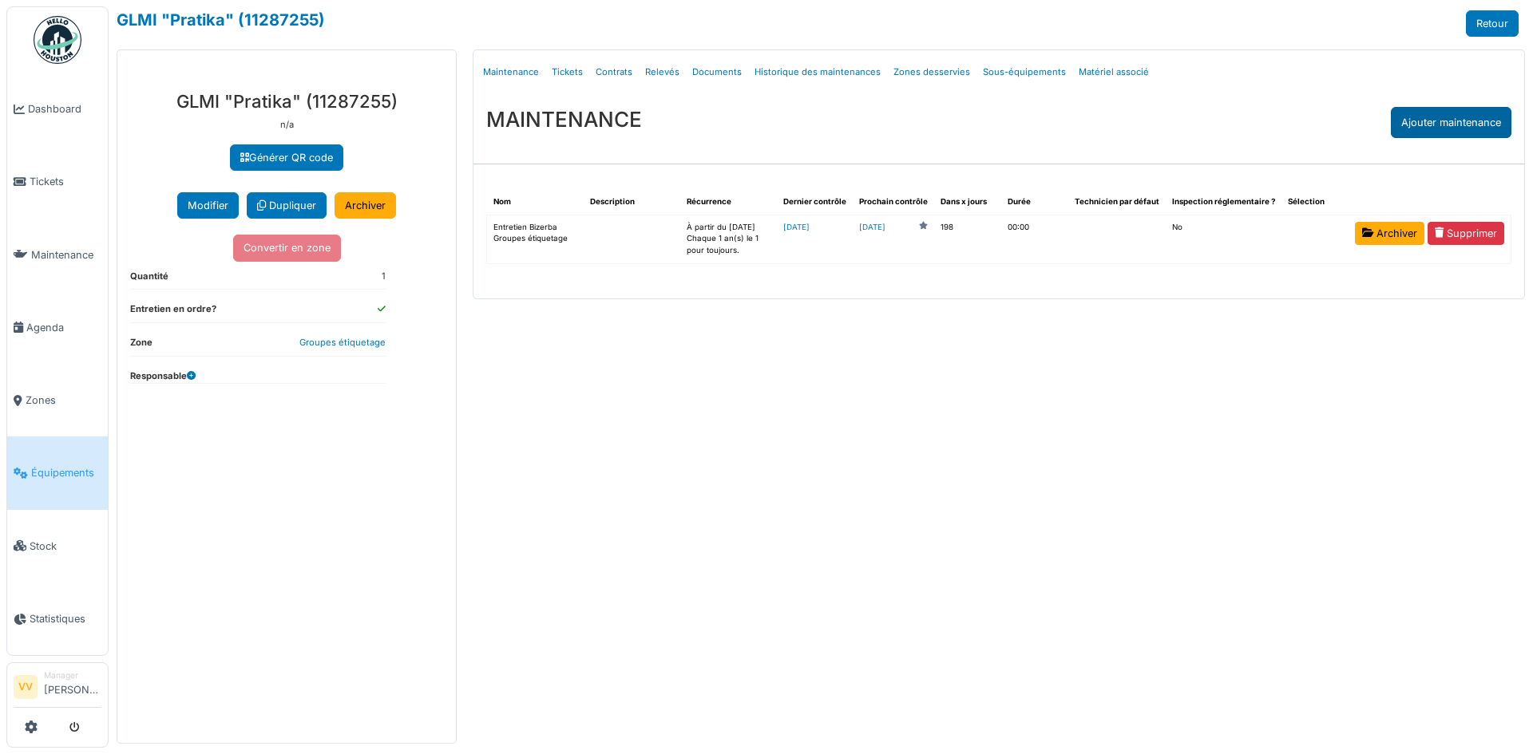
click at [1459, 124] on div "Ajouter maintenance" at bounding box center [1451, 122] width 121 height 31
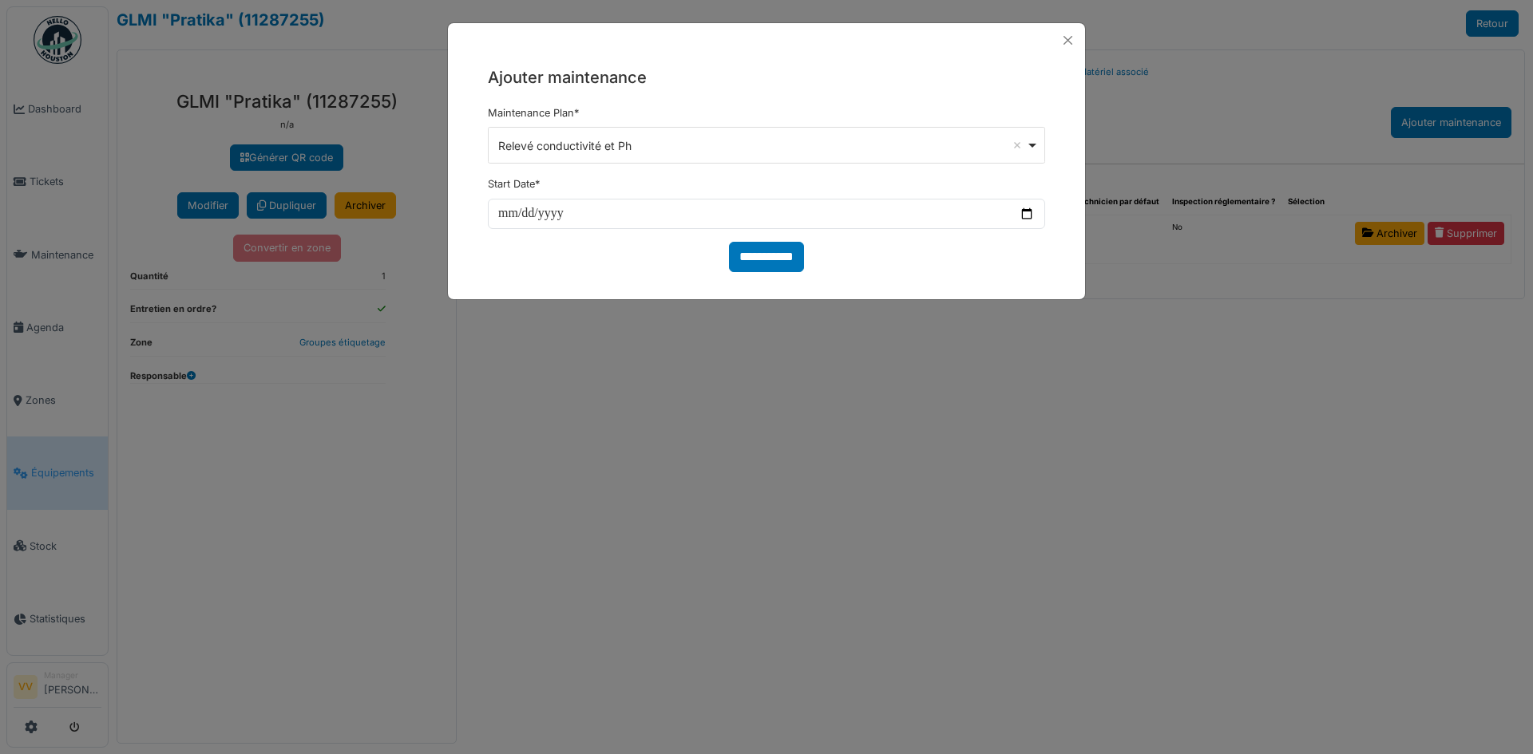
click at [1033, 144] on div "Relevé conductivité et Ph Remove item" at bounding box center [767, 145] width 544 height 23
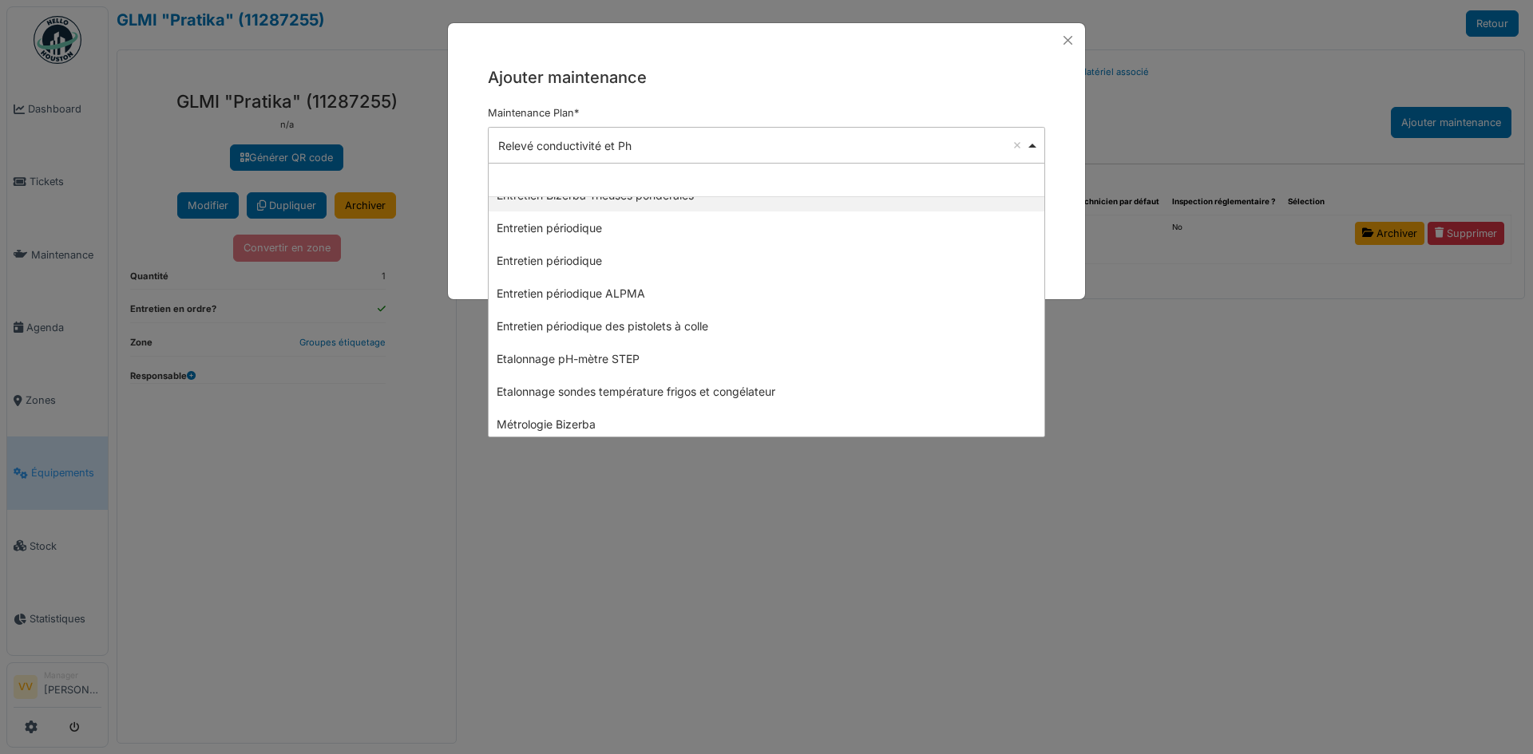
scroll to position [719, 0]
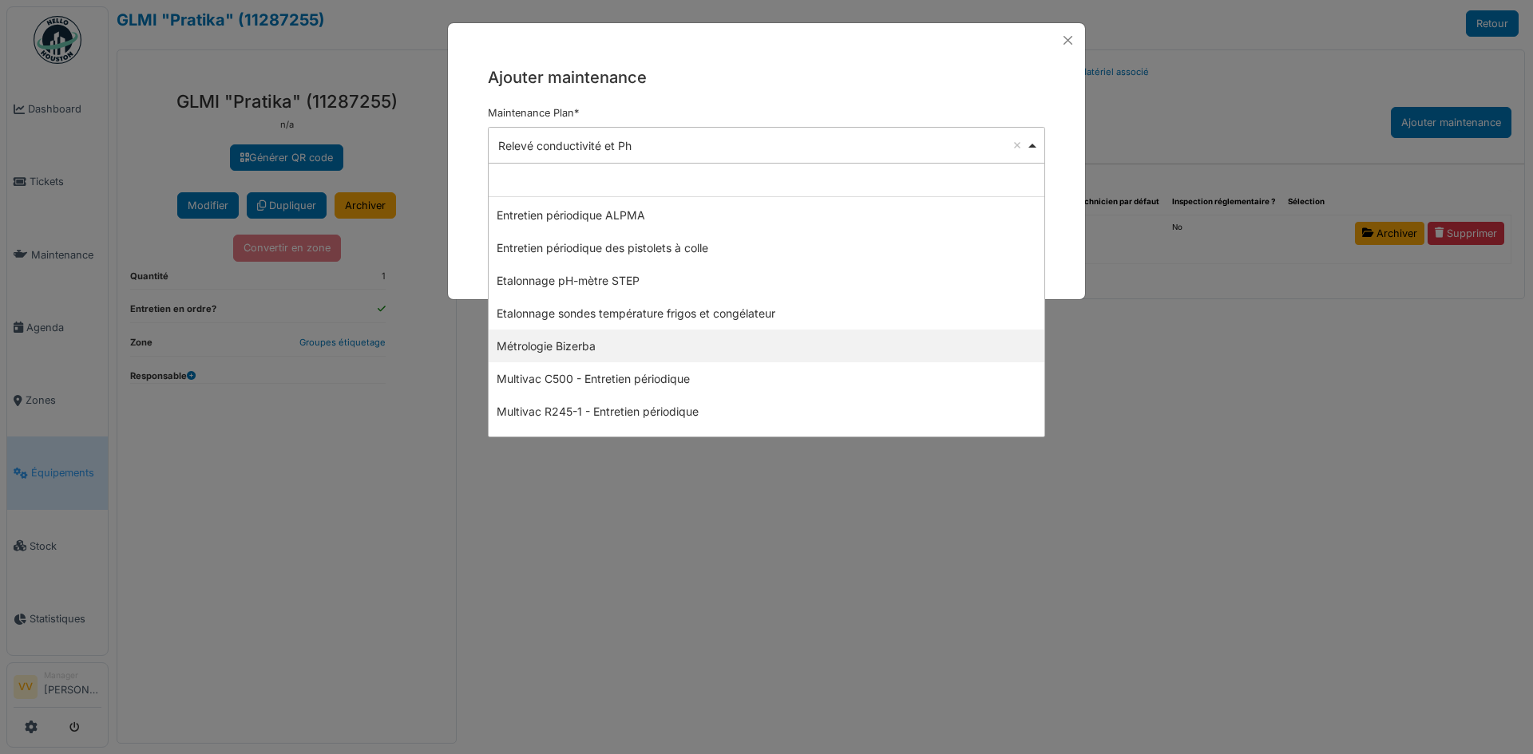
select select "*****"
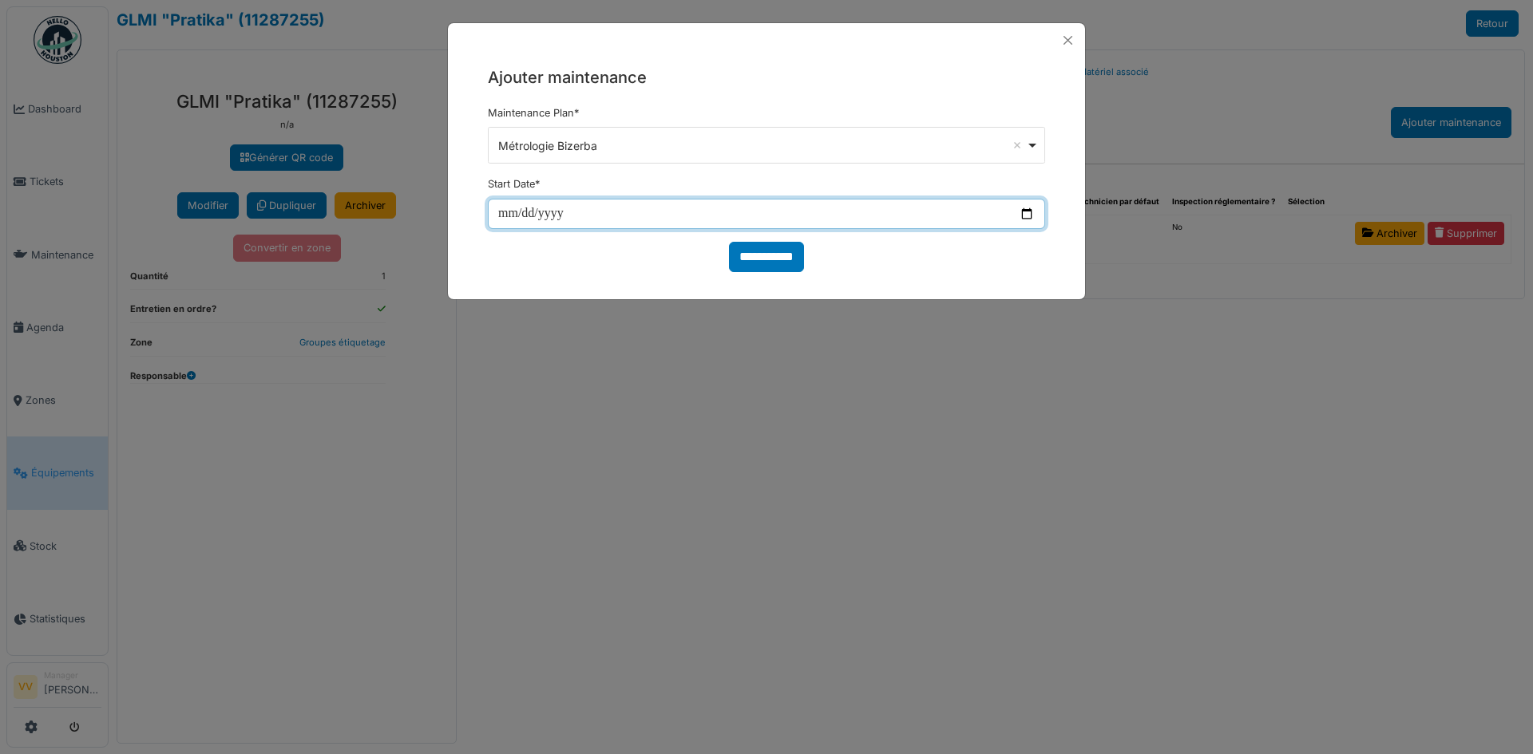
click at [497, 215] on input "date" at bounding box center [766, 214] width 557 height 30
type input "**********"
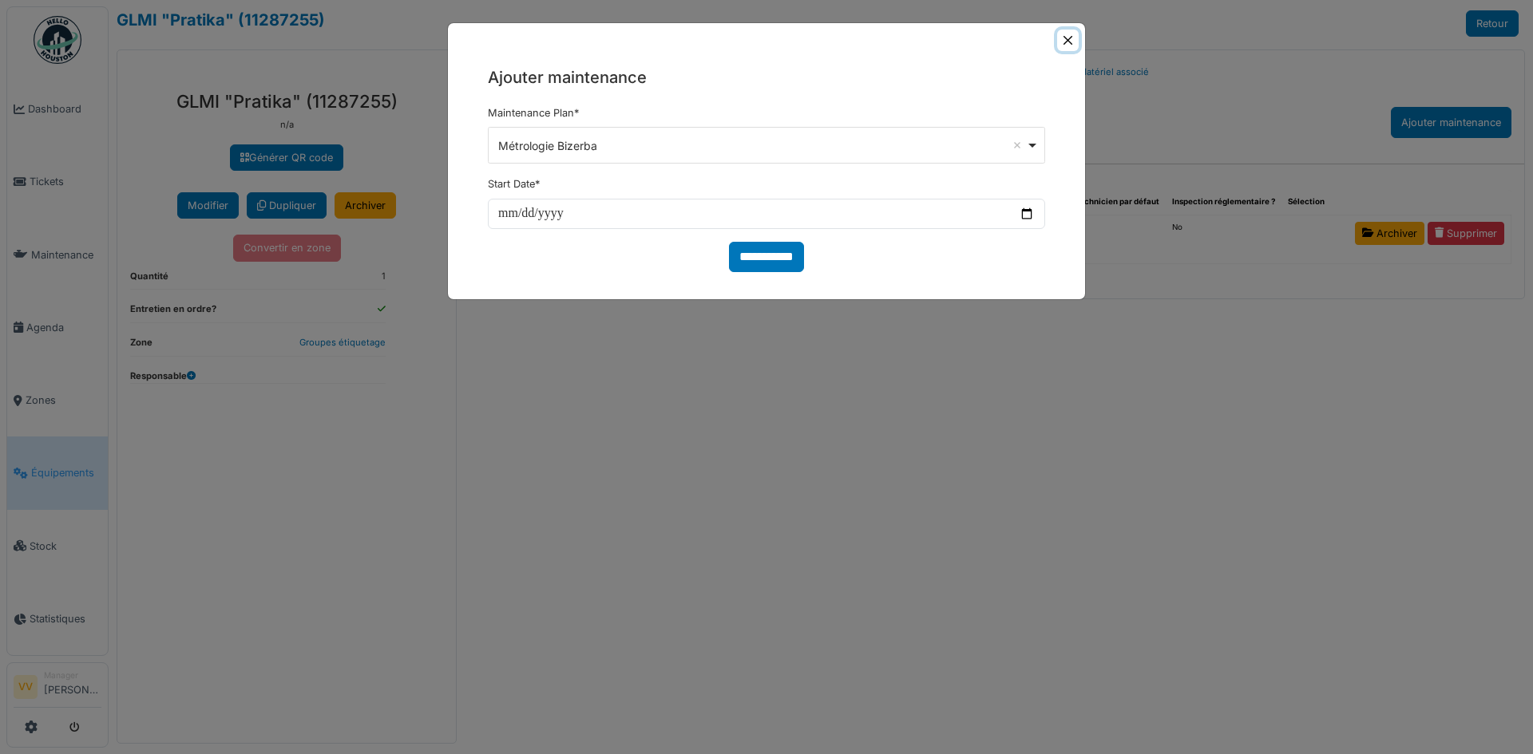
click at [1072, 46] on button "Close" at bounding box center [1068, 41] width 22 height 22
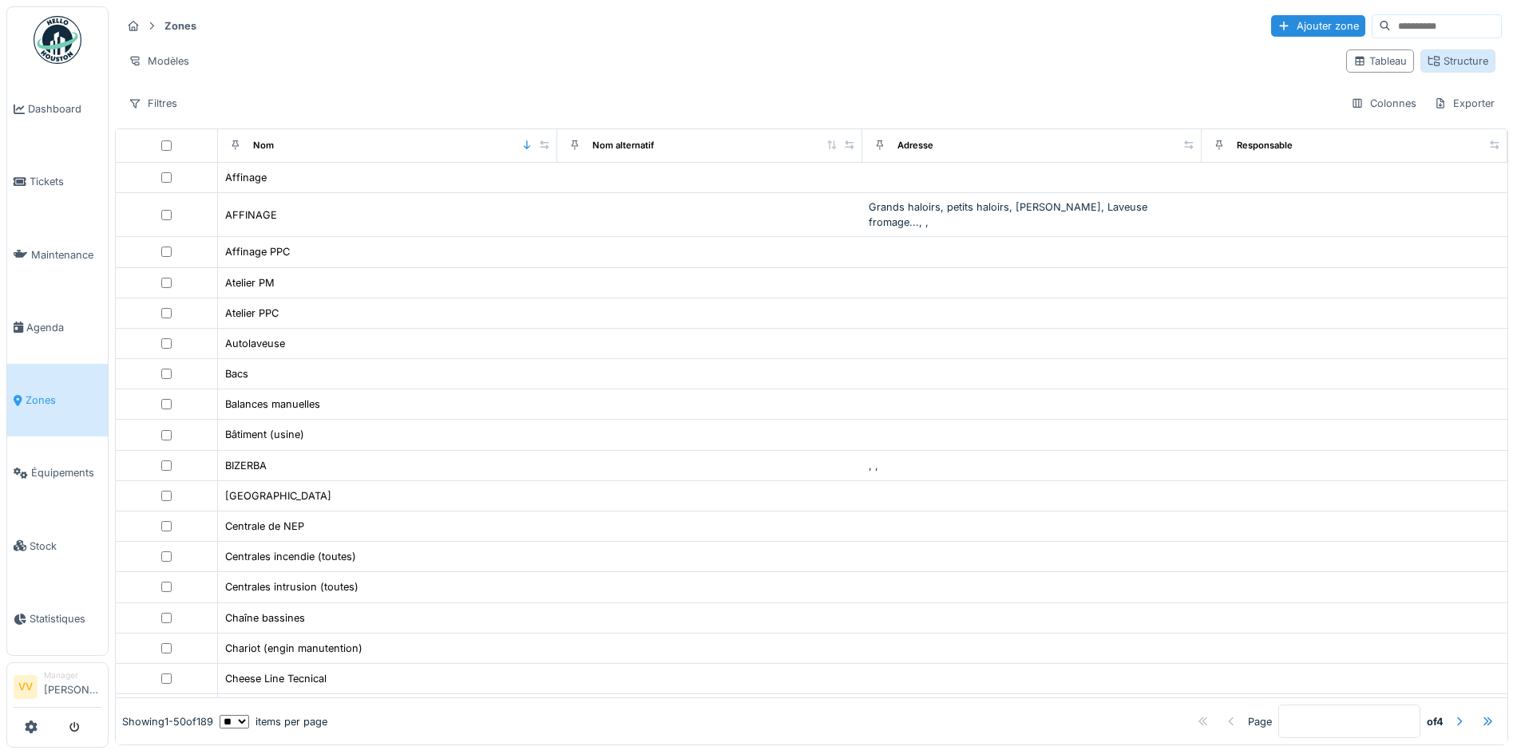
click at [1461, 53] on div "Structure" at bounding box center [1458, 60] width 61 height 15
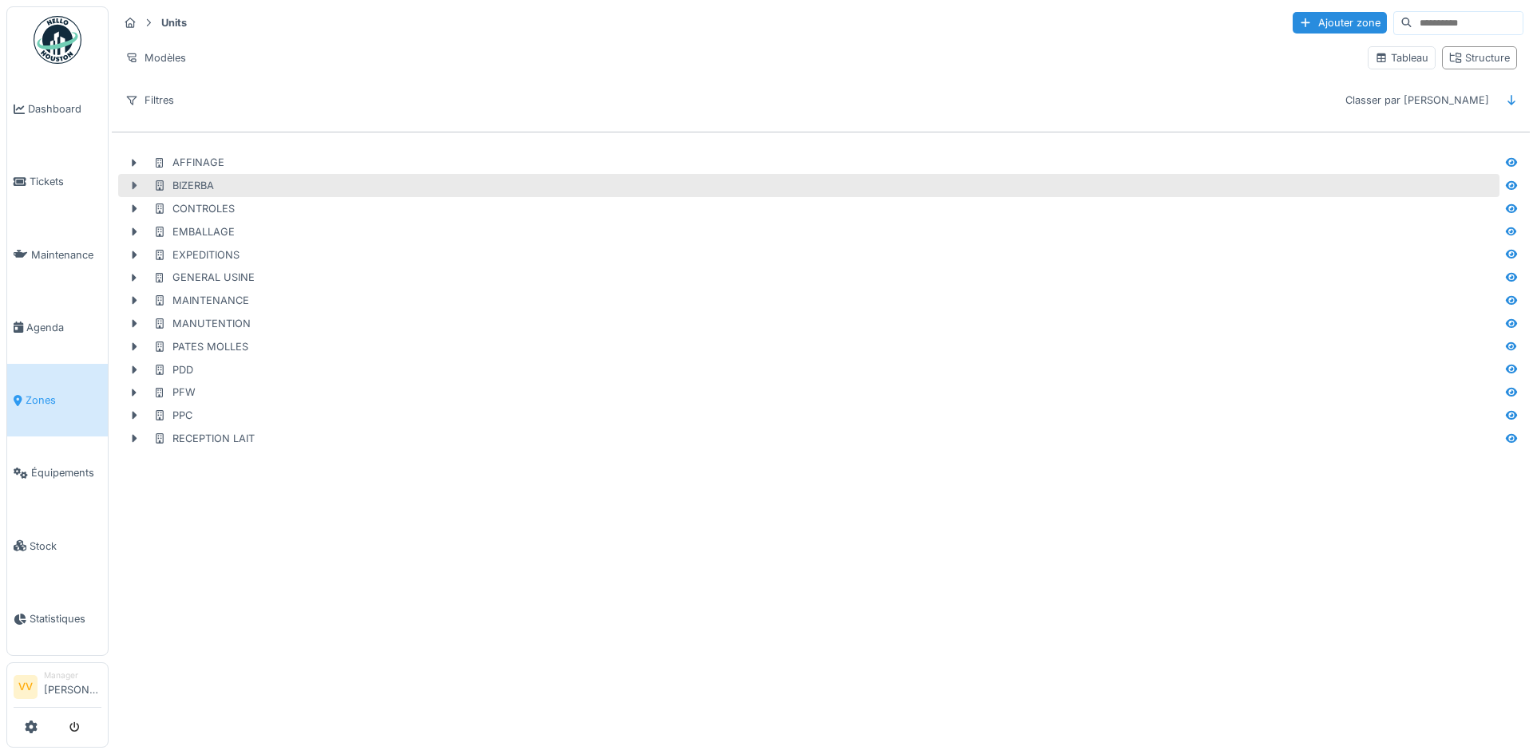
click at [135, 181] on icon at bounding box center [134, 185] width 13 height 10
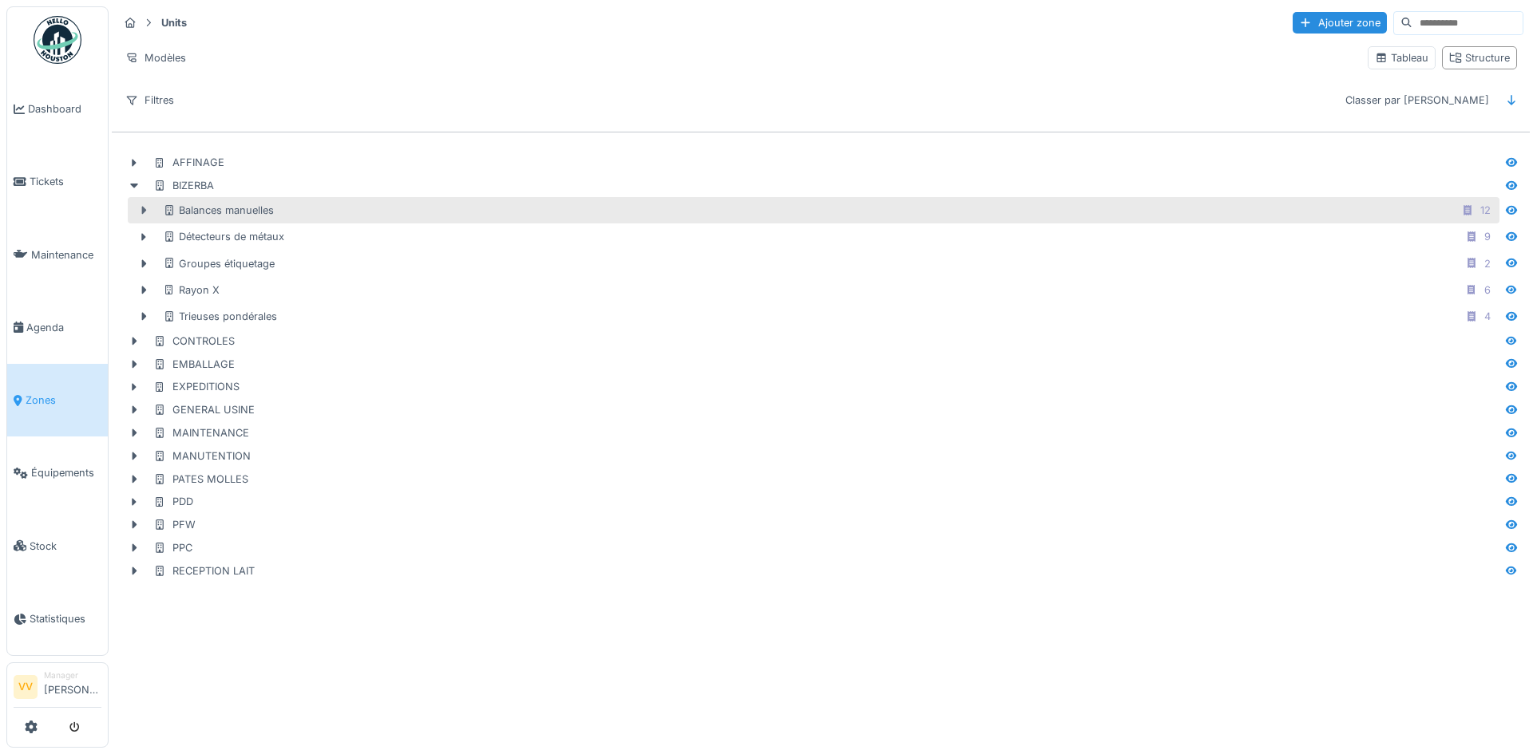
click at [142, 208] on icon at bounding box center [144, 211] width 5 height 8
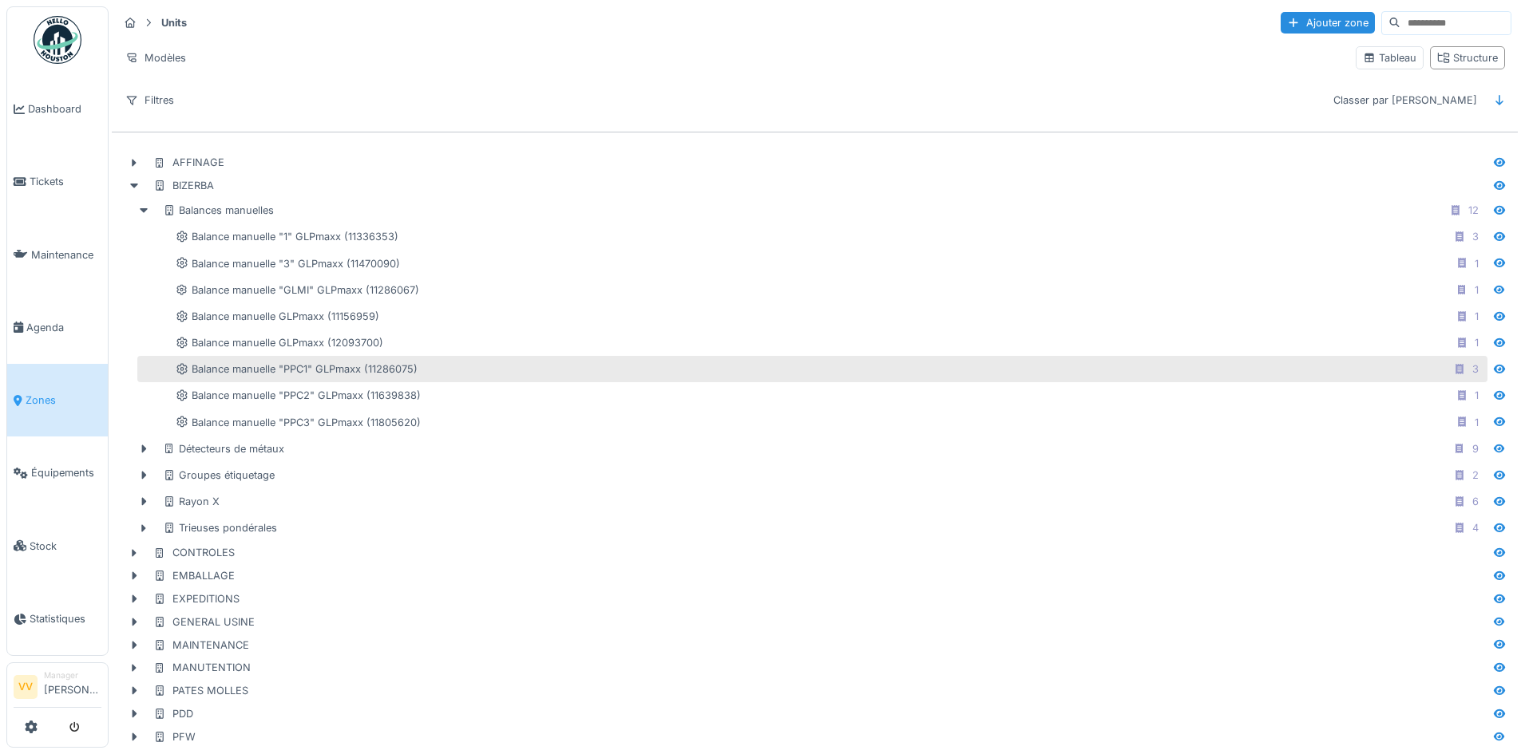
scroll to position [61, 0]
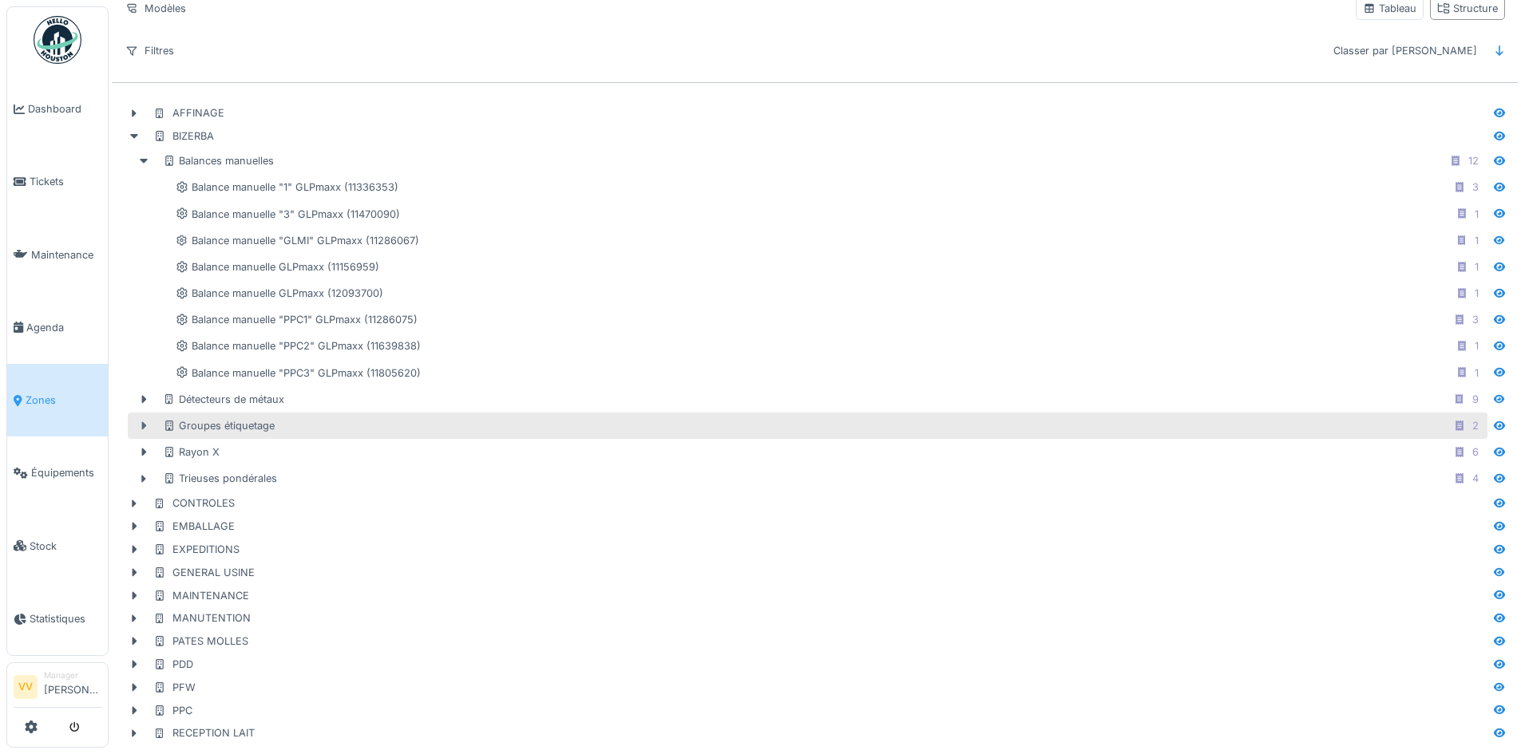
click at [145, 422] on icon at bounding box center [144, 426] width 5 height 8
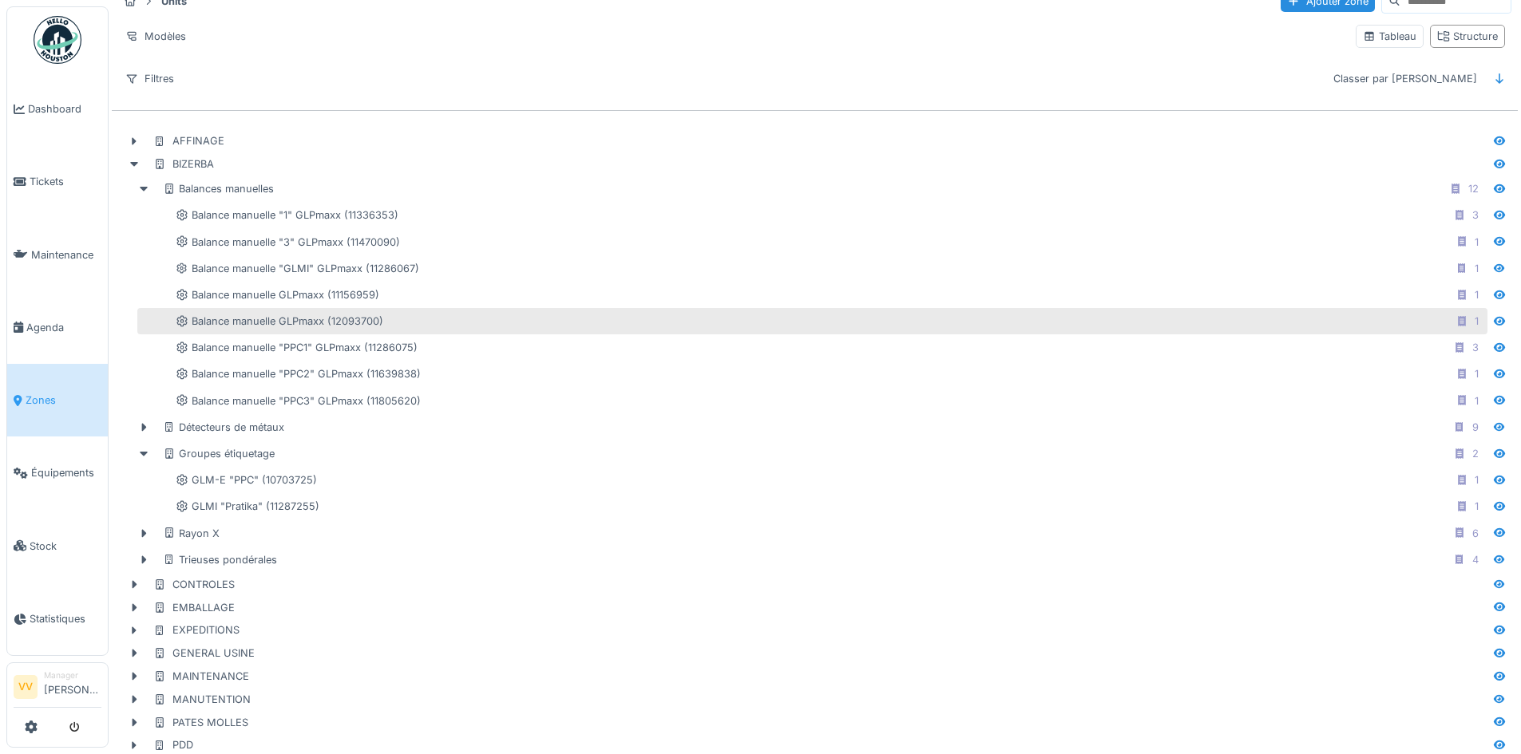
scroll to position [0, 0]
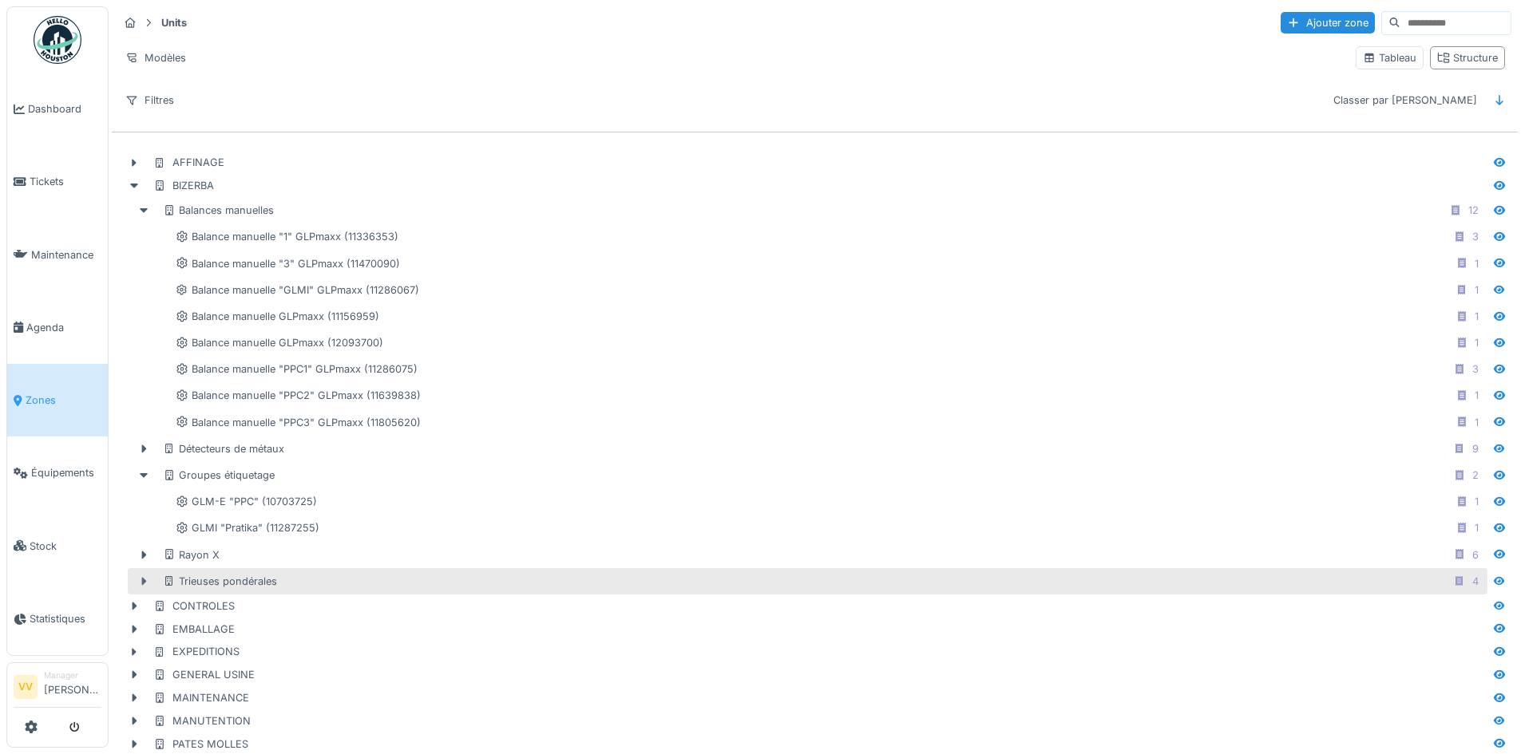
click at [141, 582] on icon at bounding box center [143, 581] width 13 height 10
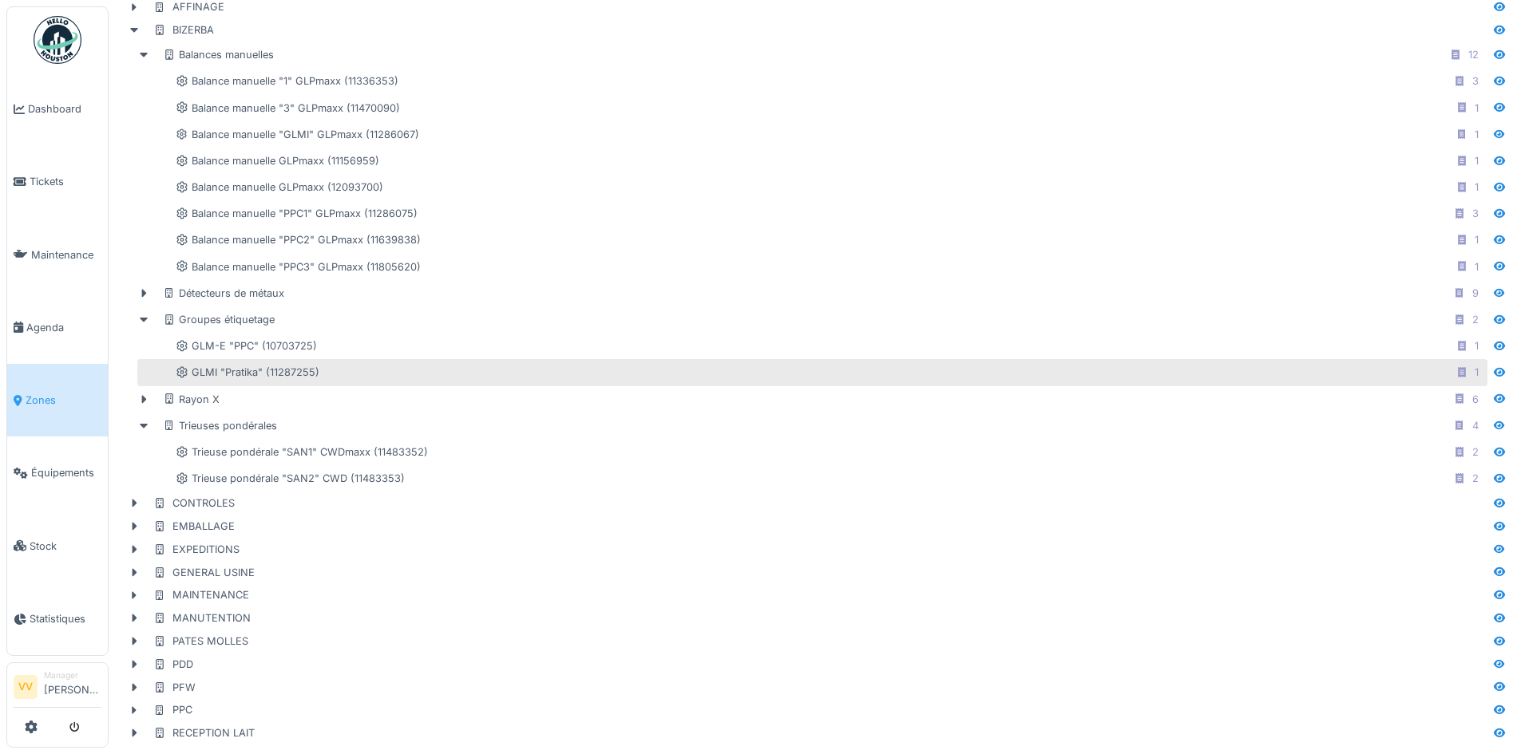
scroll to position [160, 0]
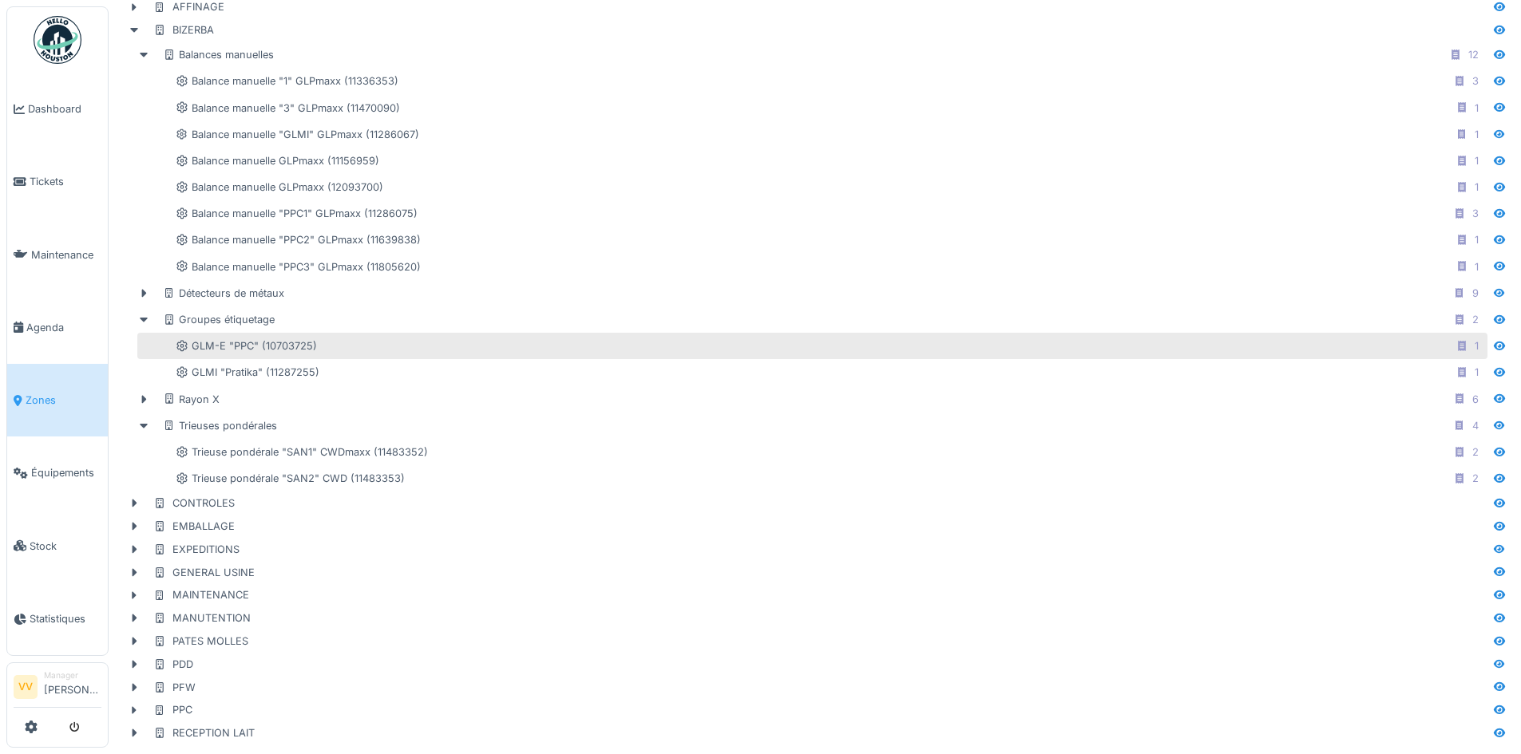
click at [819, 346] on div "GLM-E "PPC" (10703725) 1" at bounding box center [830, 346] width 1309 height 20
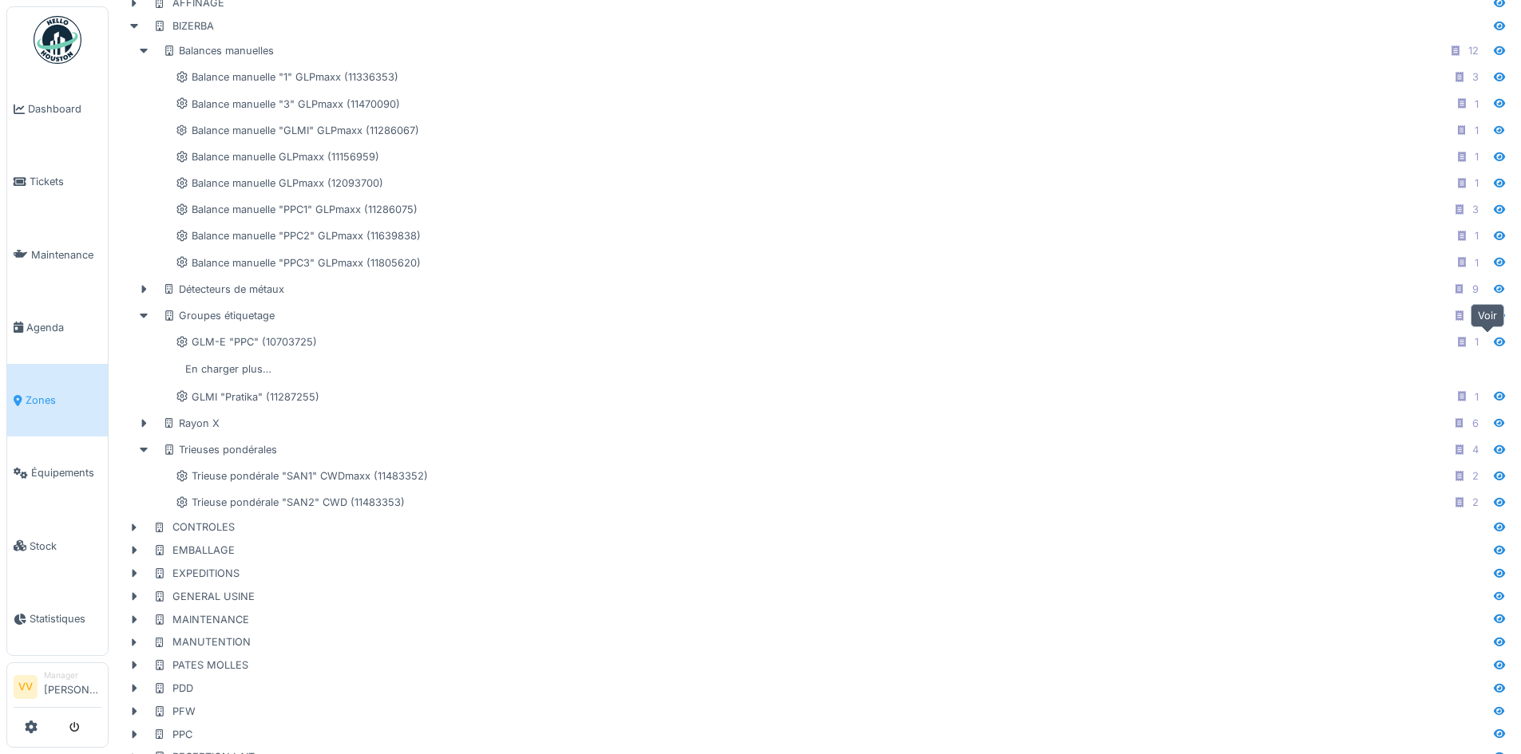
click at [1493, 340] on icon at bounding box center [1499, 342] width 13 height 10
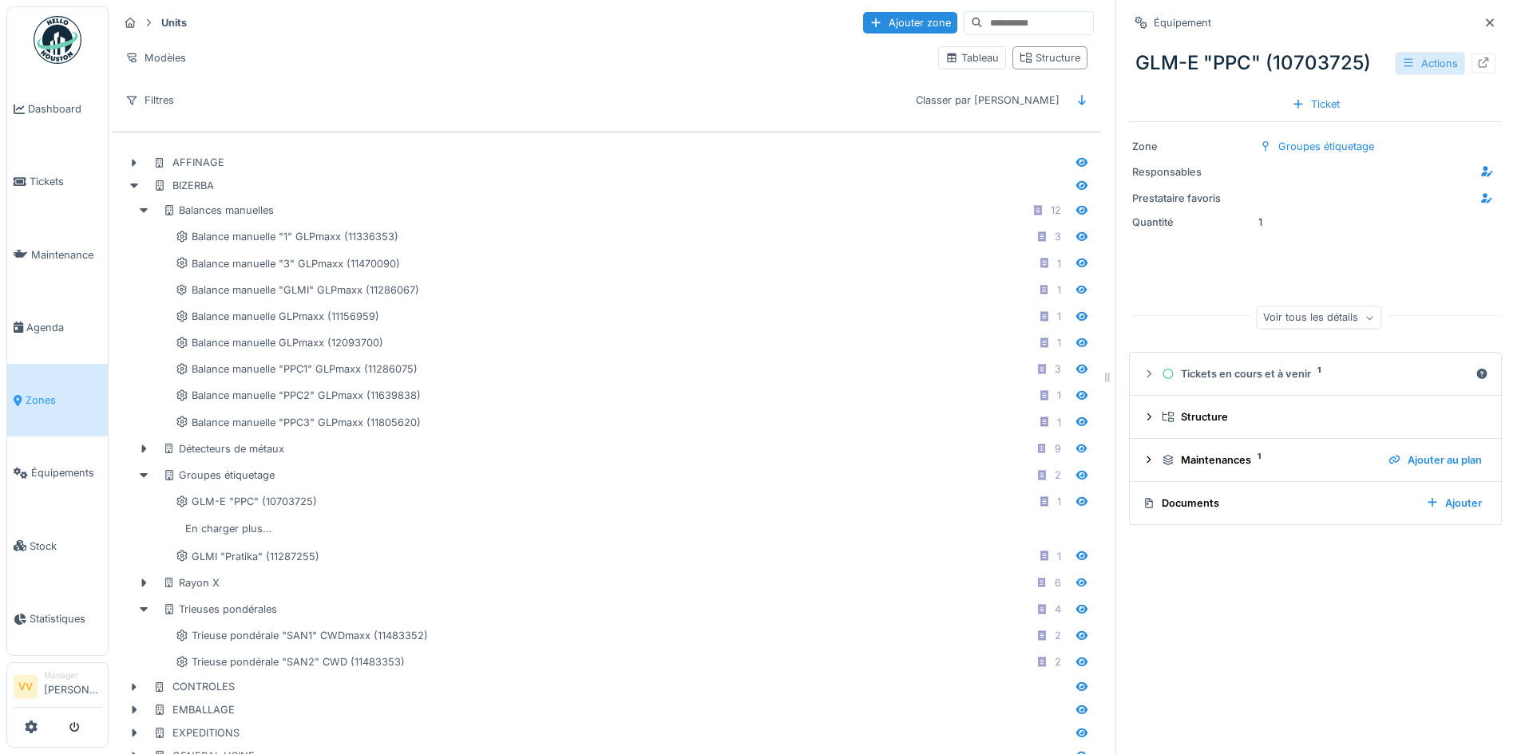
click at [1396, 61] on div "Actions" at bounding box center [1430, 63] width 70 height 23
click at [1403, 125] on div "Ajouter au plan" at bounding box center [1429, 122] width 107 height 24
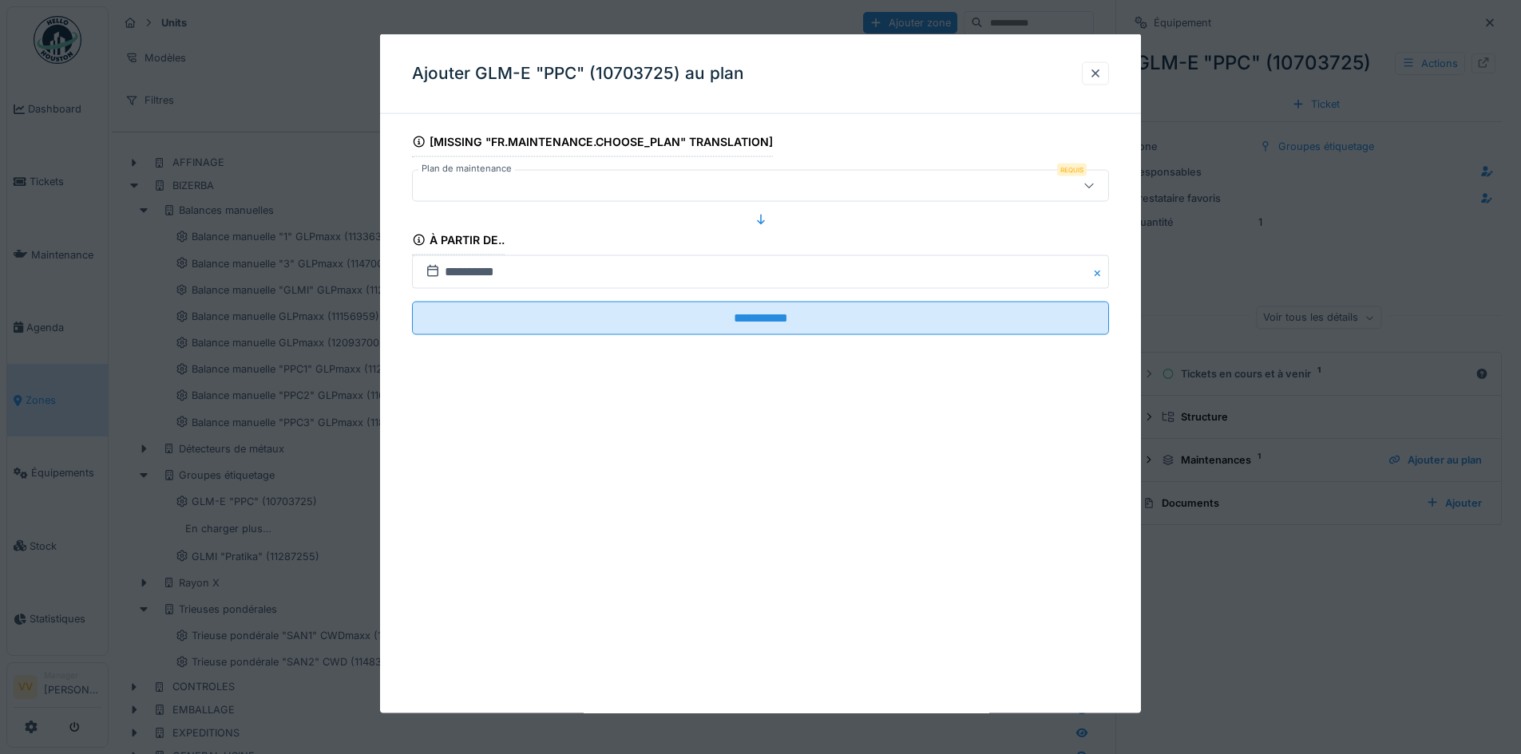
click at [575, 179] on div at bounding box center [719, 186] width 601 height 18
type input "*"
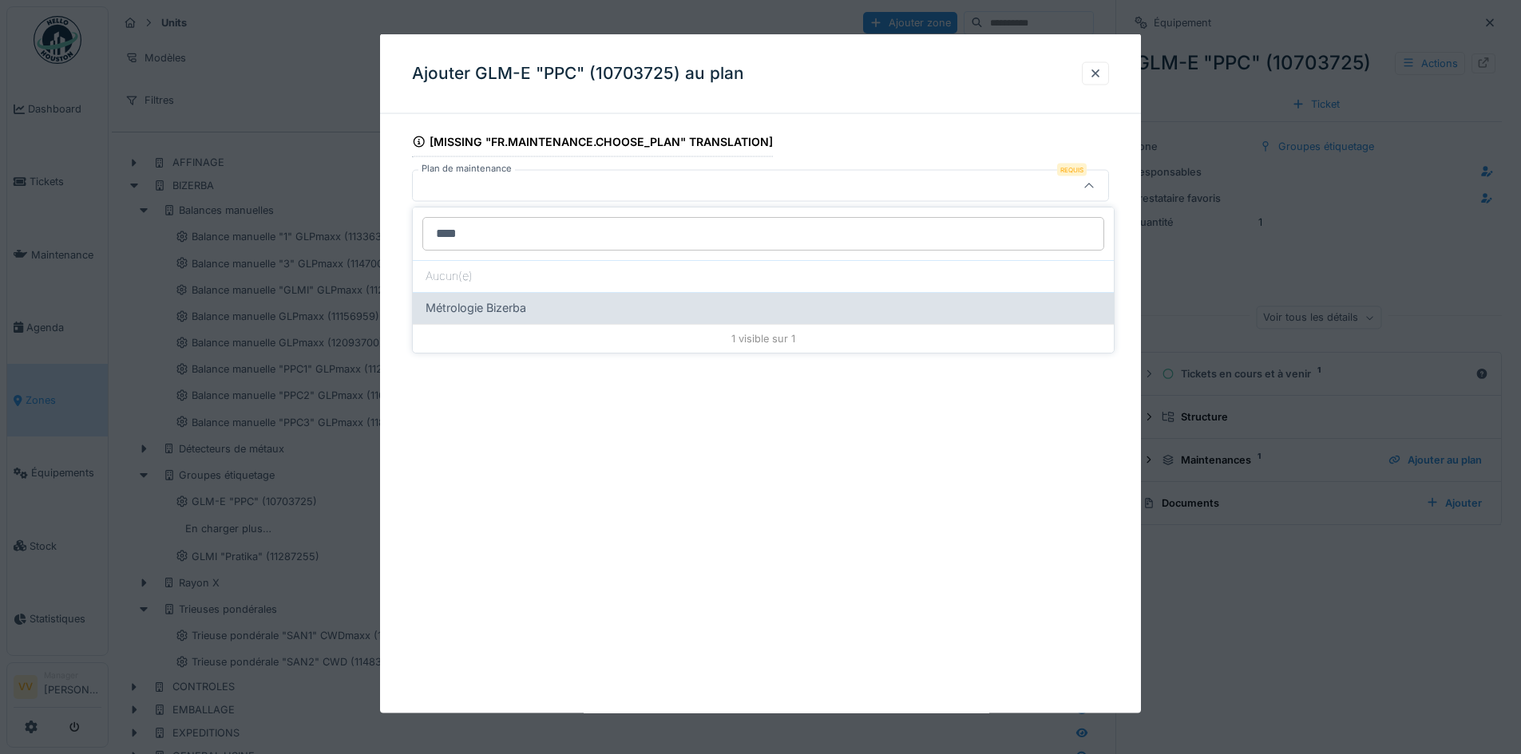
type input "****"
click at [487, 303] on span "Métrologie Bizerba" at bounding box center [476, 308] width 101 height 18
type input "*****"
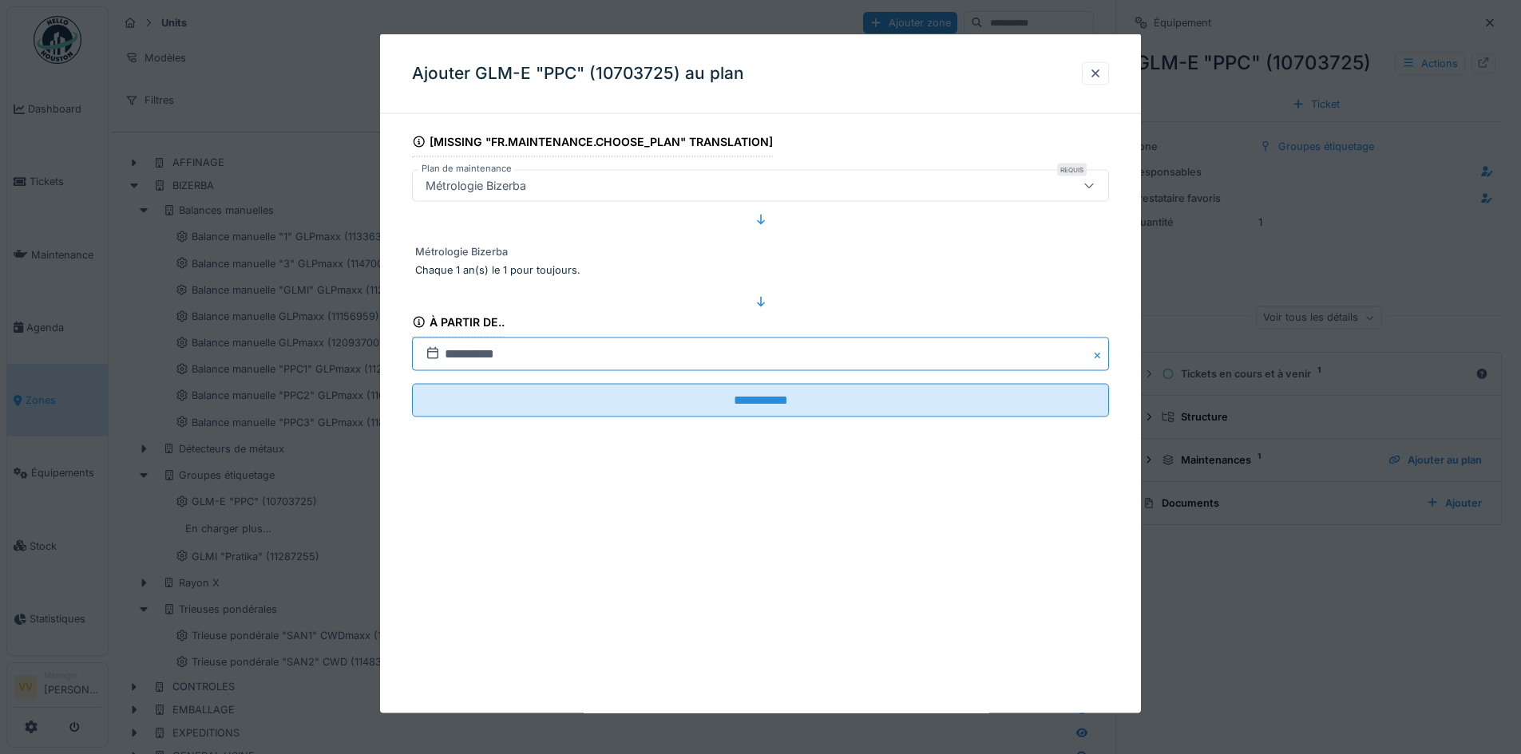
click at [447, 353] on input "**********" at bounding box center [760, 355] width 697 height 34
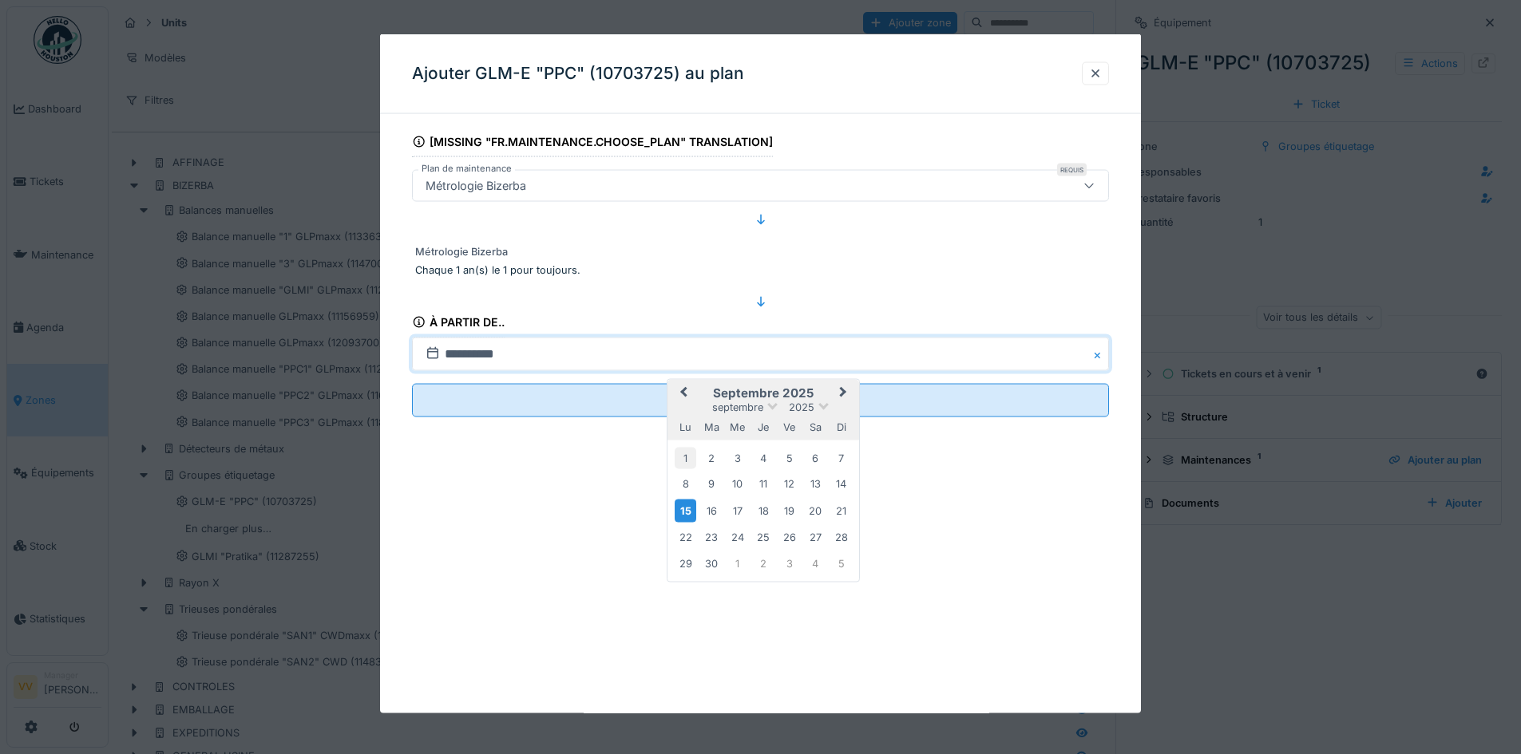
click at [684, 457] on div "1" at bounding box center [686, 458] width 22 height 22
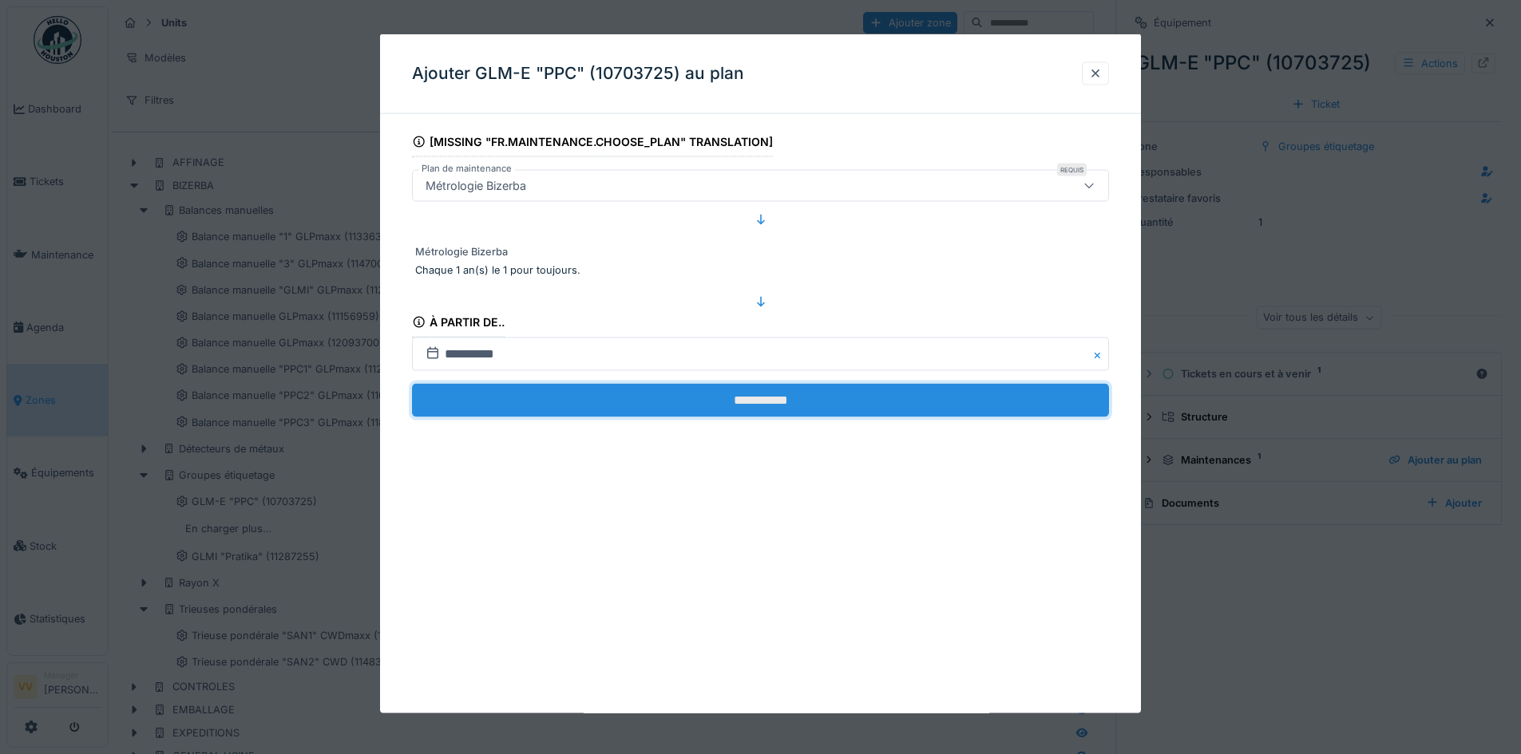
click at [683, 403] on input "**********" at bounding box center [760, 401] width 697 height 34
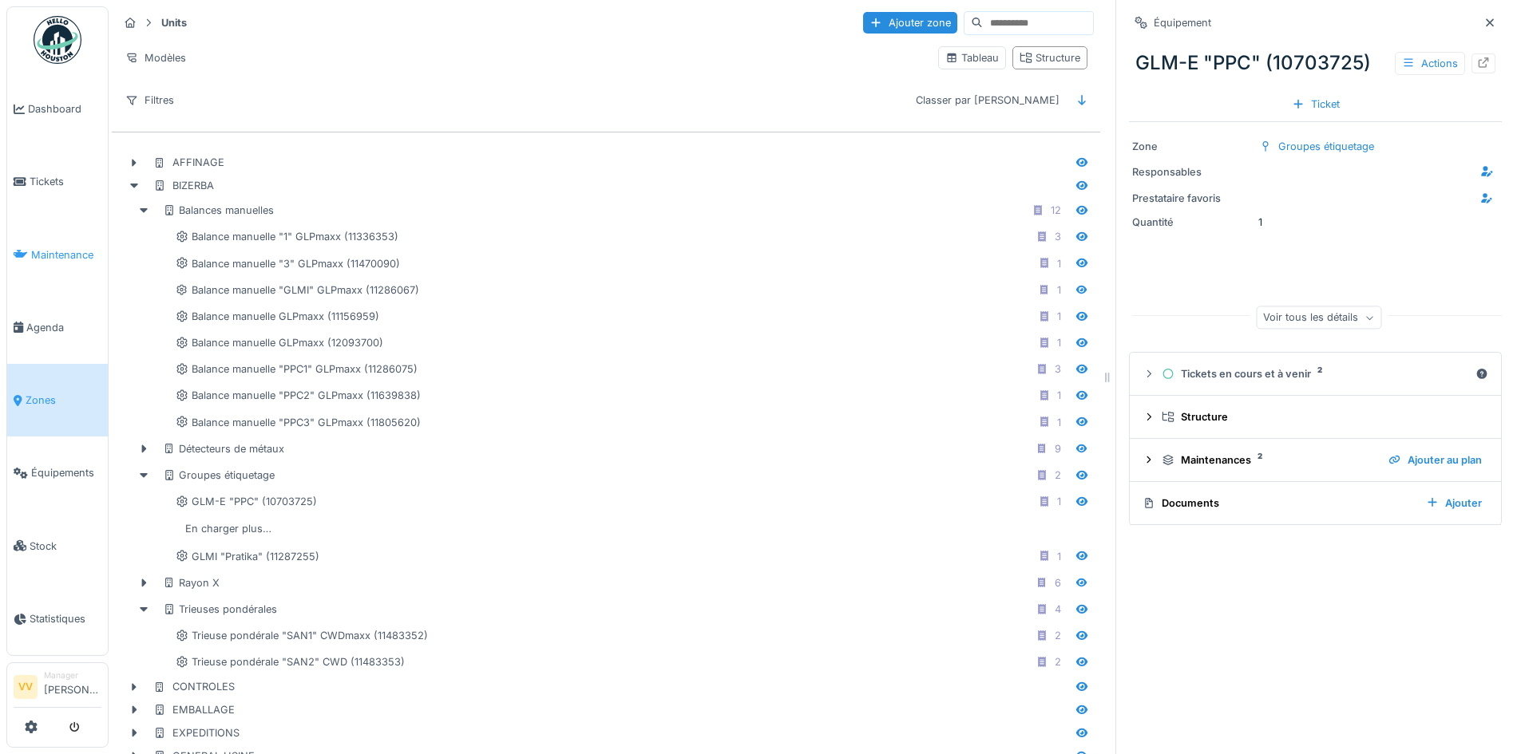
click at [55, 255] on span "Maintenance" at bounding box center [66, 254] width 70 height 15
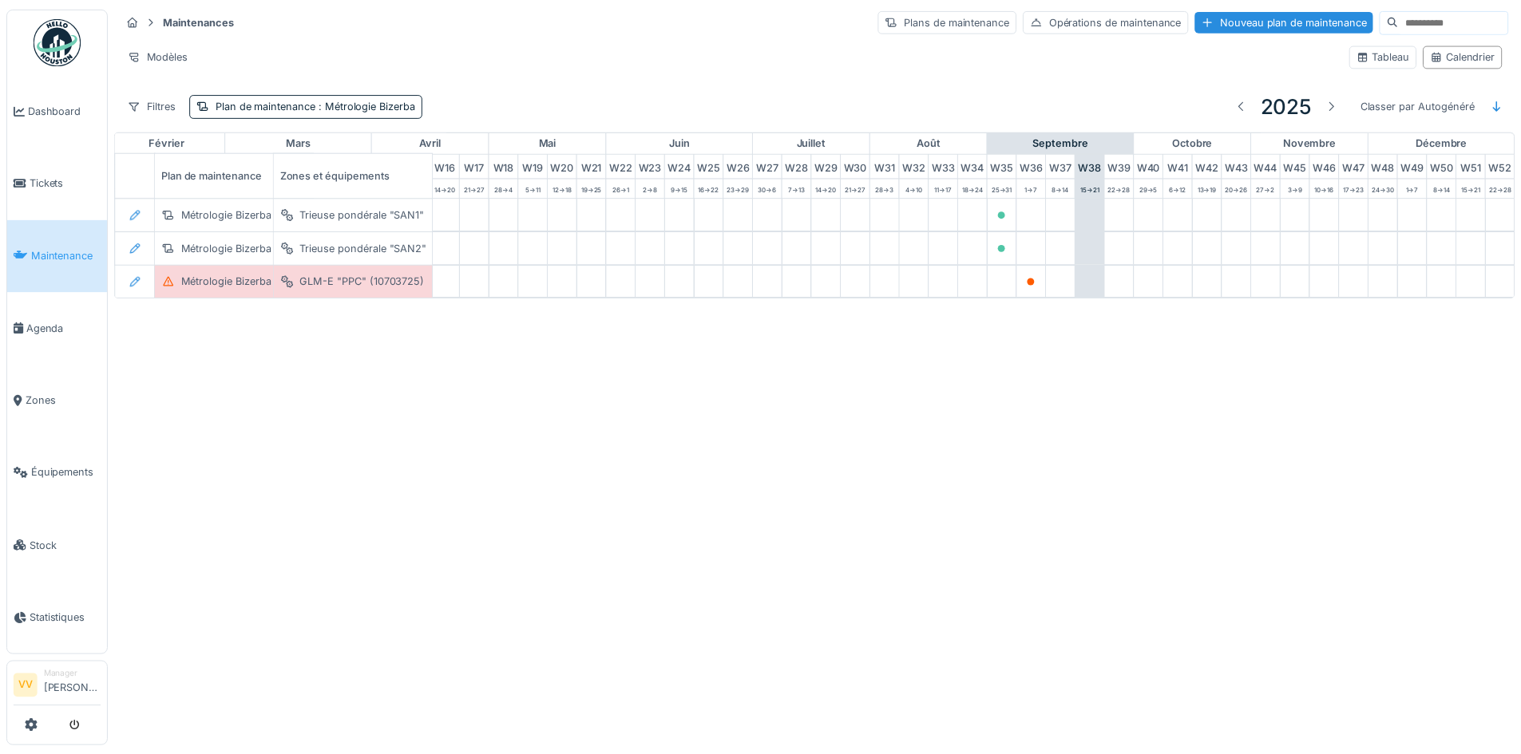
scroll to position [0, 523]
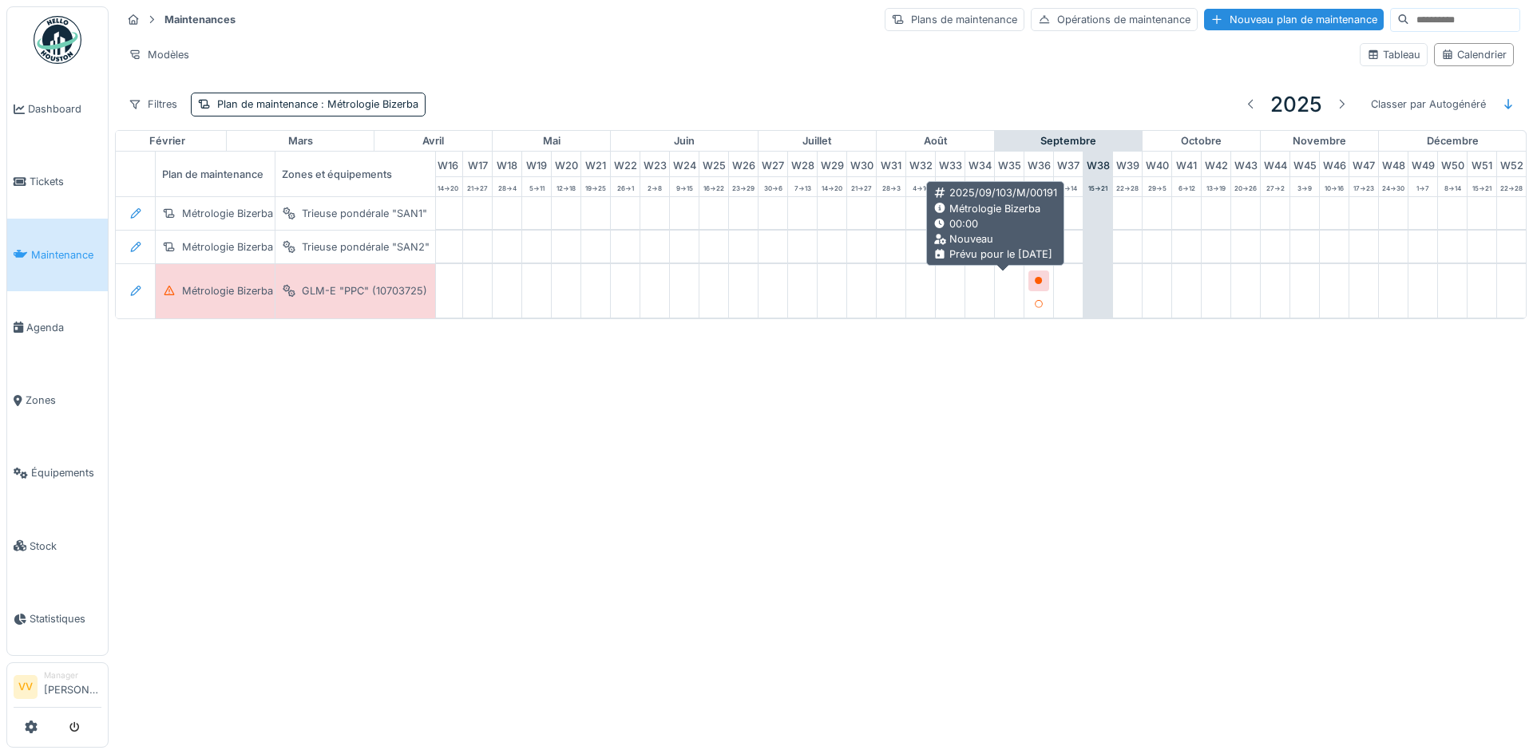
click at [1035, 283] on icon at bounding box center [1039, 281] width 8 height 8
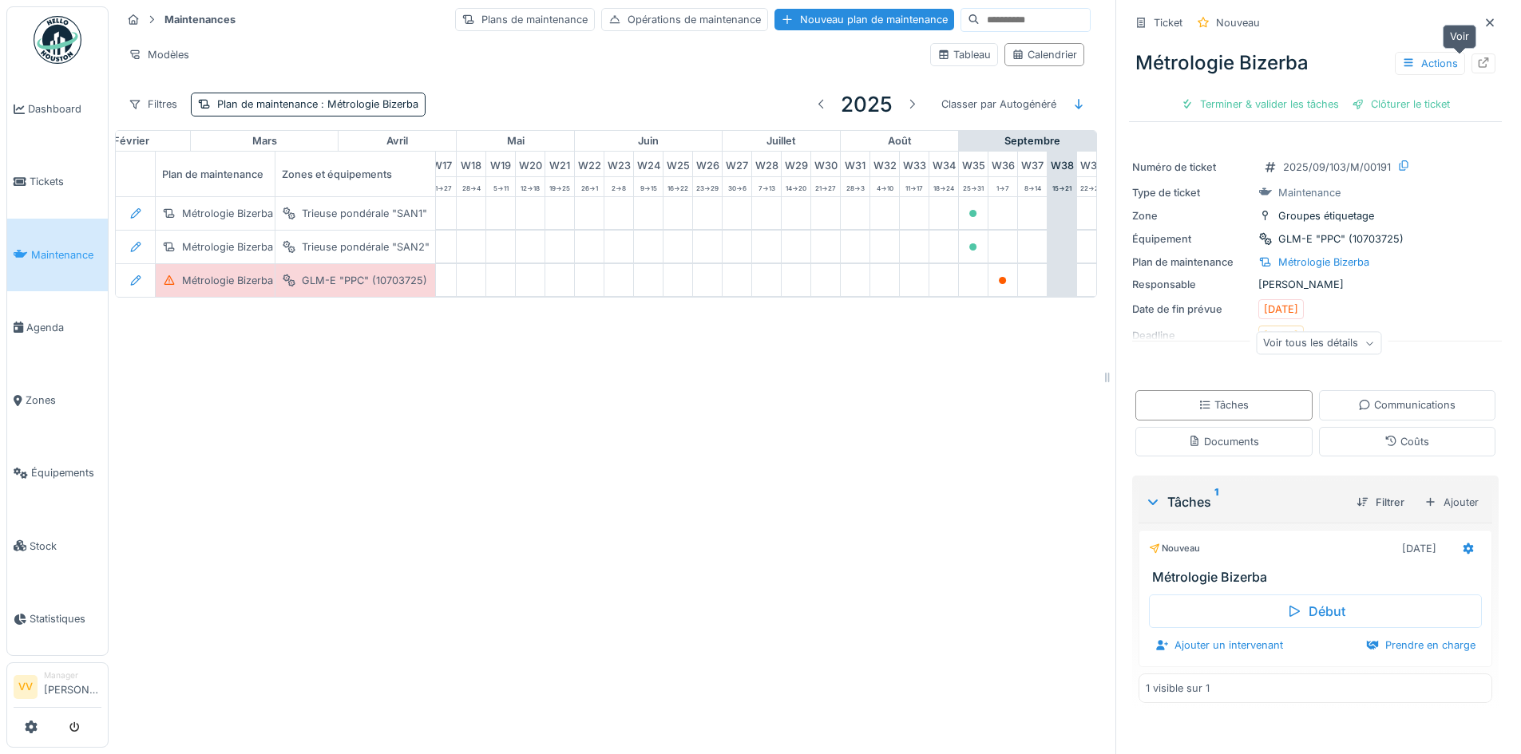
click at [1471, 63] on div at bounding box center [1483, 63] width 24 height 20
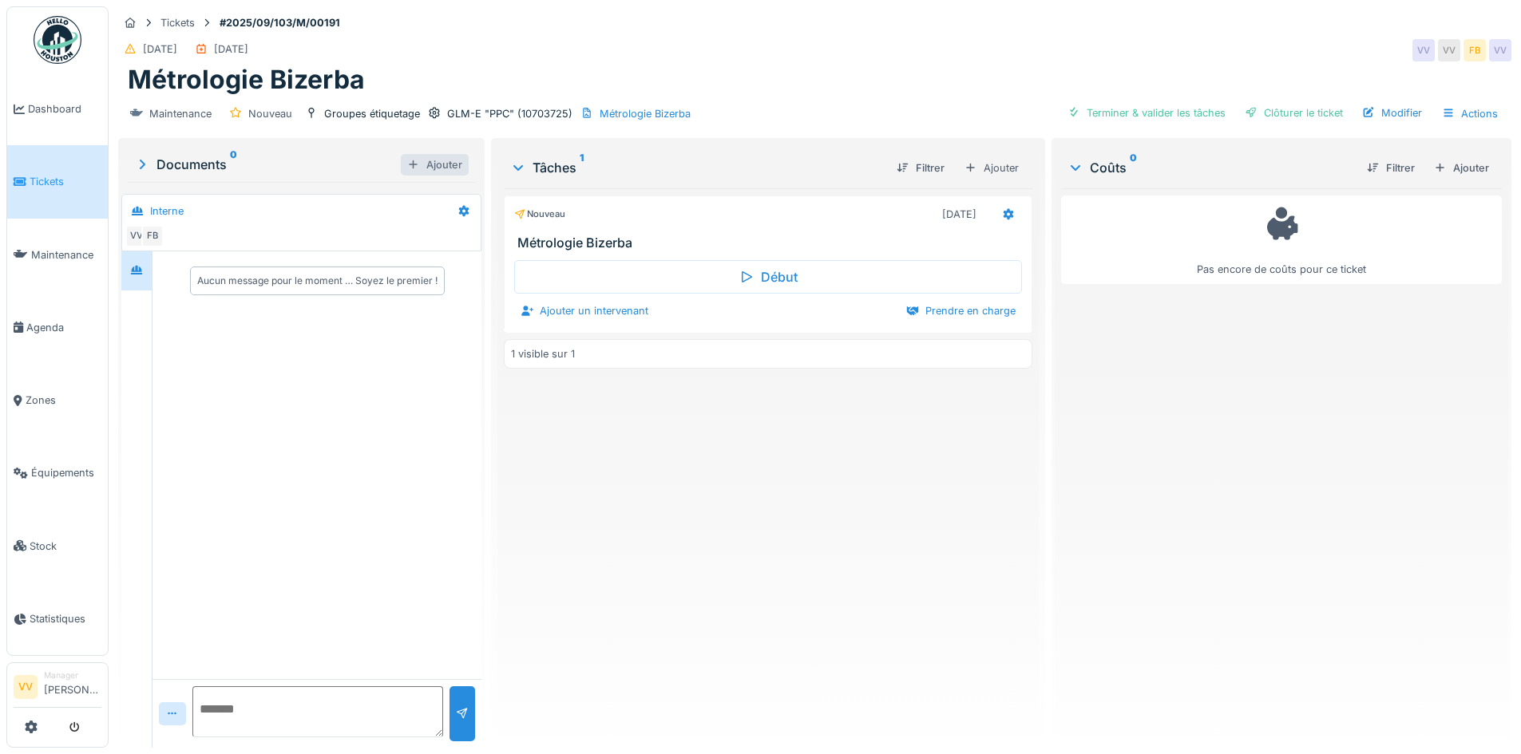
click at [425, 158] on div "Ajouter" at bounding box center [435, 165] width 68 height 22
click at [160, 166] on div "Documents 0" at bounding box center [267, 164] width 267 height 19
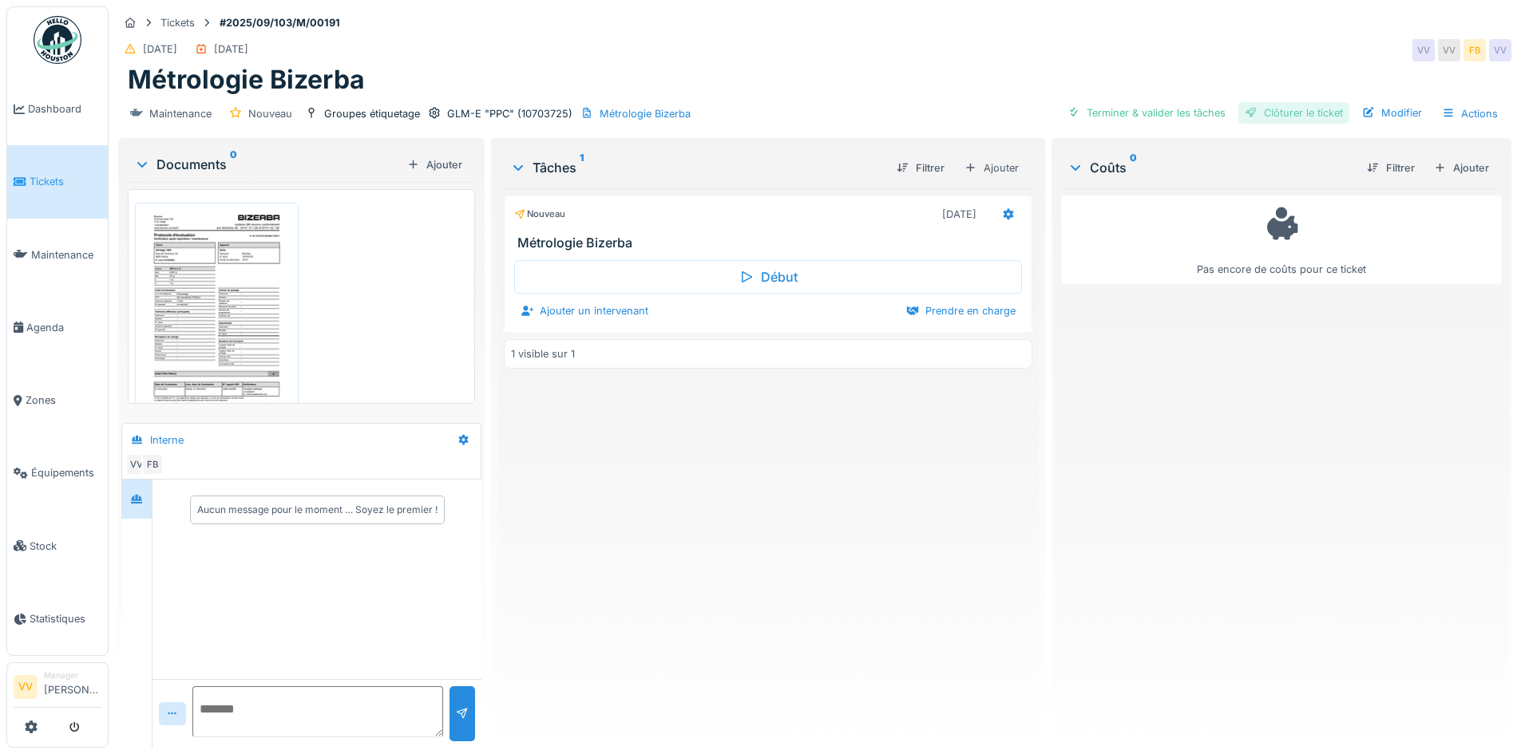
click at [1316, 113] on div "Clôturer le ticket" at bounding box center [1293, 113] width 111 height 22
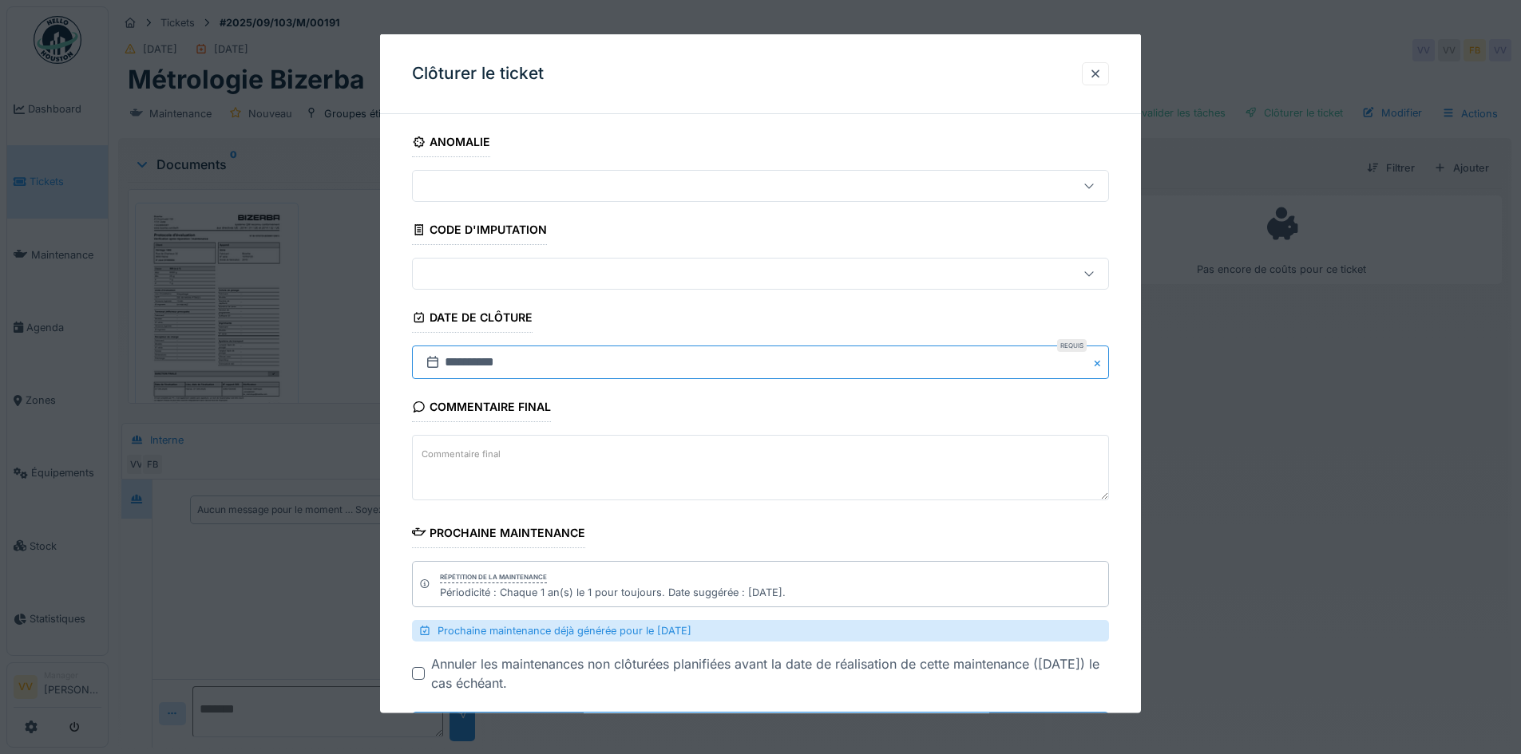
click at [544, 366] on input "**********" at bounding box center [760, 363] width 697 height 34
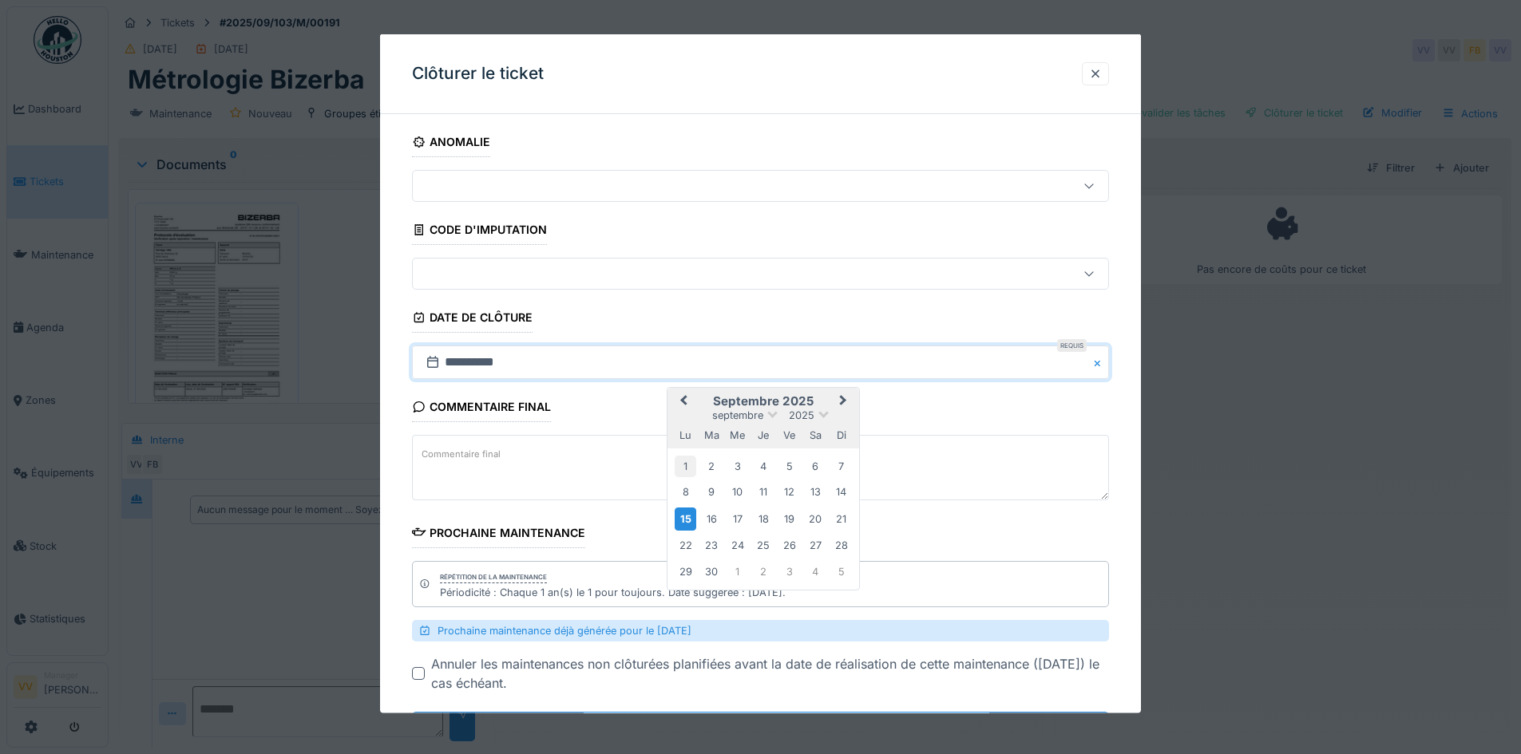
click at [683, 465] on div "1" at bounding box center [686, 466] width 22 height 22
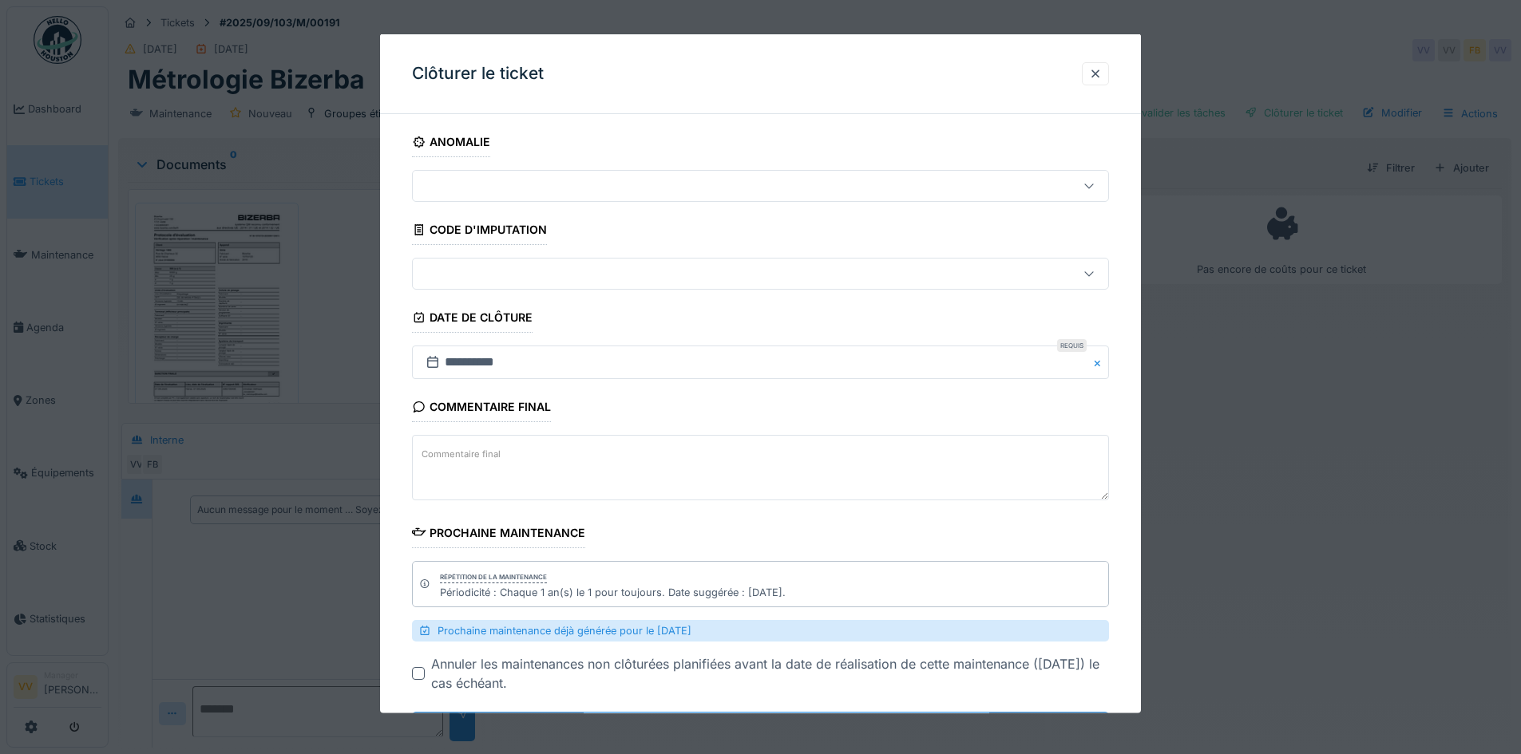
click at [850, 390] on fieldset "**********" at bounding box center [760, 443] width 697 height 632
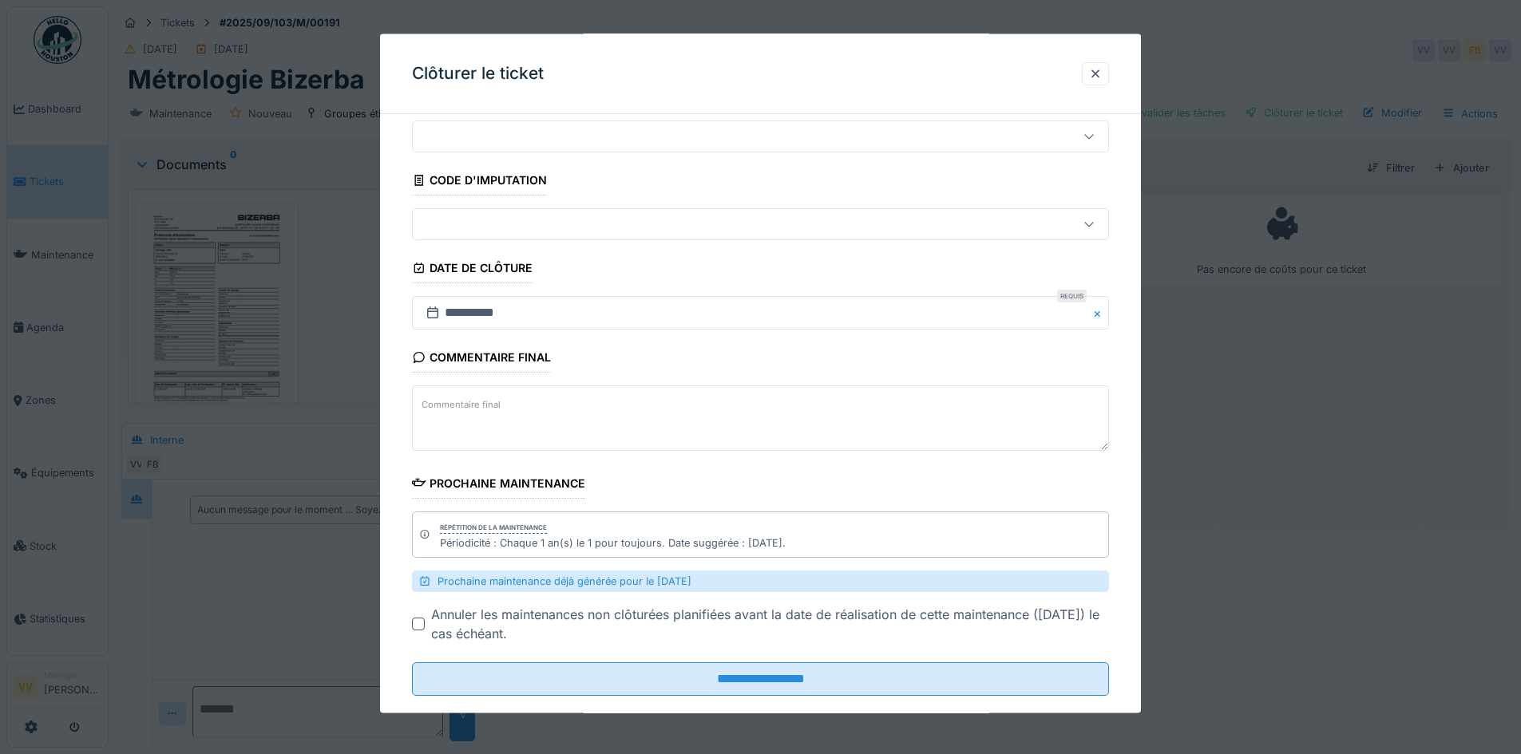
scroll to position [77, 0]
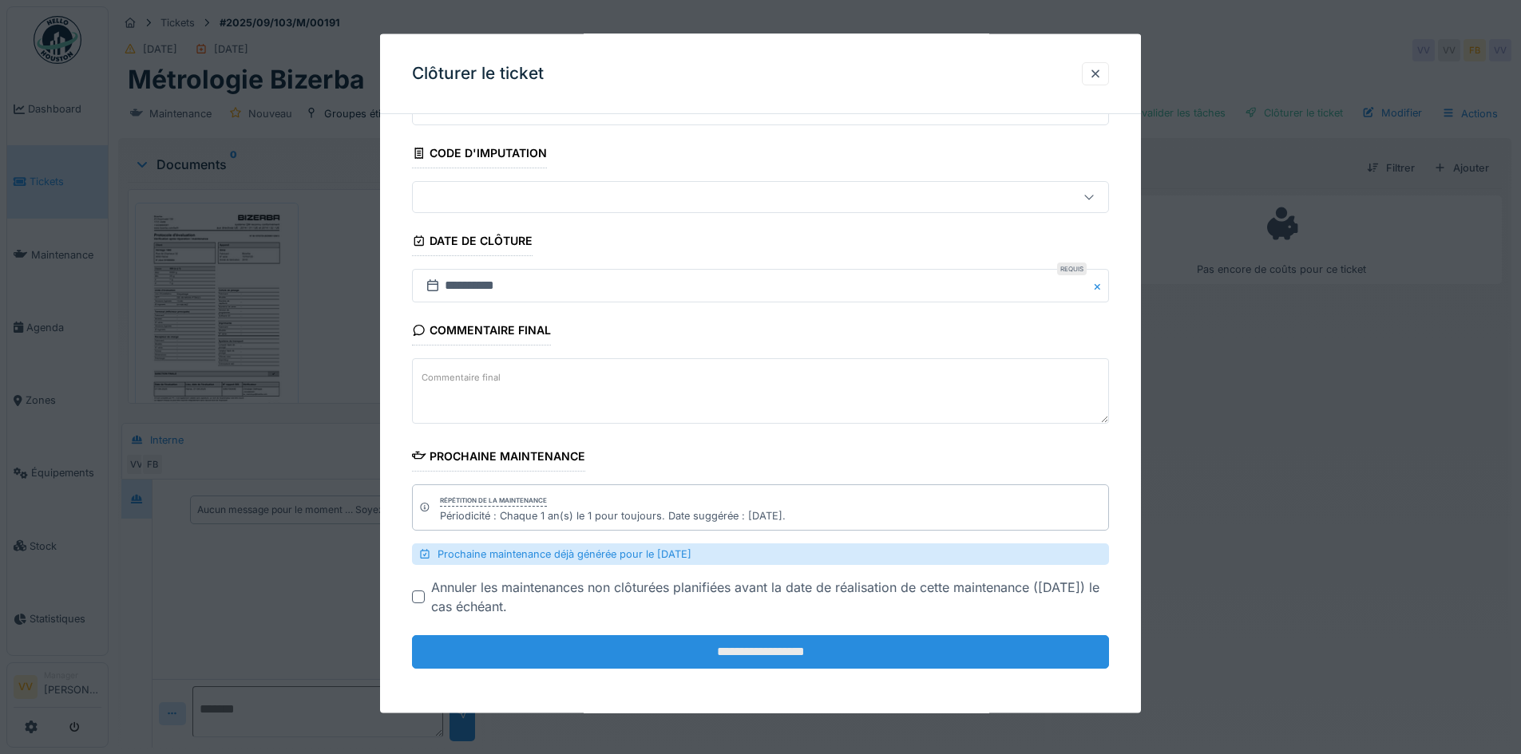
click at [802, 646] on input "**********" at bounding box center [760, 653] width 697 height 34
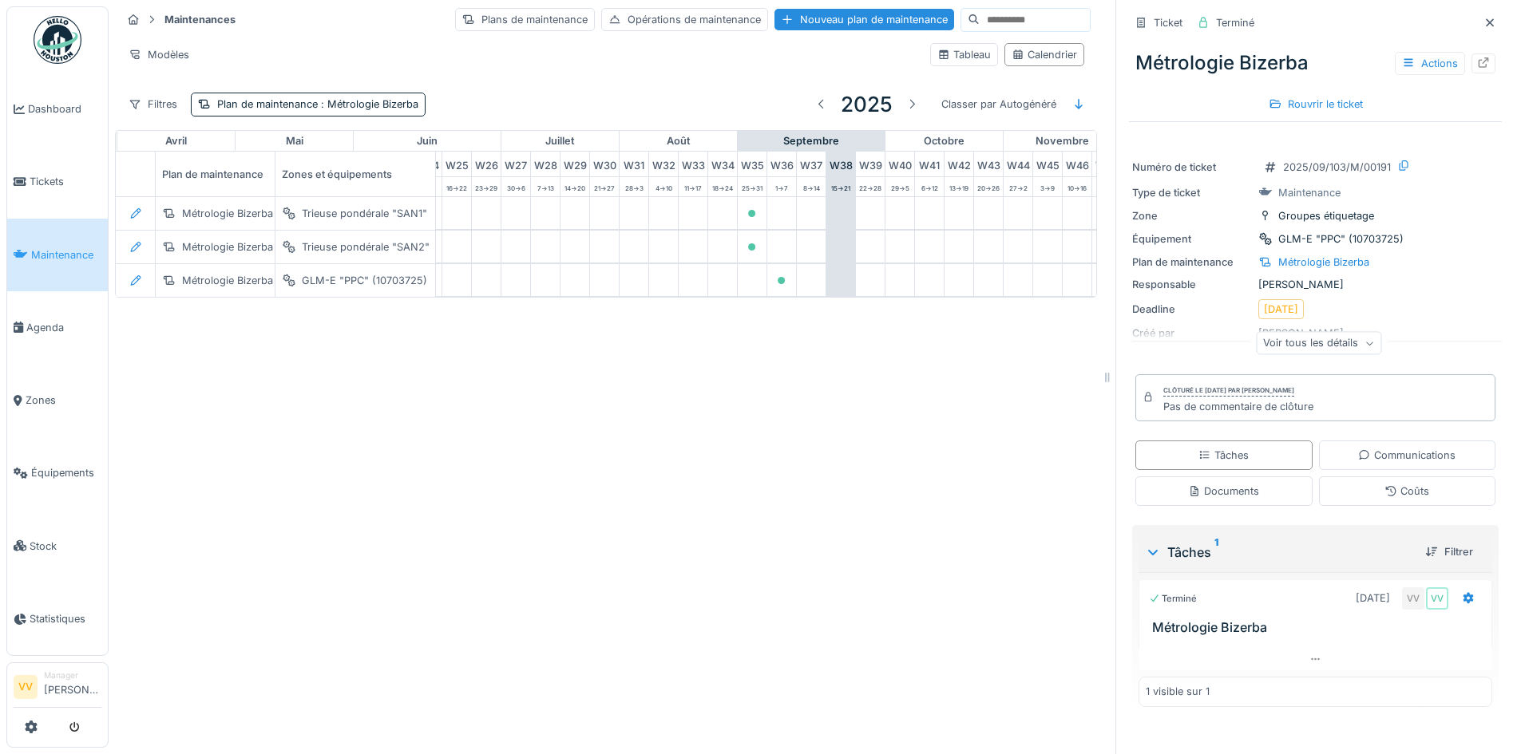
scroll to position [0, 602]
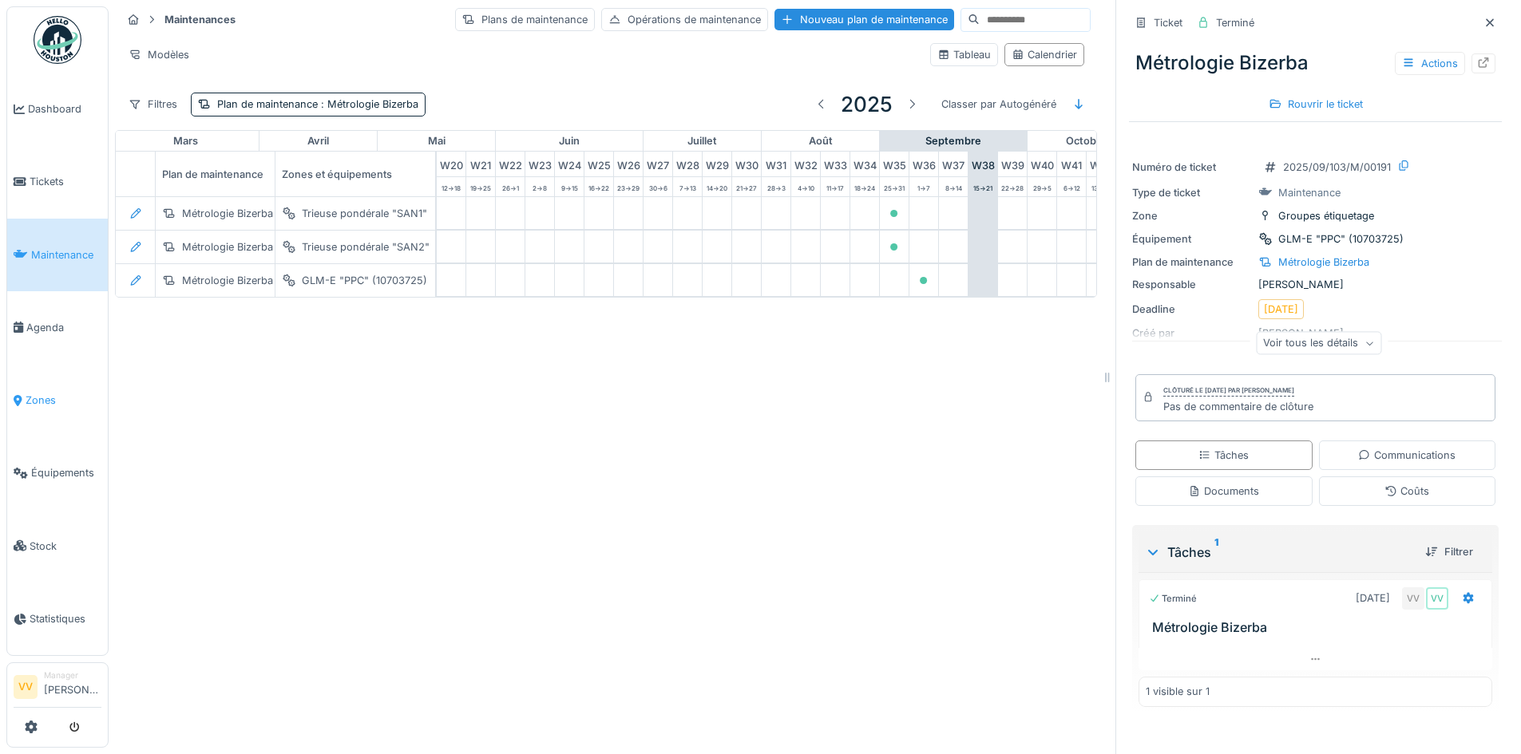
click at [45, 393] on span "Zones" at bounding box center [64, 400] width 76 height 15
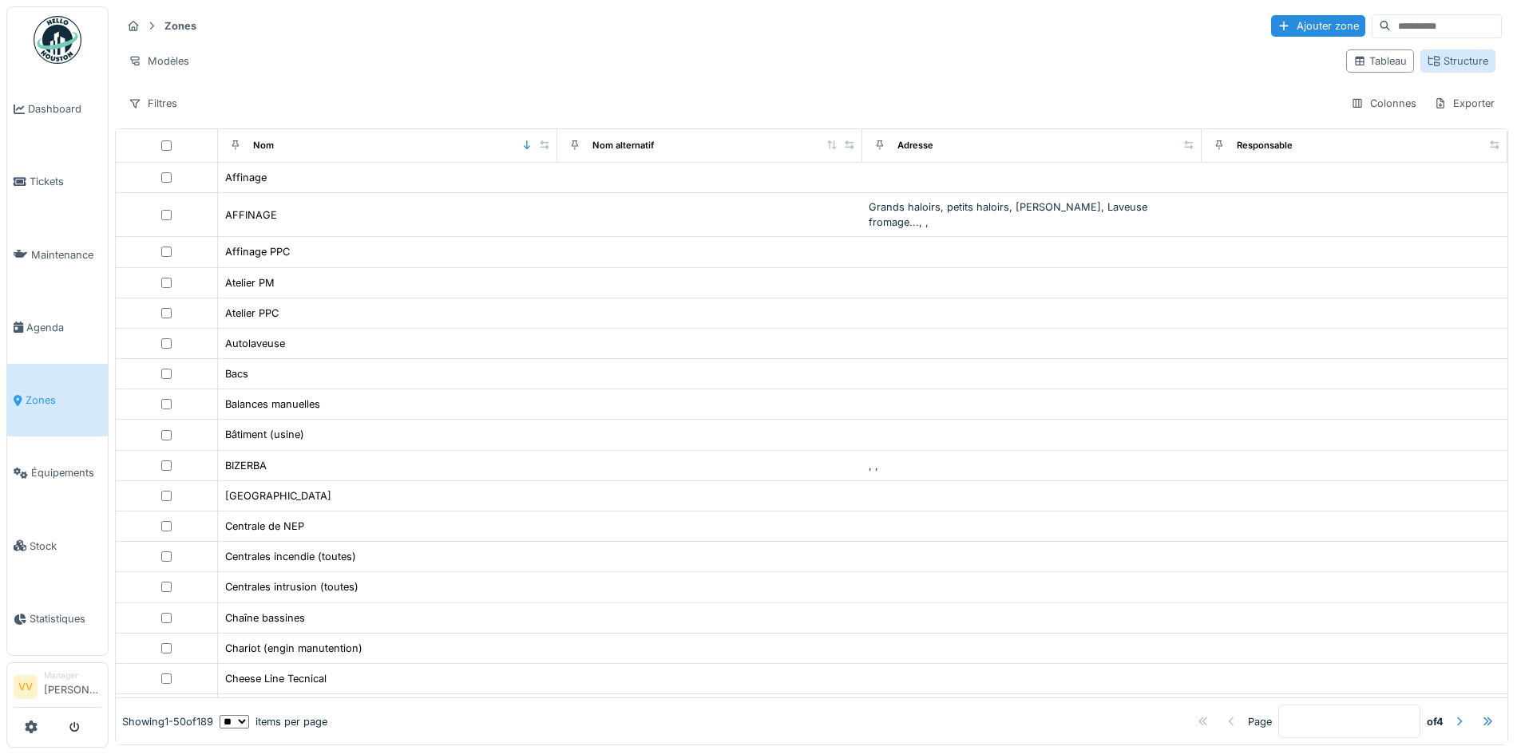
click at [1428, 65] on div "Structure" at bounding box center [1458, 60] width 61 height 15
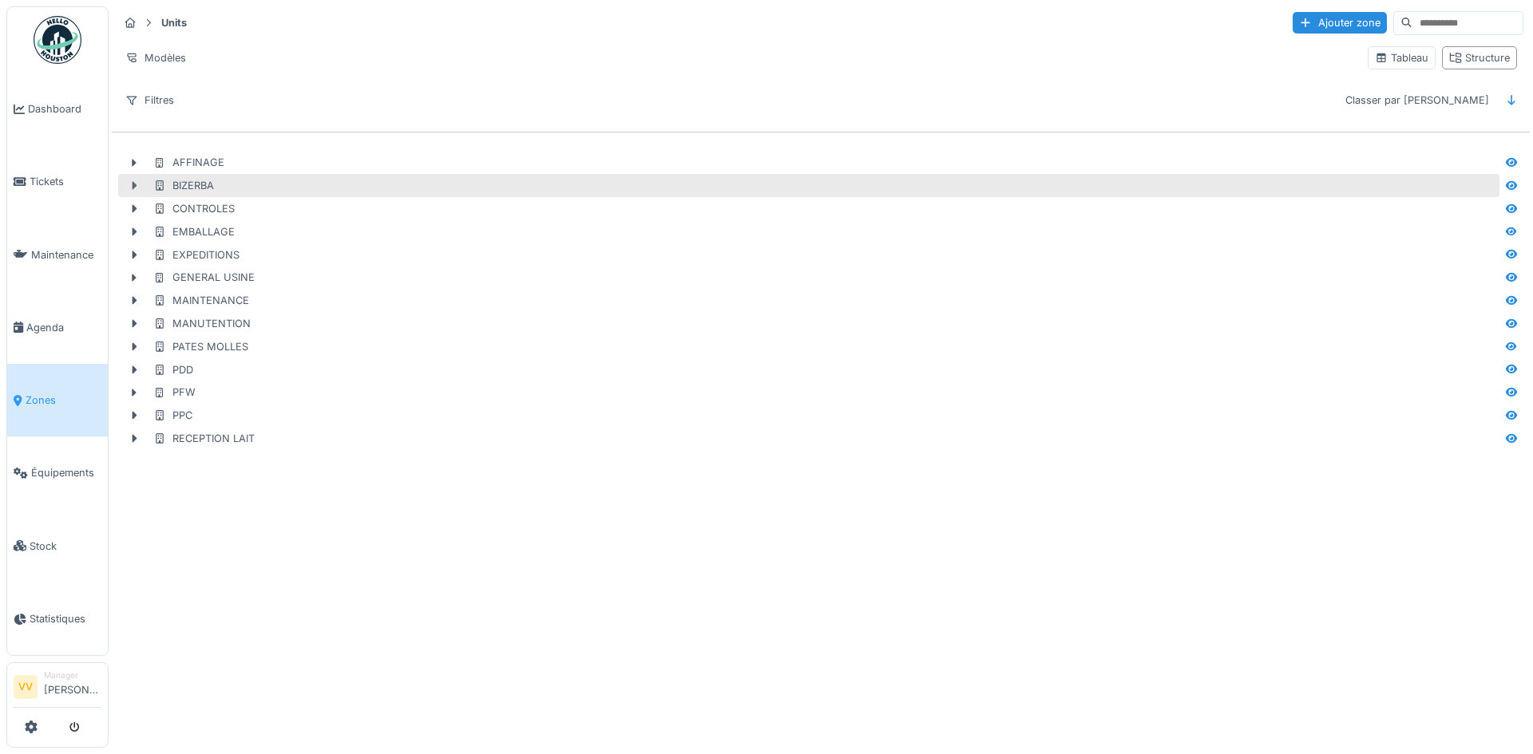
click at [133, 184] on icon at bounding box center [135, 186] width 5 height 8
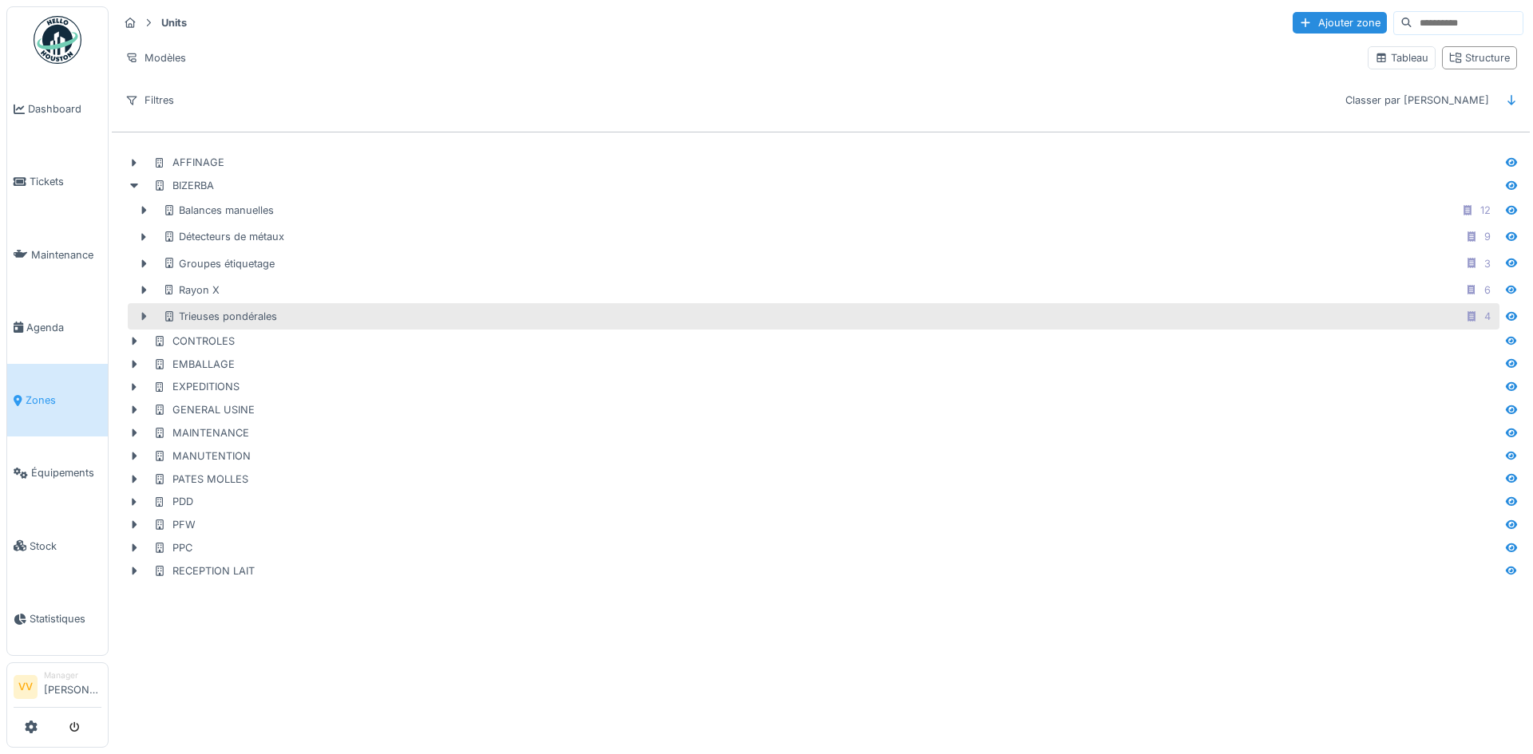
click at [142, 319] on icon at bounding box center [144, 317] width 5 height 8
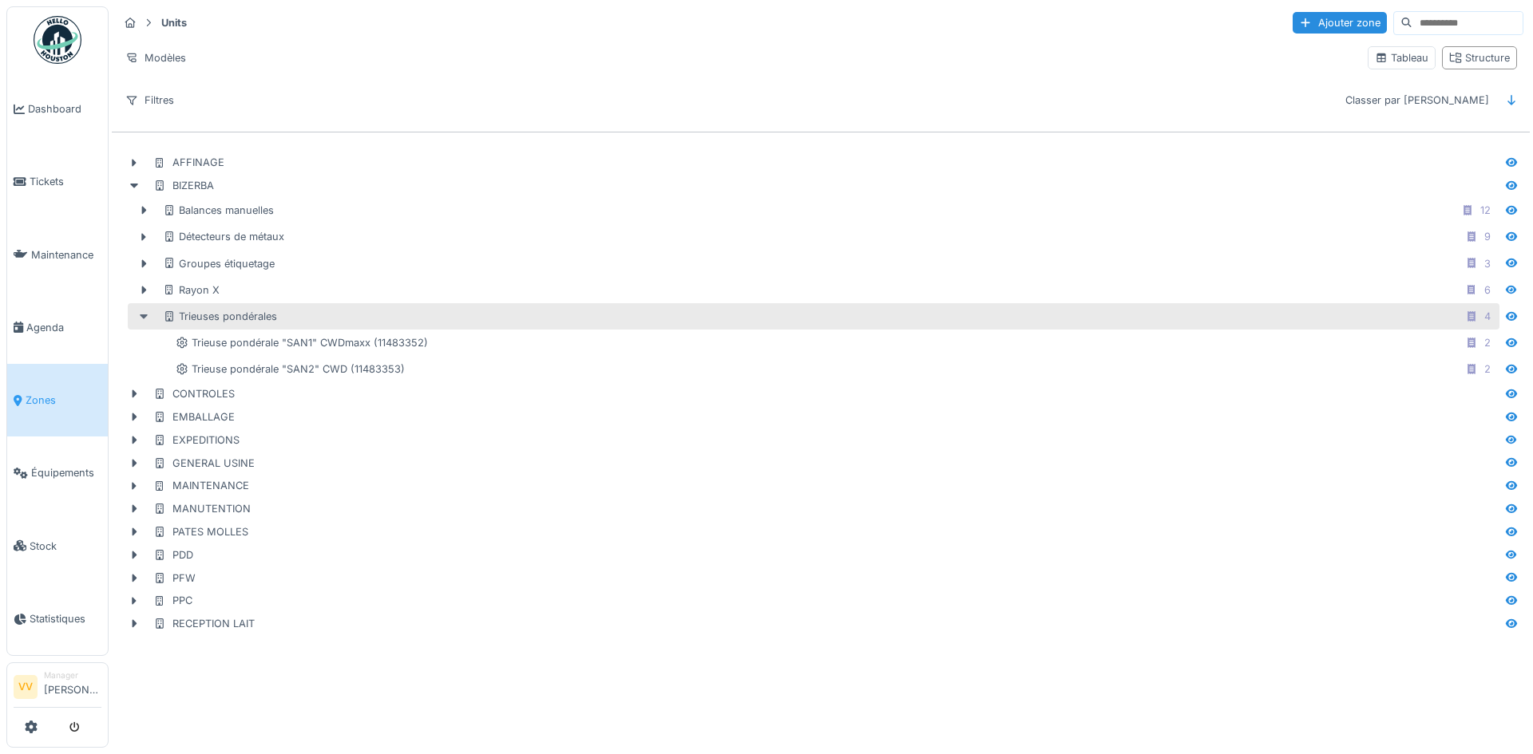
click at [142, 319] on icon at bounding box center [143, 316] width 13 height 10
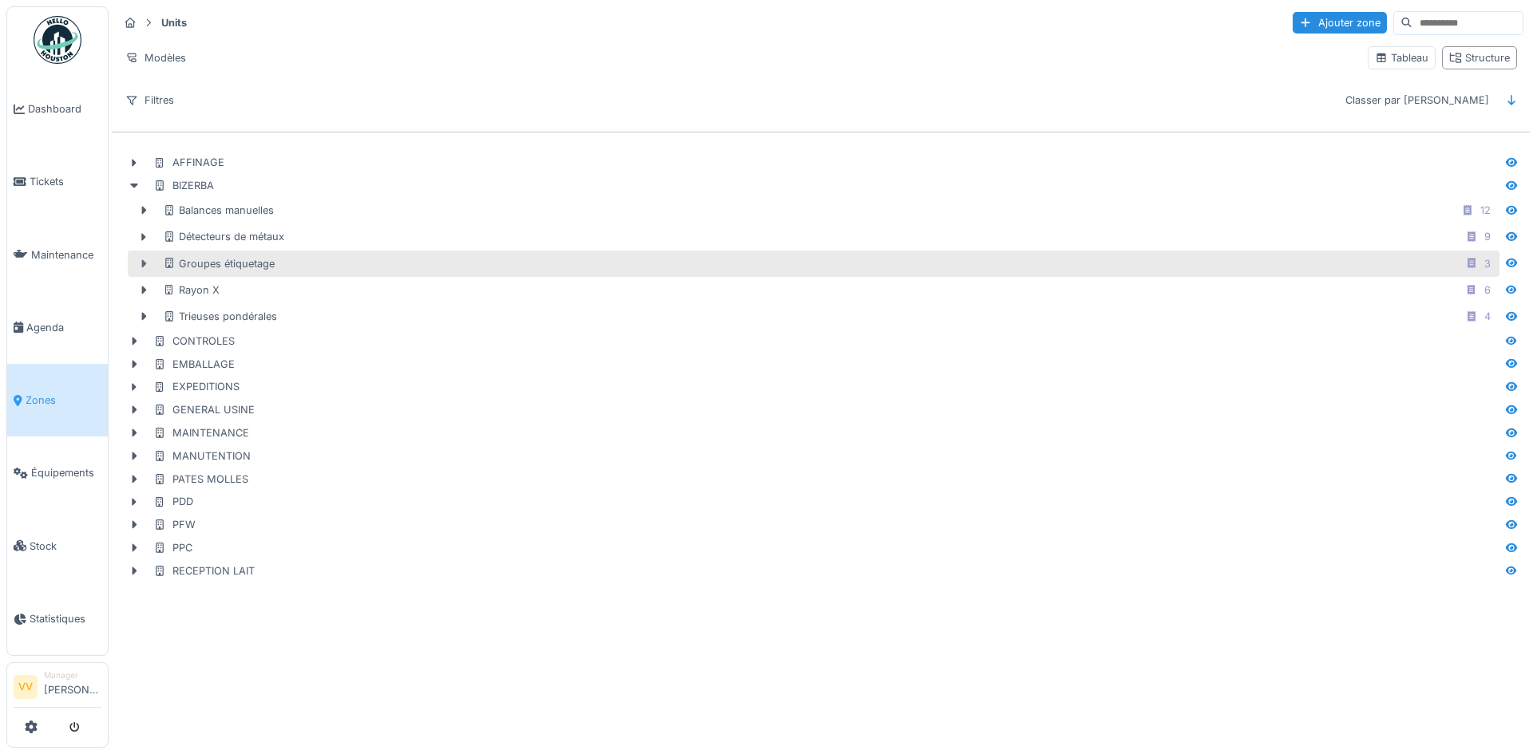
click at [144, 262] on icon at bounding box center [144, 263] width 5 height 8
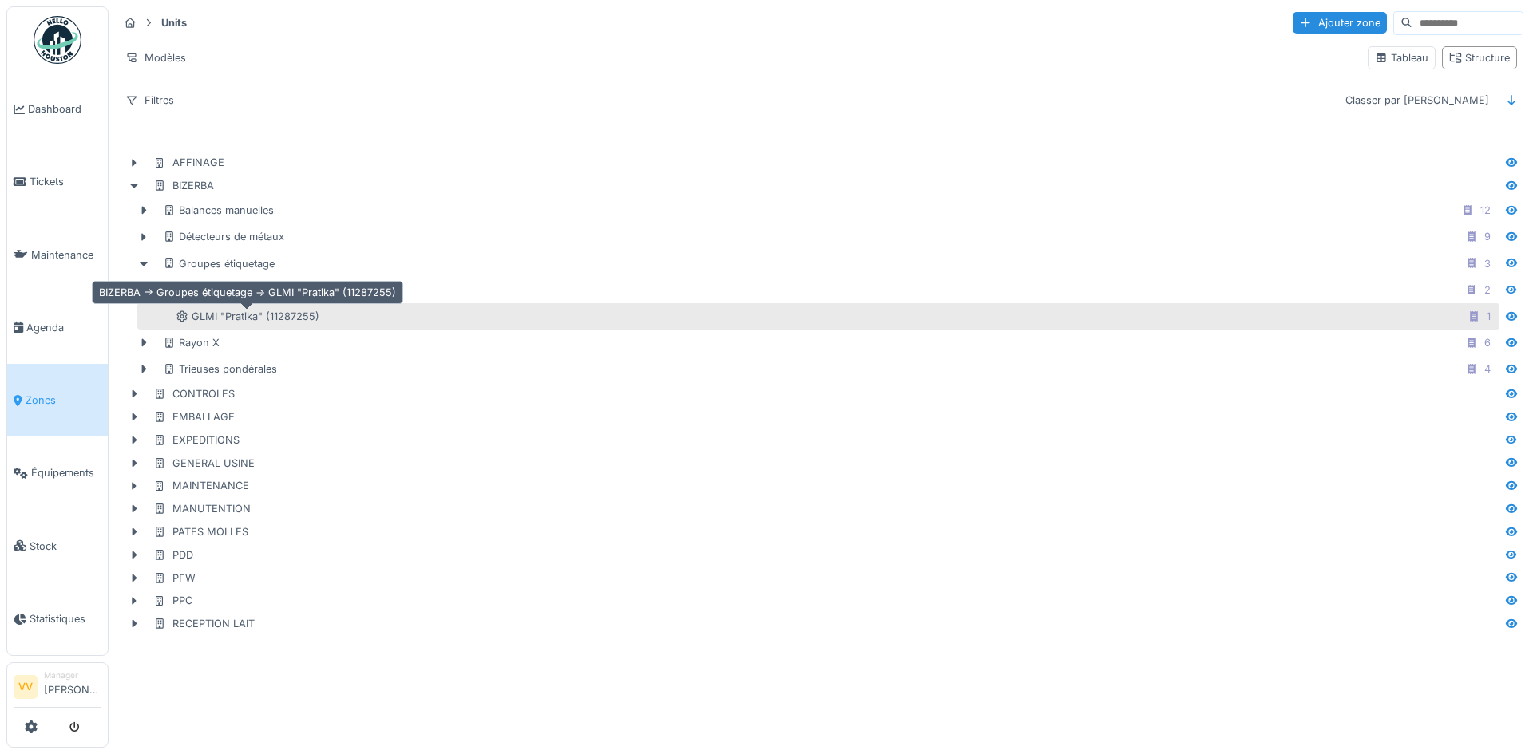
click at [276, 323] on div "GLMI "Pratika" (11287255)" at bounding box center [248, 316] width 144 height 15
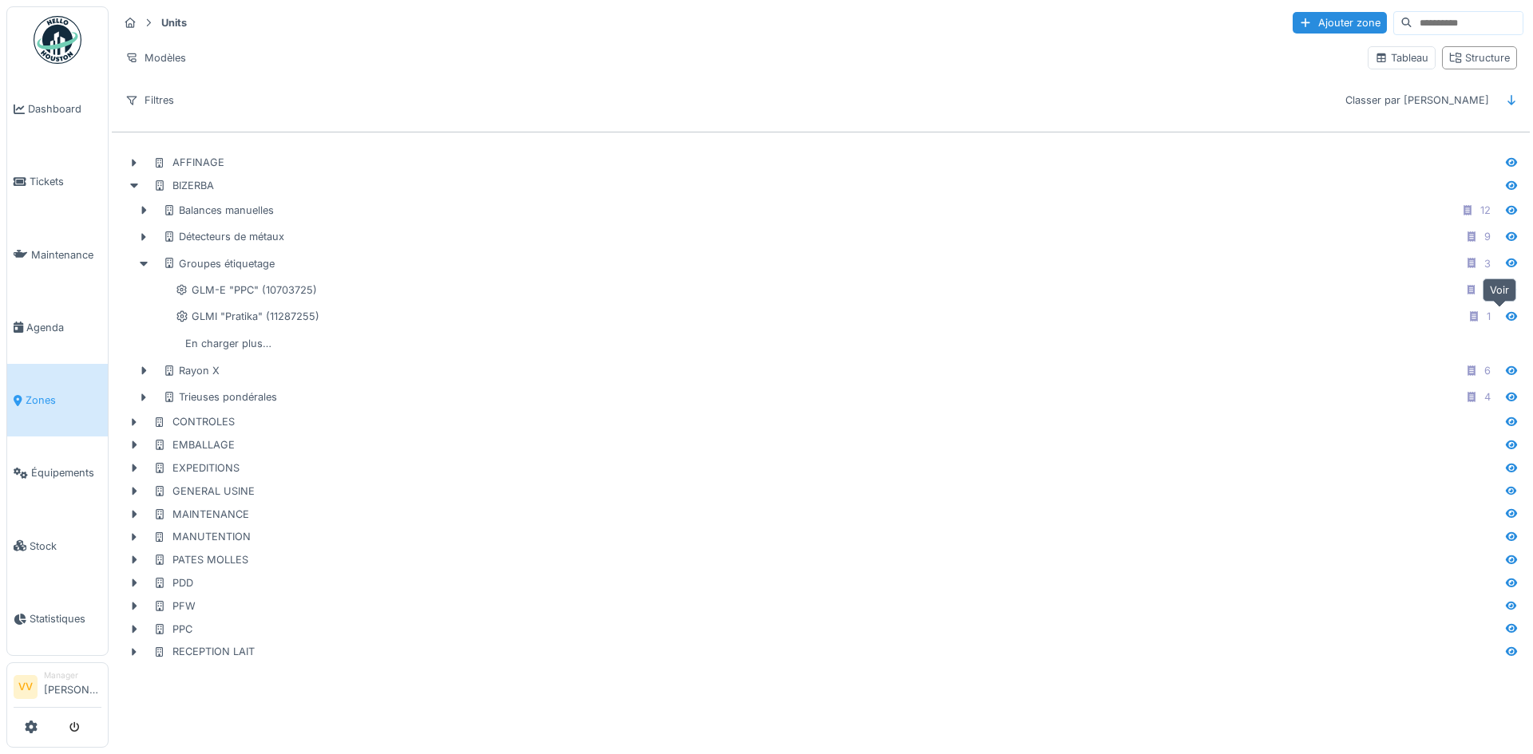
click at [1506, 319] on icon at bounding box center [1511, 316] width 11 height 9
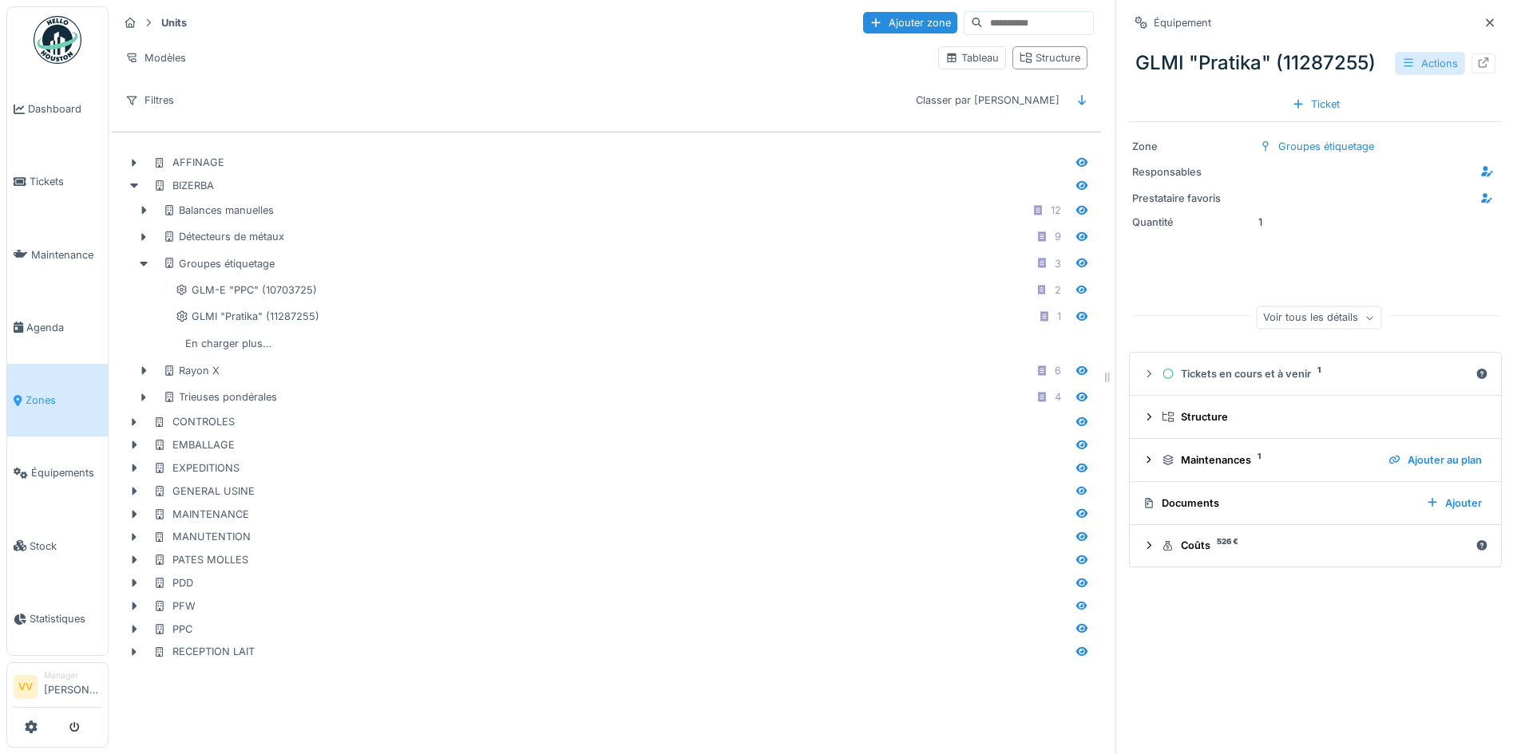
click at [1432, 65] on div "Actions" at bounding box center [1430, 63] width 70 height 23
click at [1416, 126] on div "Ajouter au plan" at bounding box center [1429, 122] width 107 height 24
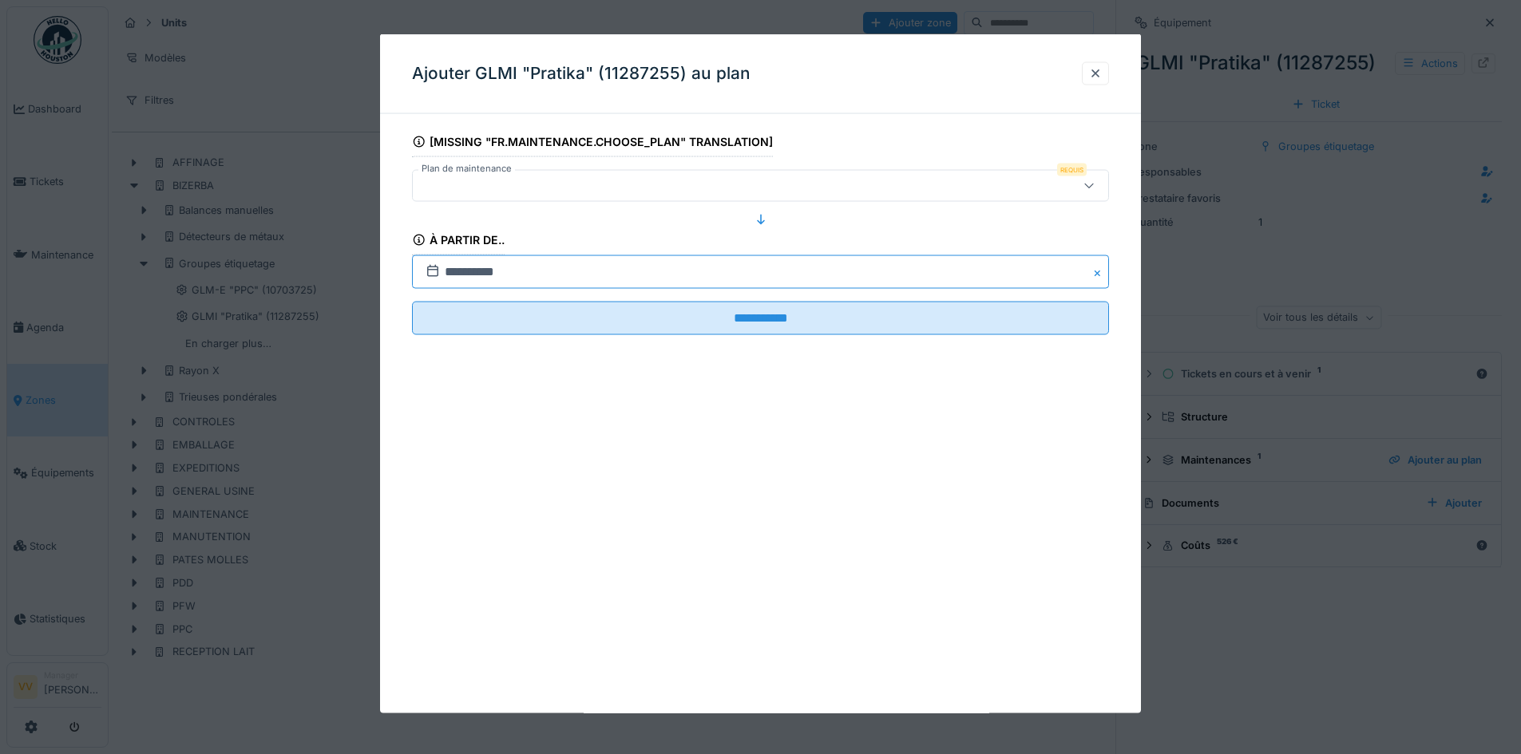
click at [449, 272] on input "**********" at bounding box center [760, 272] width 697 height 34
click at [774, 183] on div at bounding box center [719, 186] width 601 height 18
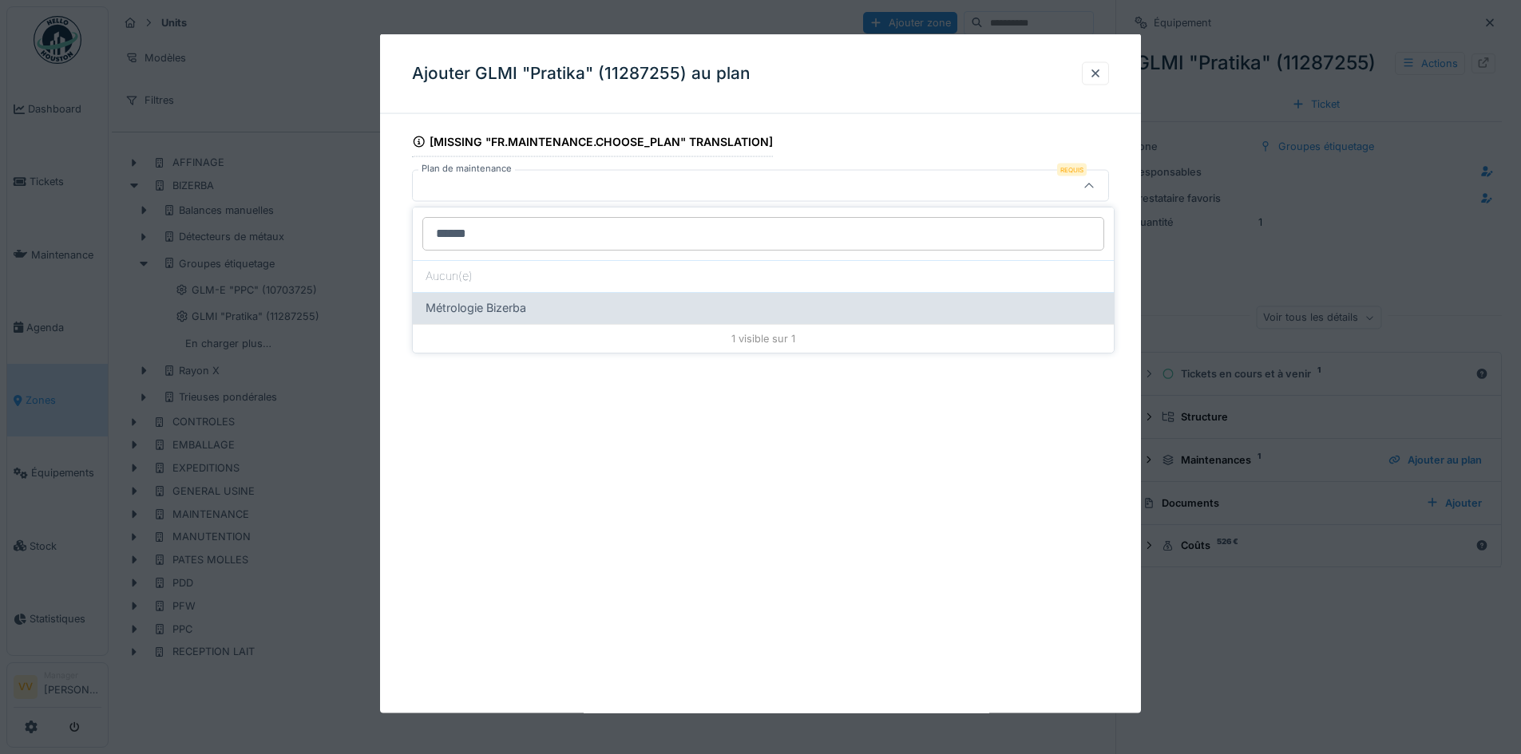
type input "******"
click at [513, 309] on span "Métrologie Bizerba" at bounding box center [476, 308] width 101 height 18
type input "*****"
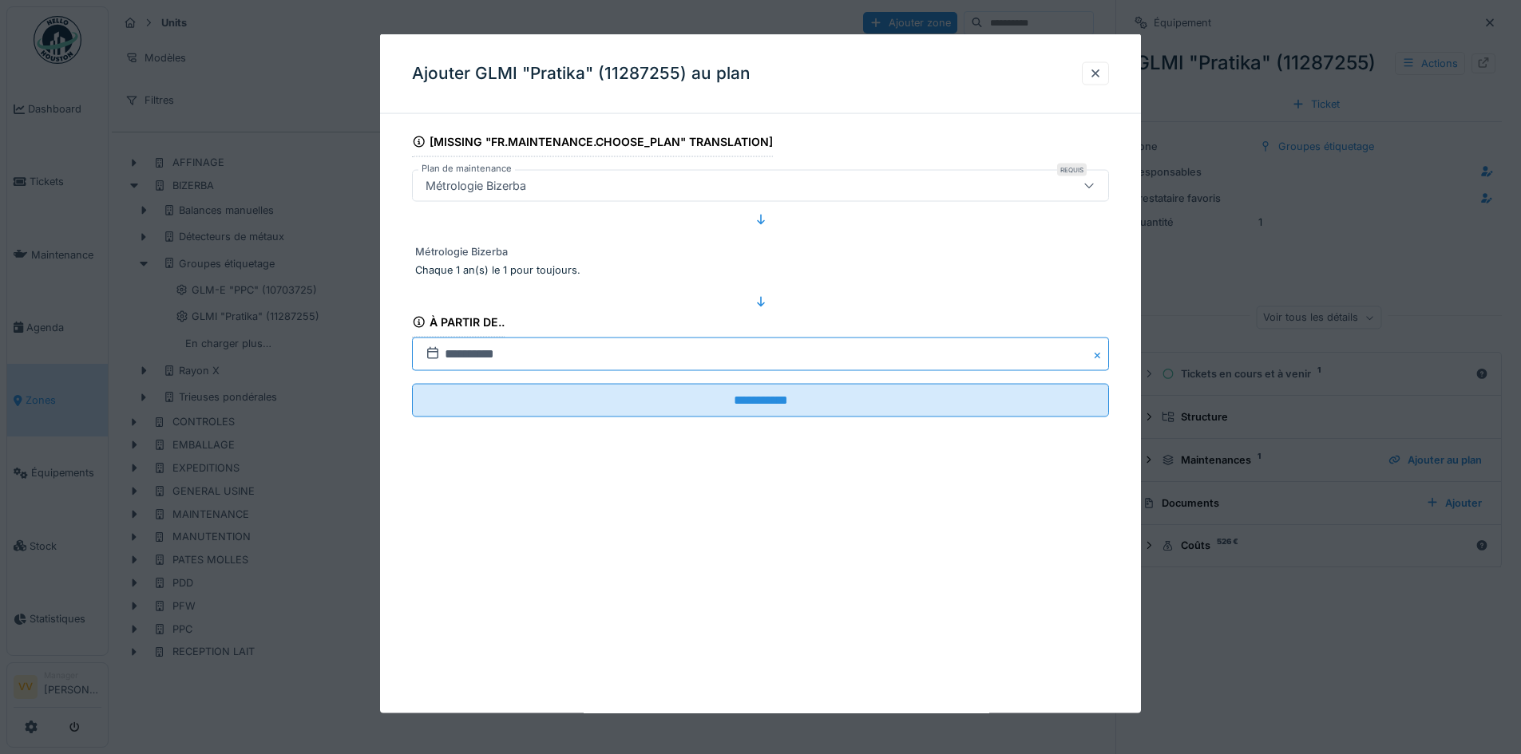
click at [506, 354] on input "**********" at bounding box center [760, 355] width 697 height 34
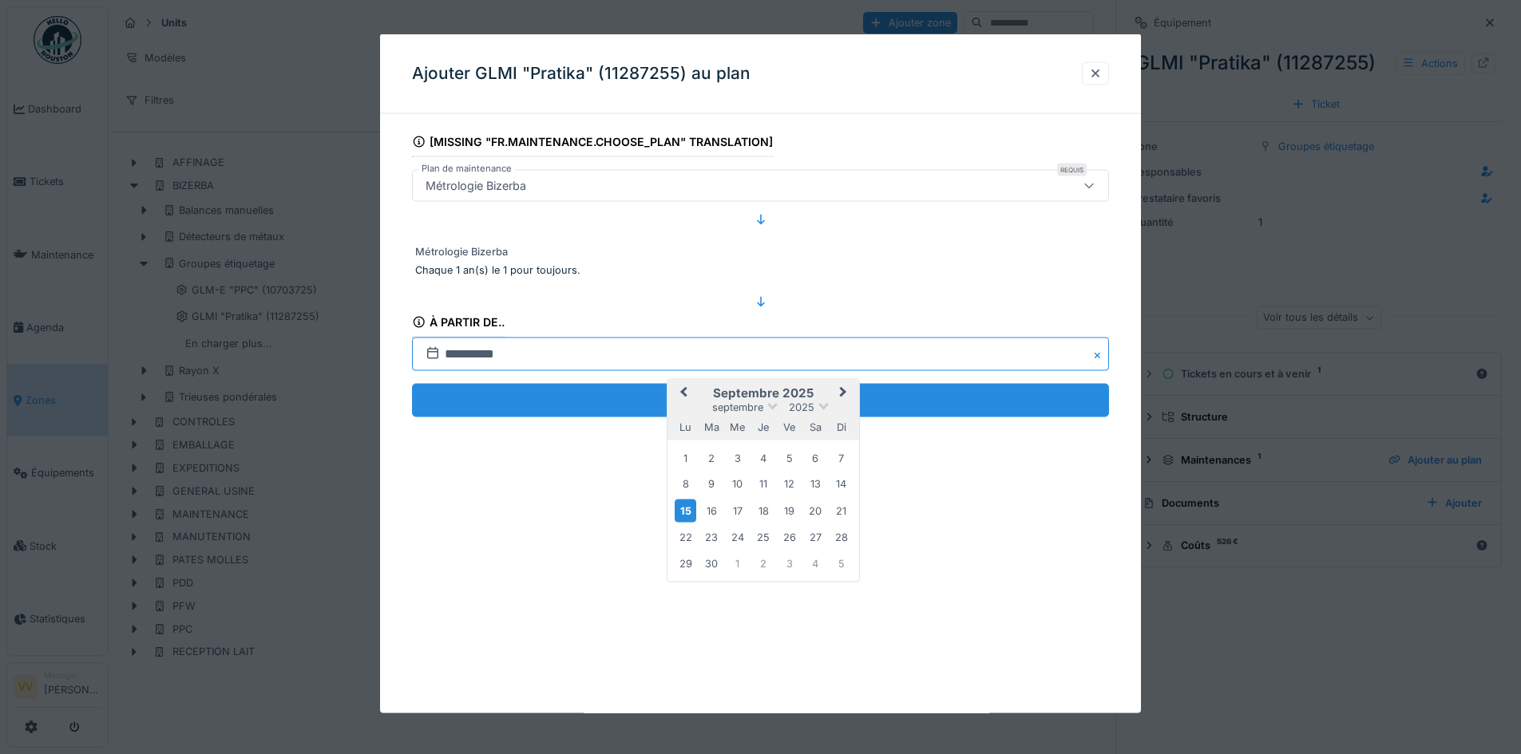
drag, startPoint x: 451, startPoint y: 348, endPoint x: 495, endPoint y: 385, distance: 57.2
click at [453, 350] on input "**********" at bounding box center [760, 355] width 697 height 34
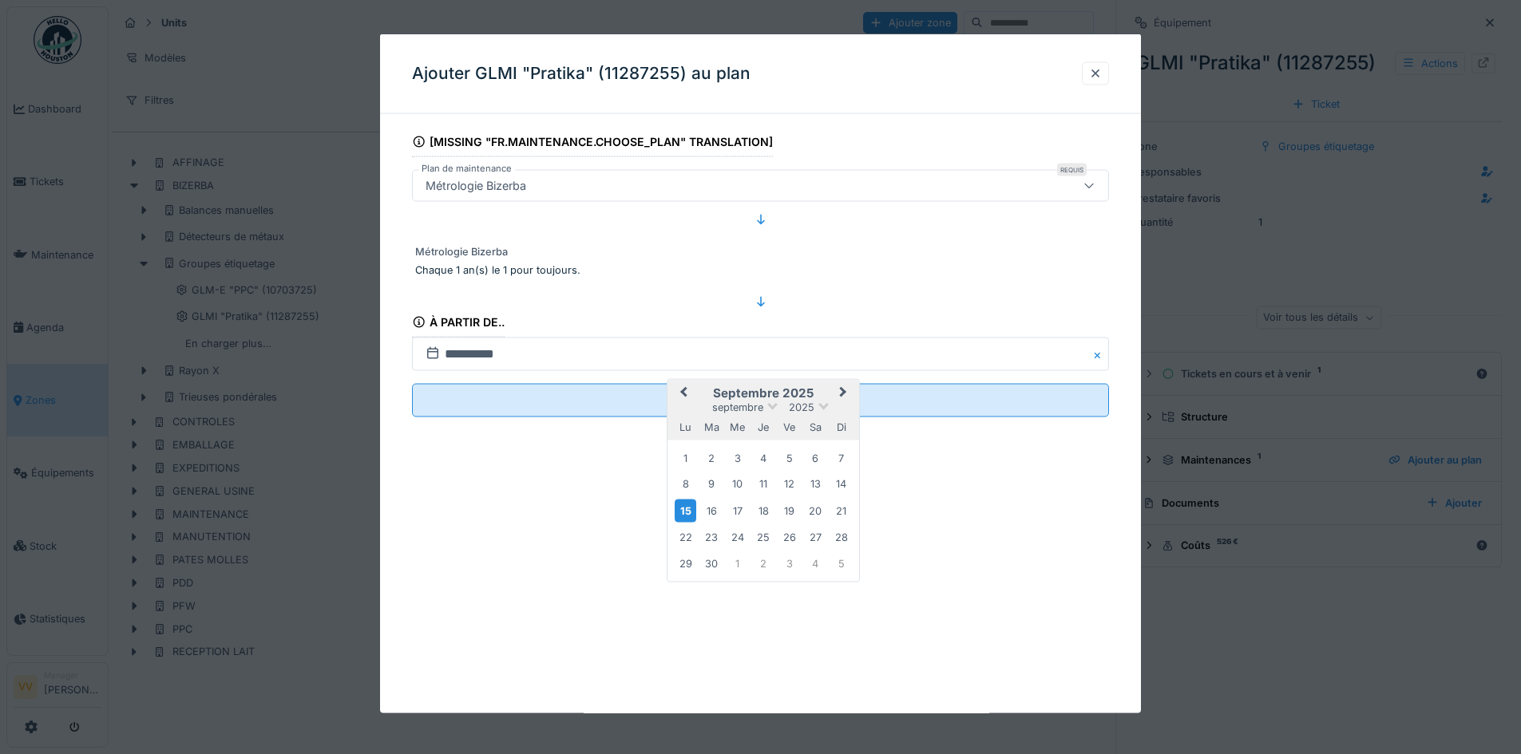
click at [683, 394] on span "Previous Month" at bounding box center [683, 393] width 0 height 19
click at [707, 453] on div "1" at bounding box center [712, 458] width 22 height 22
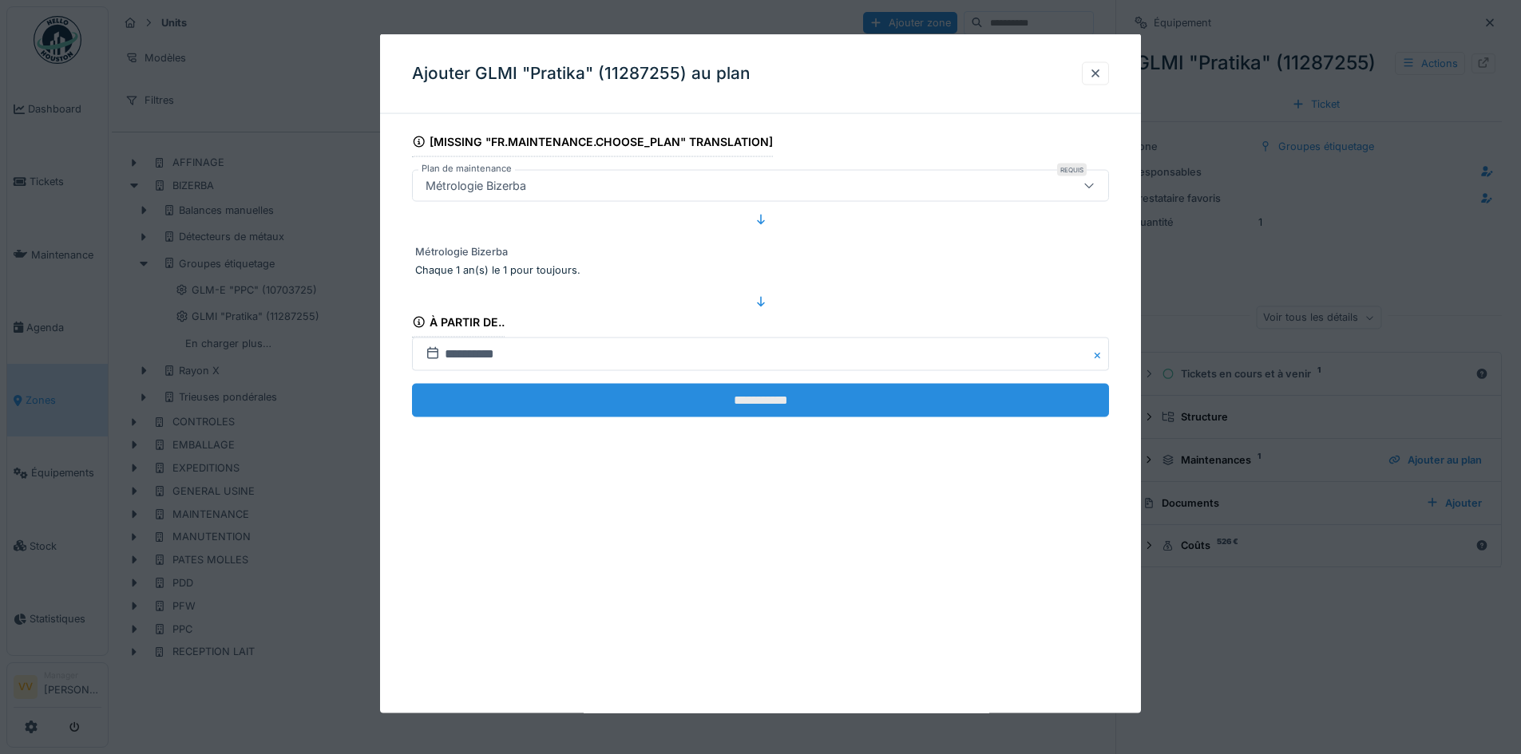
click at [710, 398] on input "**********" at bounding box center [760, 401] width 697 height 34
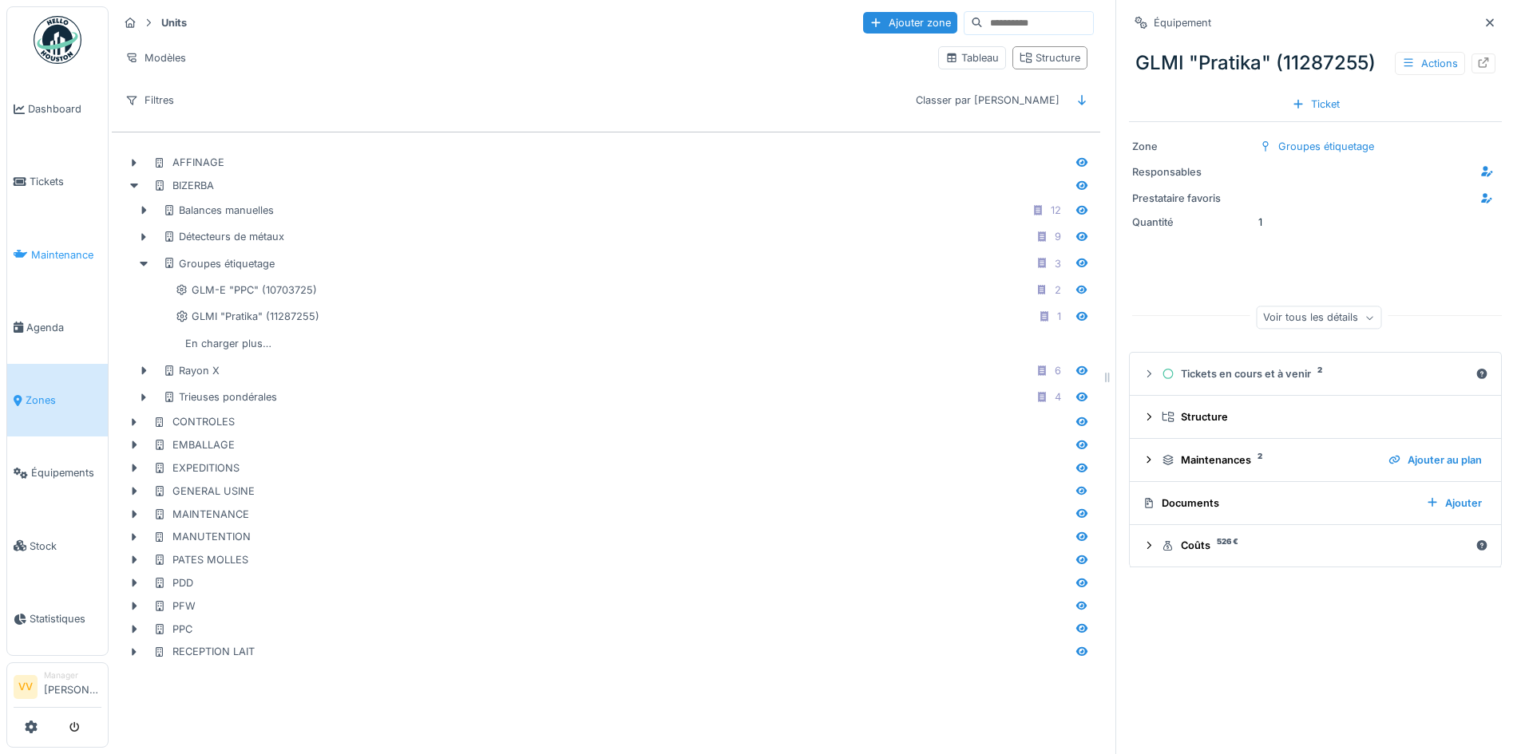
click at [57, 247] on span "Maintenance" at bounding box center [66, 254] width 70 height 15
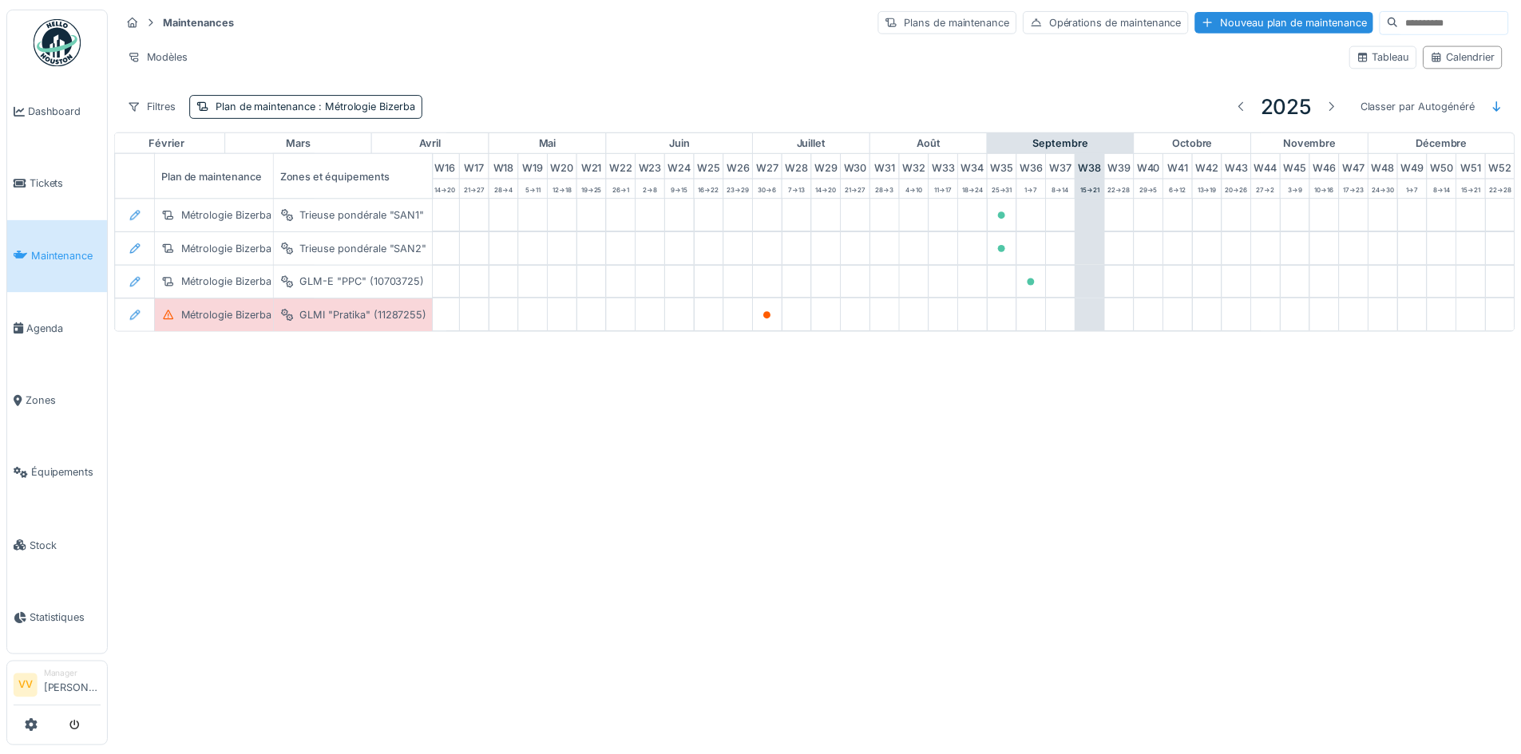
scroll to position [0, 523]
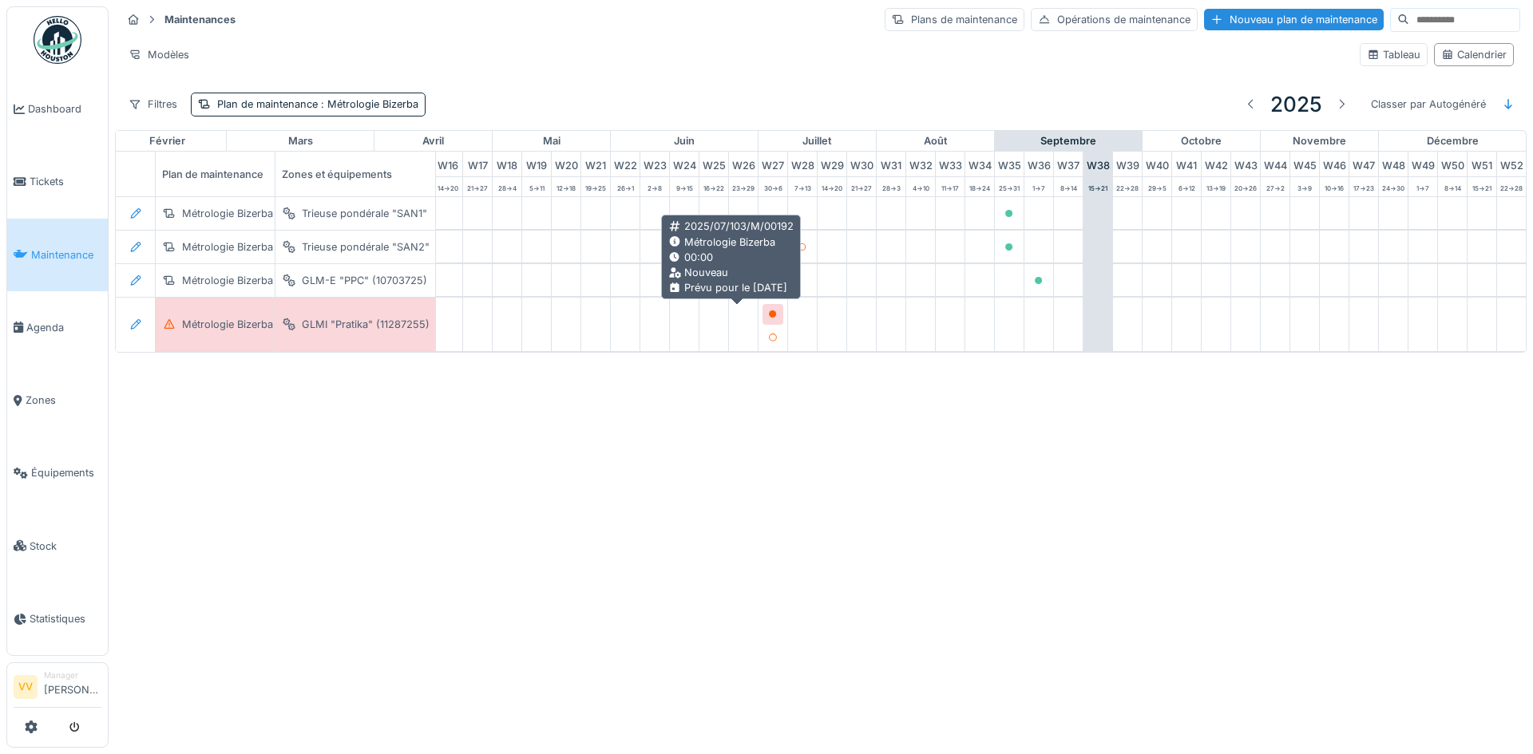
click at [769, 311] on icon at bounding box center [773, 315] width 8 height 8
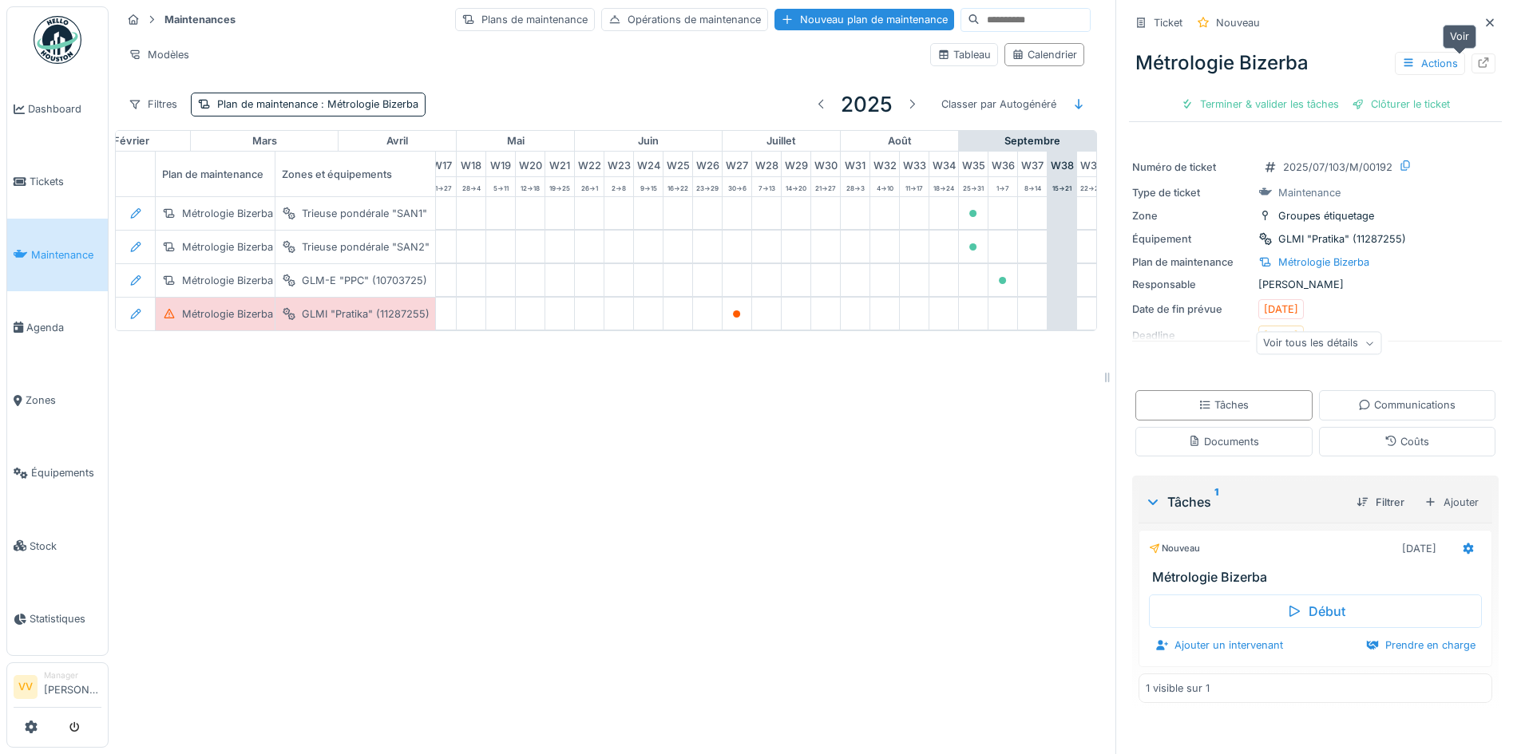
click at [1477, 69] on div at bounding box center [1483, 63] width 13 height 15
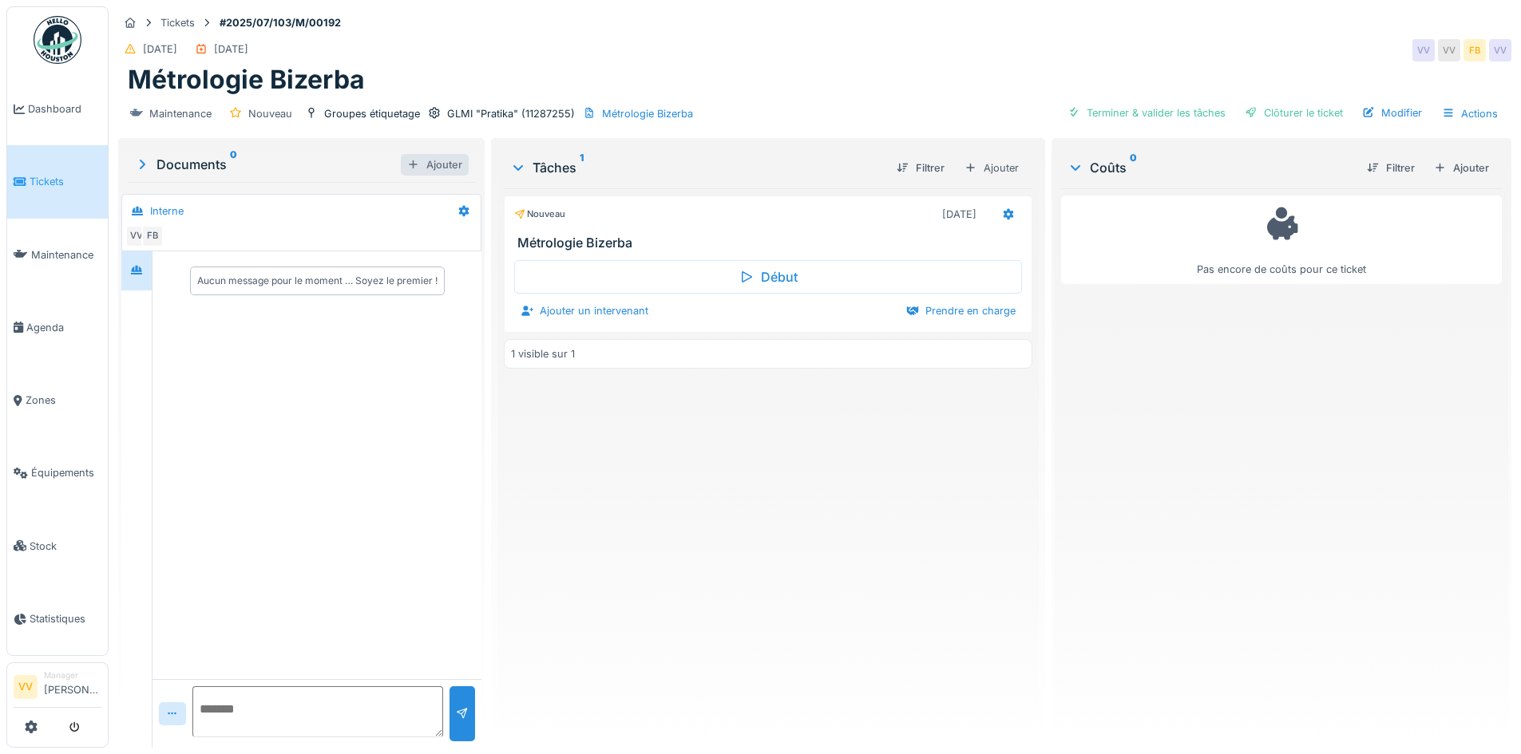
click at [407, 168] on div at bounding box center [413, 164] width 13 height 15
click at [1305, 105] on div "Clôturer le ticket" at bounding box center [1293, 113] width 111 height 22
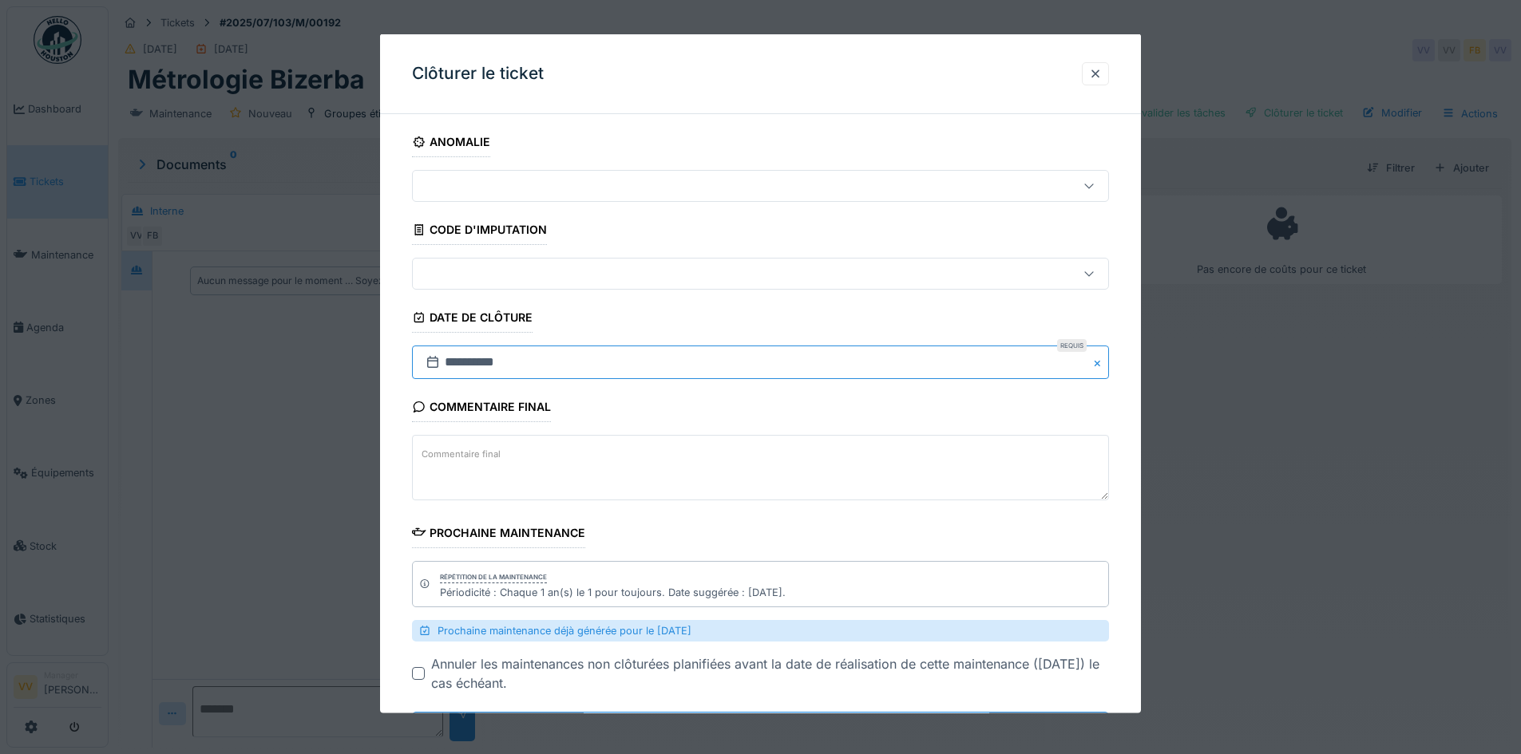
click at [464, 368] on input "**********" at bounding box center [760, 363] width 697 height 34
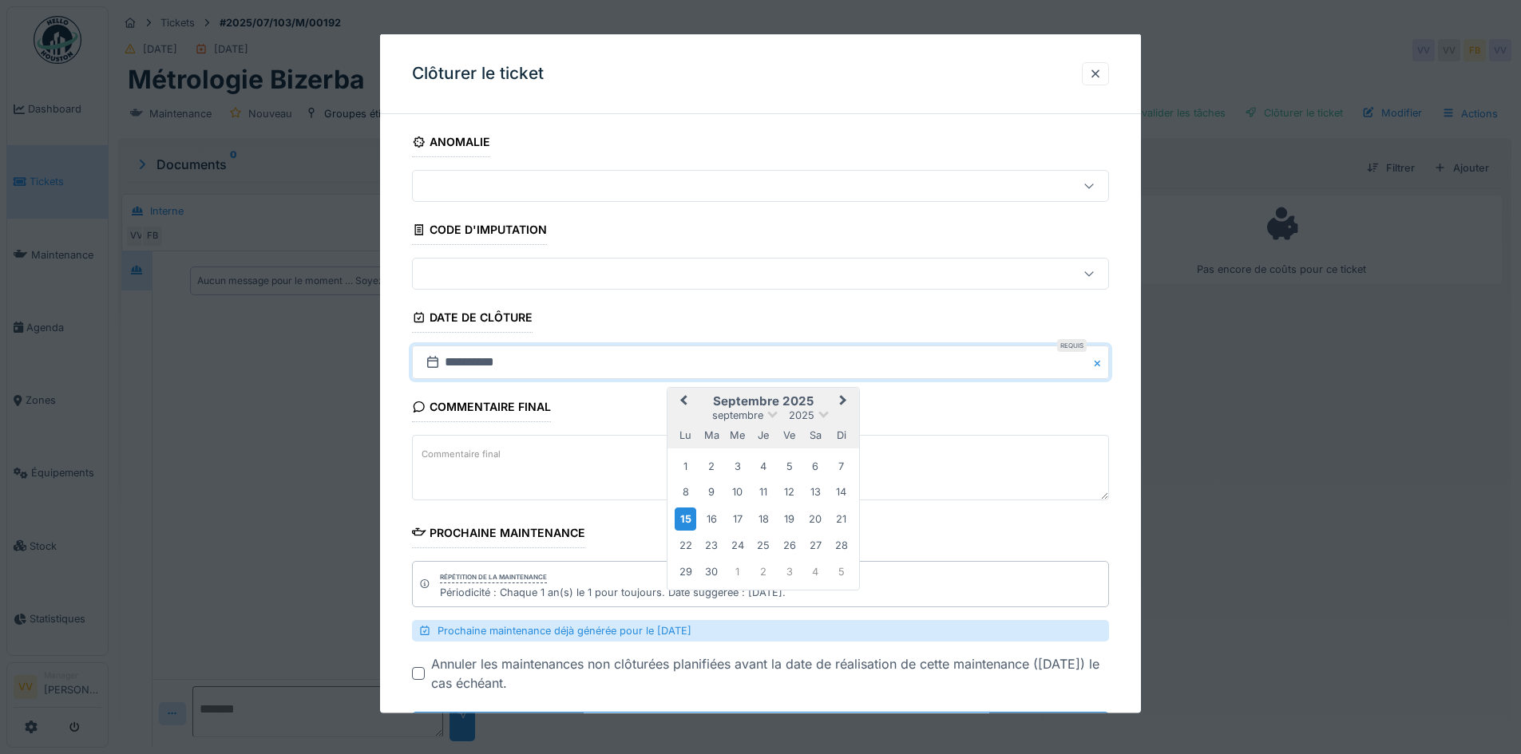
click at [680, 406] on button "Previous Month" at bounding box center [682, 403] width 26 height 26
click at [681, 406] on button "Previous Month" at bounding box center [682, 403] width 26 height 26
click at [716, 465] on div "1" at bounding box center [712, 466] width 22 height 22
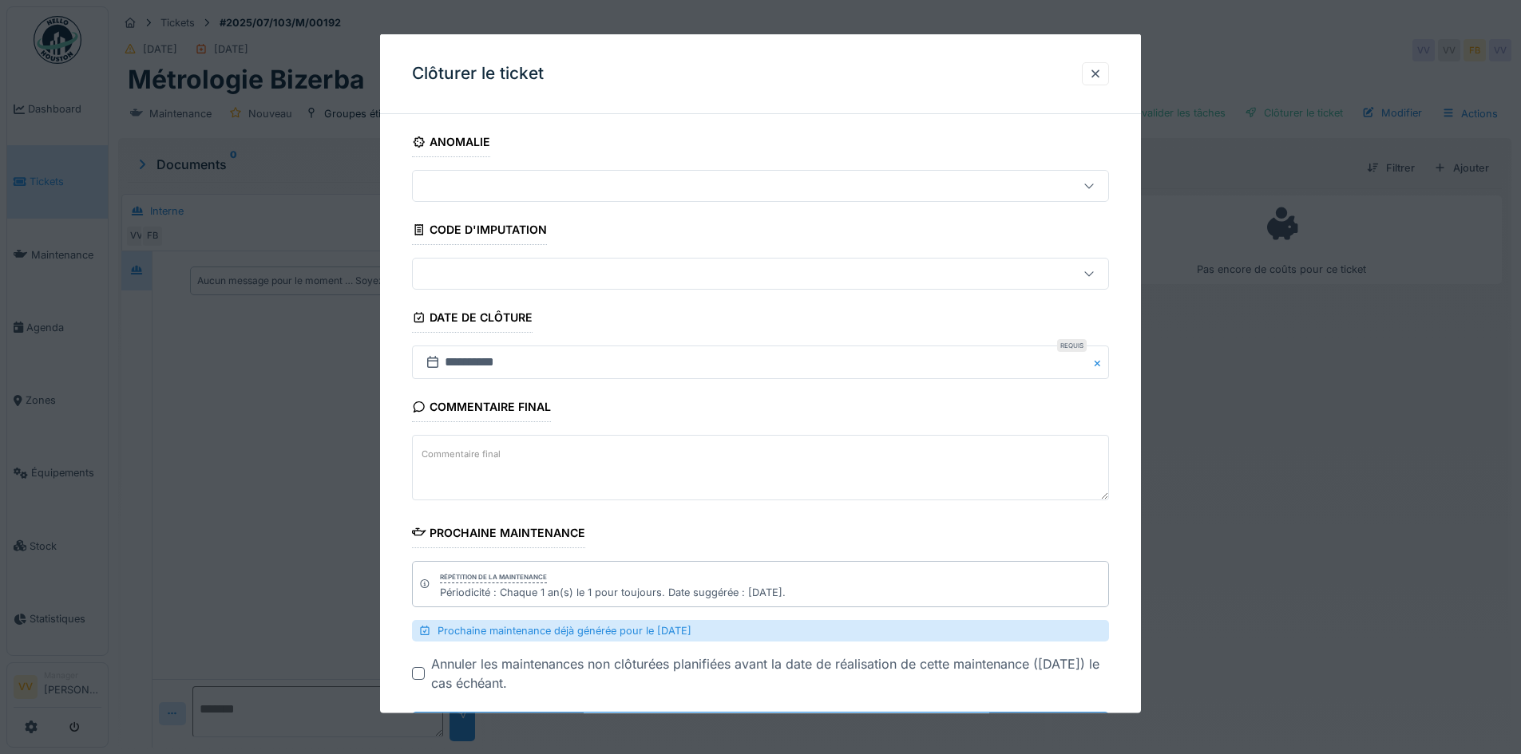
click at [798, 392] on div "Commentaire final Commentaire final" at bounding box center [760, 448] width 697 height 113
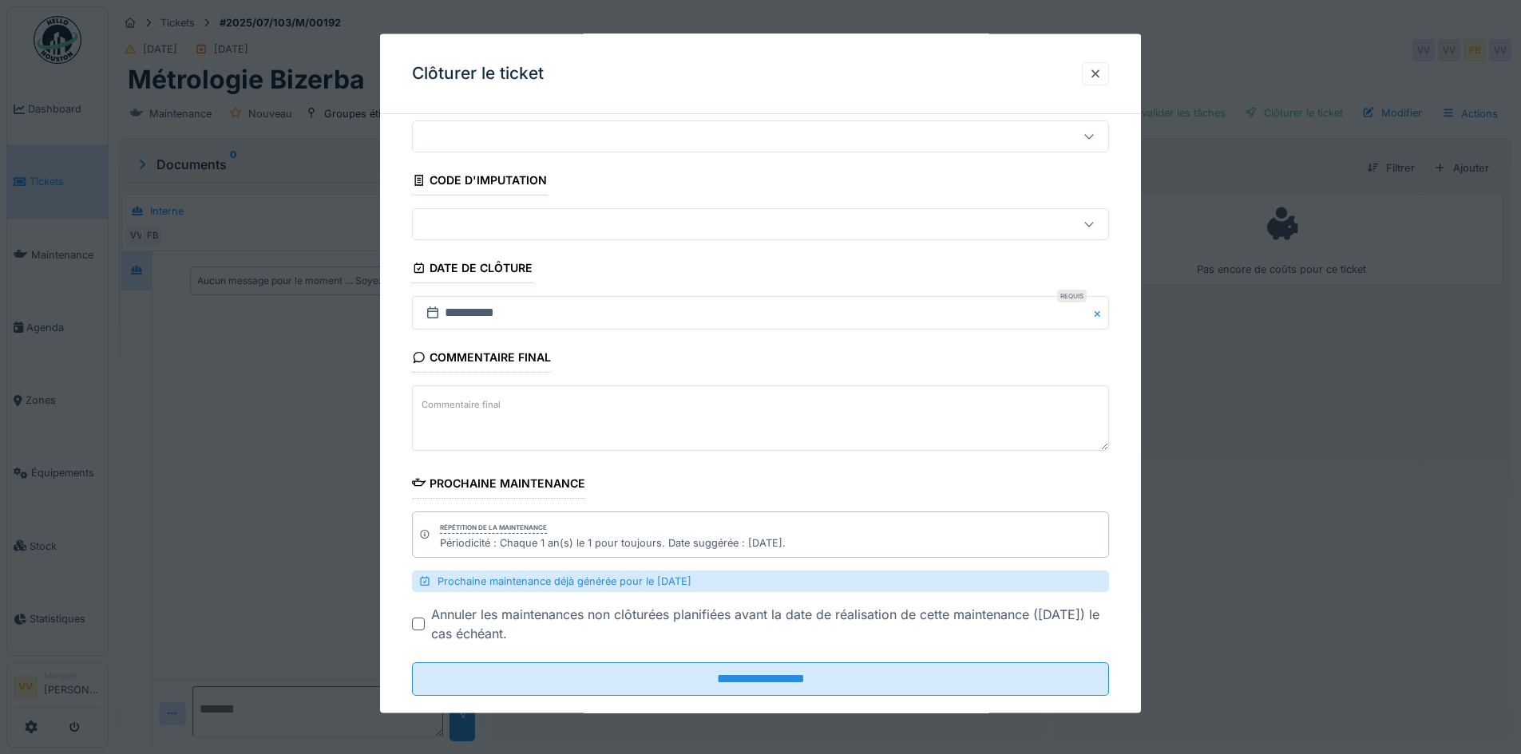
scroll to position [77, 0]
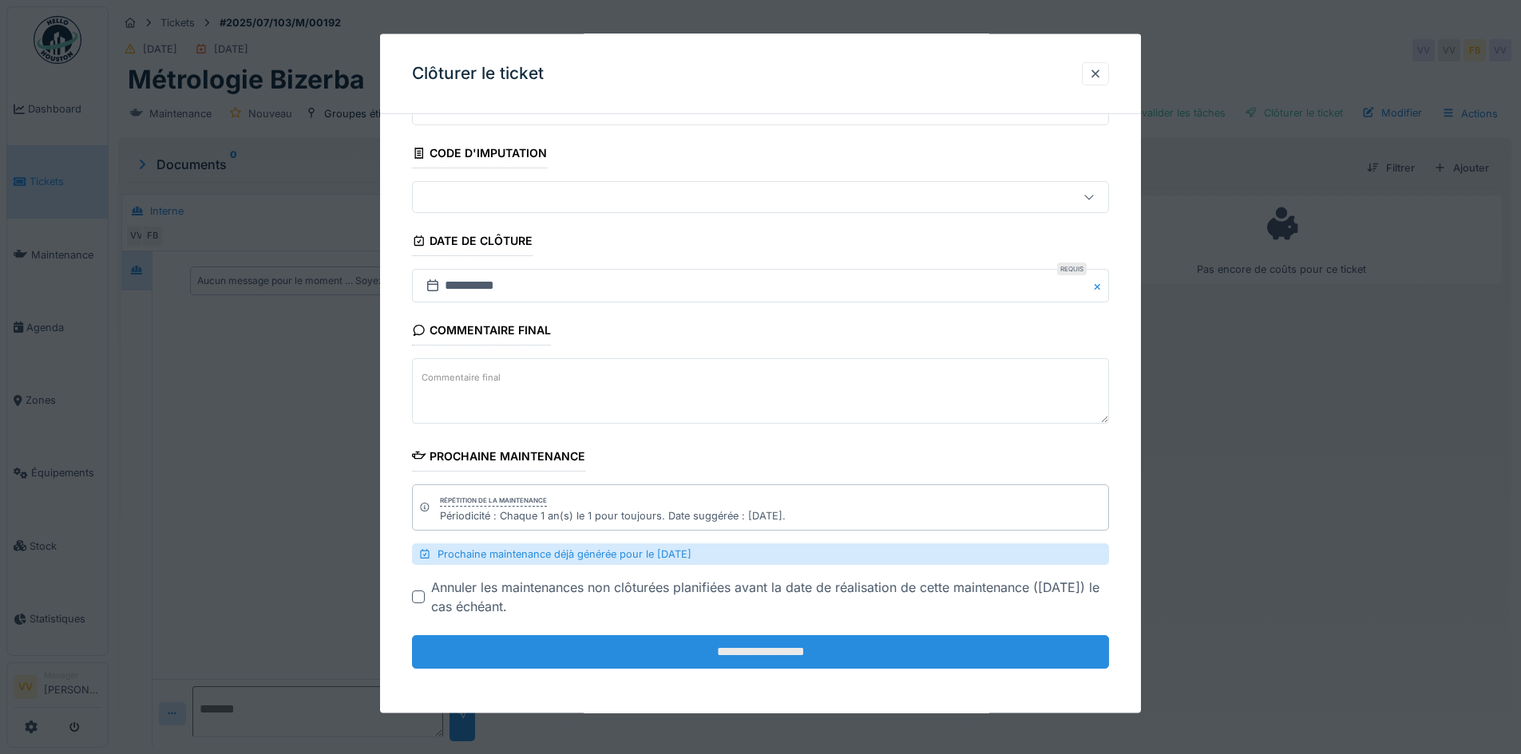
click at [778, 655] on input "**********" at bounding box center [760, 653] width 697 height 34
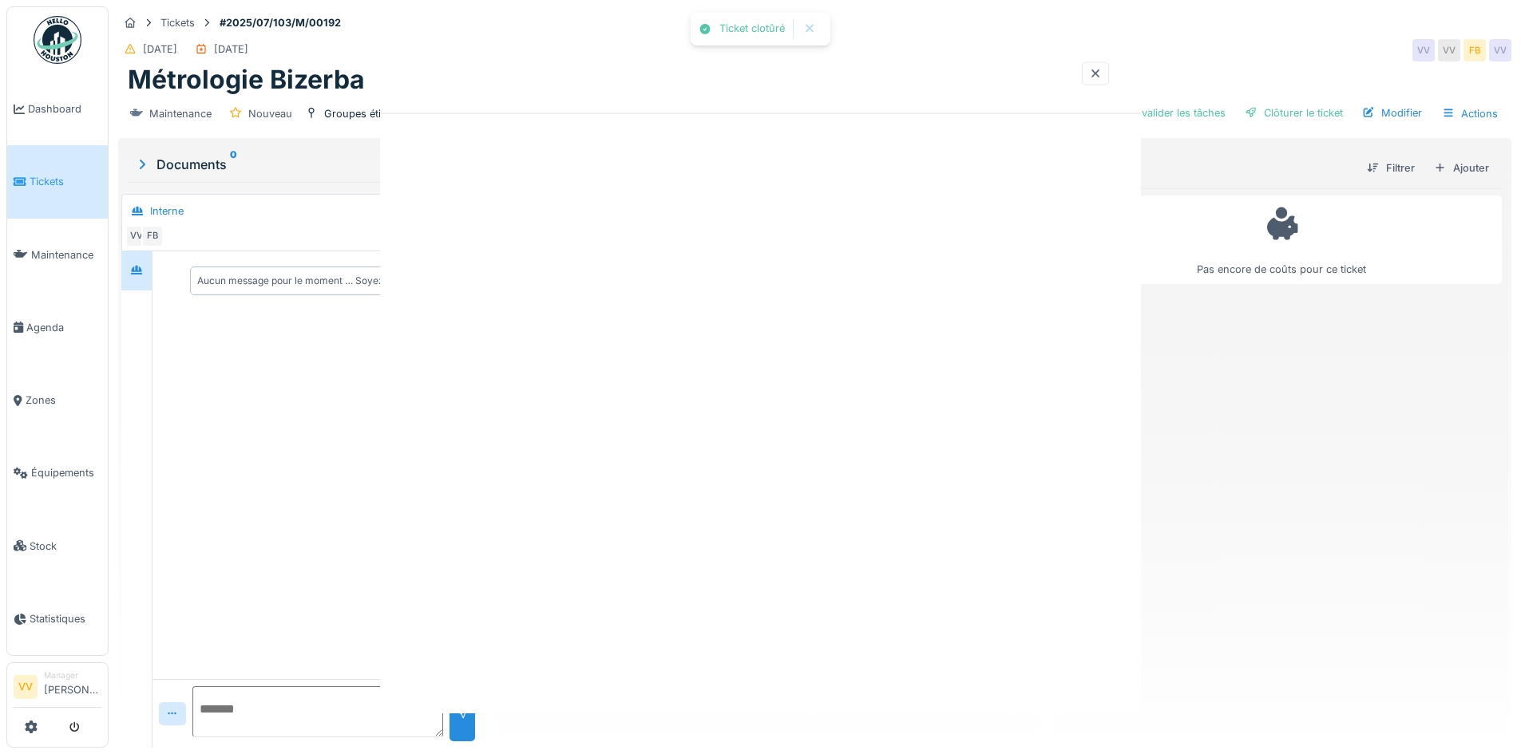
scroll to position [0, 0]
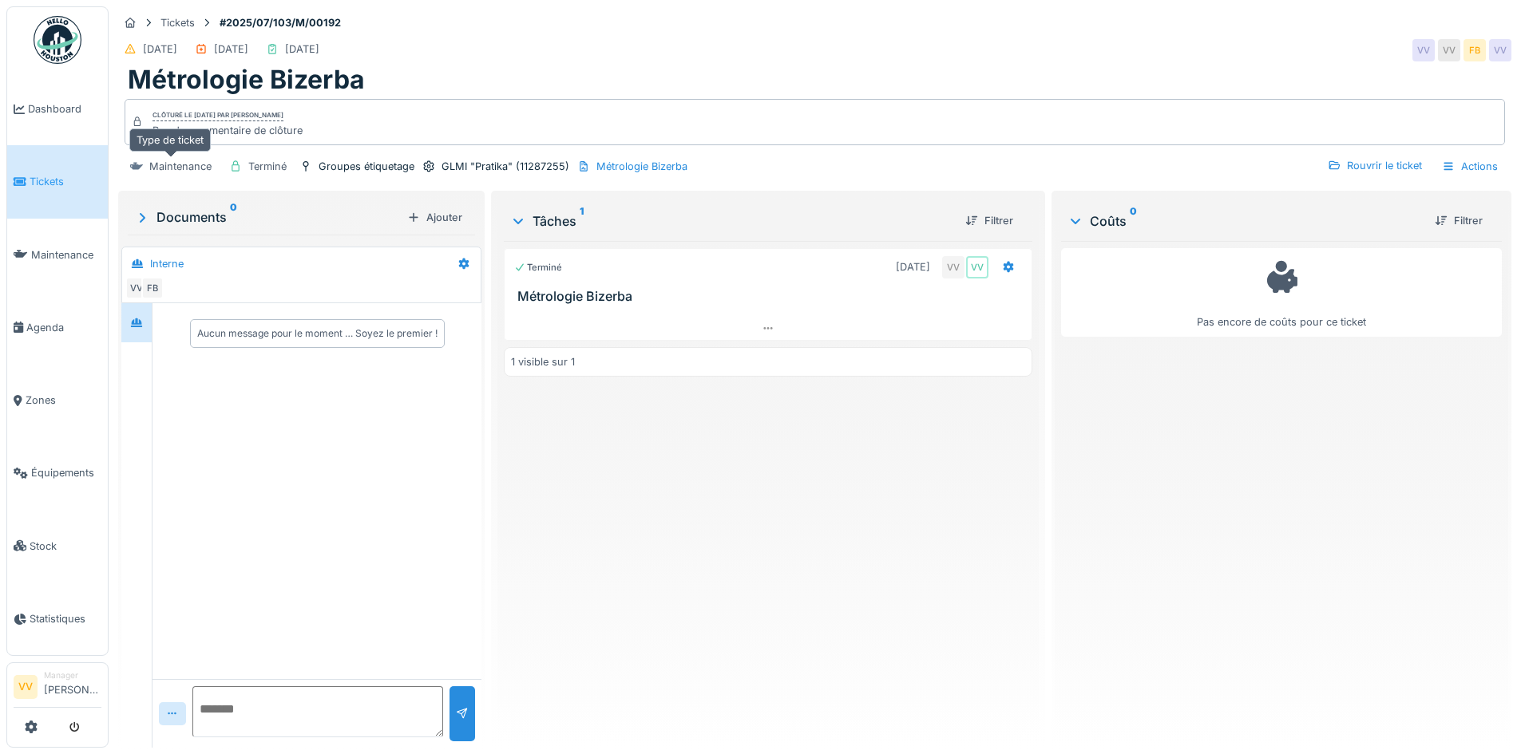
click at [142, 159] on div "Tickets #2025/07/103/M/00192 01/07/2025 01/07/2025 01/07/2025 VV VV FB VV Métro…" at bounding box center [815, 377] width 1412 height 754
click at [142, 222] on icon at bounding box center [142, 218] width 16 height 13
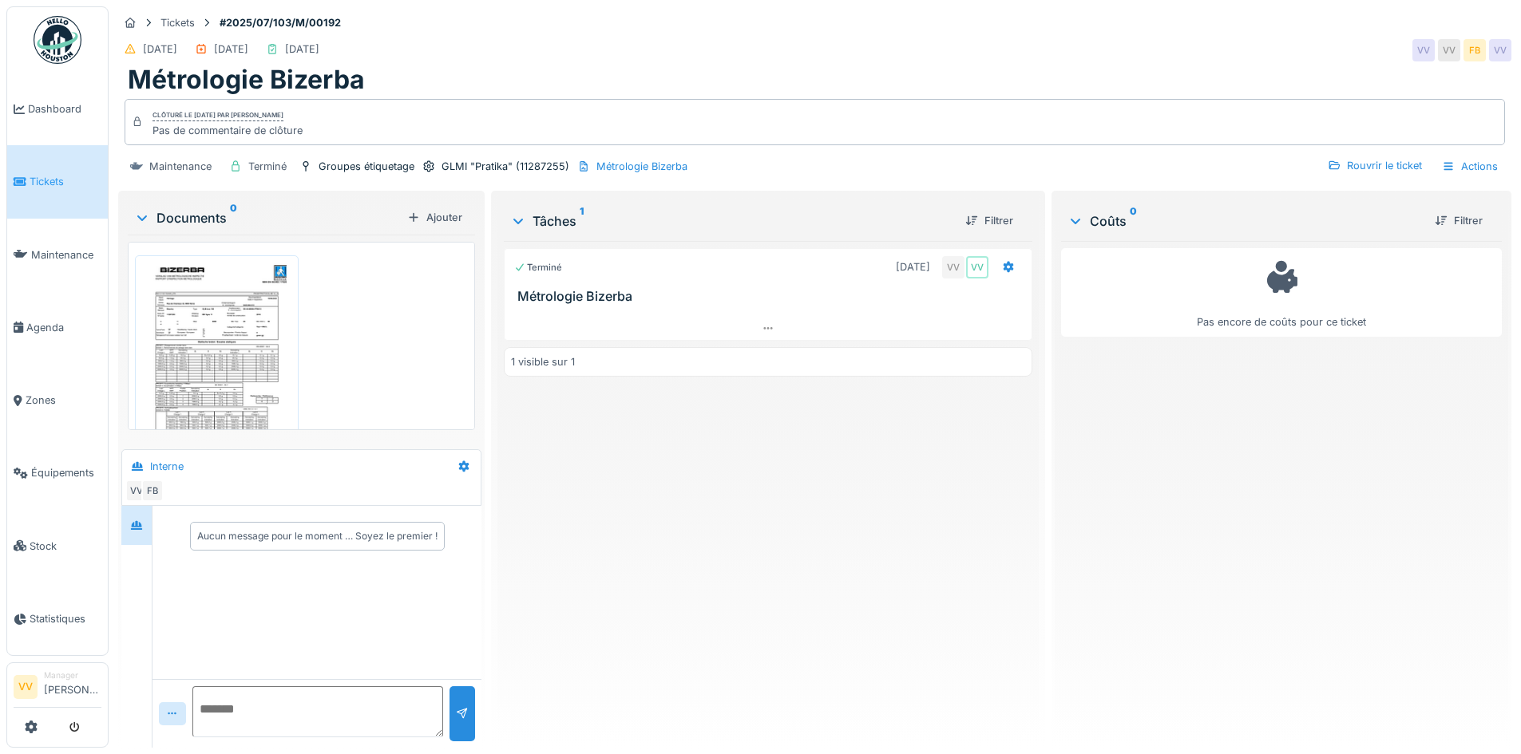
click at [142, 222] on icon at bounding box center [142, 218] width 13 height 16
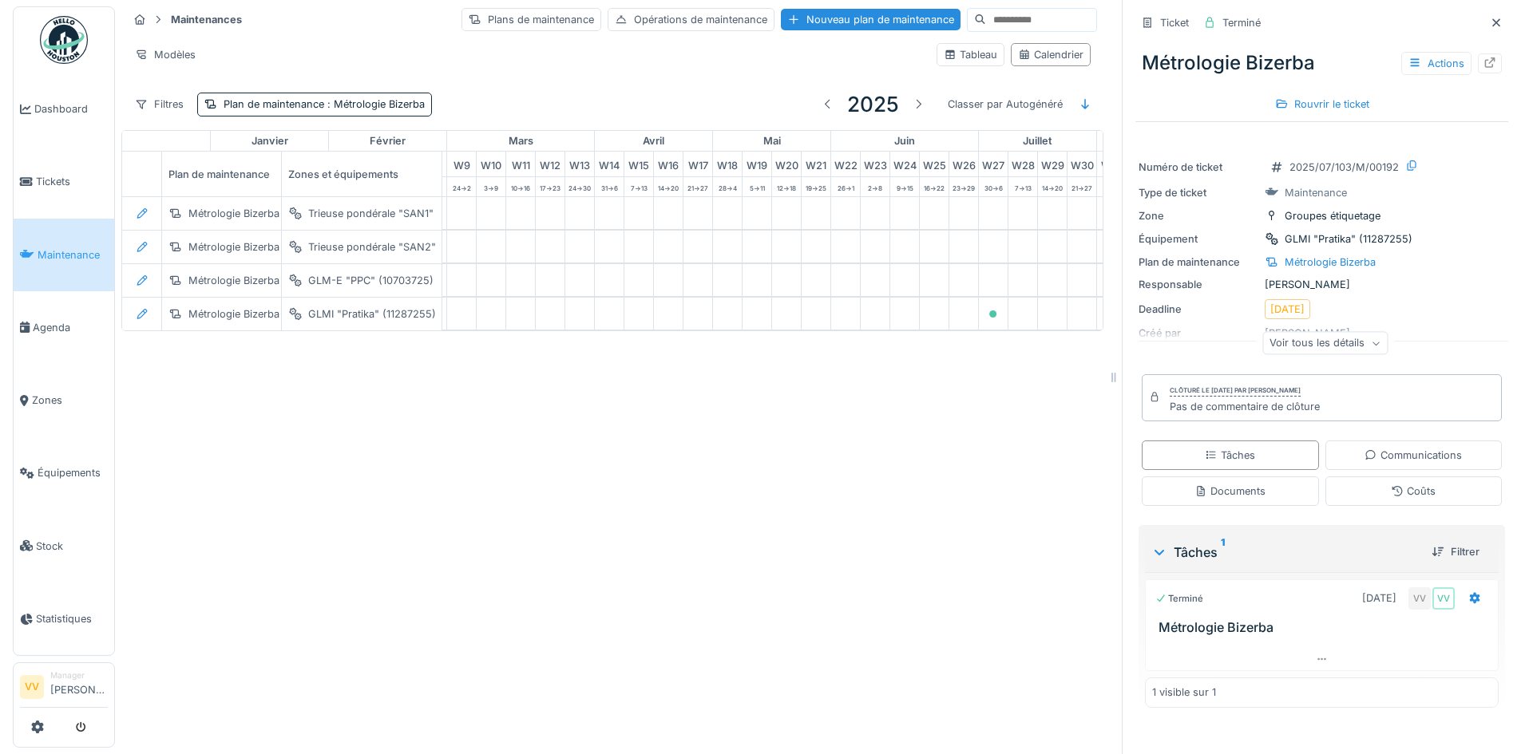
scroll to position [0, 795]
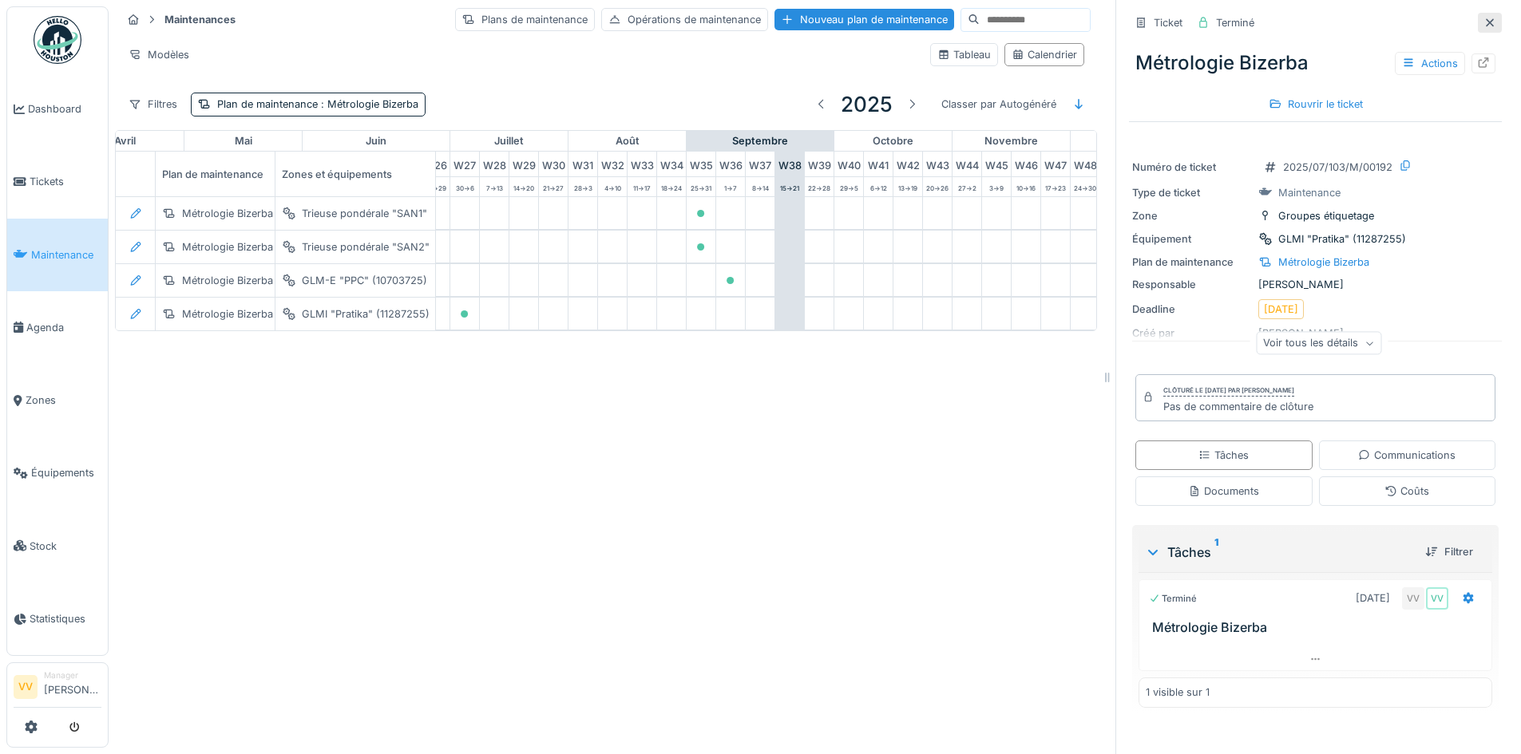
click at [1478, 24] on div at bounding box center [1490, 23] width 24 height 20
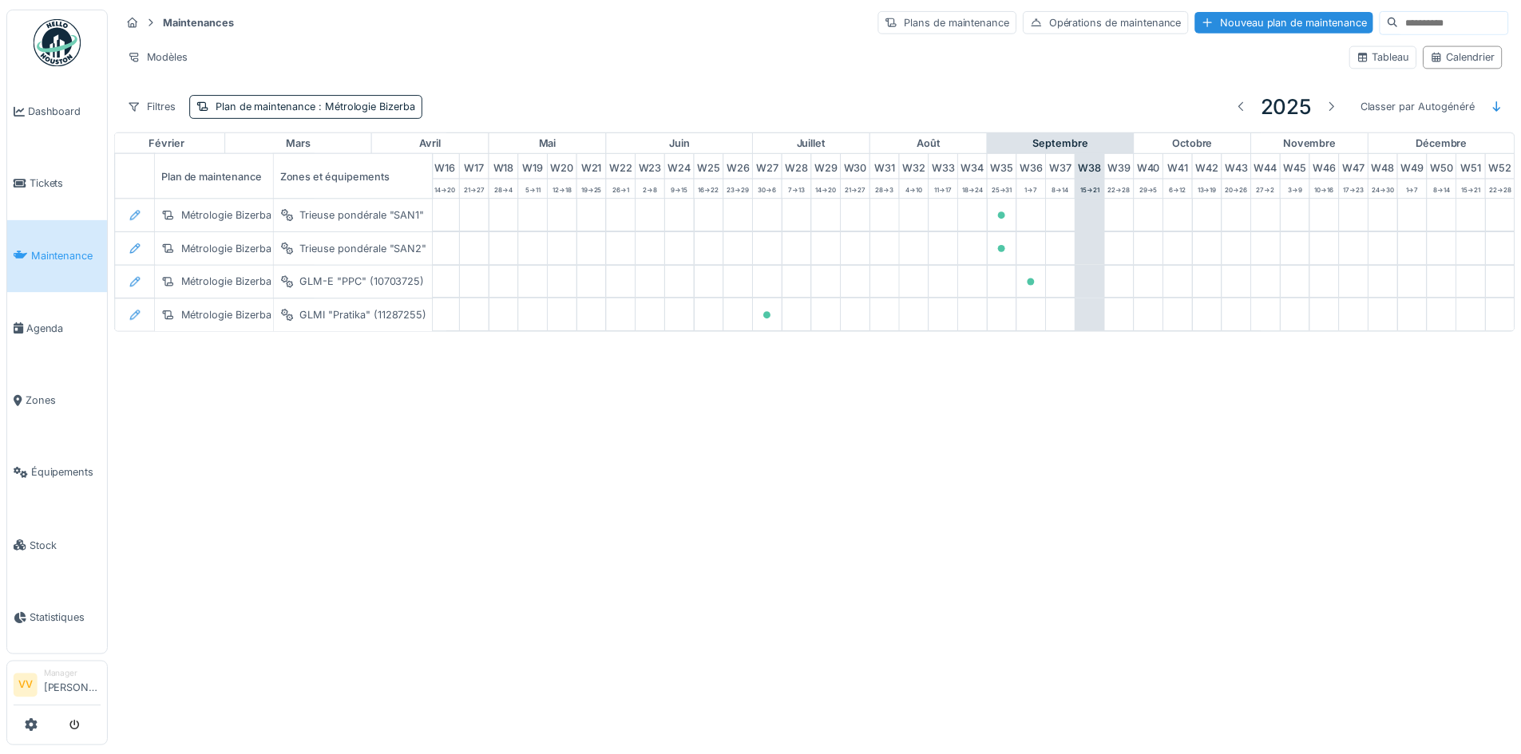
scroll to position [0, 523]
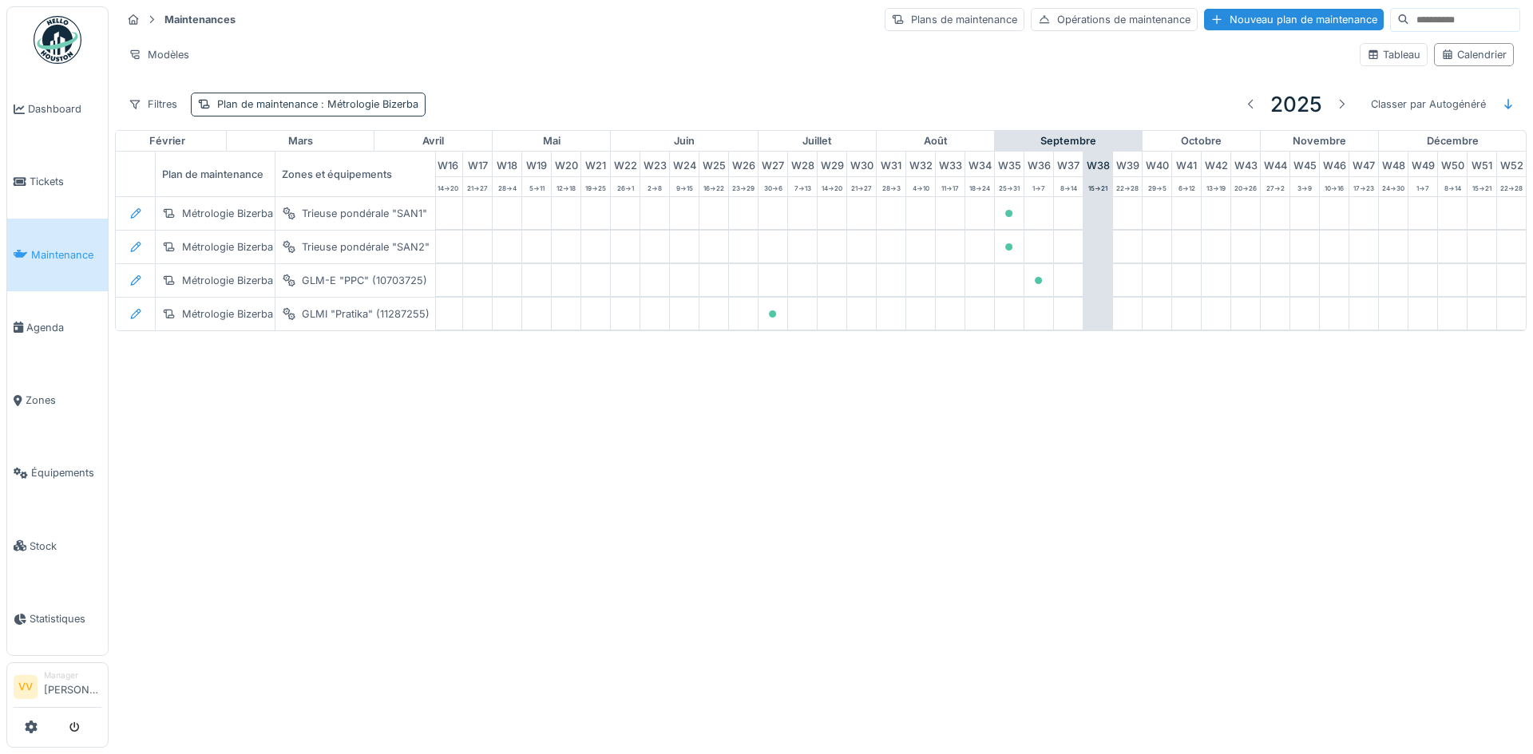
click at [346, 109] on span ": Métrologie Bizerba" at bounding box center [368, 104] width 101 height 12
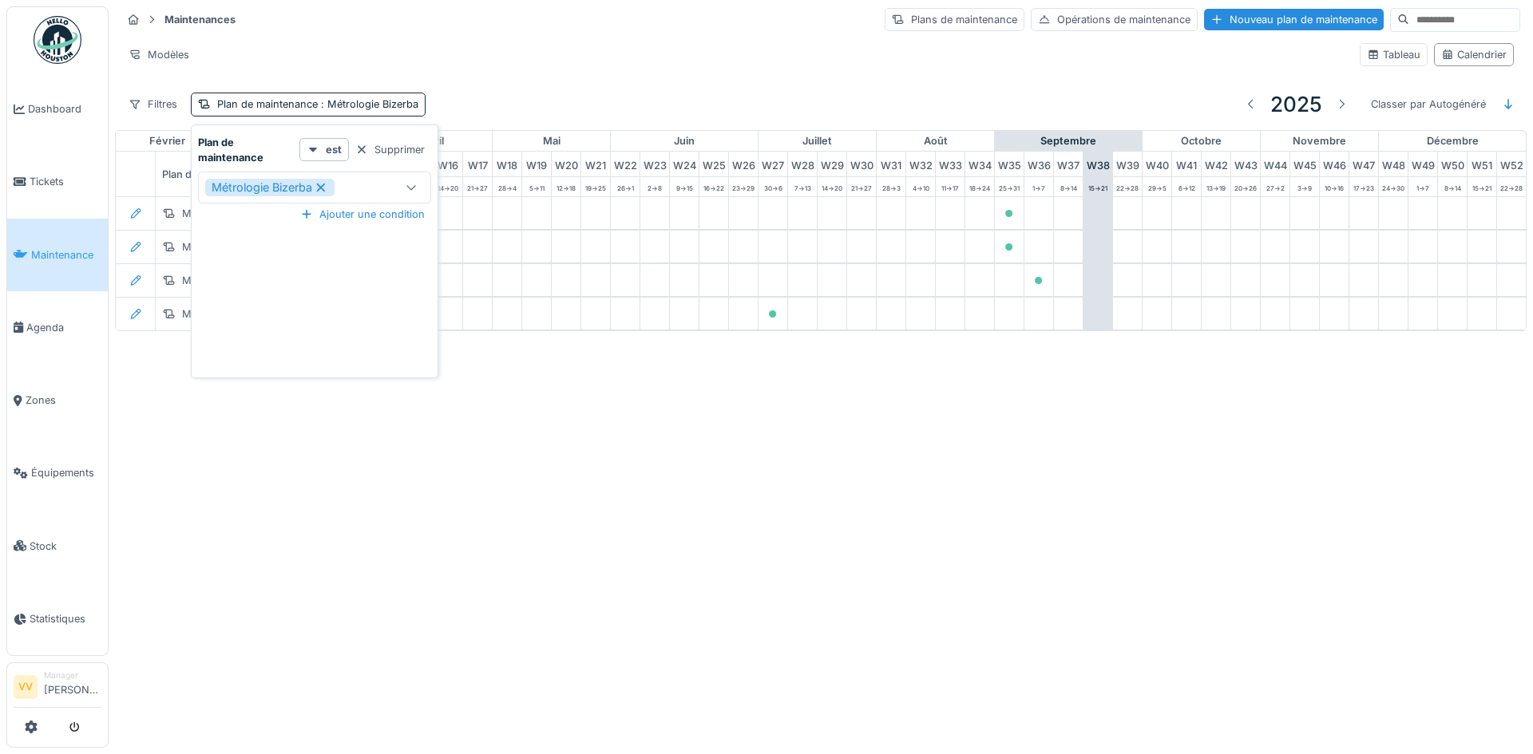
click at [402, 191] on div at bounding box center [411, 187] width 38 height 30
type maintenance_Y3MTM "*"
type maintenance_Y3MTM "*******"
click at [358, 314] on div "Entretien Bizerba Balances" at bounding box center [315, 310] width 206 height 18
type input "**********"
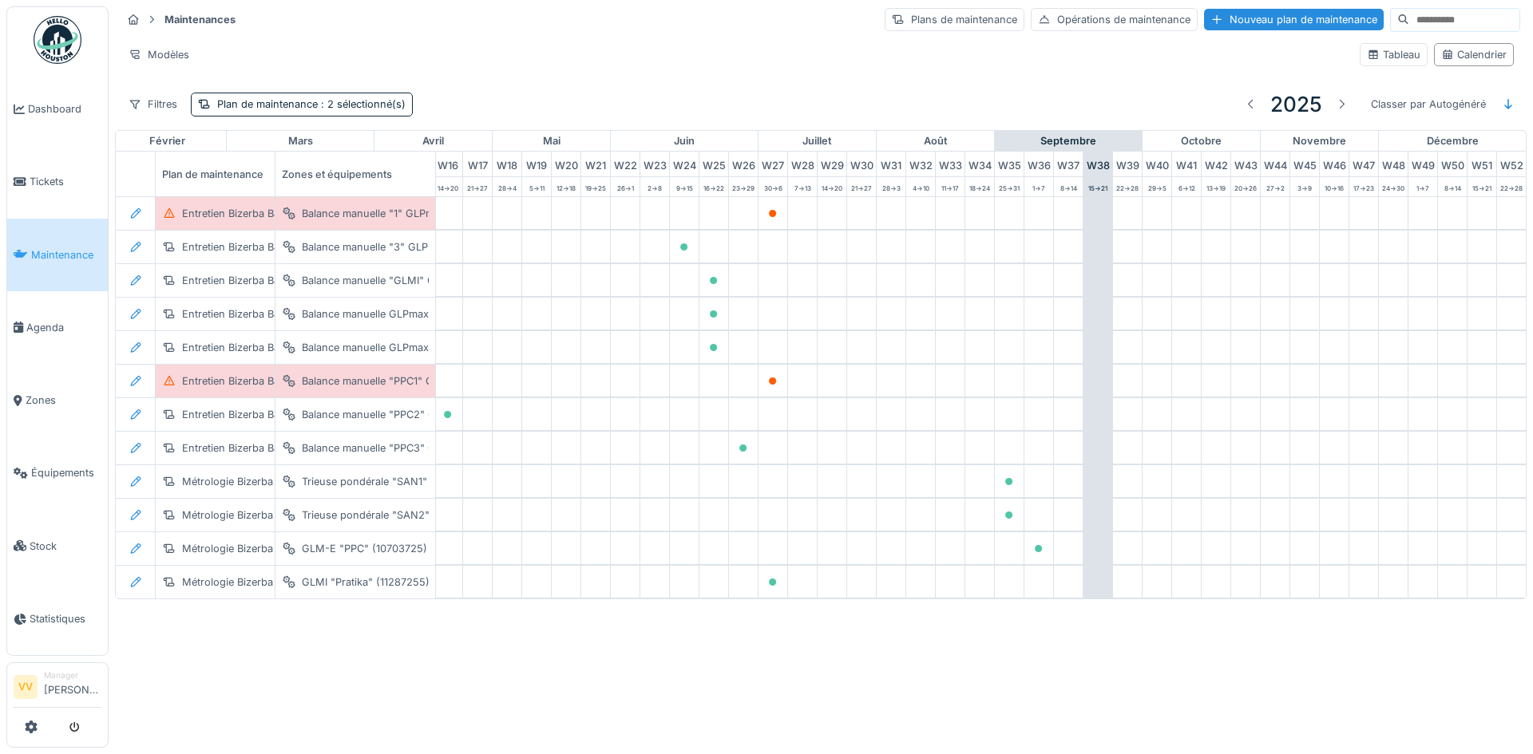
click at [552, 671] on div "Annuler Maintenances Plans de maintenance Opérations de maintenance Nouveau pla…" at bounding box center [766, 377] width 1533 height 754
click at [346, 104] on span ": 2 sélectionné(s)" at bounding box center [362, 104] width 88 height 12
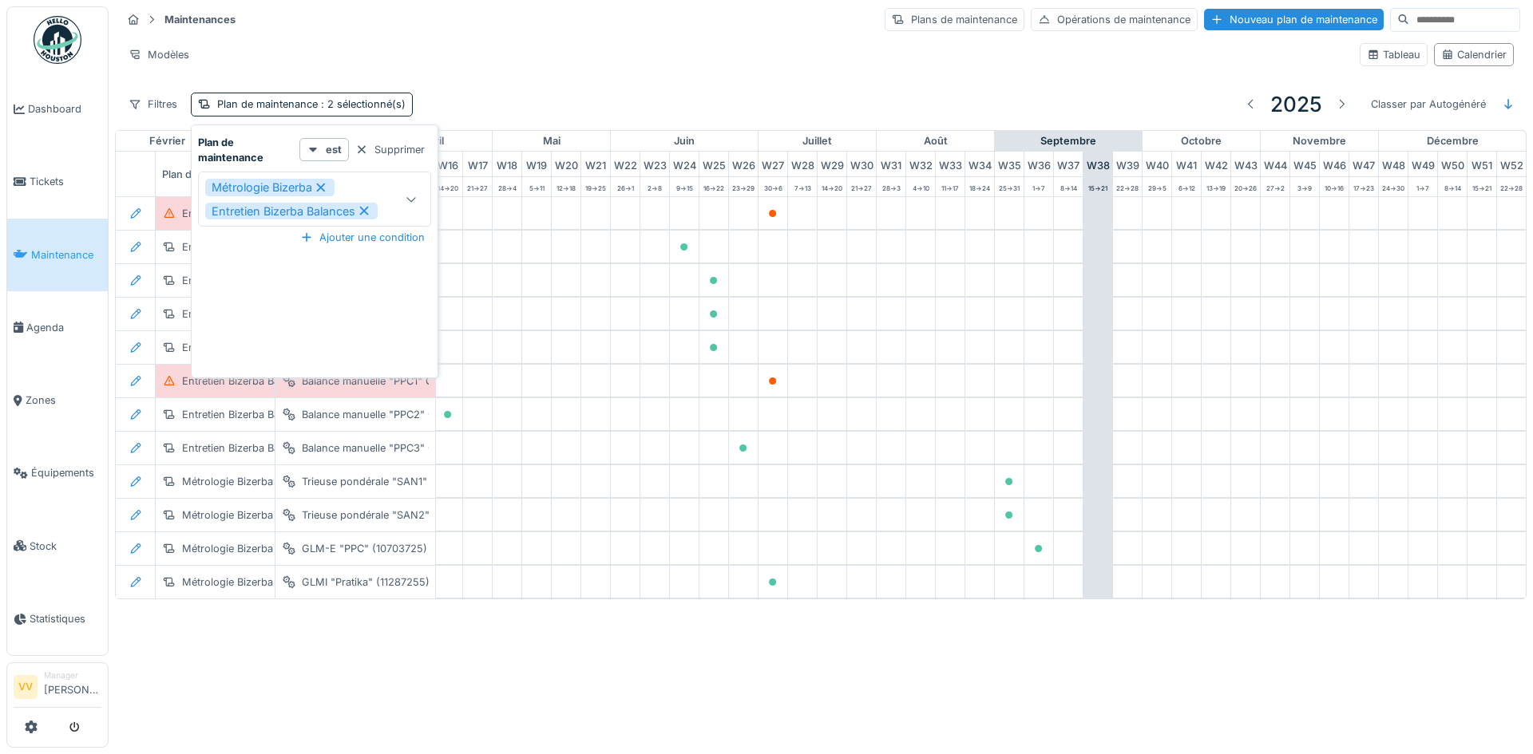
click at [687, 59] on div "Modèles" at bounding box center [734, 54] width 1226 height 23
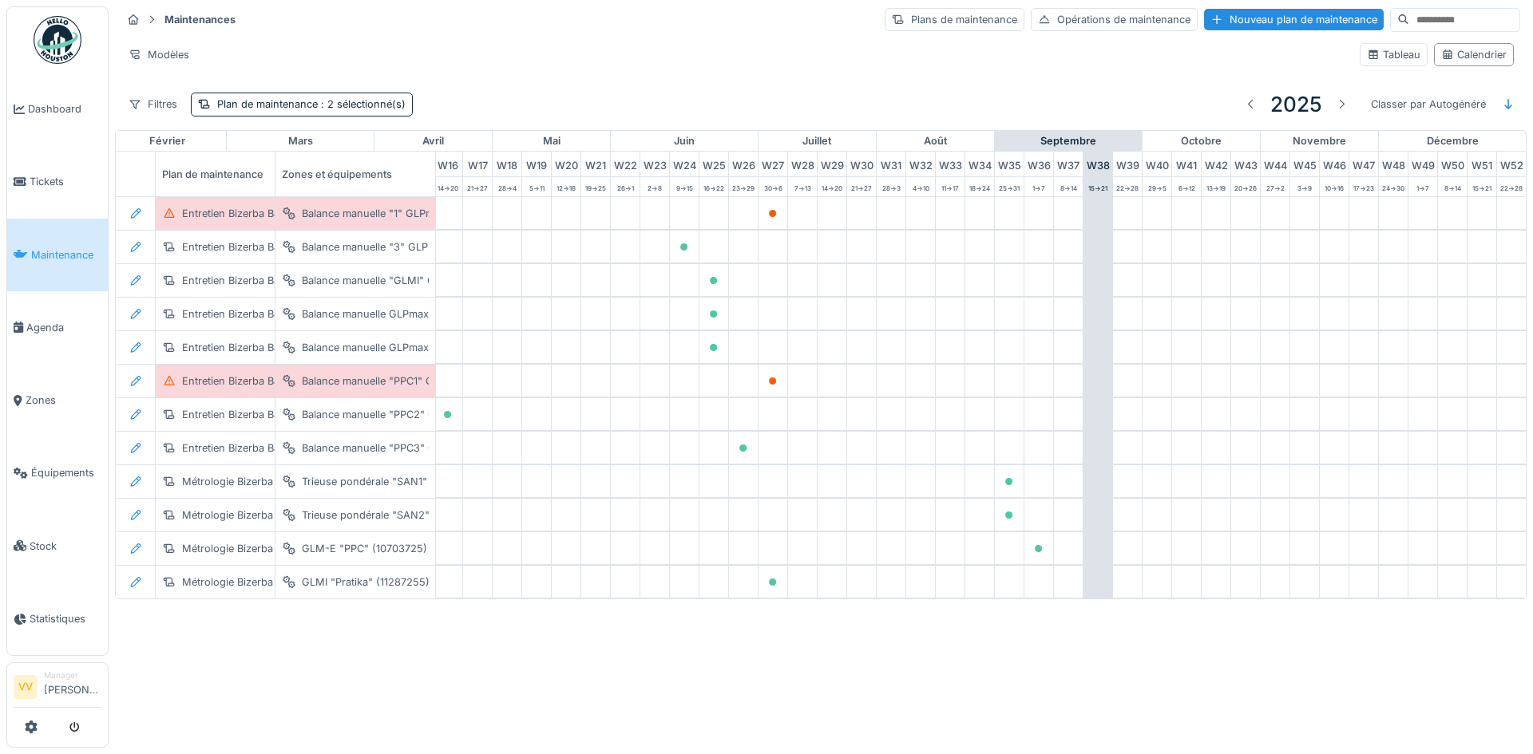
click at [340, 90] on div "Filtres Plan de maintenance : 2 sélectionné(s) 2025 Classer par Autogénéré" at bounding box center [820, 104] width 1399 height 38
click at [361, 98] on span ": 2 sélectionné(s)" at bounding box center [362, 104] width 88 height 12
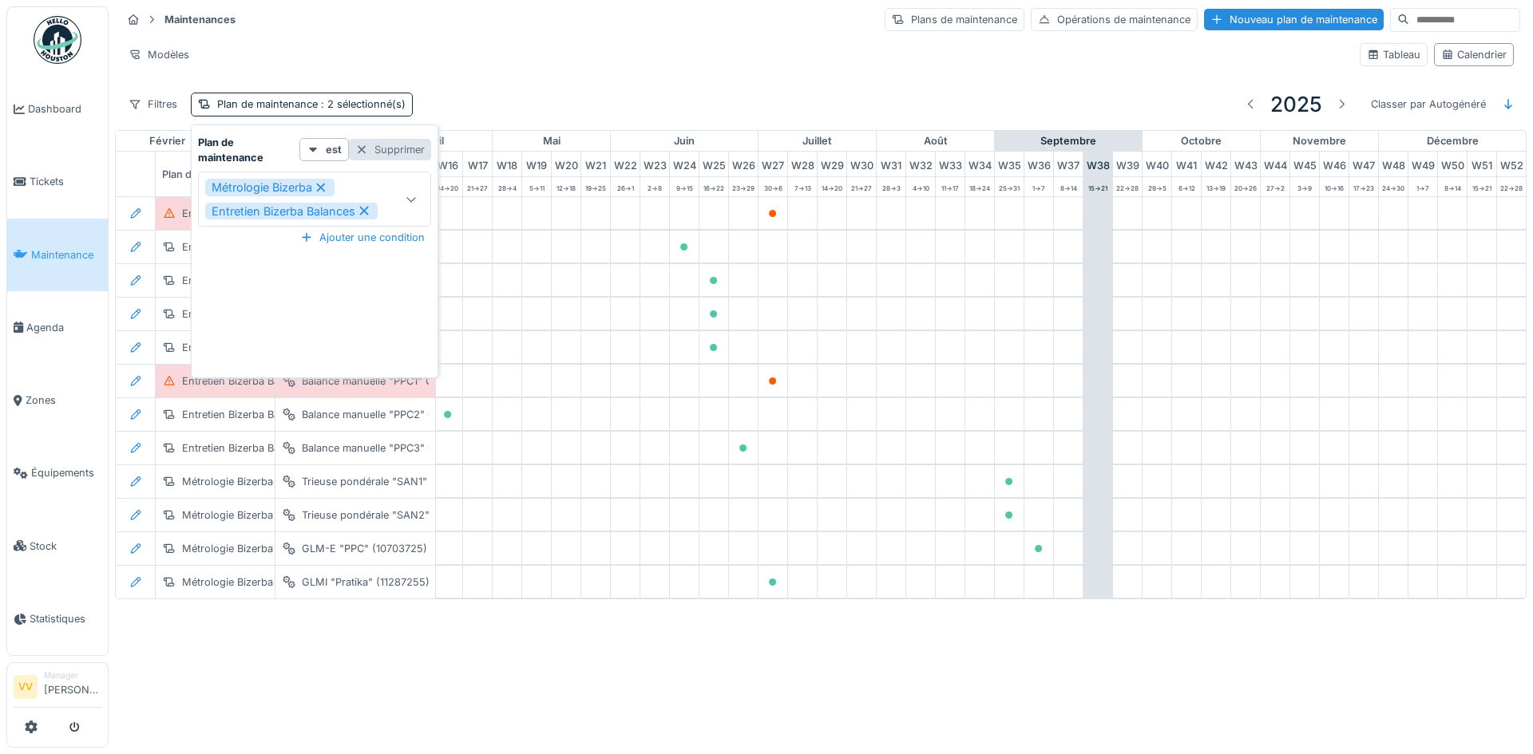
click at [360, 150] on div at bounding box center [361, 149] width 13 height 15
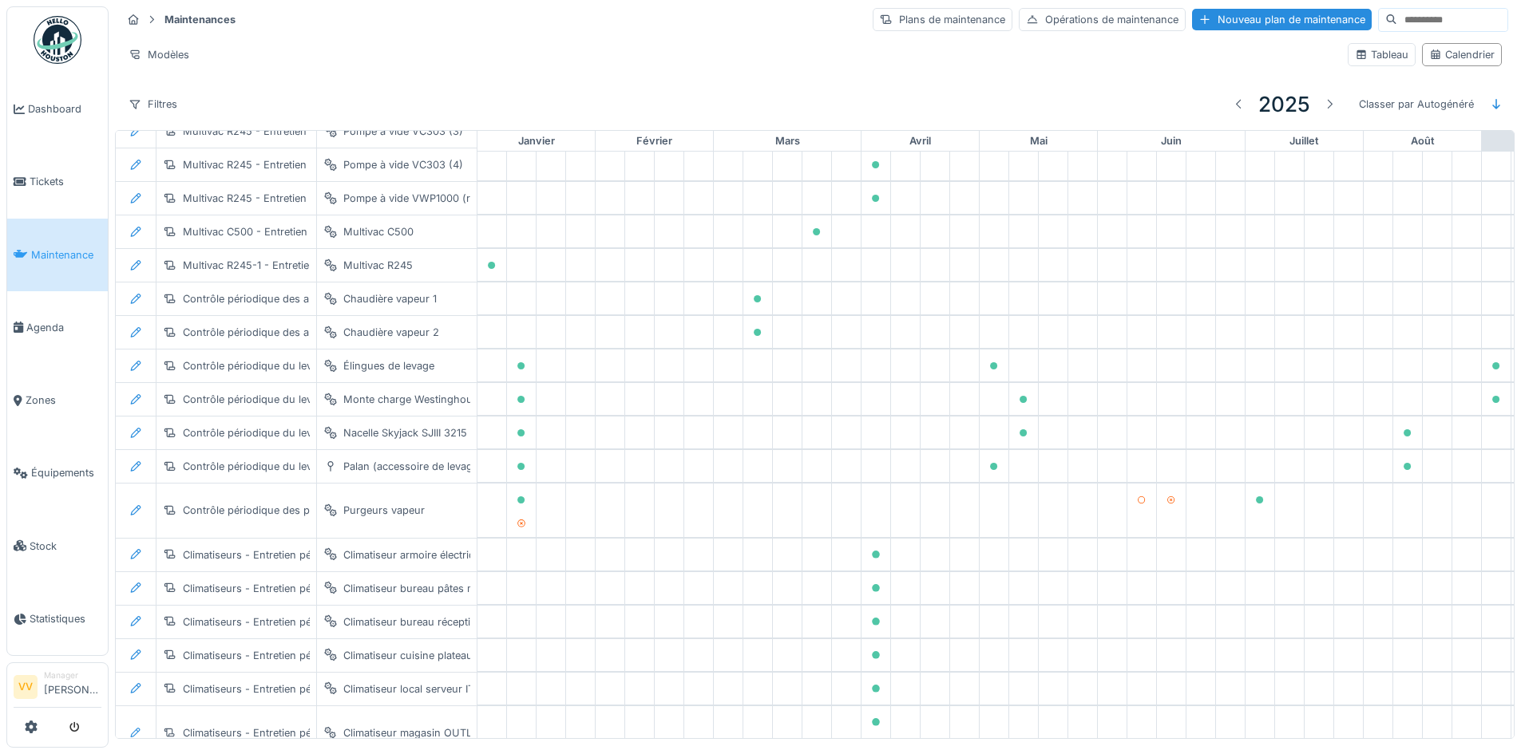
scroll to position [0, 0]
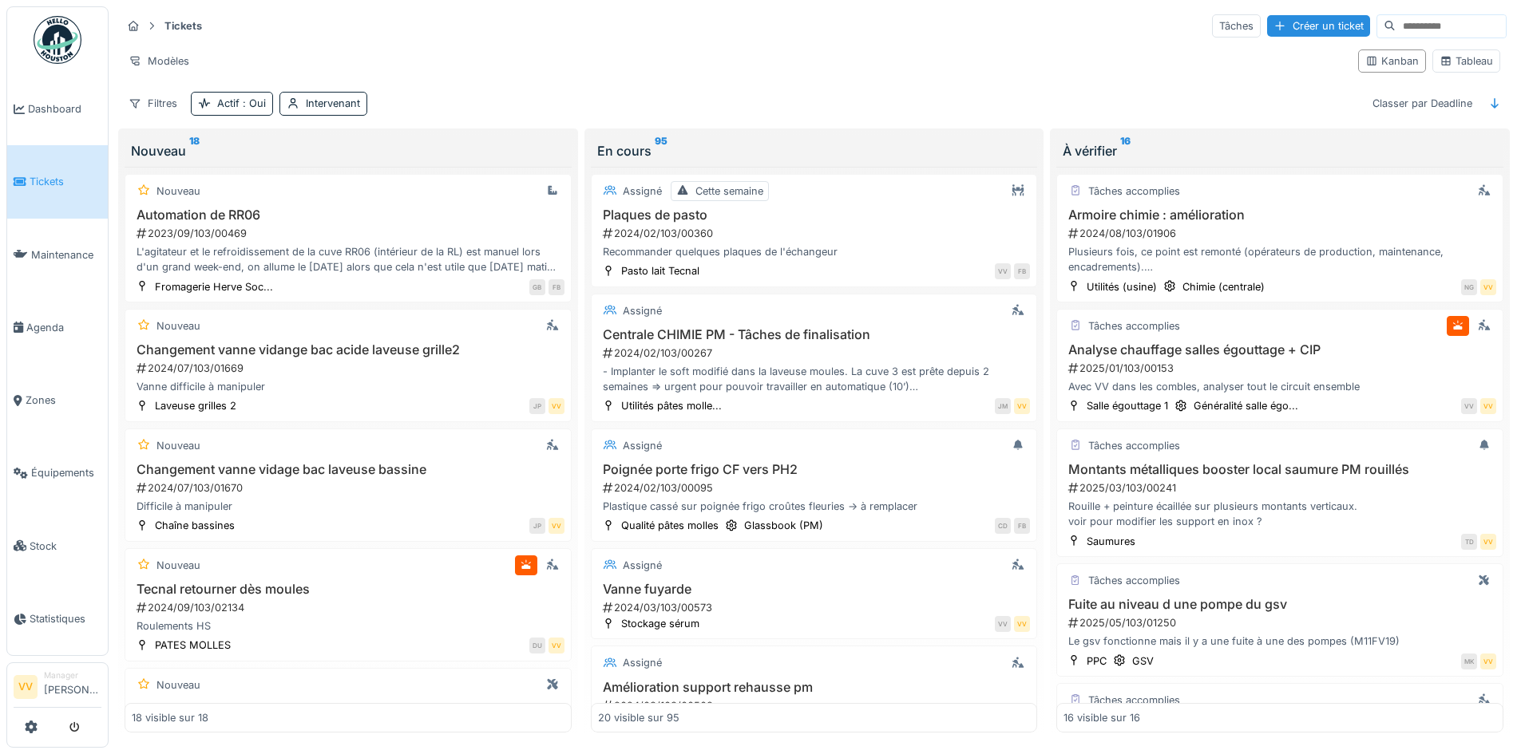
click at [38, 176] on span "Tickets" at bounding box center [66, 181] width 72 height 15
click at [69, 174] on span "Tickets" at bounding box center [66, 181] width 72 height 15
click at [41, 109] on span "Dashboard" at bounding box center [64, 108] width 73 height 15
click at [26, 105] on li "Dashboard" at bounding box center [58, 108] width 88 height 15
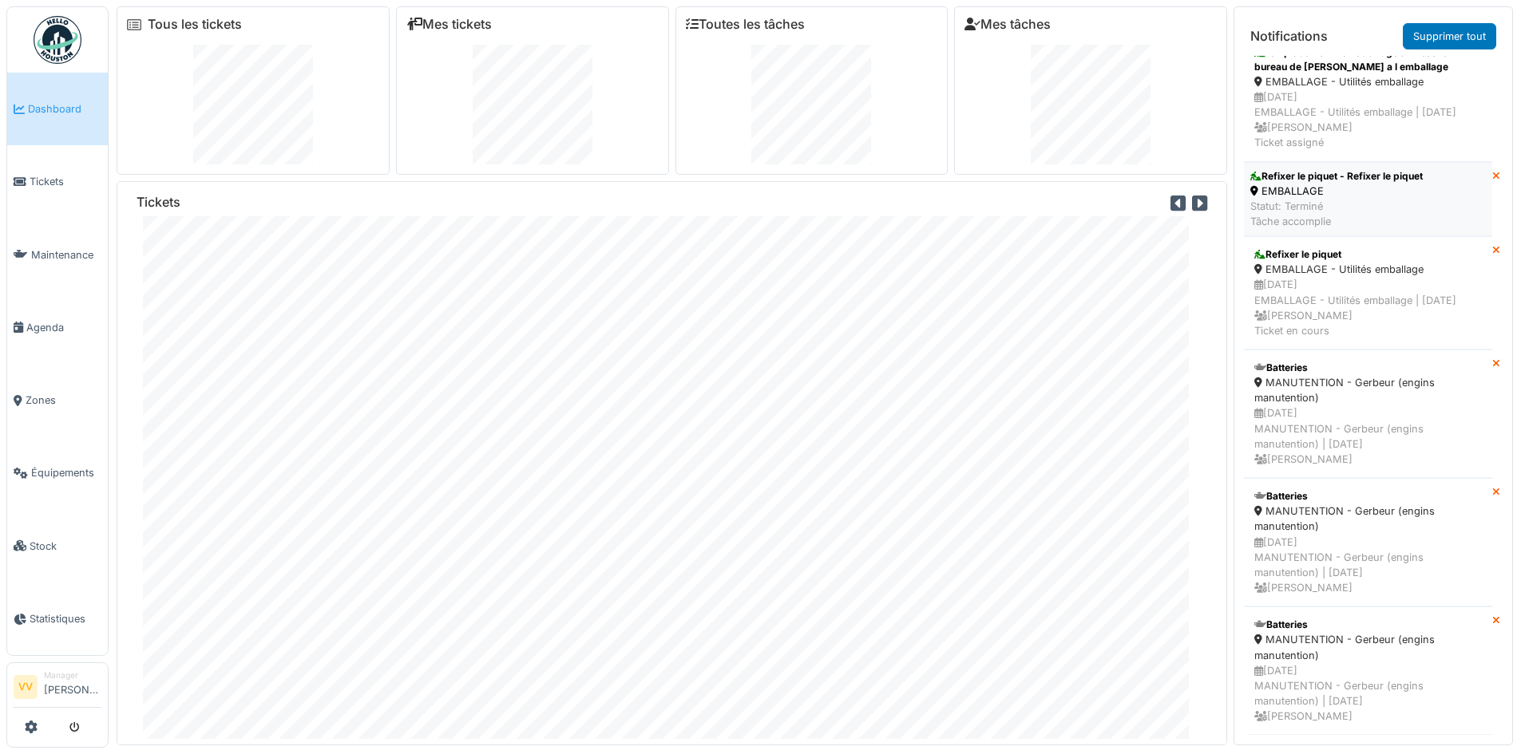
scroll to position [5622, 0]
click at [44, 168] on link "Tickets" at bounding box center [57, 181] width 101 height 73
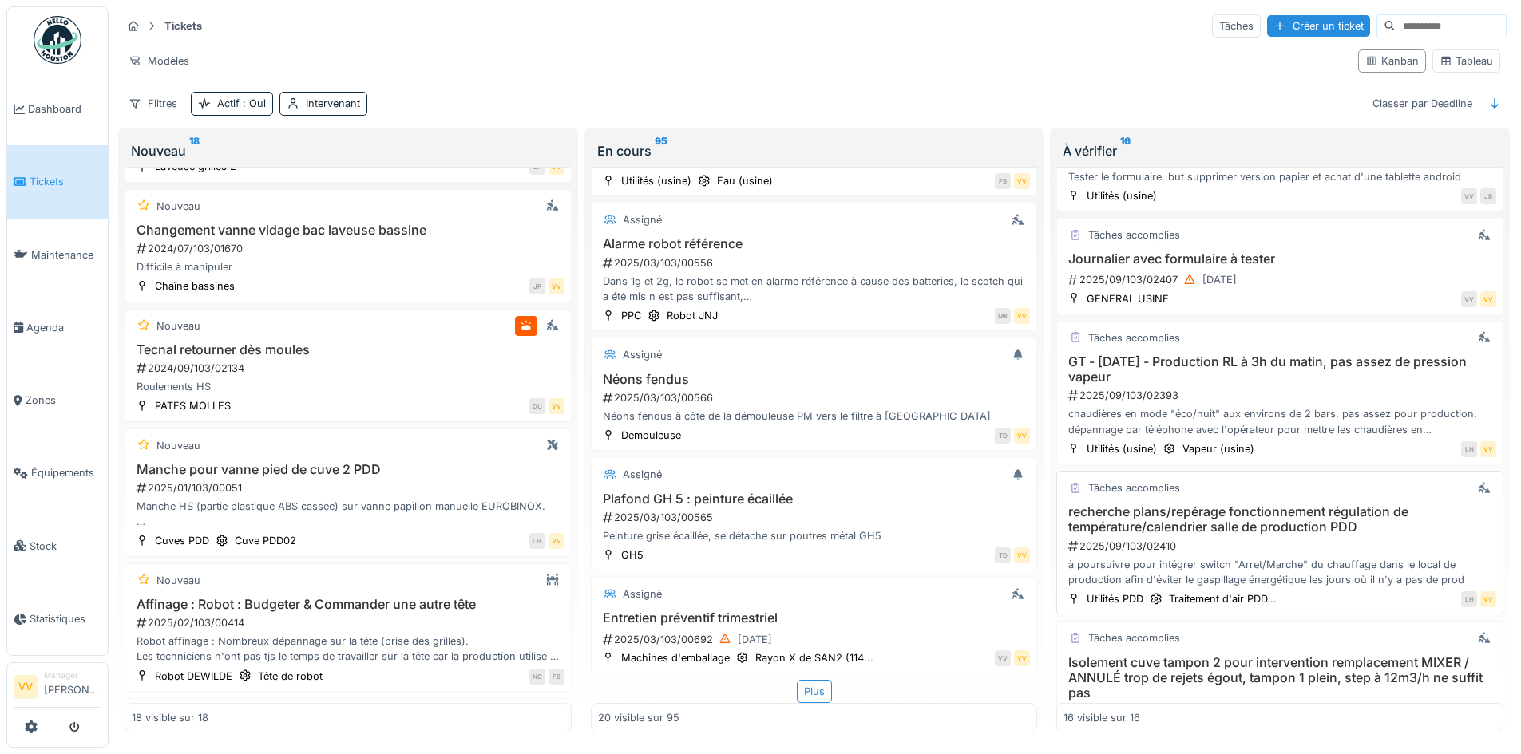
scroll to position [1544, 0]
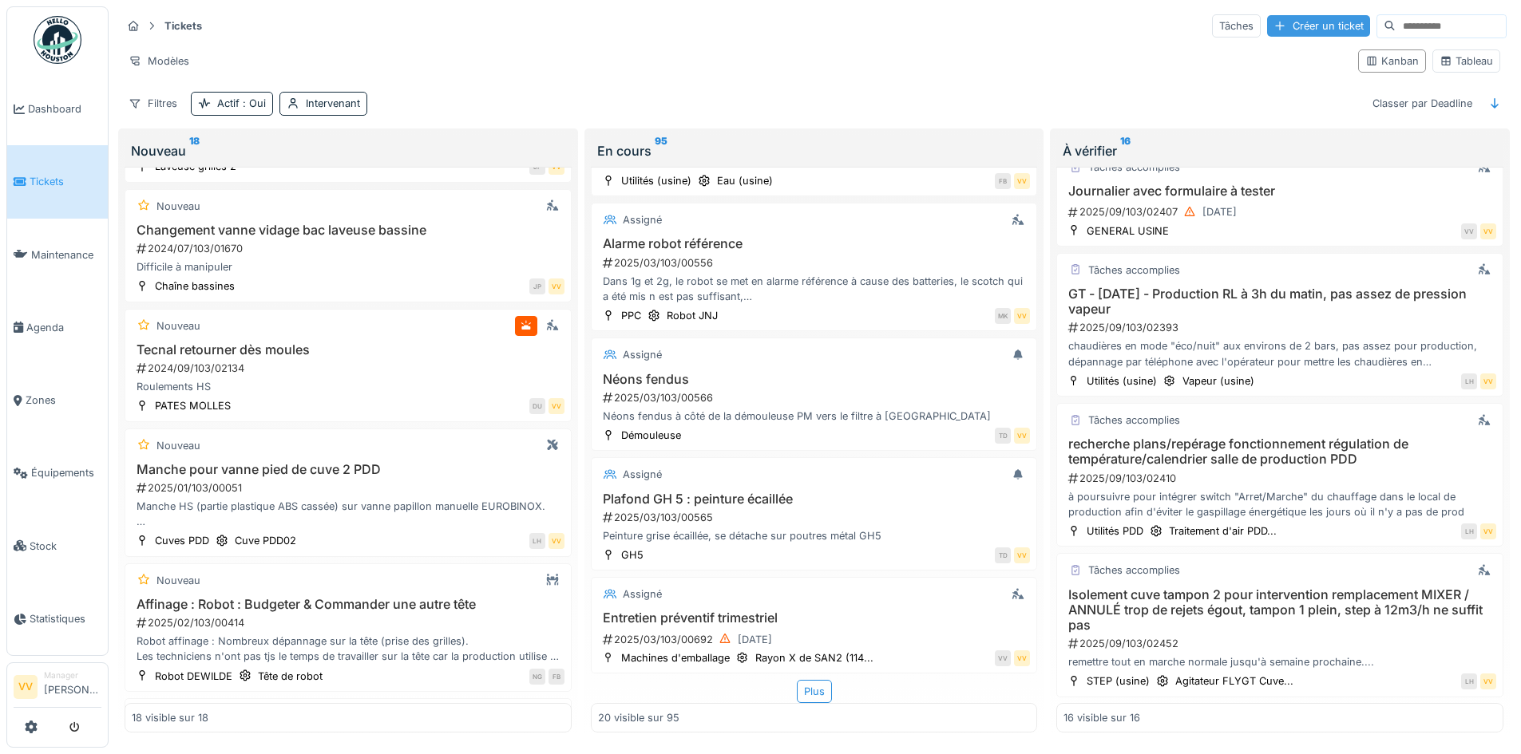
click at [1302, 15] on div "Créer un ticket" at bounding box center [1318, 26] width 103 height 22
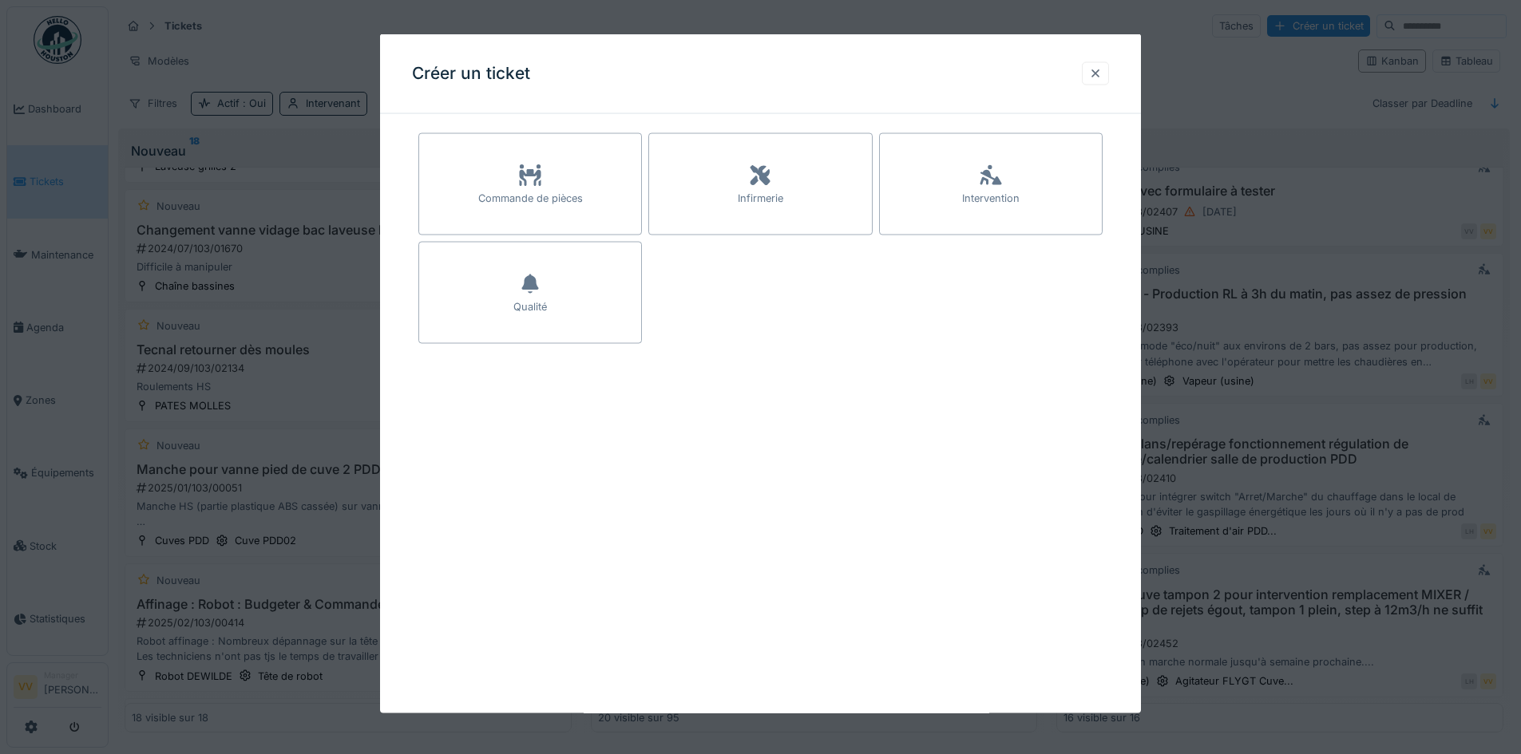
click at [1102, 74] on div at bounding box center [1095, 72] width 13 height 15
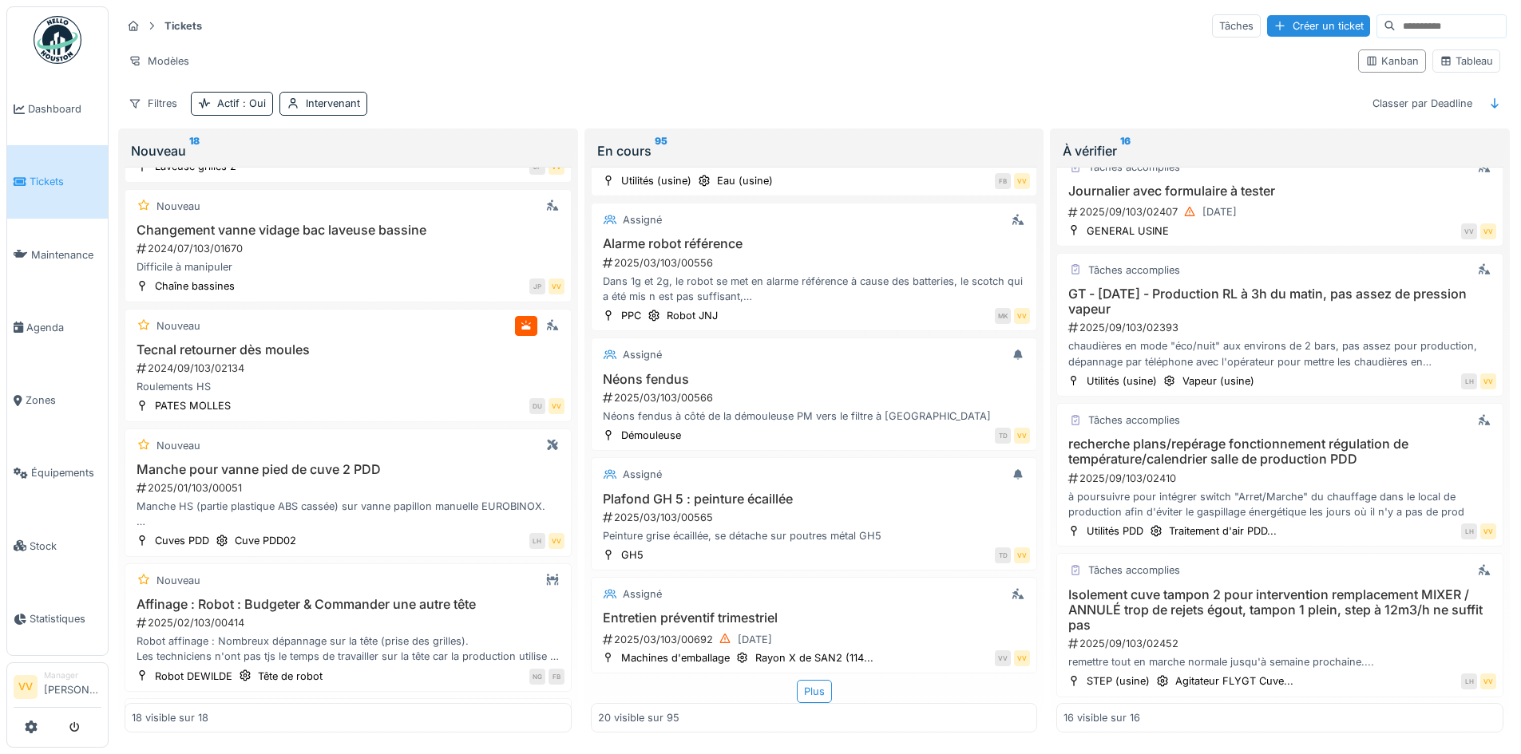
click at [48, 181] on span "Tickets" at bounding box center [66, 181] width 72 height 15
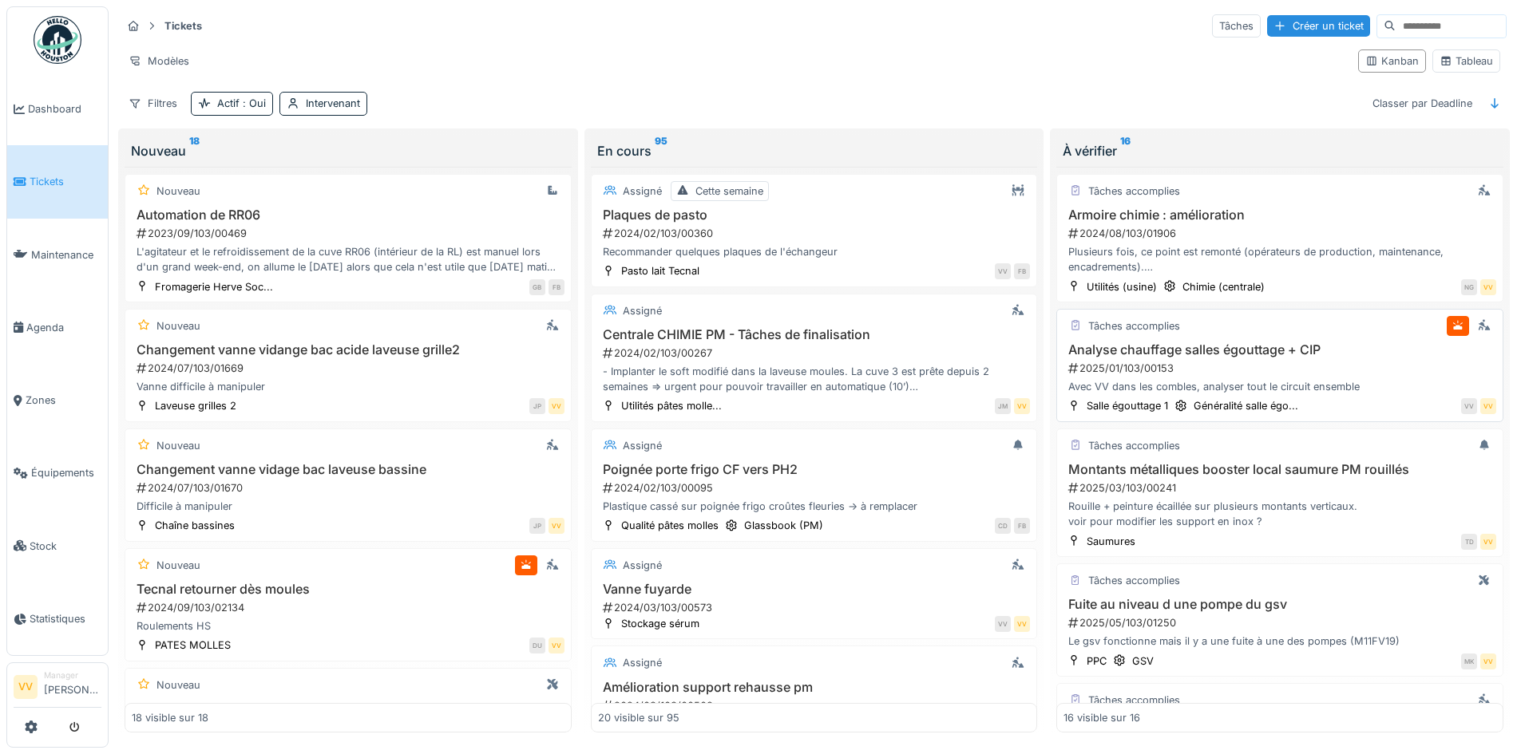
click at [1222, 352] on h3 "Analyse chauffage salles égouttage + CIP" at bounding box center [1279, 350] width 433 height 15
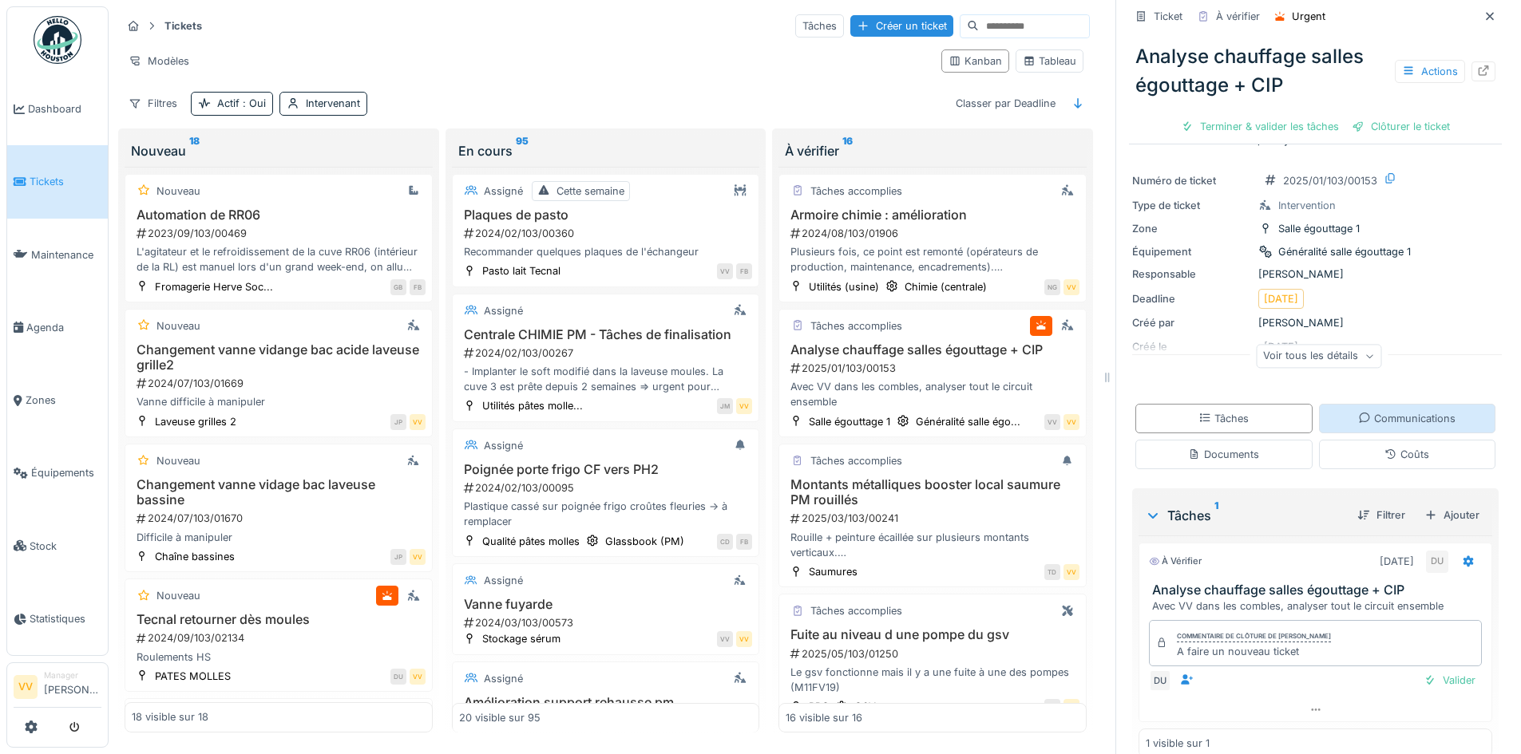
scroll to position [57, 0]
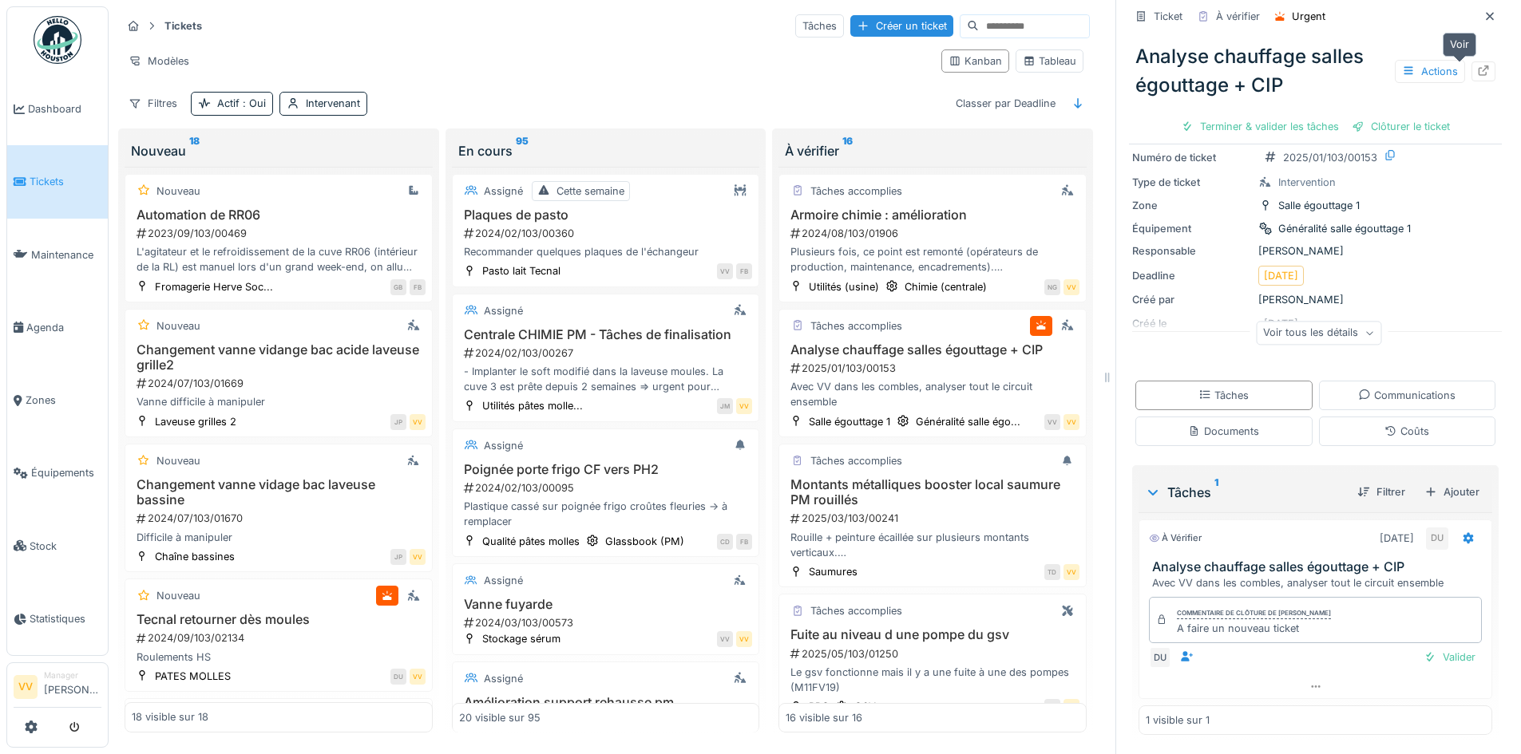
click at [1471, 72] on div at bounding box center [1483, 71] width 24 height 20
click at [53, 112] on span "Dashboard" at bounding box center [64, 108] width 73 height 15
click at [53, 103] on span "Dashboard" at bounding box center [64, 108] width 73 height 15
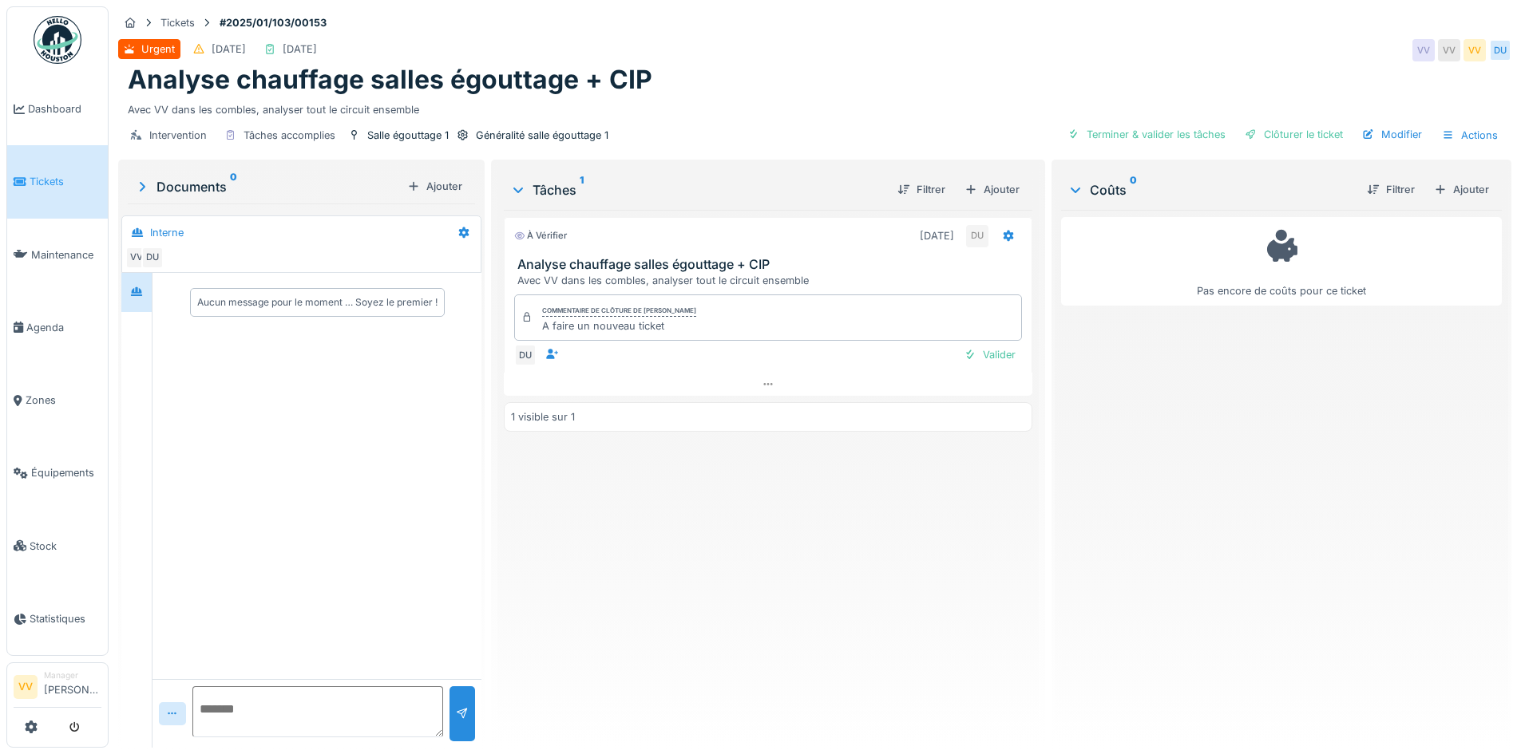
click at [334, 713] on textarea at bounding box center [317, 712] width 251 height 51
click at [52, 200] on link "Tickets" at bounding box center [57, 181] width 101 height 73
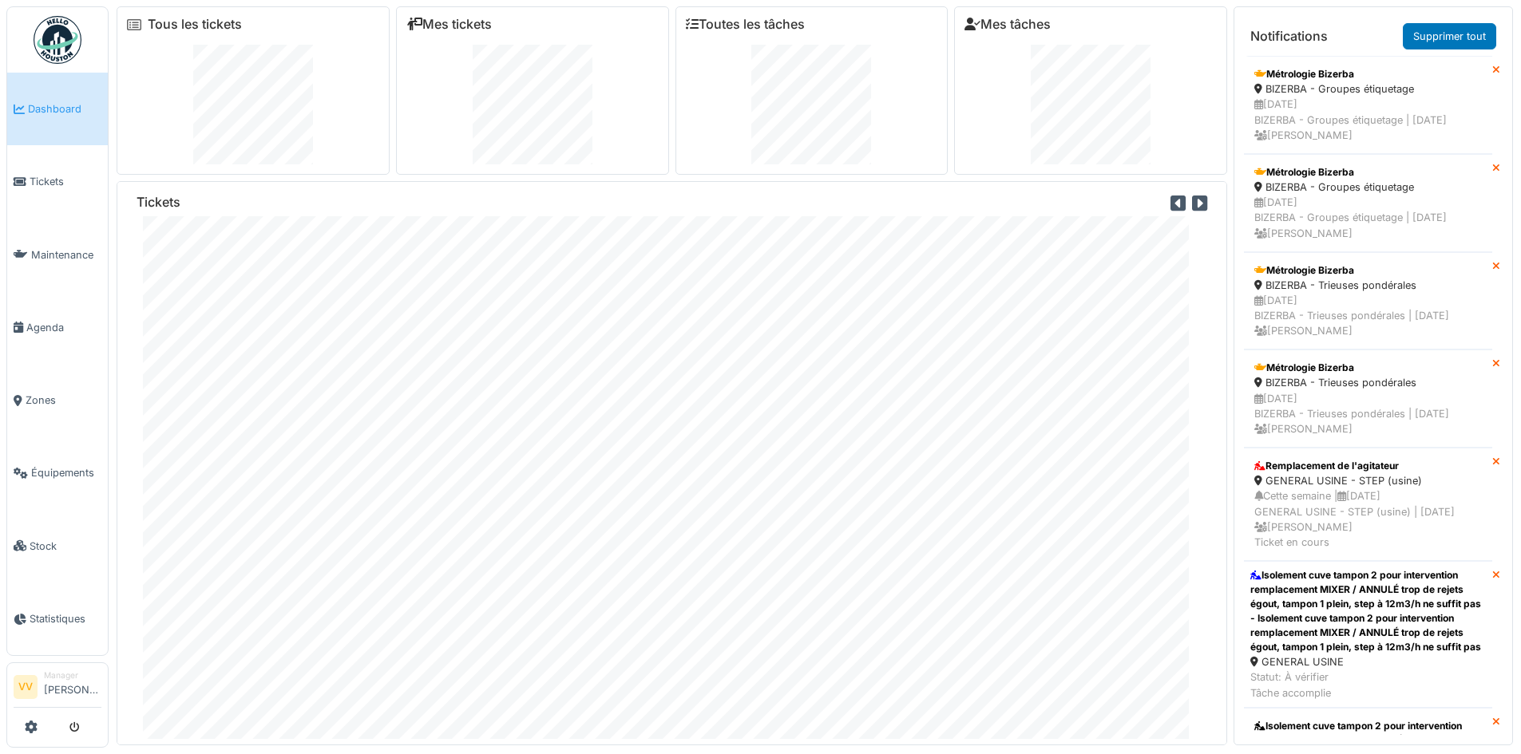
click at [1492, 70] on icon at bounding box center [1496, 70] width 8 height 10
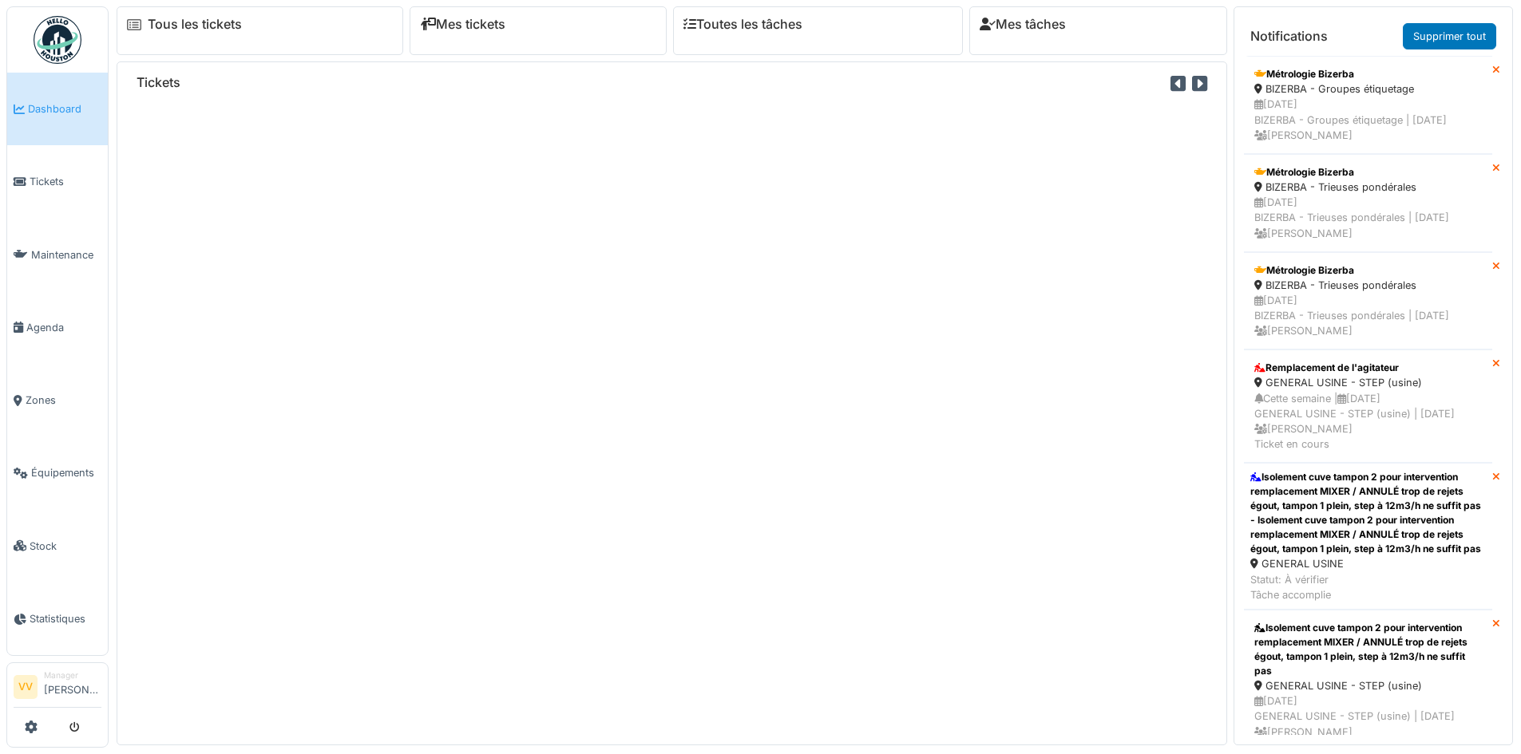
click at [1492, 70] on icon at bounding box center [1496, 70] width 8 height 10
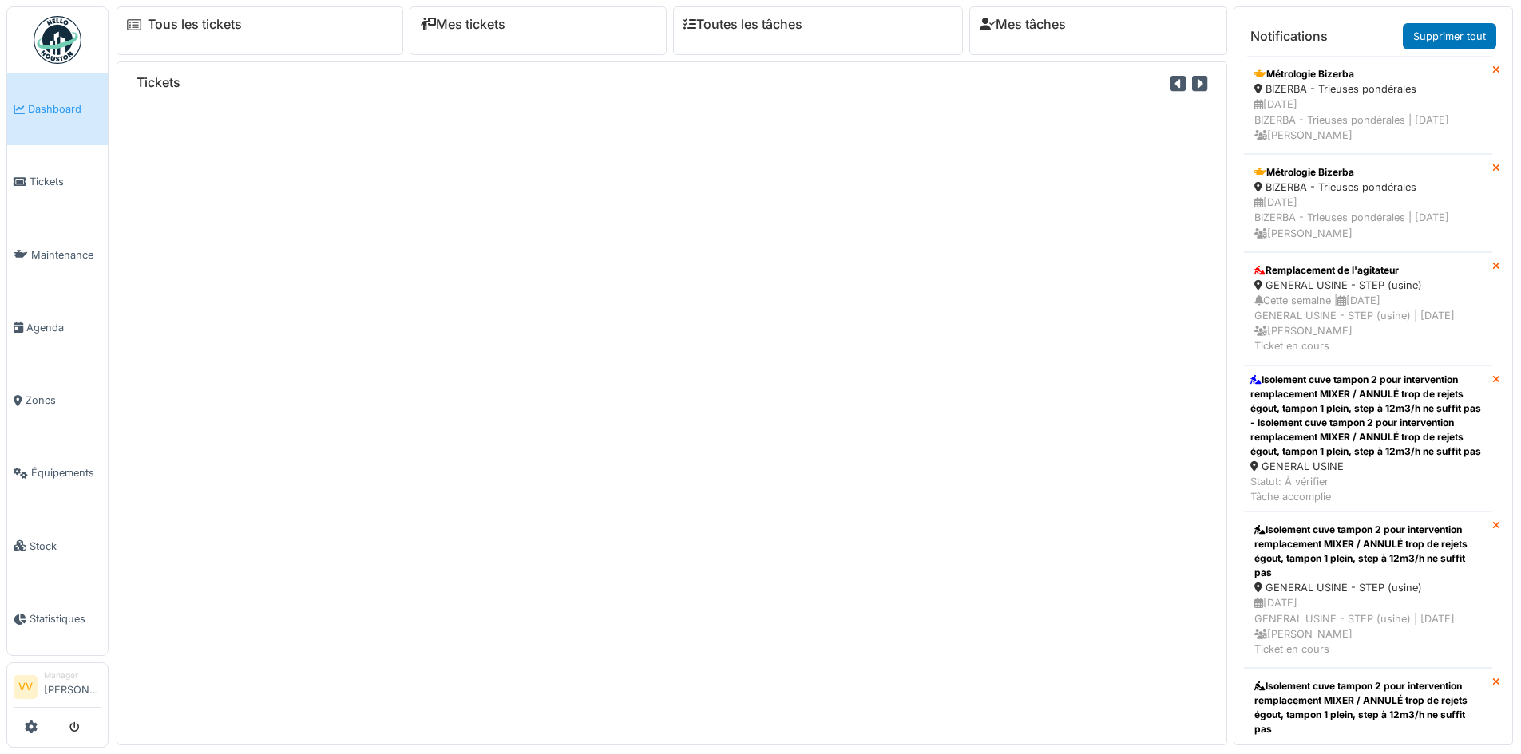
click at [1492, 70] on icon at bounding box center [1496, 70] width 8 height 10
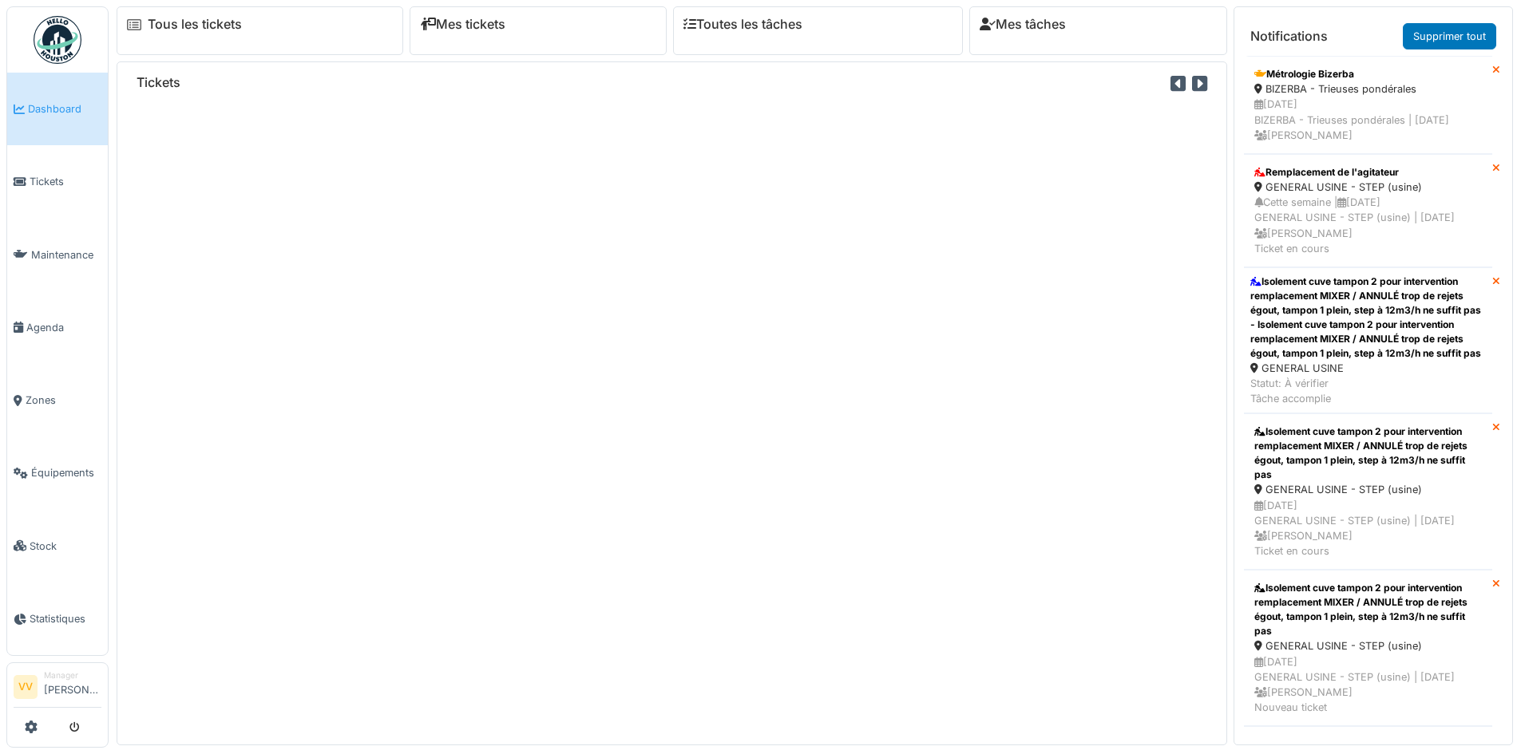
click at [1492, 70] on icon at bounding box center [1496, 70] width 8 height 10
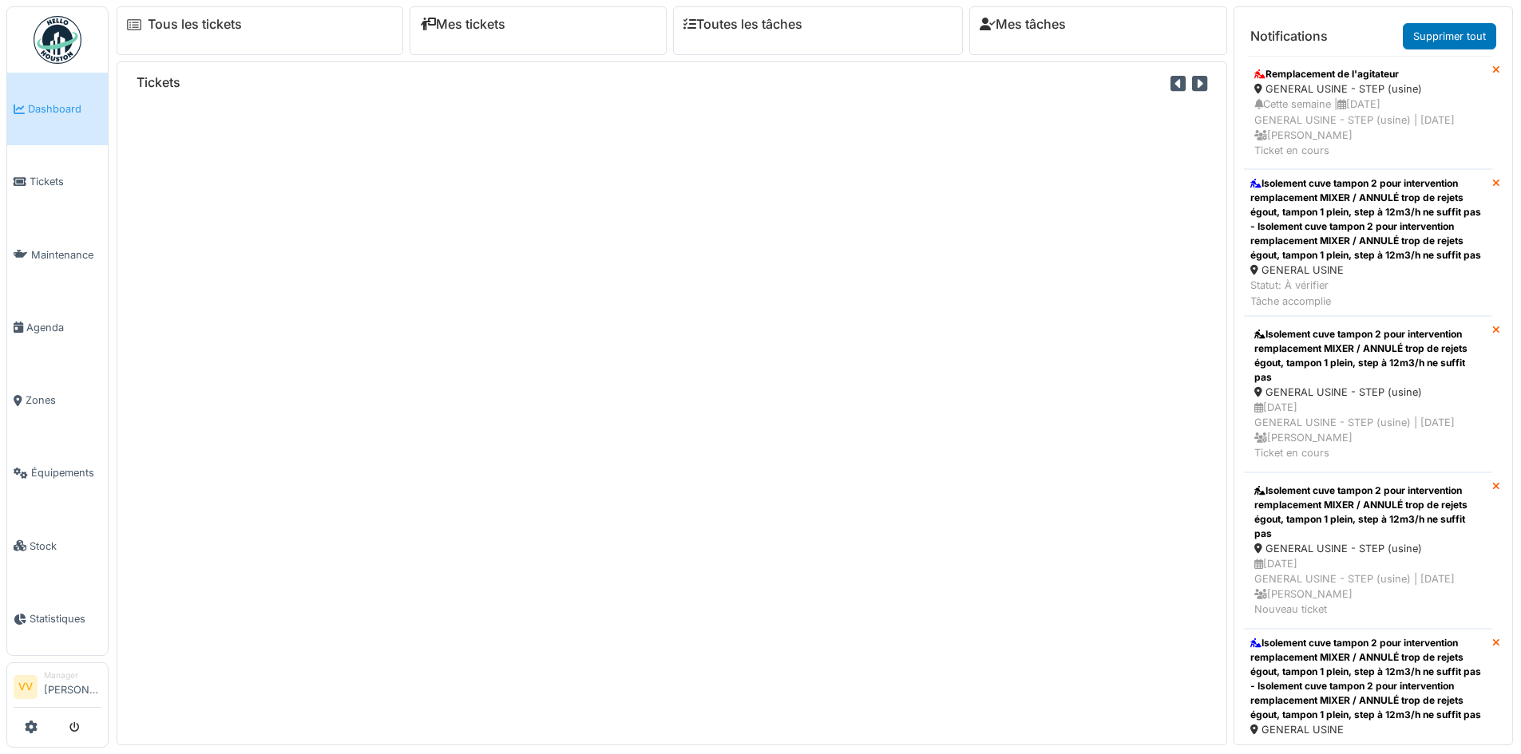
click at [1492, 70] on icon at bounding box center [1496, 70] width 8 height 10
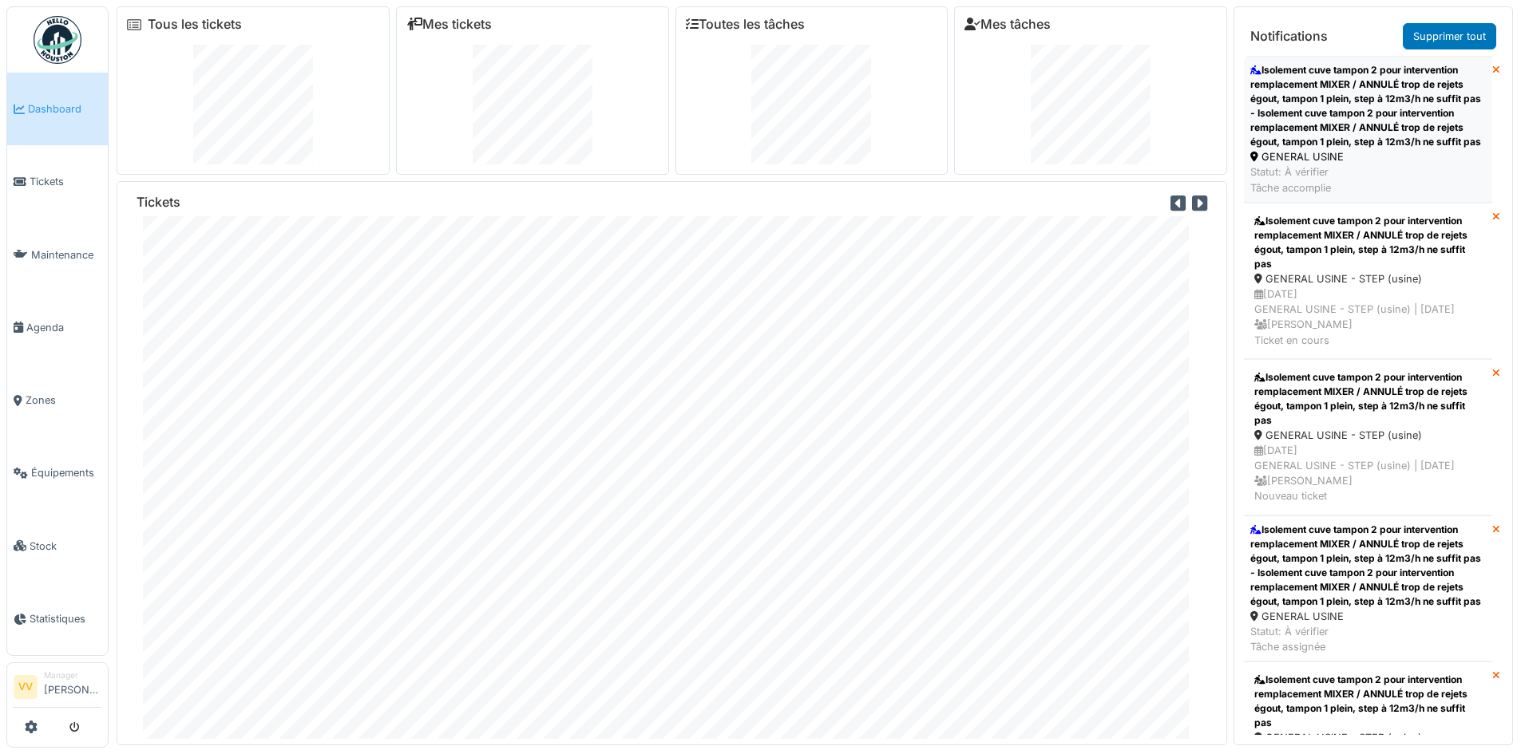
click at [1353, 141] on div "Isolement cuve tampon 2 pour intervention remplacement MIXER / ANNULÉ trop de r…" at bounding box center [1368, 106] width 236 height 86
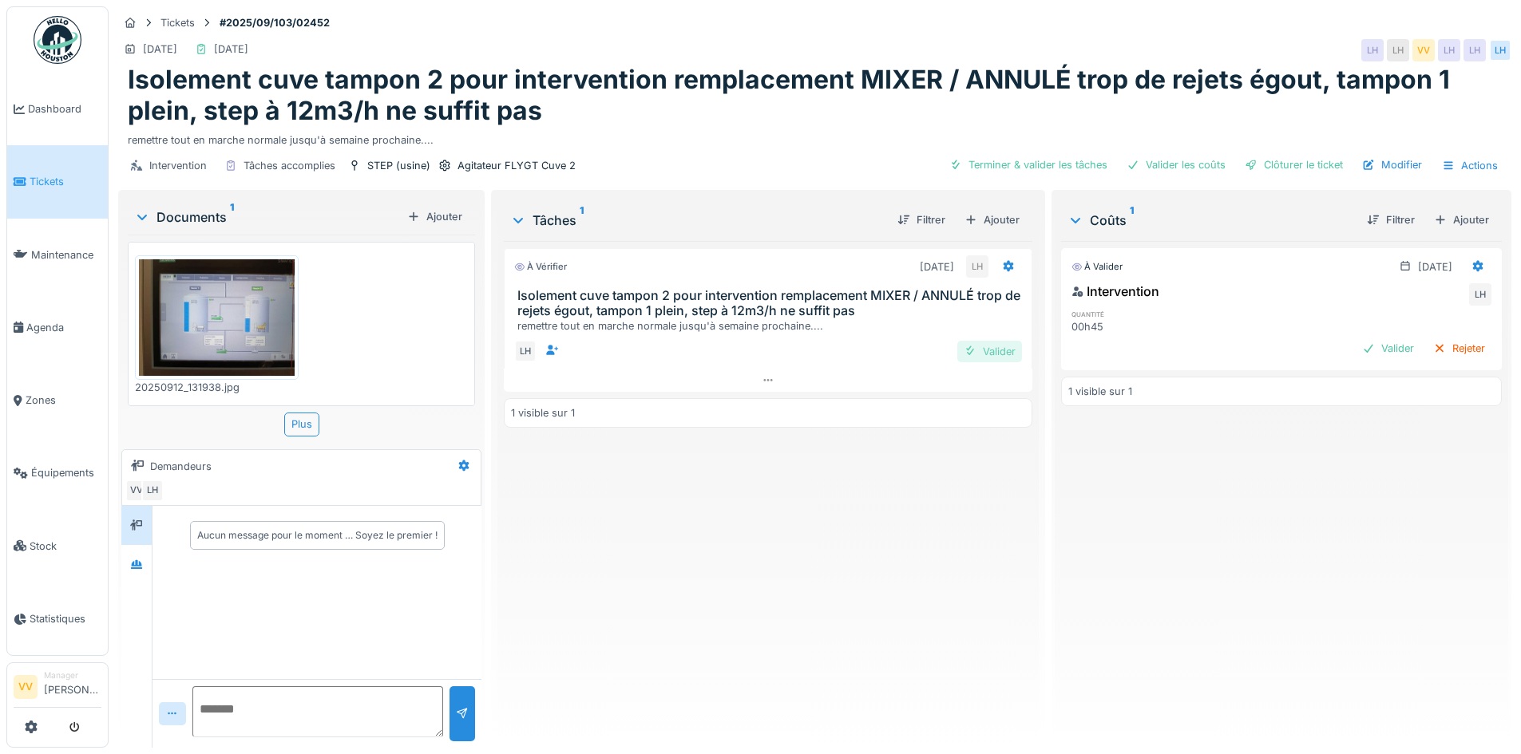
click at [983, 348] on div "Valider" at bounding box center [989, 352] width 65 height 22
click at [1356, 340] on div "Valider" at bounding box center [1388, 349] width 65 height 22
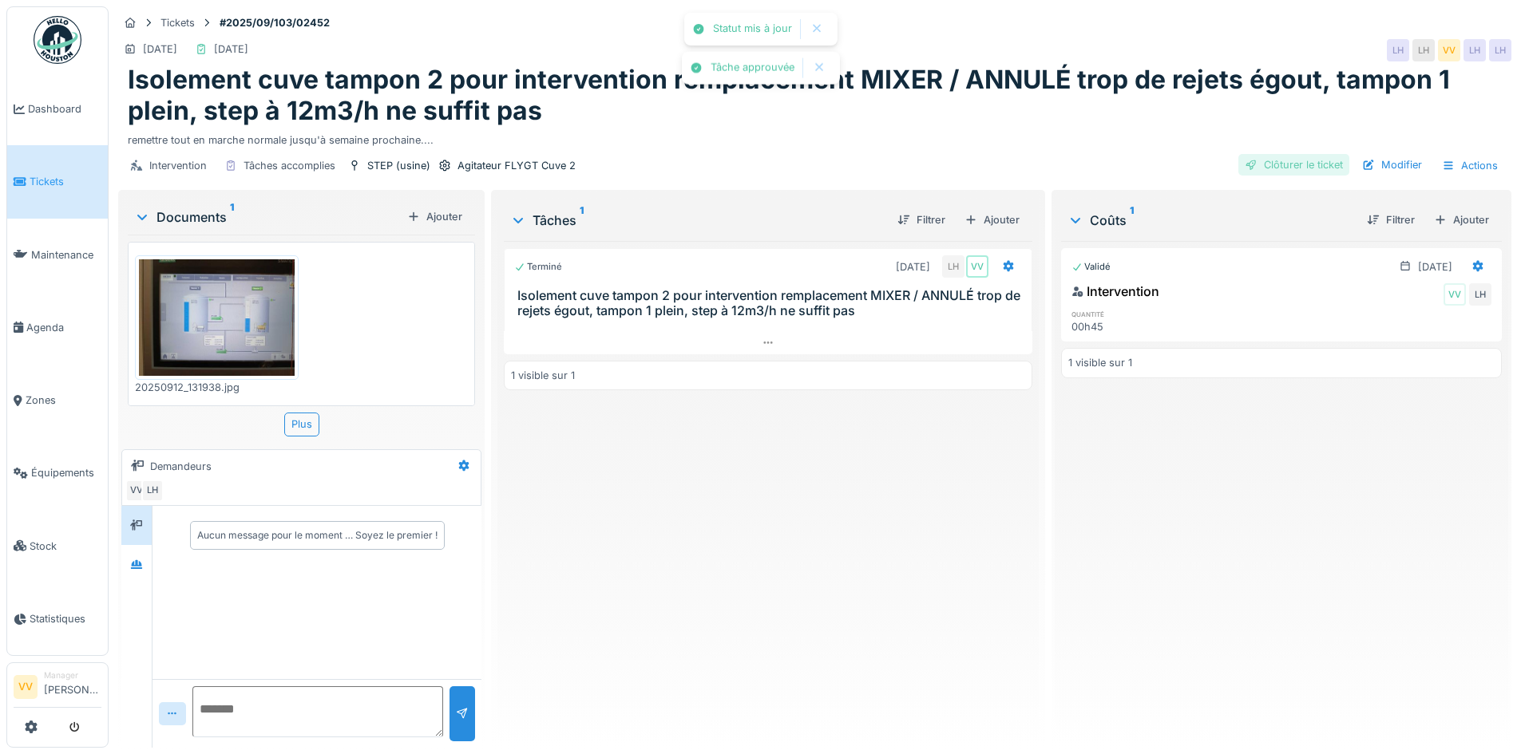
click at [1303, 160] on div "Clôturer le ticket" at bounding box center [1293, 165] width 111 height 22
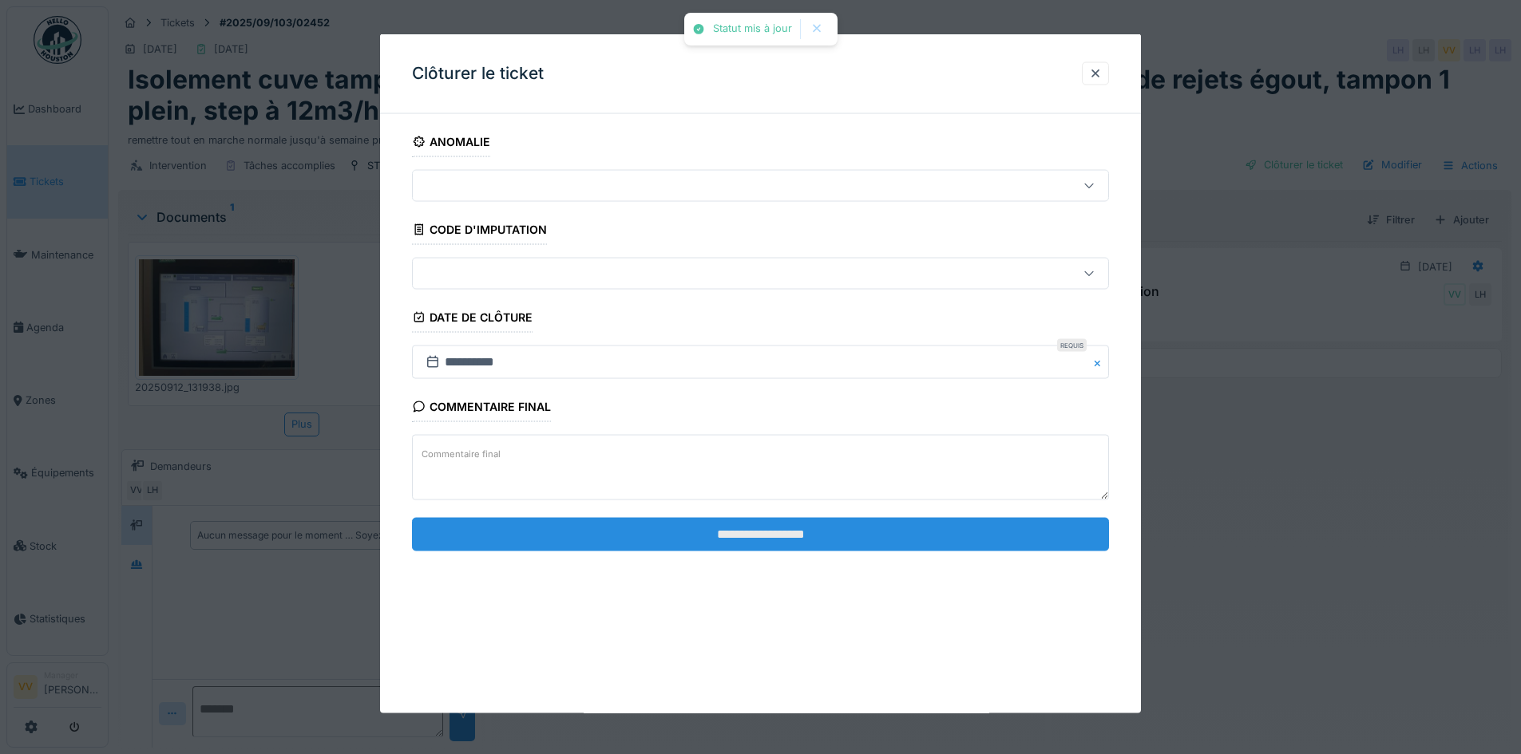
click at [823, 525] on input "**********" at bounding box center [760, 534] width 697 height 34
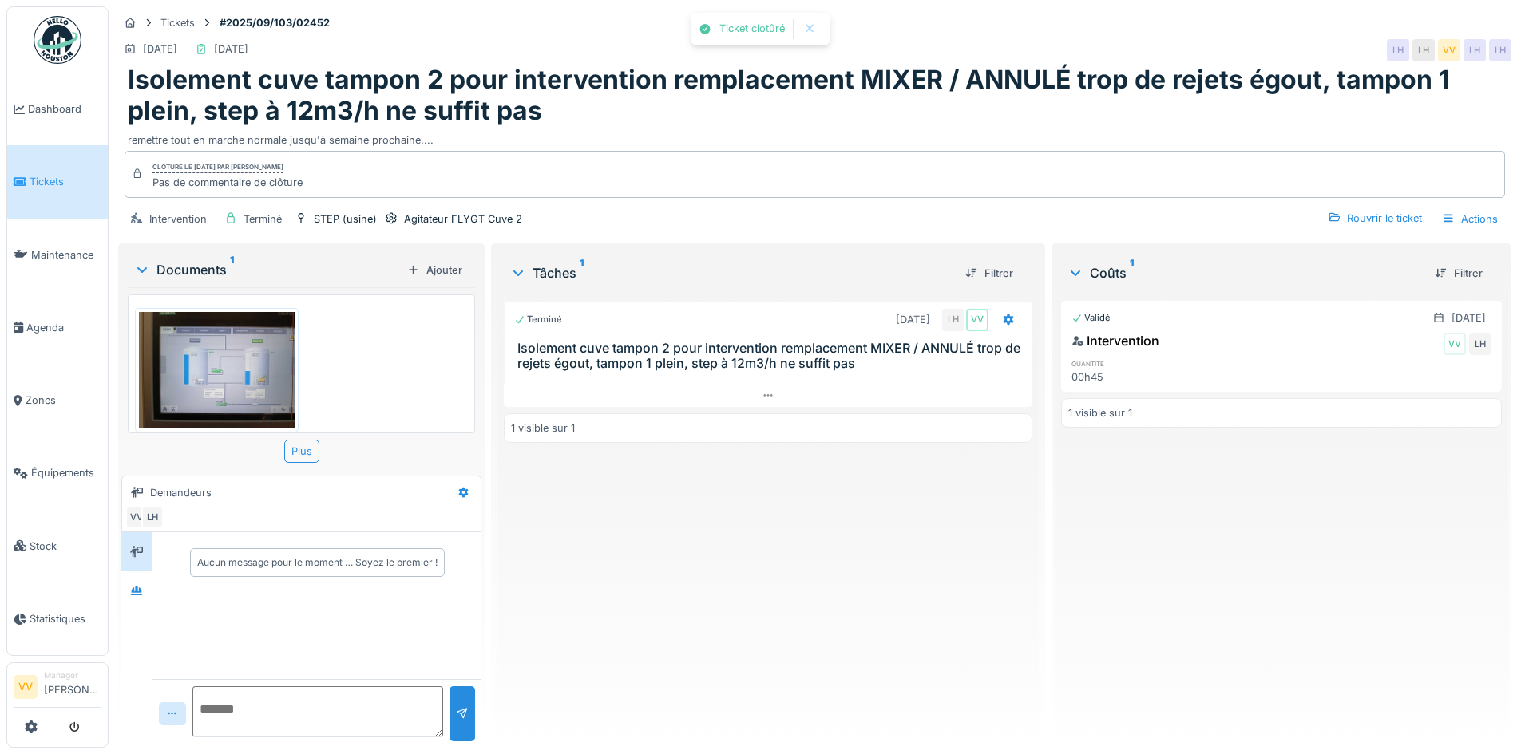
click at [1282, 607] on div "Validé [DATE] Intervention VV LH quantité 00h45 1 visible sur 1" at bounding box center [1281, 515] width 441 height 442
click at [45, 176] on span "Tickets" at bounding box center [66, 181] width 72 height 15
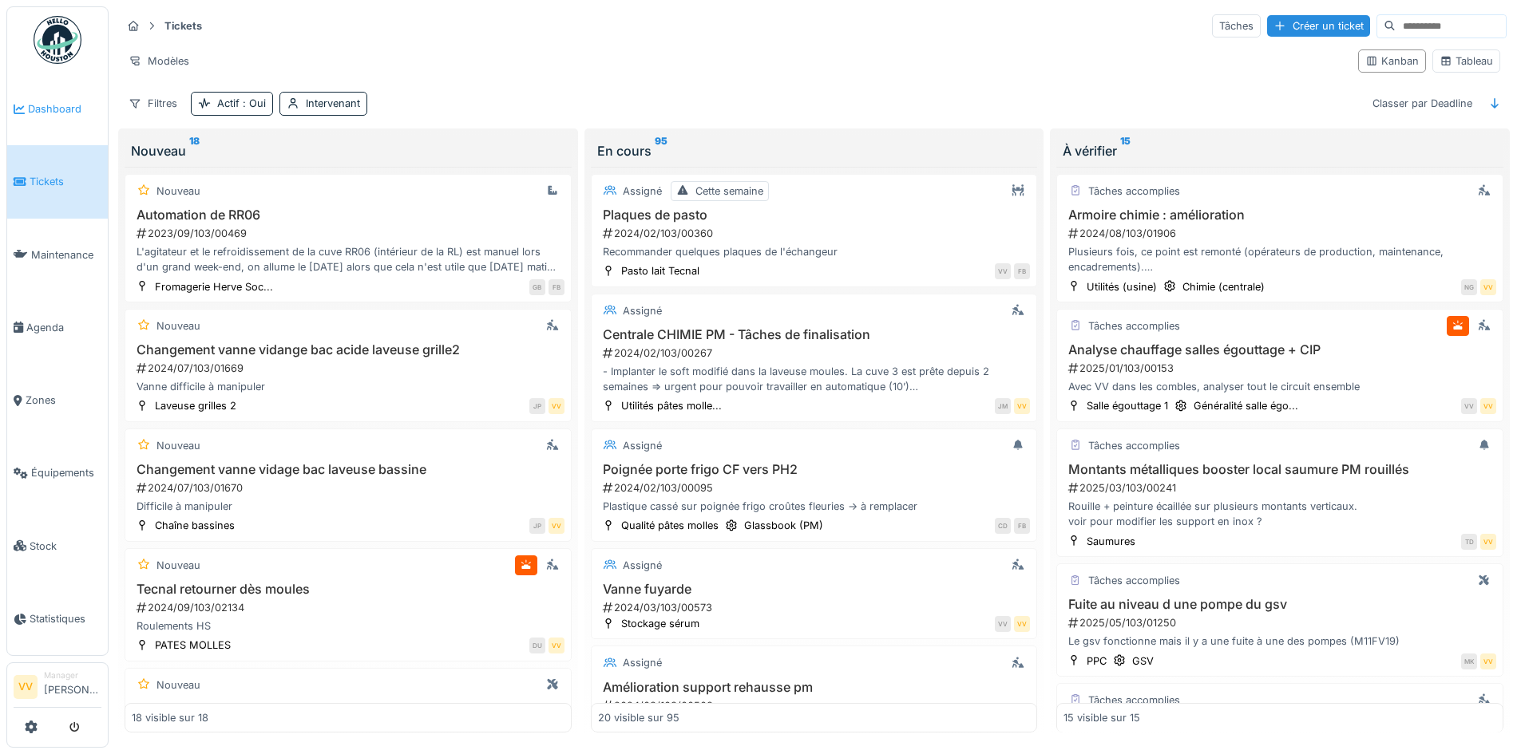
click at [57, 112] on span "Dashboard" at bounding box center [64, 108] width 73 height 15
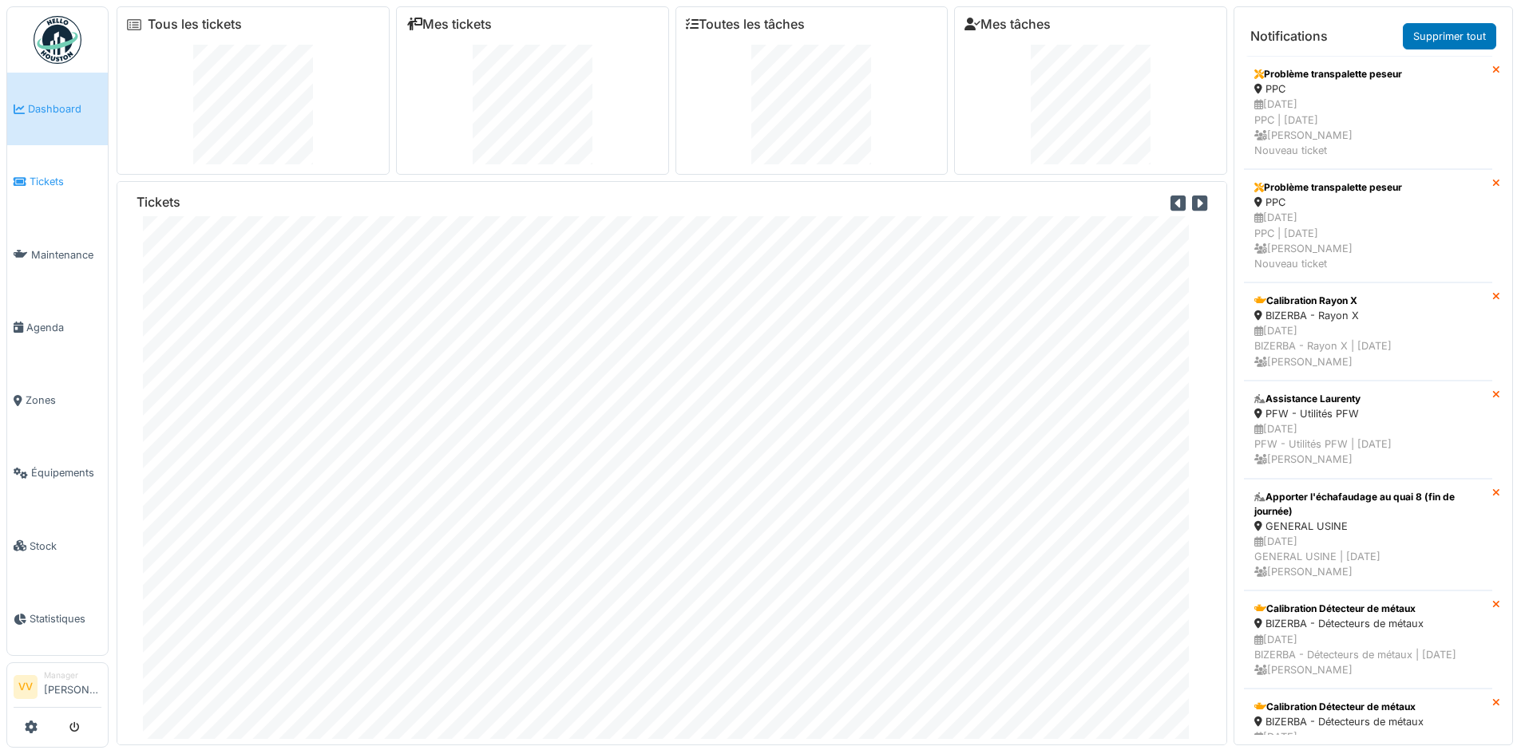
click at [26, 174] on li "Tickets" at bounding box center [58, 181] width 88 height 15
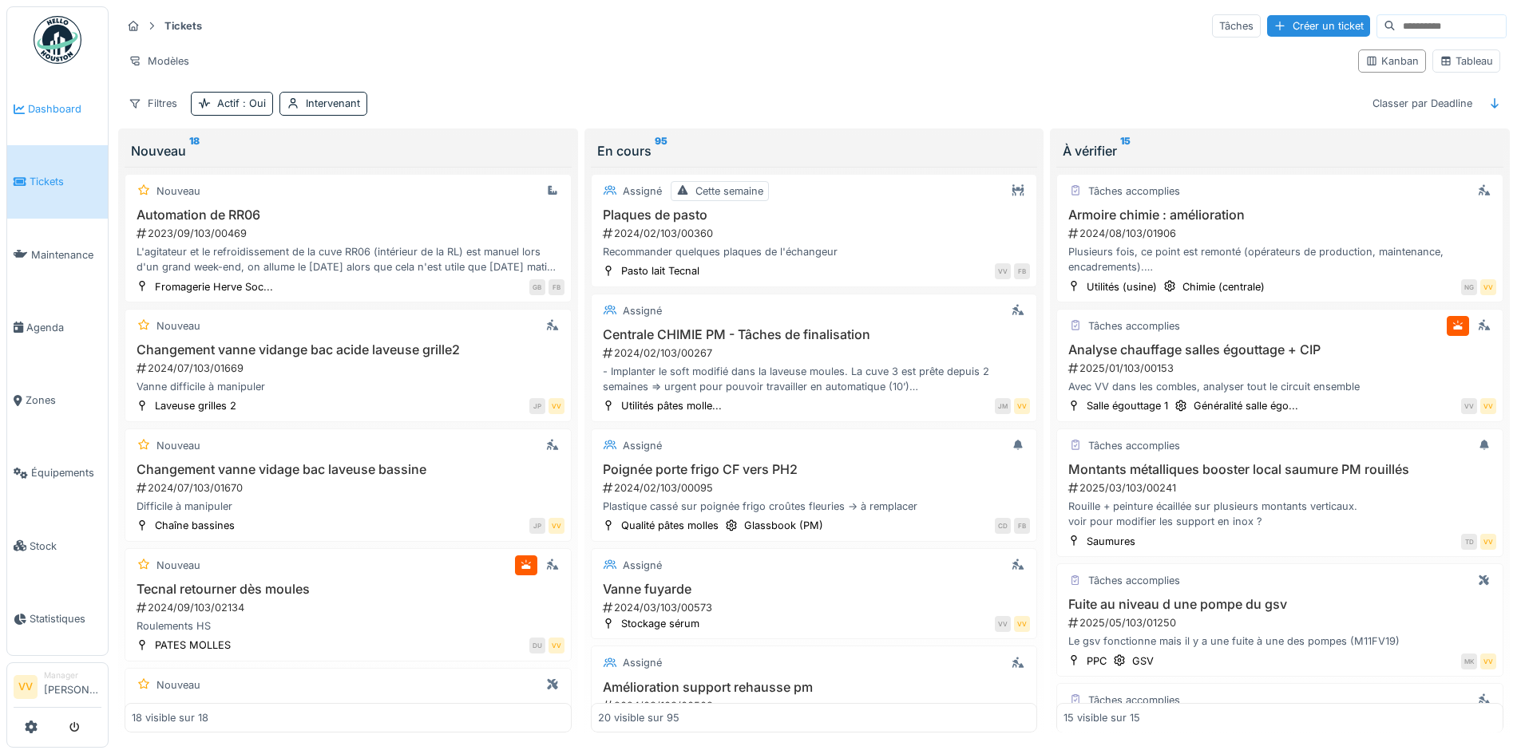
click at [61, 107] on span "Dashboard" at bounding box center [64, 108] width 73 height 15
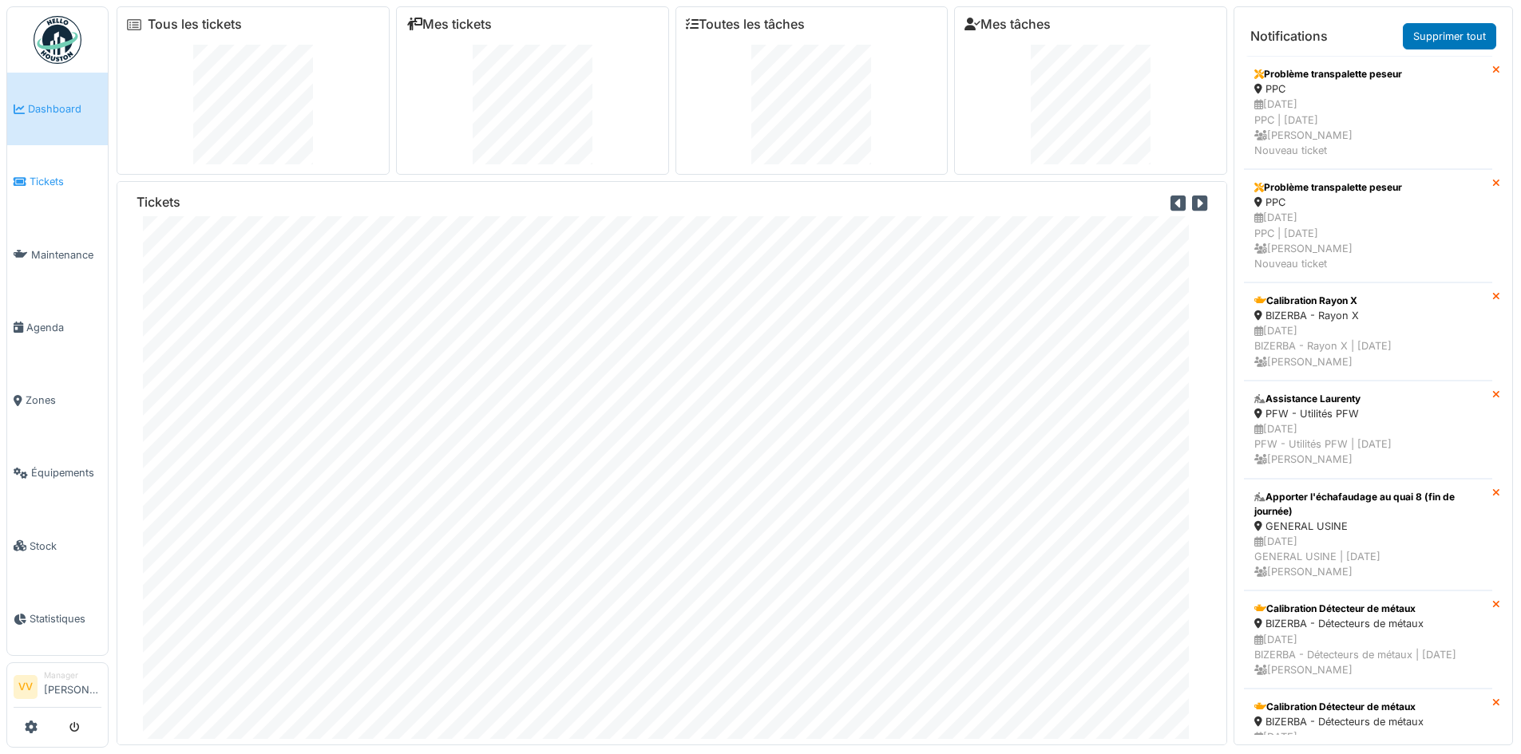
click at [69, 186] on span "Tickets" at bounding box center [66, 181] width 72 height 15
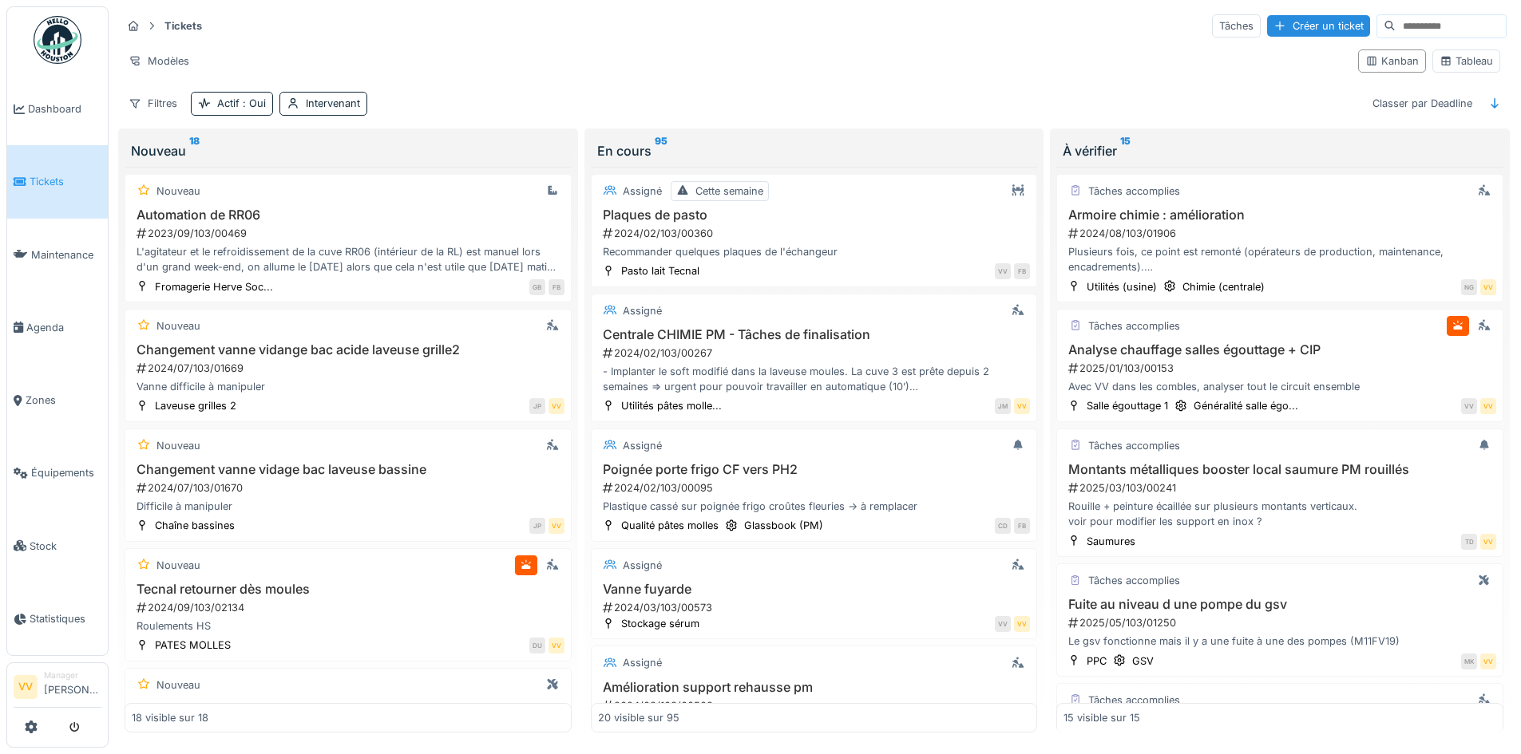
click at [47, 168] on link "Tickets" at bounding box center [57, 181] width 101 height 73
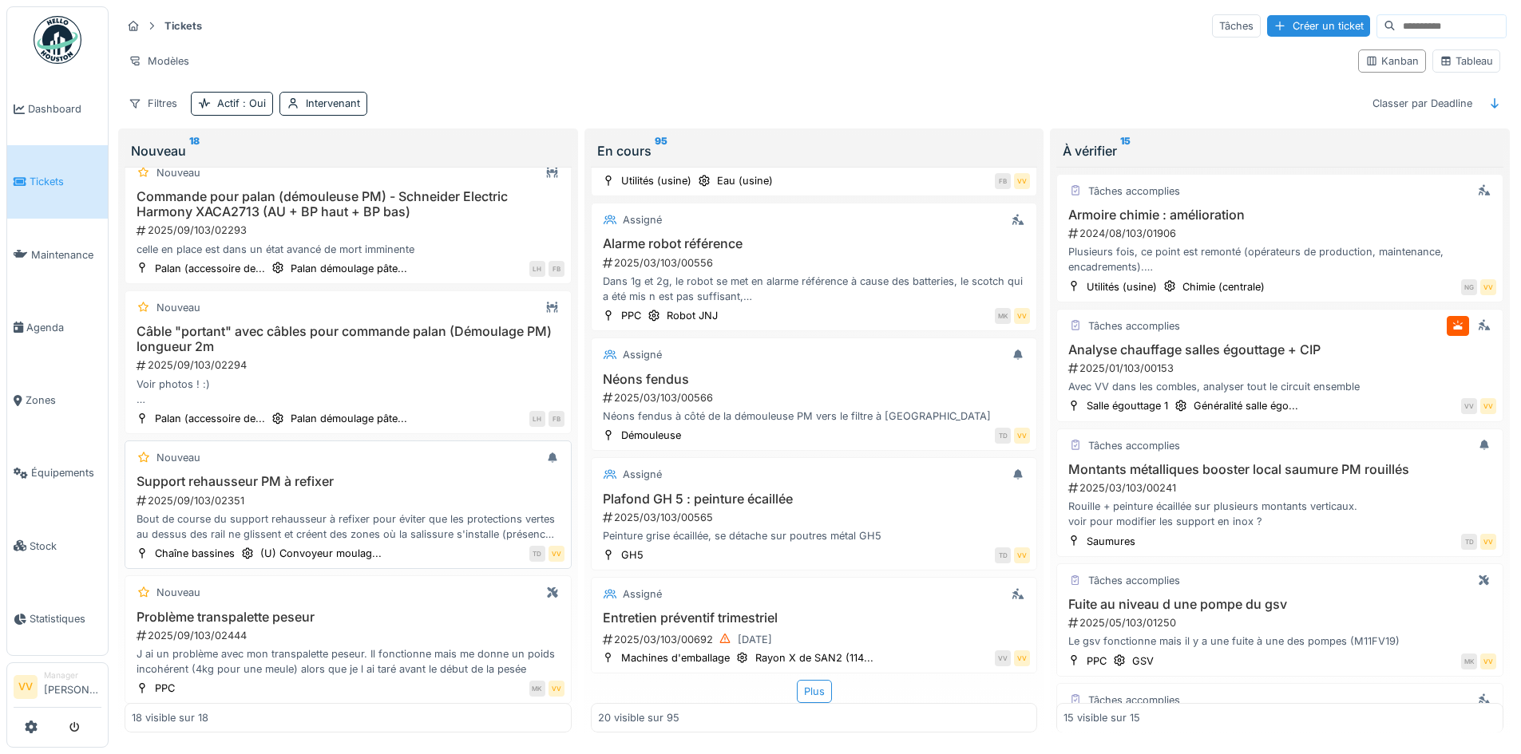
scroll to position [1824, 0]
